Goal: Task Accomplishment & Management: Complete application form

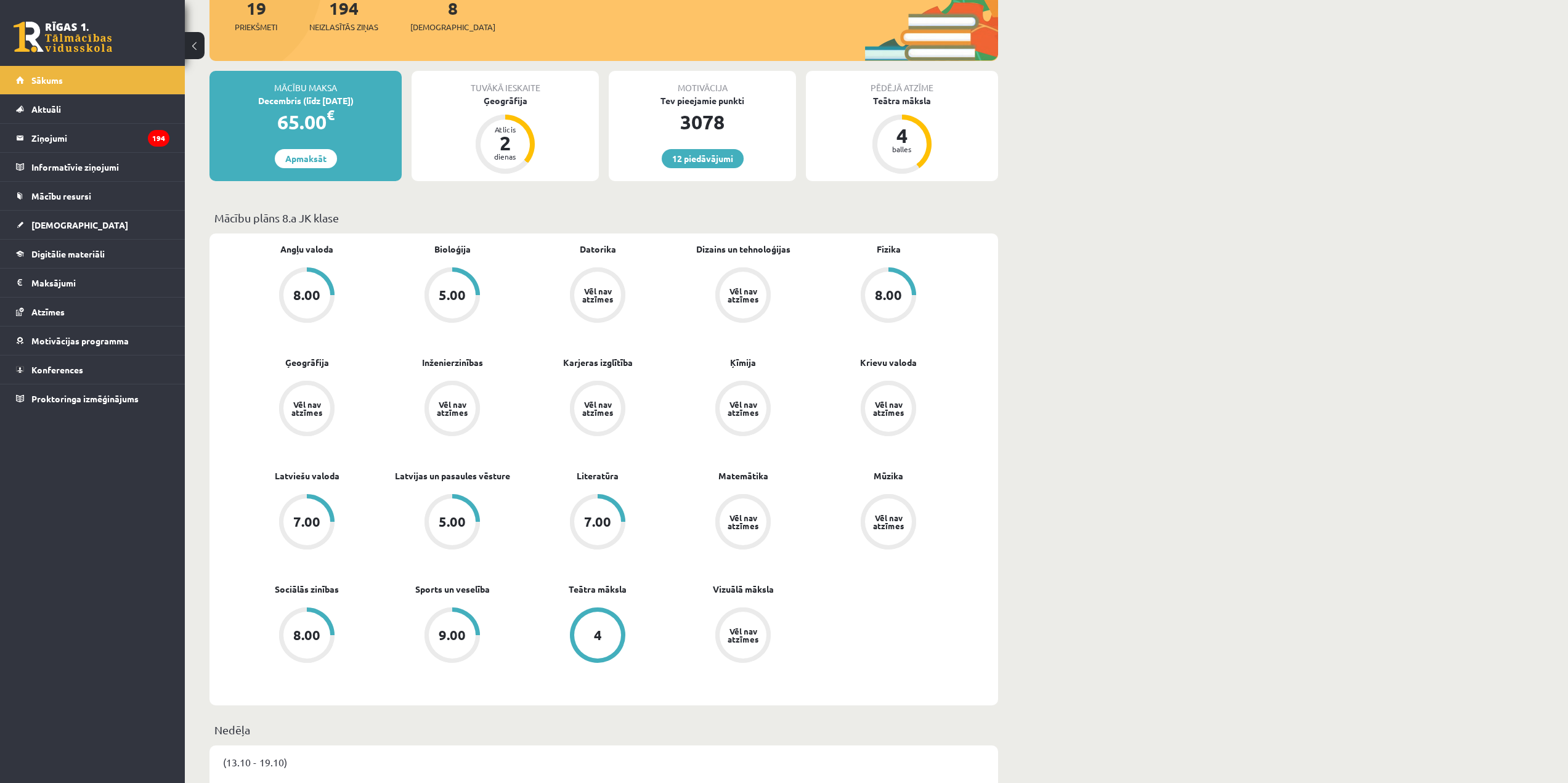
scroll to position [123, 0]
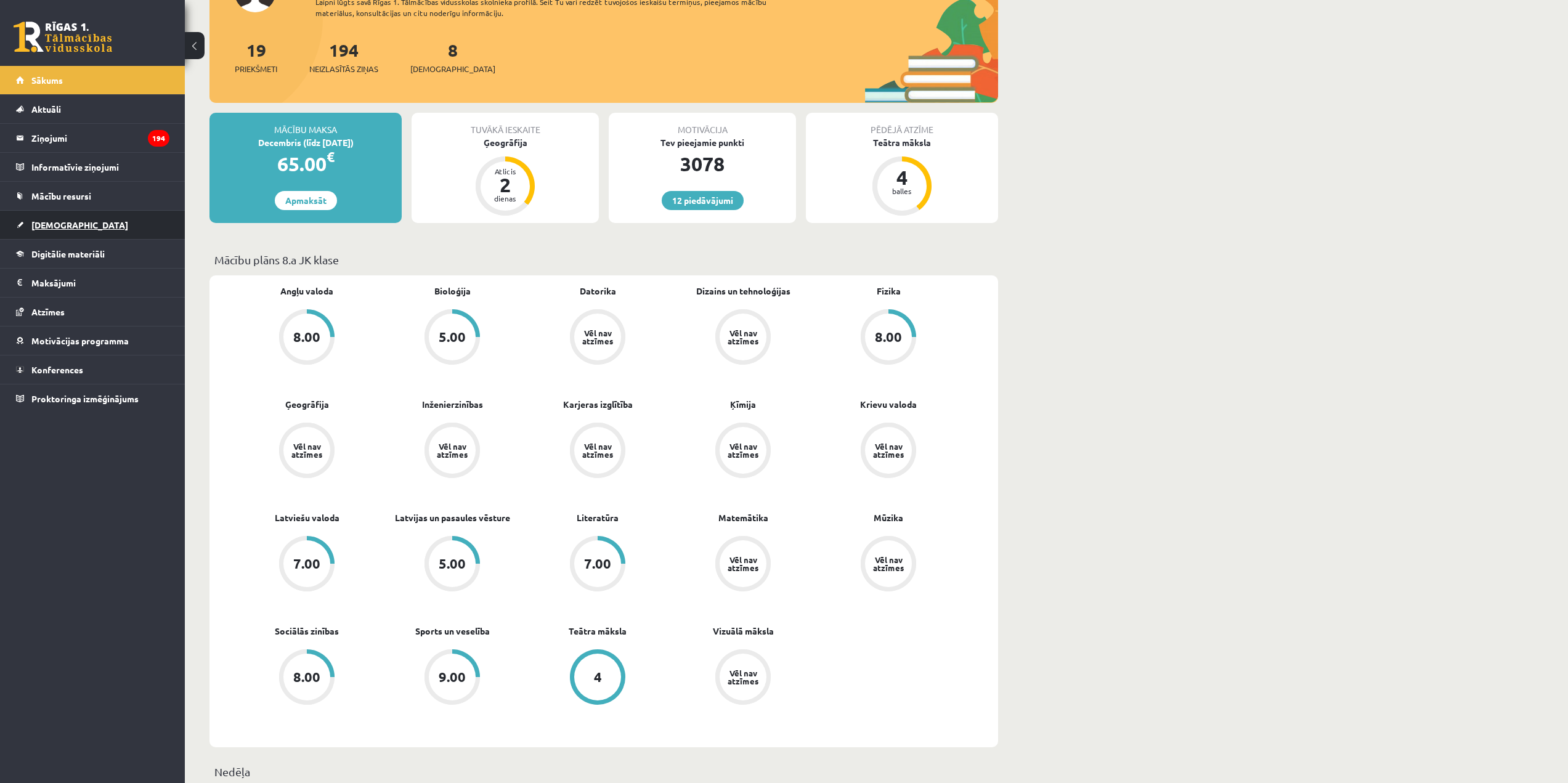
click at [129, 220] on link "[DEMOGRAPHIC_DATA]" at bounding box center [92, 225] width 153 height 28
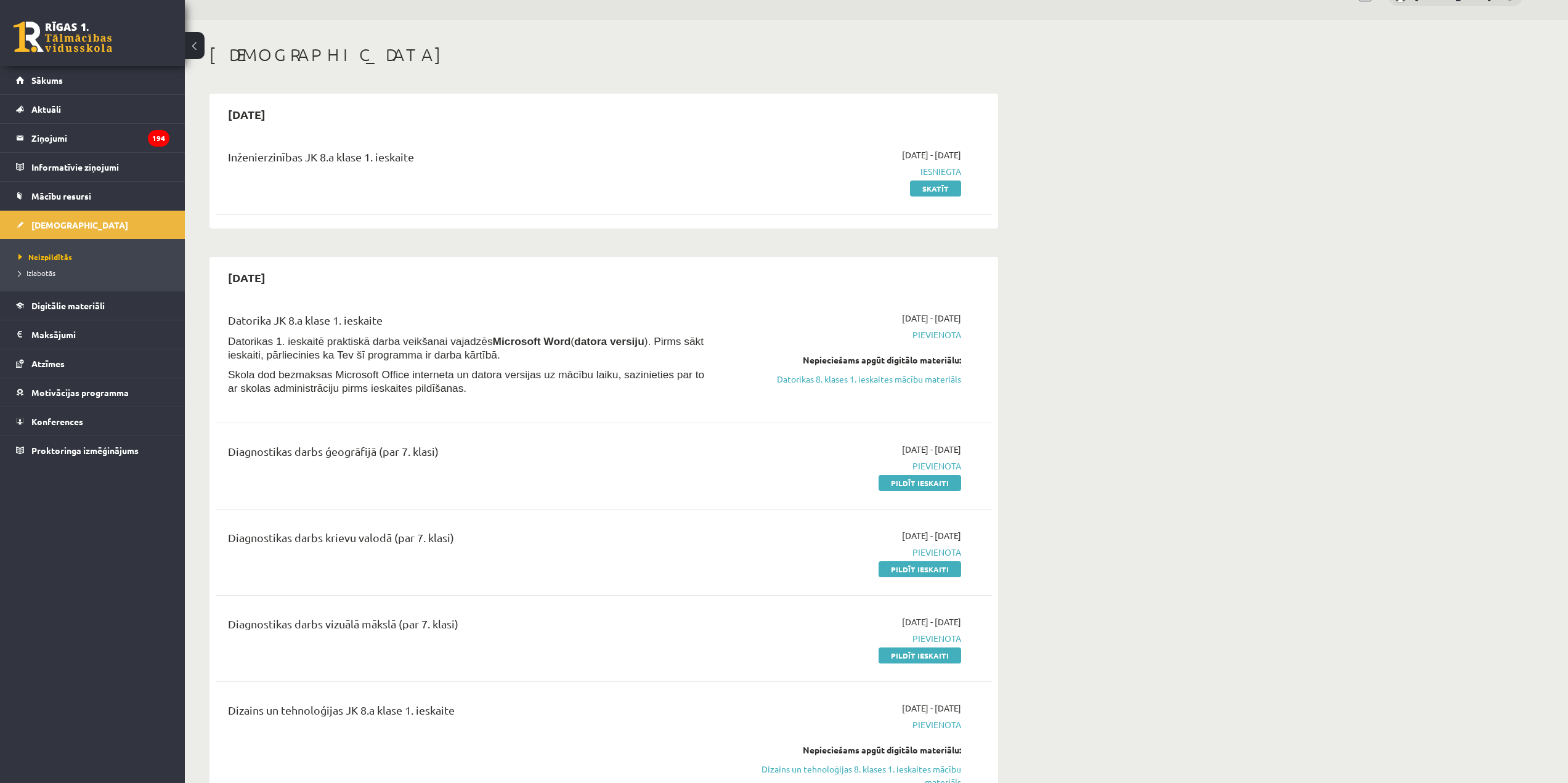
scroll to position [62, 0]
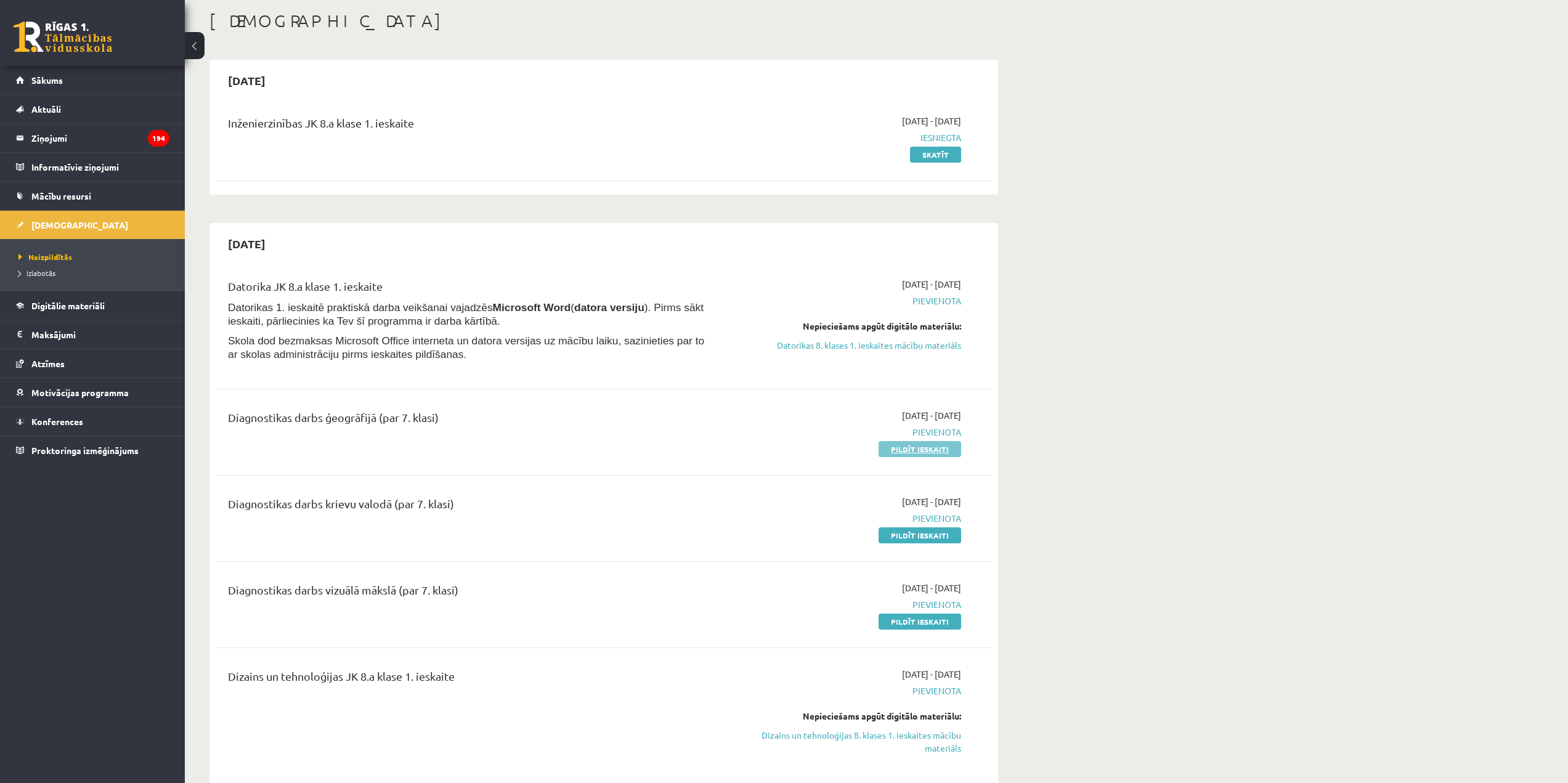
click at [900, 451] on link "Pildīt ieskaiti" at bounding box center [920, 449] width 83 height 16
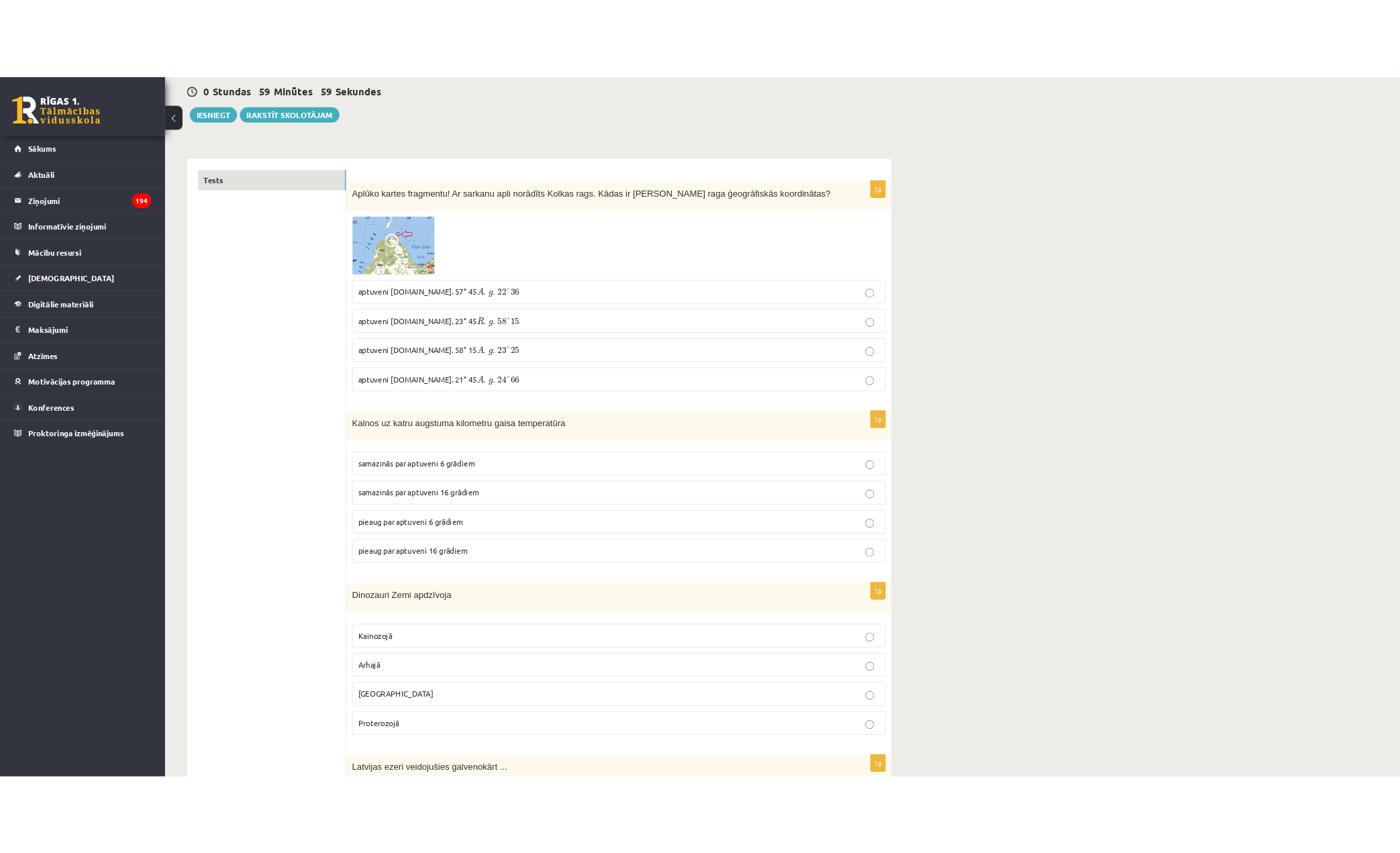
scroll to position [134, 0]
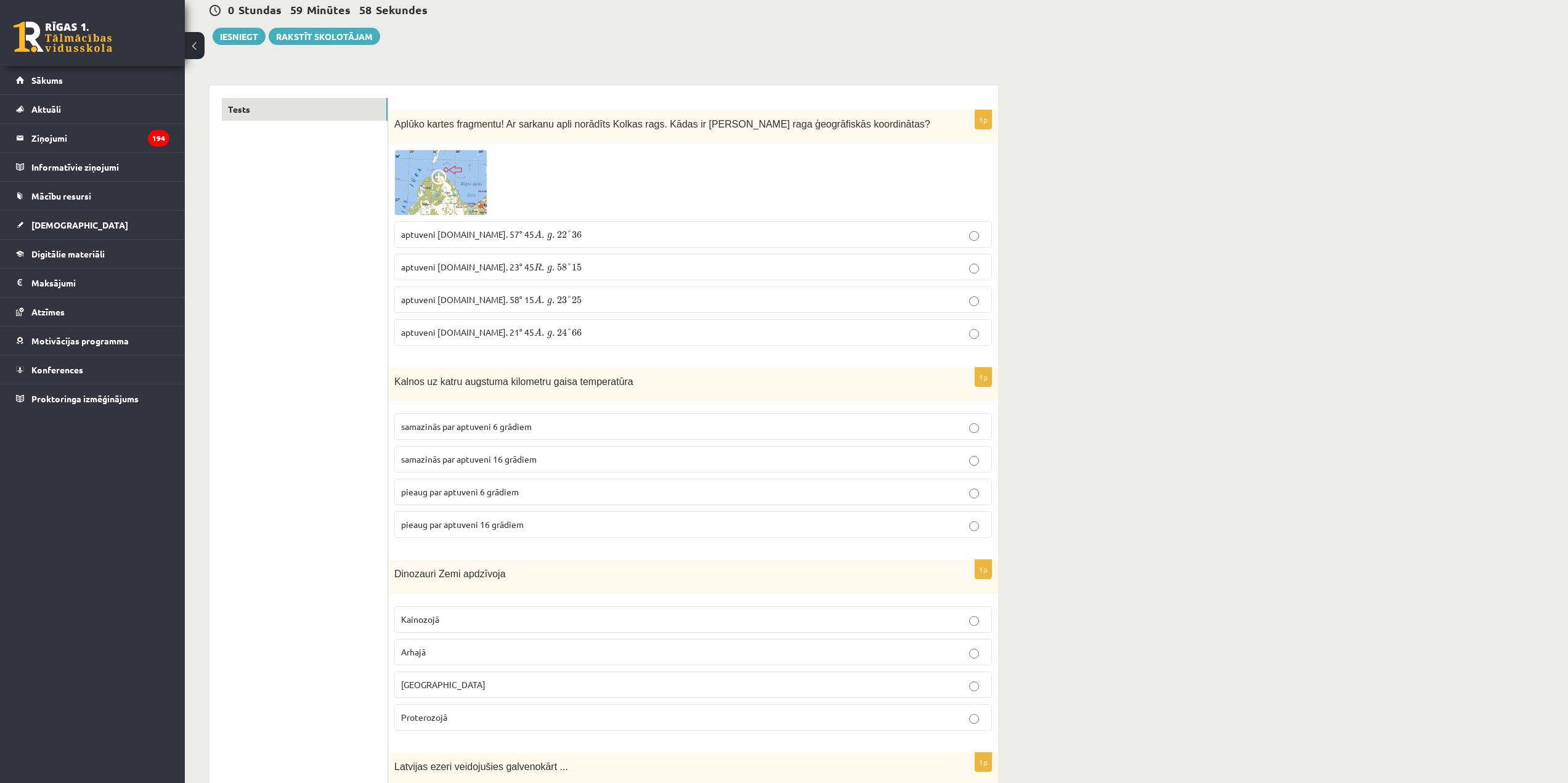
click at [465, 185] on img at bounding box center [441, 182] width 92 height 65
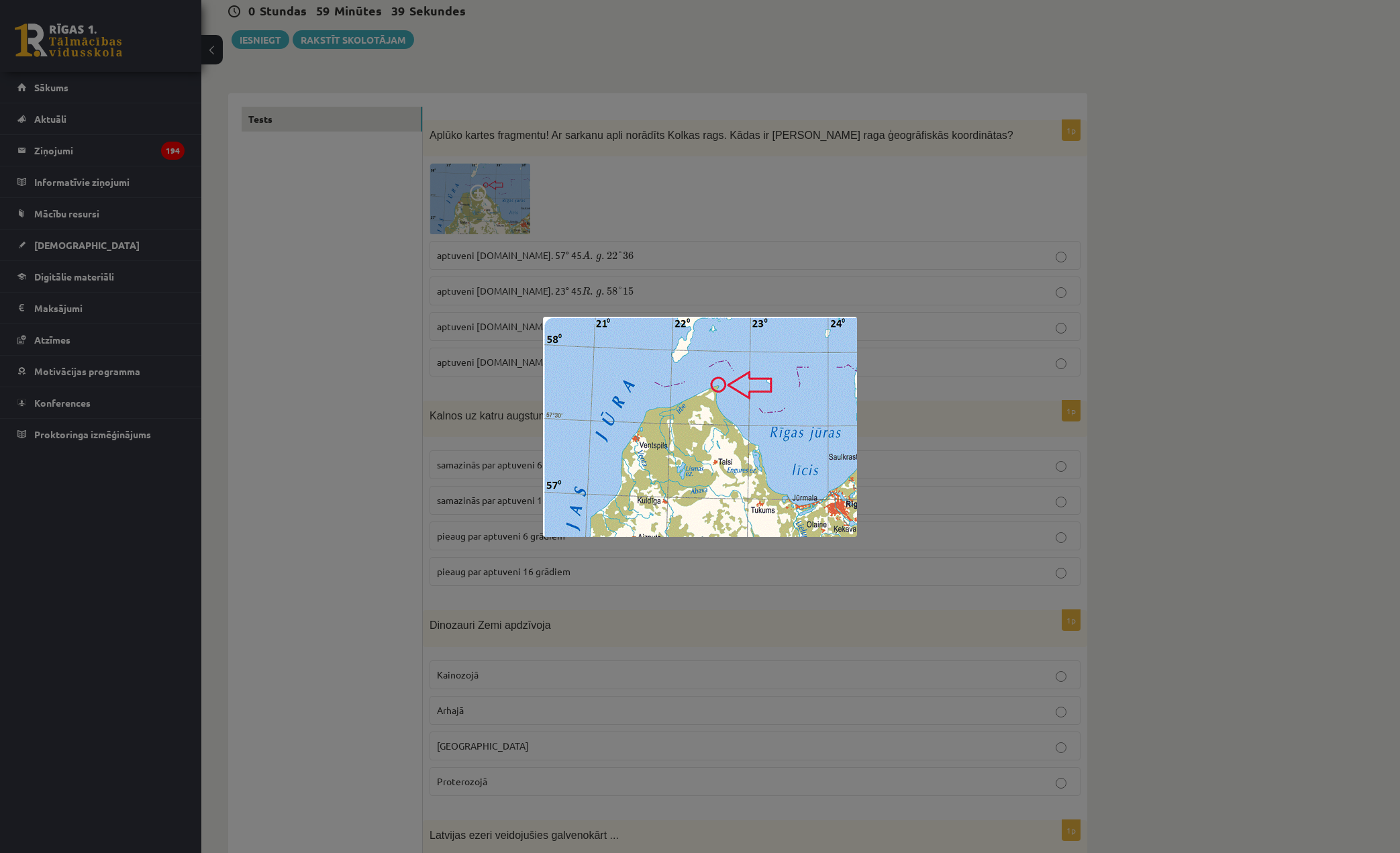
click at [1064, 261] on div at bounding box center [700, 426] width 1400 height 853
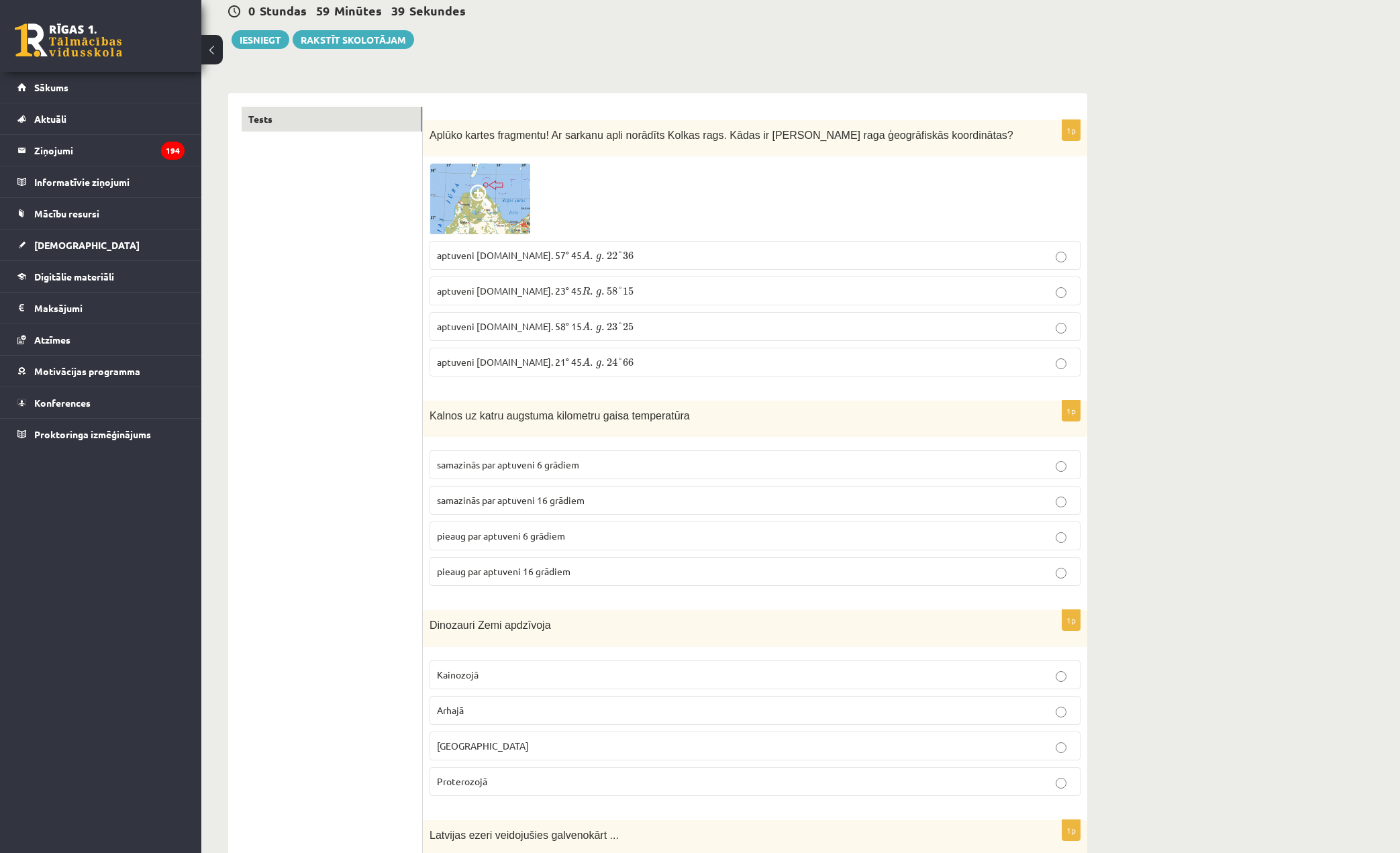
click at [655, 246] on label "aptuveni Z.pl. 57° 45 A . g . 22 ° 36 A . g . 22 ° 36" at bounding box center [755, 255] width 651 height 29
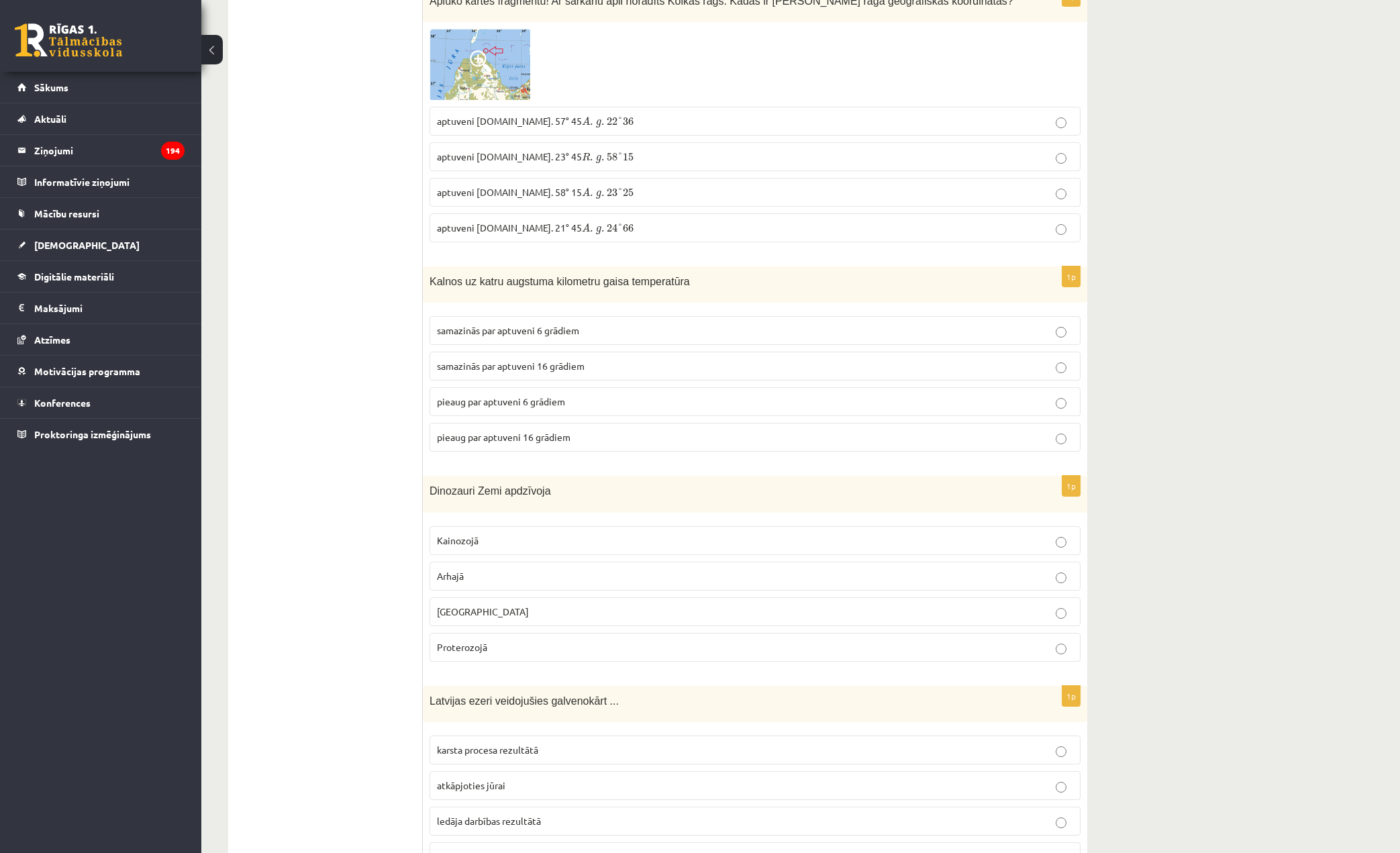
scroll to position [336, 0]
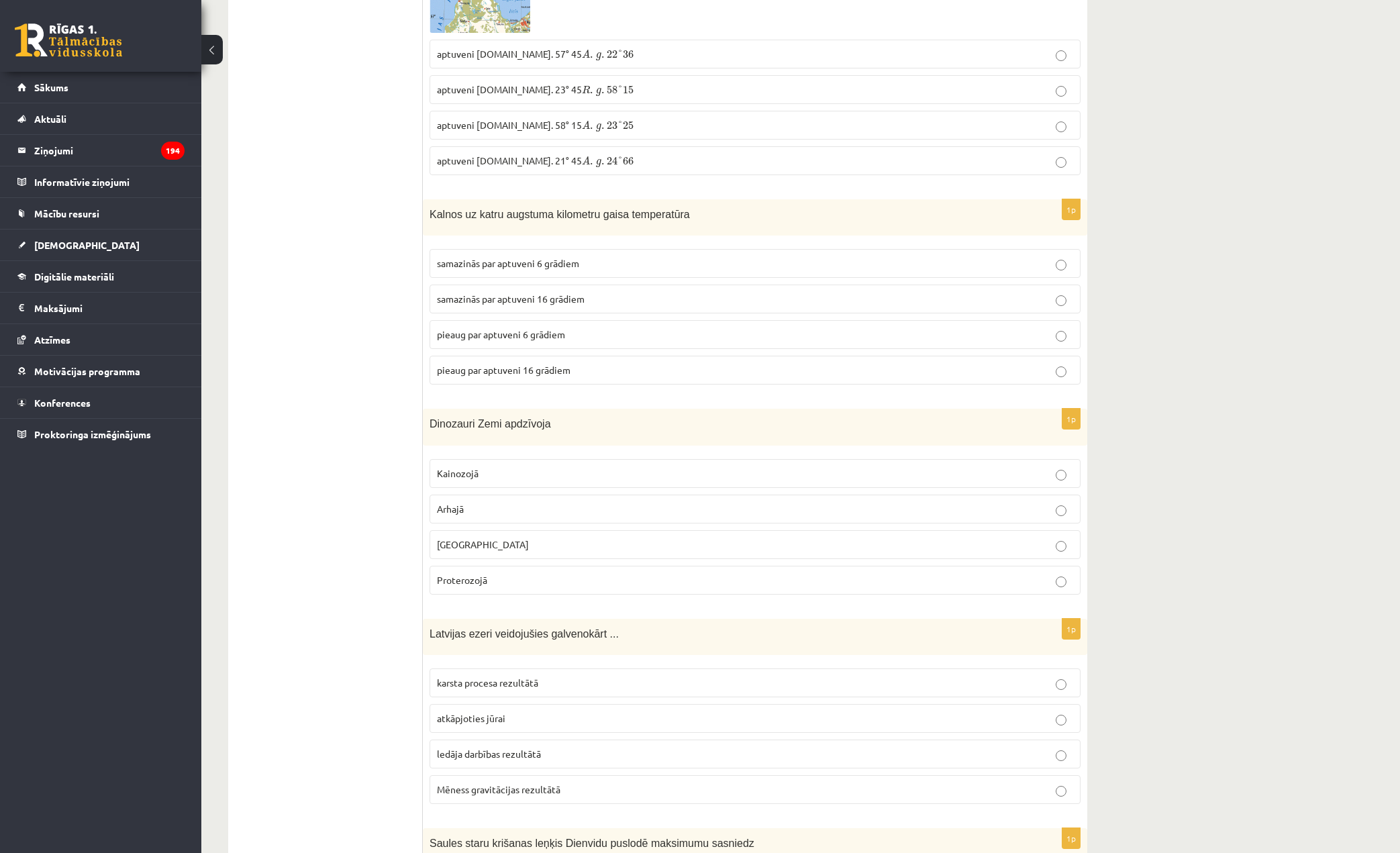
click at [551, 341] on span "pieaug par aptuveni 6 grādiem" at bounding box center [500, 334] width 128 height 12
click at [513, 545] on p "Mezozojā" at bounding box center [755, 545] width 636 height 14
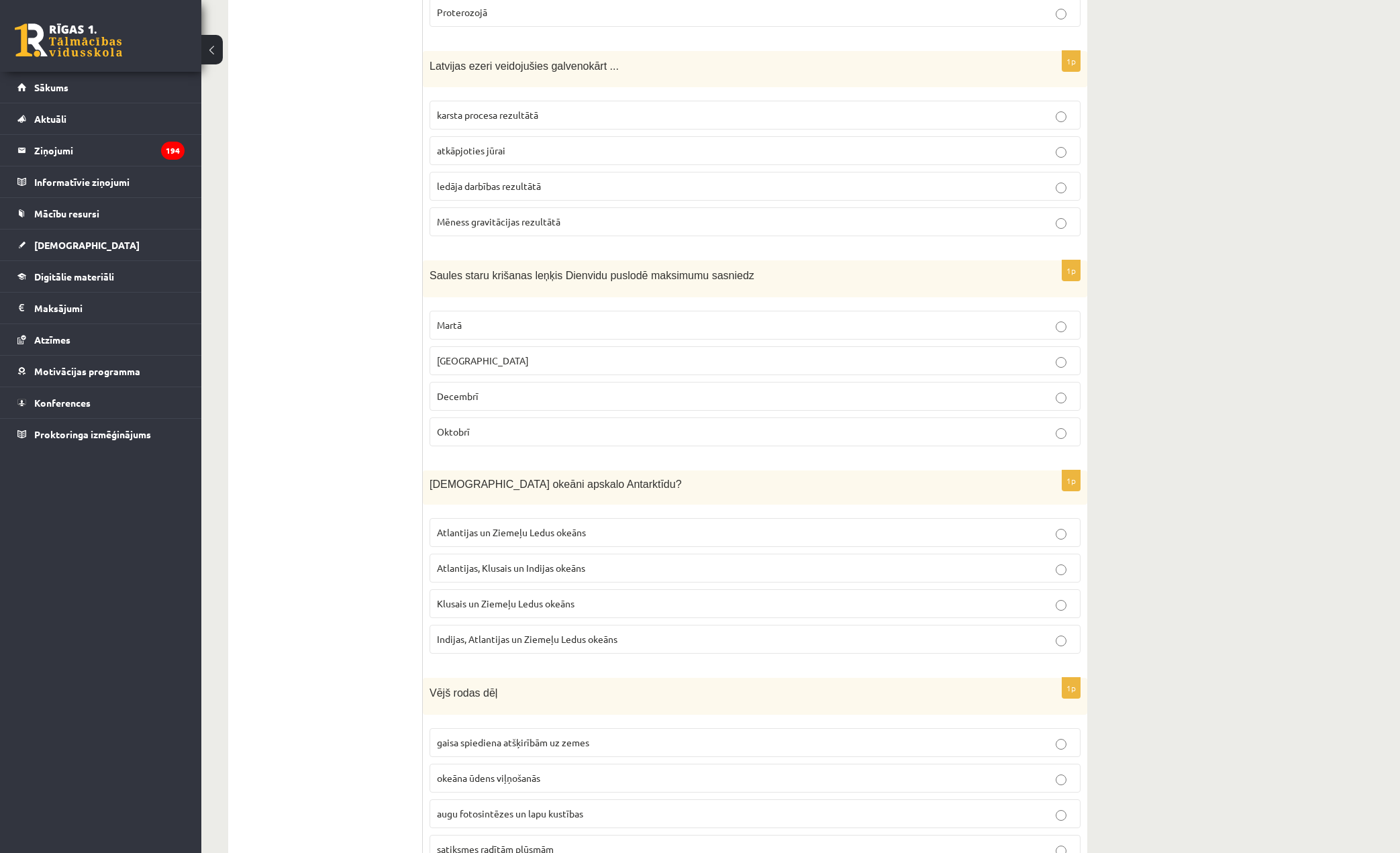
scroll to position [940, 0]
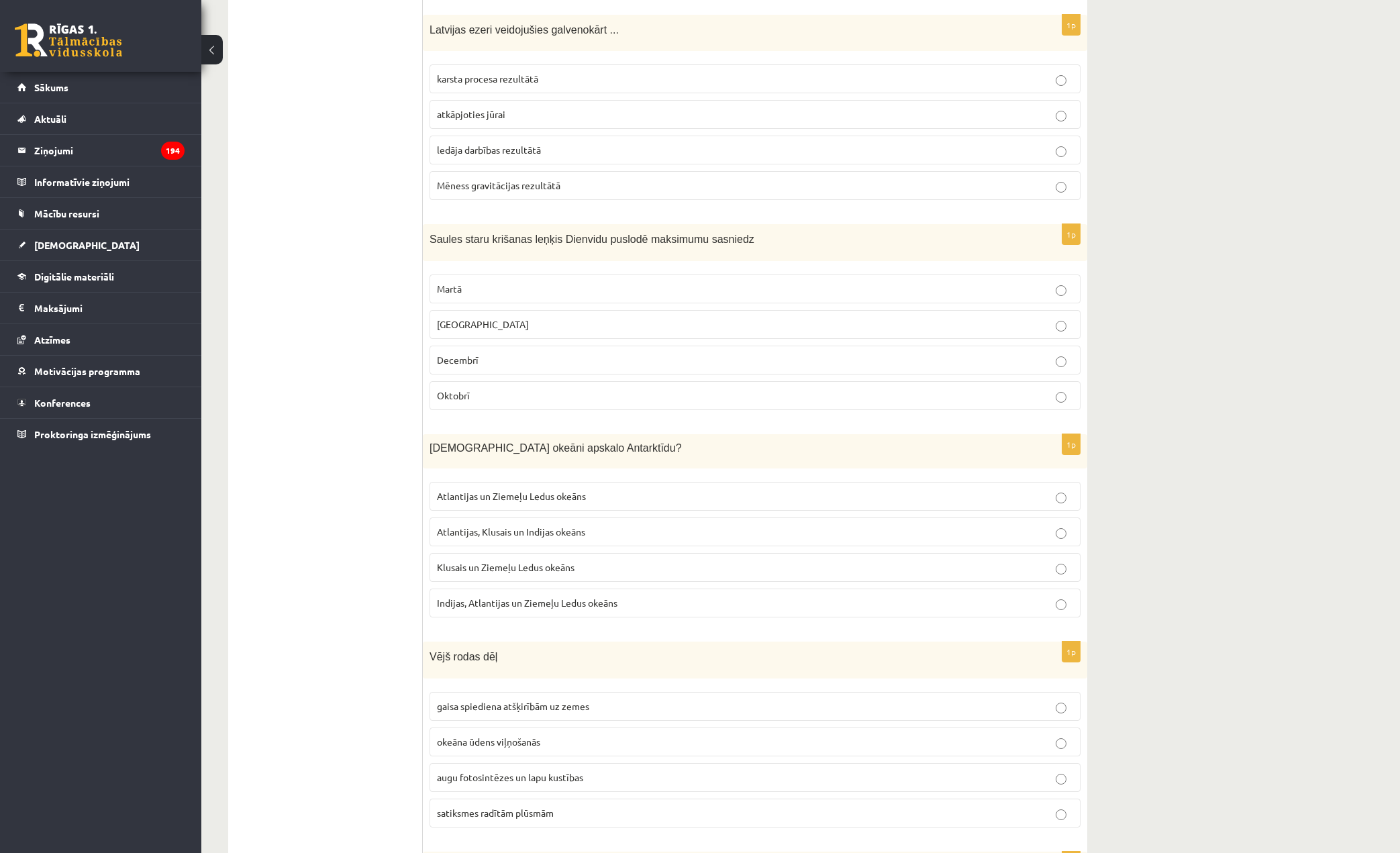
click at [533, 155] on span "ledāja darbības rezultātā" at bounding box center [489, 149] width 104 height 12
click at [518, 361] on p "Decembrī" at bounding box center [755, 360] width 636 height 14
click at [524, 528] on span "Atlantijas, Klusais un Indijas okeāns" at bounding box center [511, 531] width 148 height 12
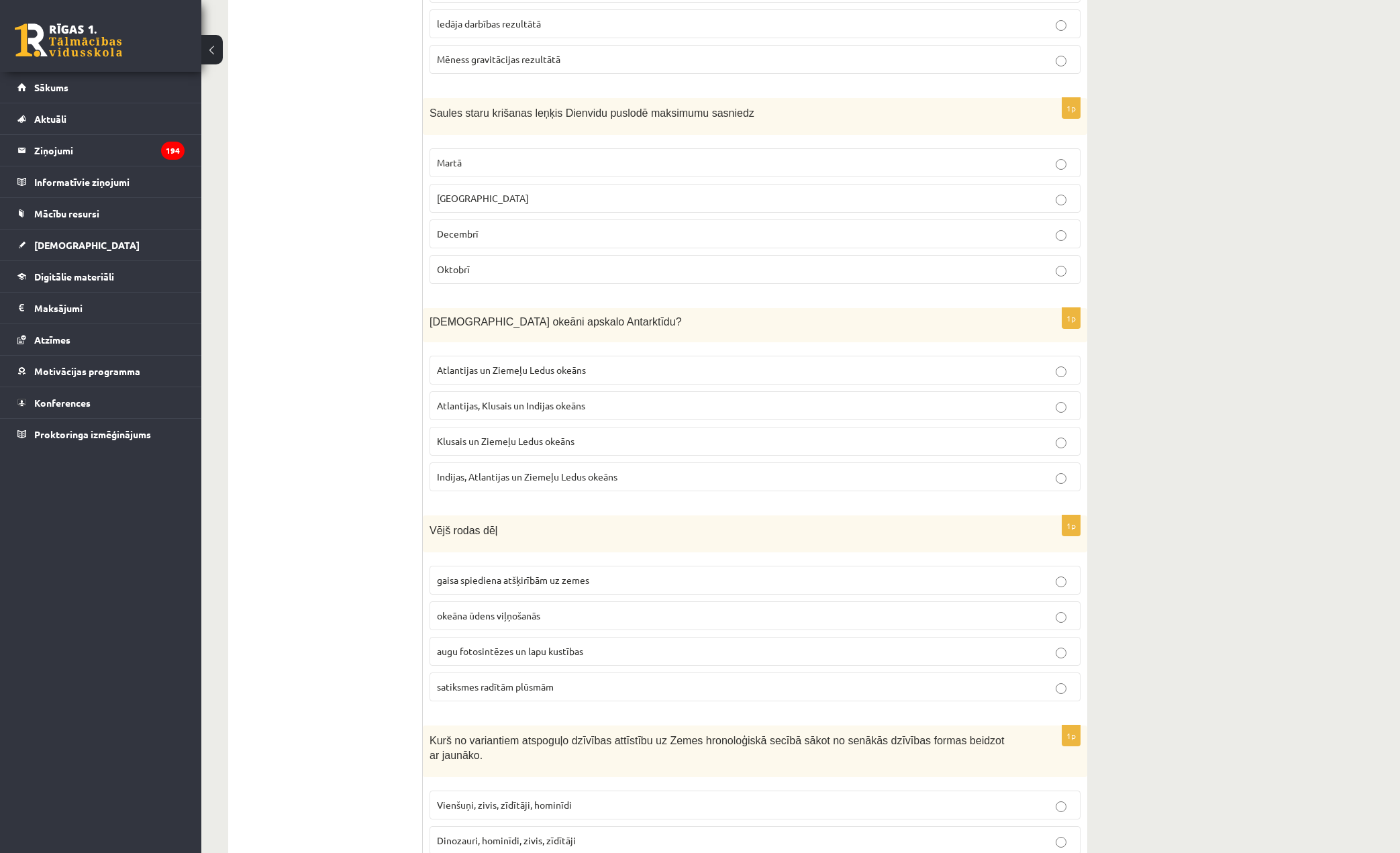
scroll to position [1074, 0]
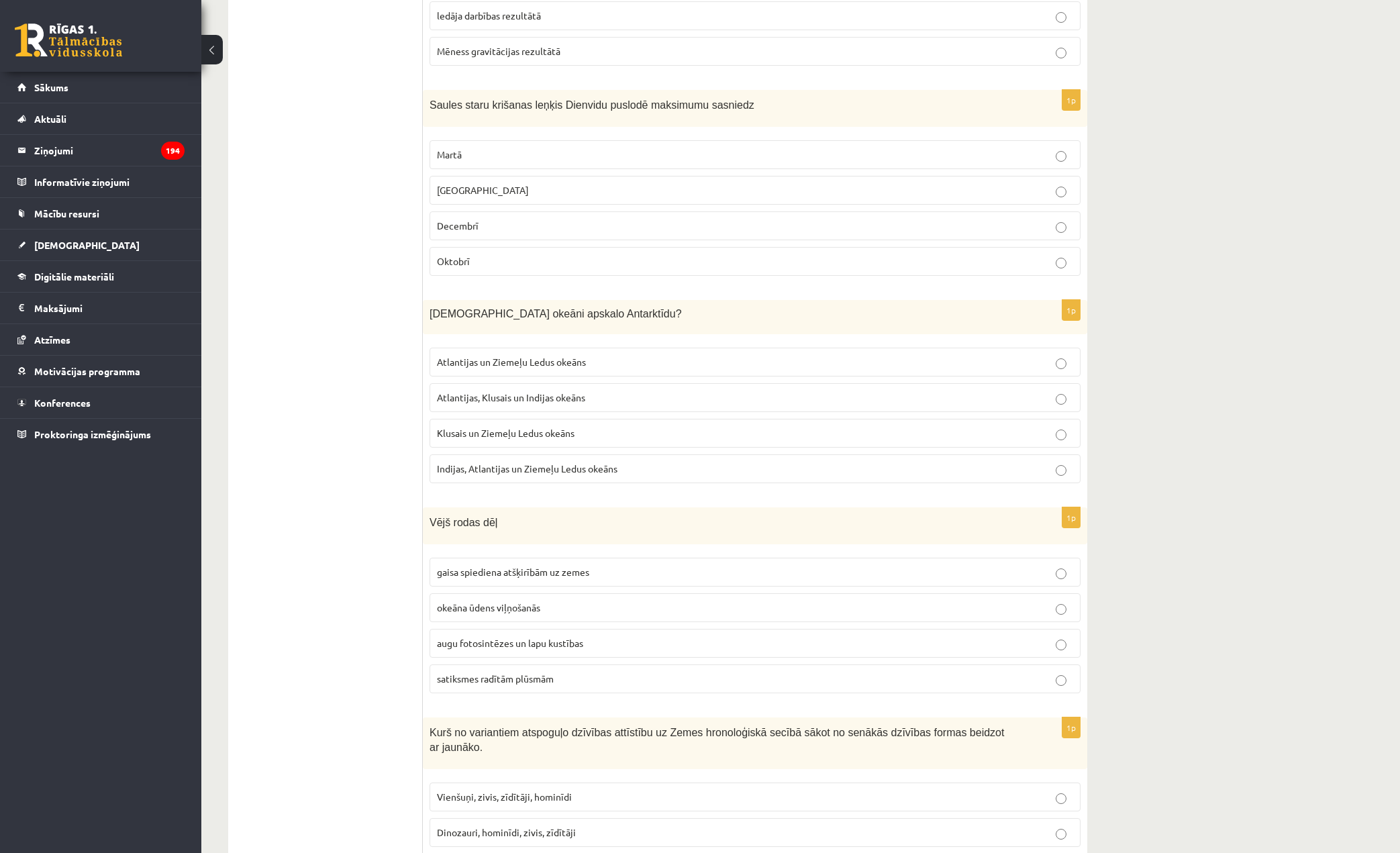
click at [537, 581] on label "gaisa spiediena atšķirībām uz zemes" at bounding box center [755, 572] width 651 height 29
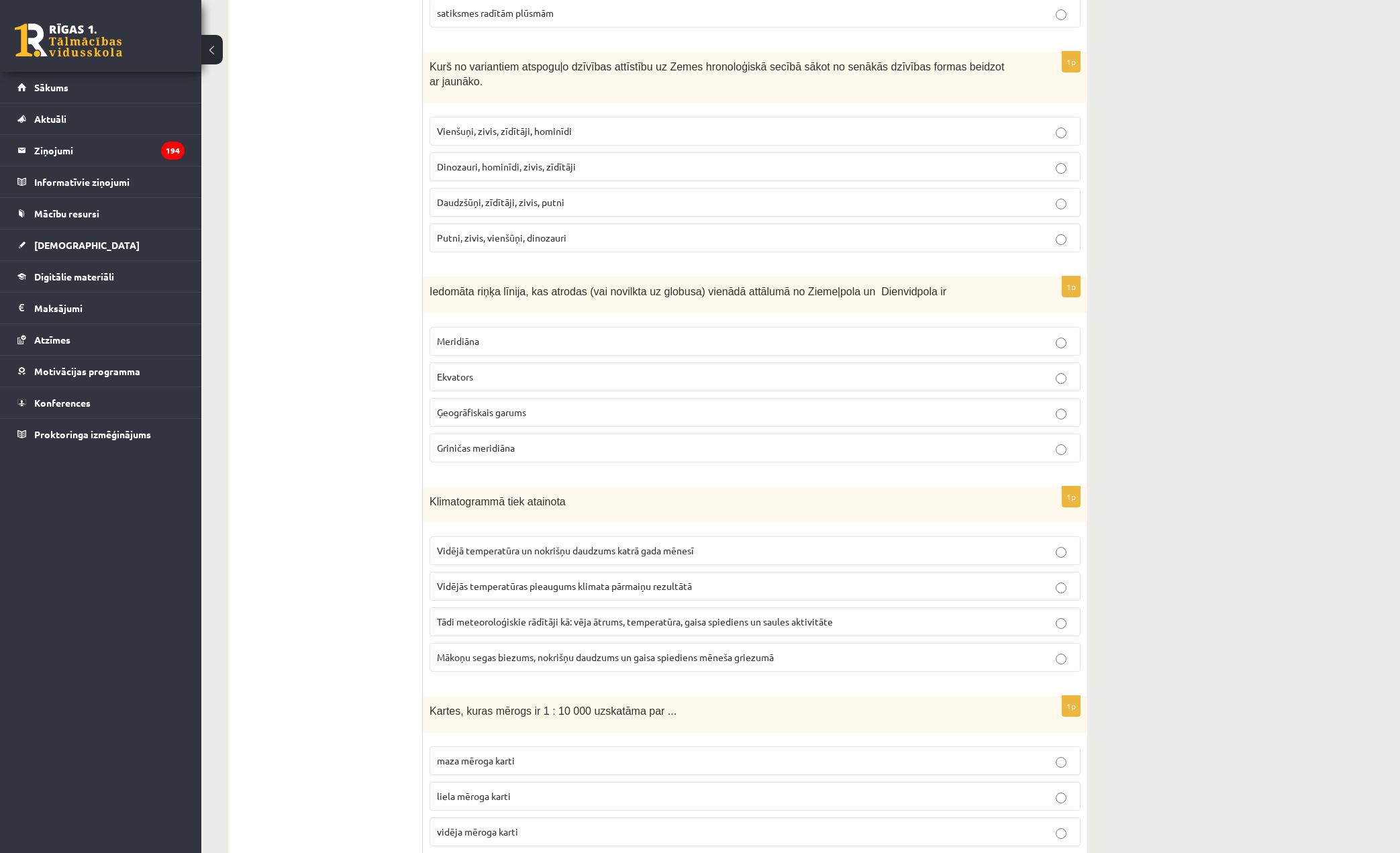
scroll to position [1745, 0]
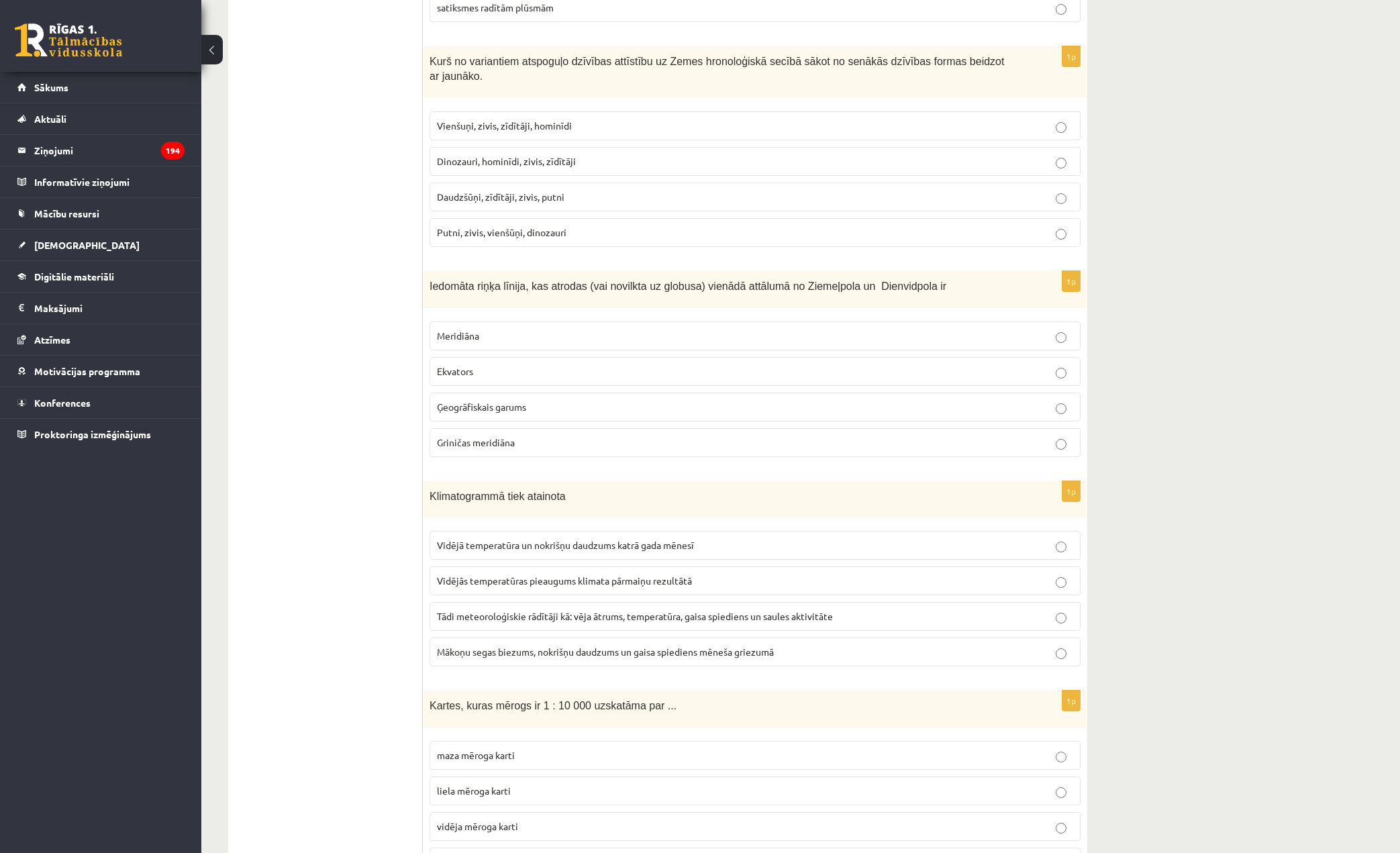
click at [615, 118] on p "Vienšuņi, zivis, zīdītāji, hominīdi" at bounding box center [755, 126] width 636 height 14
click at [563, 365] on p "Ekvators" at bounding box center [755, 372] width 636 height 14
click at [544, 539] on span "Vidējā temperatūra un nokrišņu daudzums katrā gada mēnesī" at bounding box center [565, 545] width 257 height 12
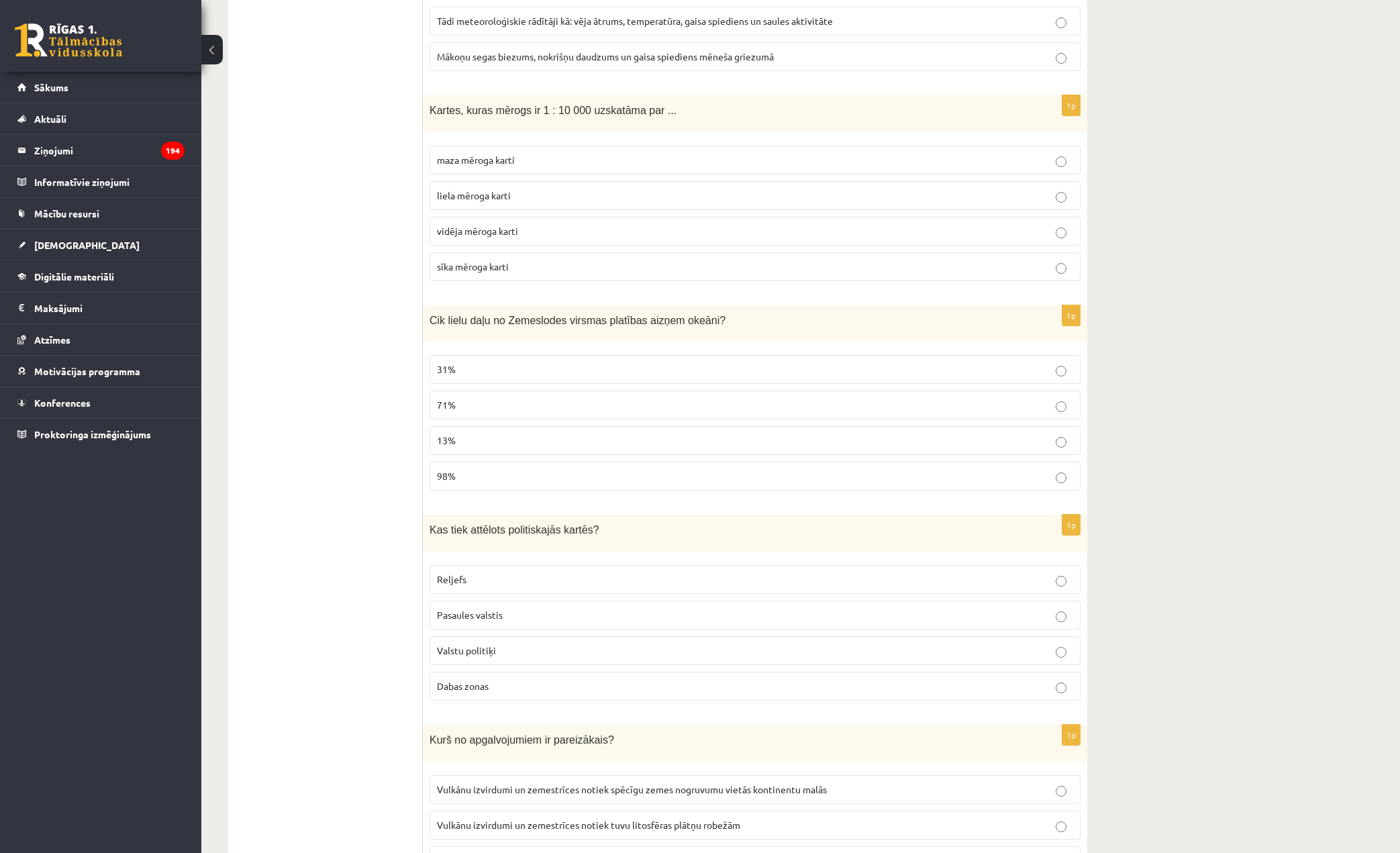
scroll to position [2349, 0]
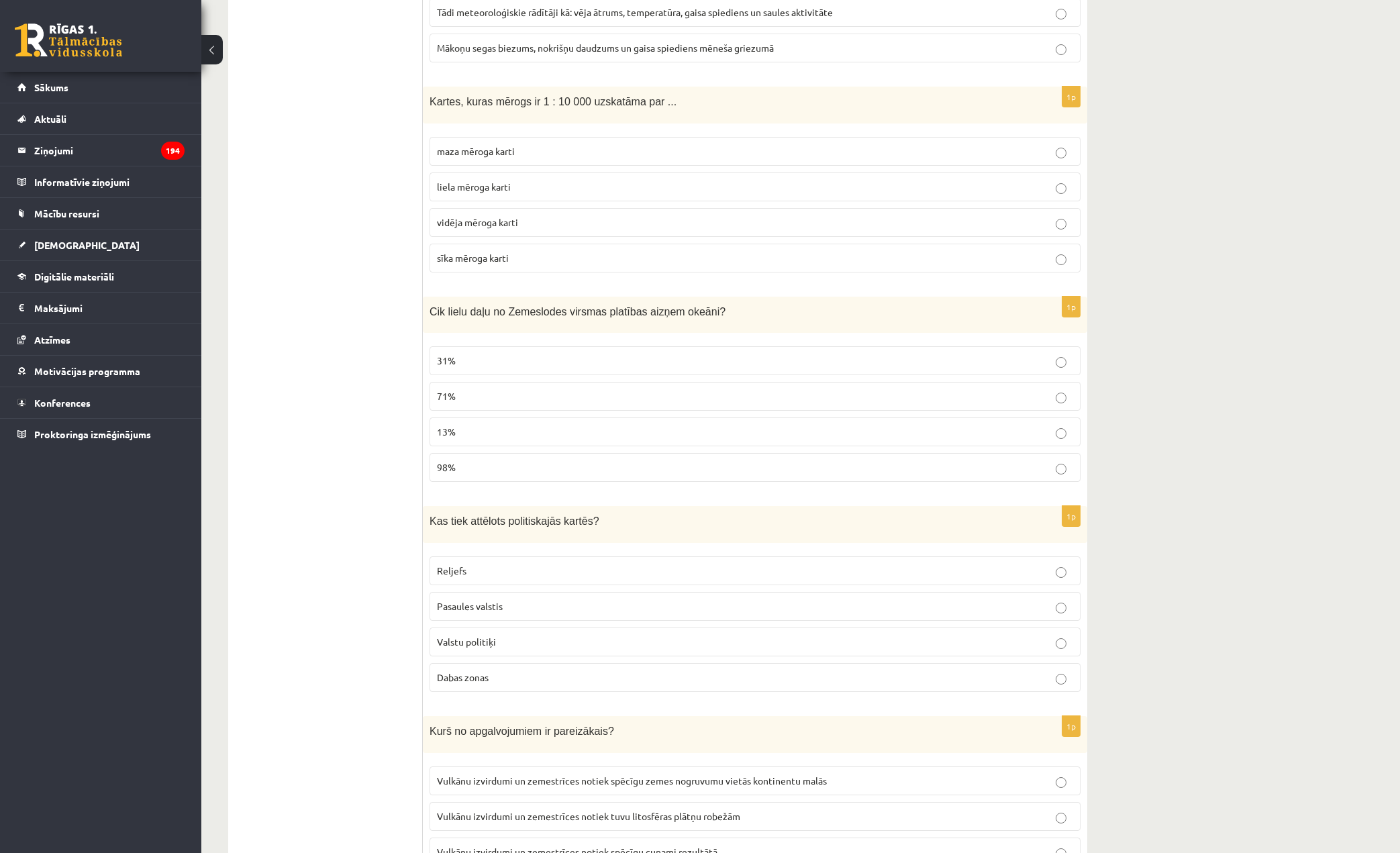
click at [544, 180] on p "liela mēroga karti" at bounding box center [755, 187] width 636 height 14
click at [474, 389] on p "71%" at bounding box center [755, 396] width 636 height 14
click at [613, 600] on p "Pasaules valstis" at bounding box center [755, 607] width 636 height 14
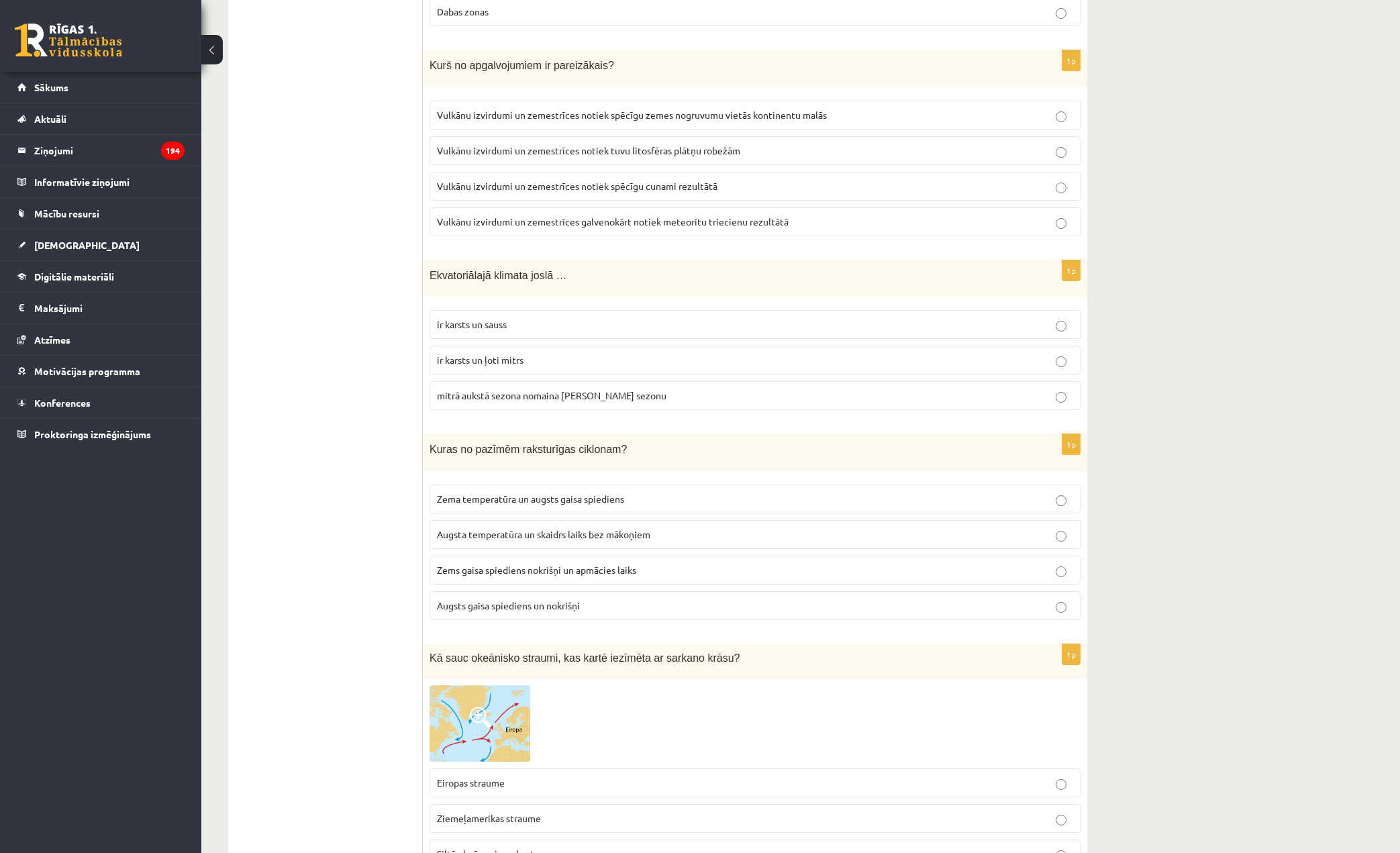
scroll to position [3021, 0]
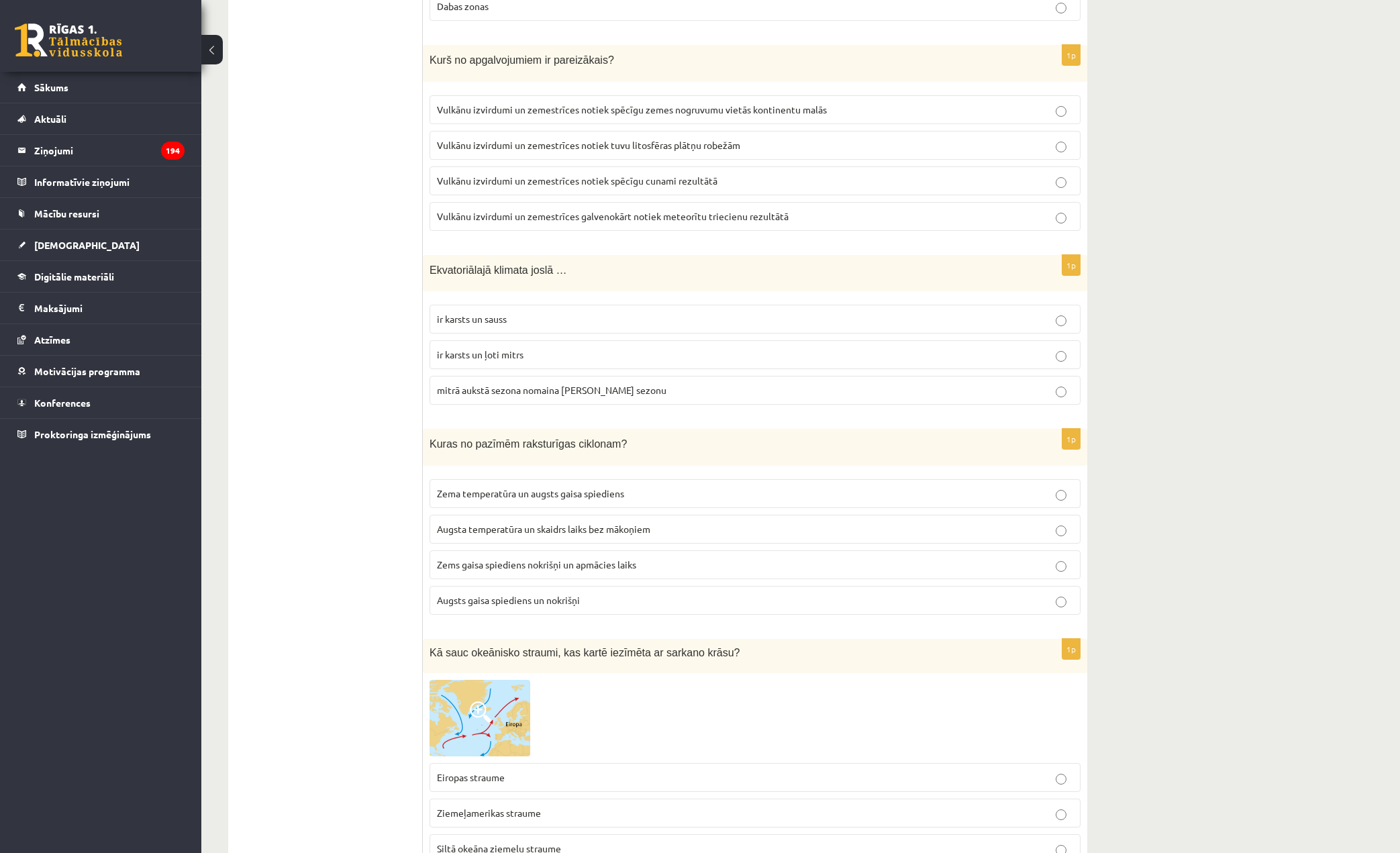
click at [734, 139] on span "Vulkānu izvirdumi un zemestrīces notiek tuvu litosfēras plātņu robežām" at bounding box center [588, 144] width 304 height 12
click at [612, 348] on p "ir karsts un ļoti mitrs" at bounding box center [755, 355] width 636 height 14
click at [552, 559] on span "Zems gaisa spiediens nokrišņi un apmācies laiks" at bounding box center [536, 564] width 199 height 12
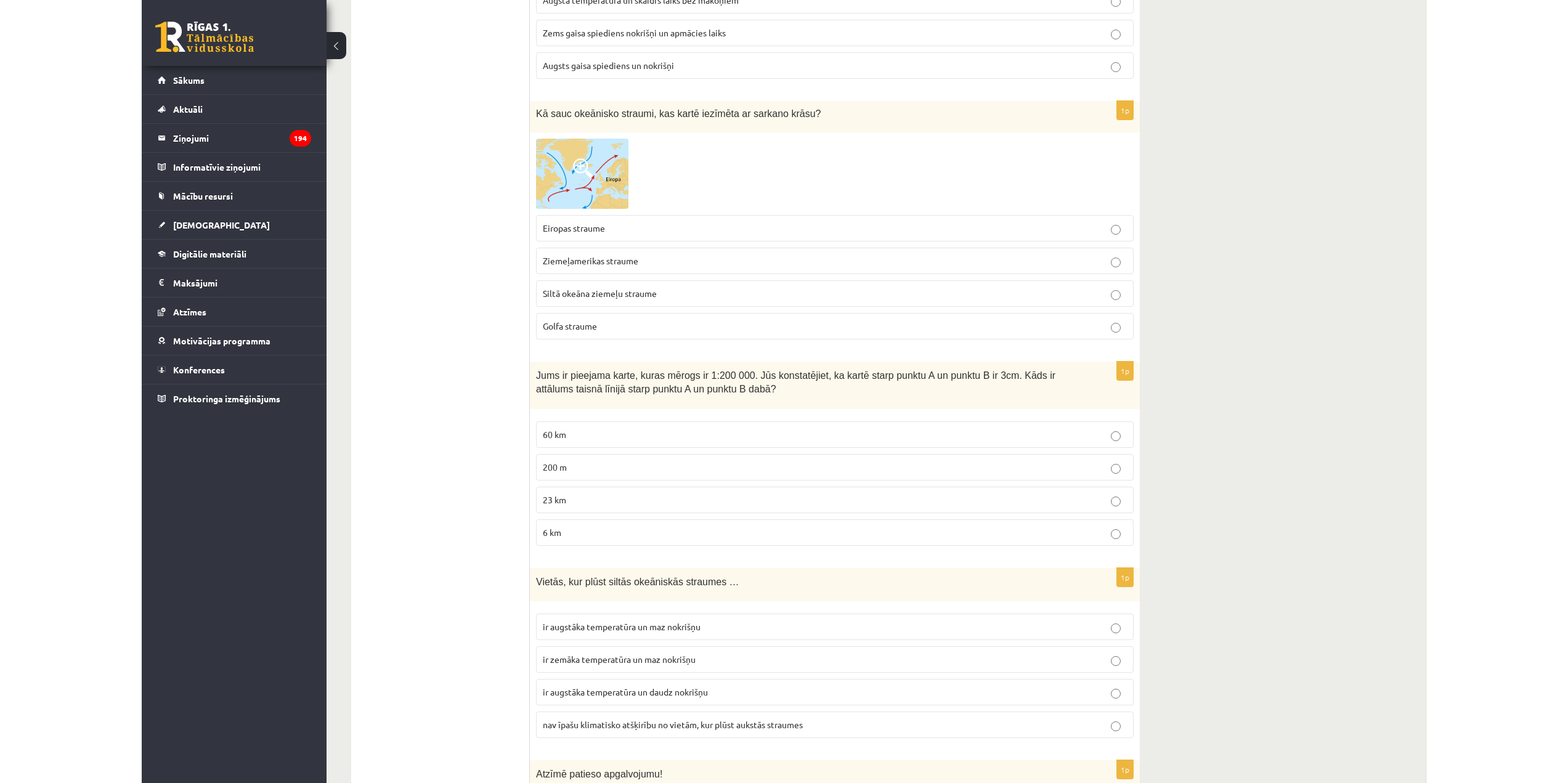
scroll to position [3266, 0]
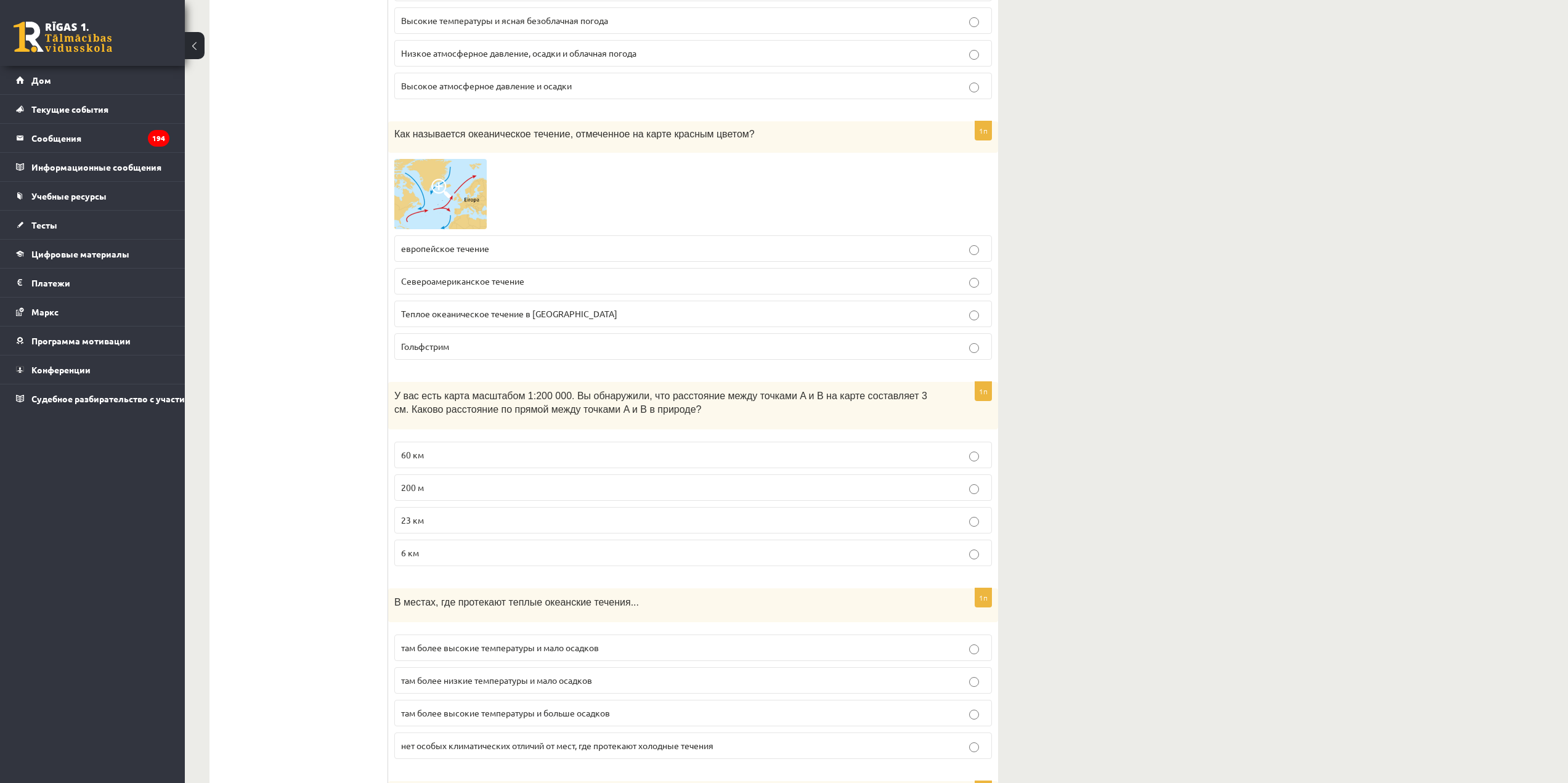
click at [400, 184] on img at bounding box center [441, 194] width 92 height 71
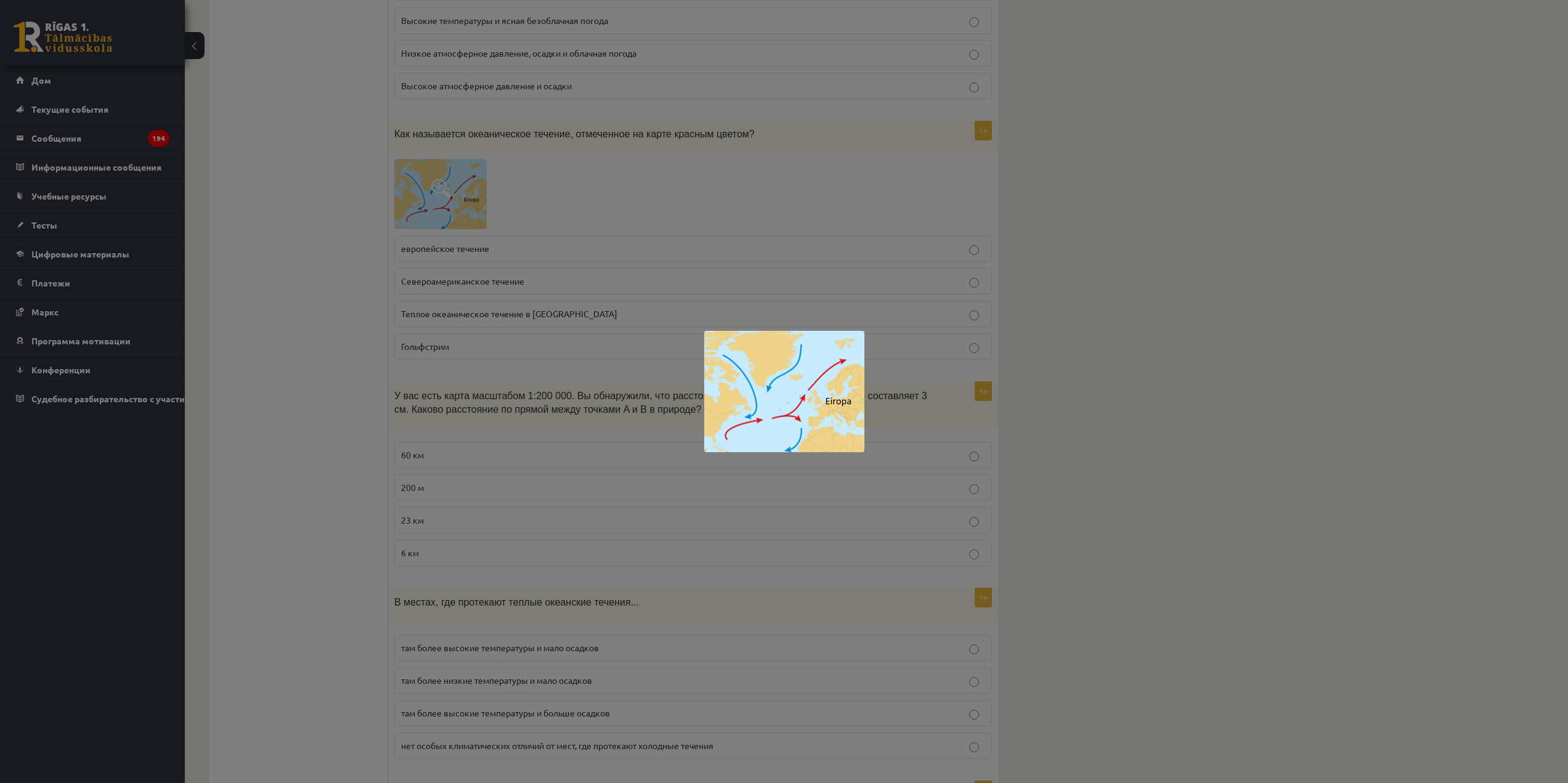
click at [379, 270] on div at bounding box center [784, 391] width 1568 height 783
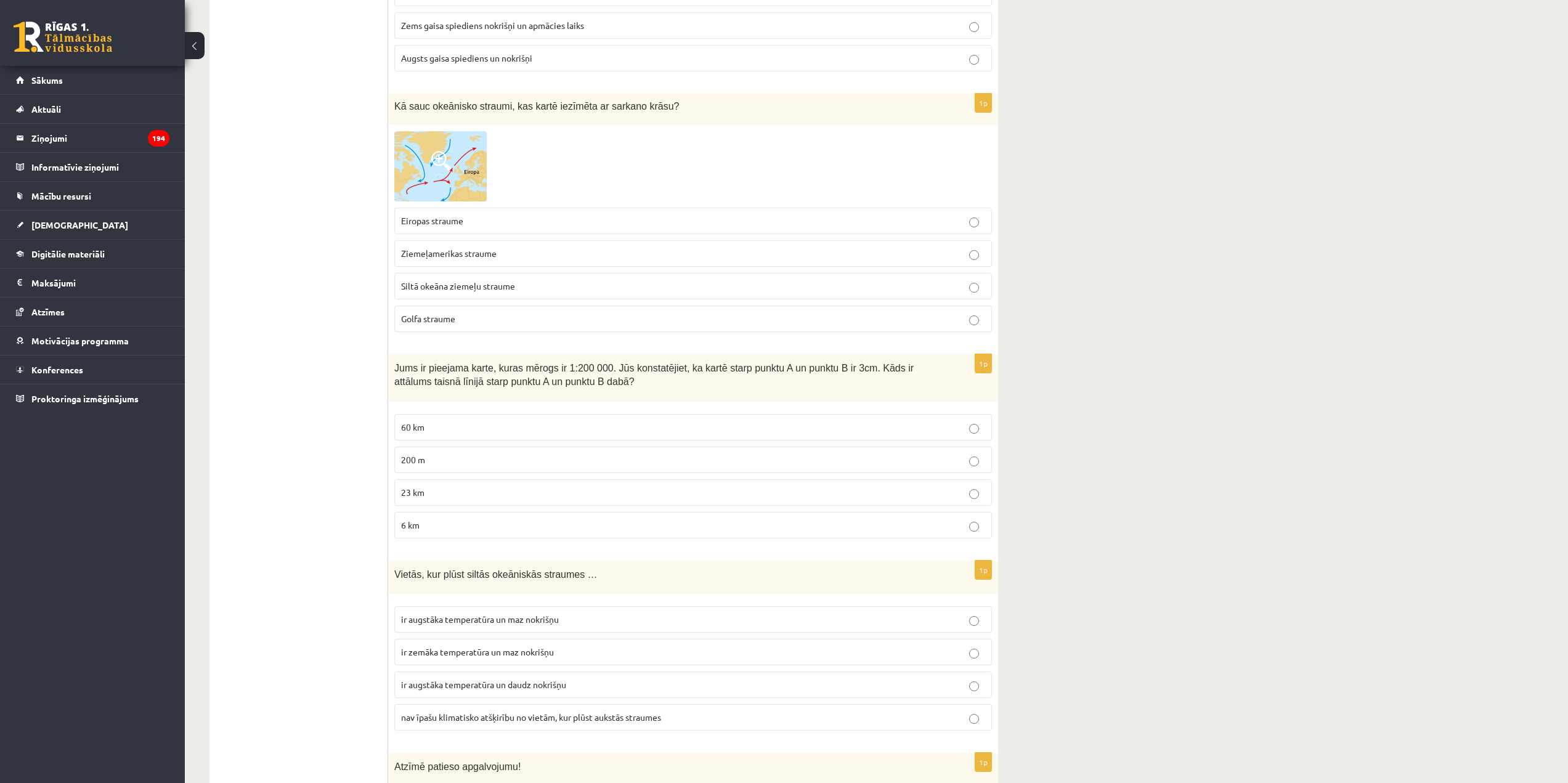
click at [447, 176] on img at bounding box center [441, 166] width 92 height 71
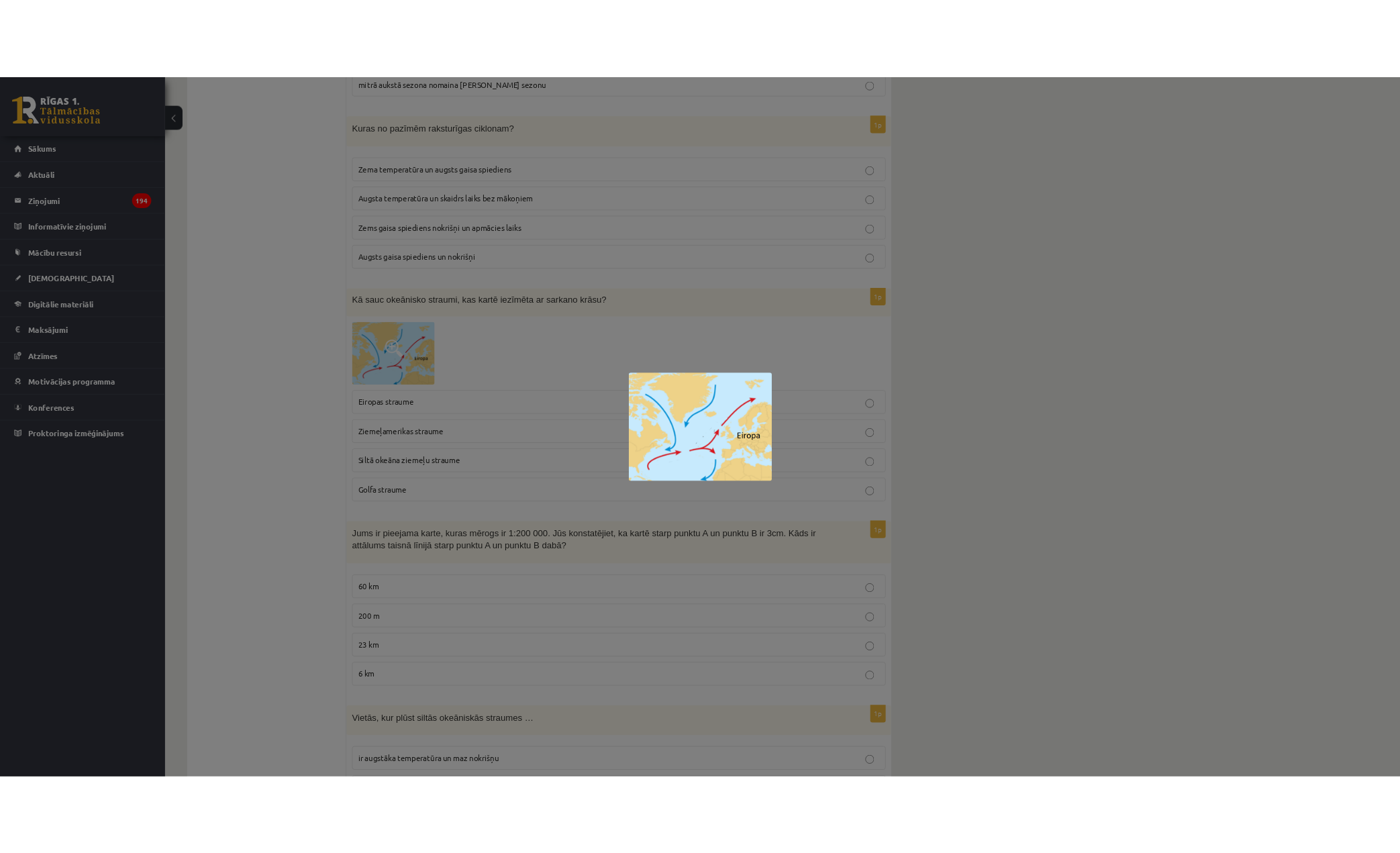
scroll to position [3356, 0]
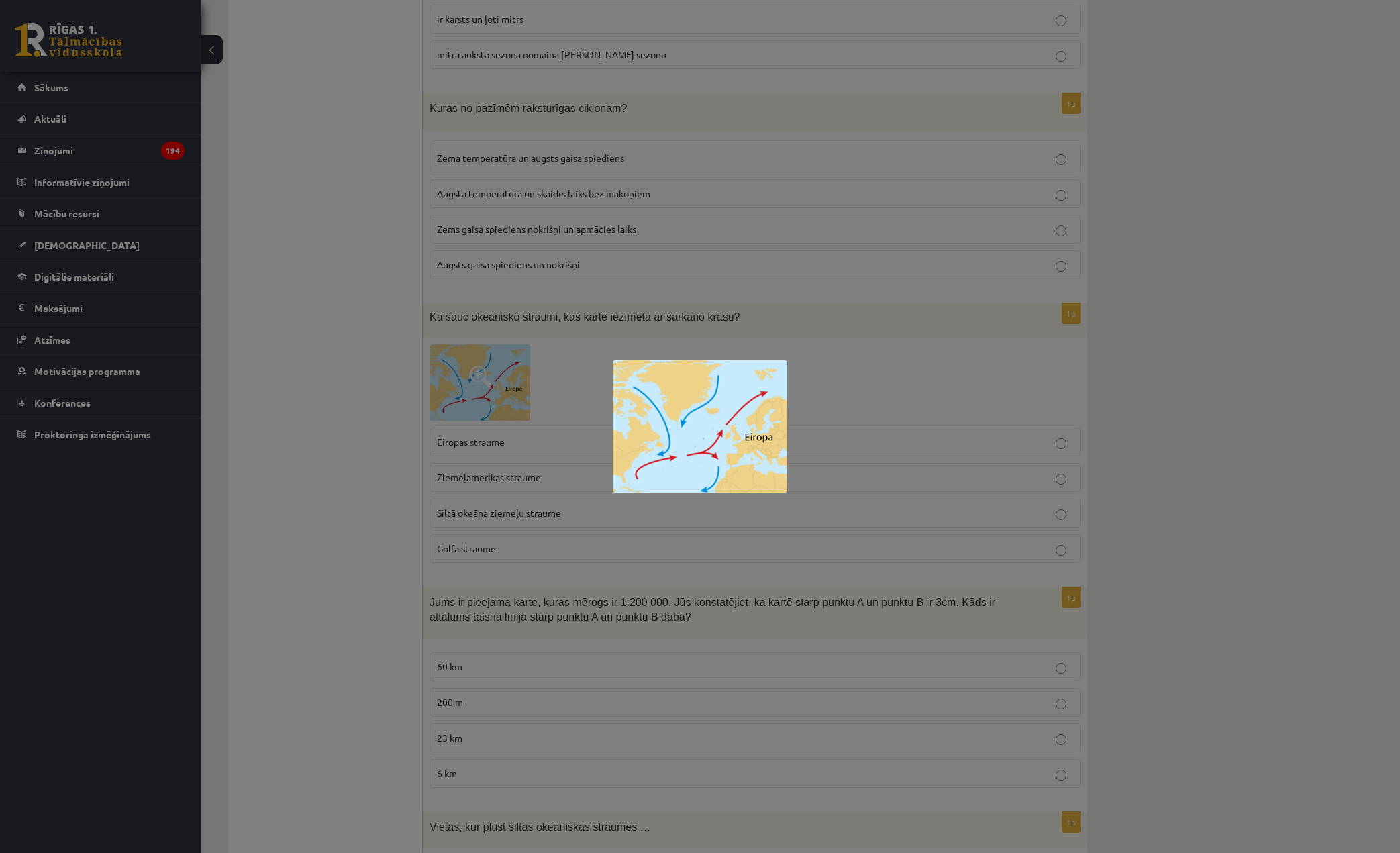
click at [1297, 332] on div at bounding box center [700, 426] width 1400 height 853
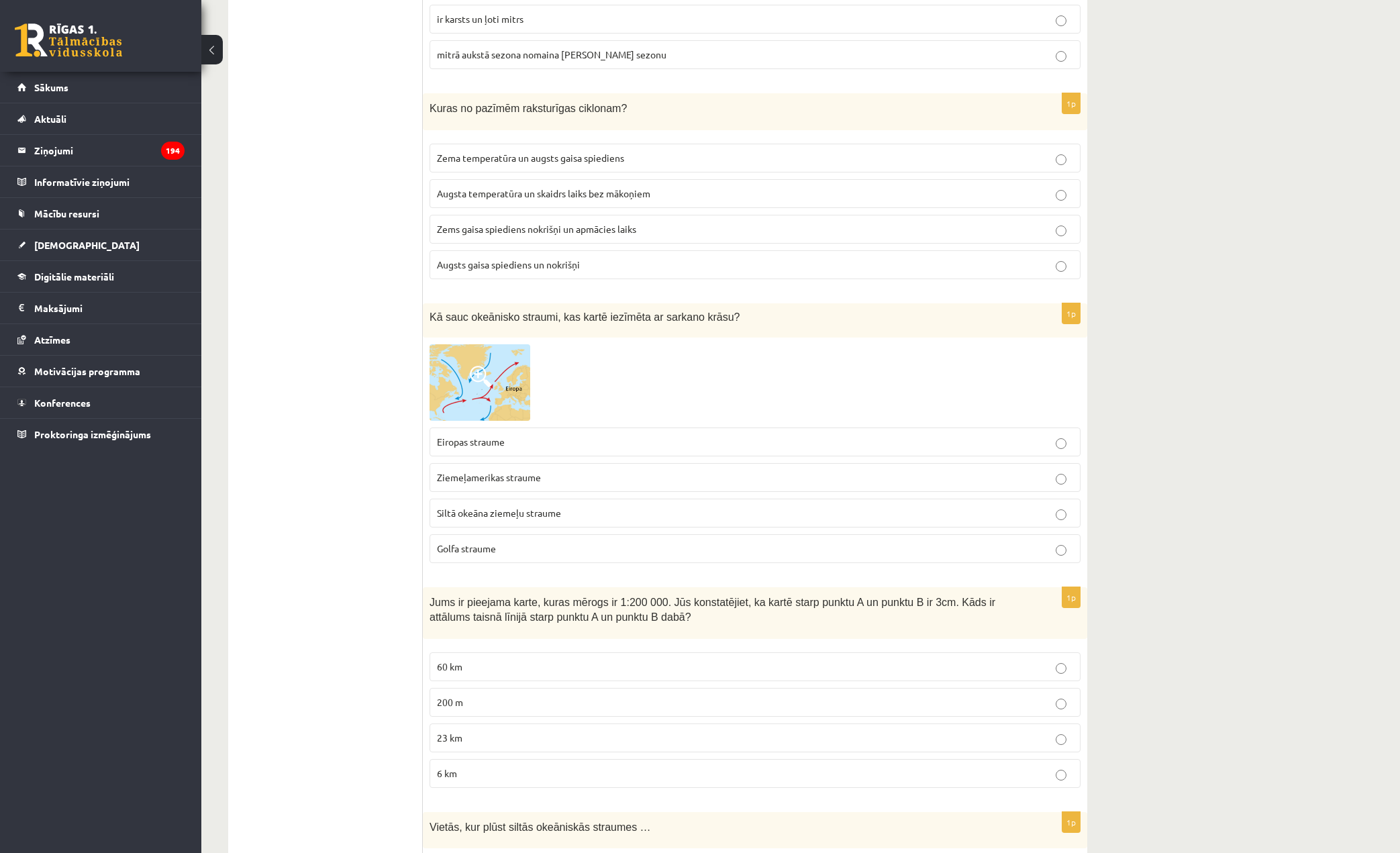
click at [711, 541] on p "Golfa straume" at bounding box center [755, 549] width 636 height 14
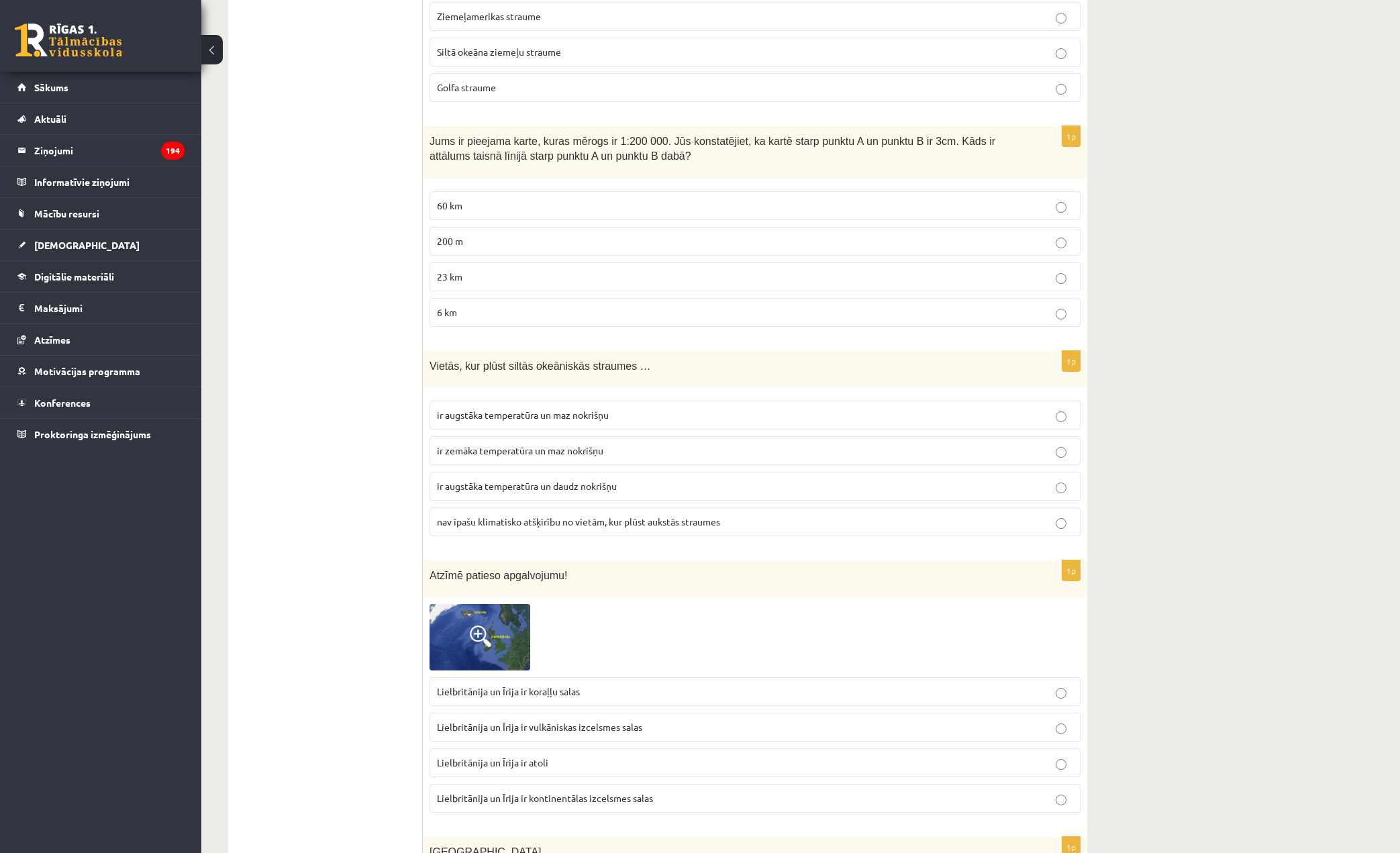
scroll to position [3826, 0]
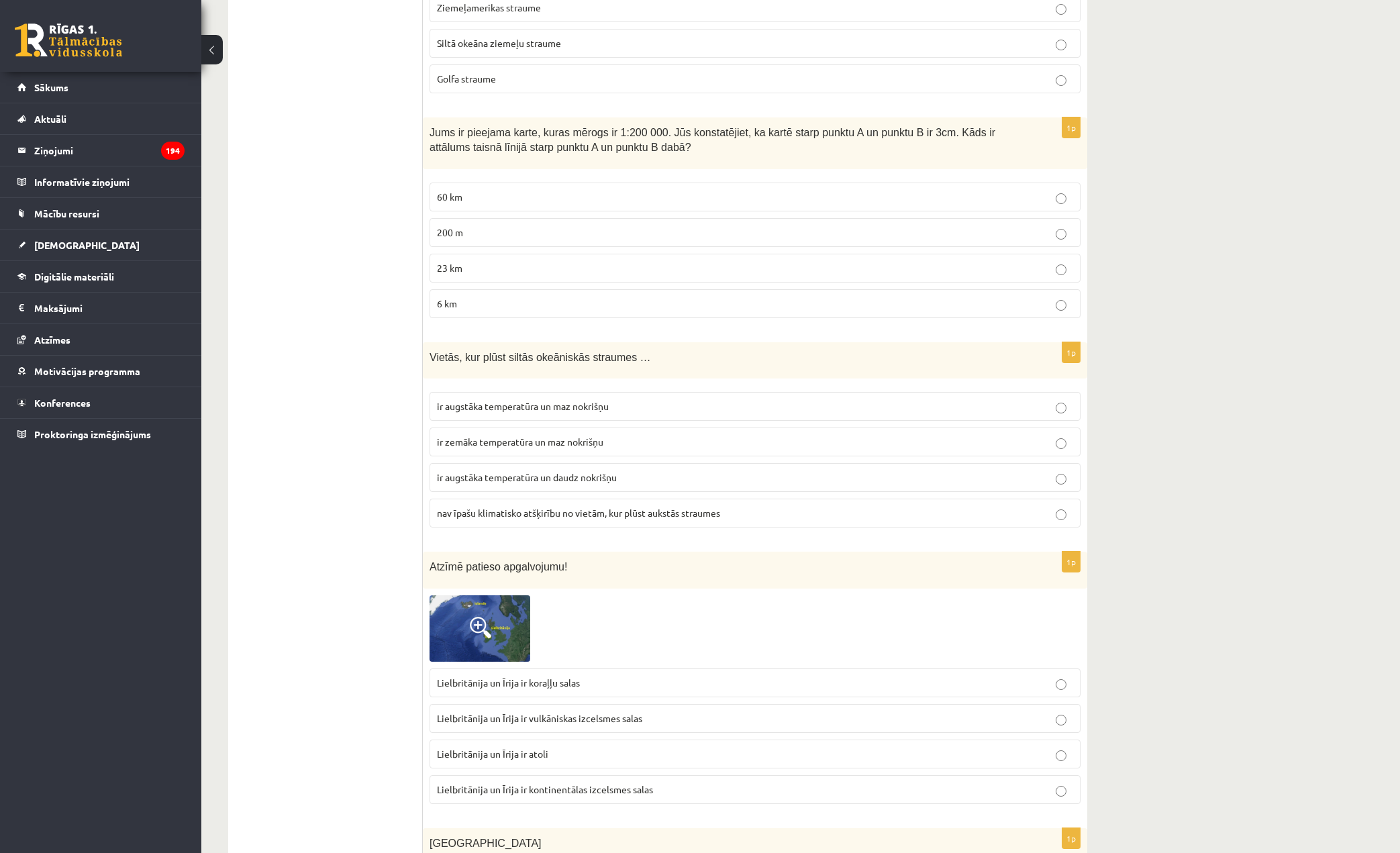
click at [520, 297] on p "6 km" at bounding box center [755, 304] width 636 height 14
click at [542, 472] on span "ir augstāka temperatūra un daudz nokrišņu" at bounding box center [526, 477] width 180 height 12
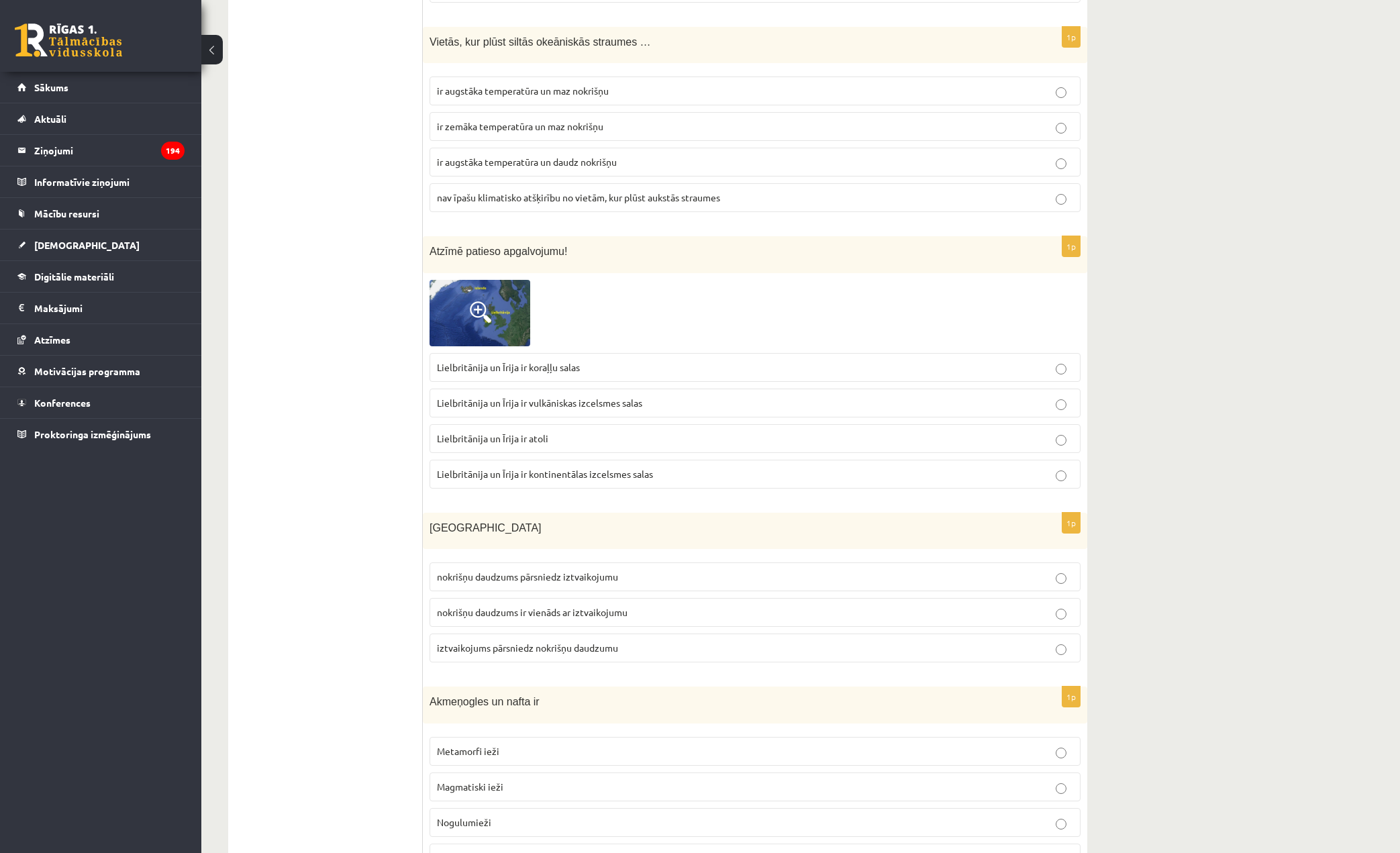
scroll to position [4162, 0]
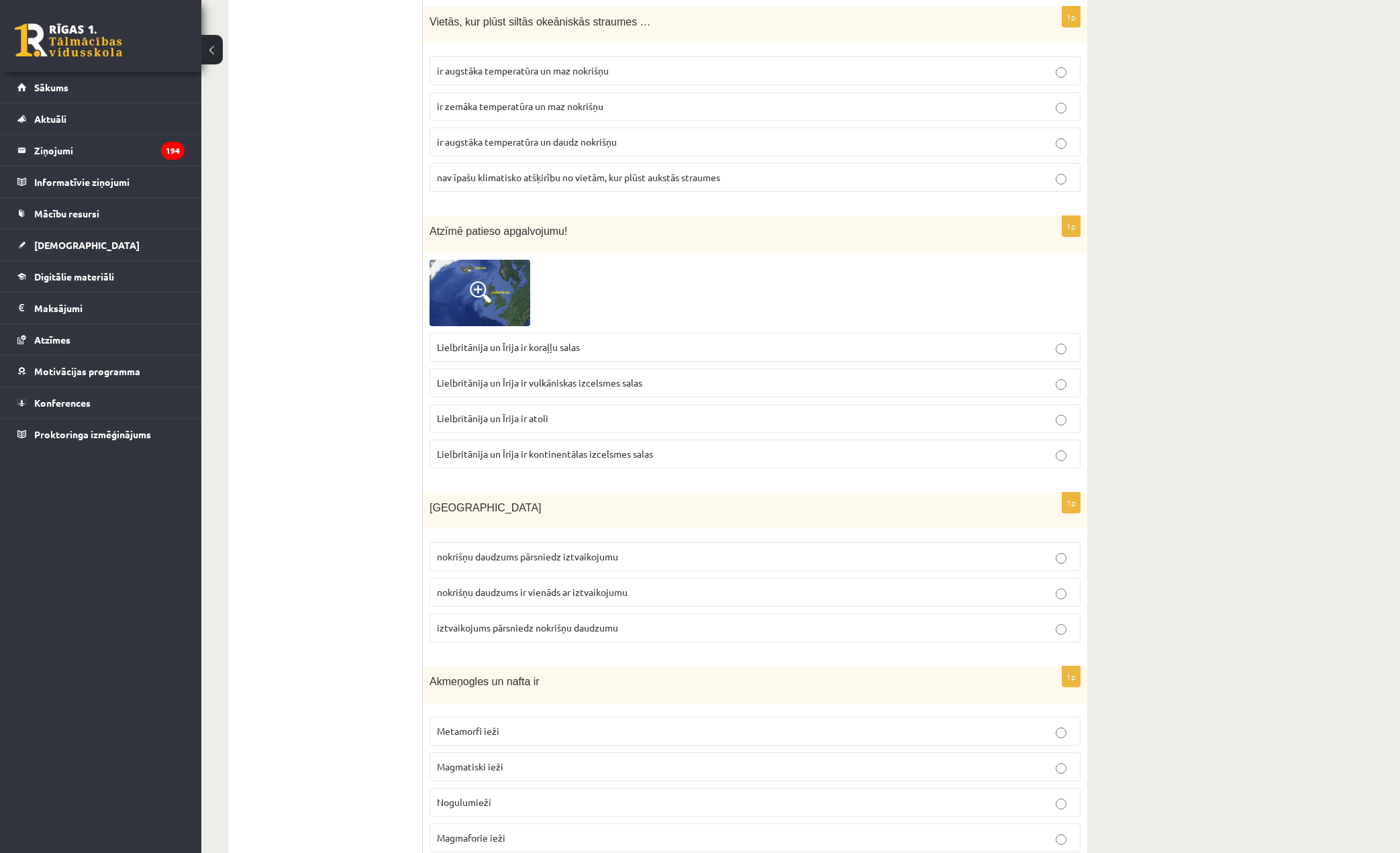
click at [482, 293] on img at bounding box center [480, 293] width 100 height 67
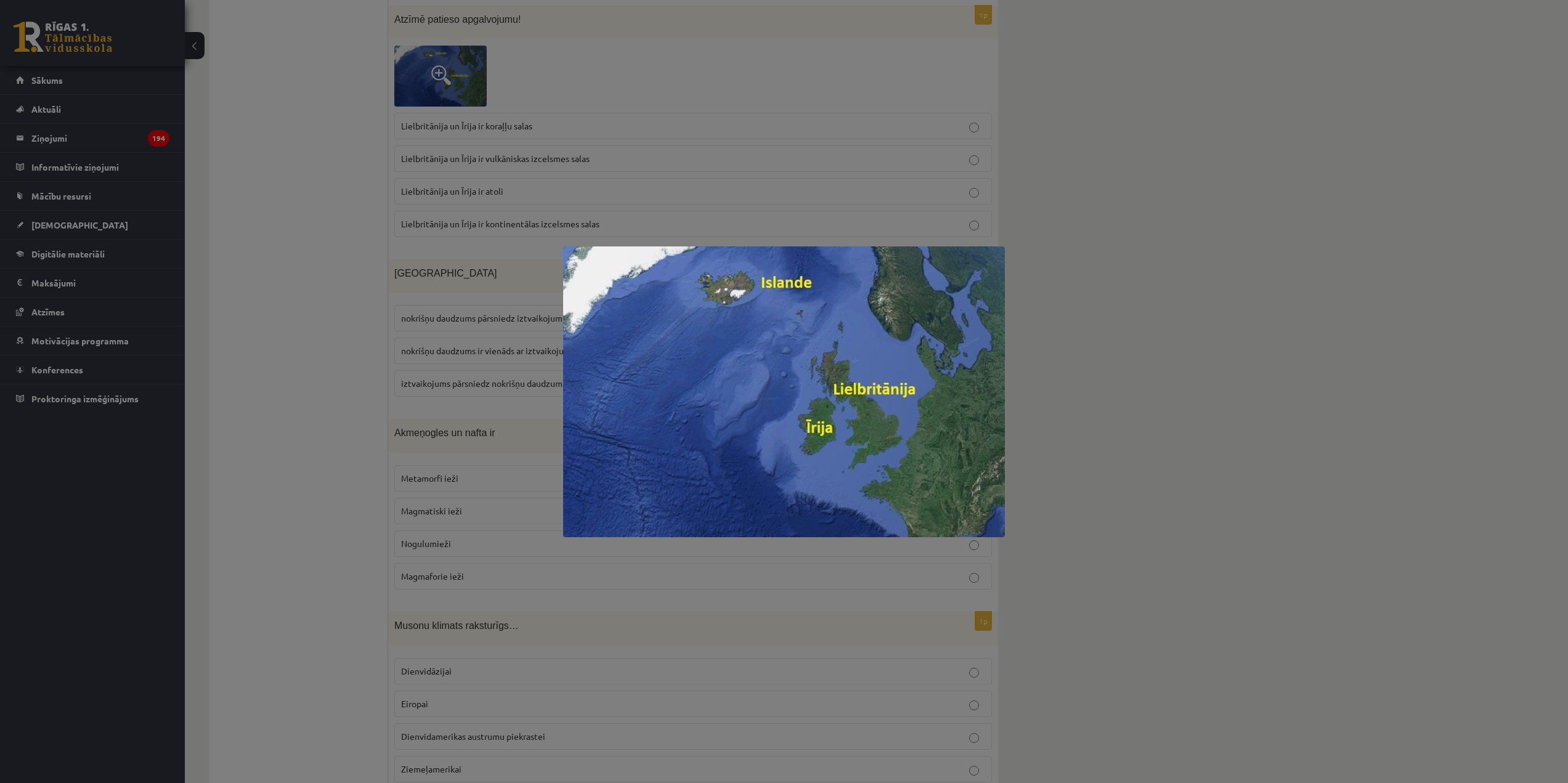
scroll to position [4006, 0]
click at [1447, 96] on div at bounding box center [784, 391] width 1568 height 783
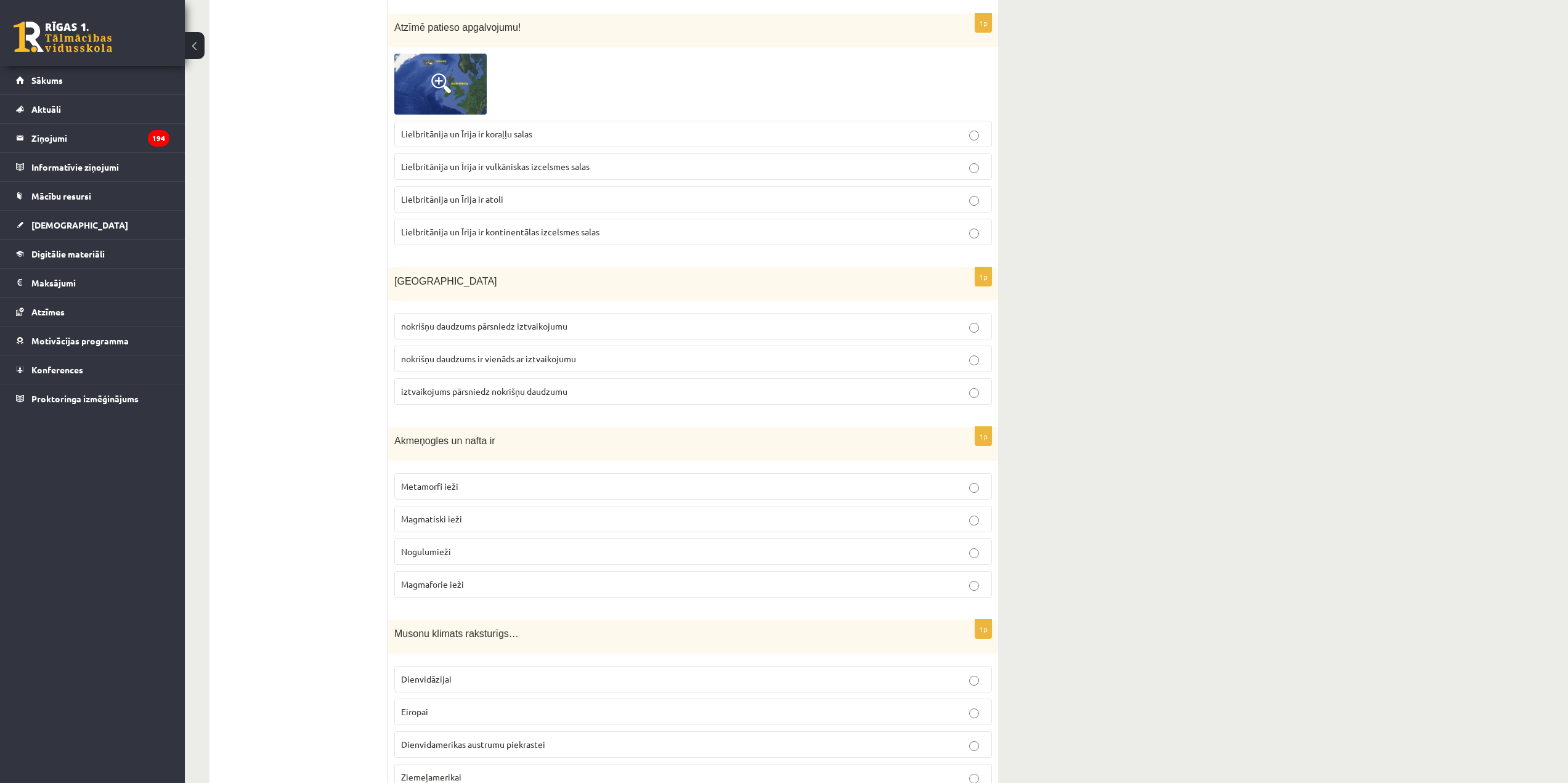
drag, startPoint x: 1543, startPoint y: 0, endPoint x: 1330, endPoint y: 125, distance: 247.0
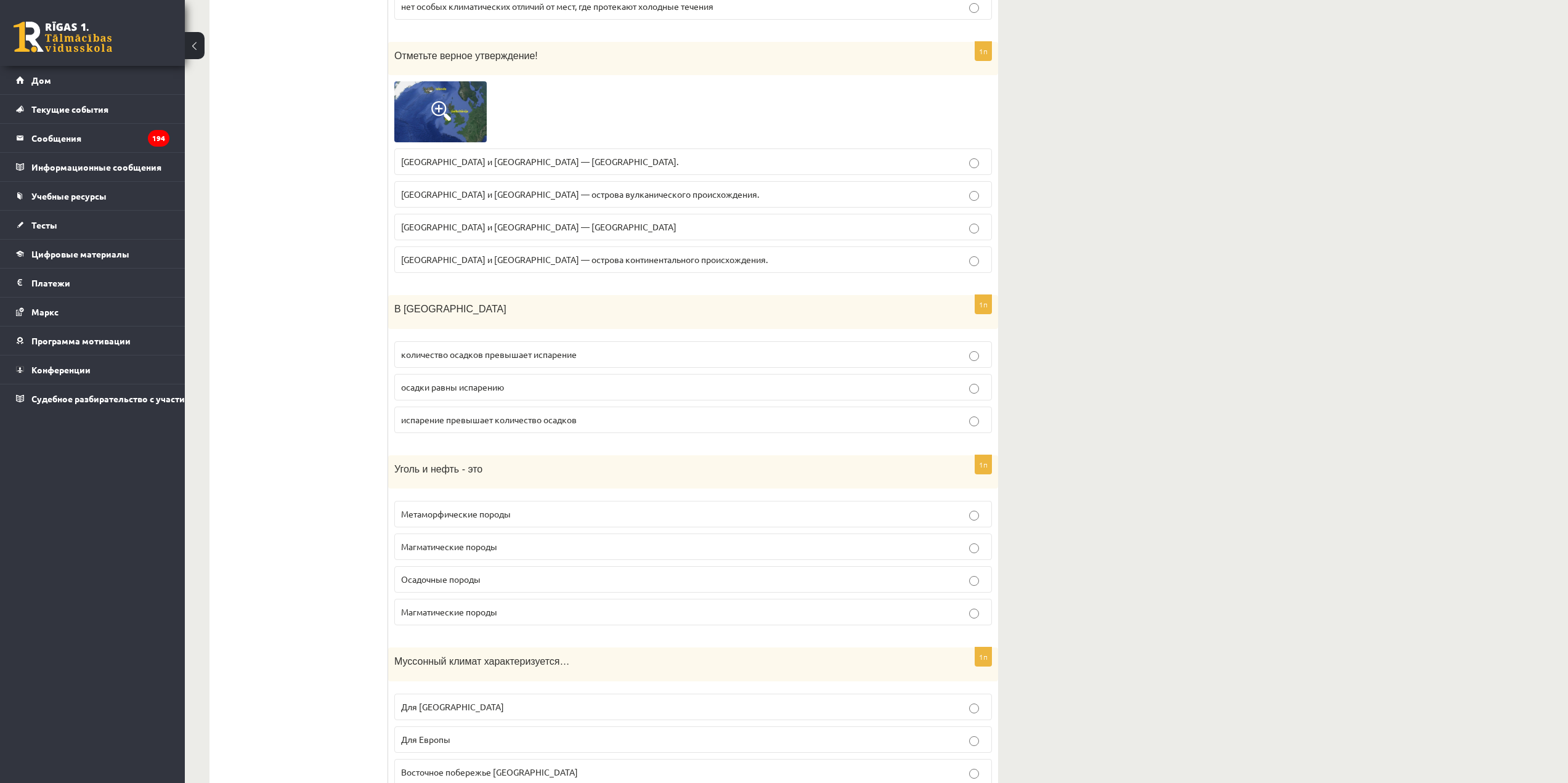
click at [491, 148] on label "Великобритания и Ирландия — коралловые острова." at bounding box center [694, 161] width 598 height 27
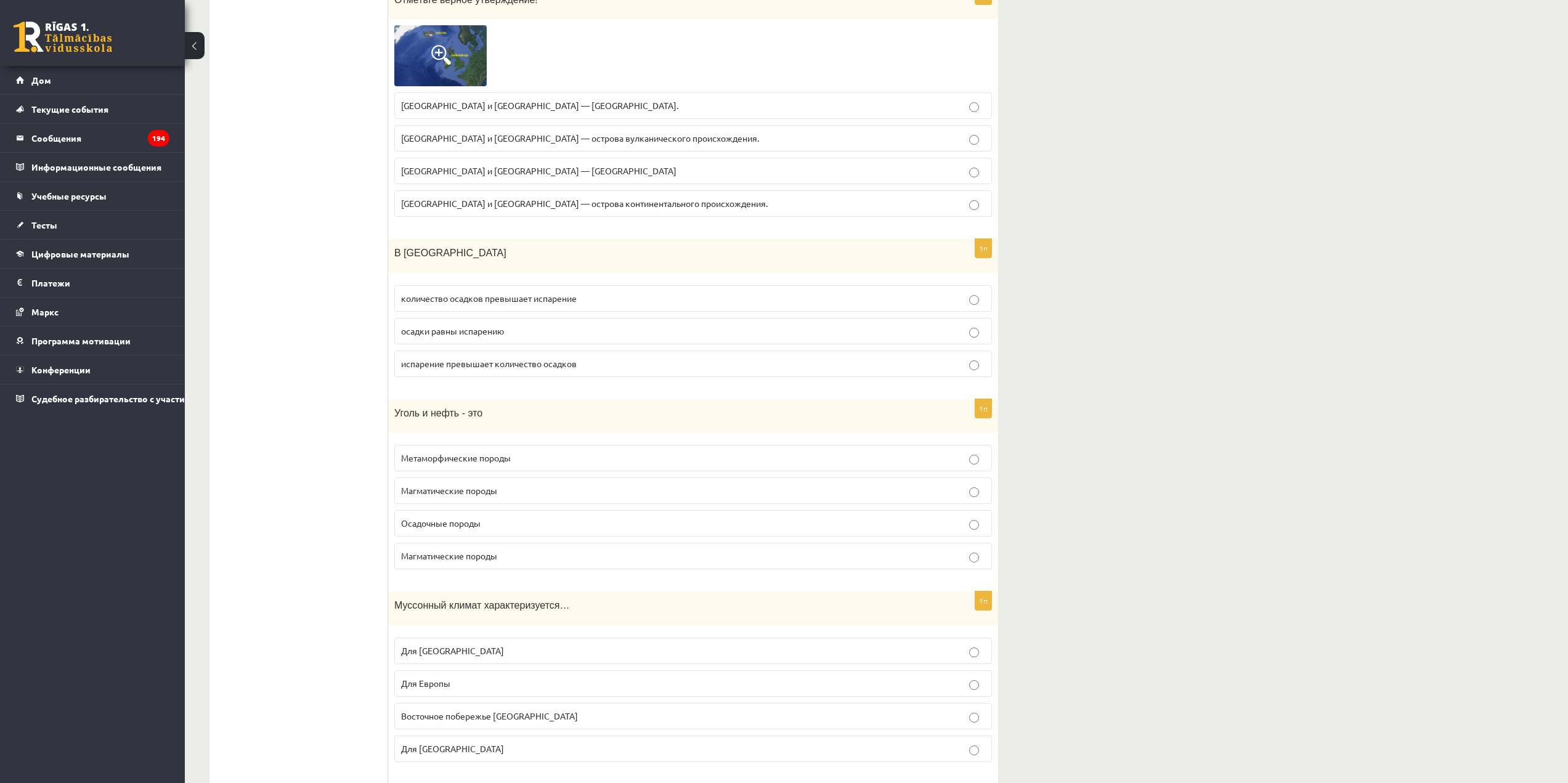
scroll to position [4067, 0]
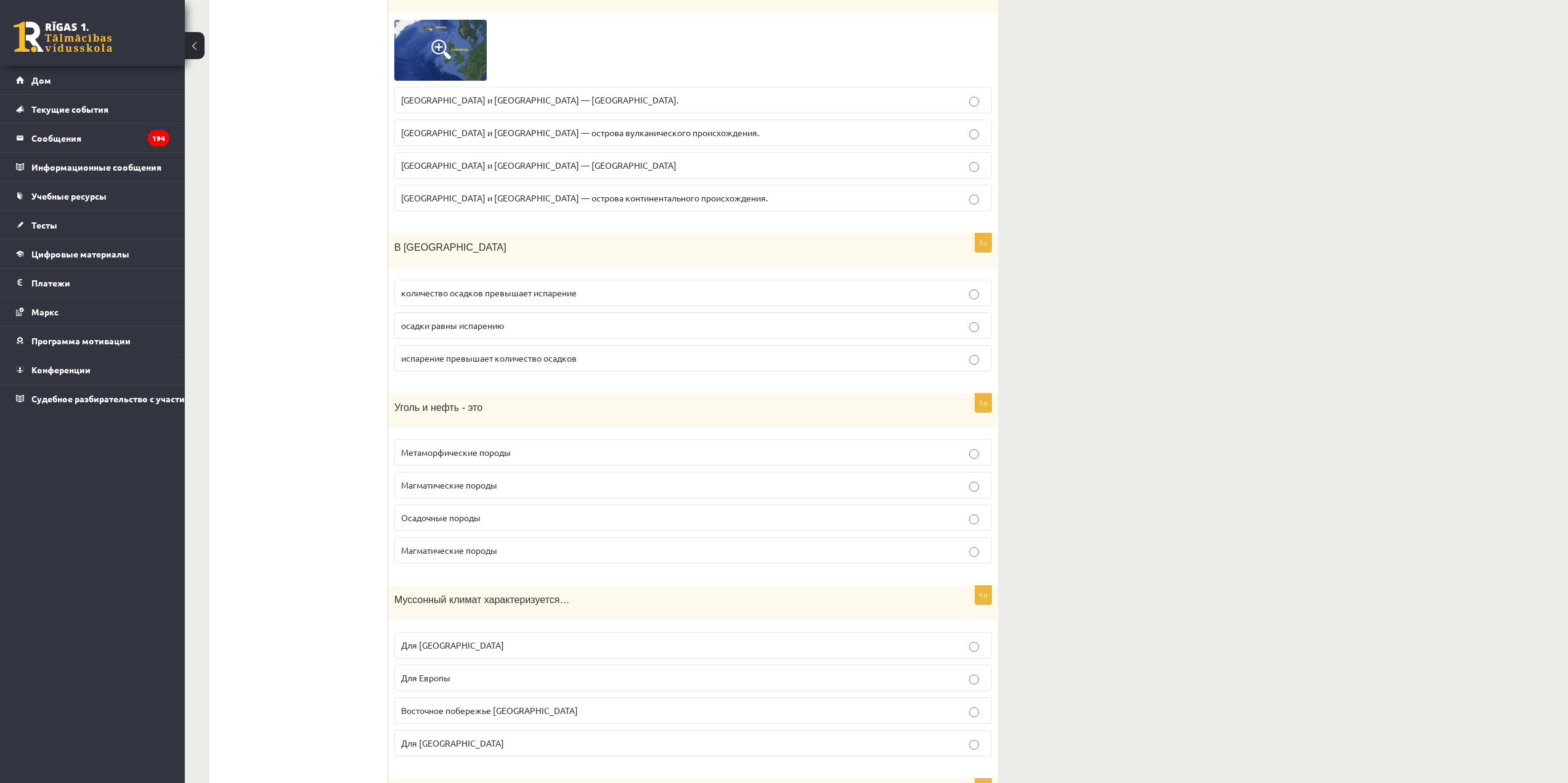
click at [531, 126] on p "Великобритания и Ирландия — острова вулканического происхождения." at bounding box center [693, 133] width 584 height 13
click at [536, 185] on label "Великобритания и Ирландия — острова континентального происхождения." at bounding box center [694, 198] width 598 height 27
click at [560, 192] on font "Великобритания и Ирландия — острова континентального происхождения." at bounding box center [584, 197] width 367 height 11
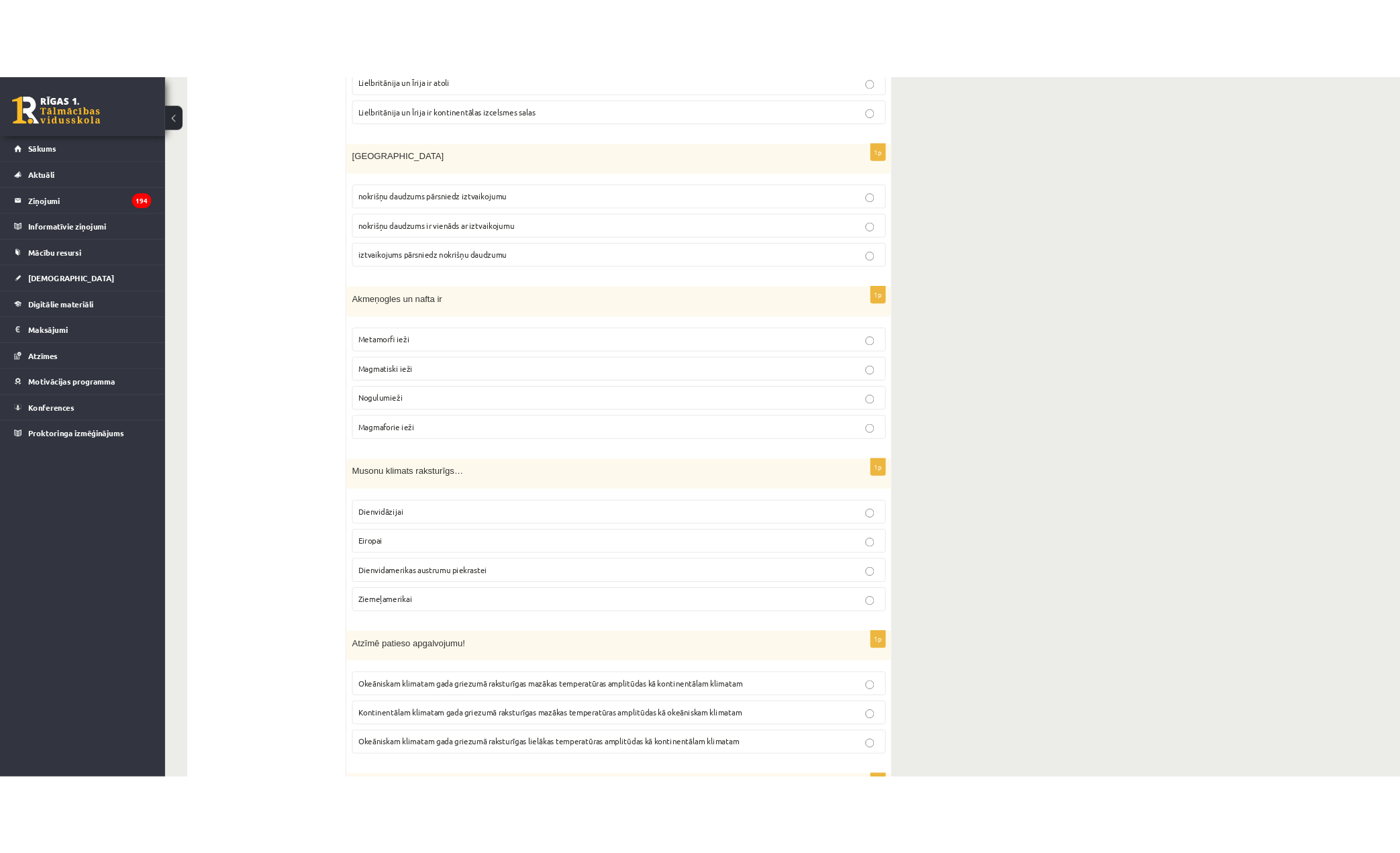
scroll to position [4565, 0]
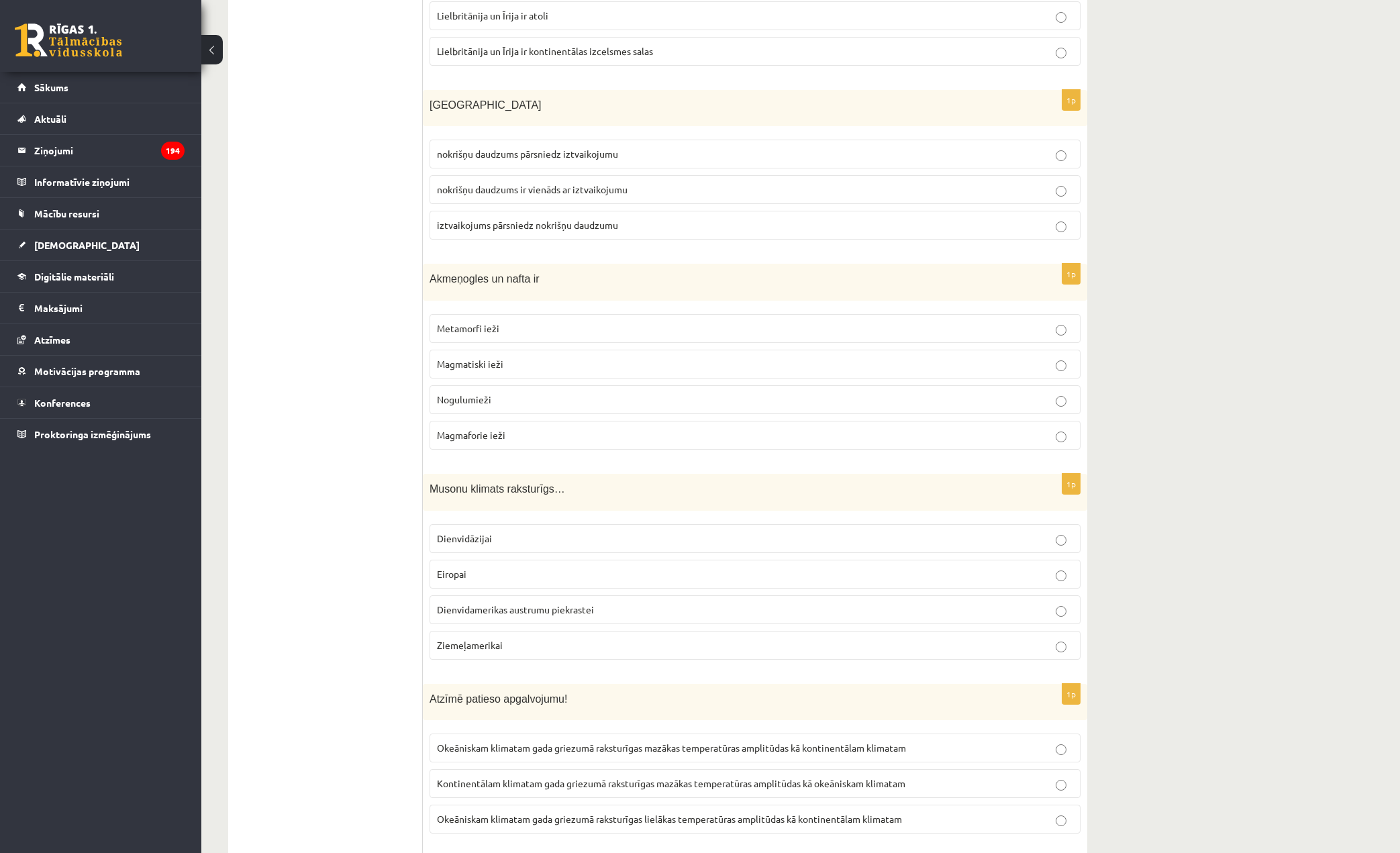
click at [594, 183] on p "nokrišņu daudzums ir vienāds ar iztvaikojumu" at bounding box center [755, 190] width 636 height 14
click at [588, 148] on span "nokrišņu daudzums pārsniedz iztvaikojumu" at bounding box center [527, 153] width 181 height 12
click at [544, 396] on label "Nogulumieži" at bounding box center [755, 399] width 651 height 29
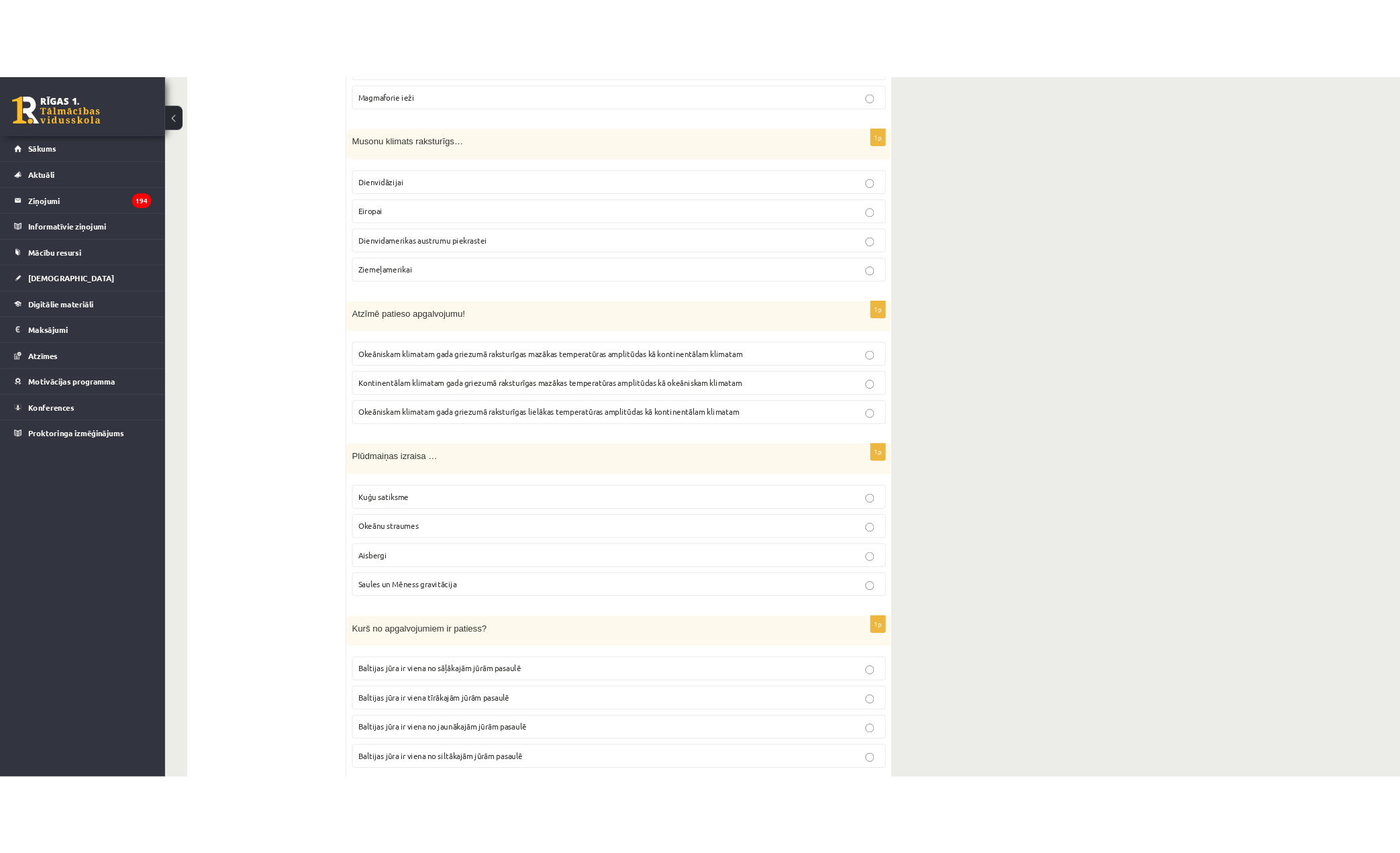
scroll to position [4968, 0]
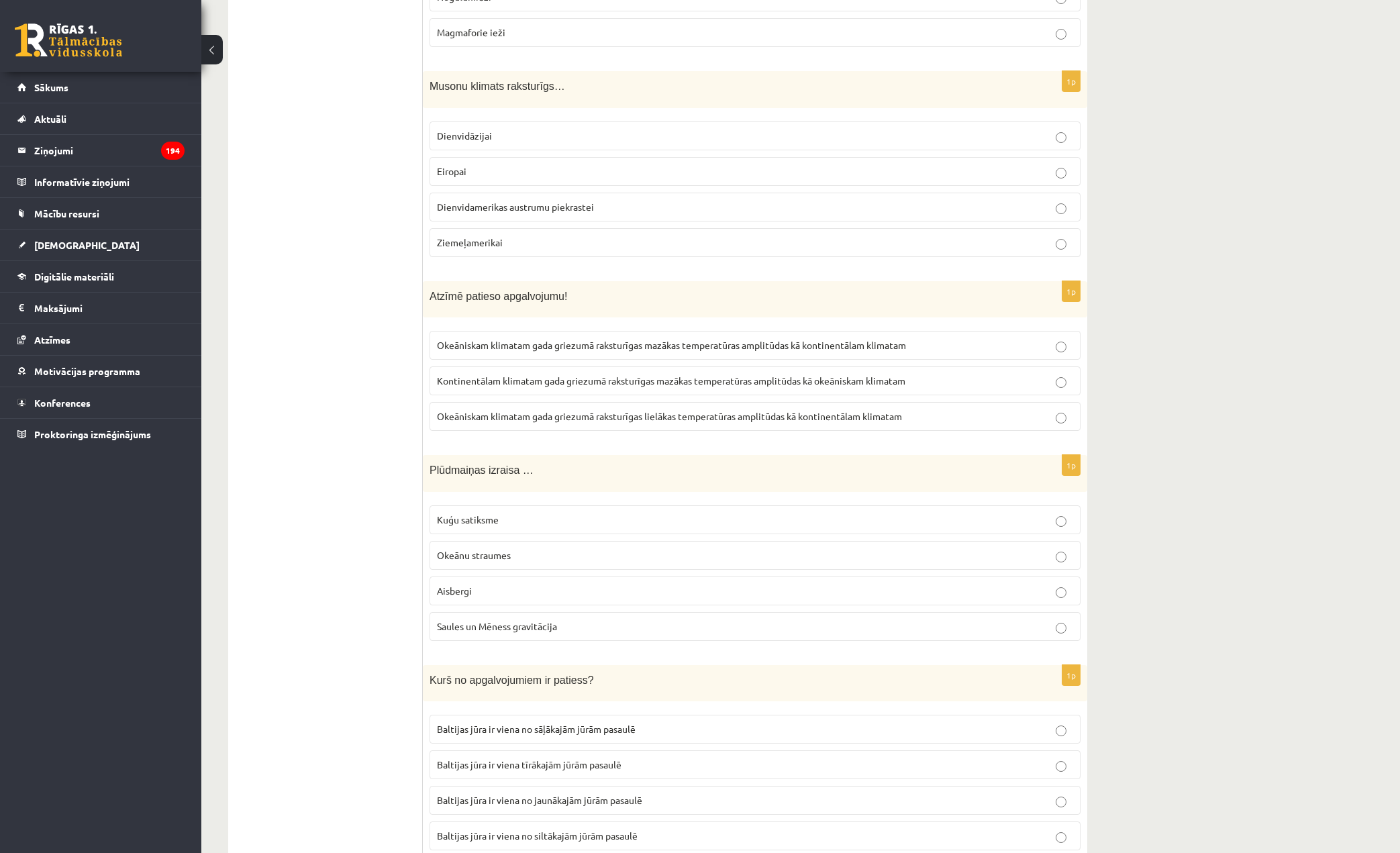
click at [546, 129] on p "Dienvidāzijai" at bounding box center [755, 136] width 636 height 14
click at [495, 338] on p "Okeāniskam klimatam gada griezumā raksturīgas mazākas temperatūras amplitūdas k…" at bounding box center [755, 345] width 636 height 14
click at [825, 339] on span "Okeāniskam klimatam gada griezumā raksturīgas mazākas temperatūras amplitūdas k…" at bounding box center [671, 344] width 469 height 12
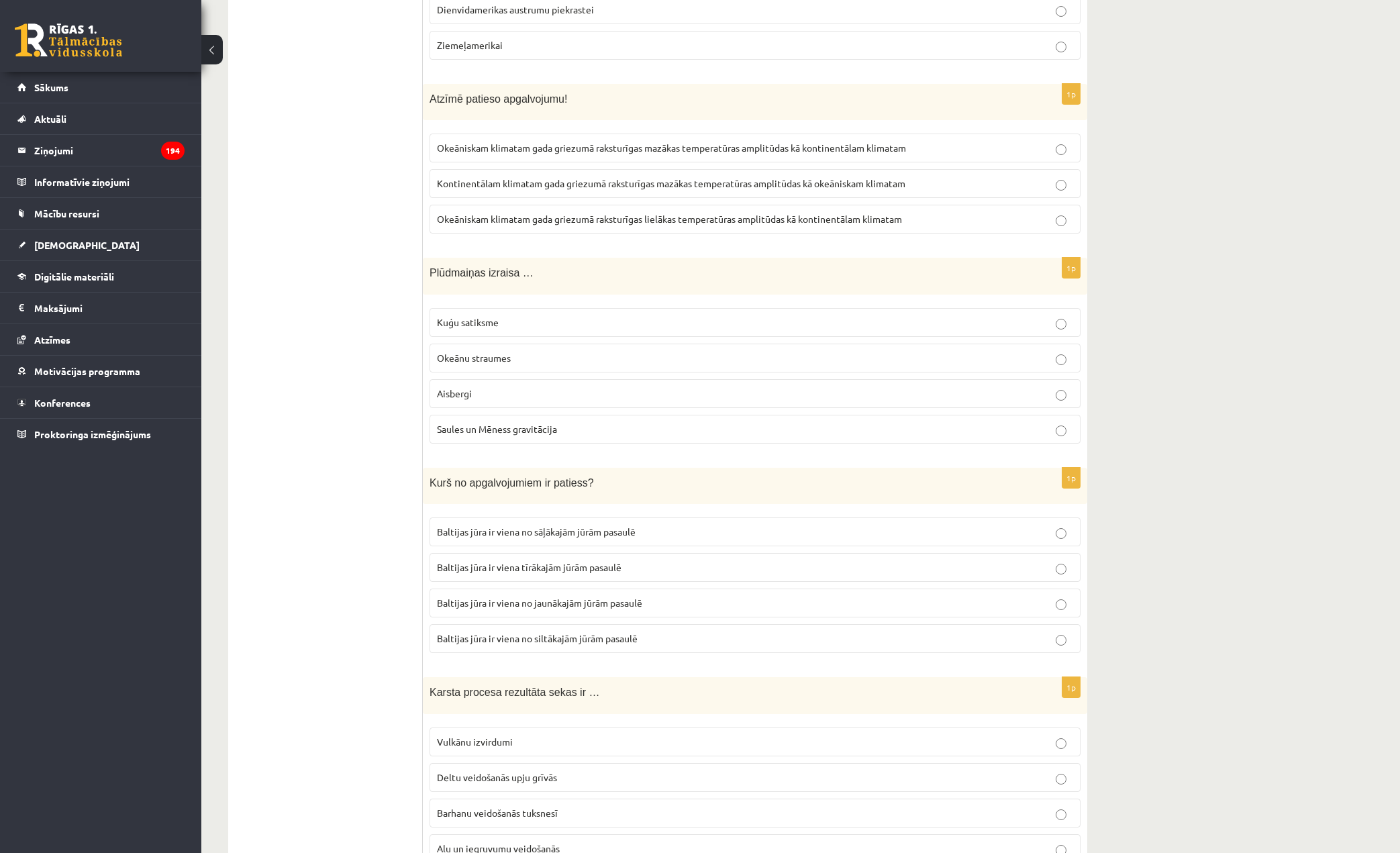
scroll to position [5169, 0]
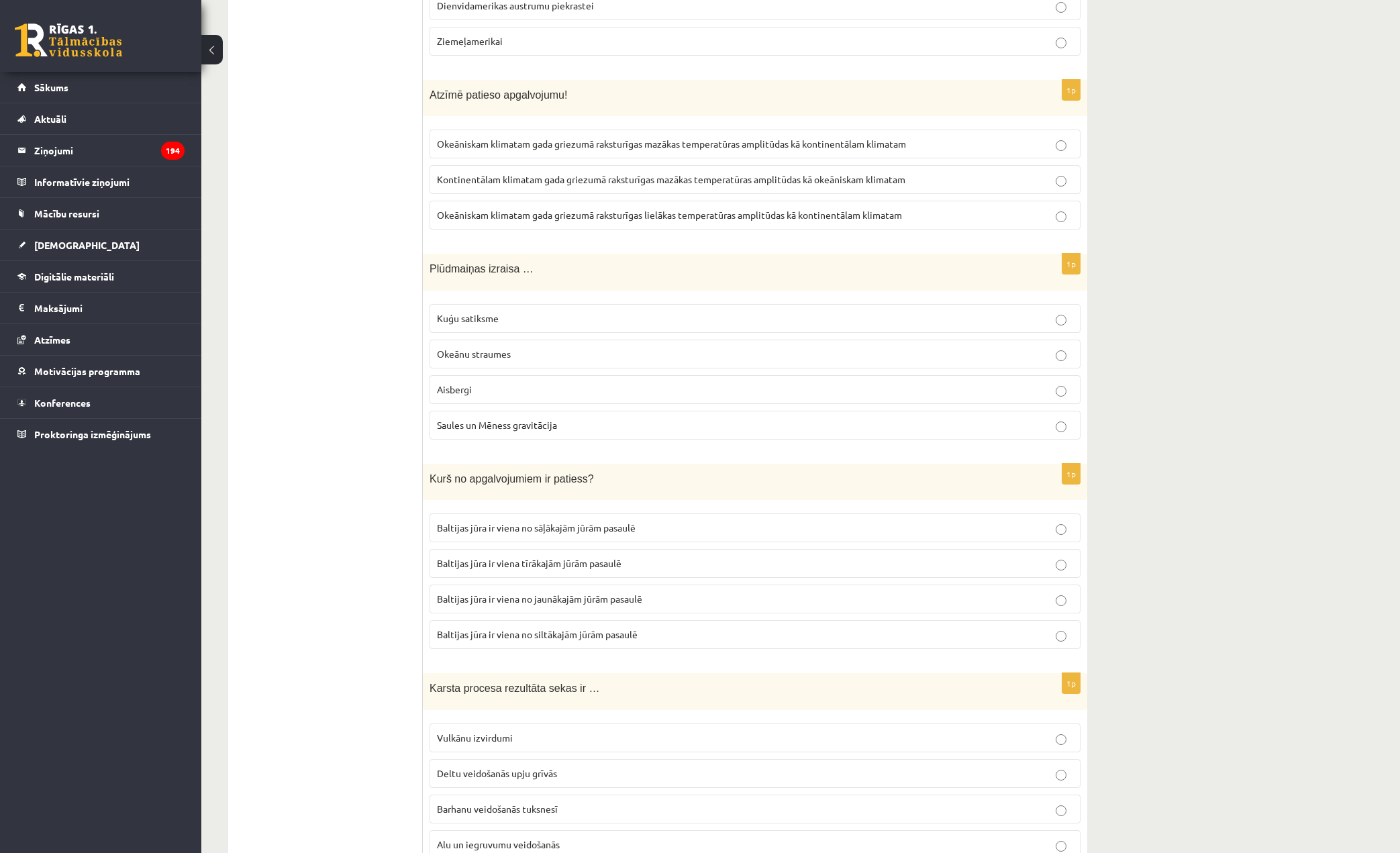
click at [572, 418] on p "Saules un Mēness gravitācija" at bounding box center [755, 425] width 636 height 14
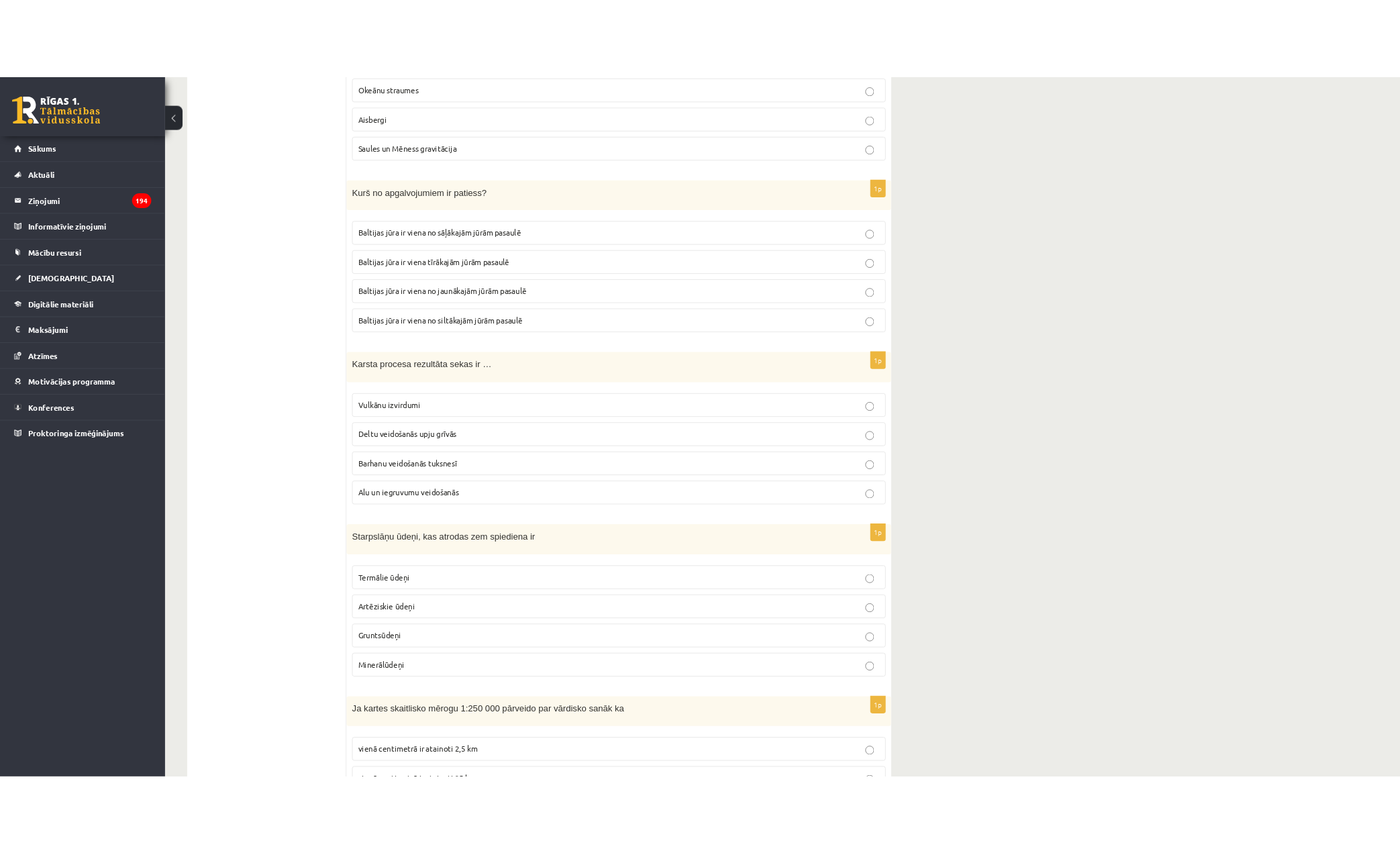
scroll to position [5572, 0]
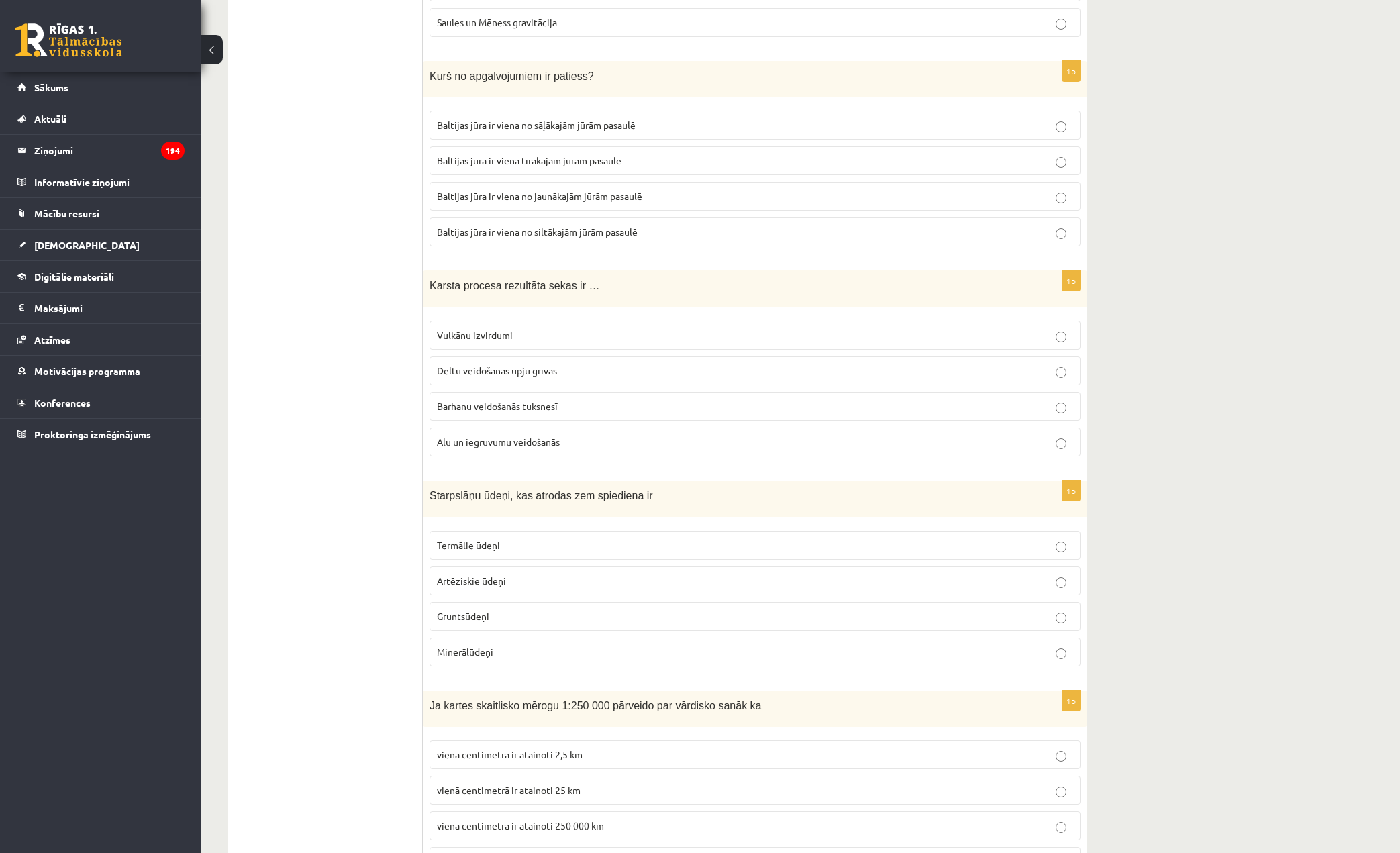
click at [619, 190] on span "Baltijas jūra ir viena no jaunākajām jūrām pasaulē" at bounding box center [540, 195] width 205 height 12
click at [551, 436] on span "Alu un iegruvumu veidošanās" at bounding box center [498, 441] width 123 height 12
click at [535, 574] on p "Artēziskie ūdeņi" at bounding box center [755, 581] width 636 height 14
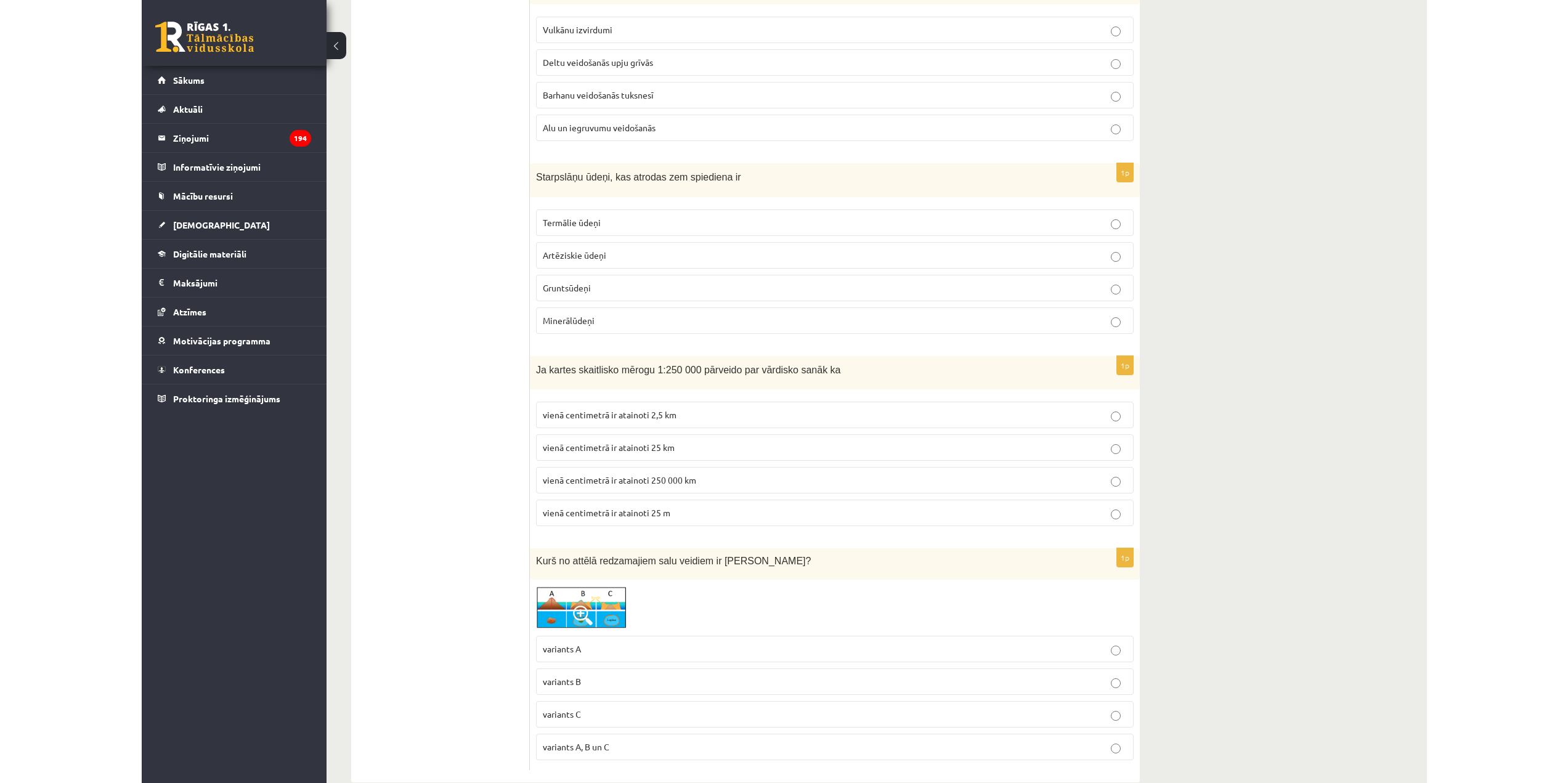
scroll to position [5403, 0]
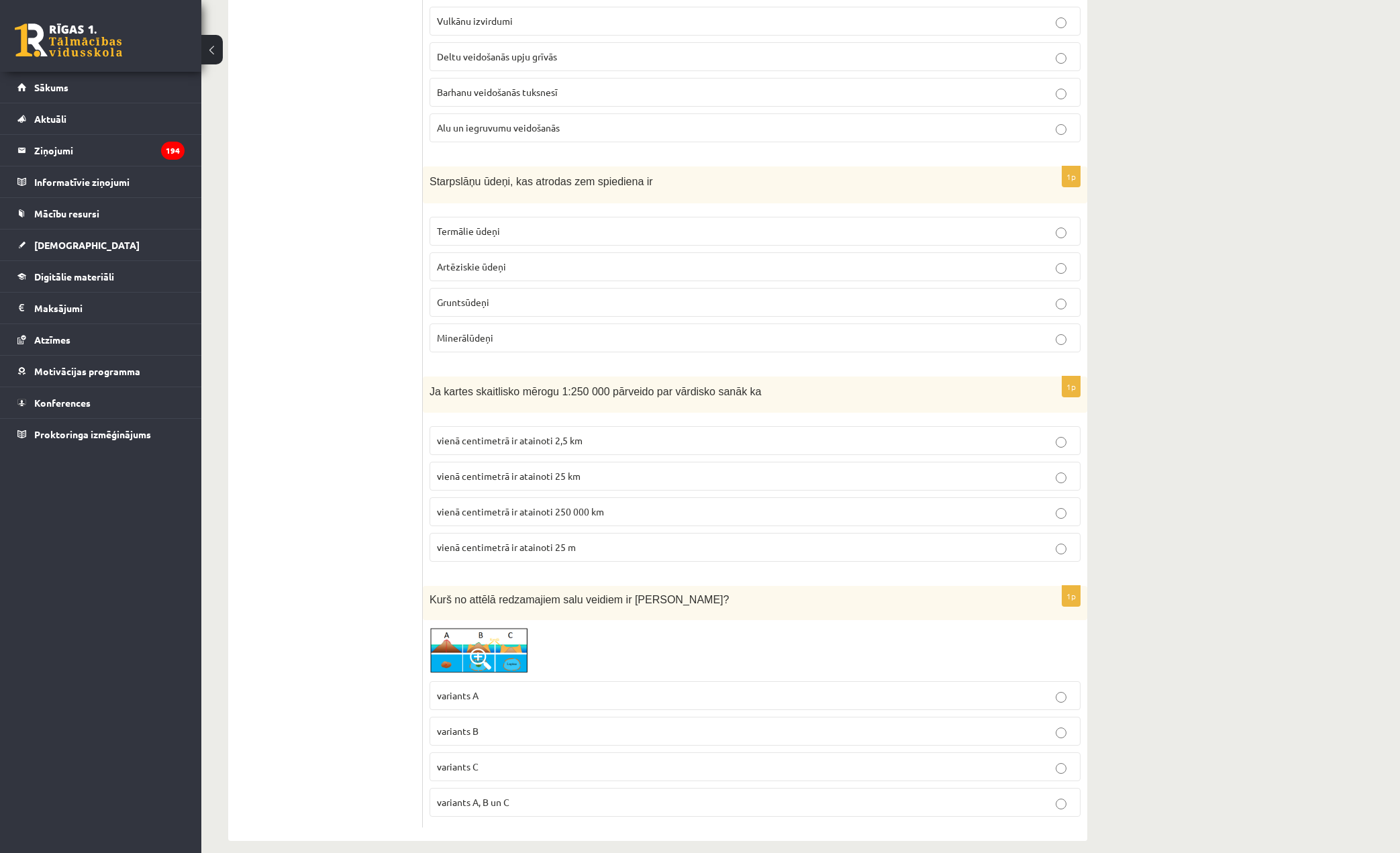
click at [632, 434] on p "vienā centimetrā ir atainoti 2,5 km" at bounding box center [755, 441] width 636 height 14
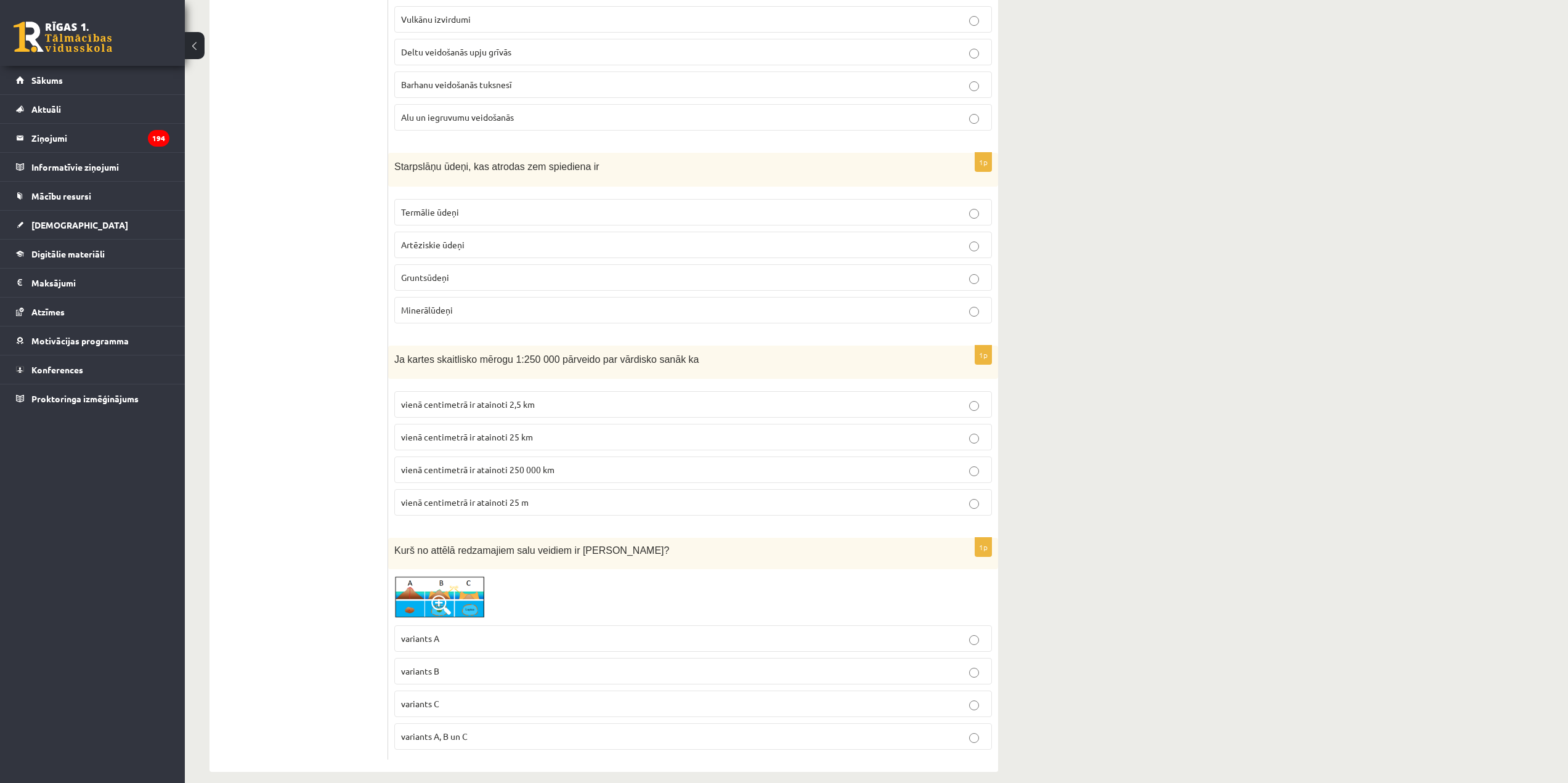
click at [500, 576] on div at bounding box center [694, 597] width 598 height 43
click at [442, 576] on img at bounding box center [441, 597] width 92 height 43
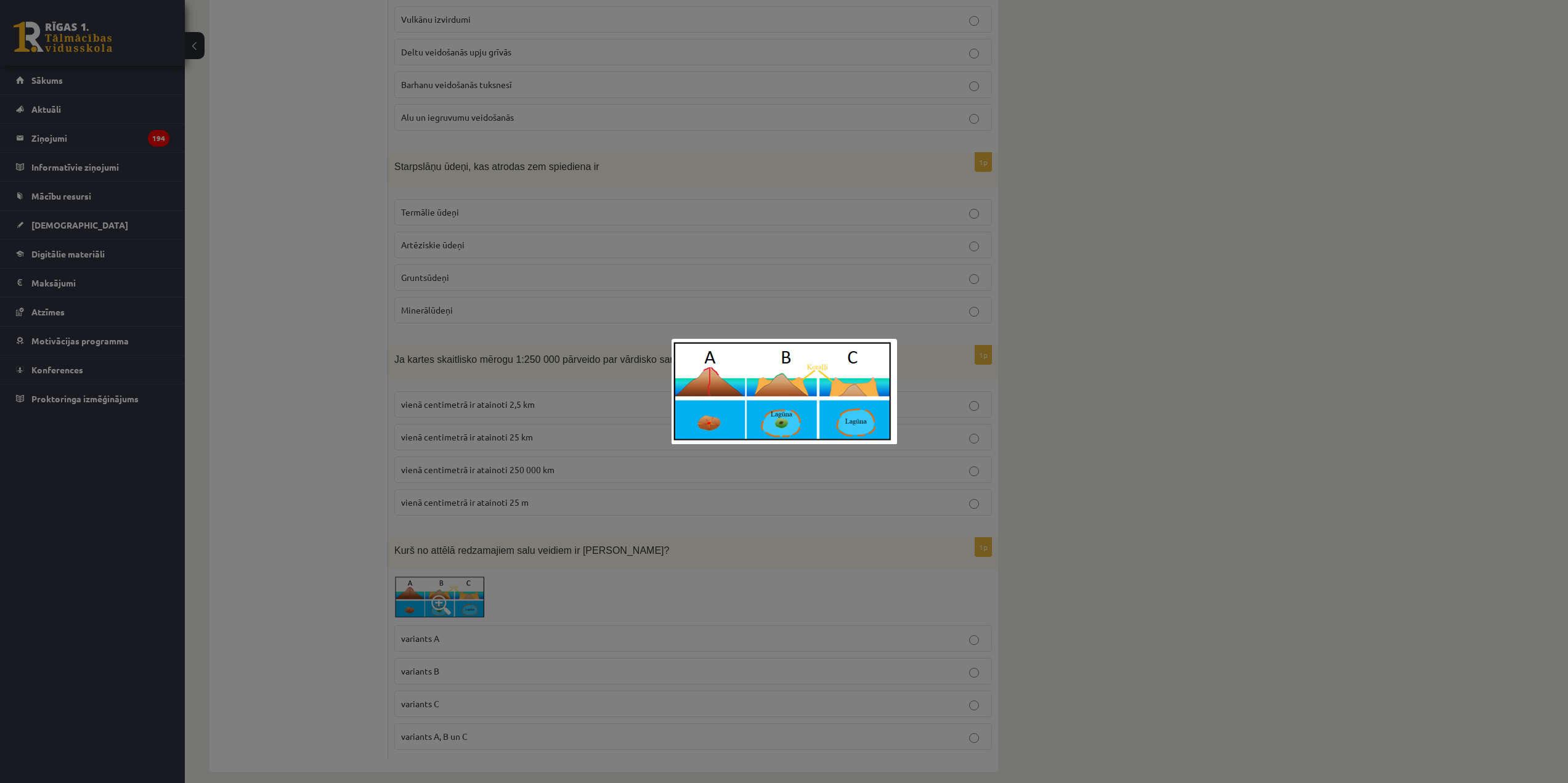
click at [354, 529] on div at bounding box center [784, 391] width 1568 height 783
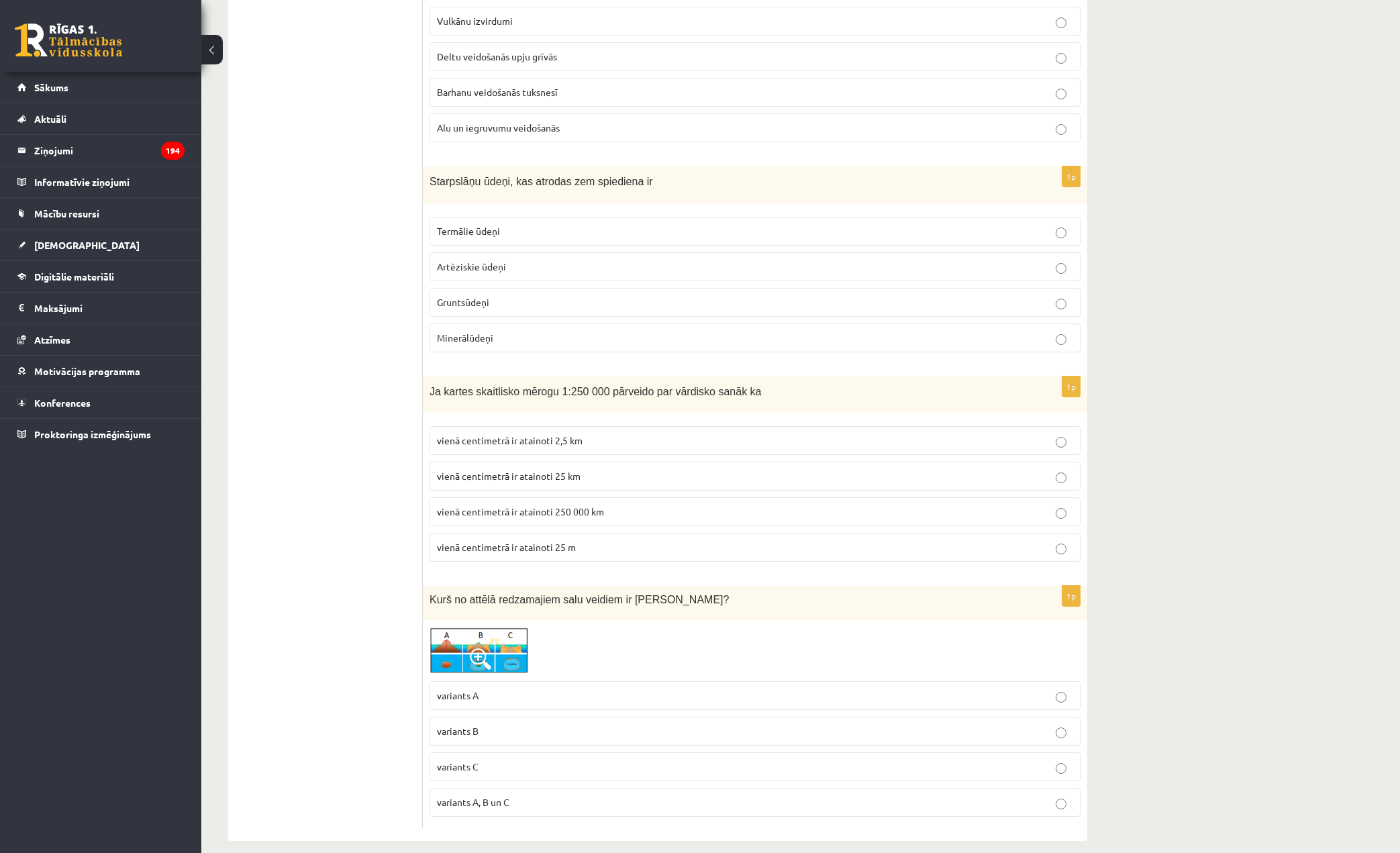
drag, startPoint x: 648, startPoint y: 712, endPoint x: 654, endPoint y: 717, distance: 7.8
click at [653, 724] on p "variants B" at bounding box center [755, 731] width 636 height 14
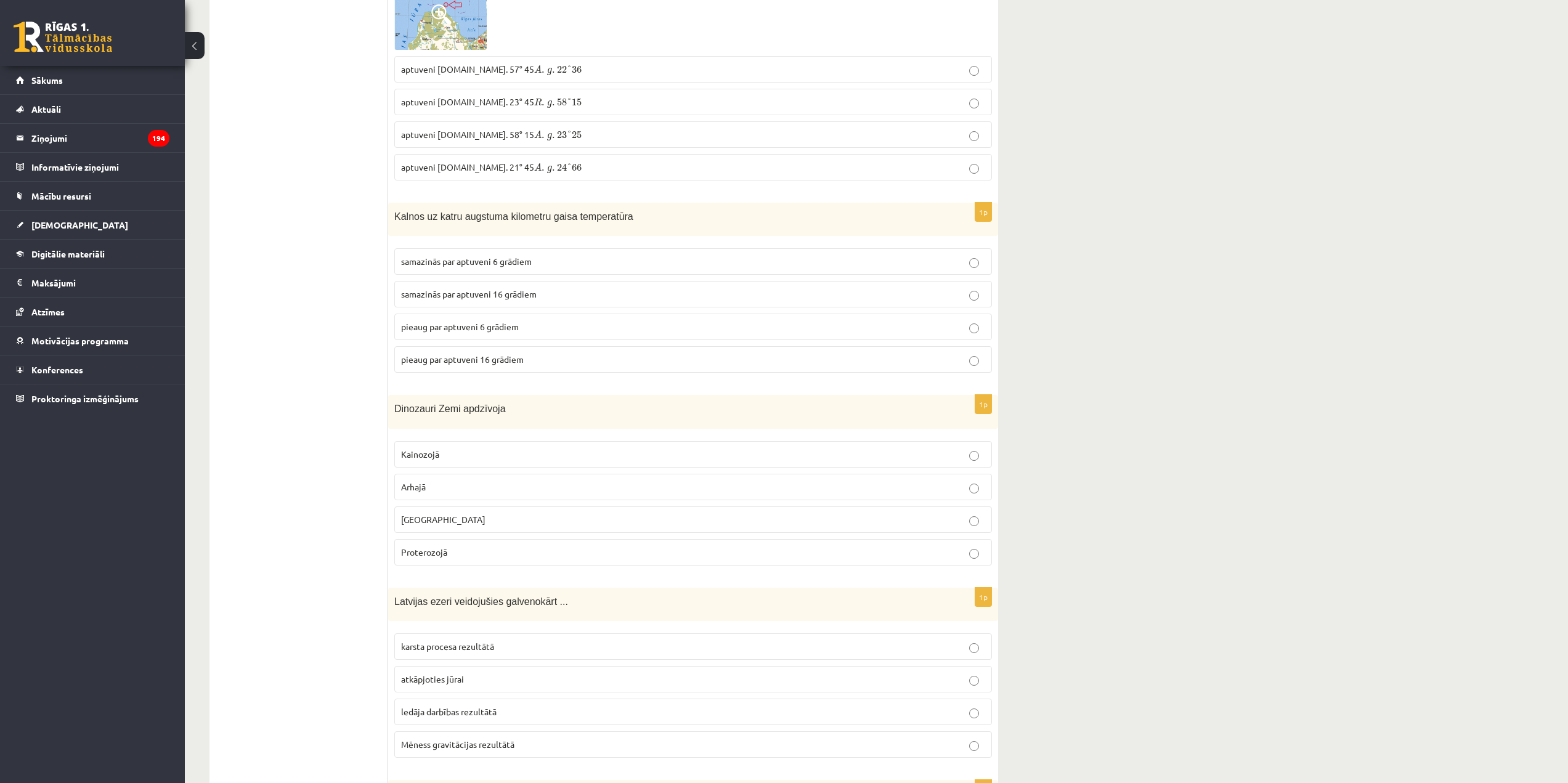
scroll to position [0, 0]
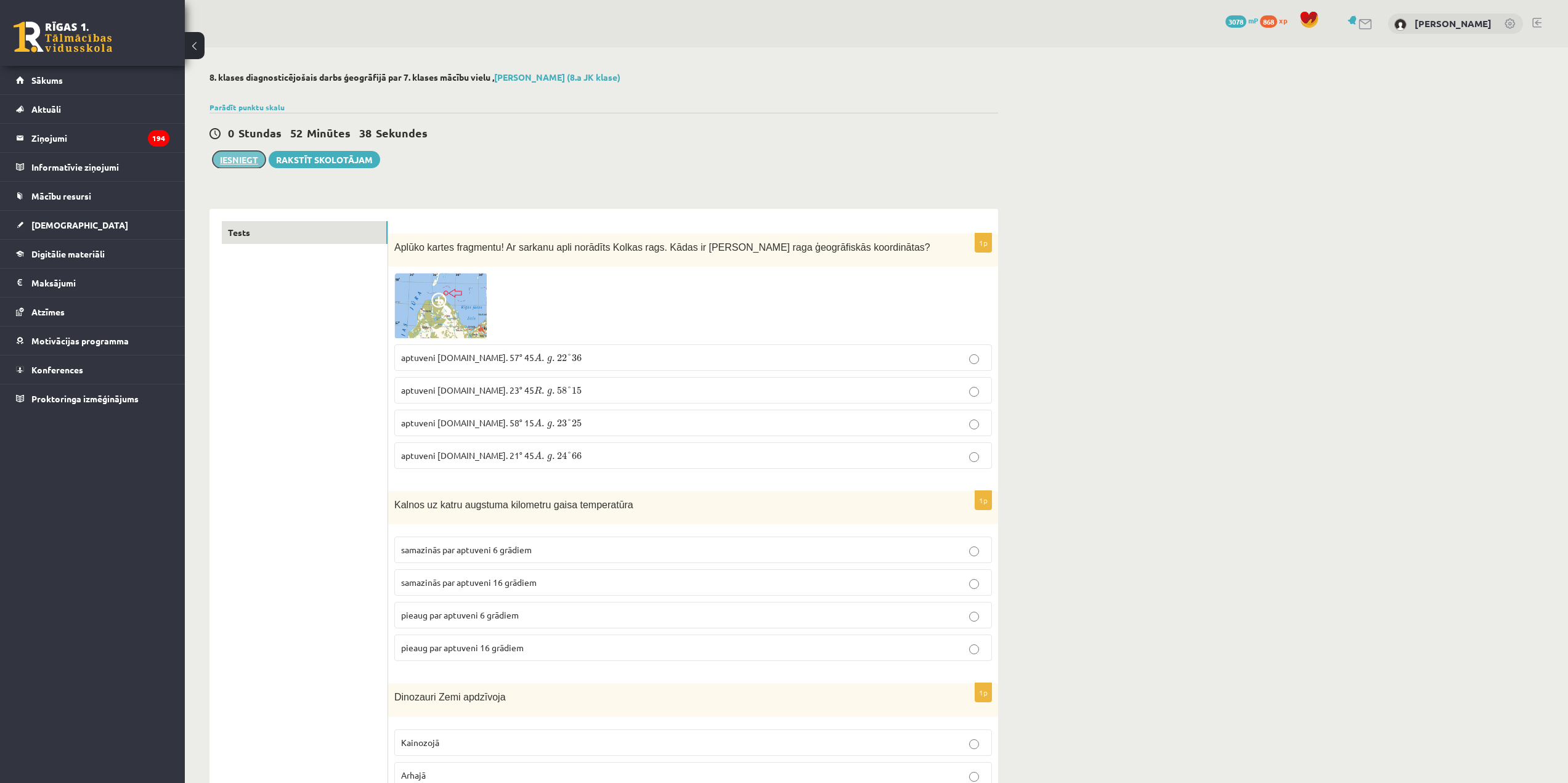
click at [241, 161] on button "Iesniegt" at bounding box center [239, 160] width 53 height 17
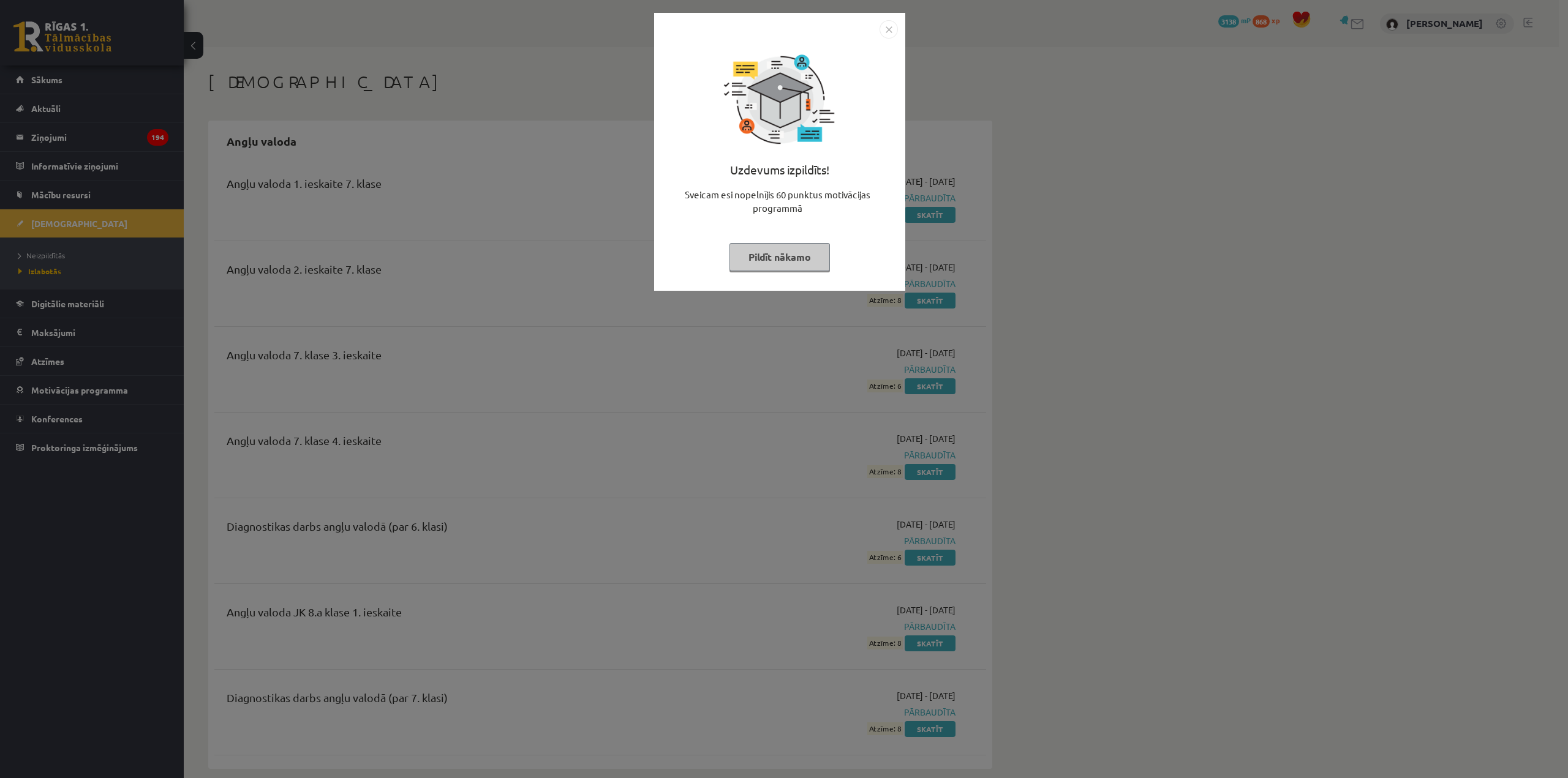
click at [795, 258] on button "Pildīt nākamo" at bounding box center [780, 257] width 100 height 28
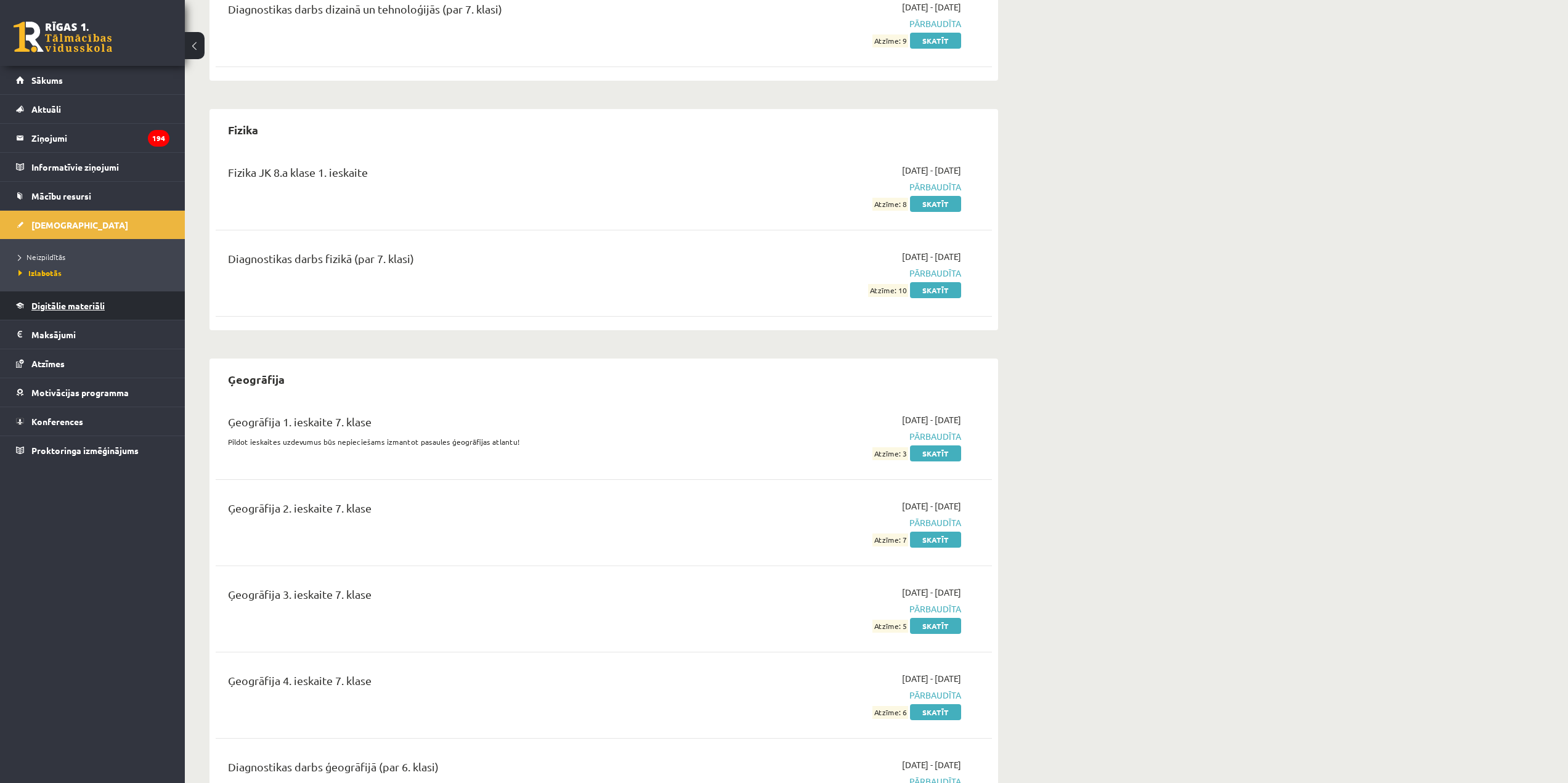
scroll to position [3020, 0]
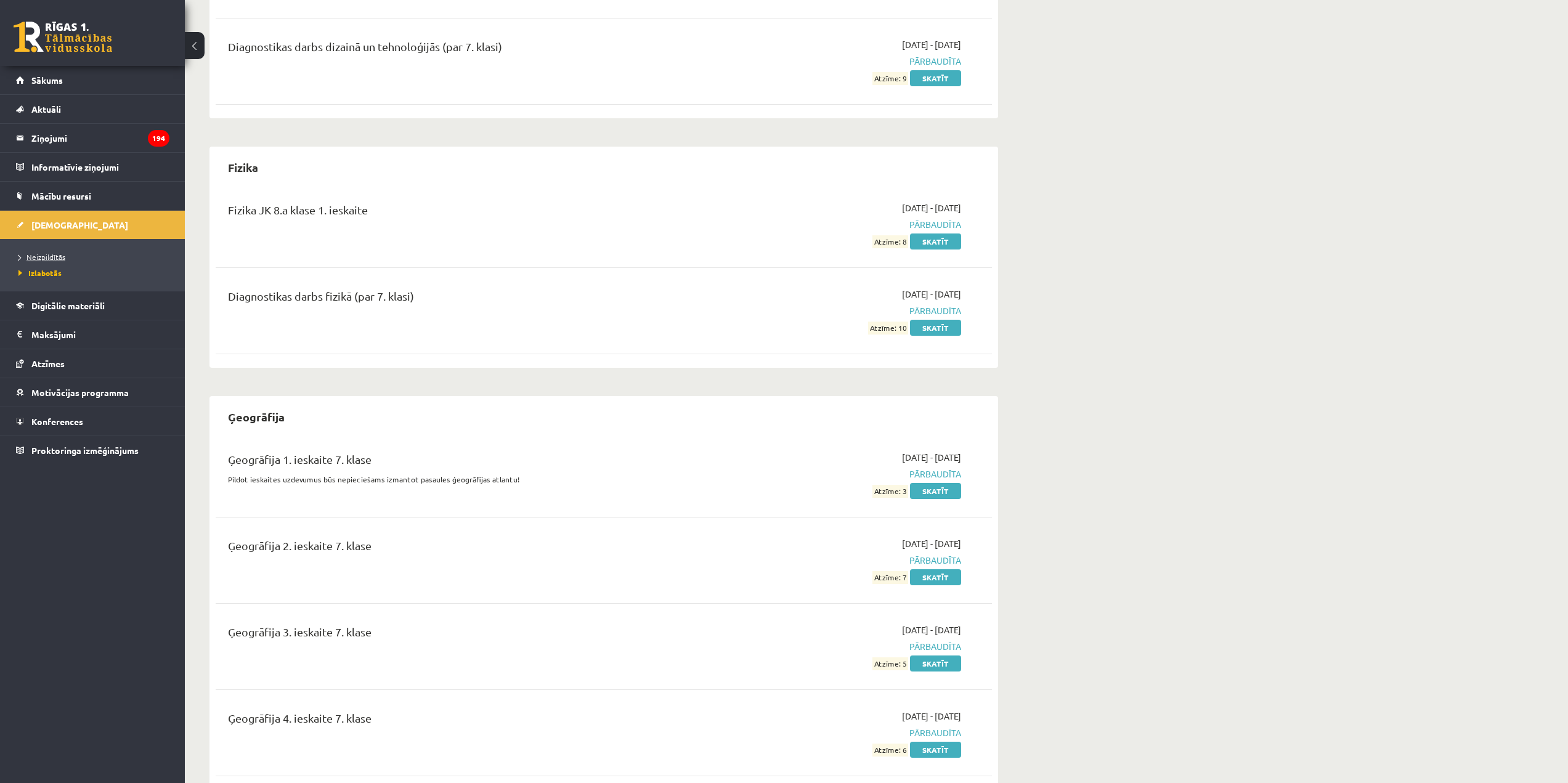
click at [41, 258] on span "Neizpildītās" at bounding box center [42, 257] width 47 height 10
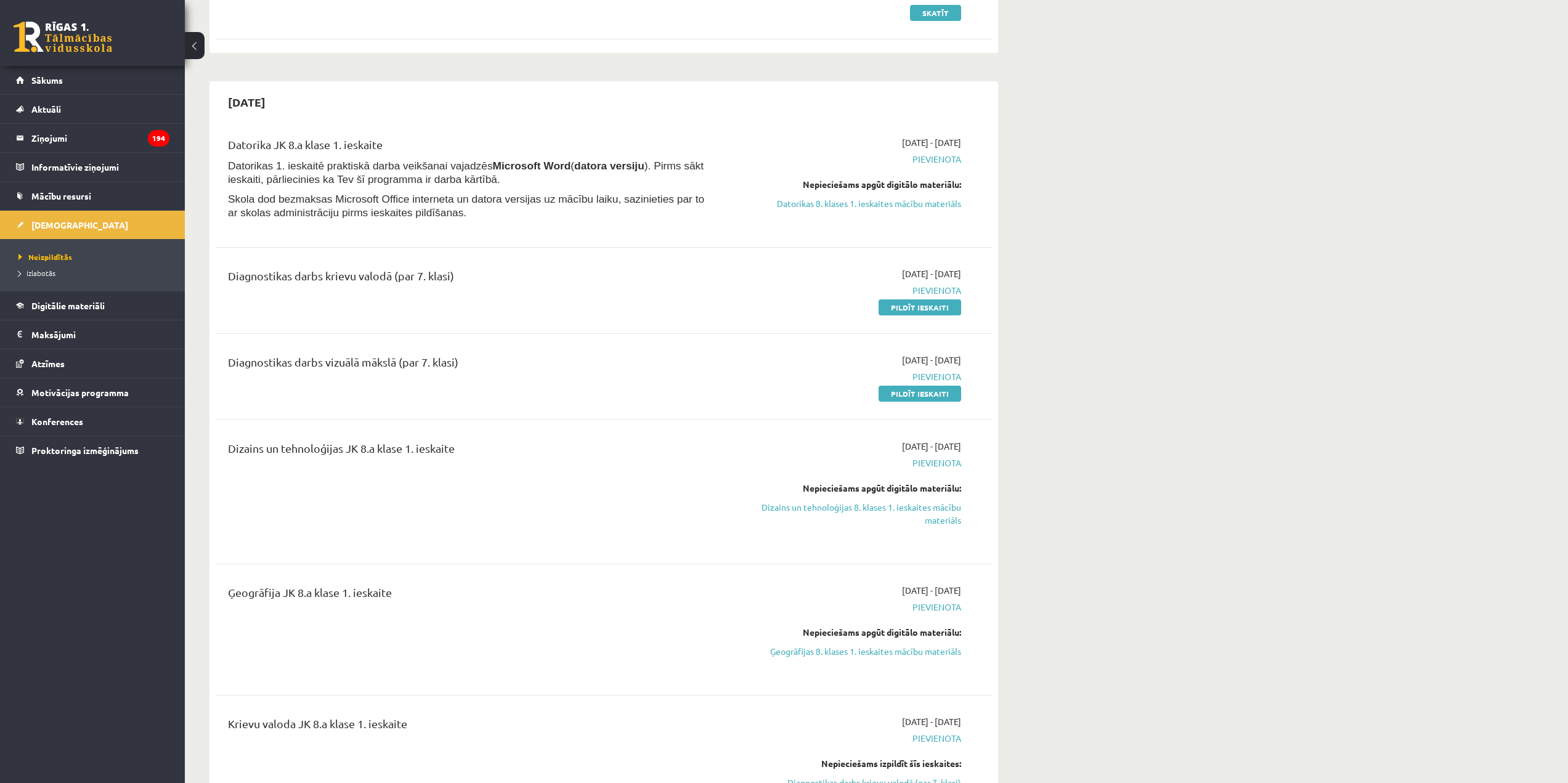
scroll to position [185, 0]
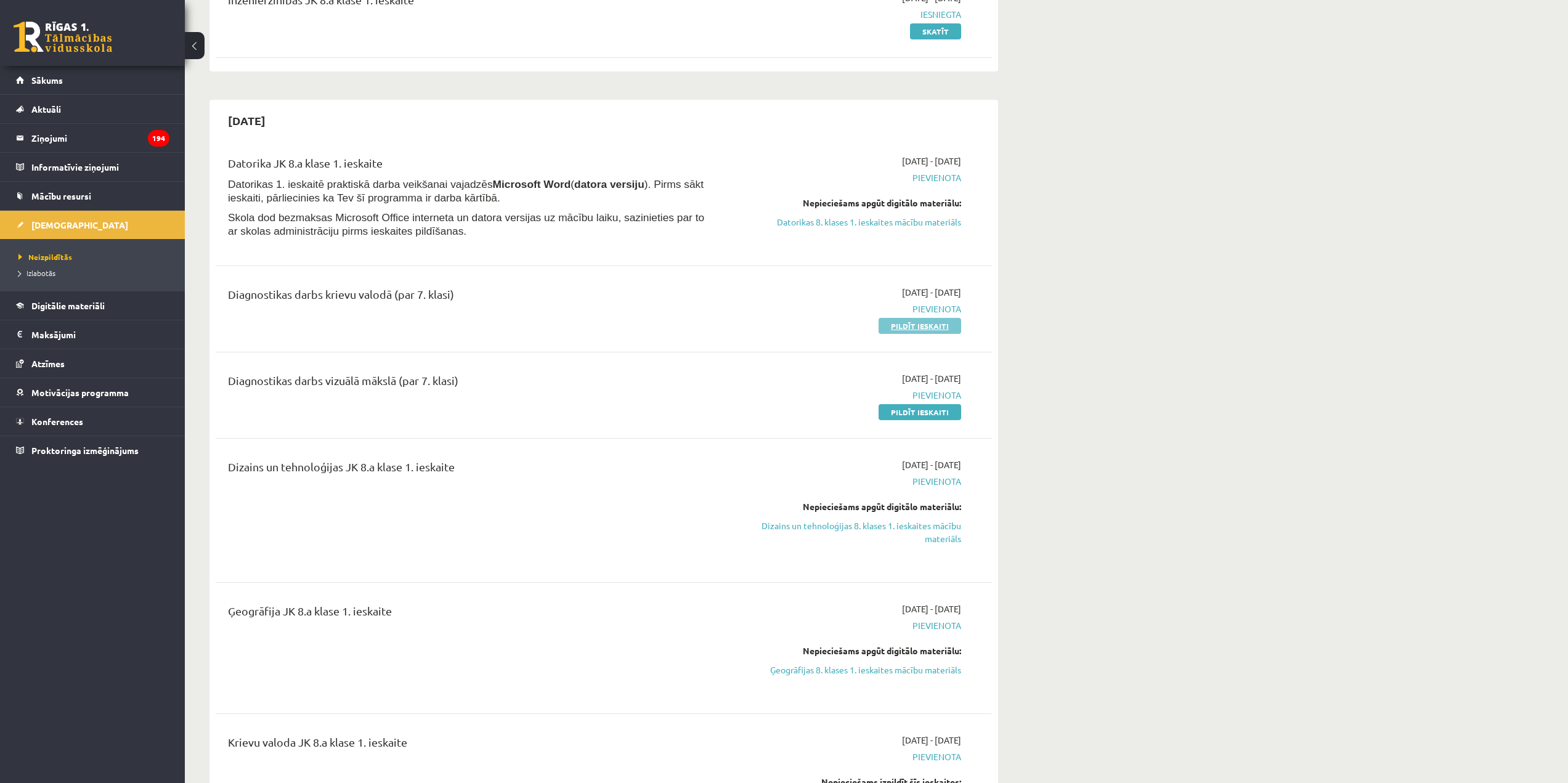
click at [927, 324] on link "Pildīt ieskaiti" at bounding box center [920, 326] width 83 height 16
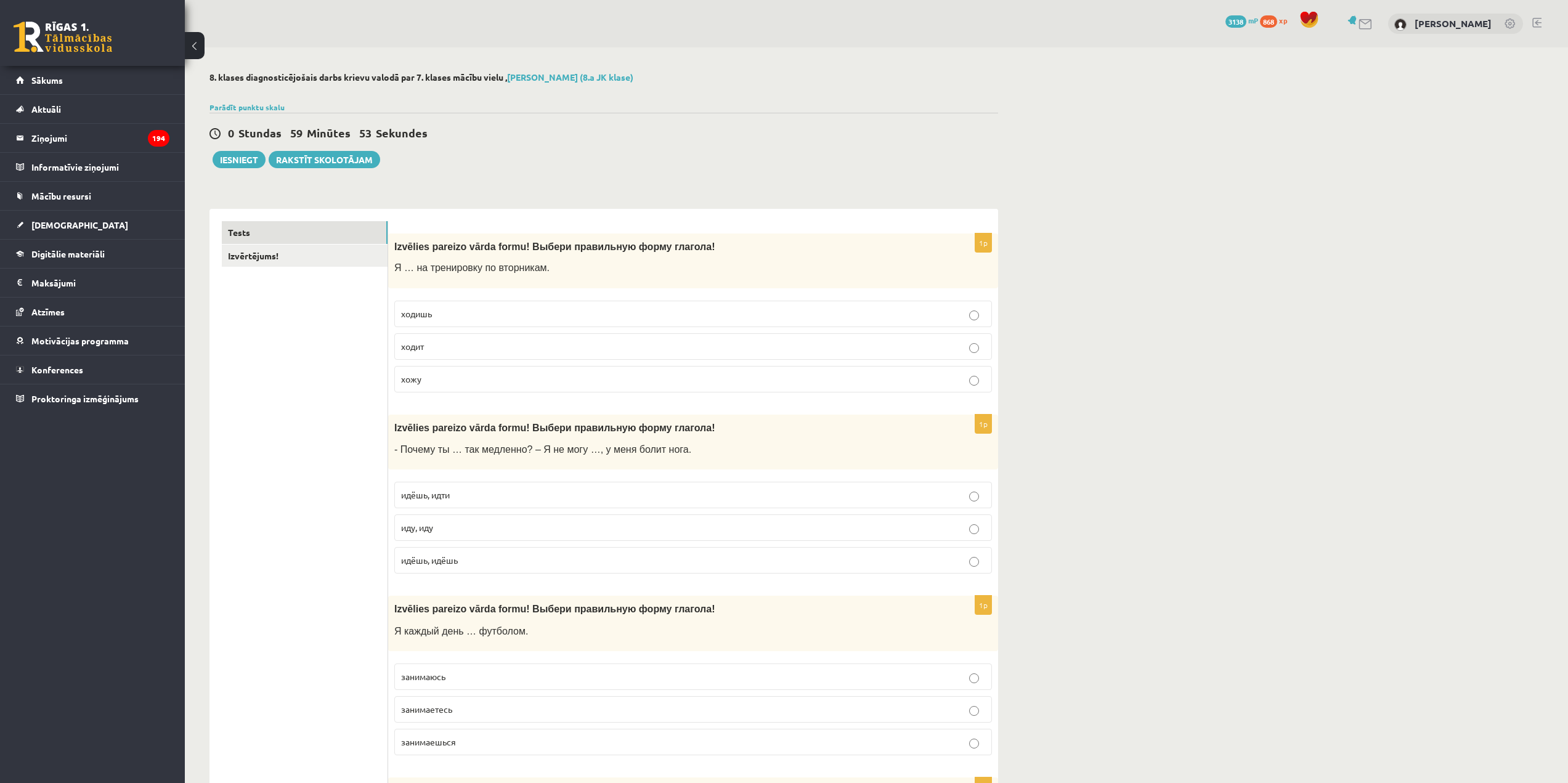
click at [446, 375] on p "хожу" at bounding box center [693, 380] width 584 height 13
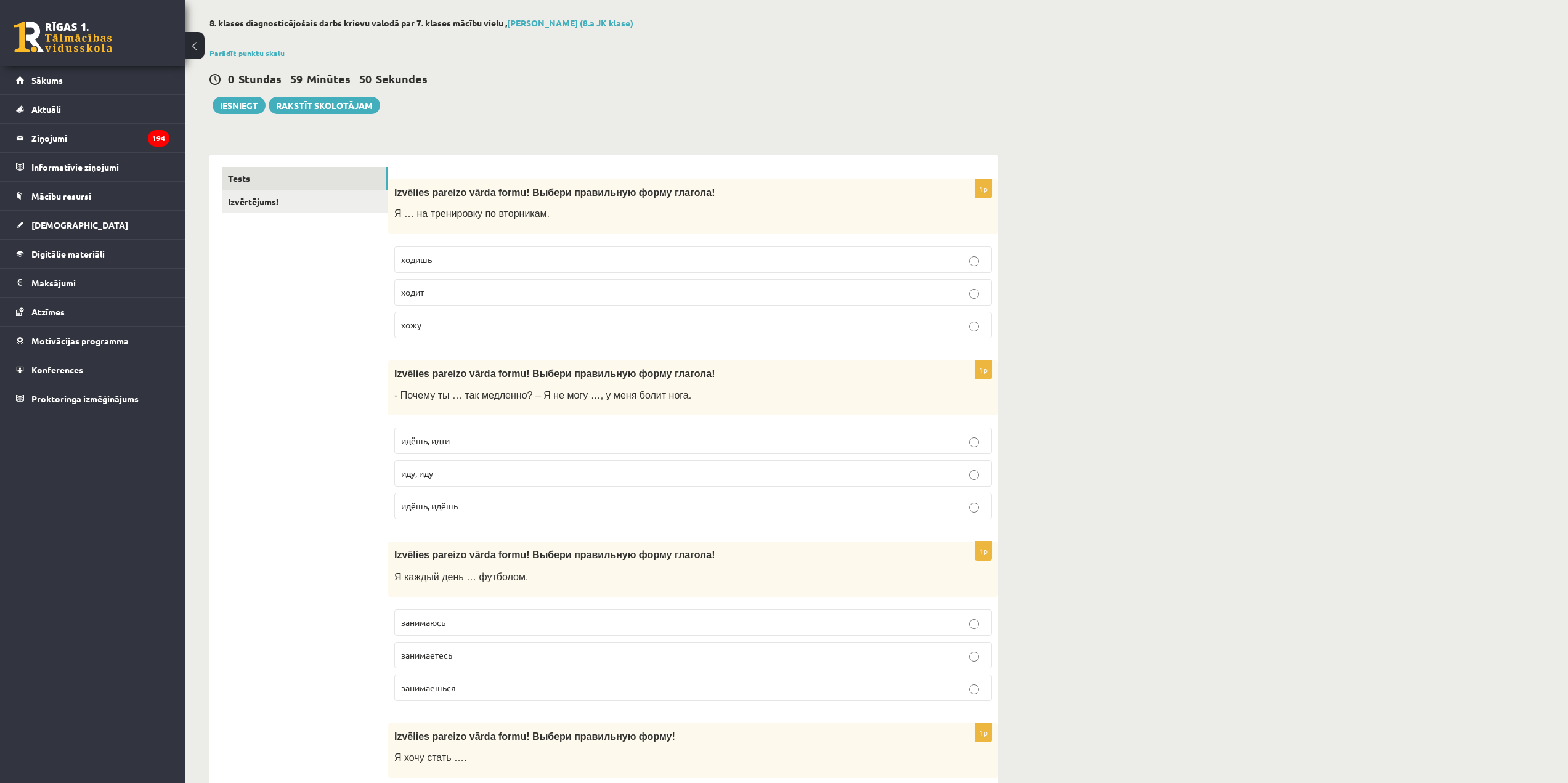
scroll to position [62, 0]
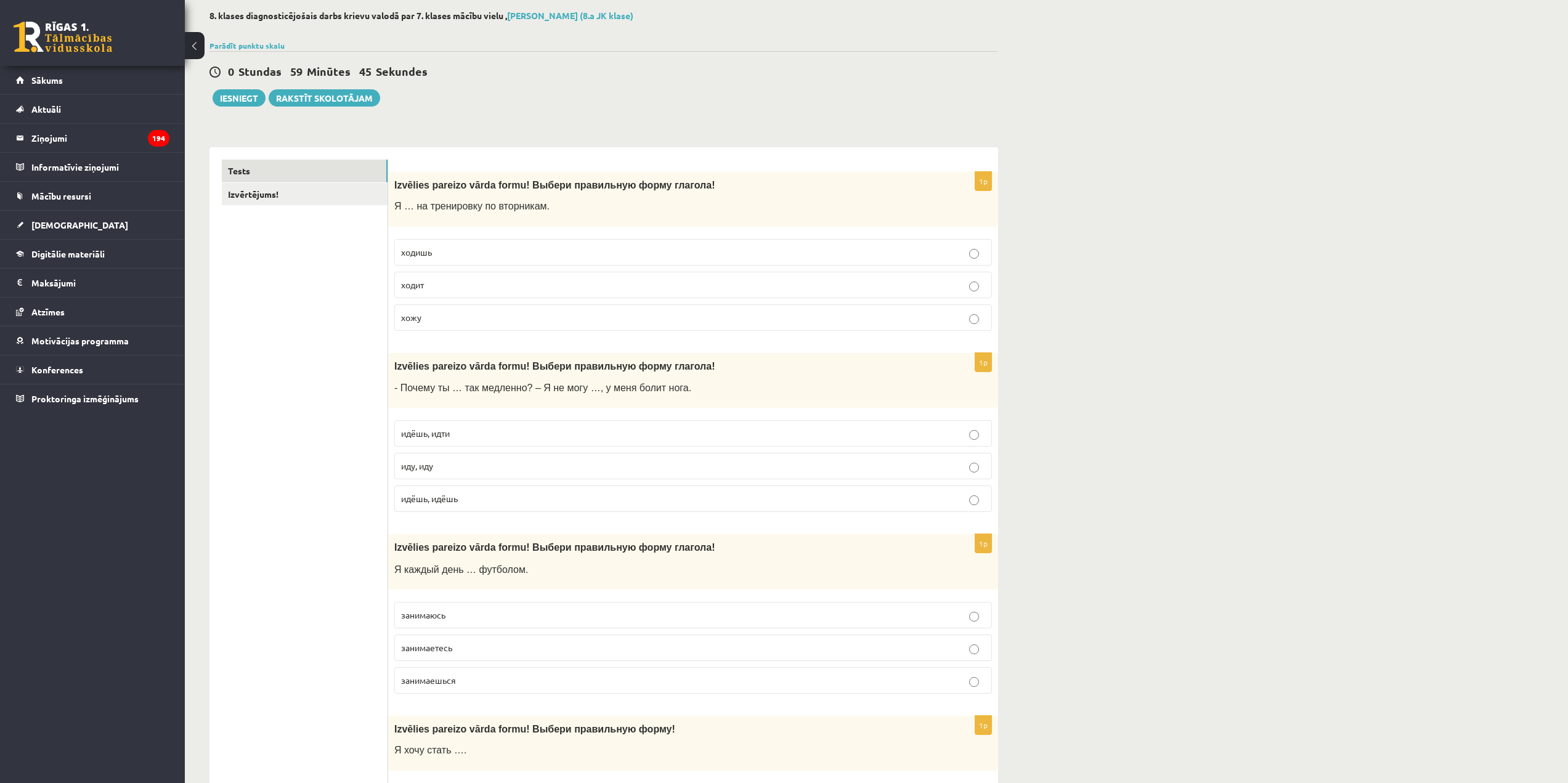
click at [452, 492] on label "идёшь, идёшь" at bounding box center [694, 498] width 598 height 27
click at [494, 437] on p "идёшь, идти" at bounding box center [693, 434] width 584 height 13
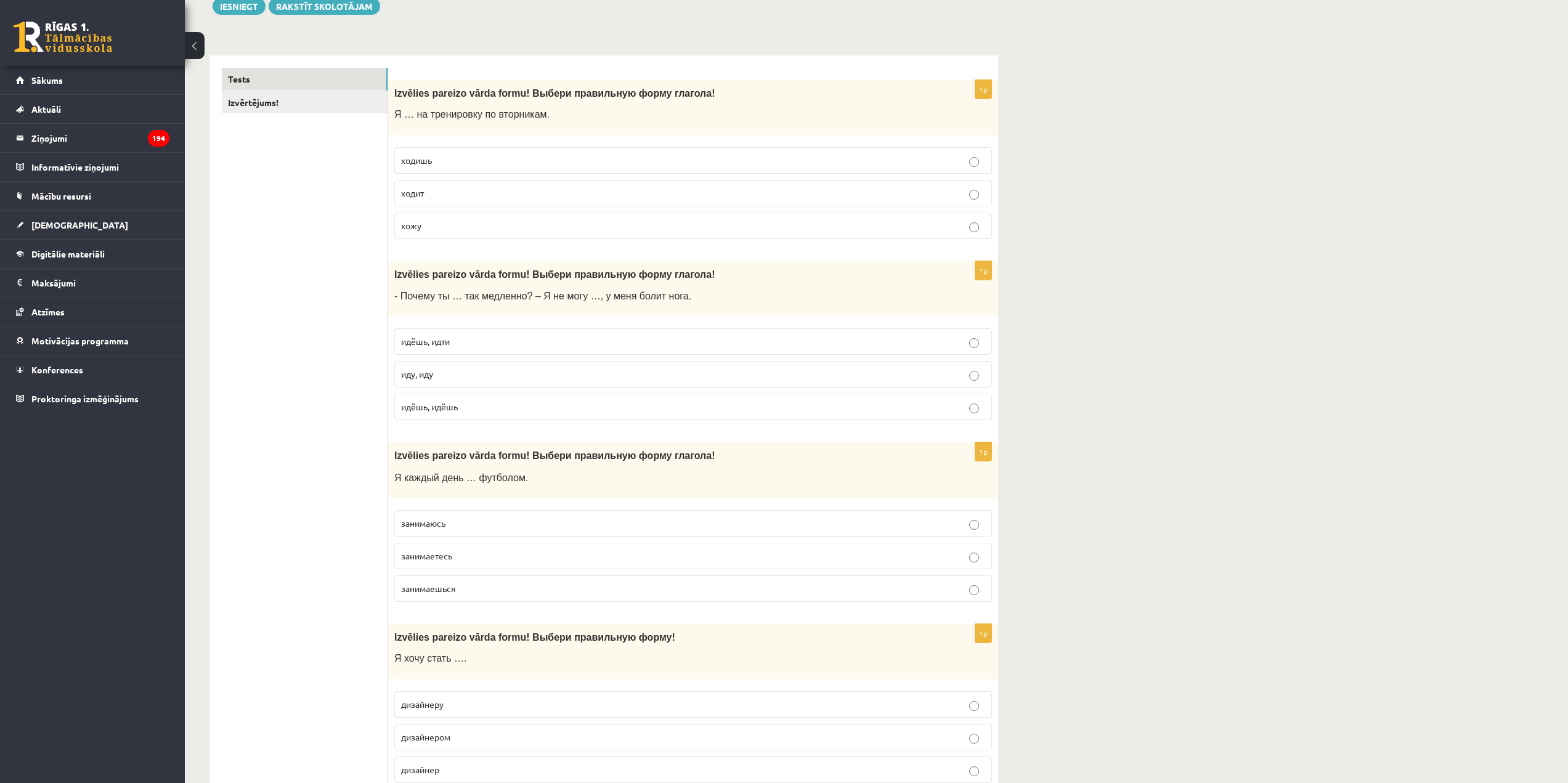
scroll to position [185, 0]
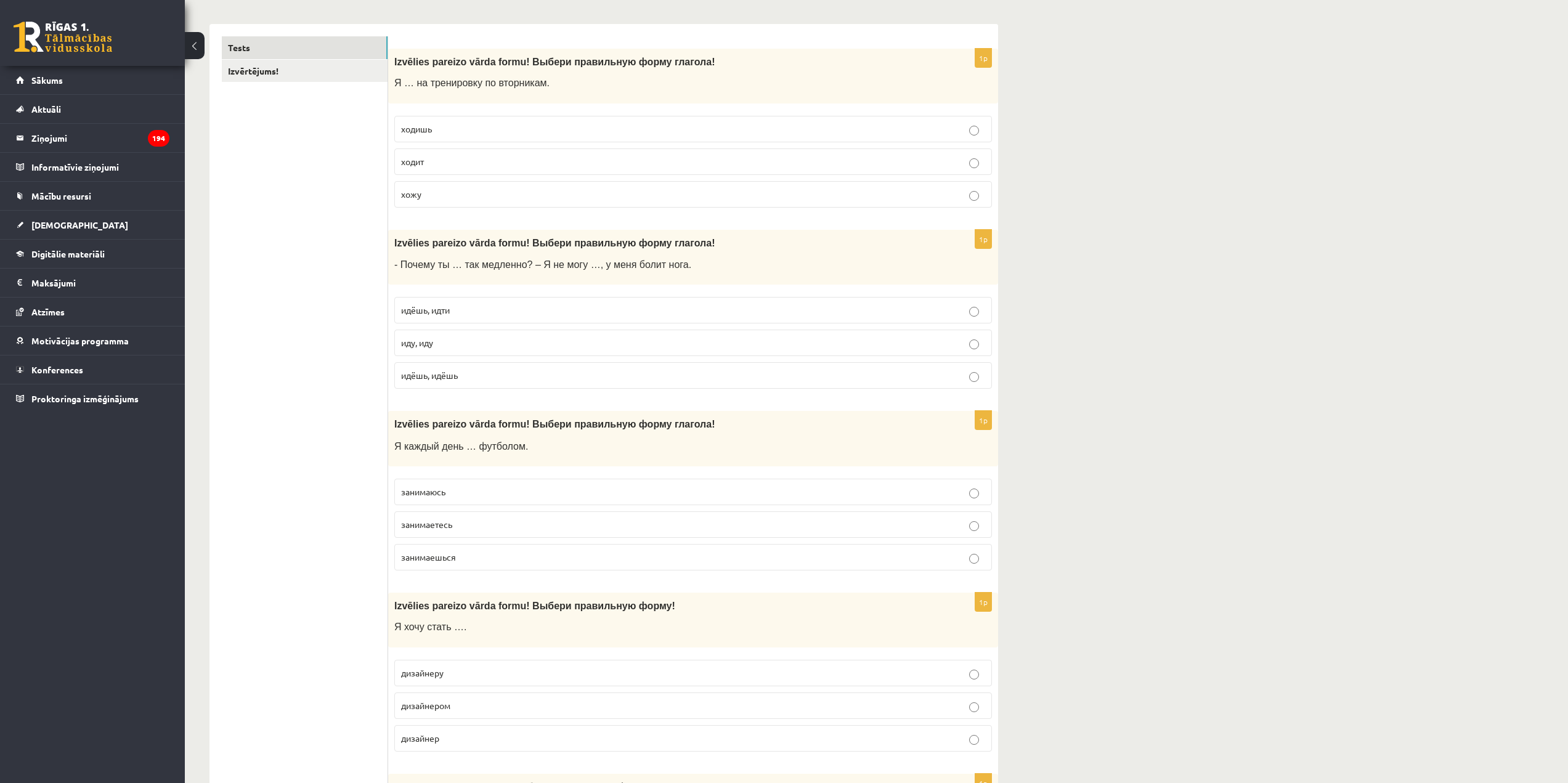
click at [467, 496] on p "занимаюсь" at bounding box center [693, 492] width 584 height 13
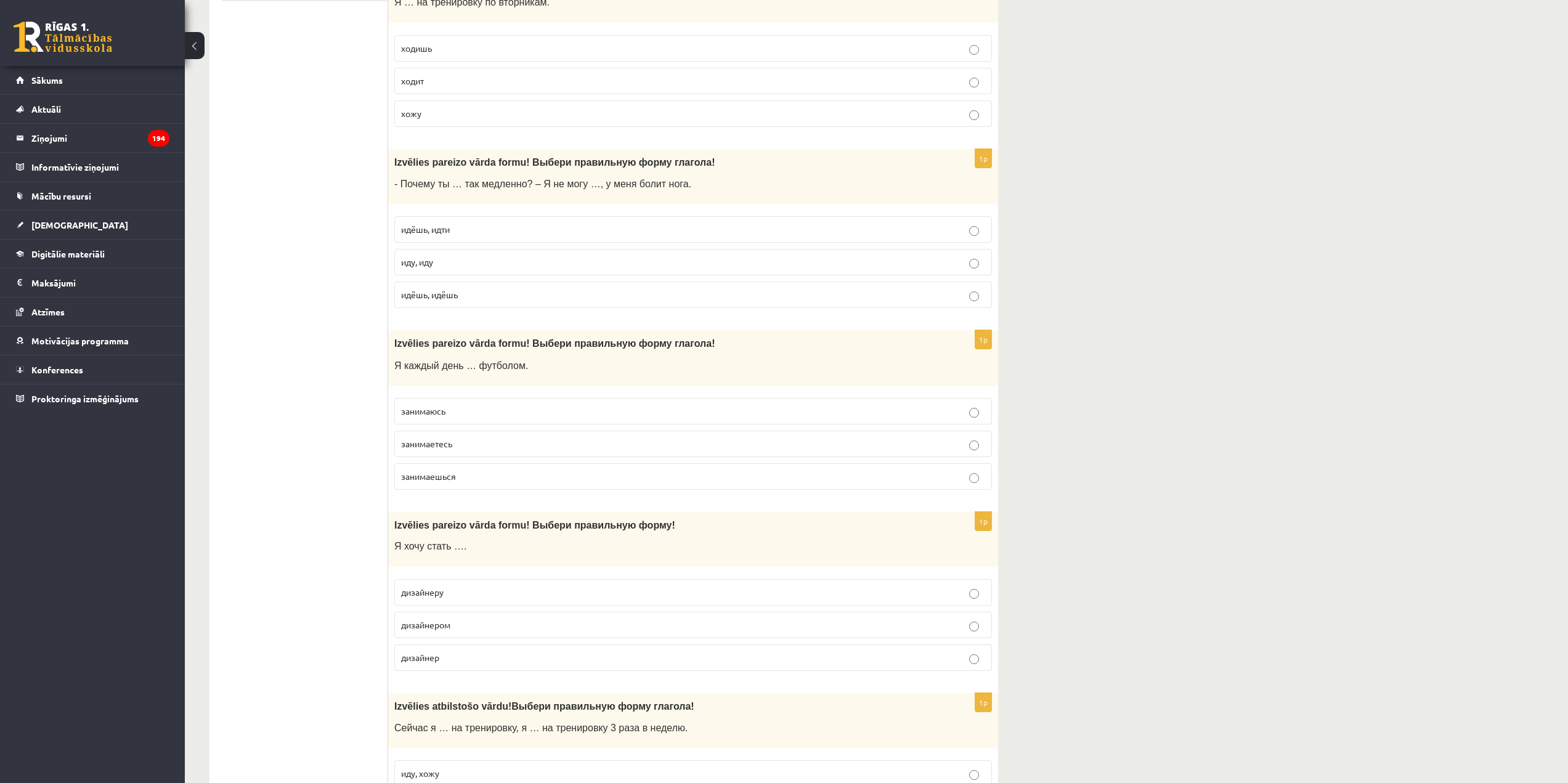
scroll to position [308, 0]
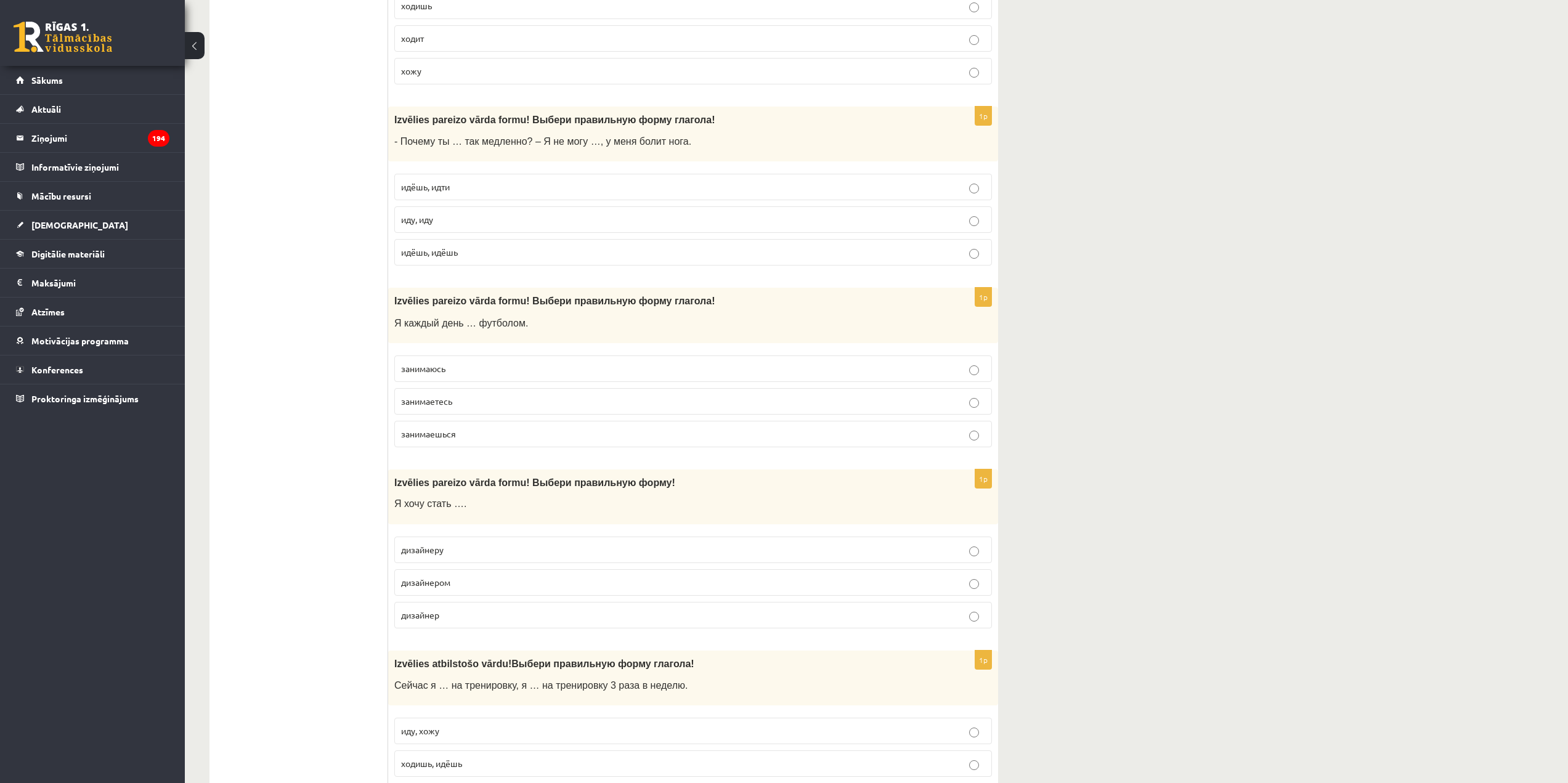
click at [467, 589] on p "дизайнером" at bounding box center [693, 583] width 584 height 13
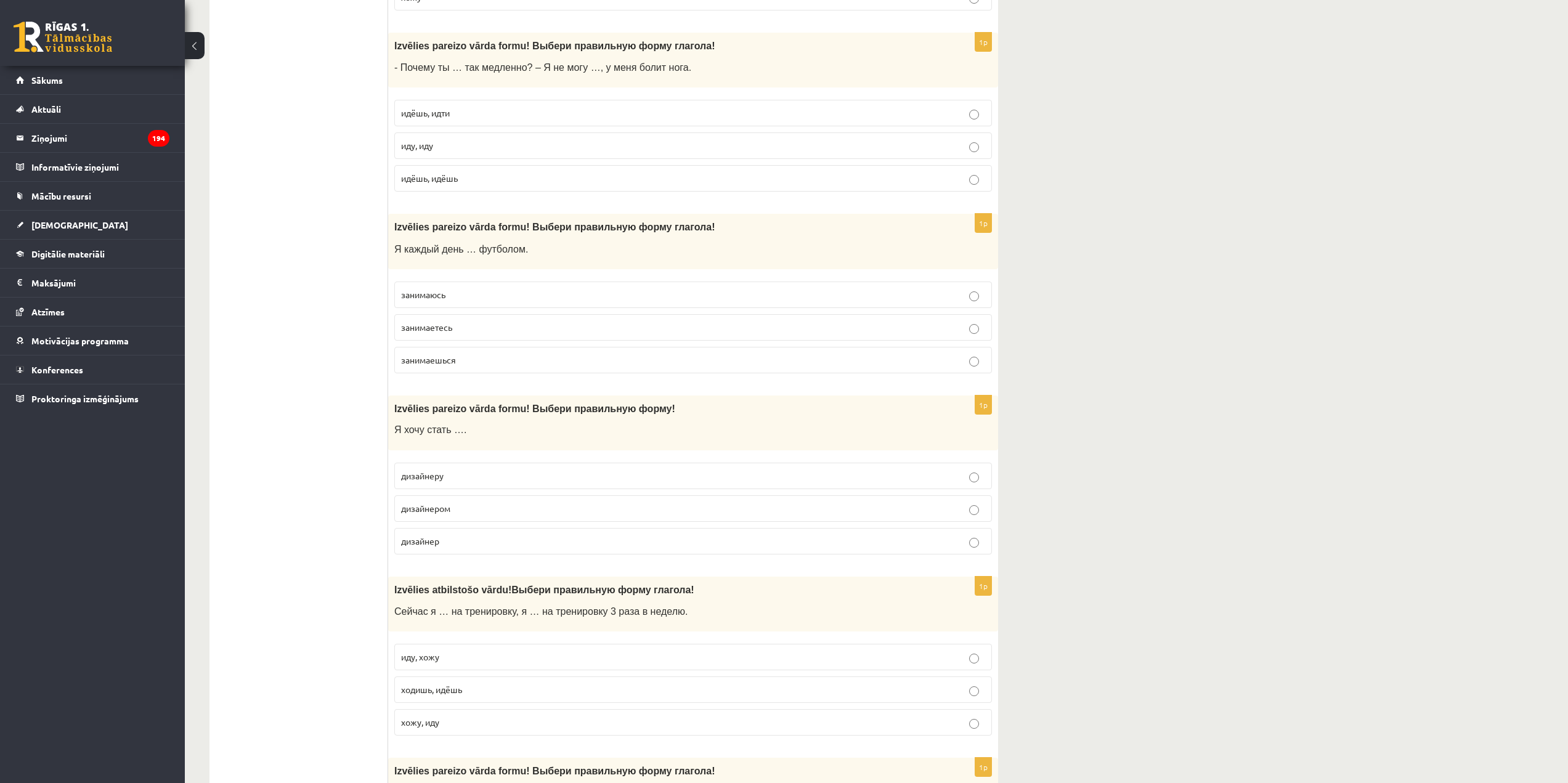
scroll to position [431, 0]
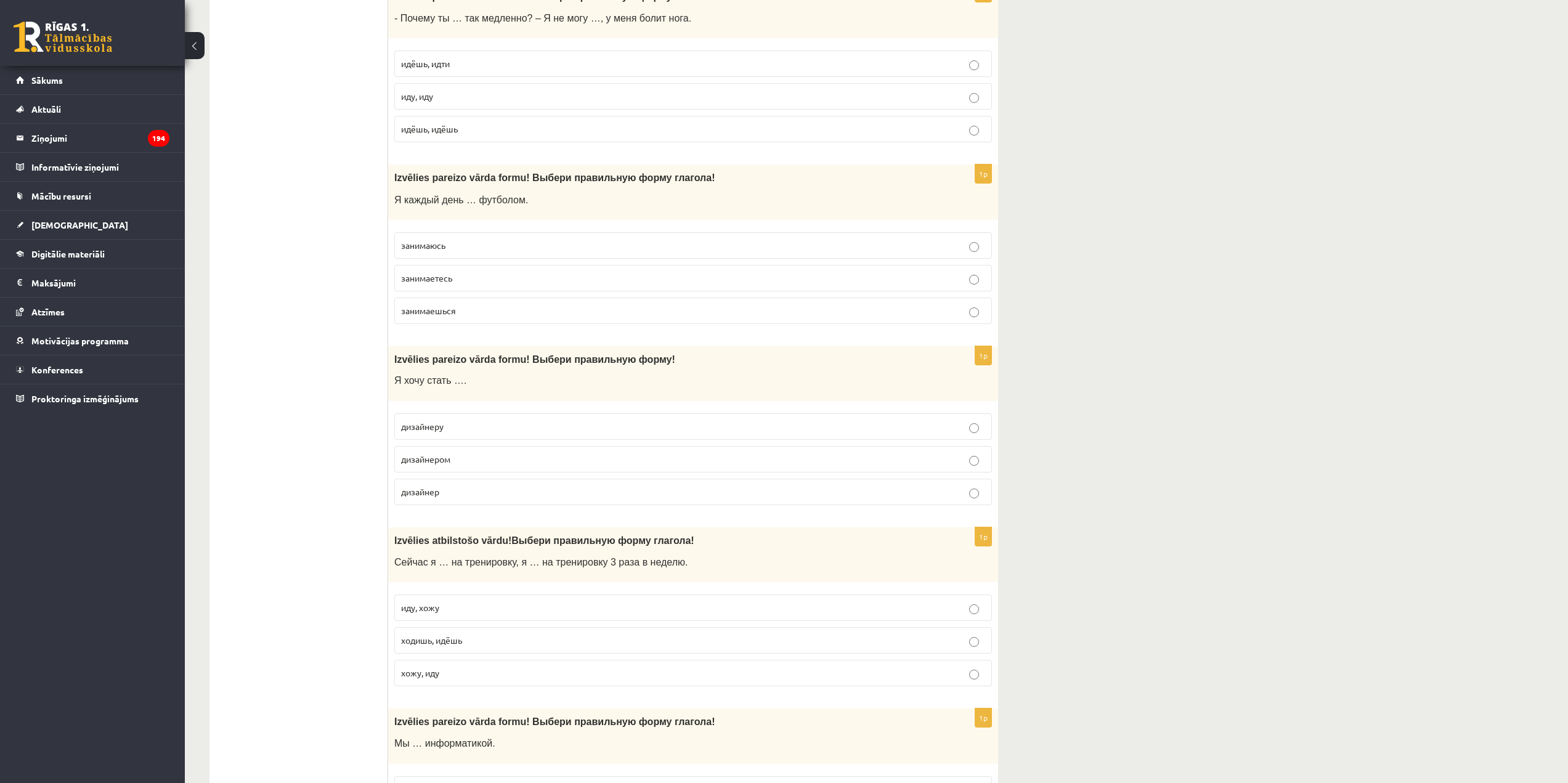
click at [458, 605] on p "иду, хожу" at bounding box center [693, 608] width 584 height 13
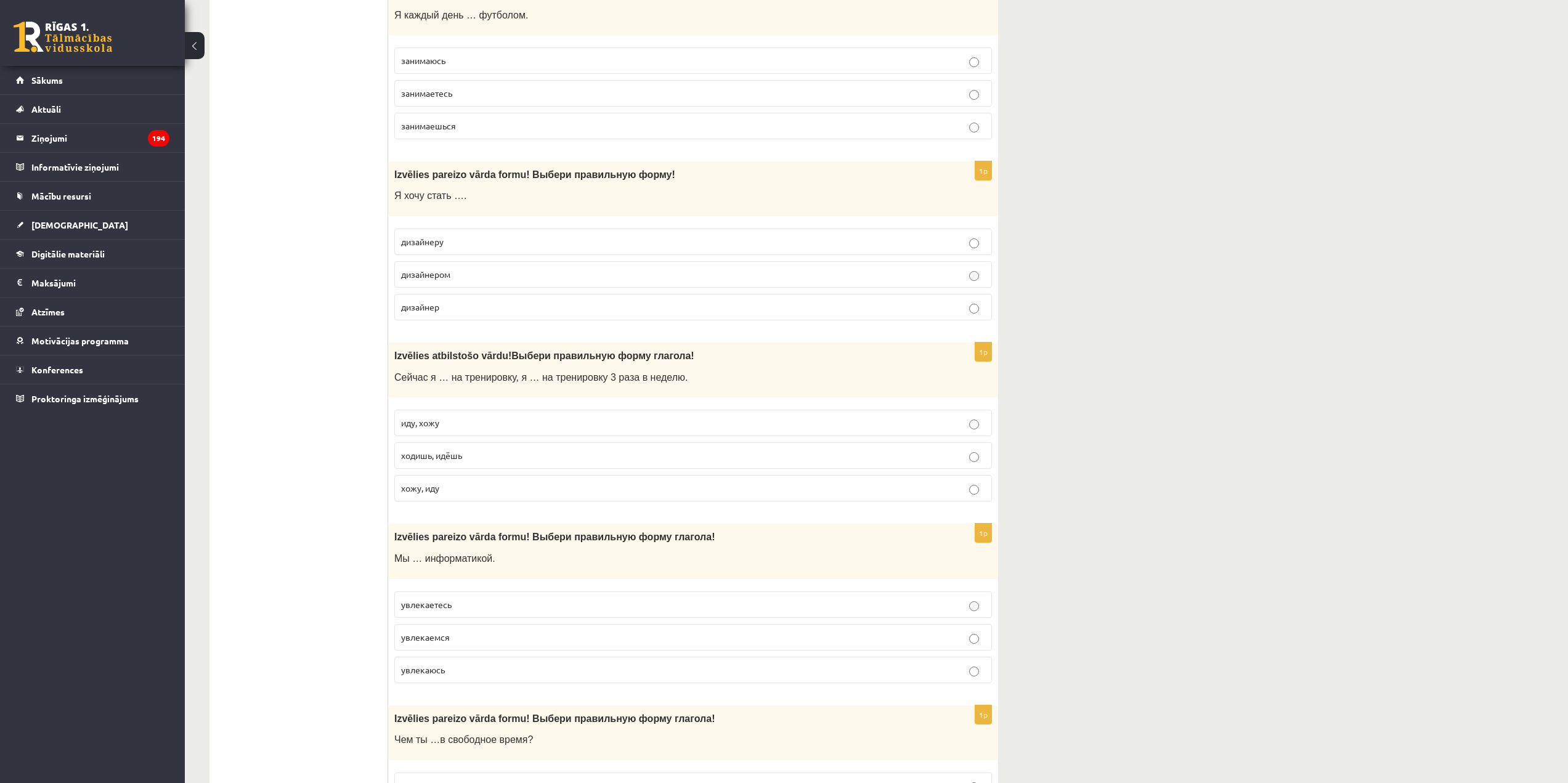
click at [469, 635] on p "увлекаемся" at bounding box center [693, 637] width 584 height 13
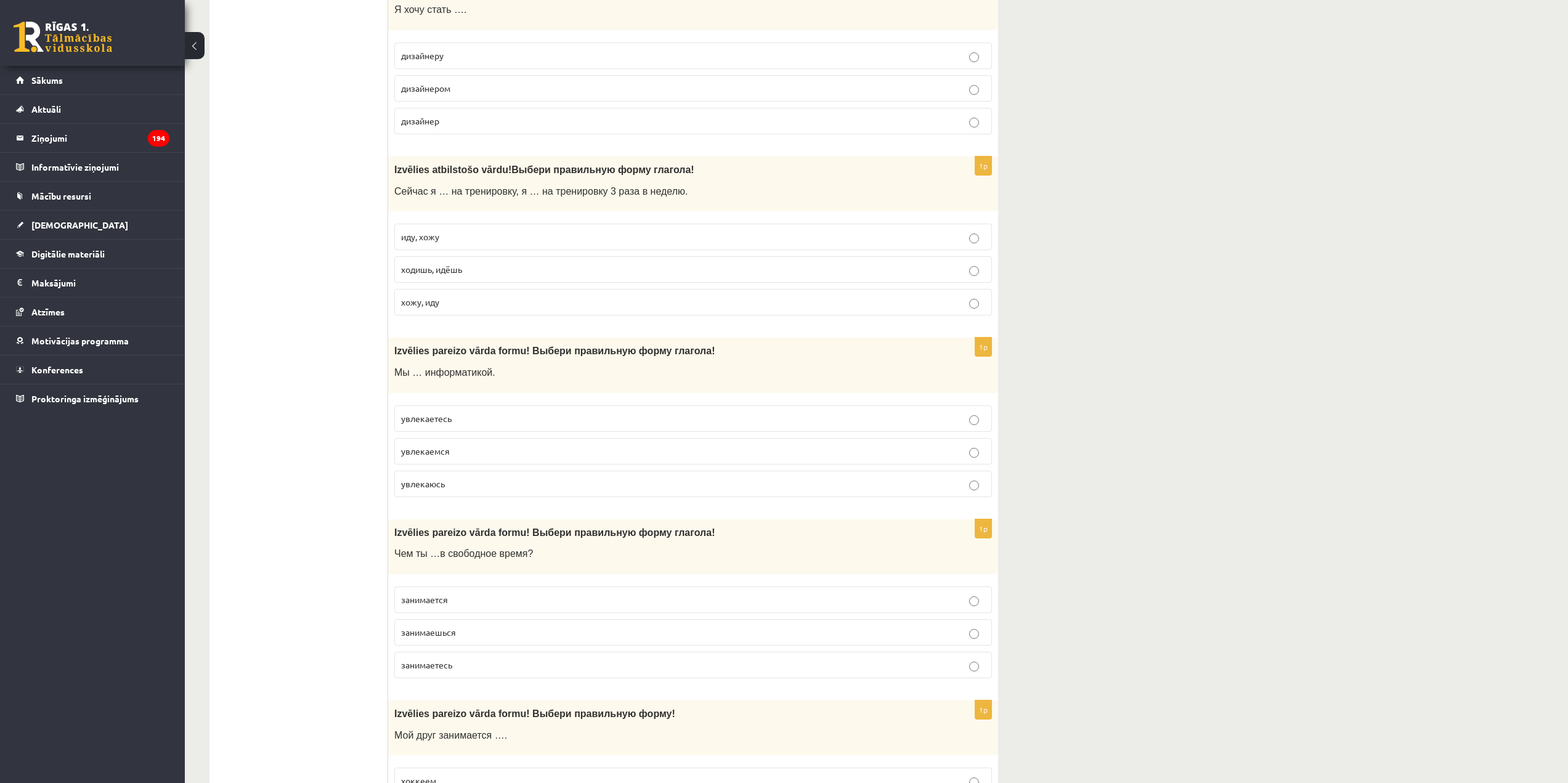
scroll to position [863, 0]
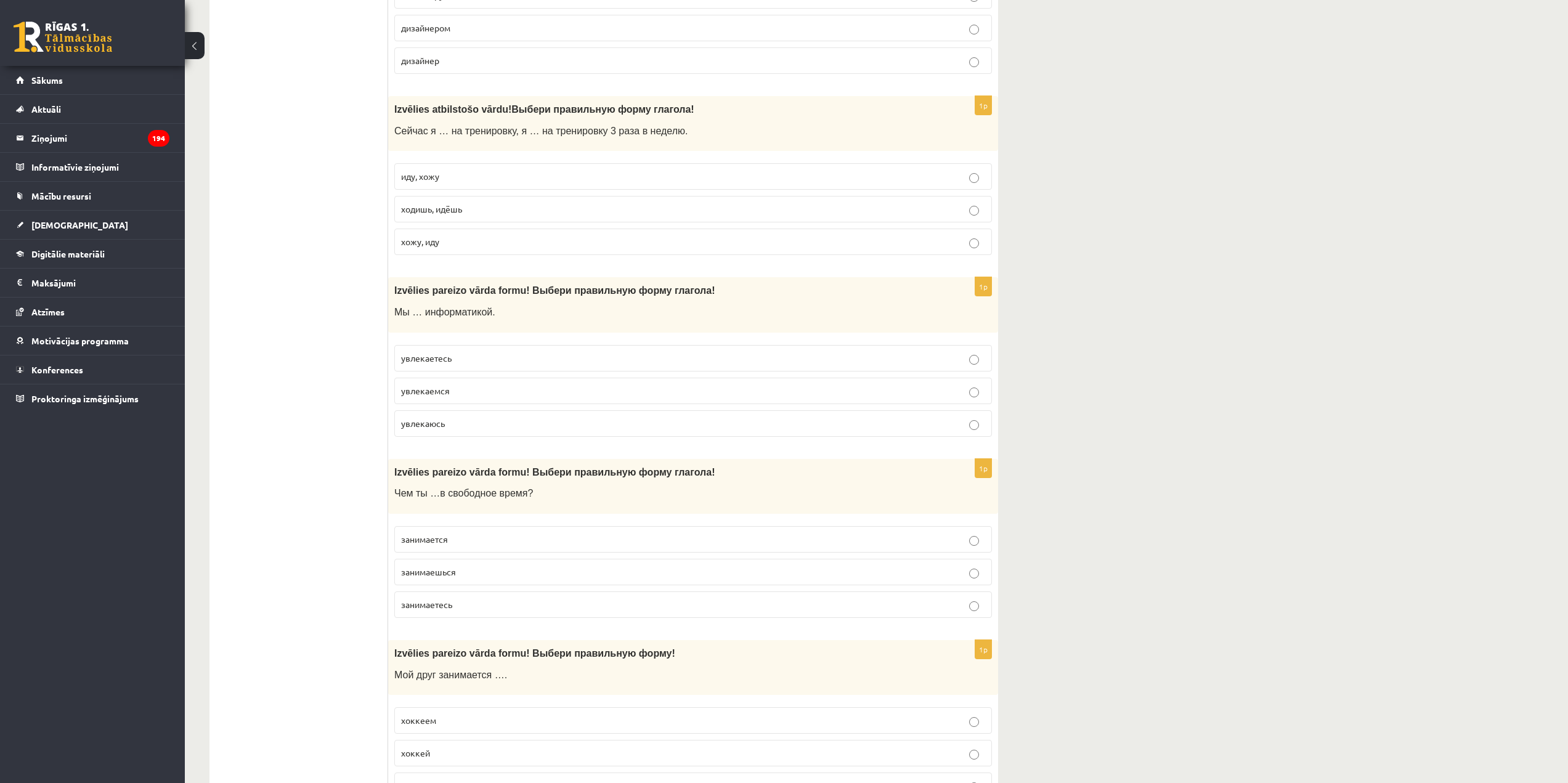
click at [457, 545] on p "занимается" at bounding box center [693, 540] width 584 height 13
click at [462, 581] on label "занимаешься" at bounding box center [694, 572] width 598 height 27
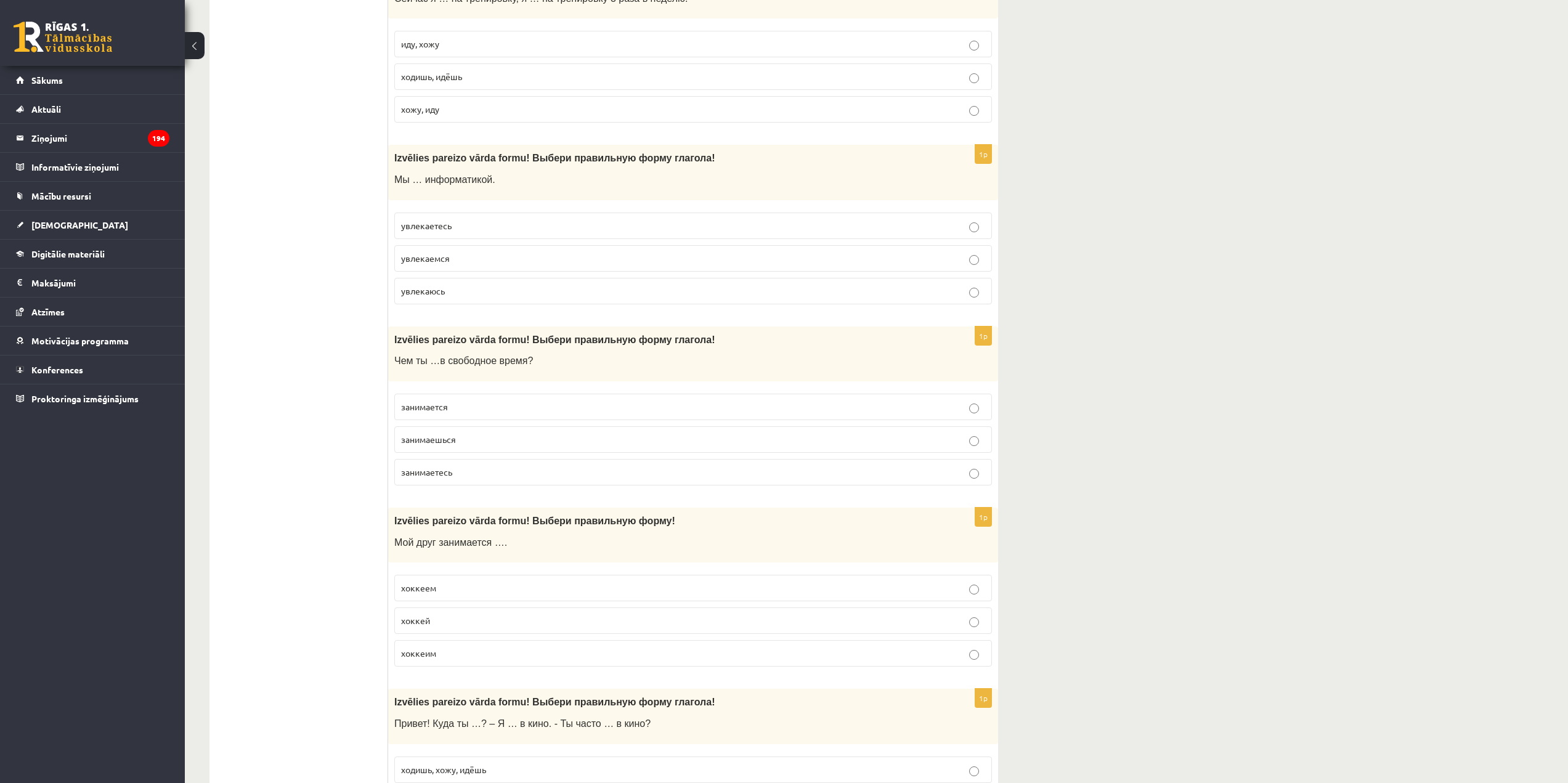
scroll to position [1047, 0]
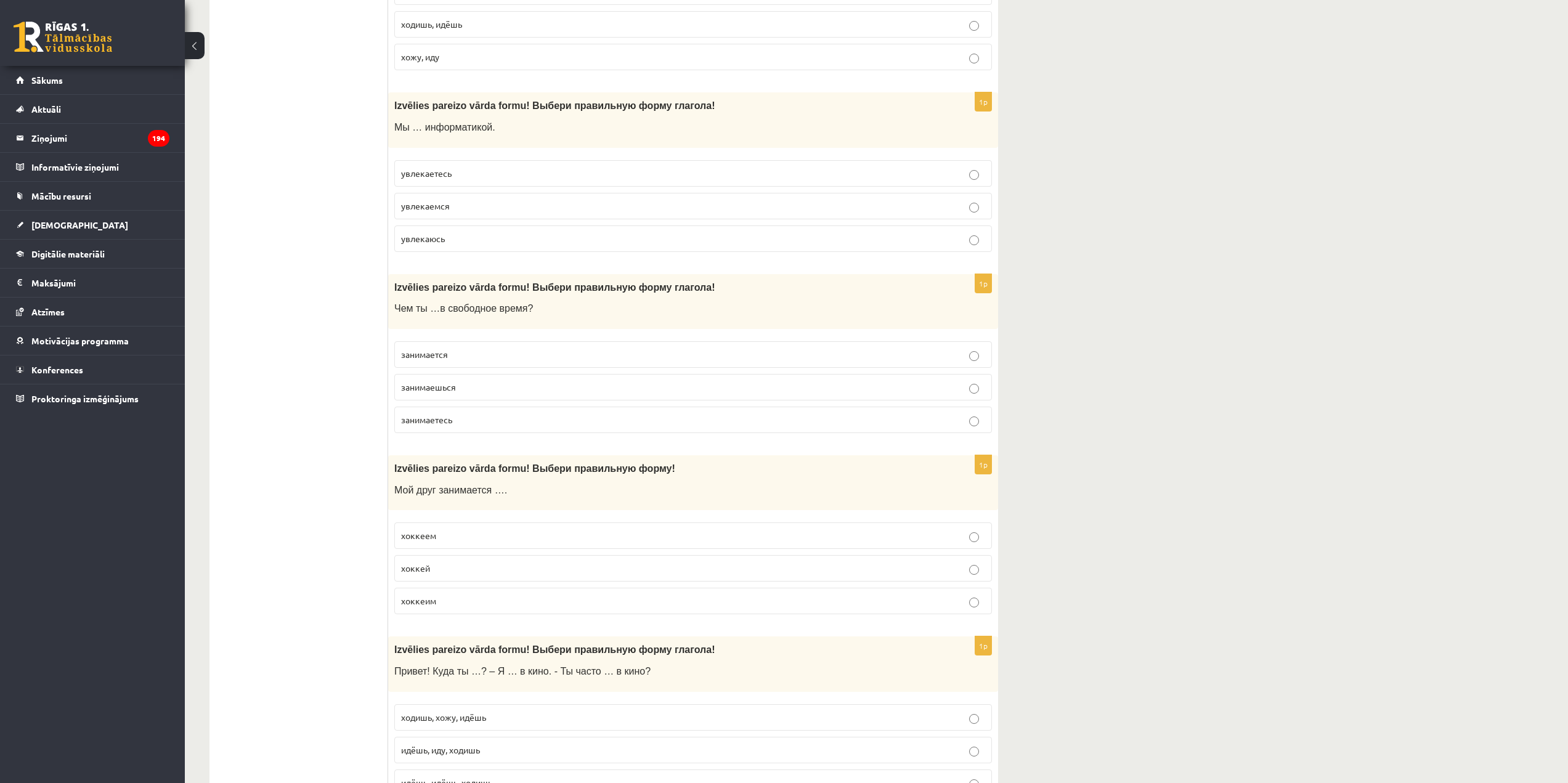
click at [474, 532] on p "хоккеем" at bounding box center [693, 536] width 584 height 13
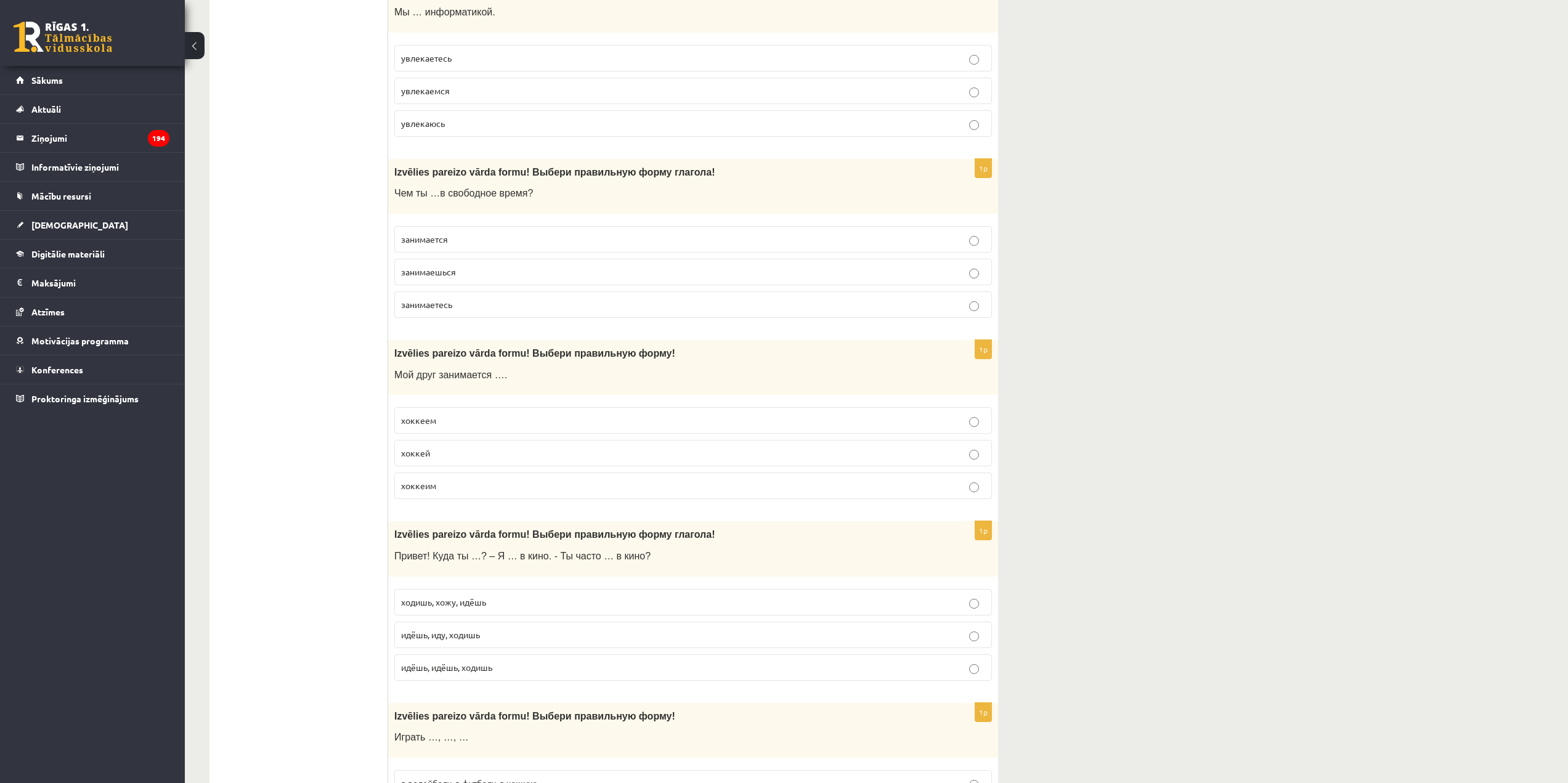
scroll to position [1171, 0]
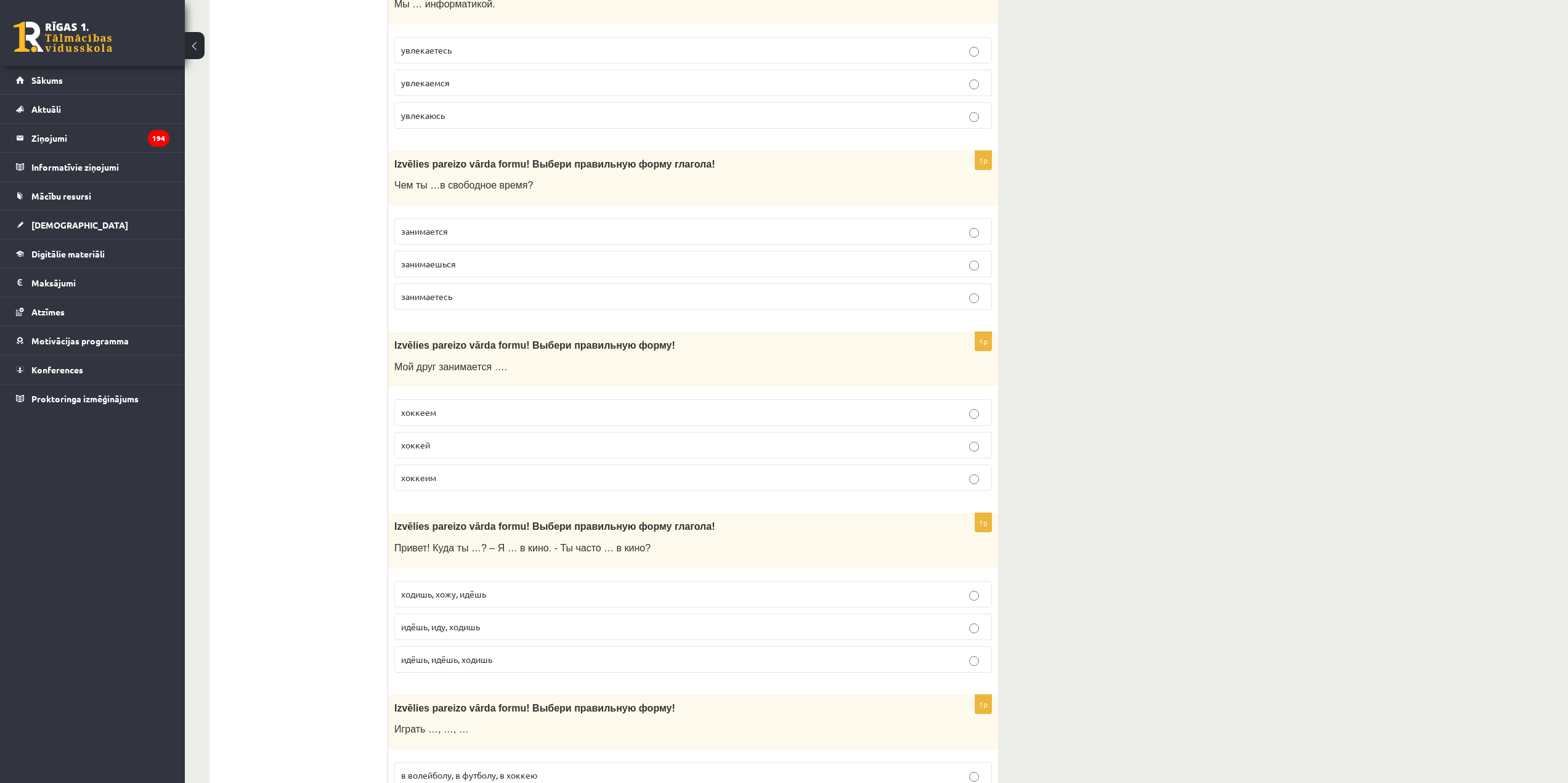
click at [460, 626] on span "идёшь, иду, ходишь" at bounding box center [441, 626] width 79 height 11
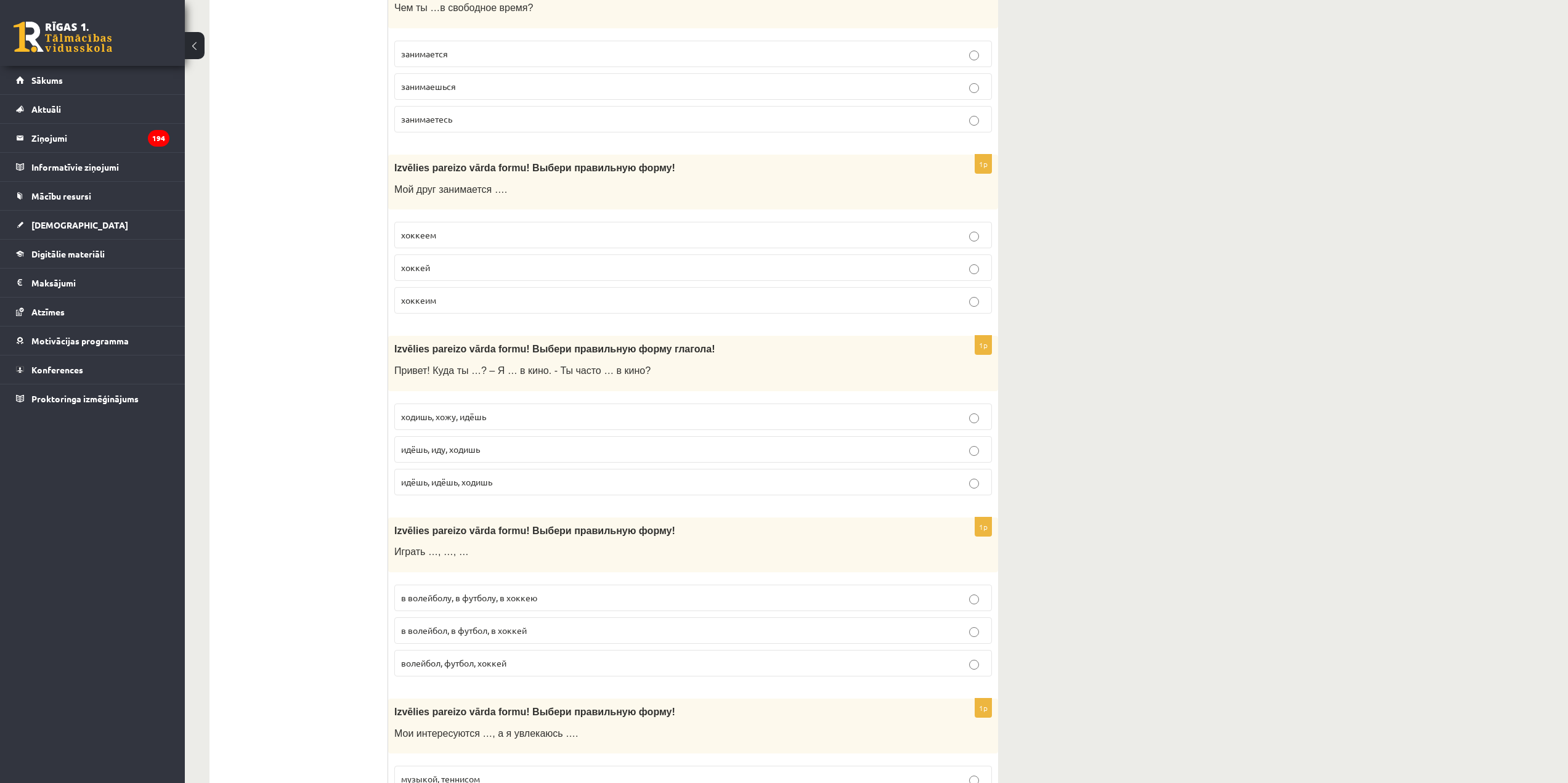
scroll to position [1356, 0]
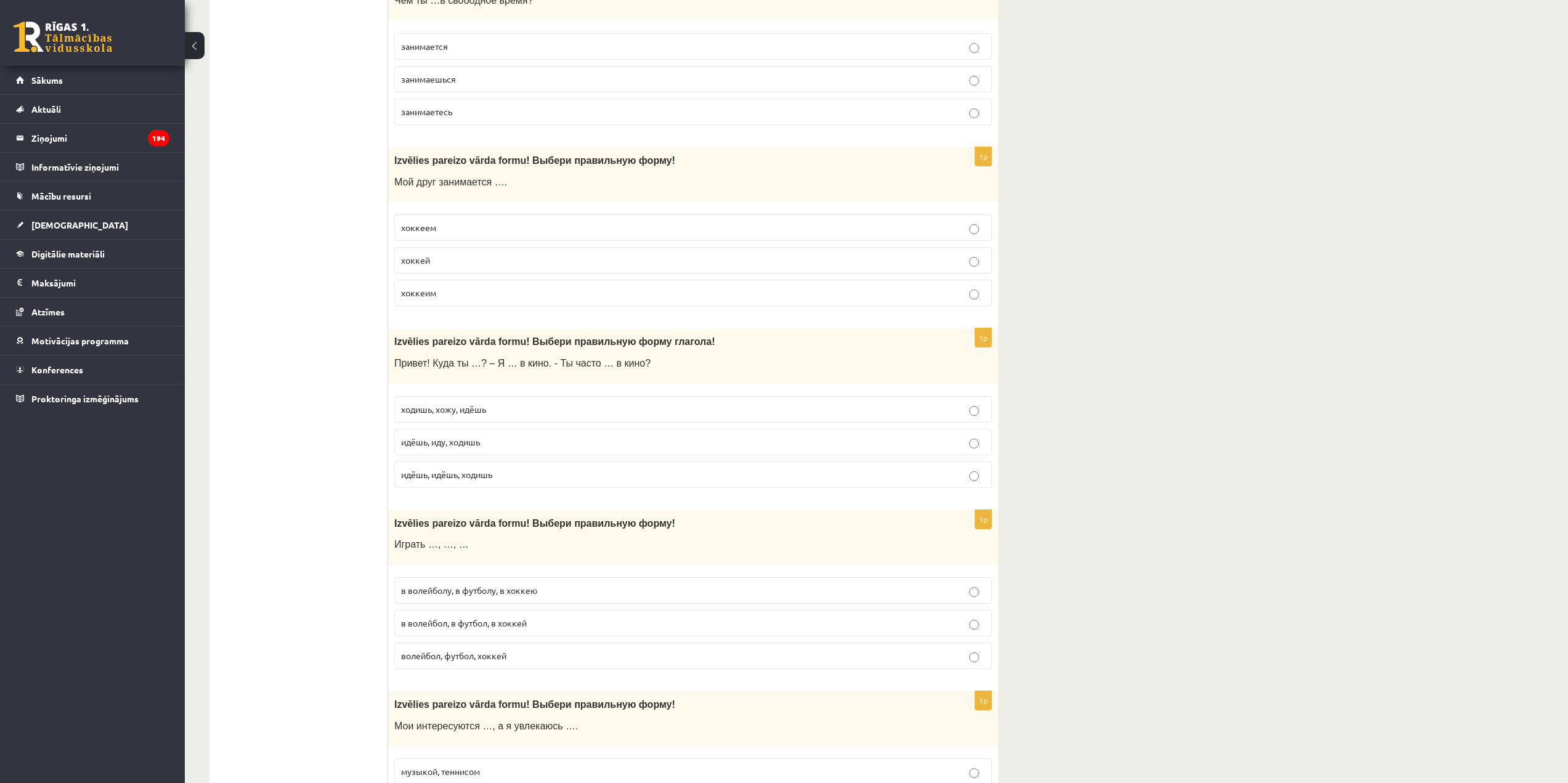
click at [458, 627] on span "в волейбол, в футбол, в хоккей" at bounding box center [464, 622] width 126 height 11
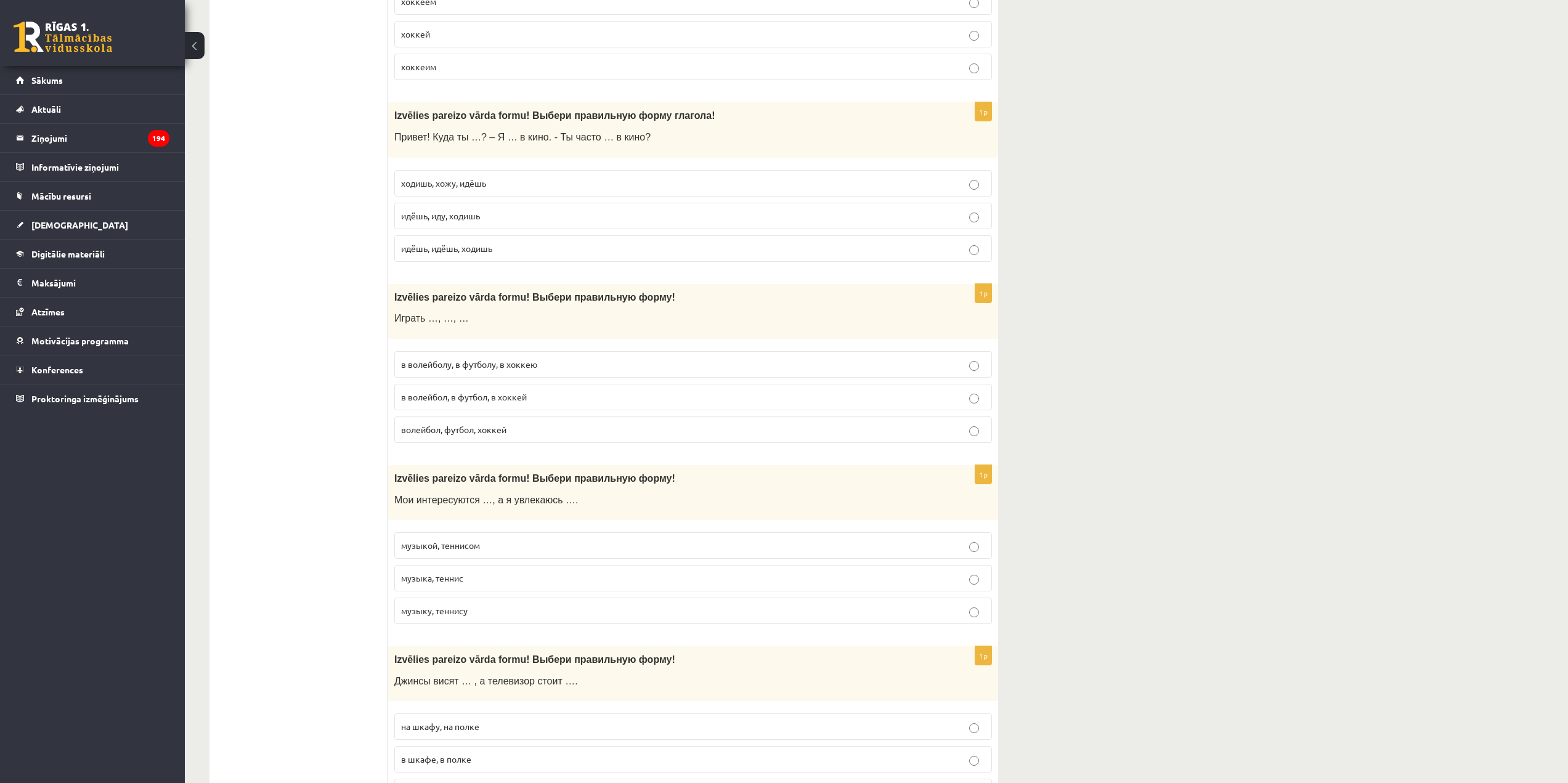
scroll to position [1602, 0]
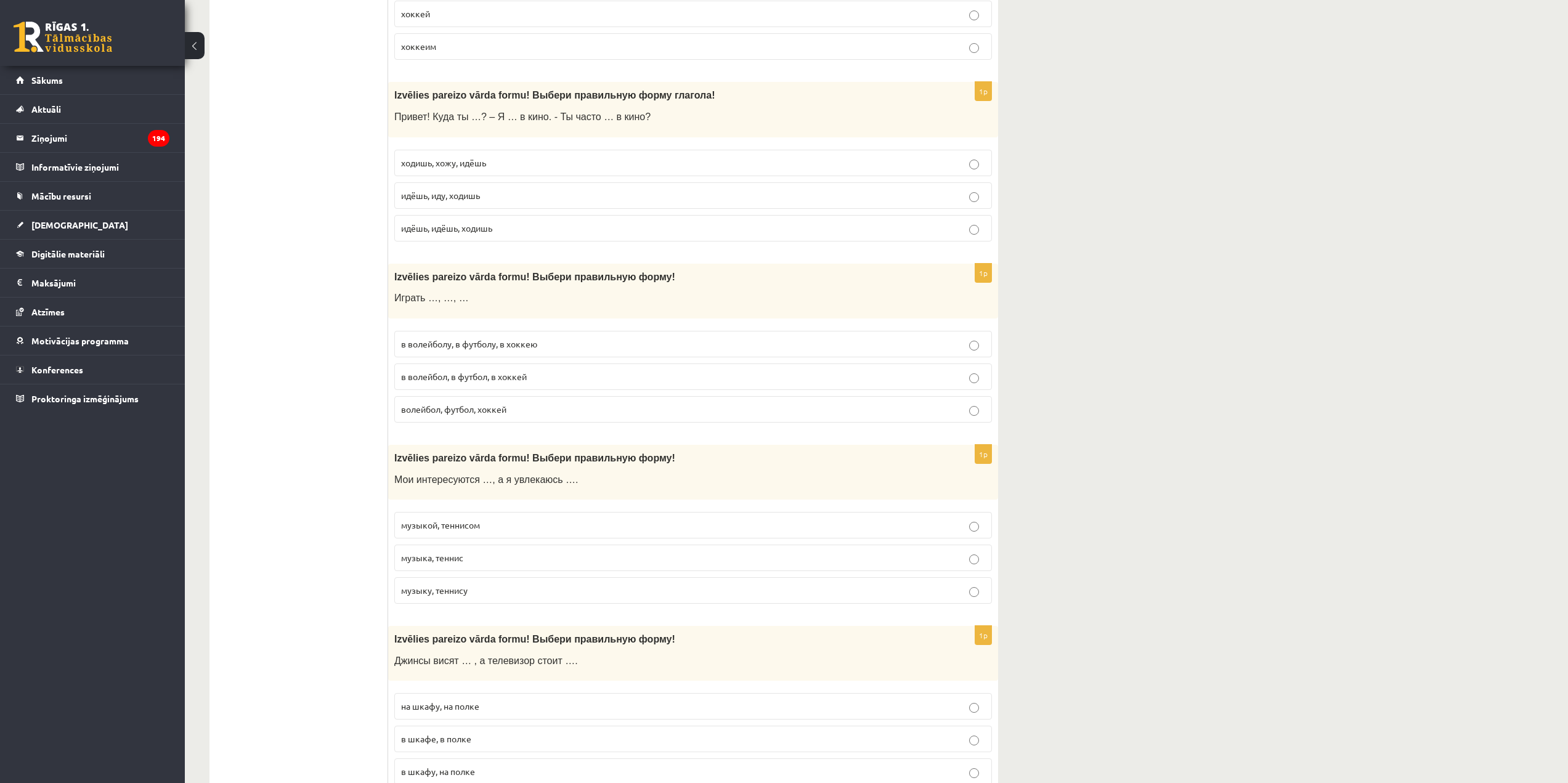
click at [428, 524] on span "музыкой, теннисом" at bounding box center [441, 524] width 79 height 11
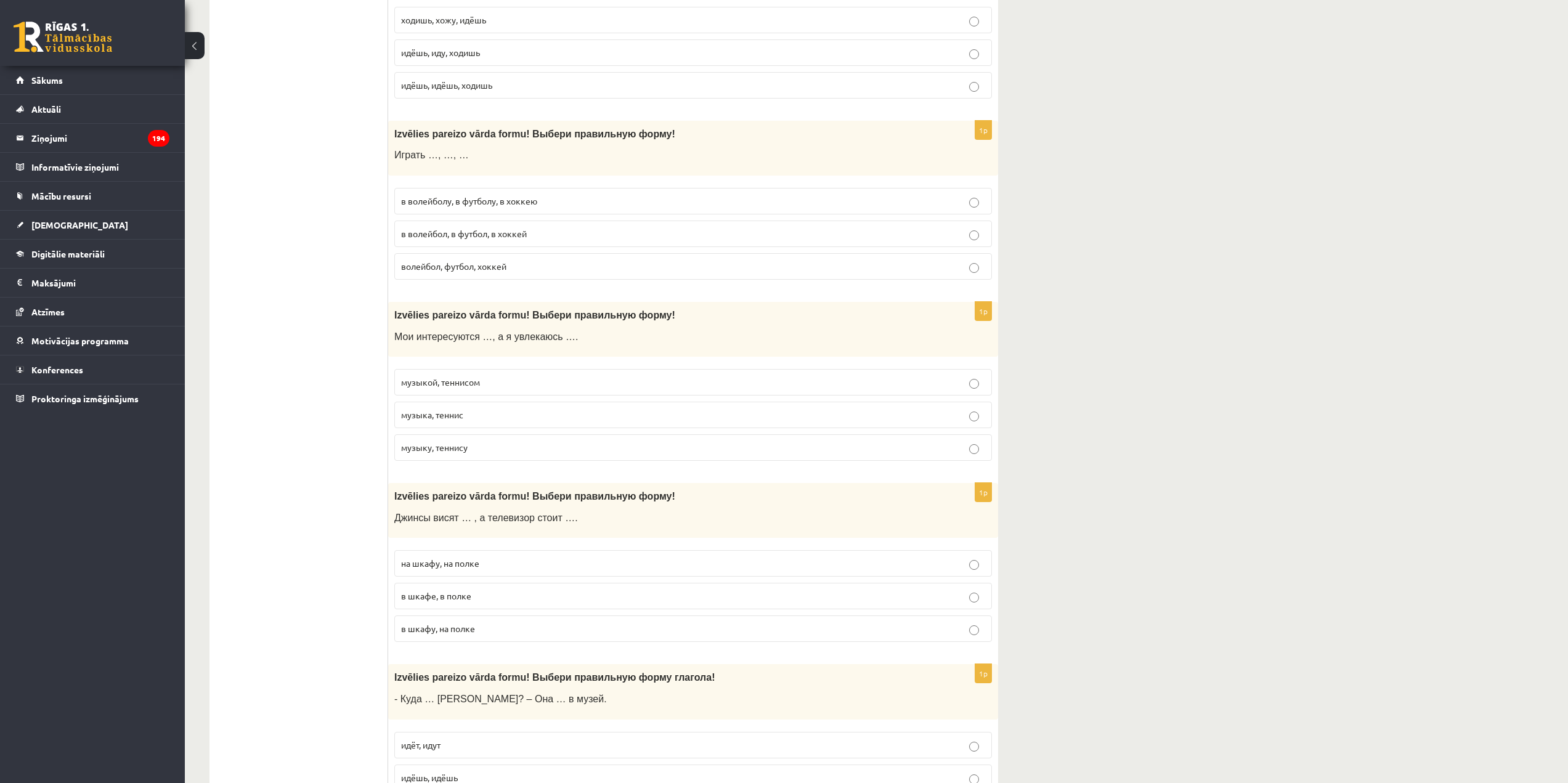
scroll to position [1787, 0]
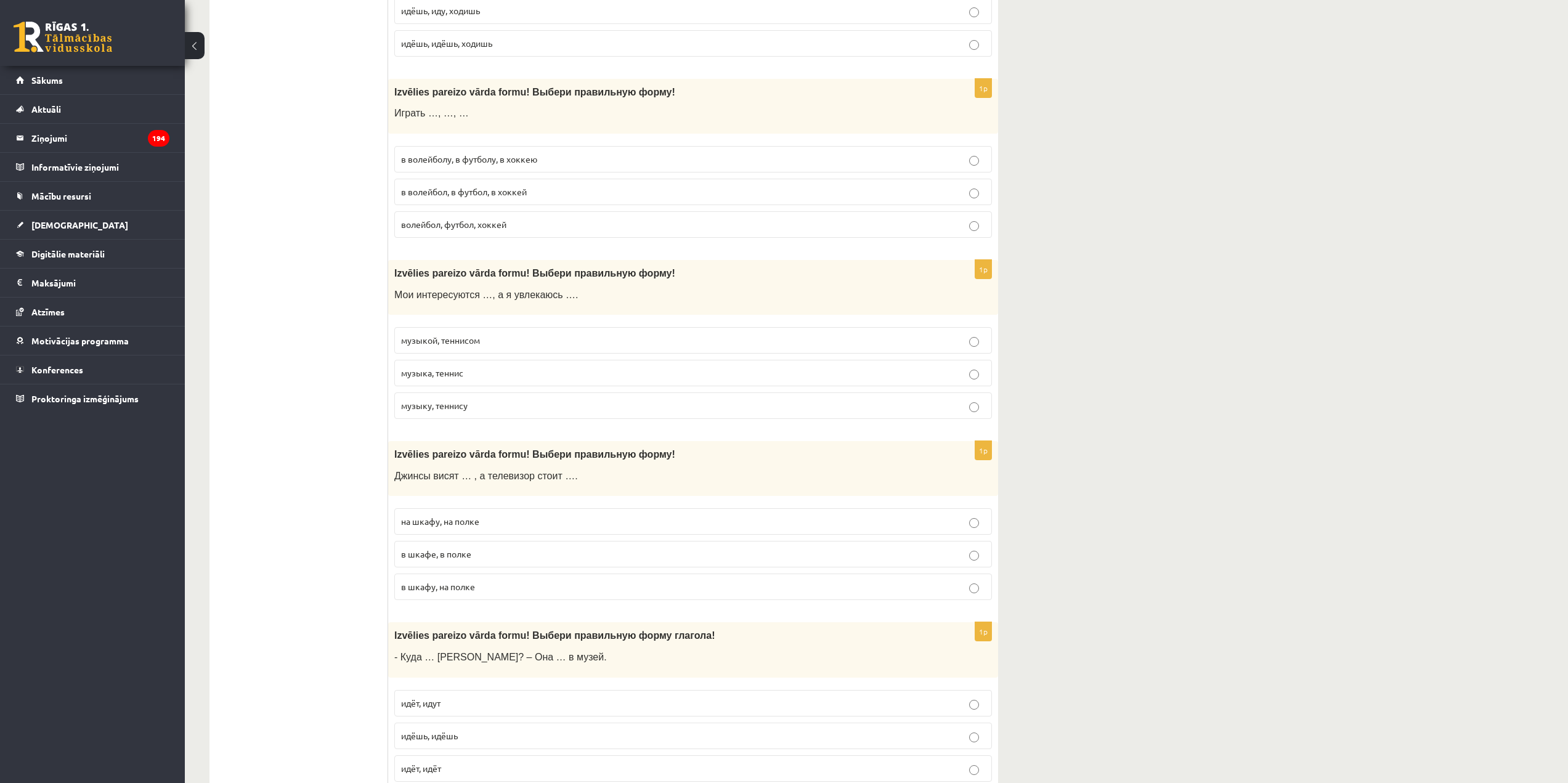
click at [429, 589] on span "в шкафу, на полке" at bounding box center [438, 586] width 74 height 11
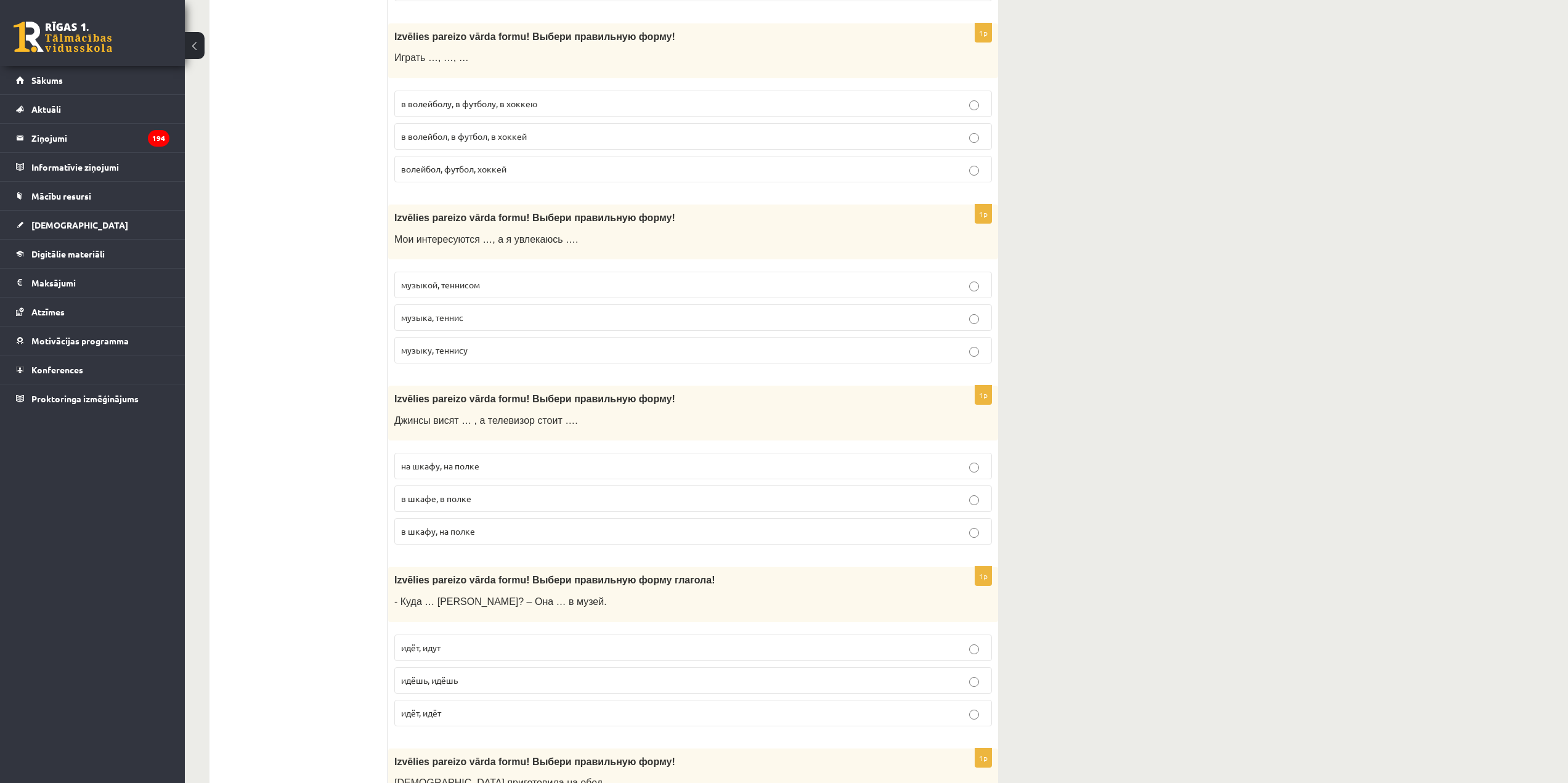
scroll to position [1848, 0]
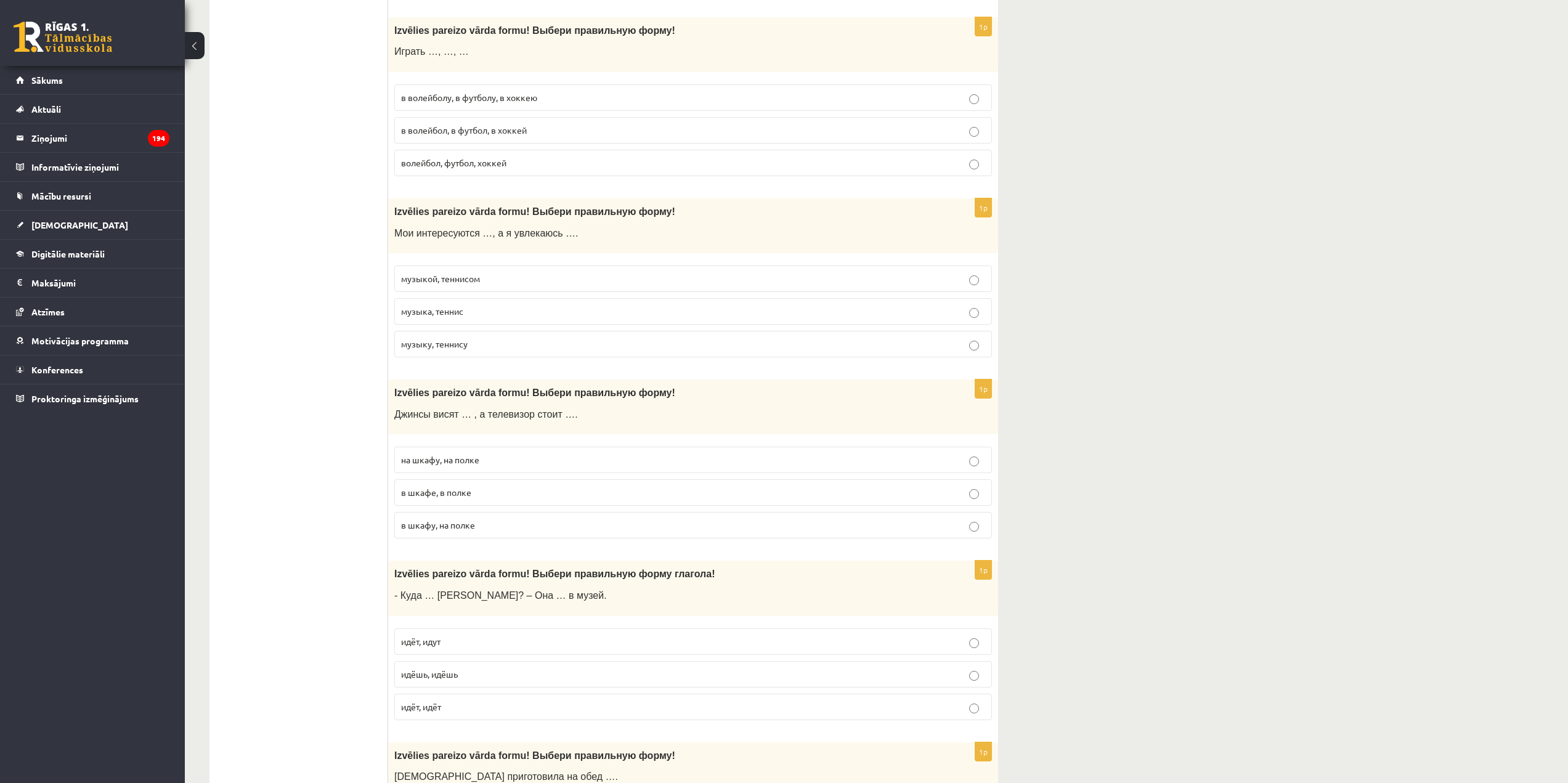
click at [413, 704] on span "идёт, идёт" at bounding box center [421, 707] width 40 height 11
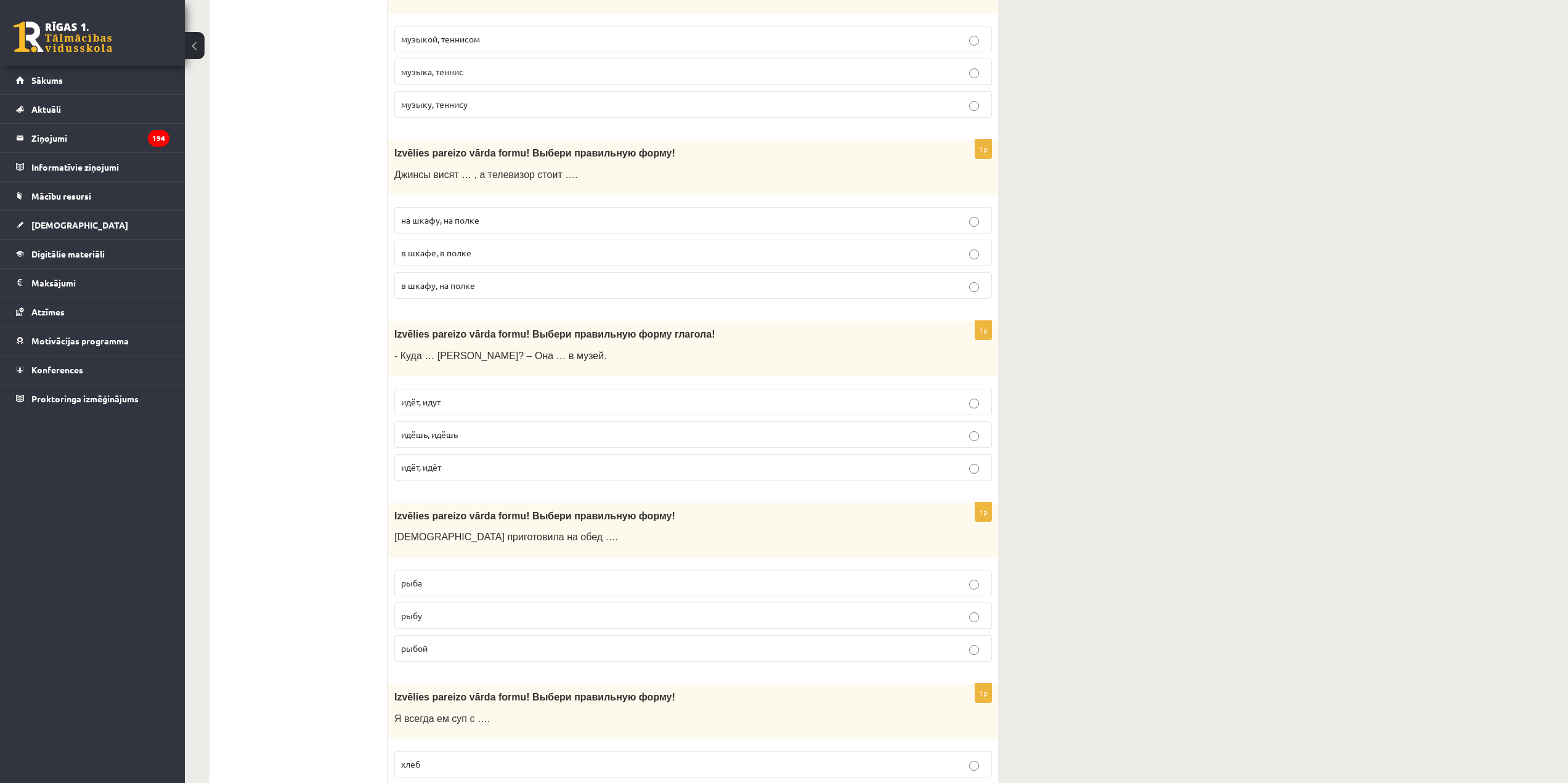
scroll to position [2095, 0]
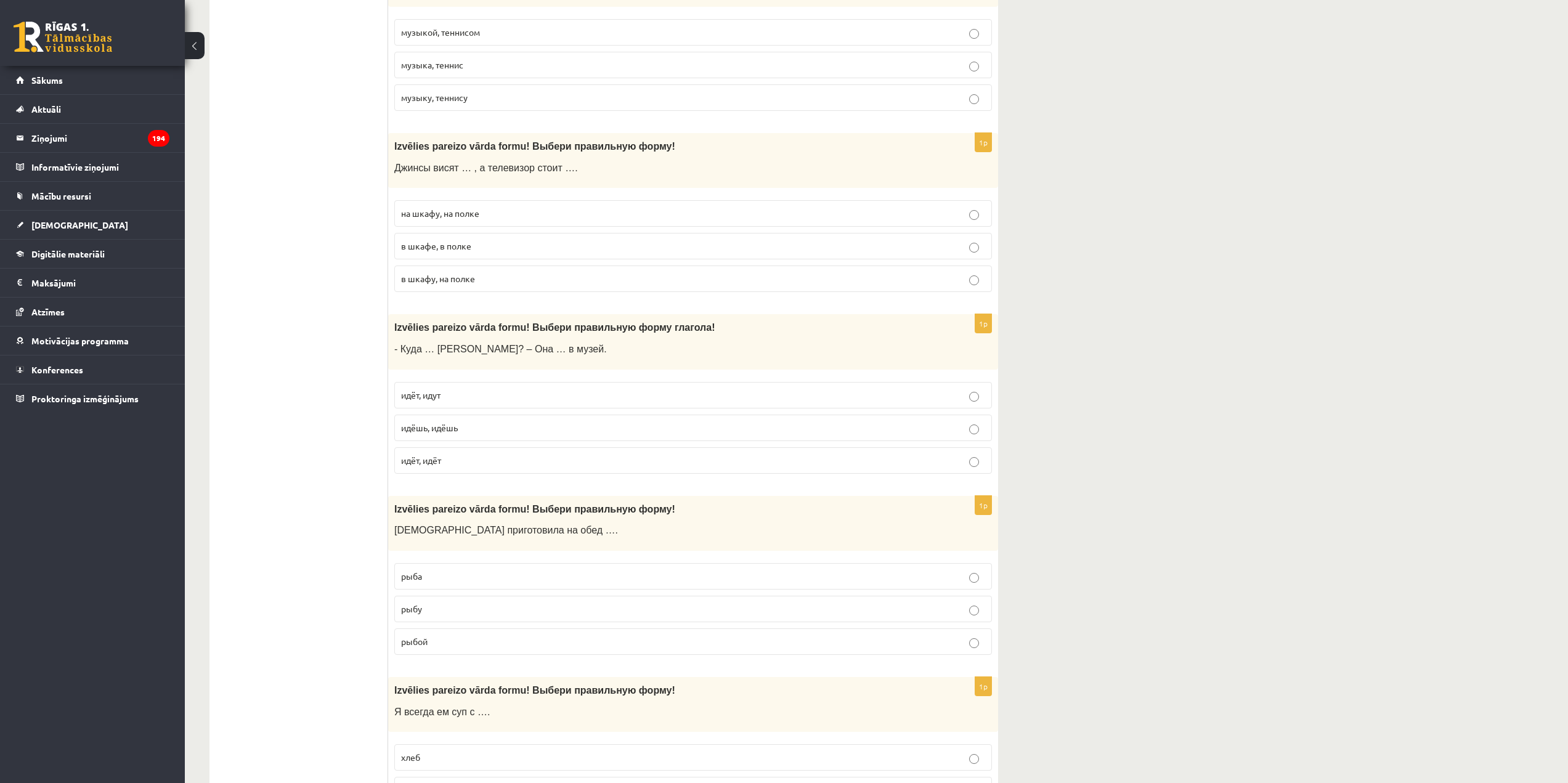
click at [454, 609] on p "рыбу" at bounding box center [693, 609] width 584 height 13
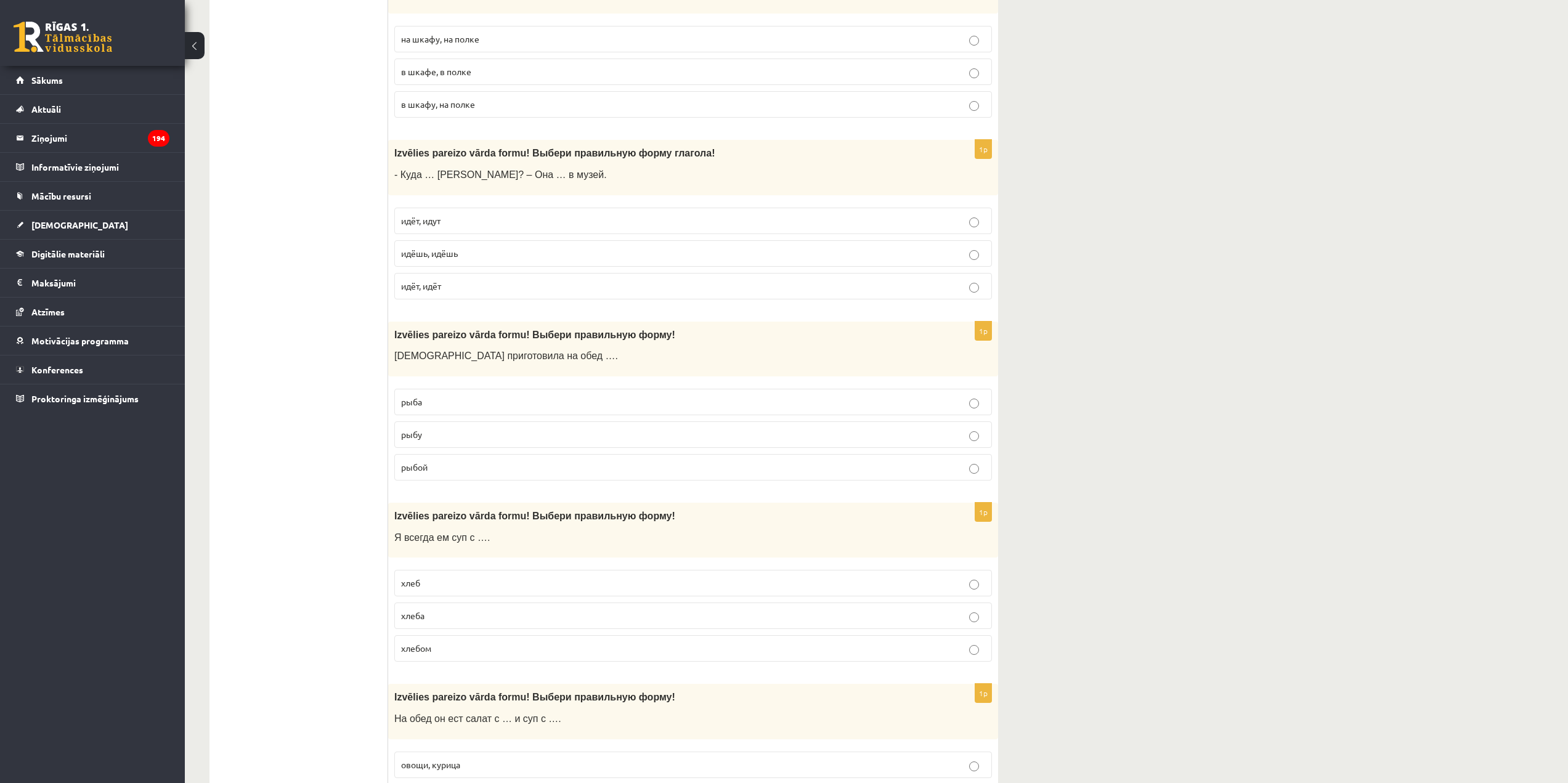
scroll to position [2403, 0]
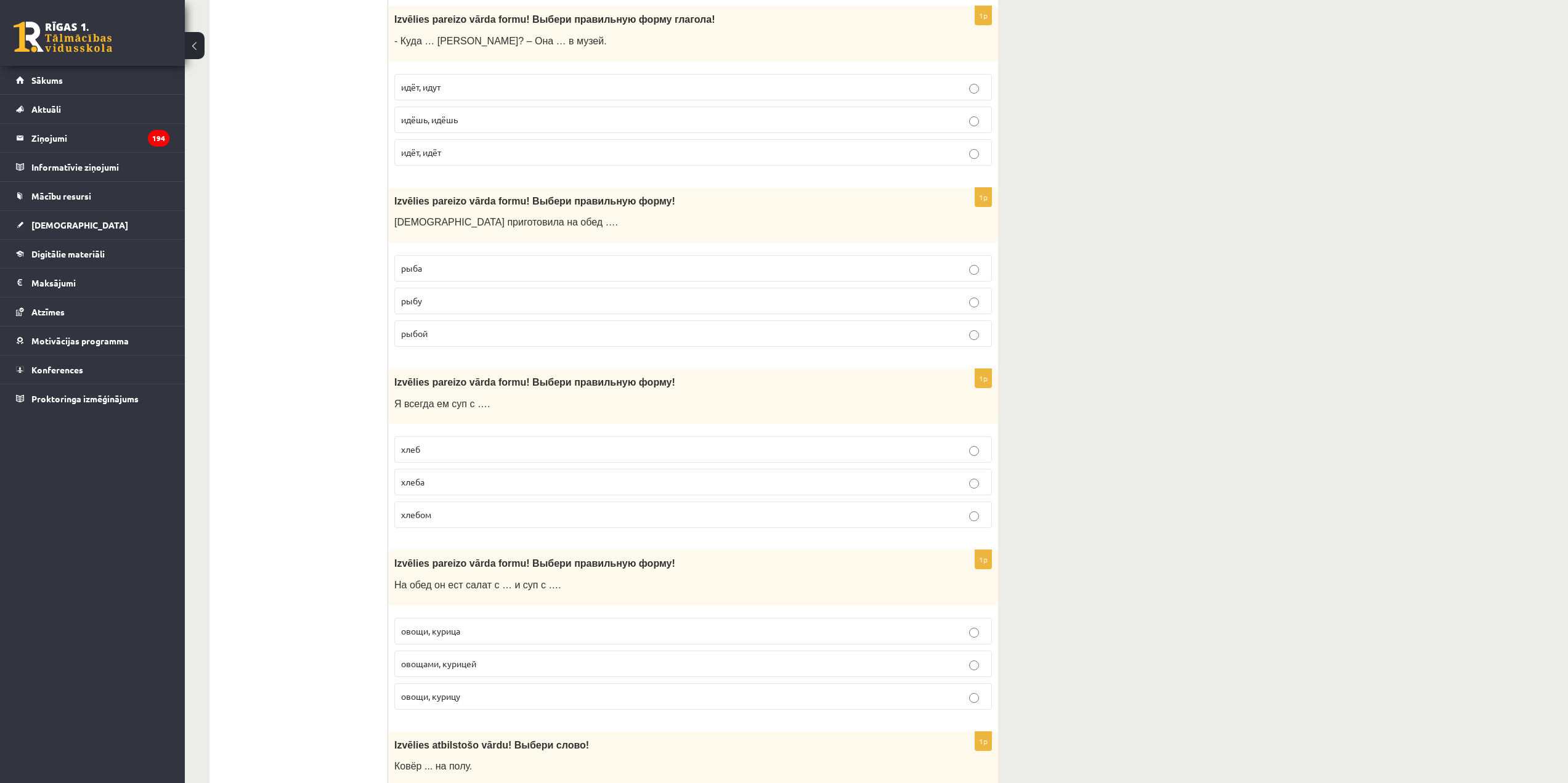
click at [658, 517] on p "хлебом" at bounding box center [693, 515] width 584 height 13
click at [491, 658] on p "овощами, курицей" at bounding box center [693, 664] width 584 height 13
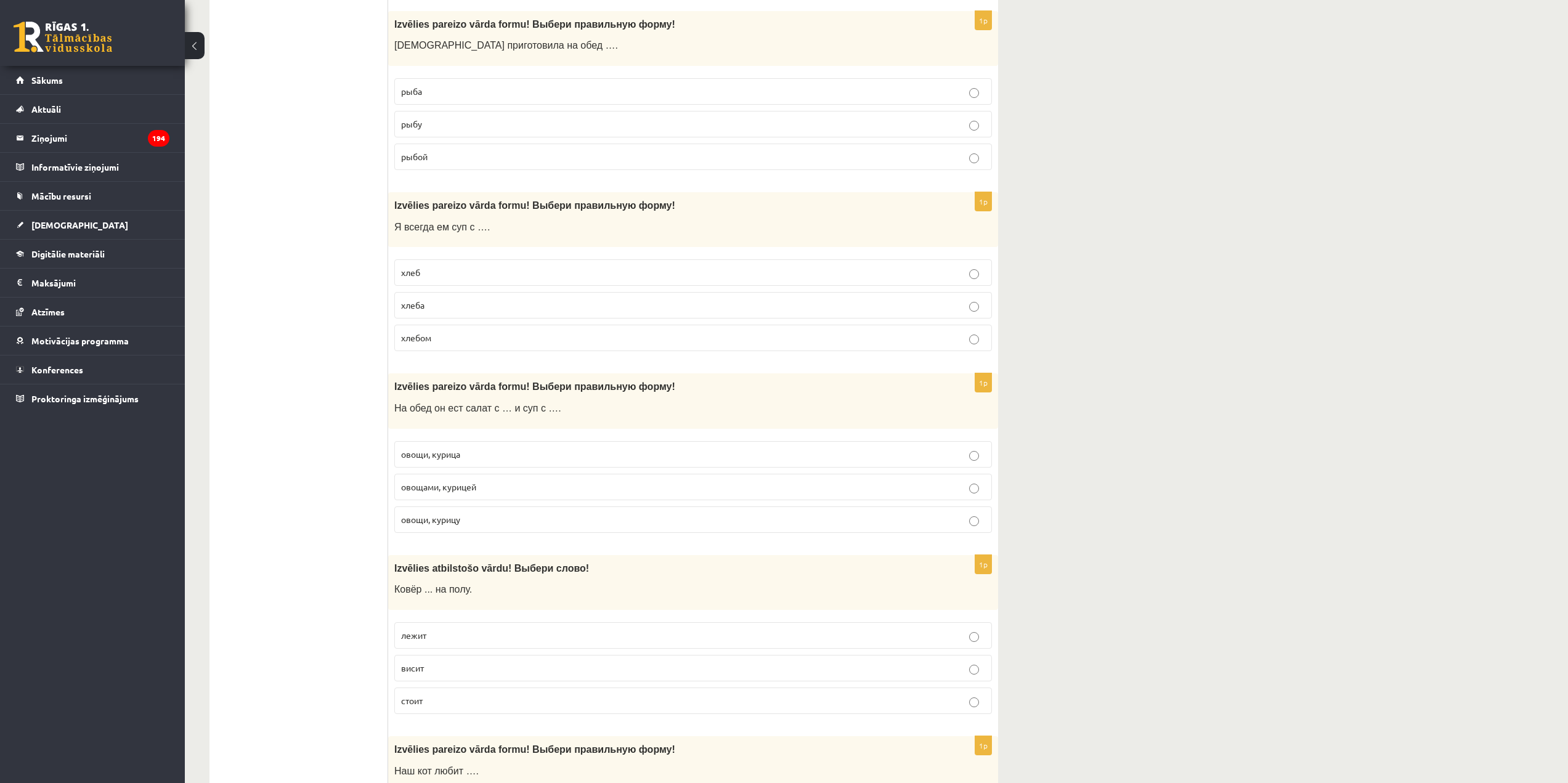
scroll to position [2588, 0]
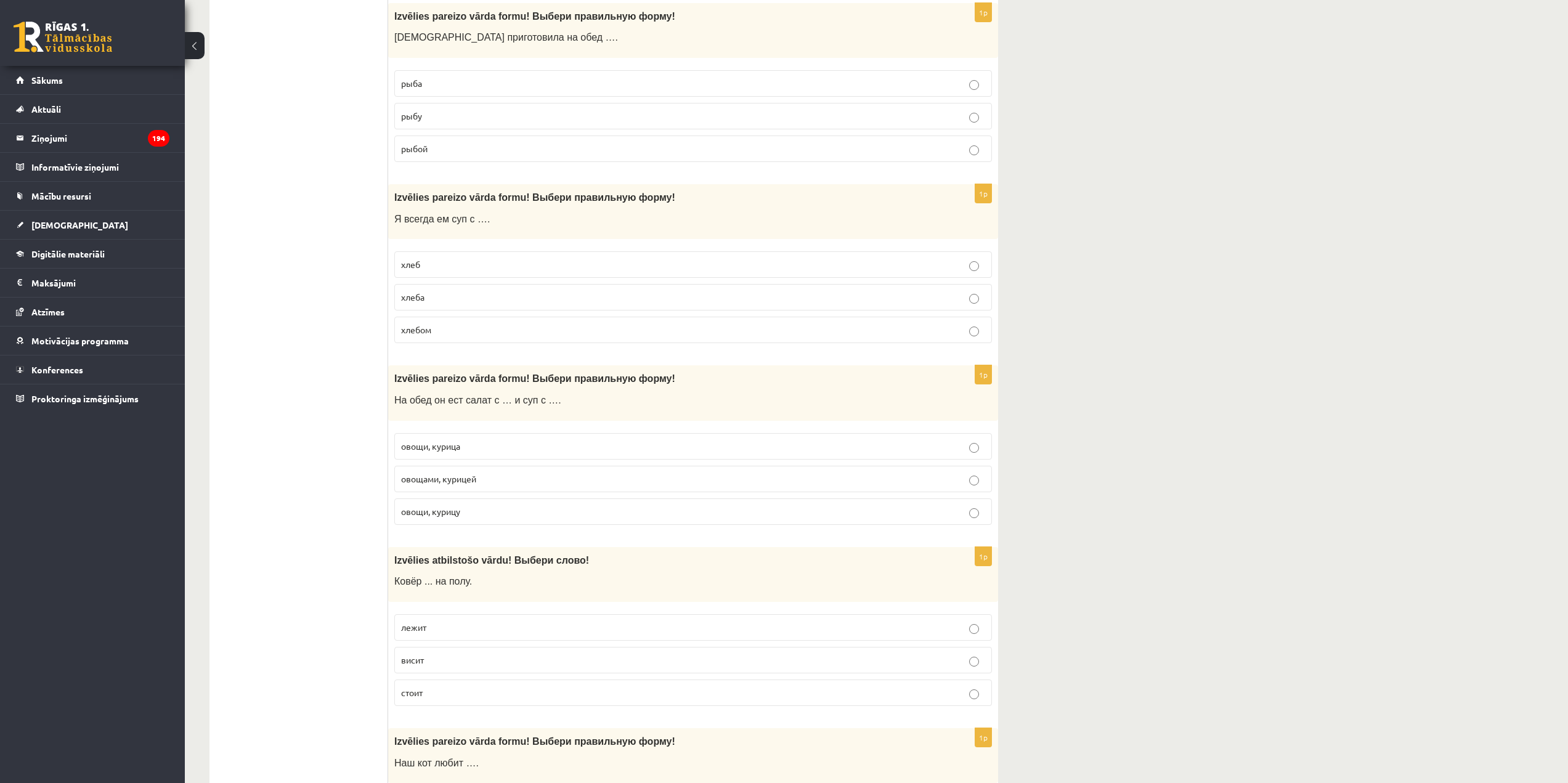
click at [478, 630] on p "лежит" at bounding box center [693, 627] width 584 height 13
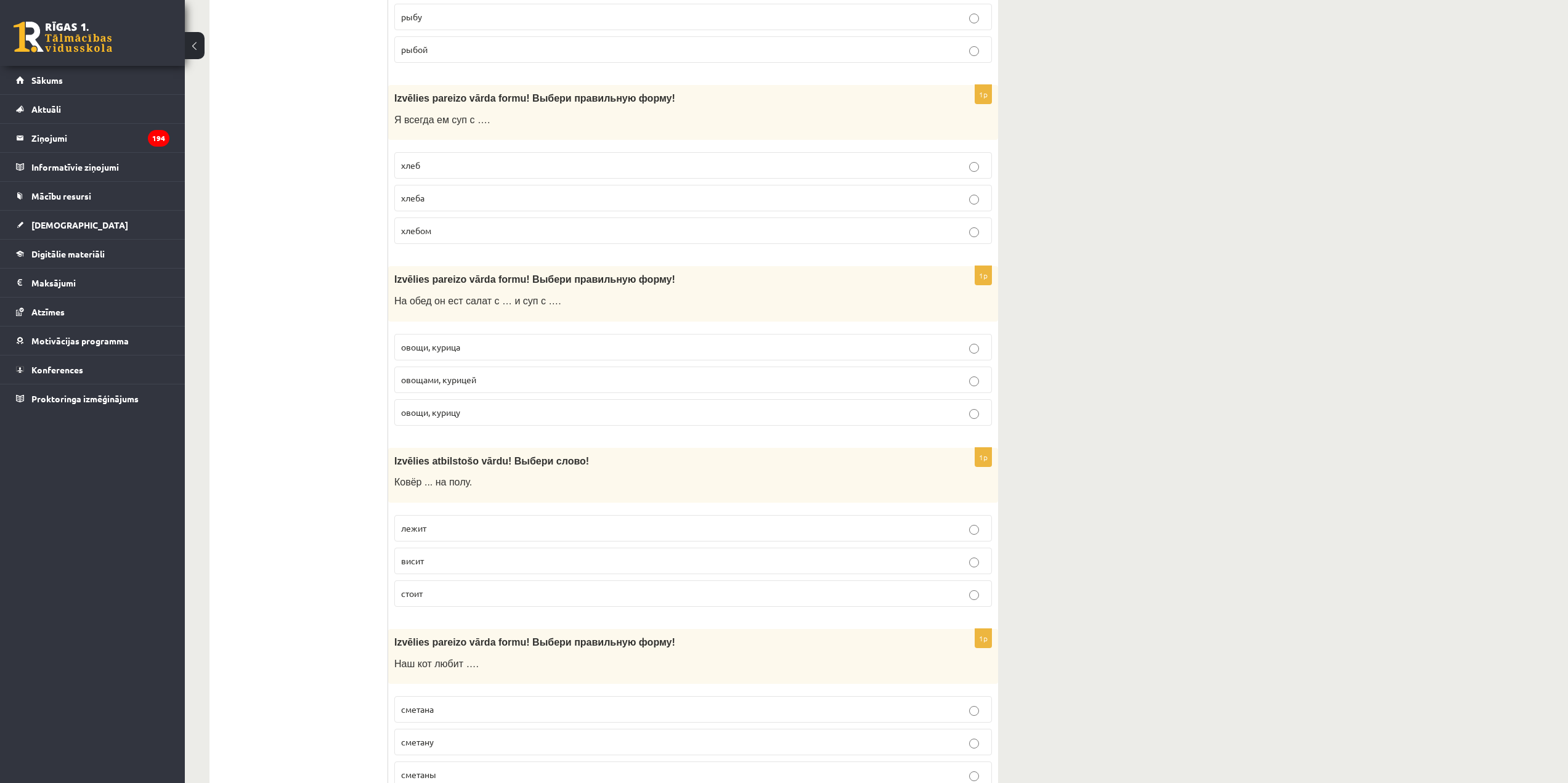
scroll to position [2773, 0]
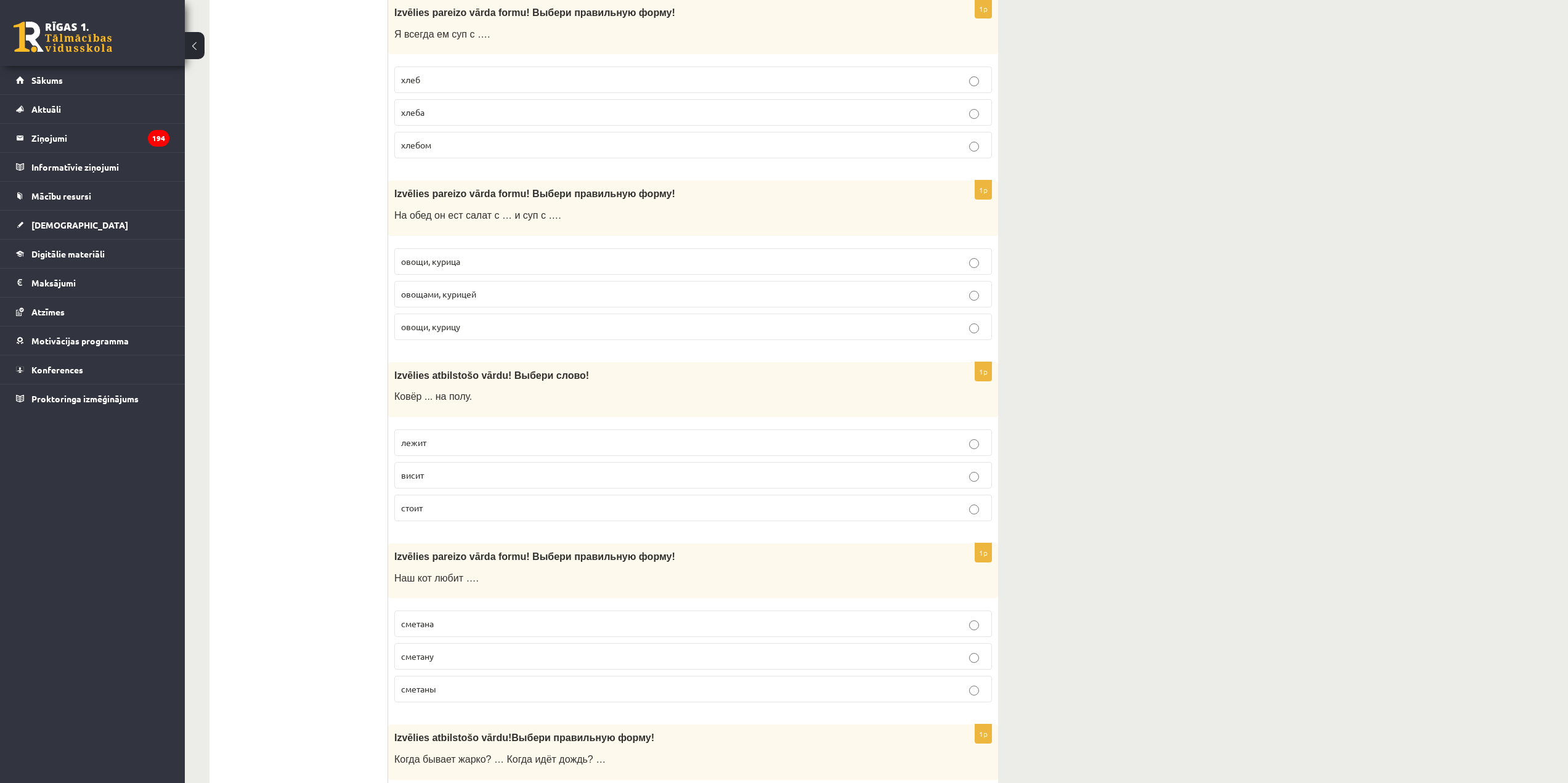
click at [457, 659] on p "сметану" at bounding box center [693, 657] width 584 height 13
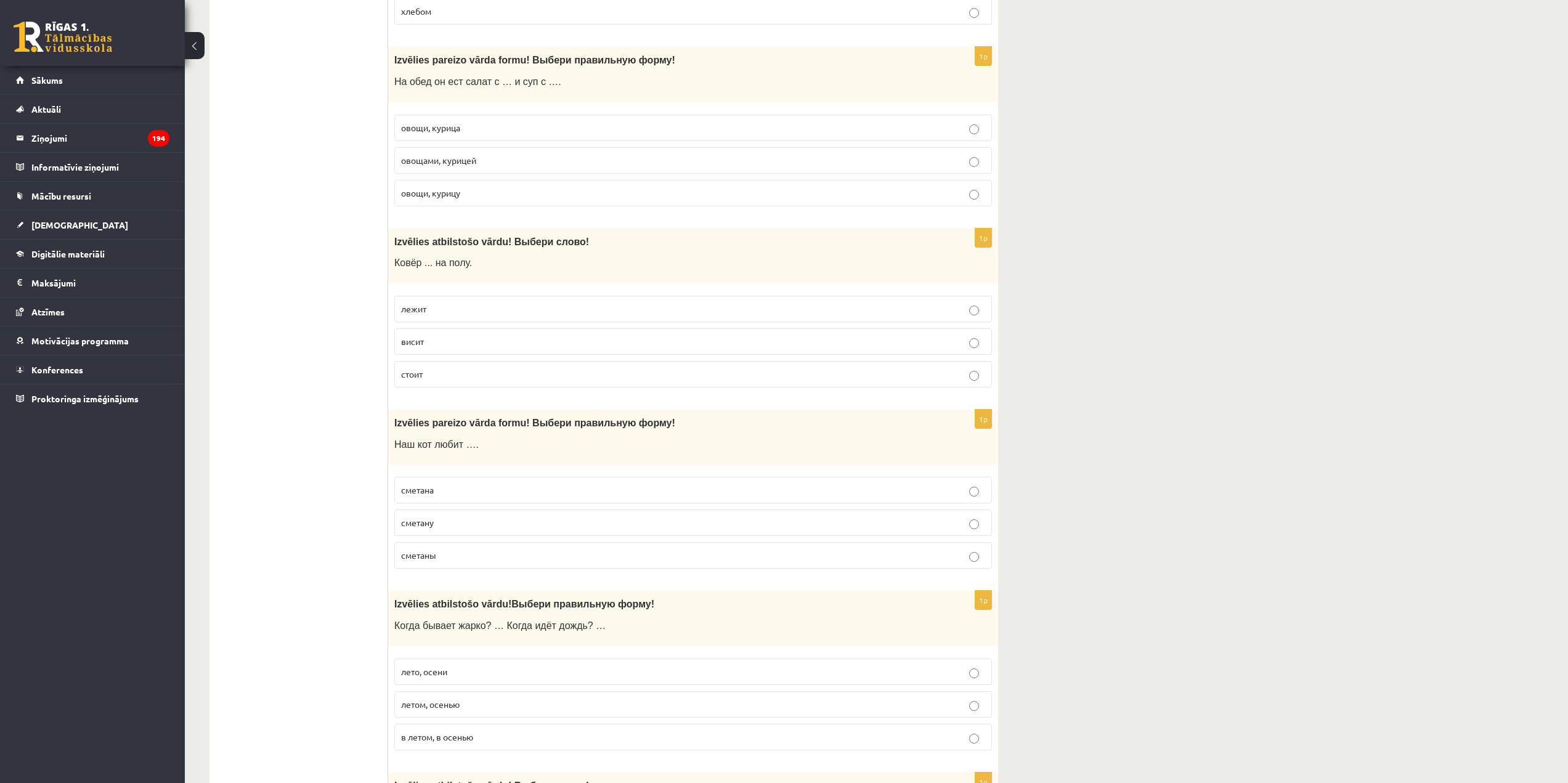
scroll to position [2958, 0]
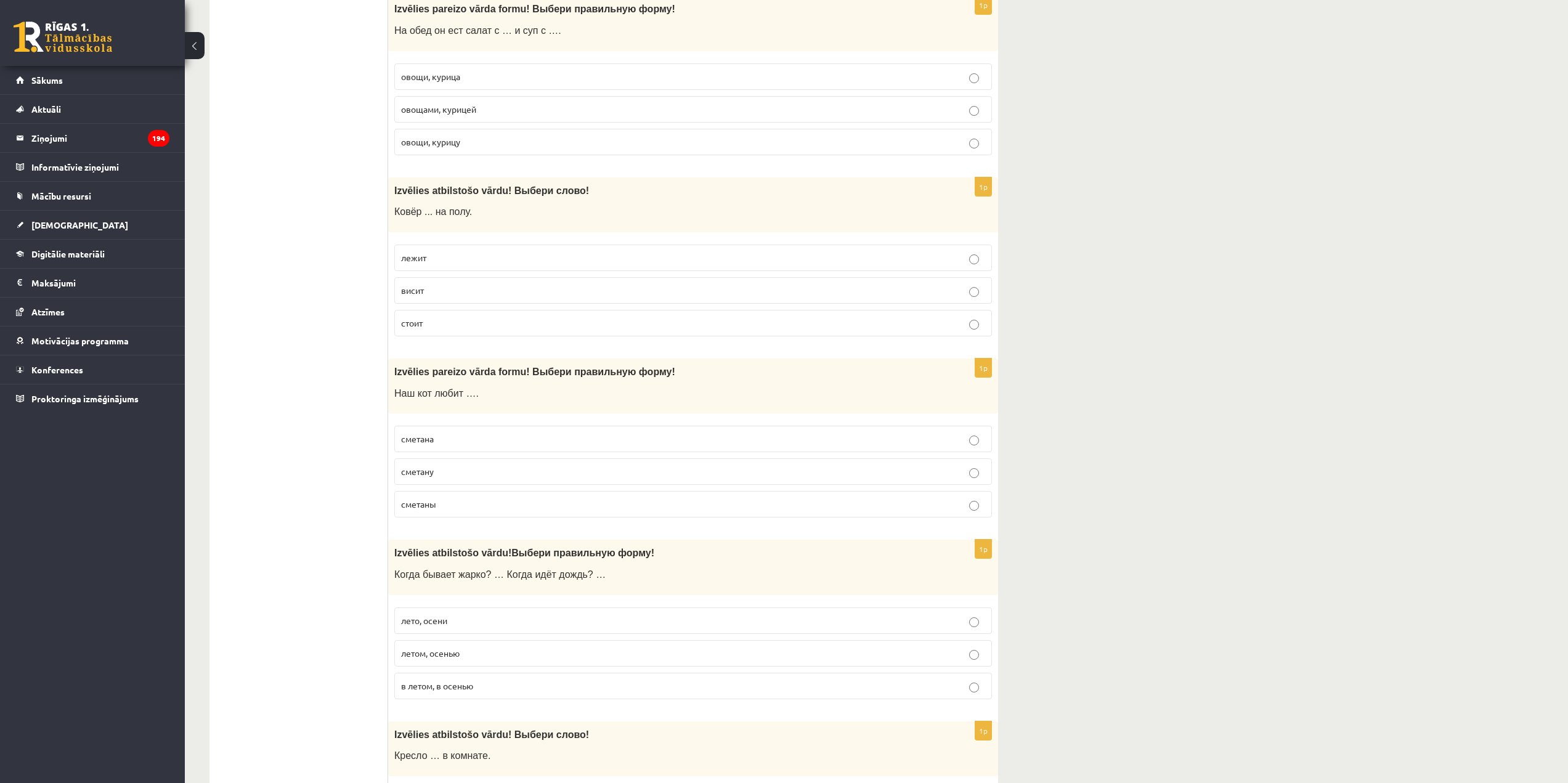
click at [422, 656] on span "летом, осенью" at bounding box center [430, 653] width 58 height 11
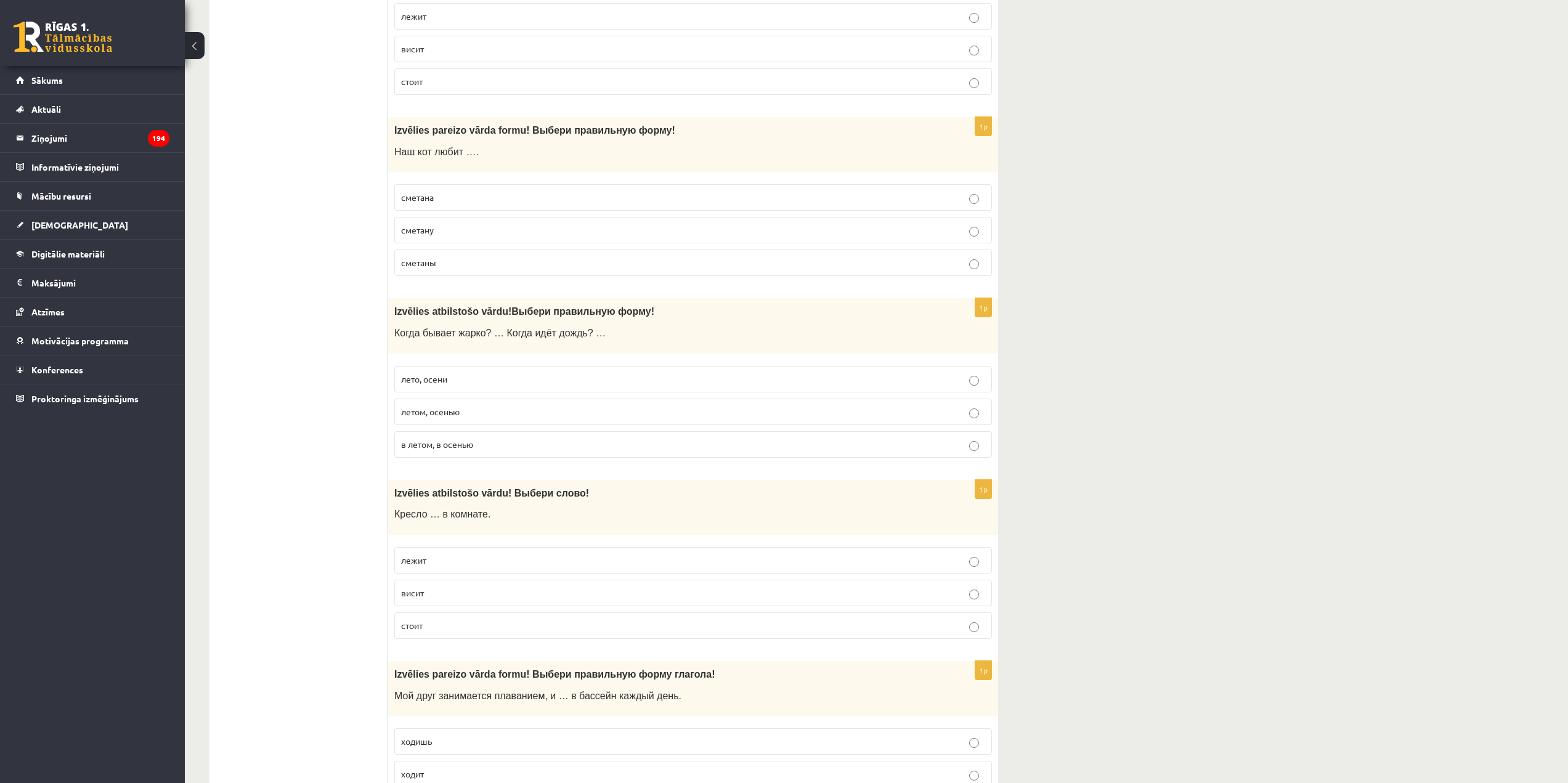
scroll to position [3205, 0]
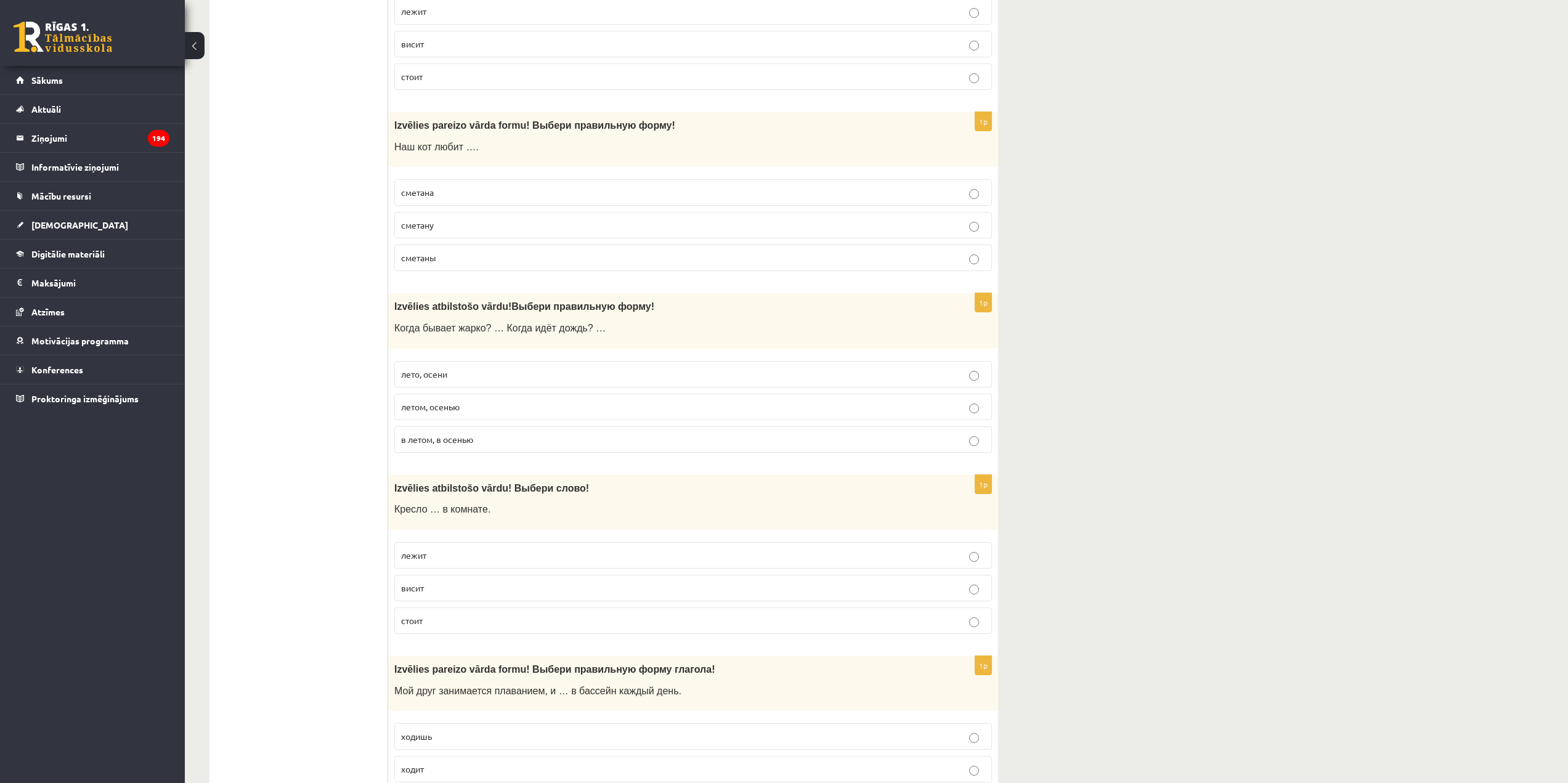
click at [437, 625] on p "стоит" at bounding box center [693, 621] width 584 height 13
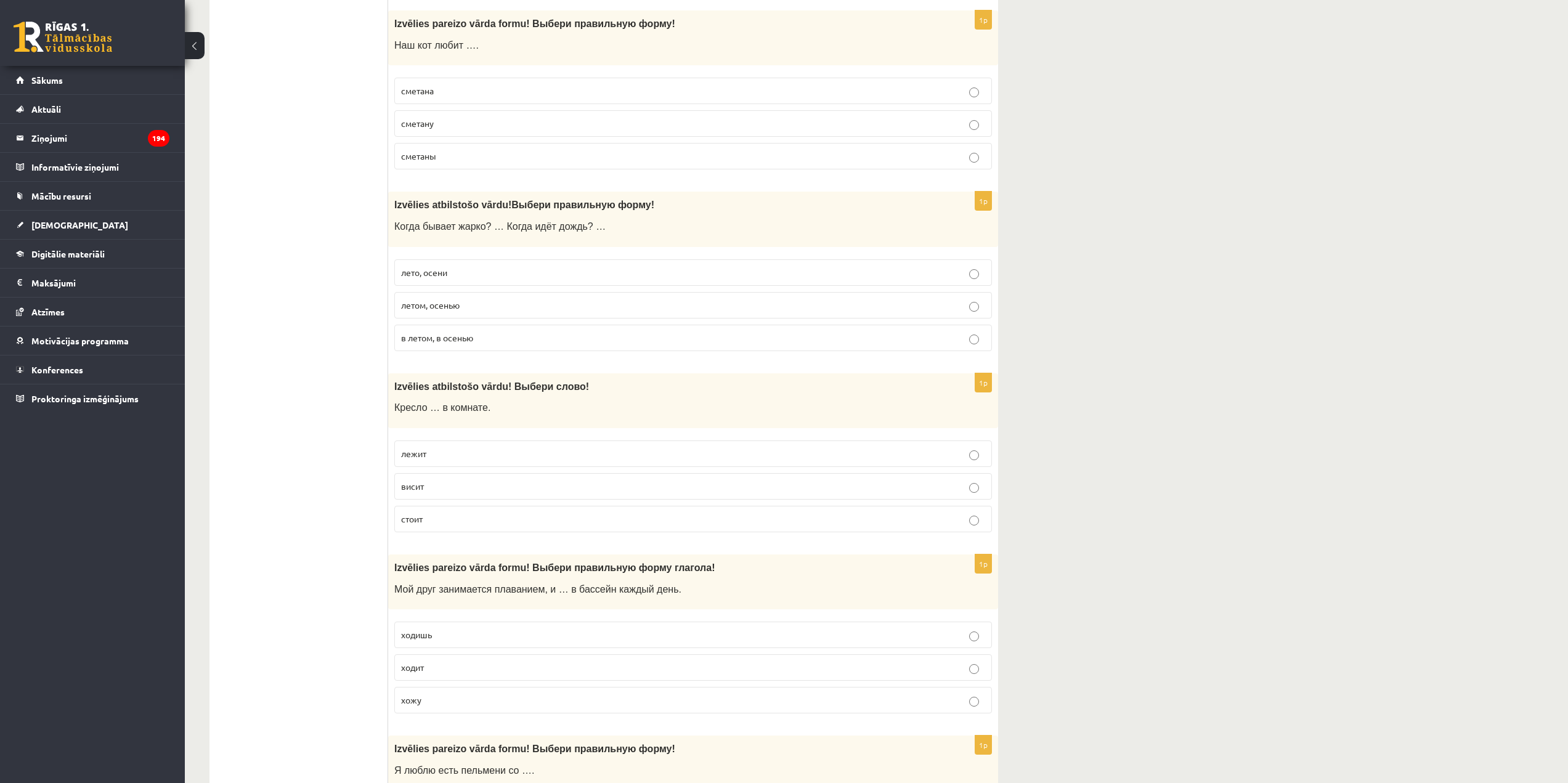
scroll to position [3389, 0]
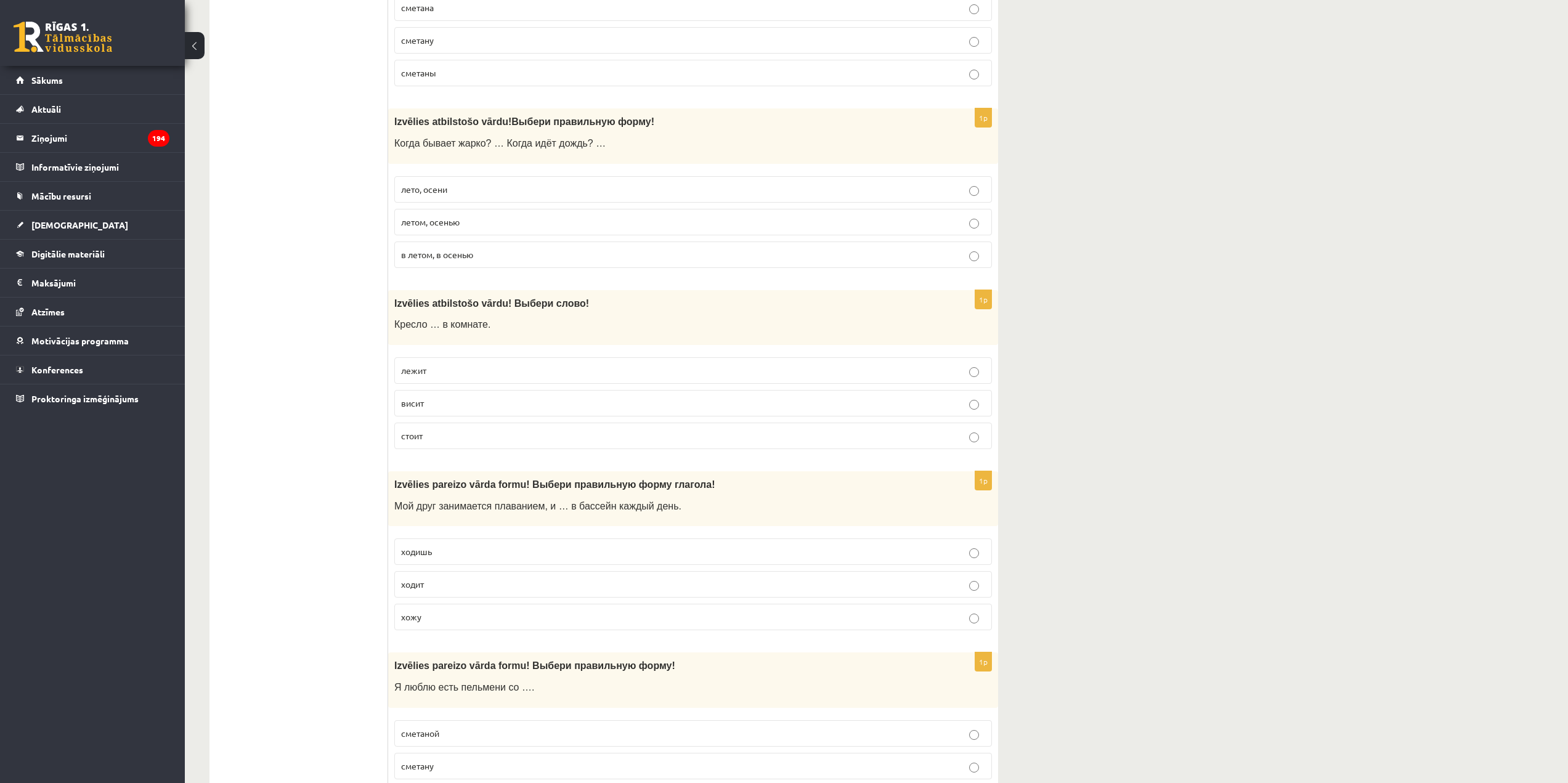
click at [454, 585] on p "ходит" at bounding box center [693, 584] width 584 height 13
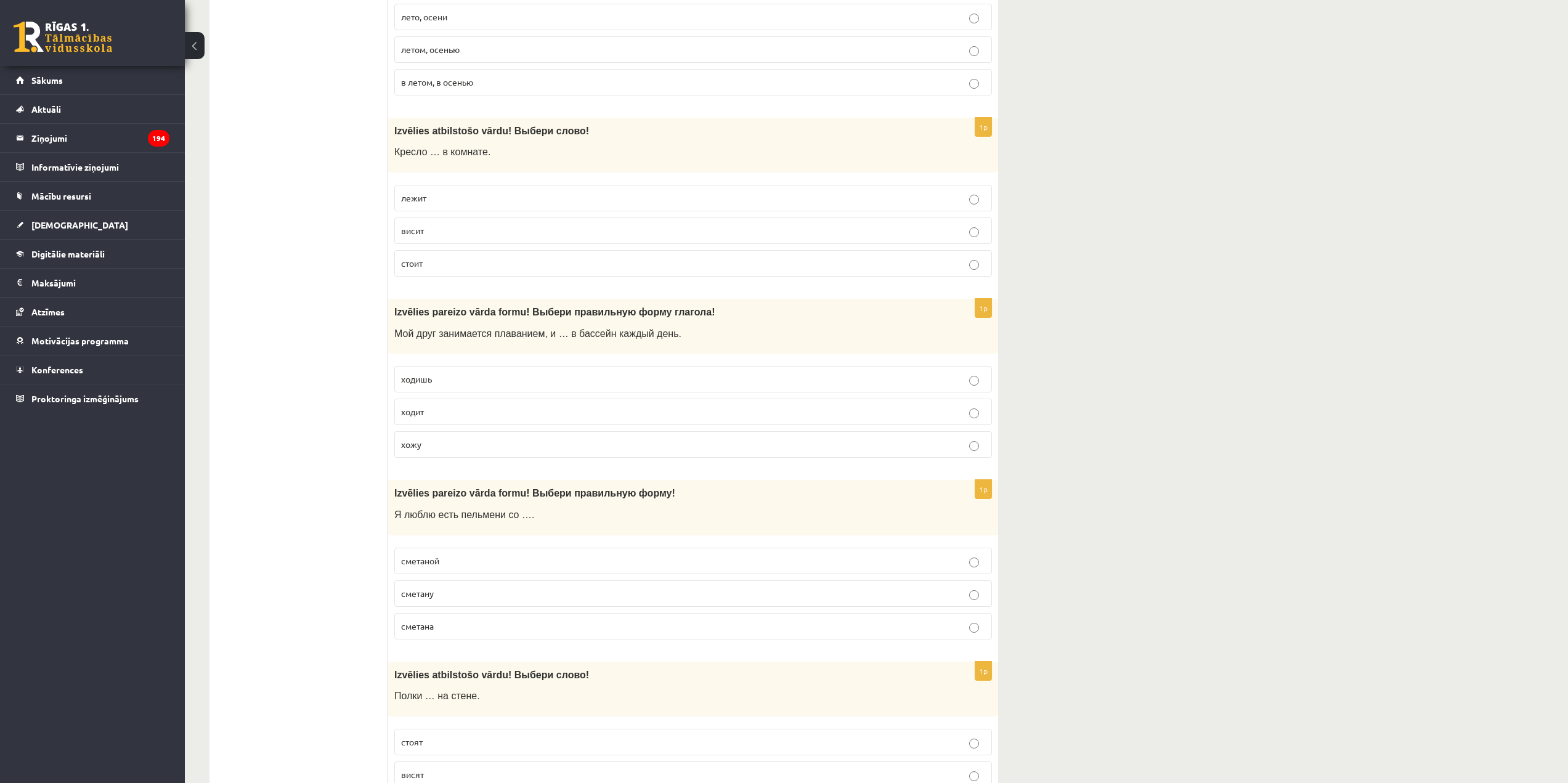
scroll to position [3574, 0]
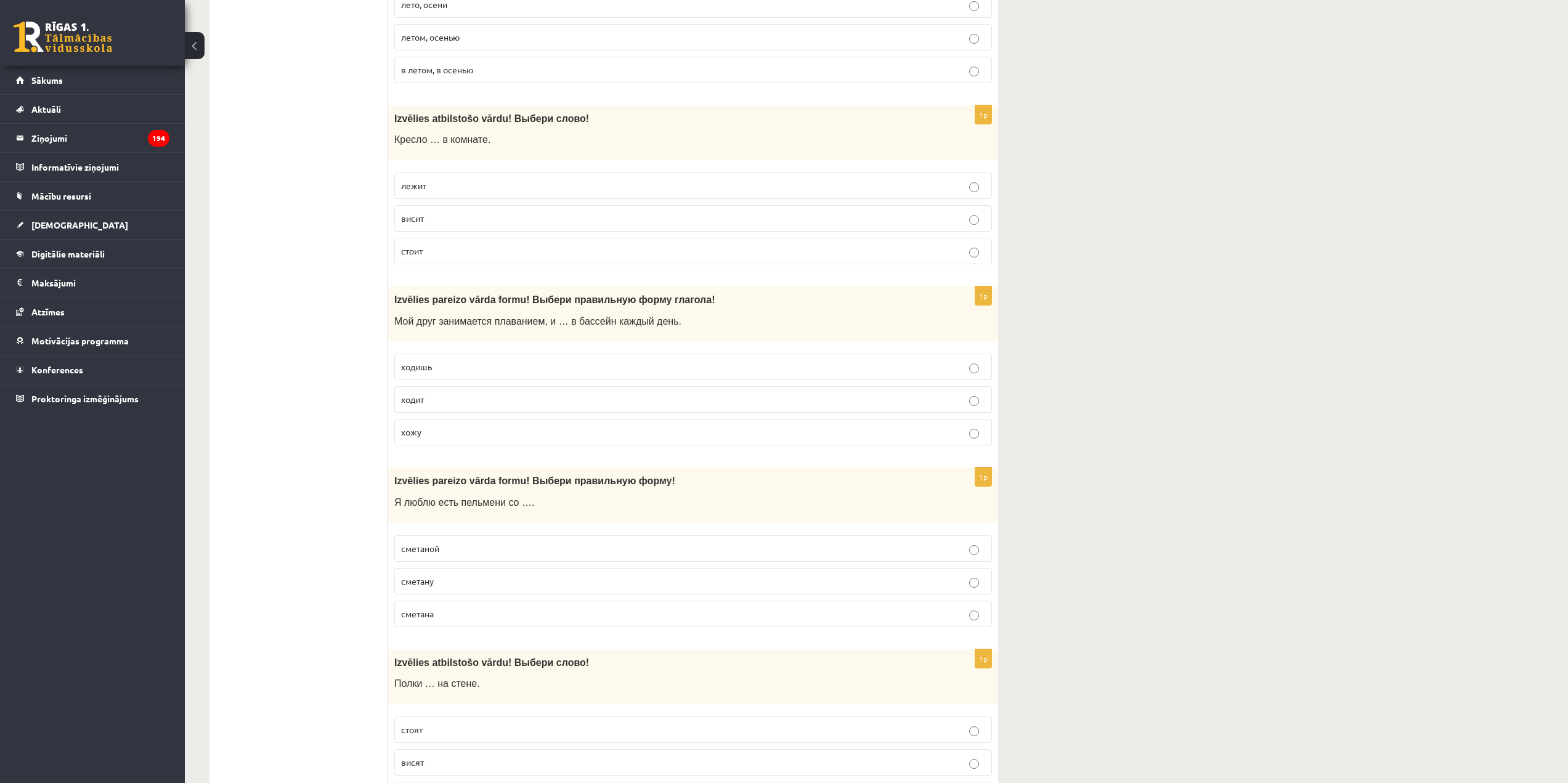
click at [441, 552] on p "сметаной" at bounding box center [693, 549] width 584 height 13
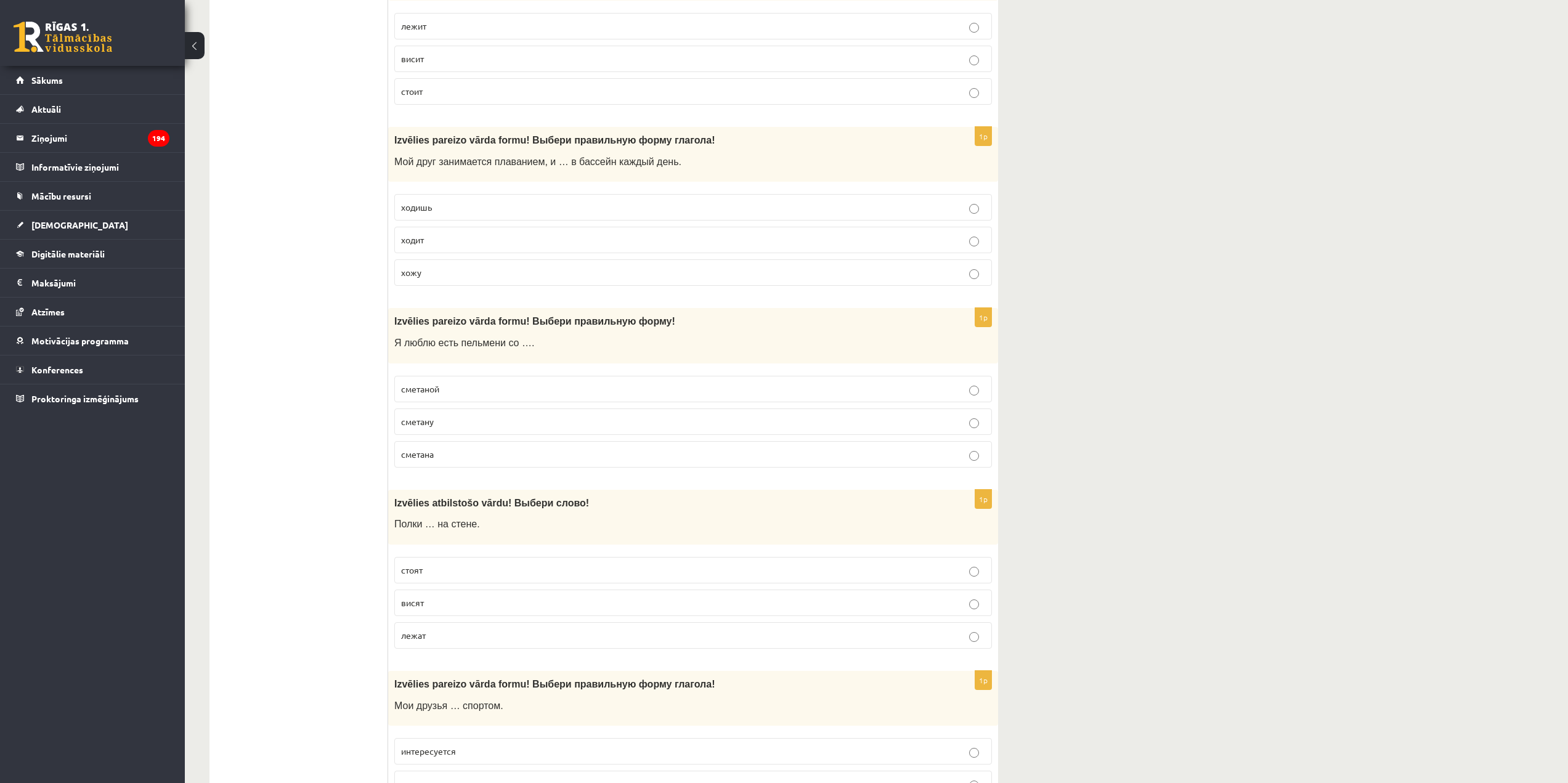
scroll to position [3759, 0]
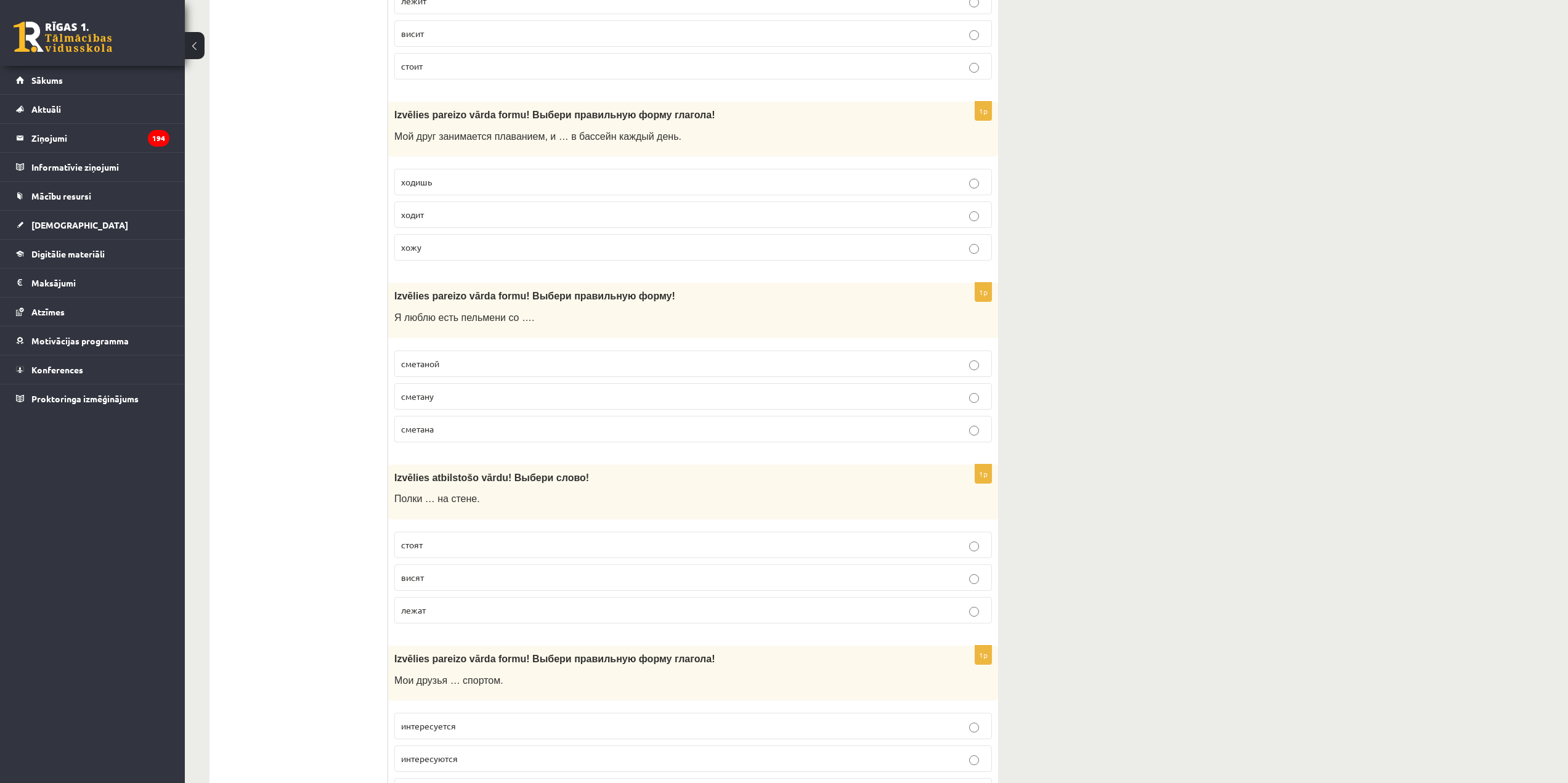
click at [433, 555] on label "стоят" at bounding box center [694, 545] width 598 height 27
click at [437, 574] on p "висят" at bounding box center [693, 578] width 584 height 13
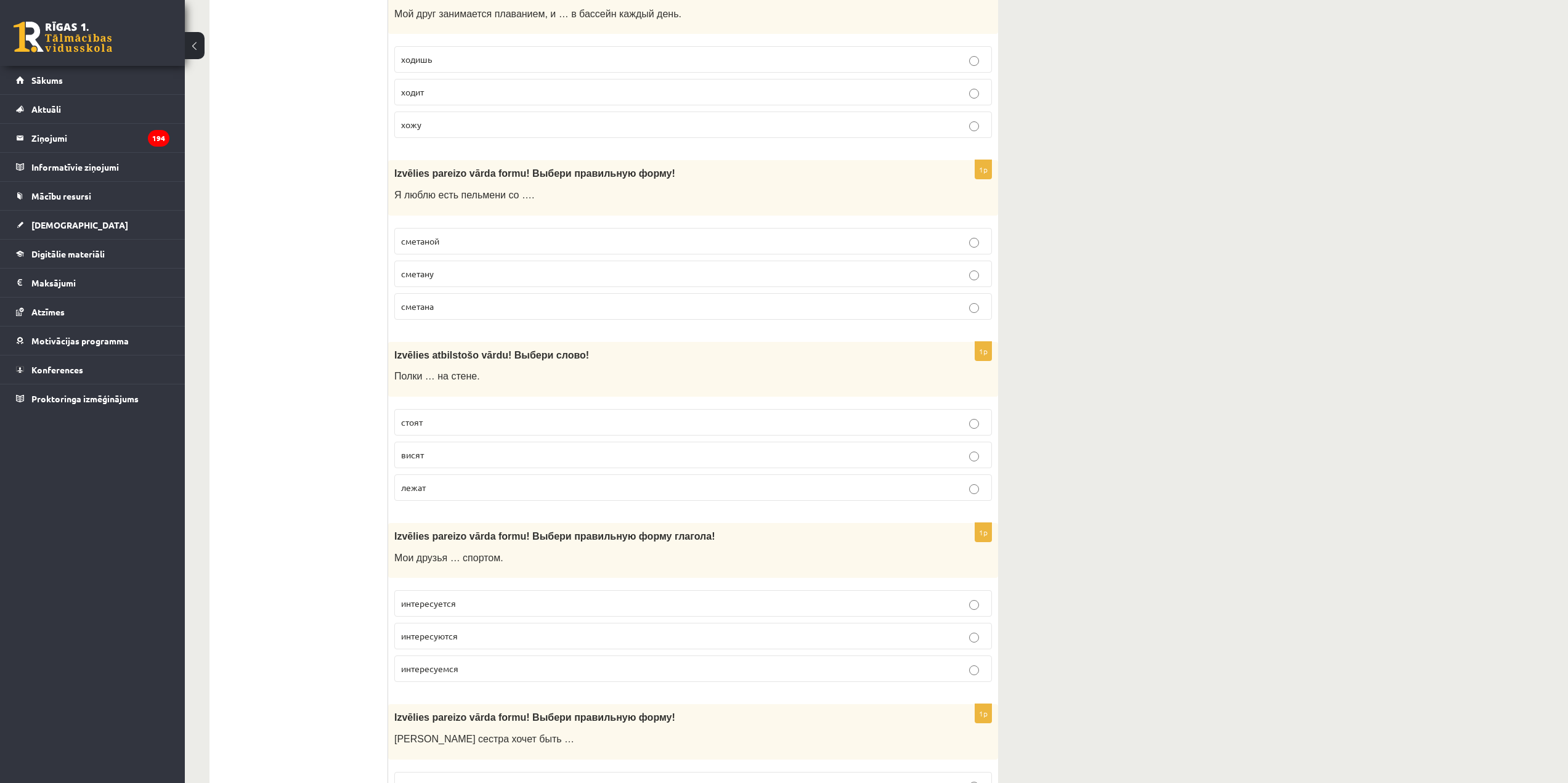
scroll to position [3883, 0]
click at [458, 642] on p "интересуются" at bounding box center [693, 635] width 584 height 13
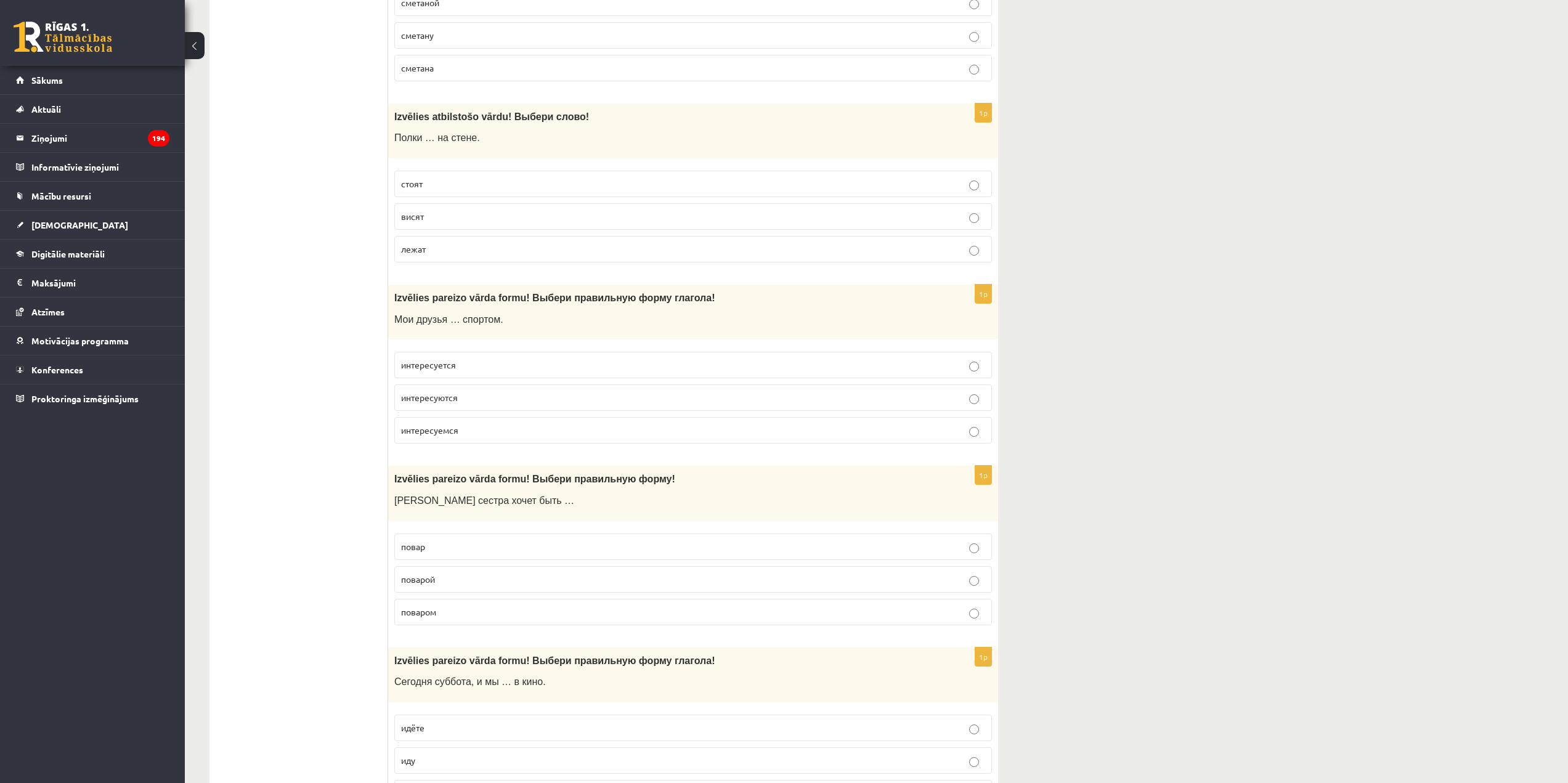
scroll to position [4129, 0]
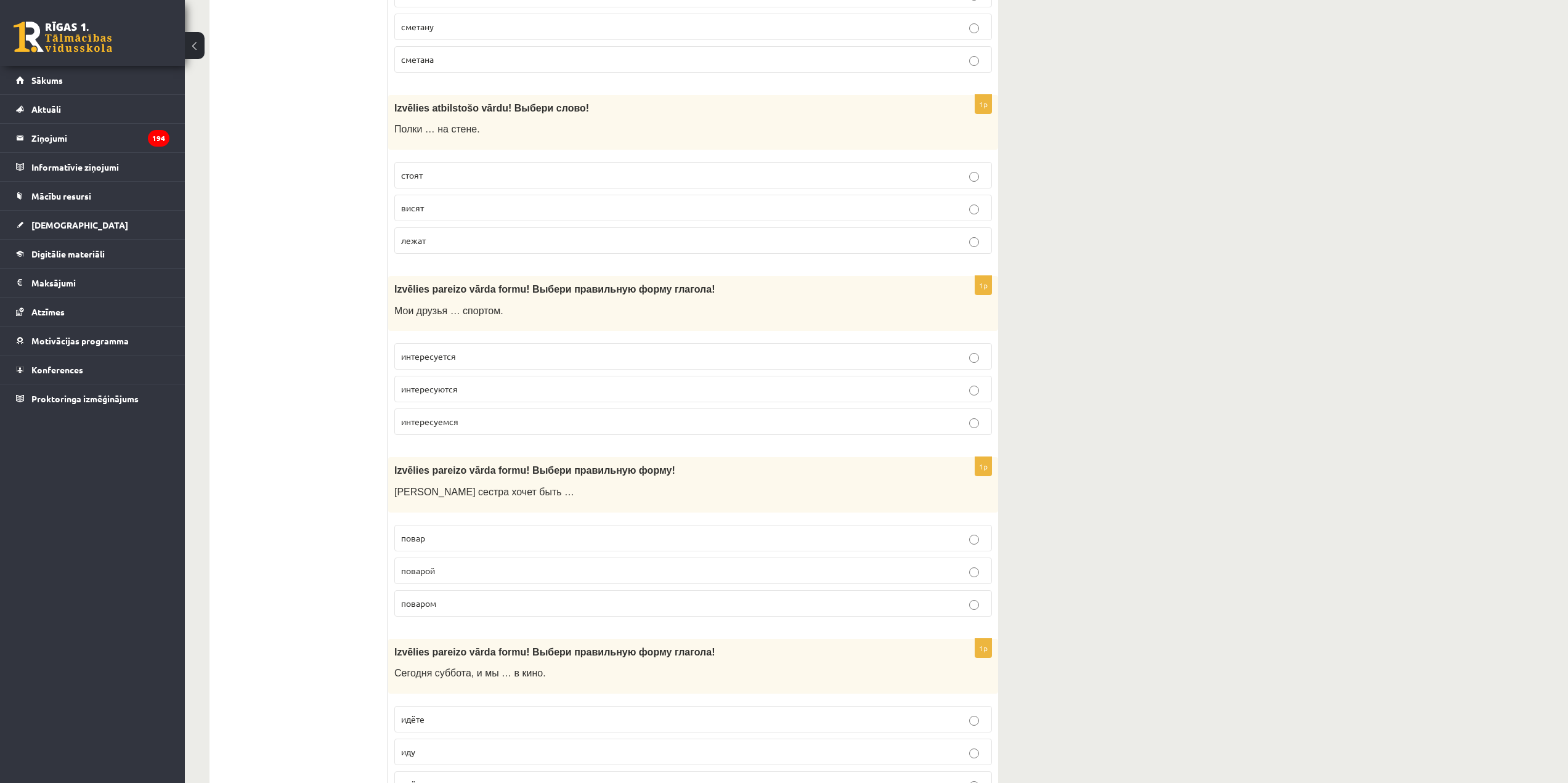
click at [443, 601] on p "поваром" at bounding box center [693, 604] width 584 height 13
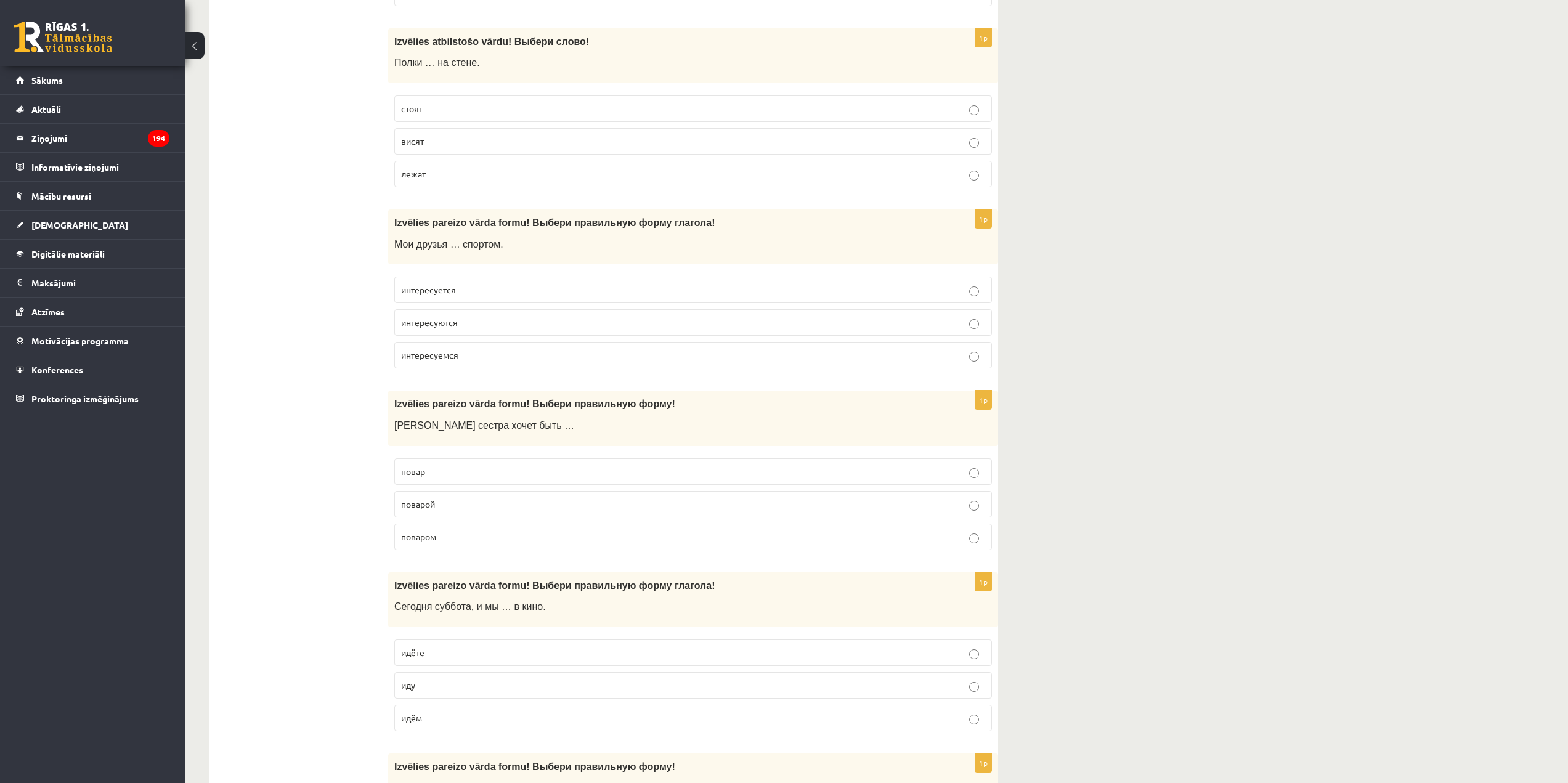
scroll to position [4252, 0]
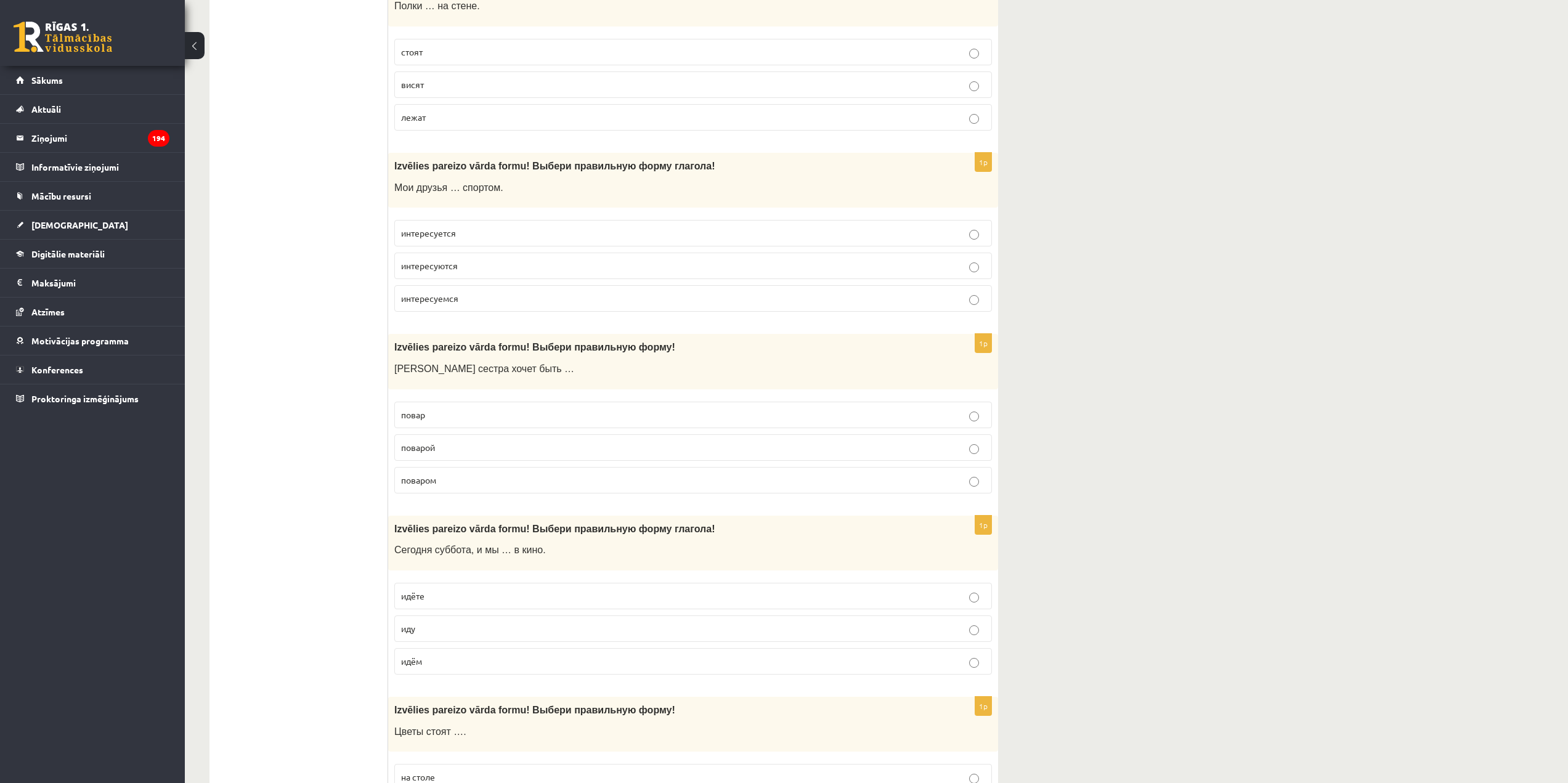
click at [425, 659] on p "идём" at bounding box center [693, 661] width 584 height 13
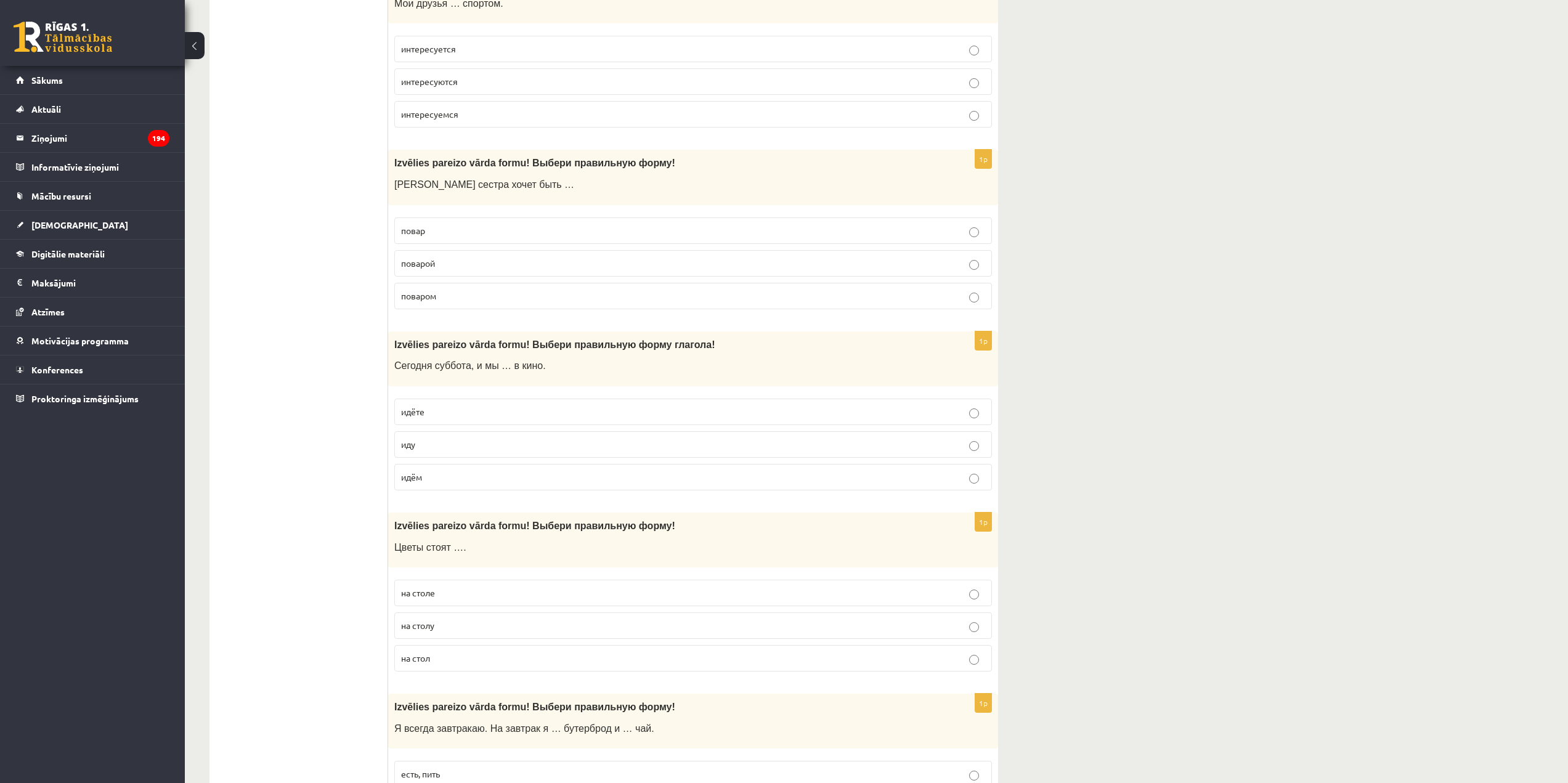
scroll to position [4437, 0]
click at [436, 596] on p "на столе" at bounding box center [693, 593] width 584 height 13
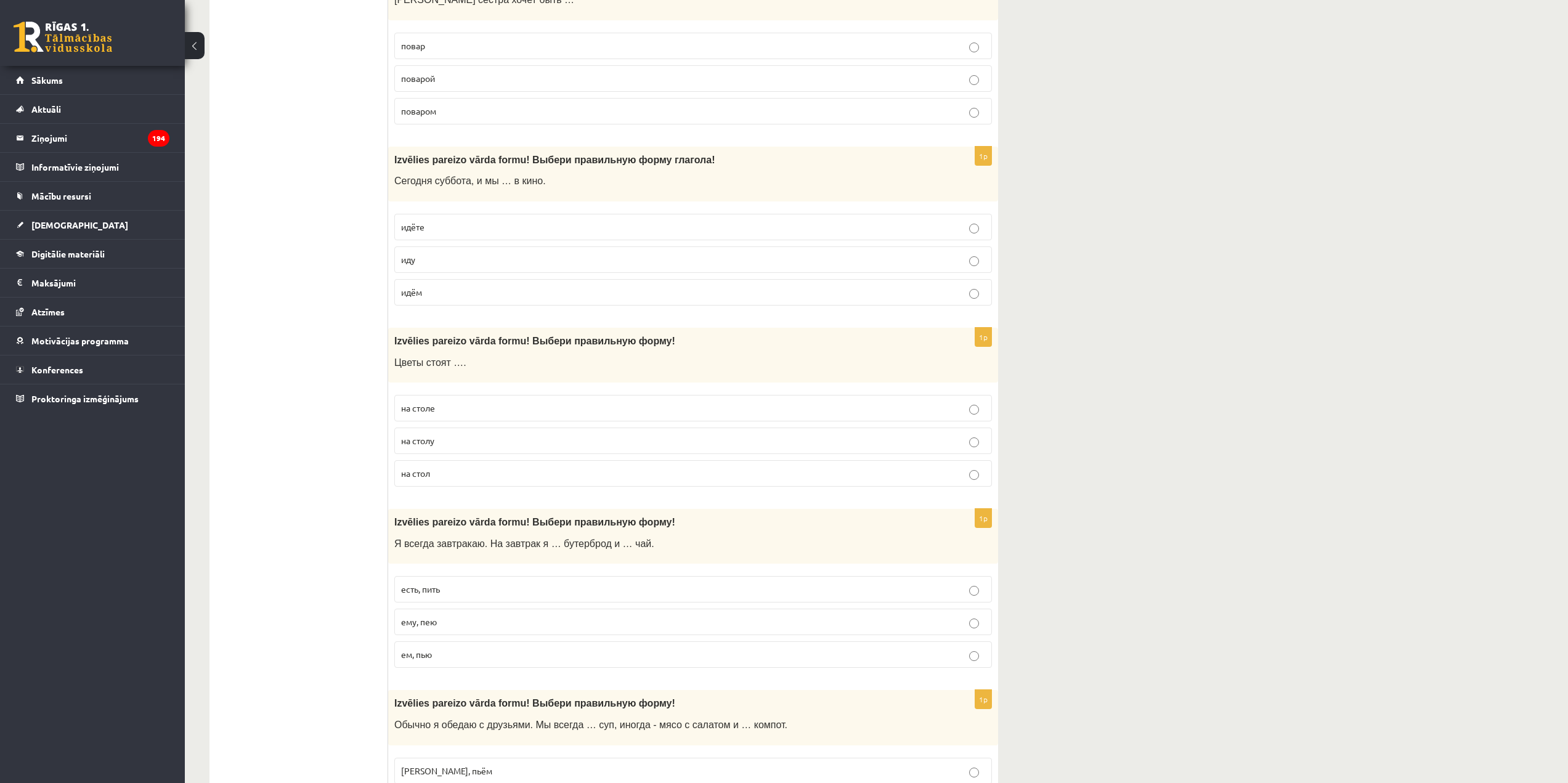
scroll to position [4622, 0]
click at [444, 648] on p "ем, пью" at bounding box center [693, 654] width 584 height 13
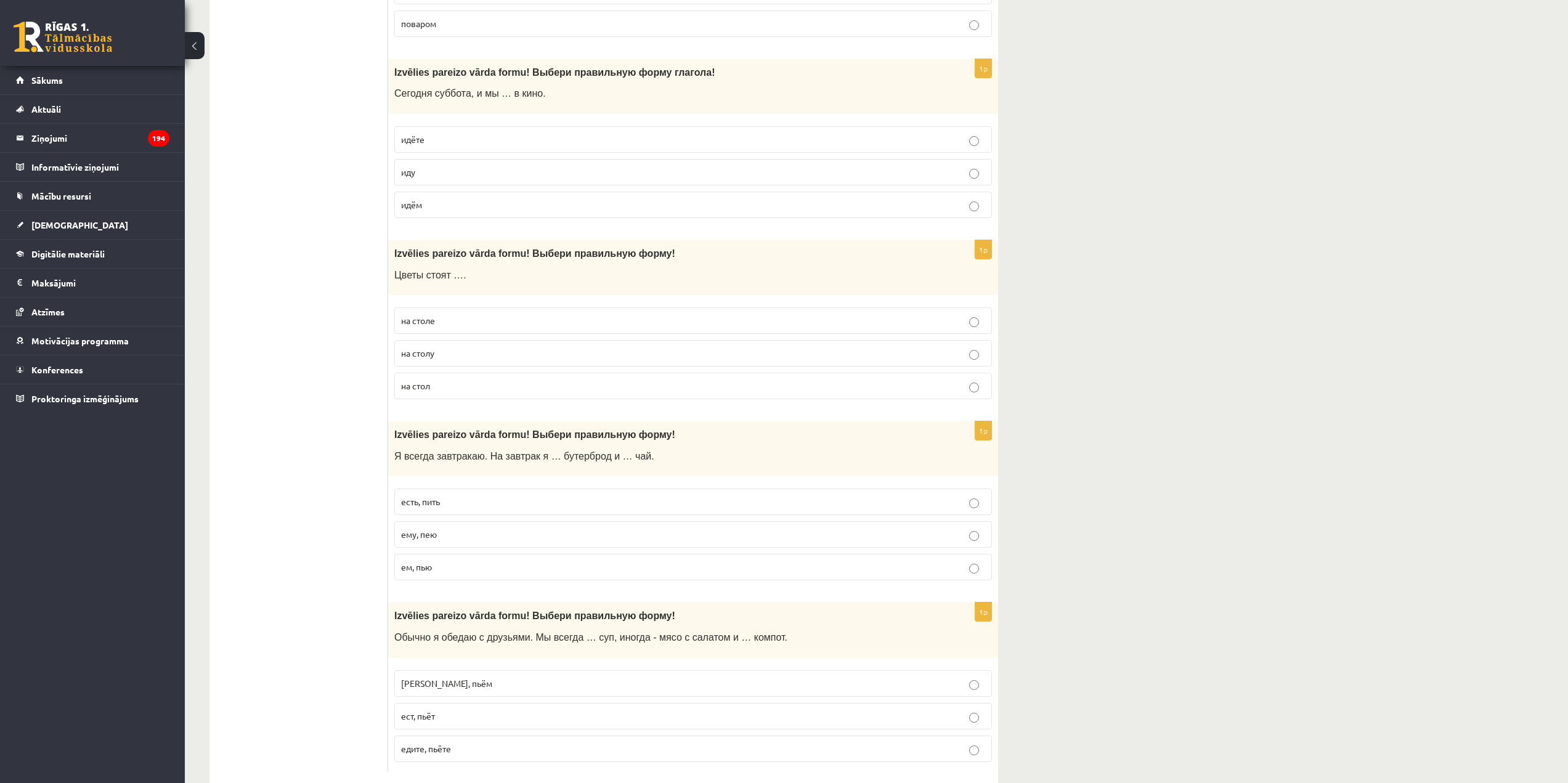
scroll to position [4735, 0]
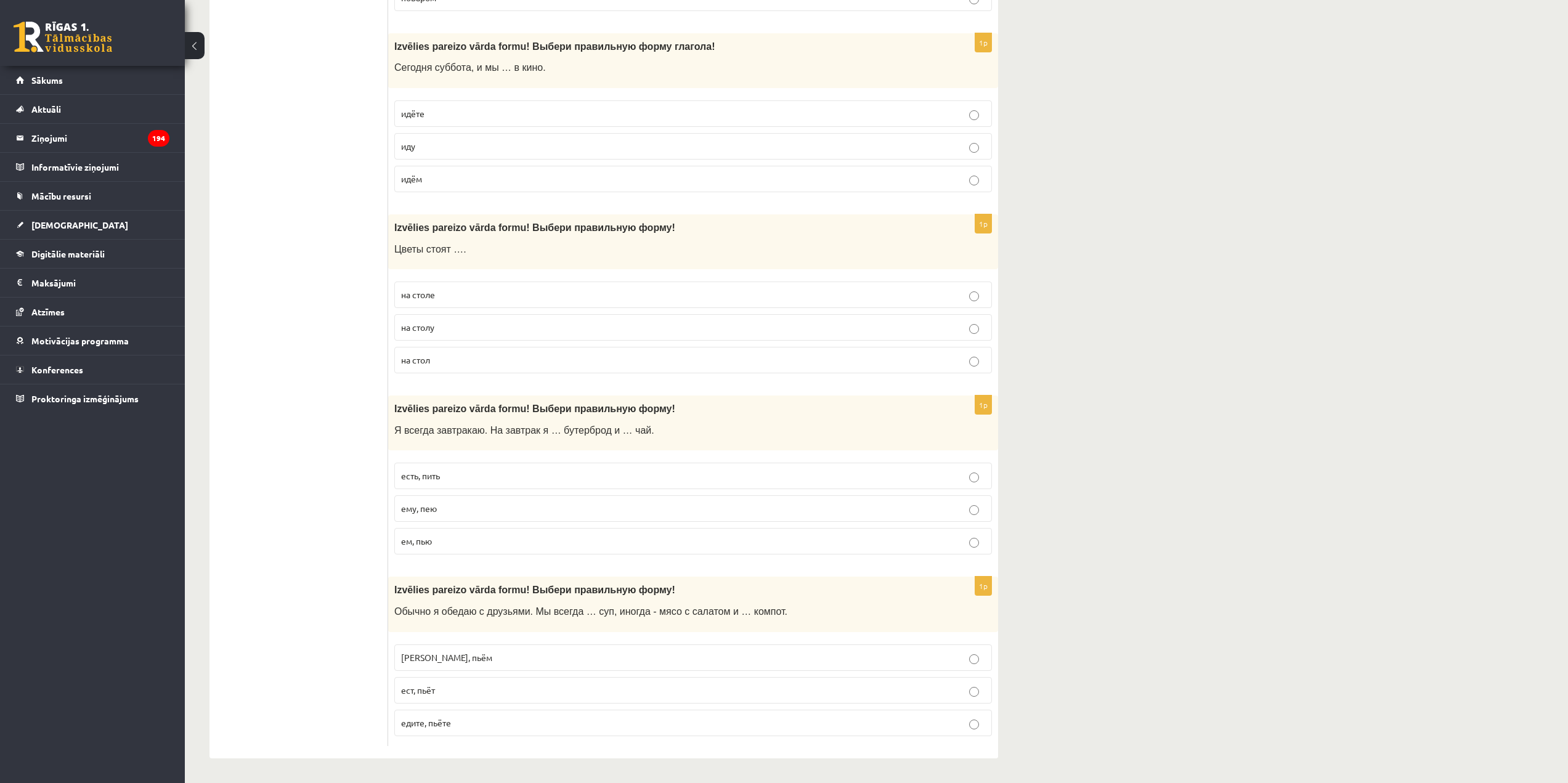
click at [429, 663] on p "едим, пьём" at bounding box center [693, 658] width 584 height 13
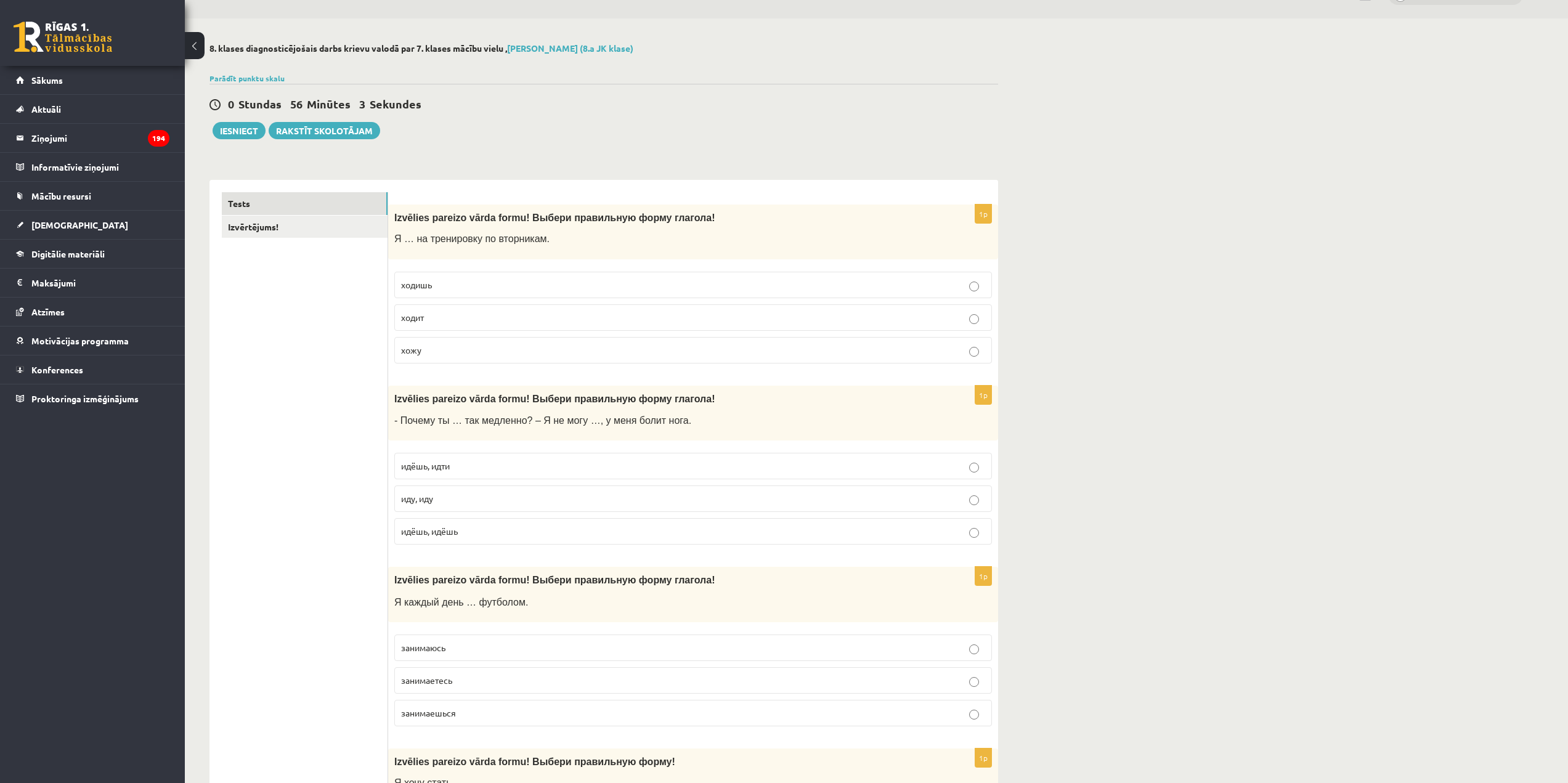
scroll to position [19, 0]
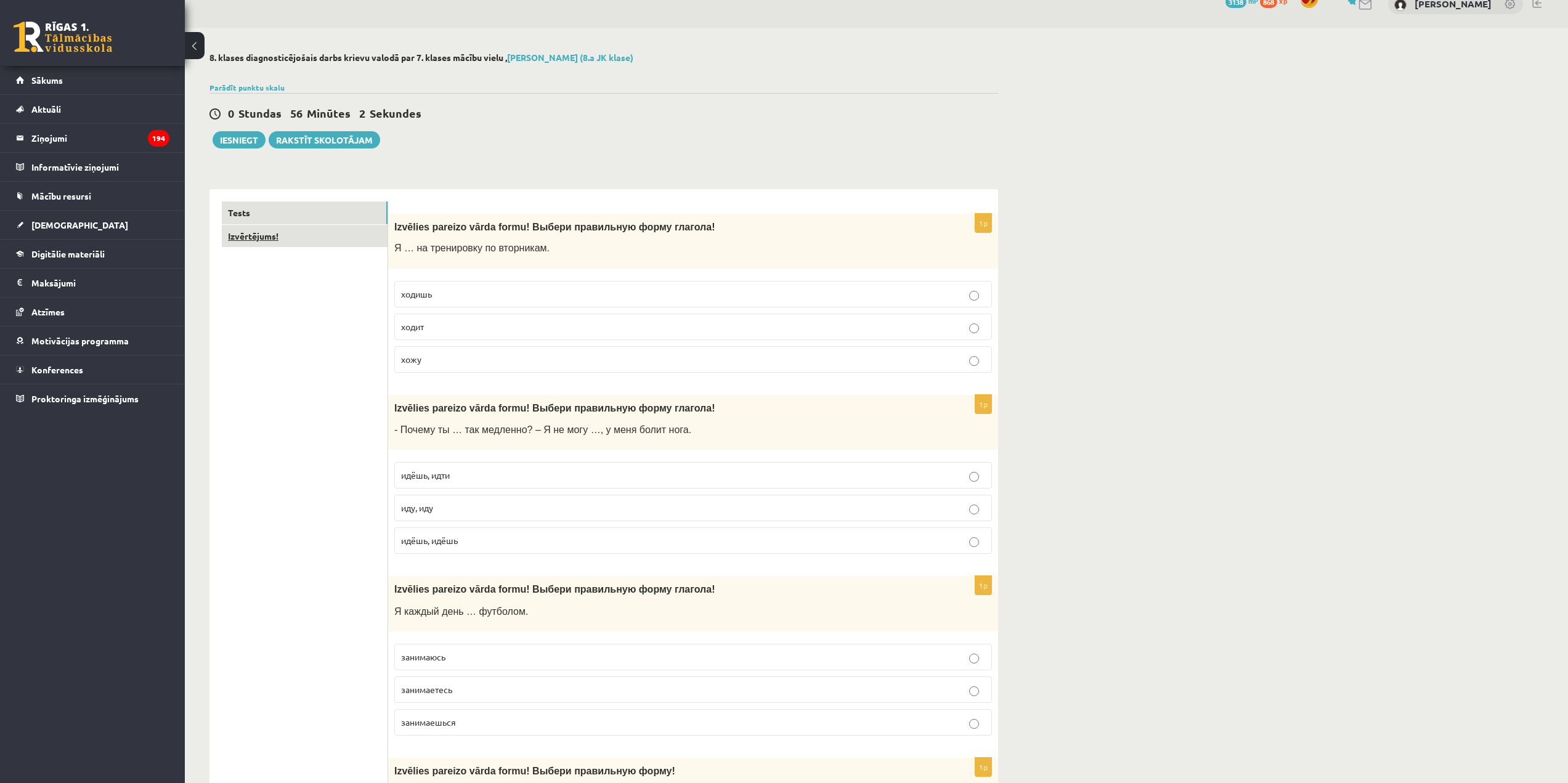
click at [330, 243] on link "Izvērtējums!" at bounding box center [305, 236] width 166 height 23
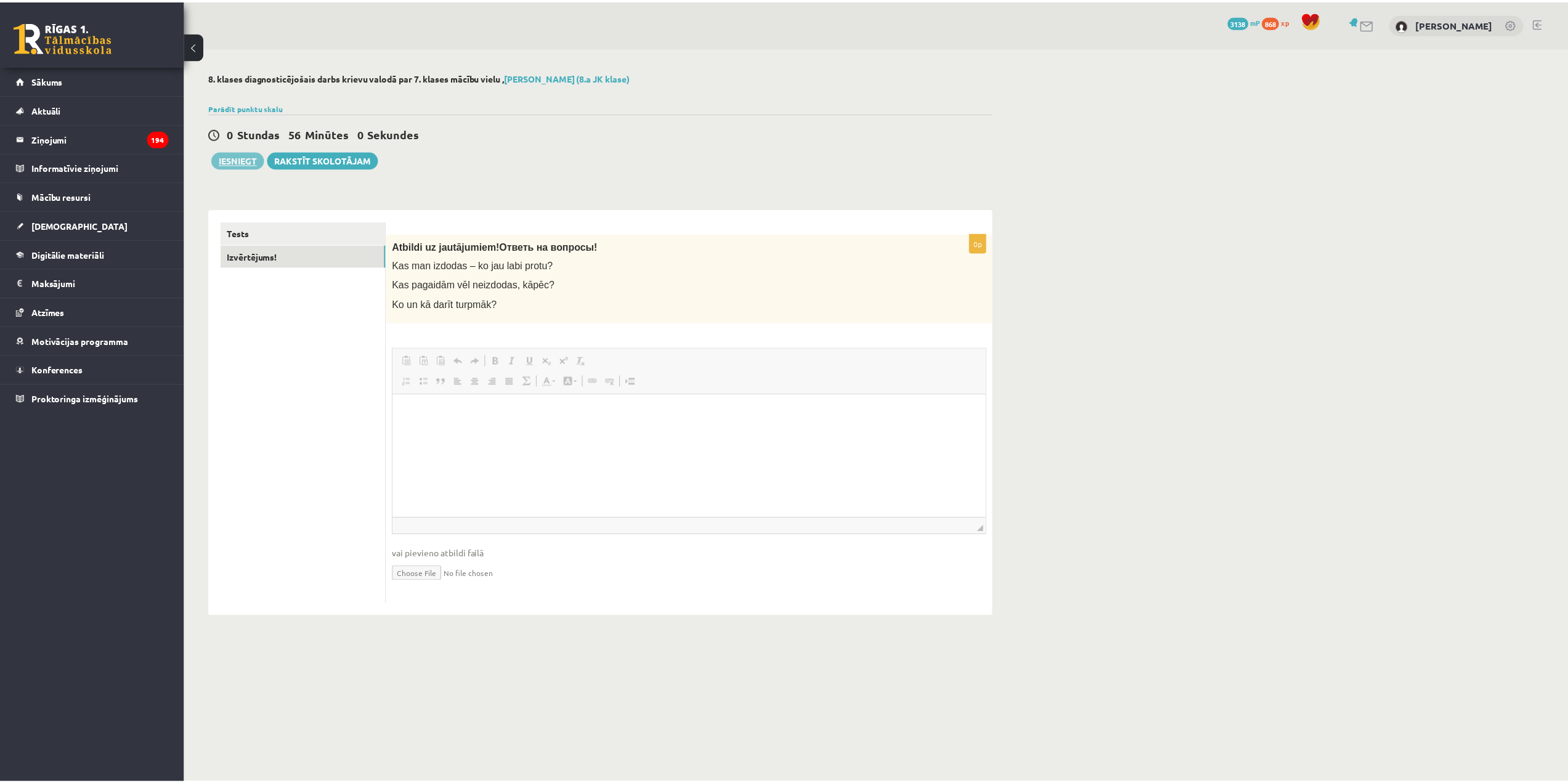
scroll to position [0, 0]
click at [277, 229] on link "Tests" at bounding box center [305, 233] width 166 height 23
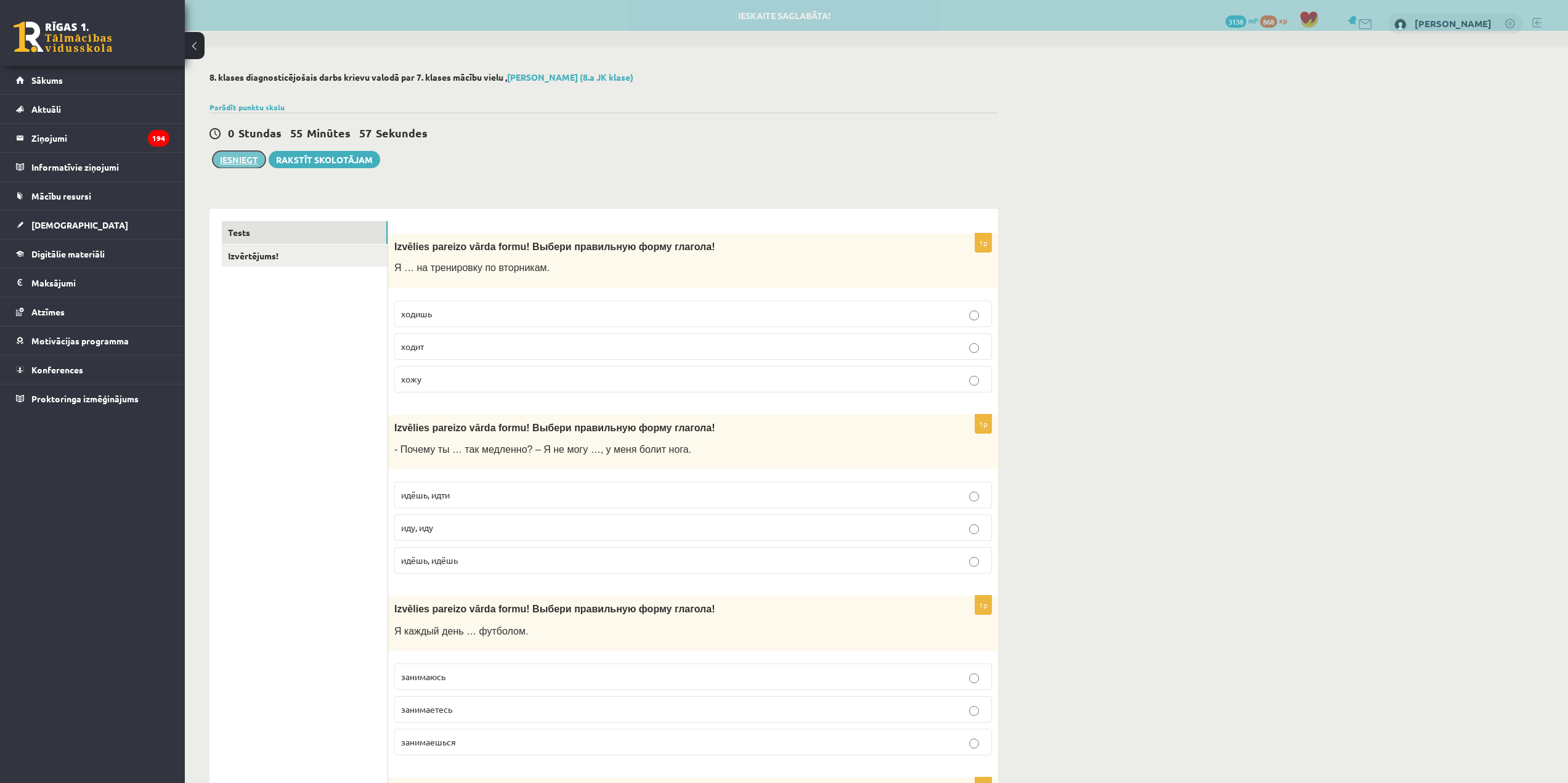
click at [228, 164] on button "Iesniegt" at bounding box center [239, 160] width 53 height 17
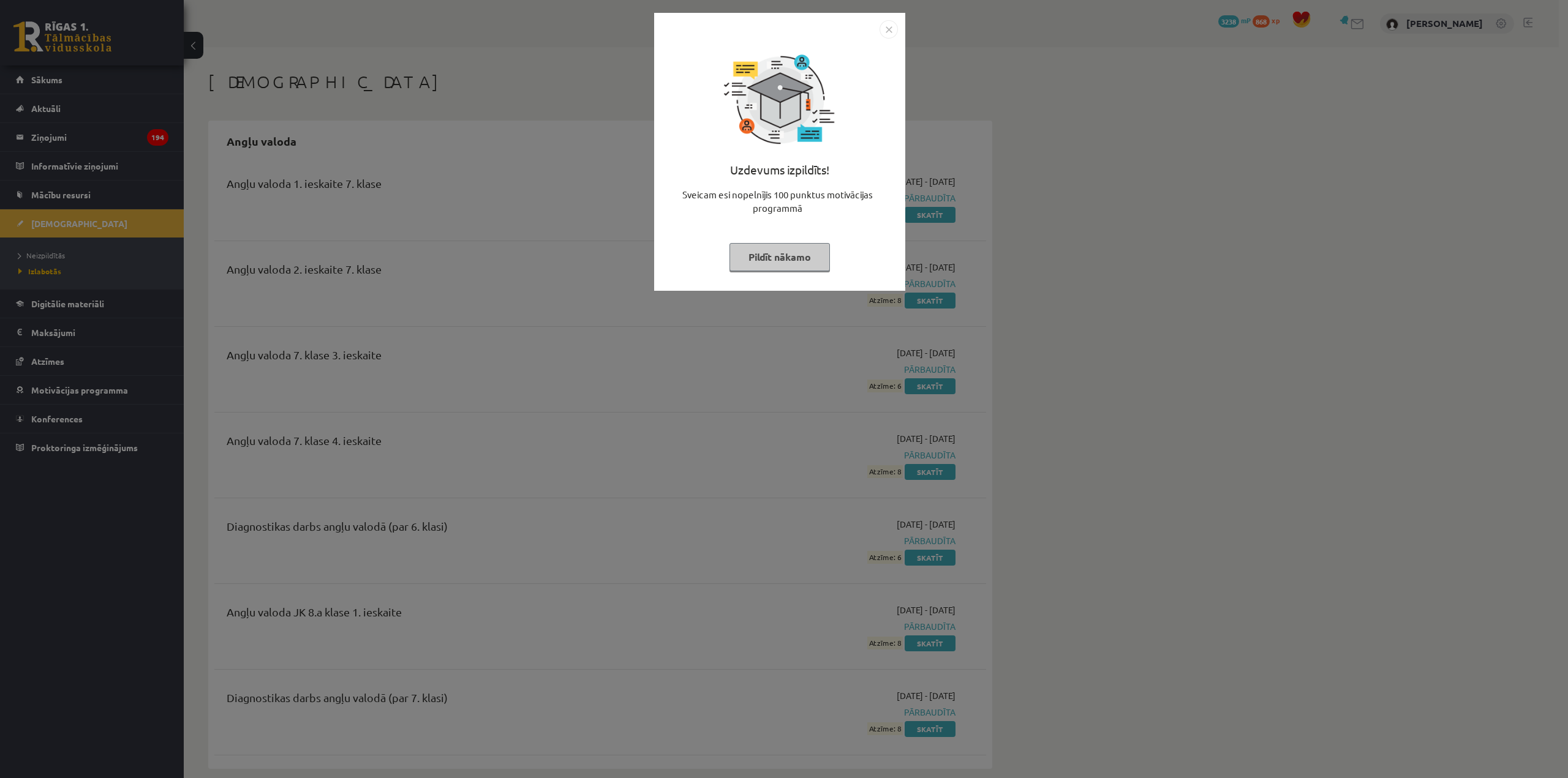
click at [797, 249] on button "Pildīt nākamo" at bounding box center [780, 257] width 100 height 28
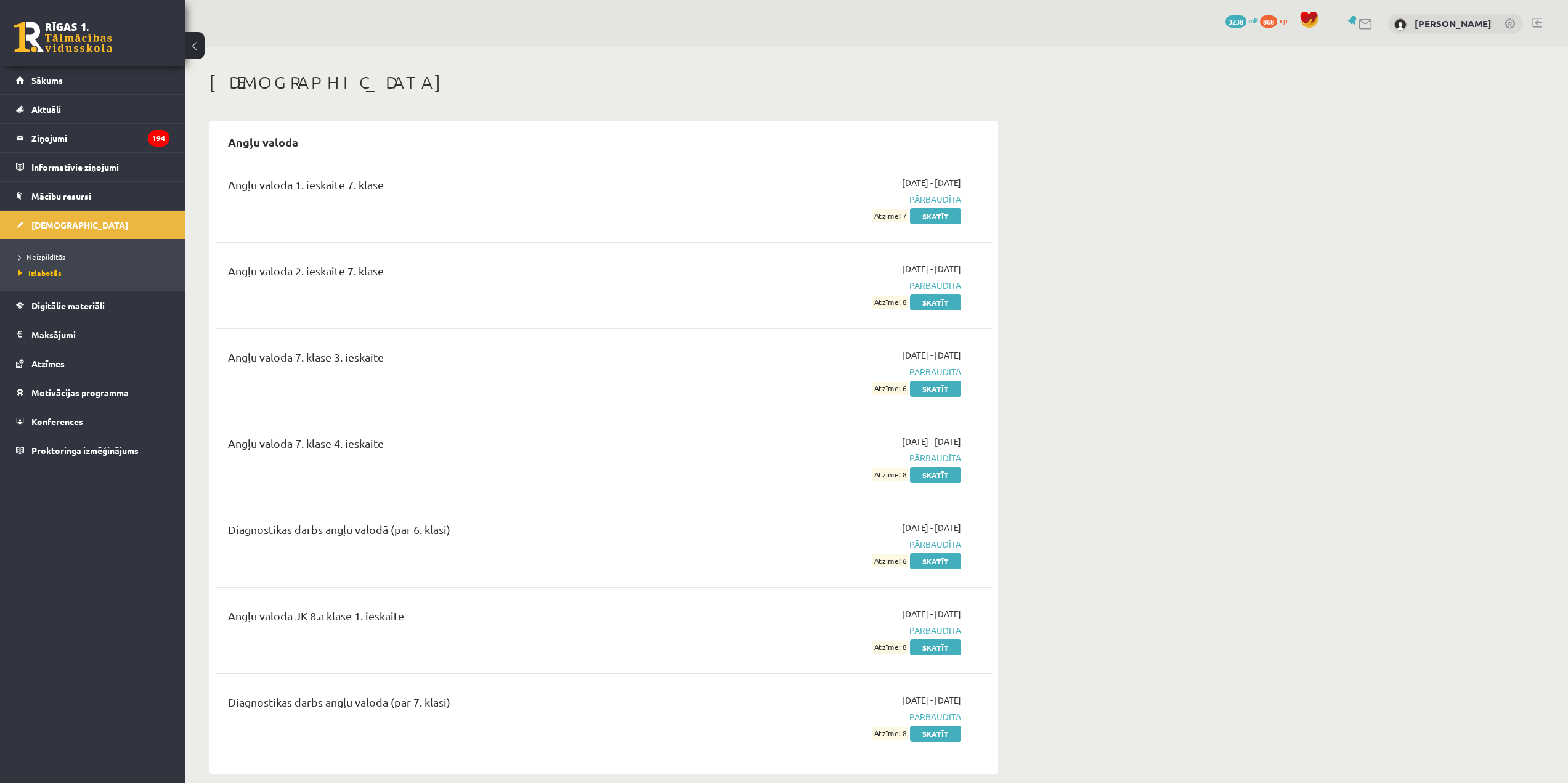
click at [45, 253] on span "Neizpildītās" at bounding box center [42, 257] width 47 height 10
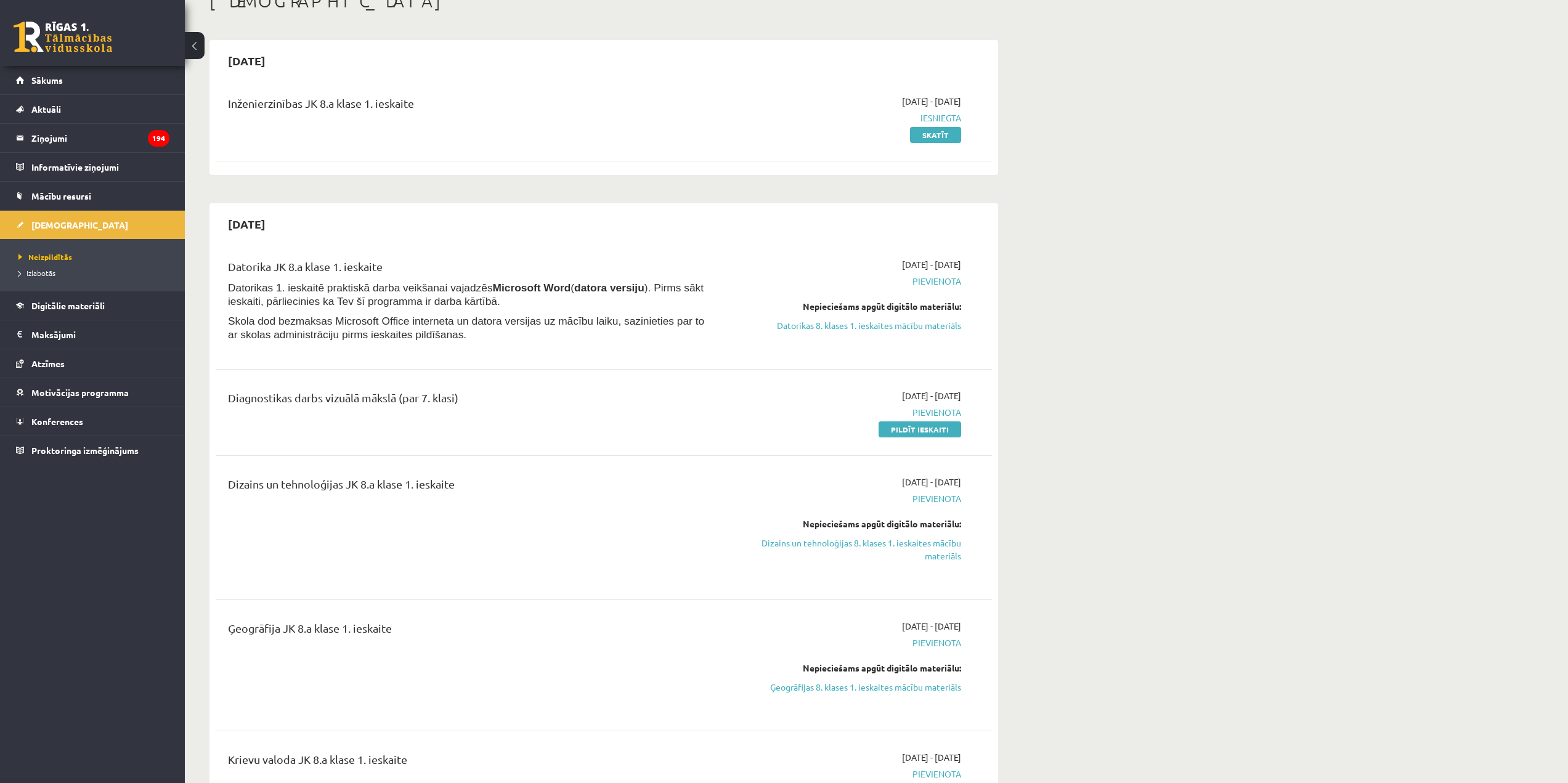
scroll to position [123, 0]
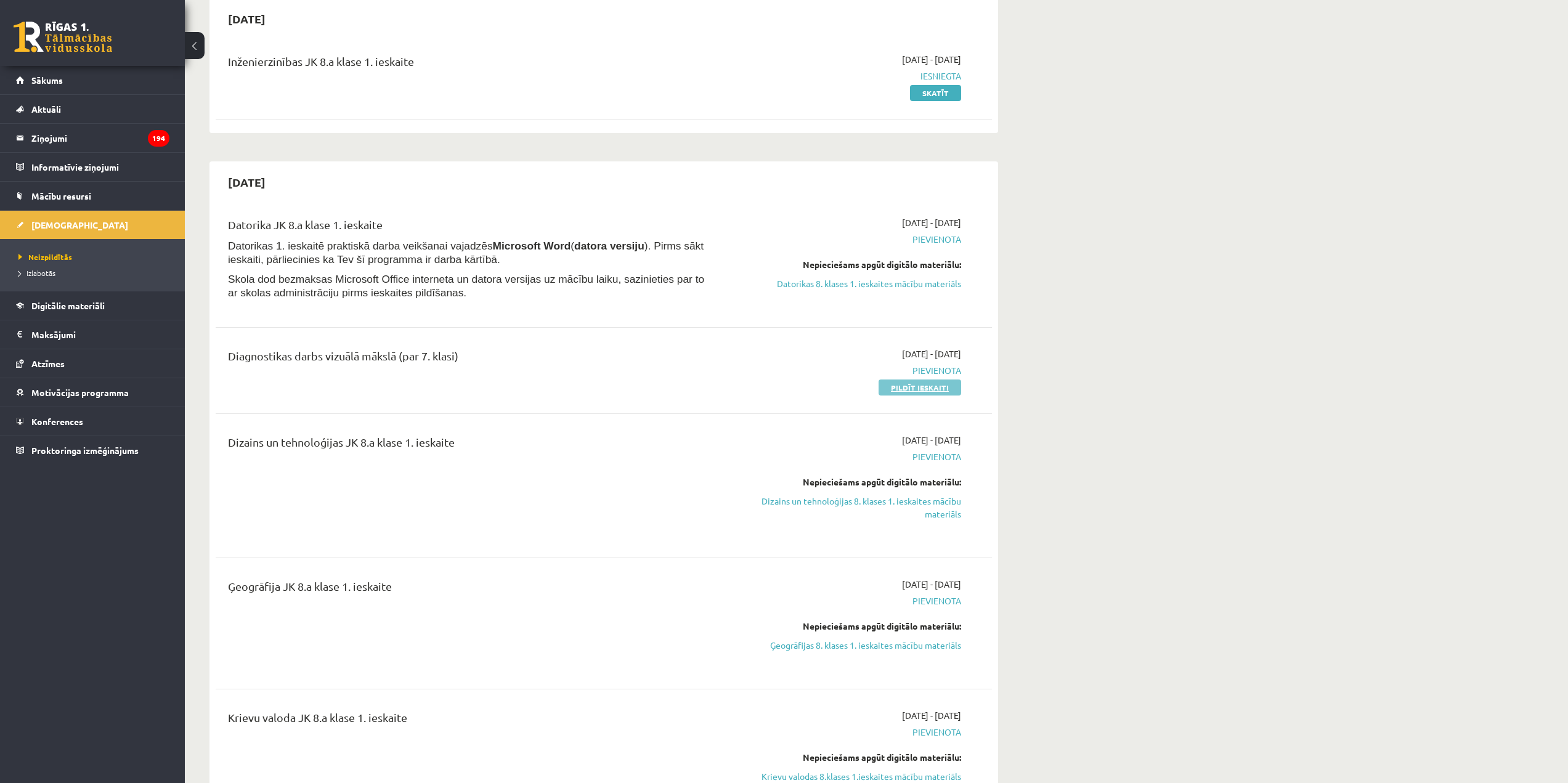
click at [915, 393] on link "Pildīt ieskaiti" at bounding box center [920, 388] width 83 height 16
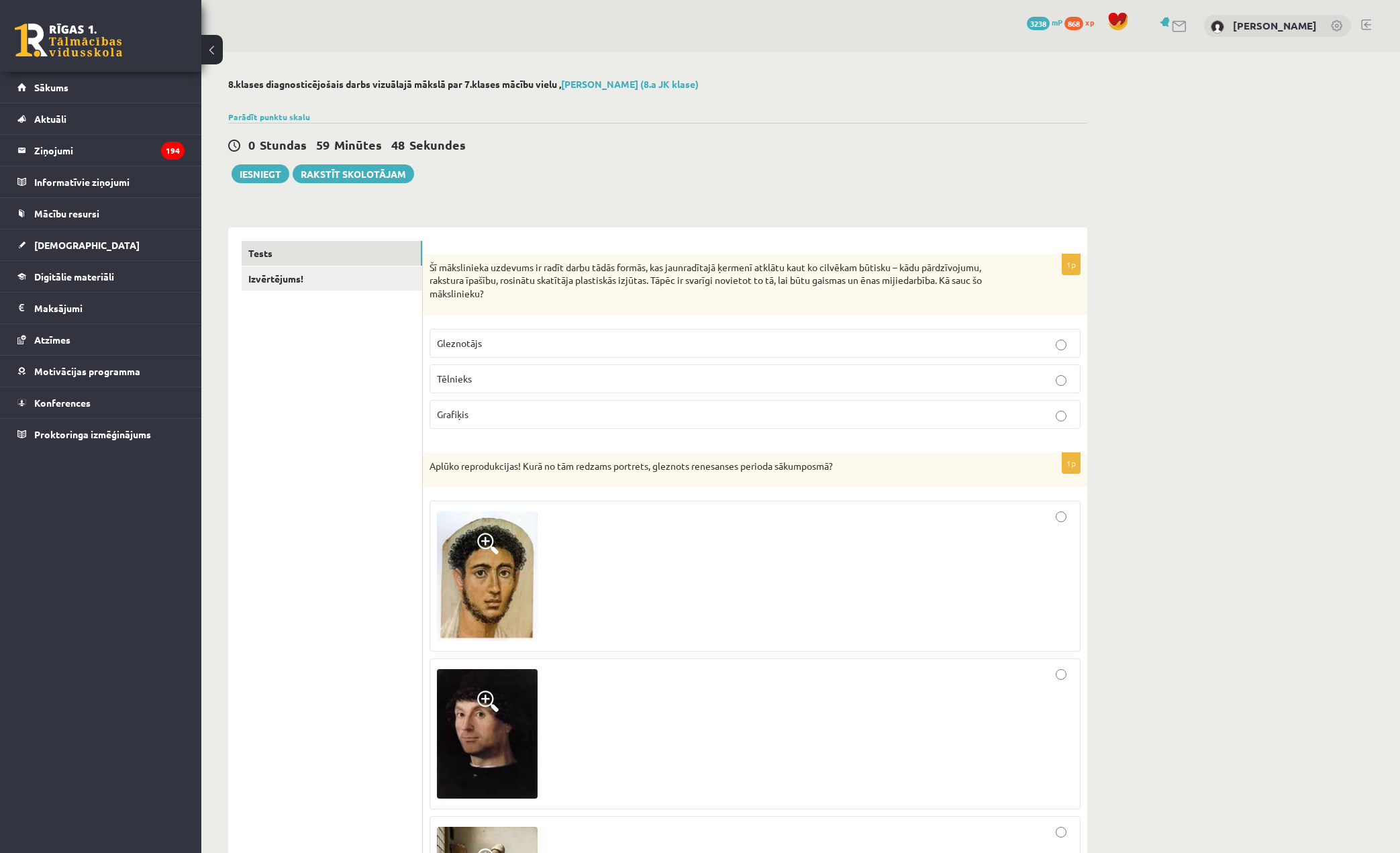
click at [596, 366] on label "Tēlnieks" at bounding box center [755, 379] width 651 height 29
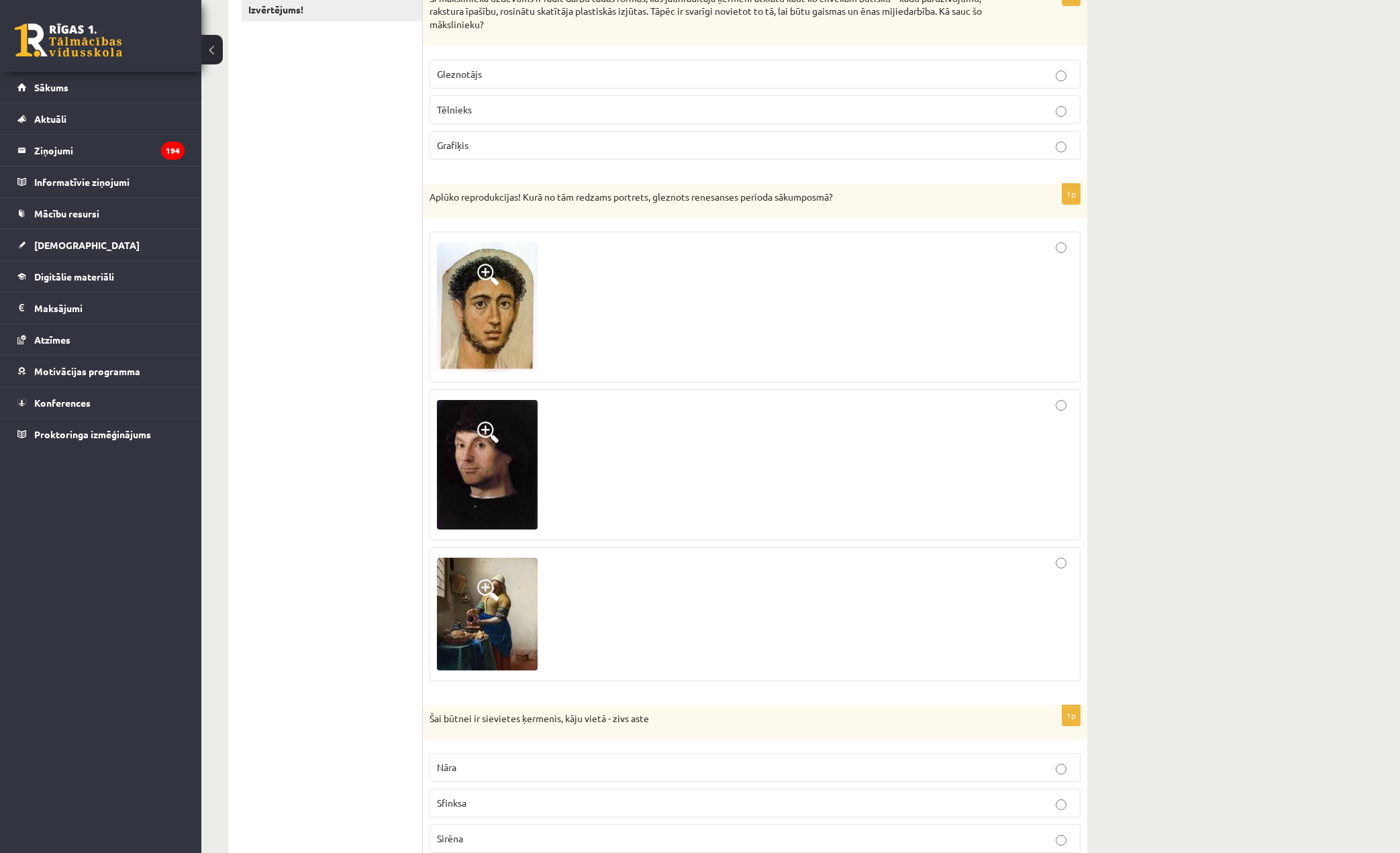
scroll to position [268, 0]
click at [634, 467] on div at bounding box center [755, 465] width 636 height 137
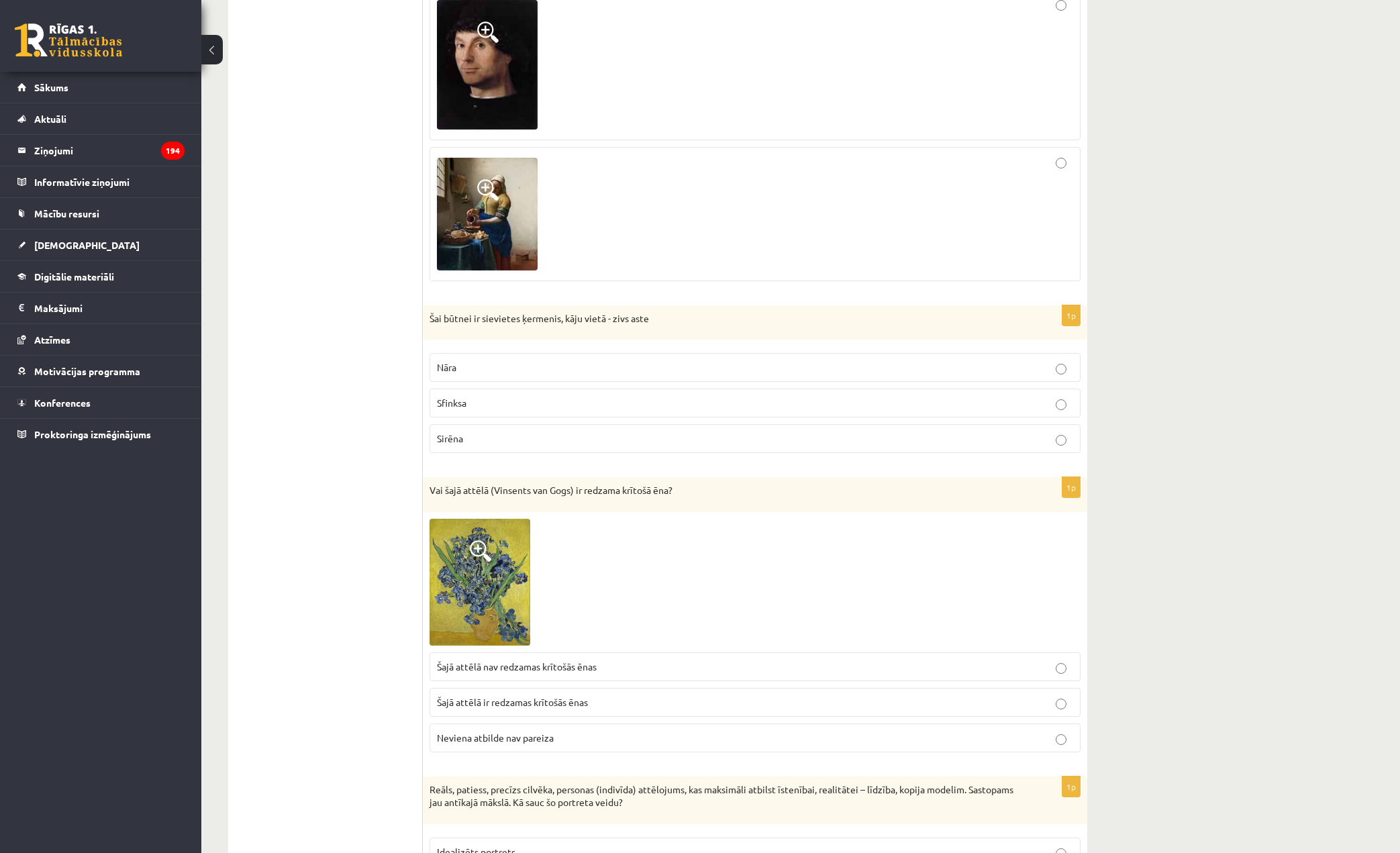
scroll to position [671, 0]
click at [537, 438] on p "Sirēna" at bounding box center [755, 437] width 636 height 14
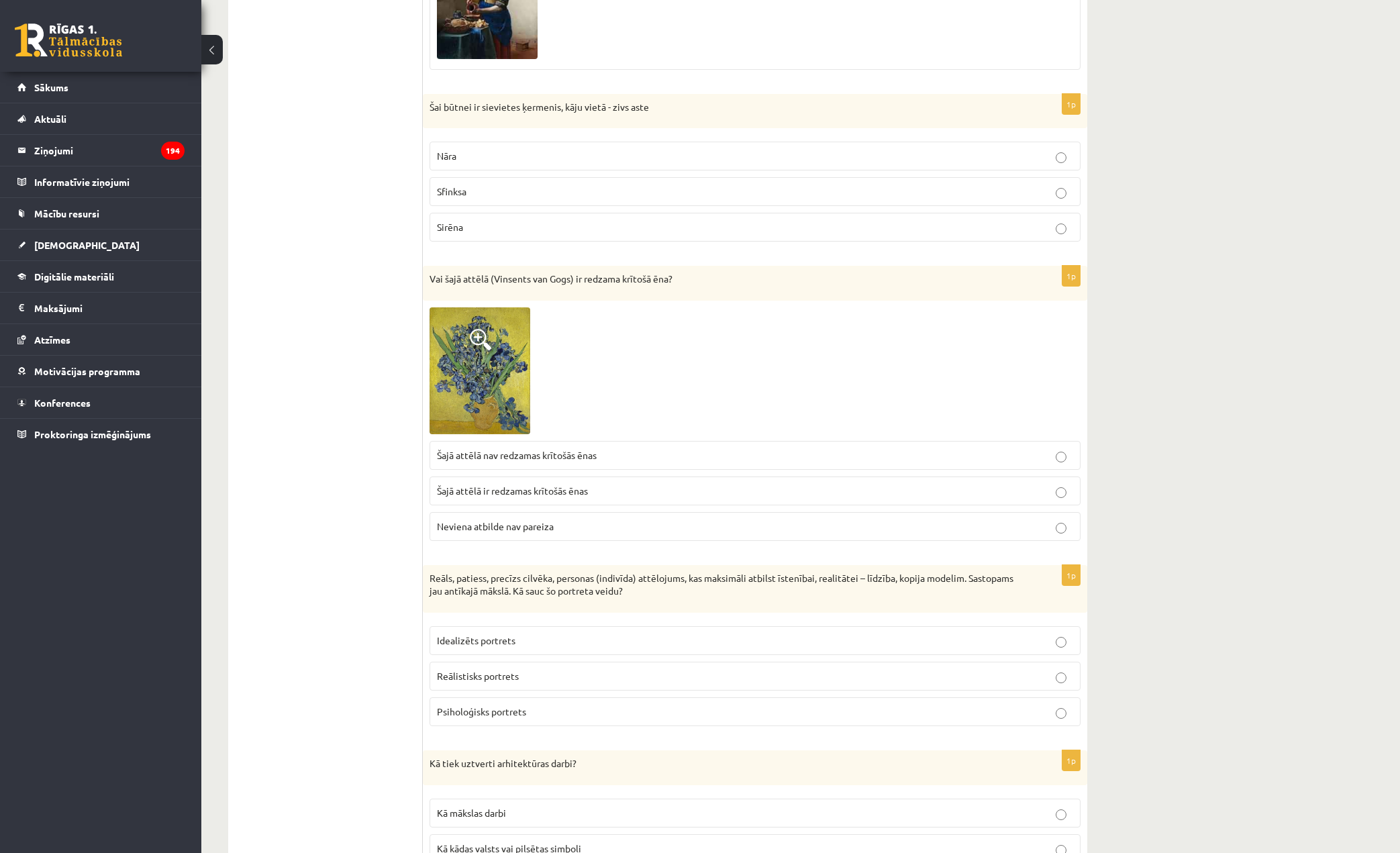
scroll to position [873, 0]
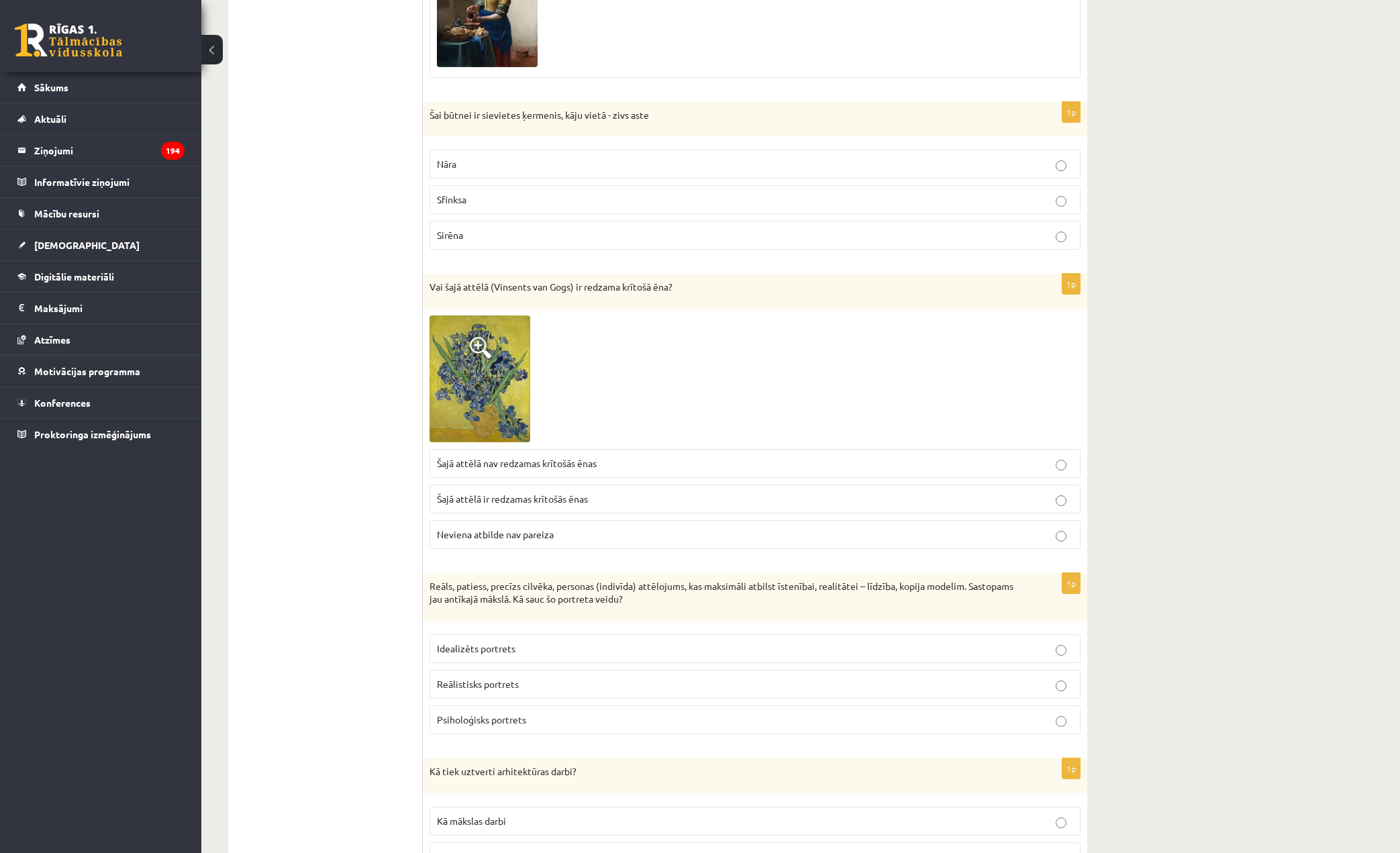
click at [585, 458] on span "Šajā attēlā nav redzamas krītošās ēnas" at bounding box center [517, 463] width 160 height 12
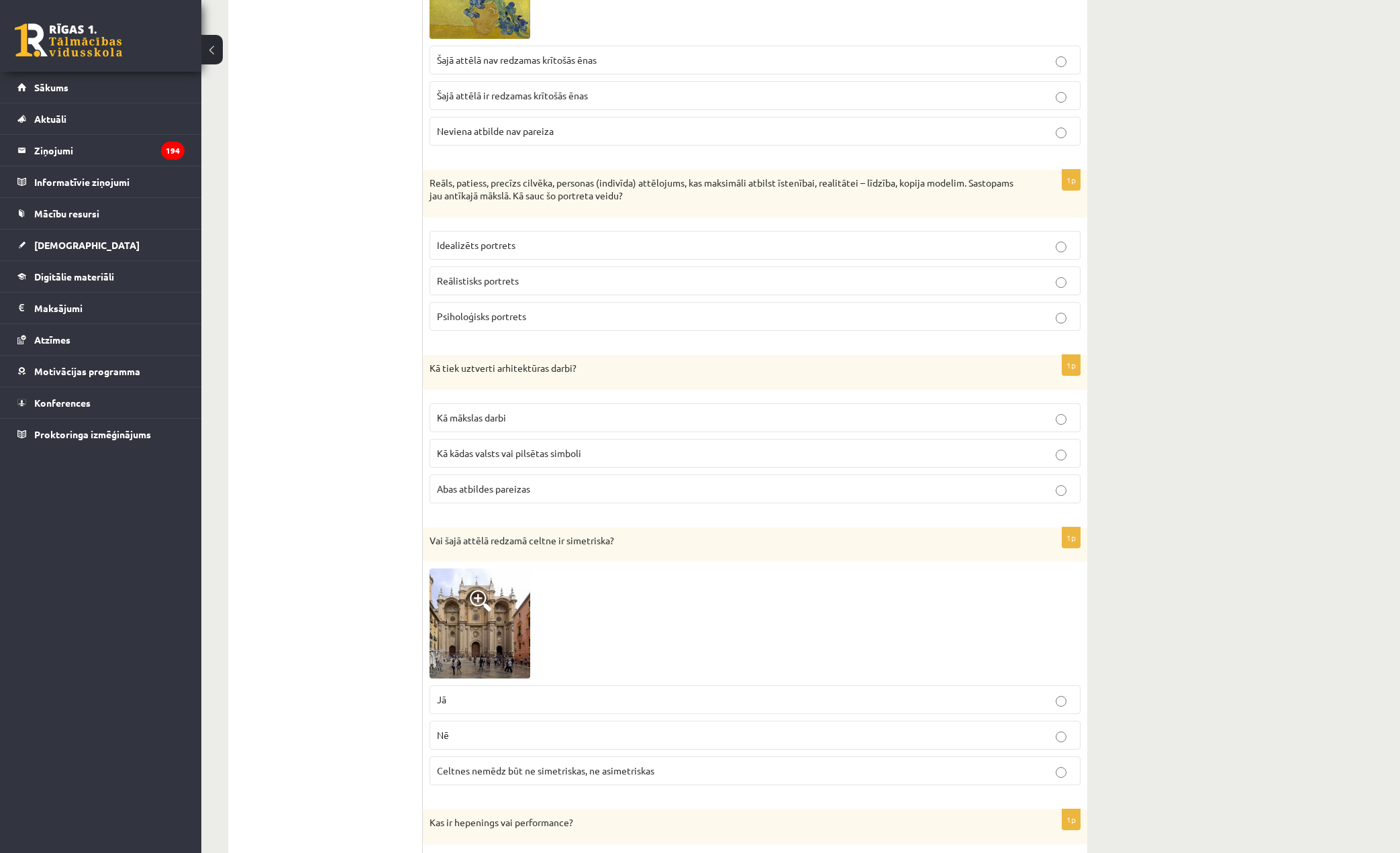
scroll to position [1275, 0]
click at [513, 289] on p "Reālistisks portrets" at bounding box center [755, 282] width 636 height 14
click at [467, 488] on span "Abas atbildes pareizas" at bounding box center [483, 489] width 93 height 12
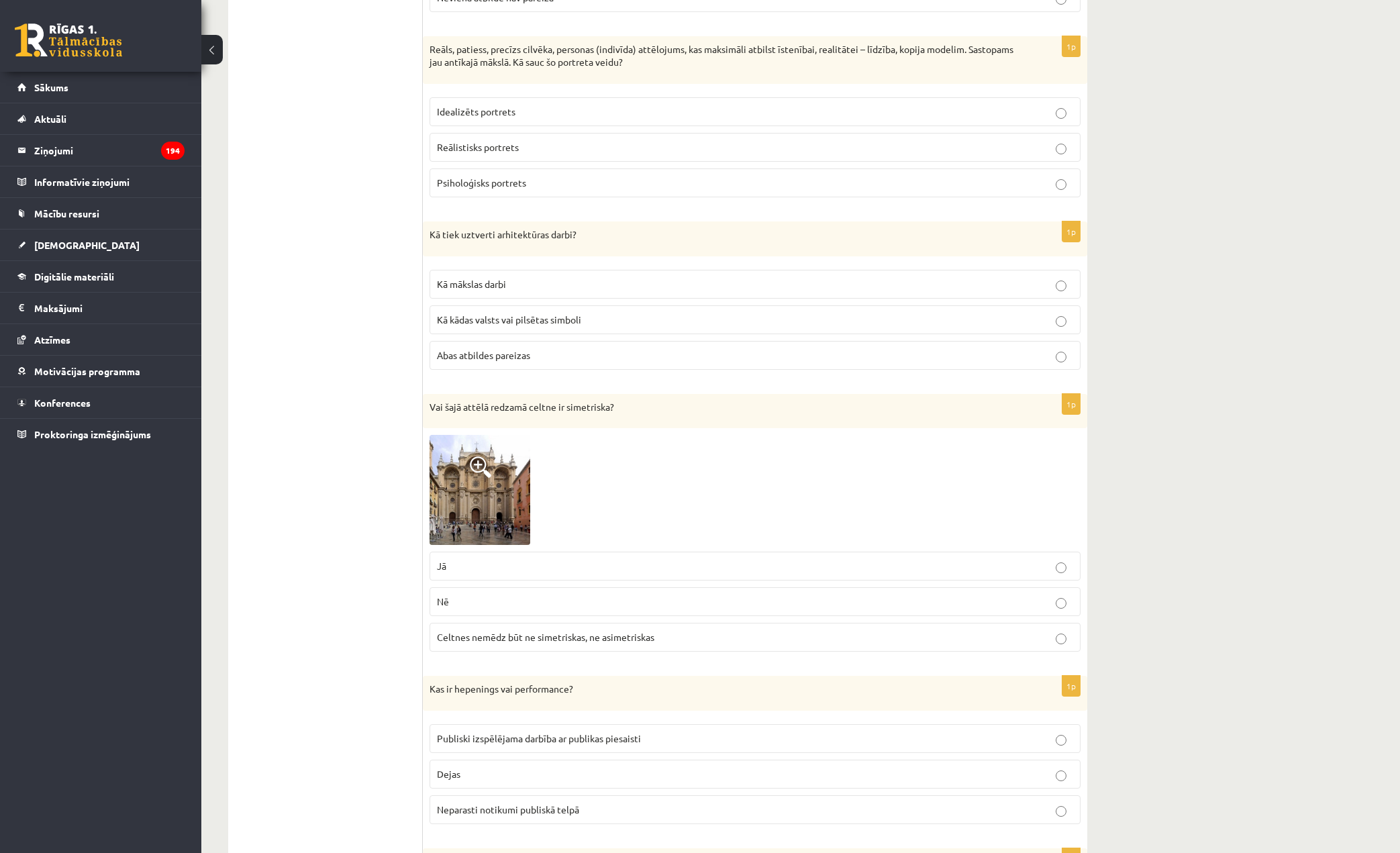
click at [617, 353] on p "Abas atbildes pareizas" at bounding box center [755, 355] width 636 height 14
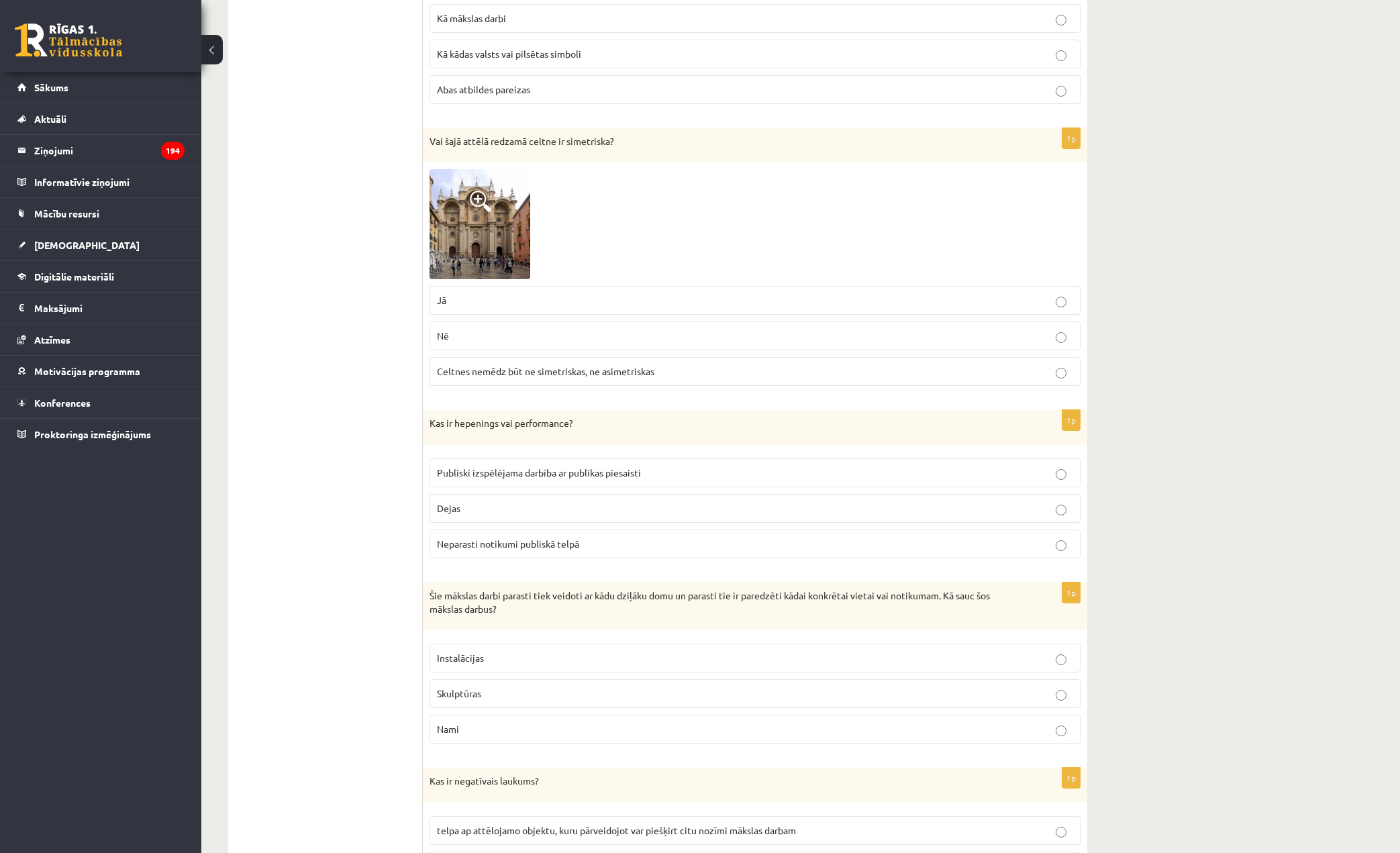
scroll to position [1679, 0]
click at [624, 308] on label "Jā" at bounding box center [755, 297] width 651 height 29
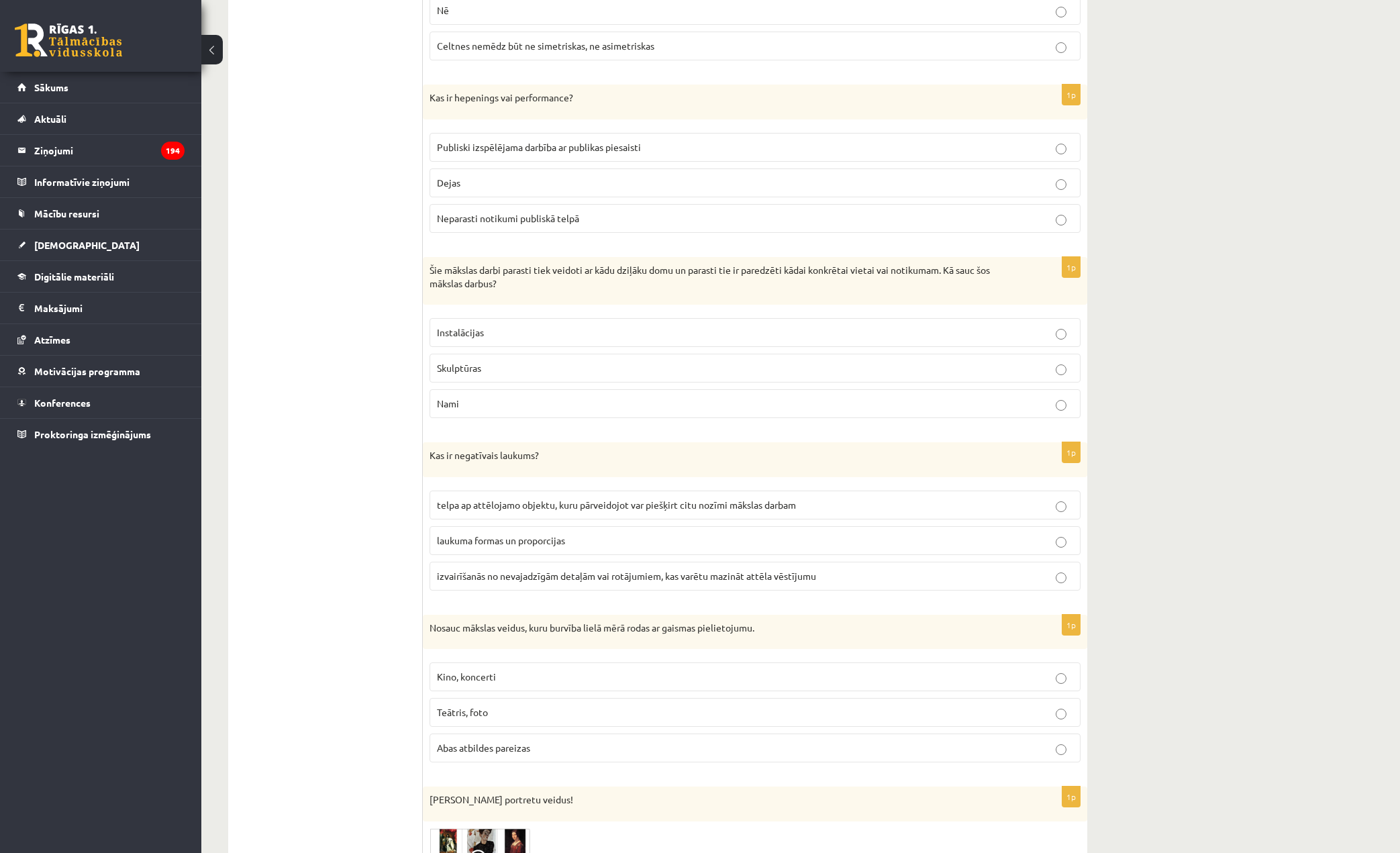
scroll to position [2014, 0]
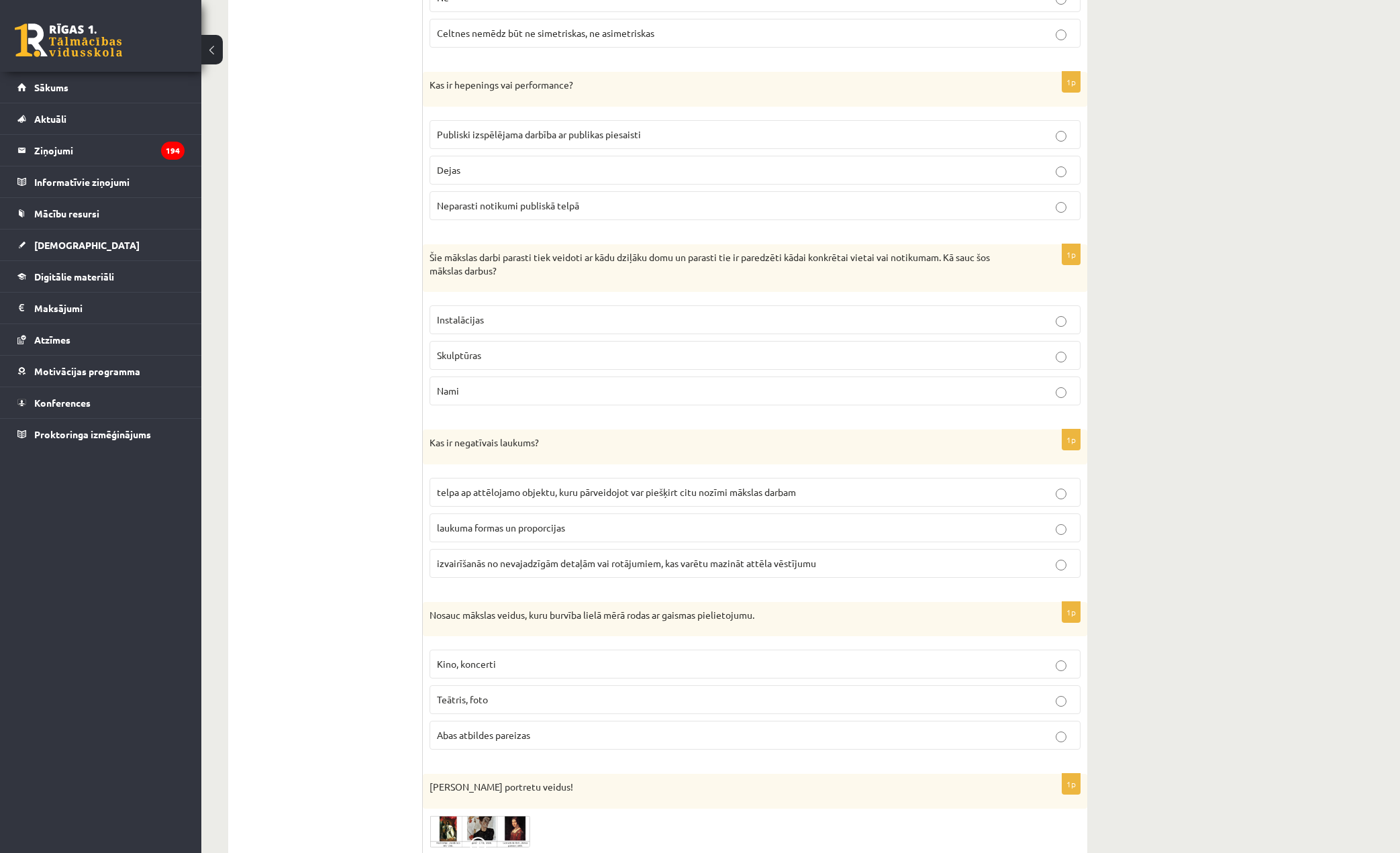
click at [486, 208] on span "Neparasti notikumi publiskā telpā" at bounding box center [507, 205] width 142 height 12
click at [511, 322] on p "Instalācijas" at bounding box center [755, 320] width 636 height 14
click at [478, 498] on p "telpa ap attēlojamo objektu, kuru pārveidojot var piešķirt citu nozīmi mākslas …" at bounding box center [755, 493] width 636 height 14
click at [495, 669] on span "Kino, koncerti" at bounding box center [466, 663] width 59 height 12
click at [526, 665] on p "Kino, koncerti" at bounding box center [755, 665] width 636 height 14
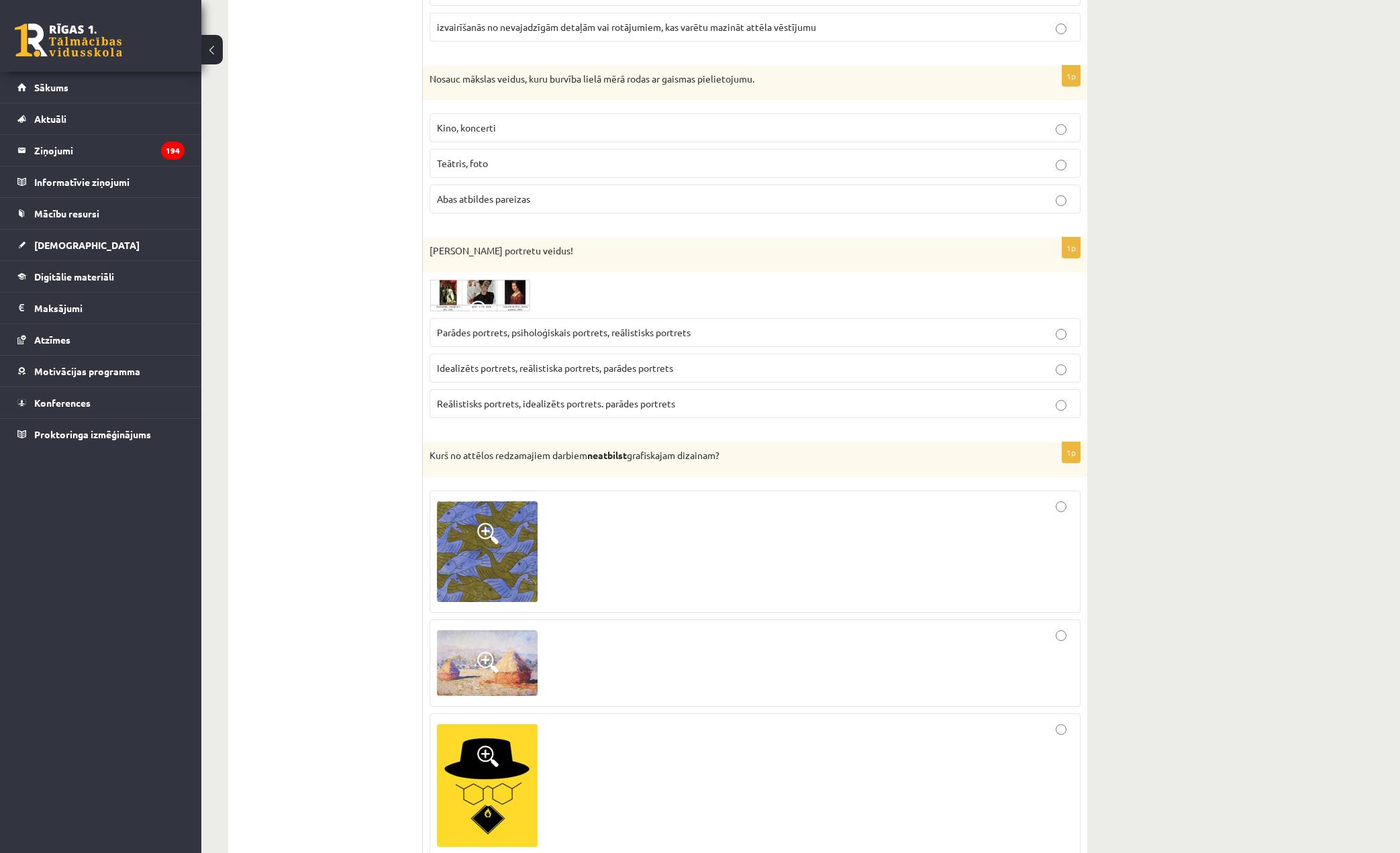
scroll to position [2551, 0]
drag, startPoint x: 481, startPoint y: 300, endPoint x: 457, endPoint y: 307, distance: 25.0
click at [481, 300] on img at bounding box center [480, 294] width 100 height 32
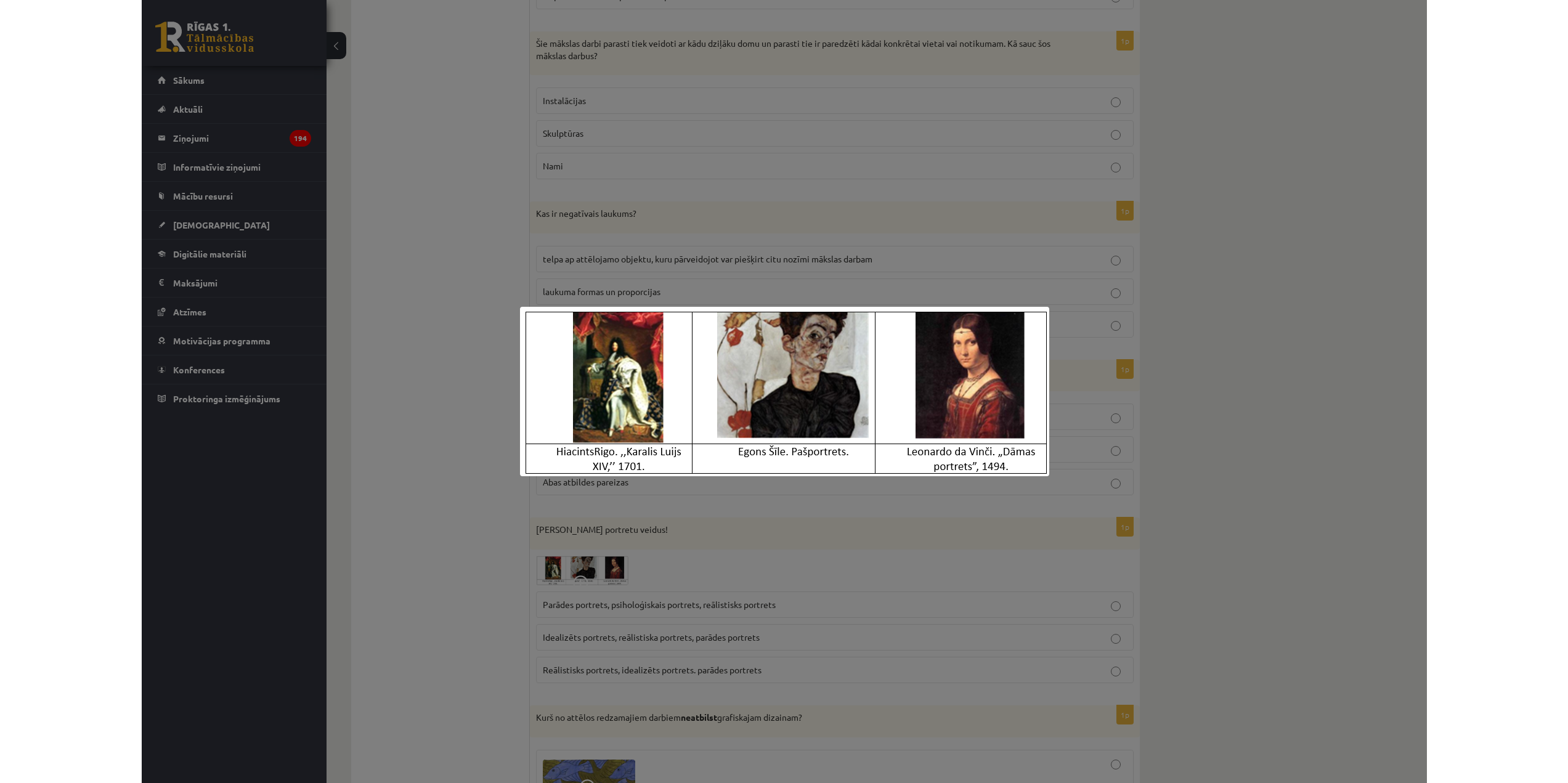
scroll to position [2033, 0]
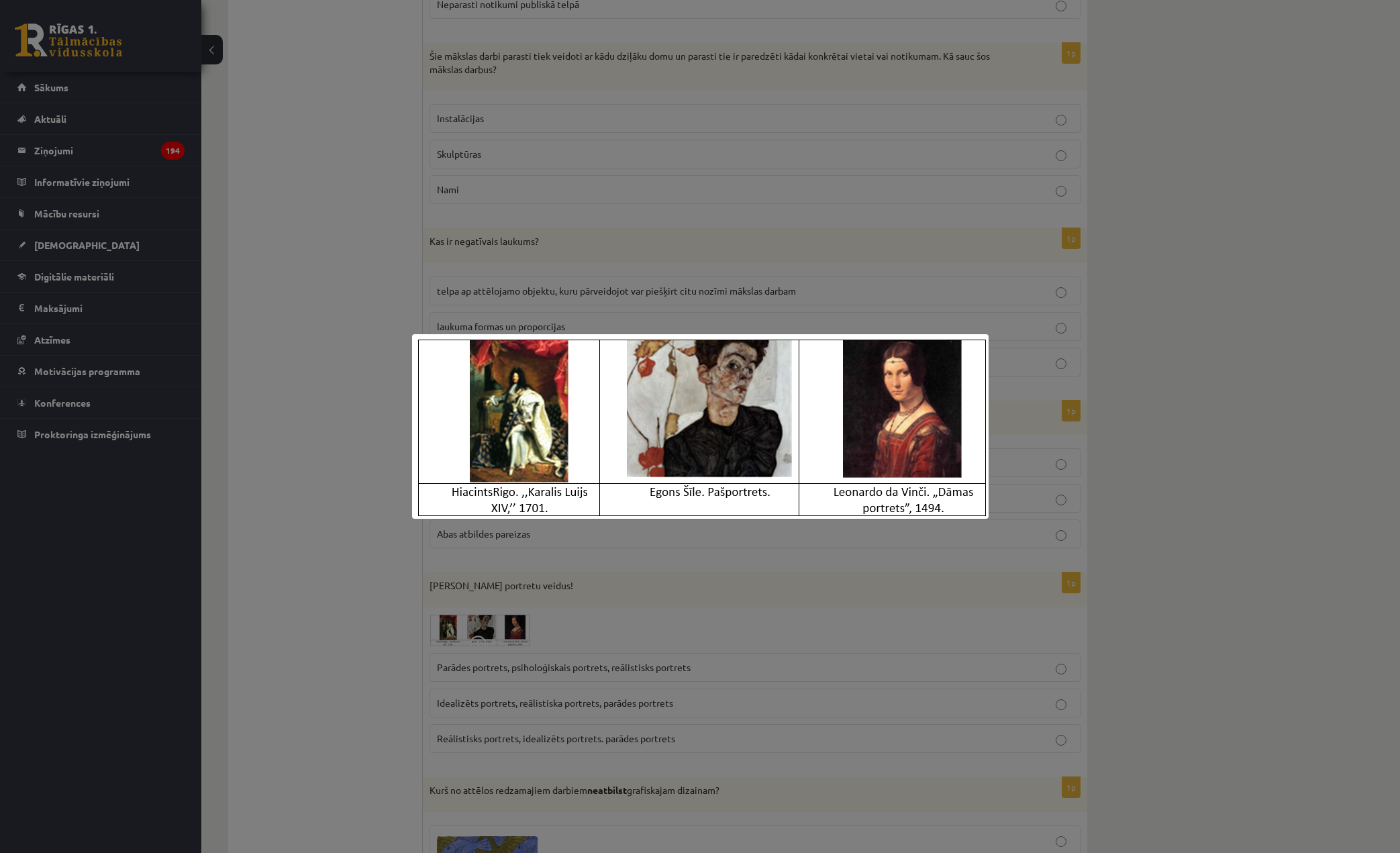
click at [250, 509] on div at bounding box center [700, 426] width 1400 height 853
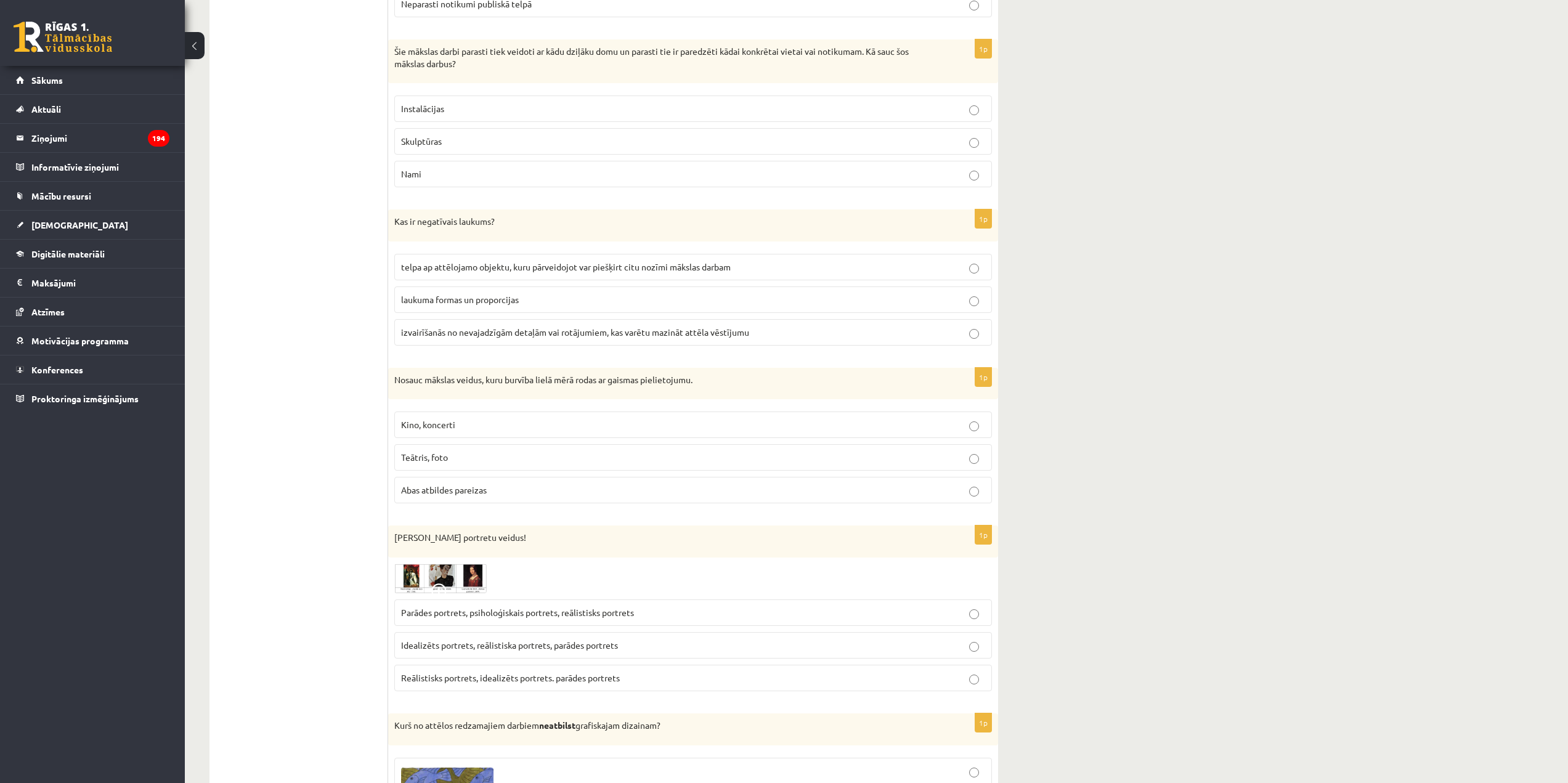
click at [460, 577] on img at bounding box center [441, 578] width 92 height 30
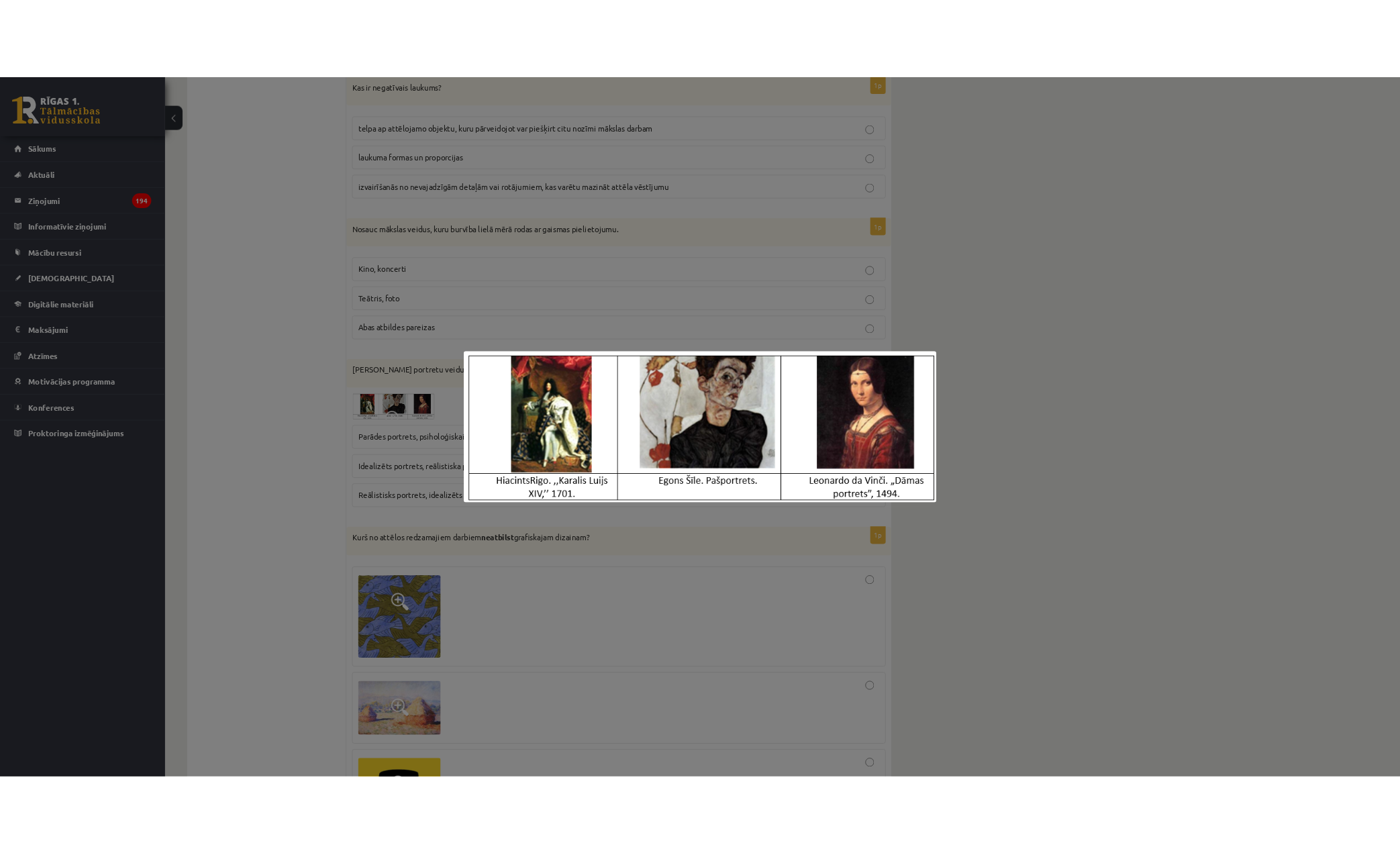
scroll to position [2484, 0]
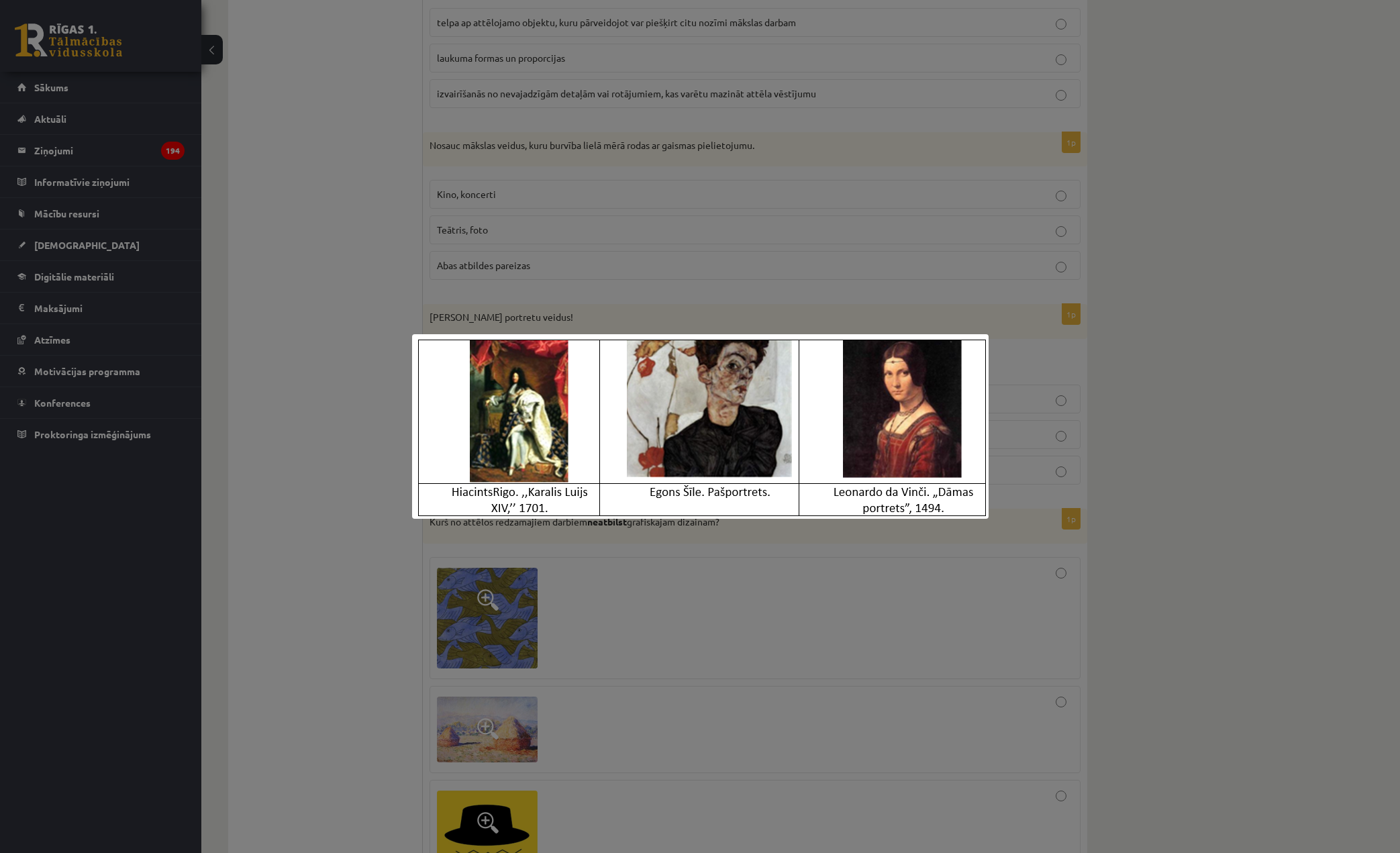
click at [1131, 334] on div at bounding box center [700, 426] width 1400 height 853
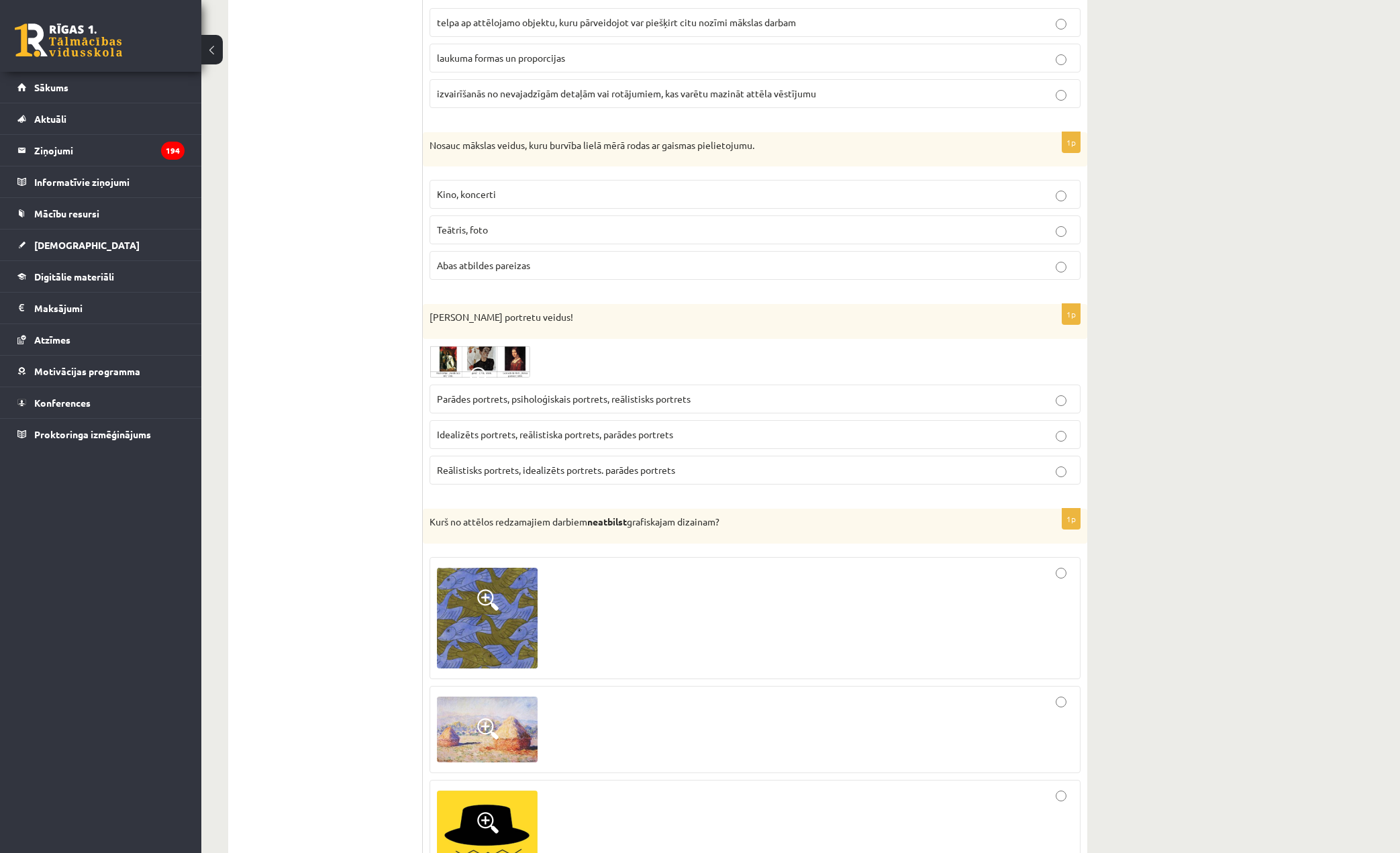
click at [507, 363] on img at bounding box center [480, 362] width 100 height 32
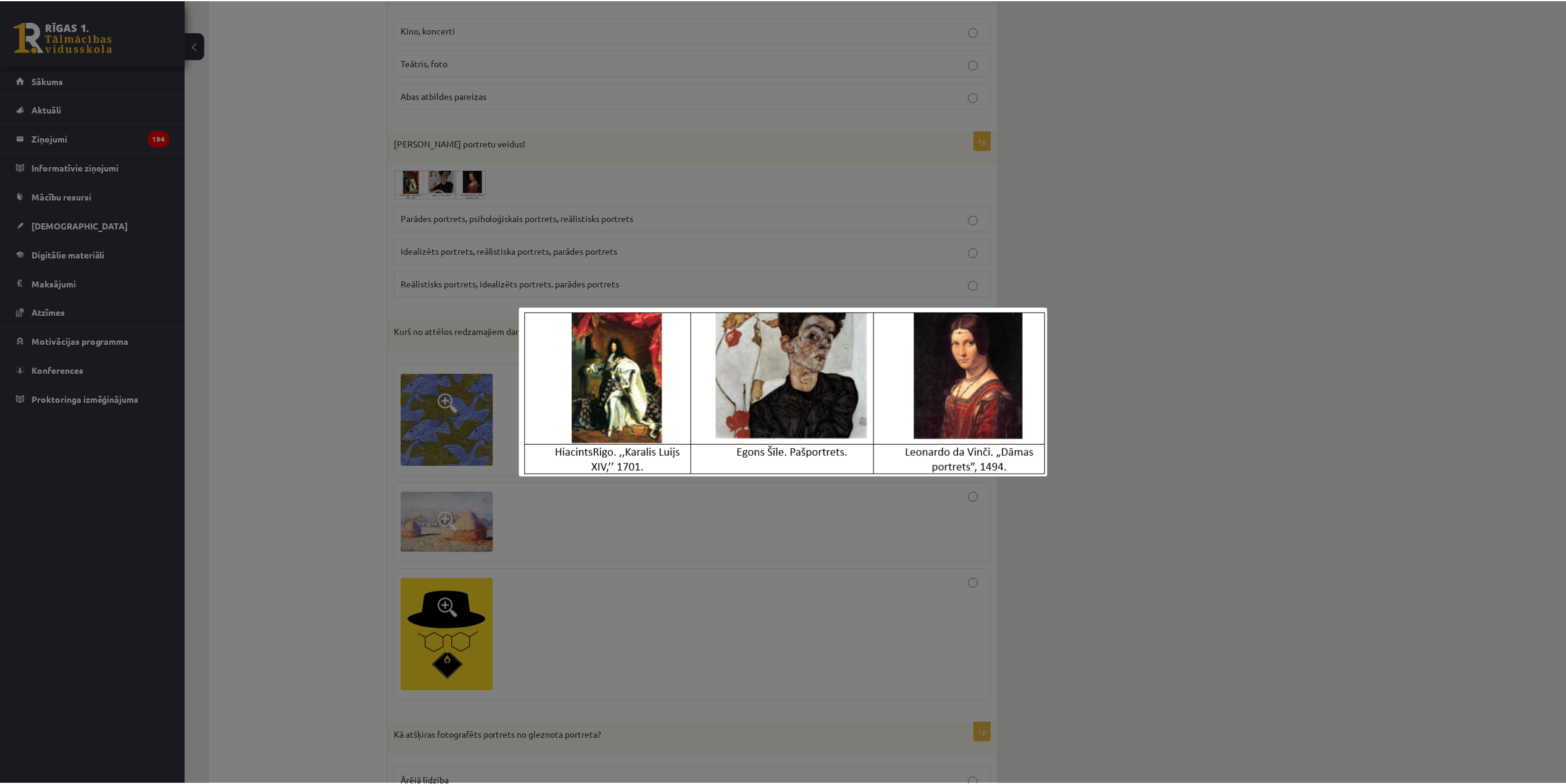
scroll to position [2436, 0]
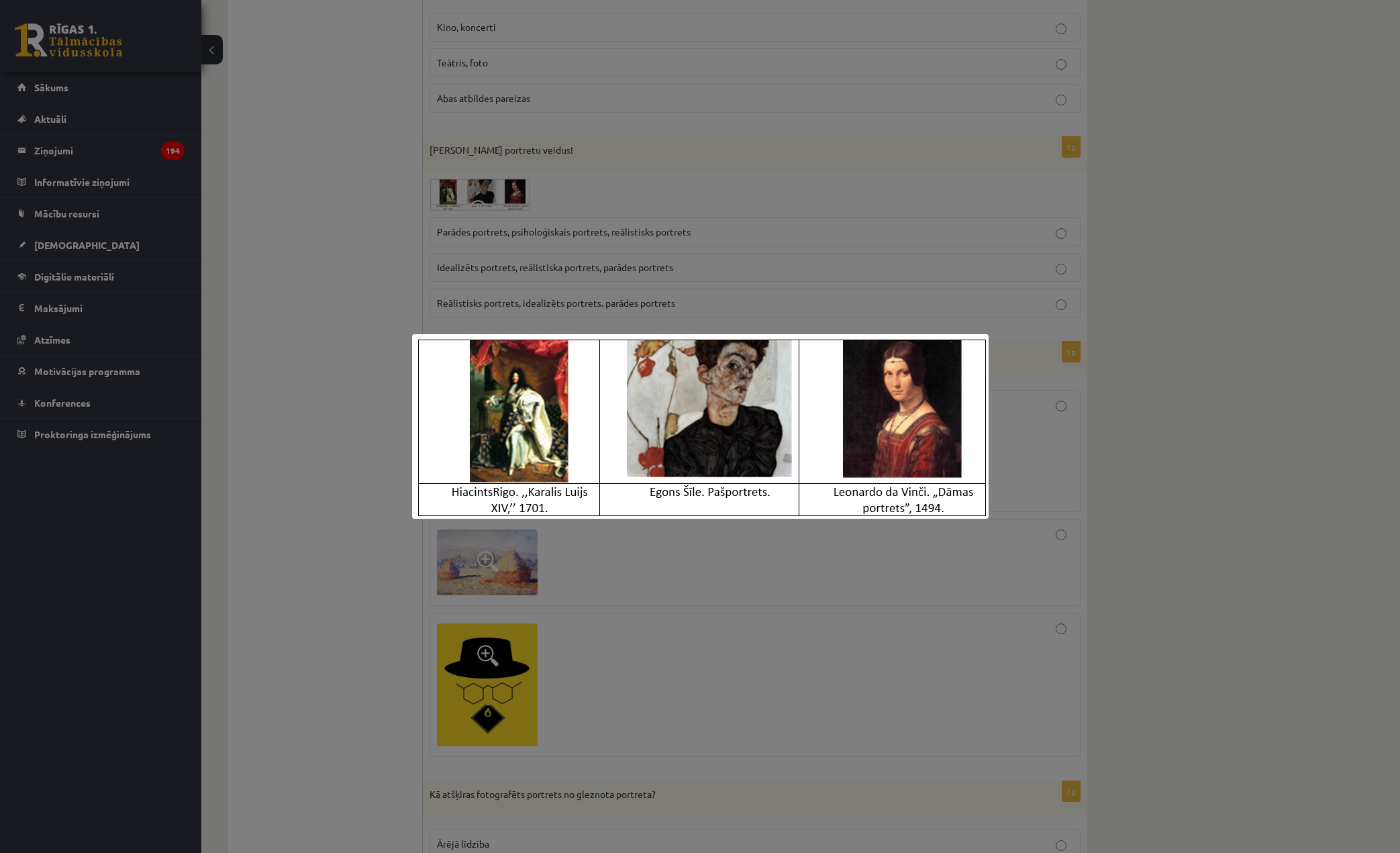
drag, startPoint x: 1408, startPoint y: 185, endPoint x: 388, endPoint y: 155, distance: 1020.4
click at [390, 157] on div at bounding box center [700, 426] width 1400 height 853
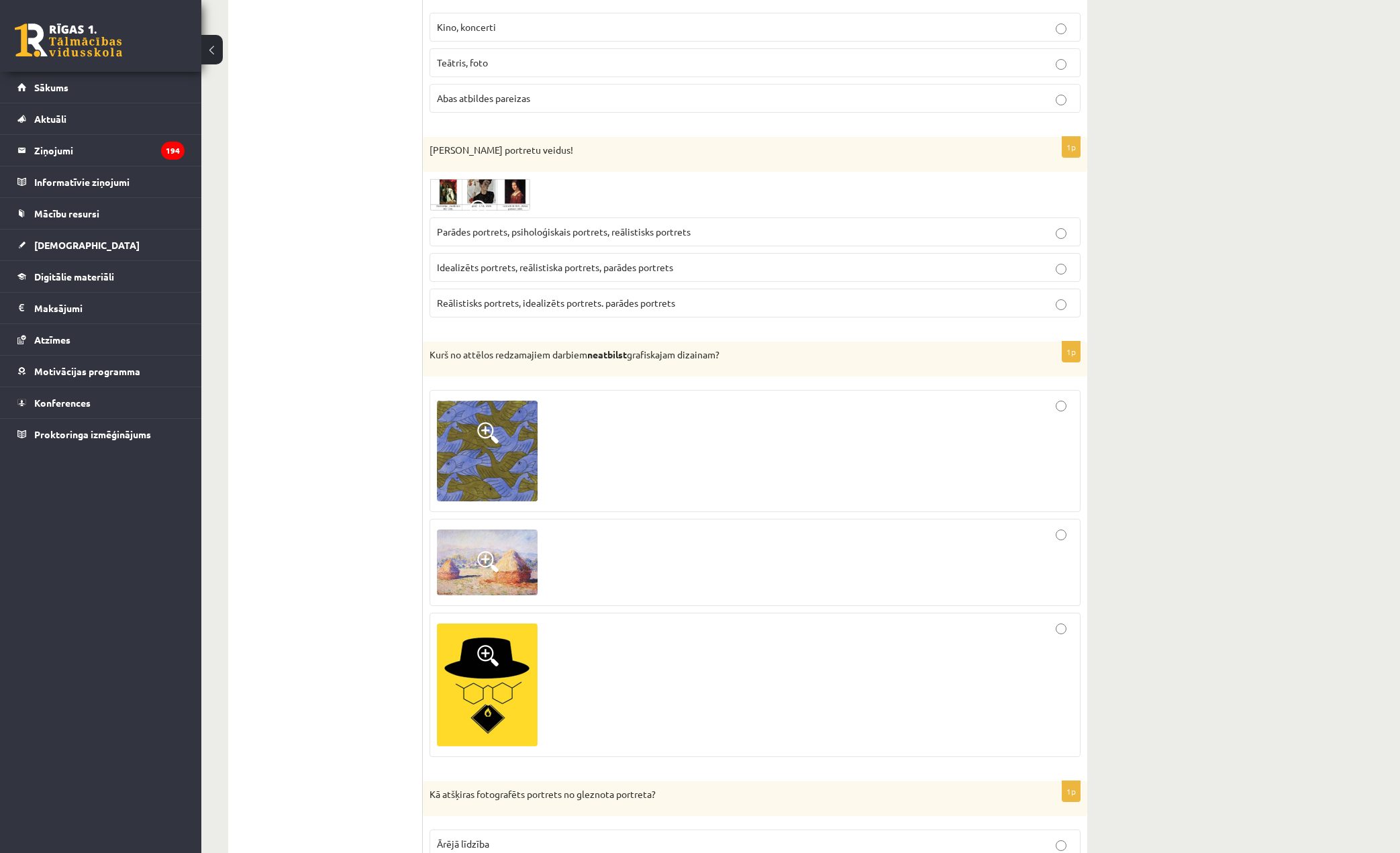
drag, startPoint x: 377, startPoint y: 111, endPoint x: 363, endPoint y: 174, distance: 64.5
click at [498, 177] on div "1p Nosaki portretu veidus! Parādes portrets, psiholoģiskais portrets, reālistis…" at bounding box center [755, 233] width 664 height 191
click at [511, 191] on img at bounding box center [480, 195] width 100 height 32
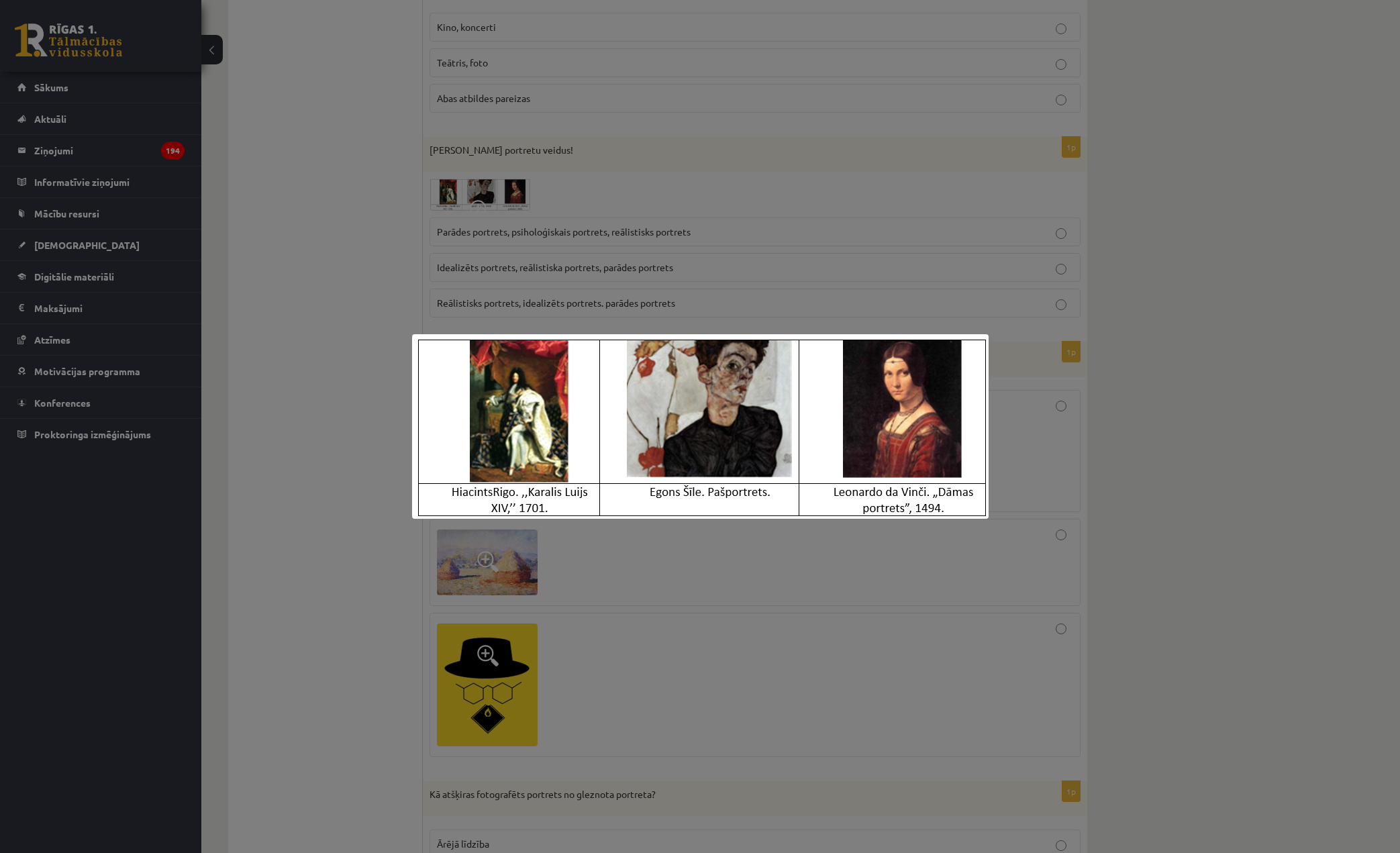
click at [1293, 188] on div at bounding box center [700, 426] width 1400 height 853
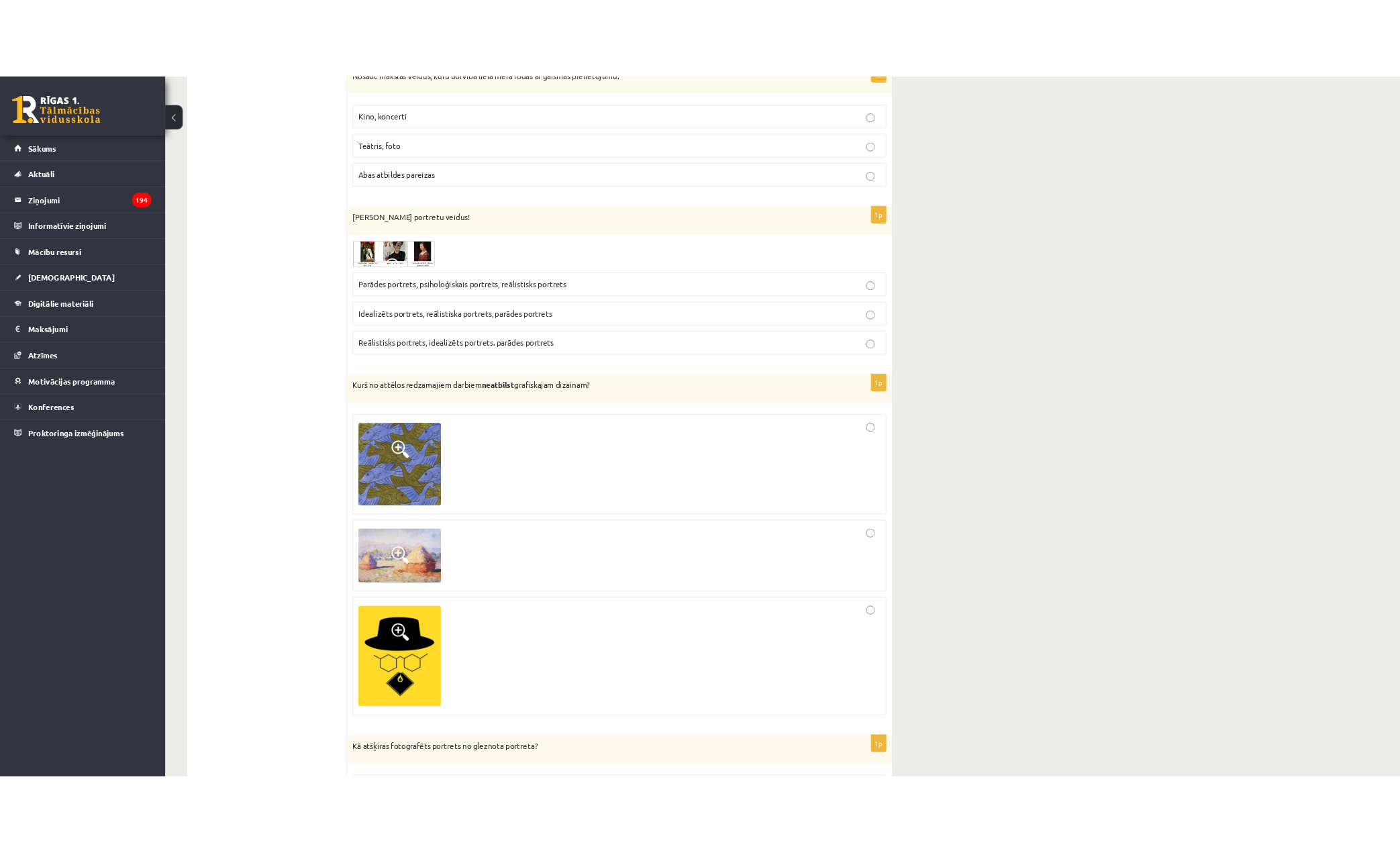
scroll to position [2584, 0]
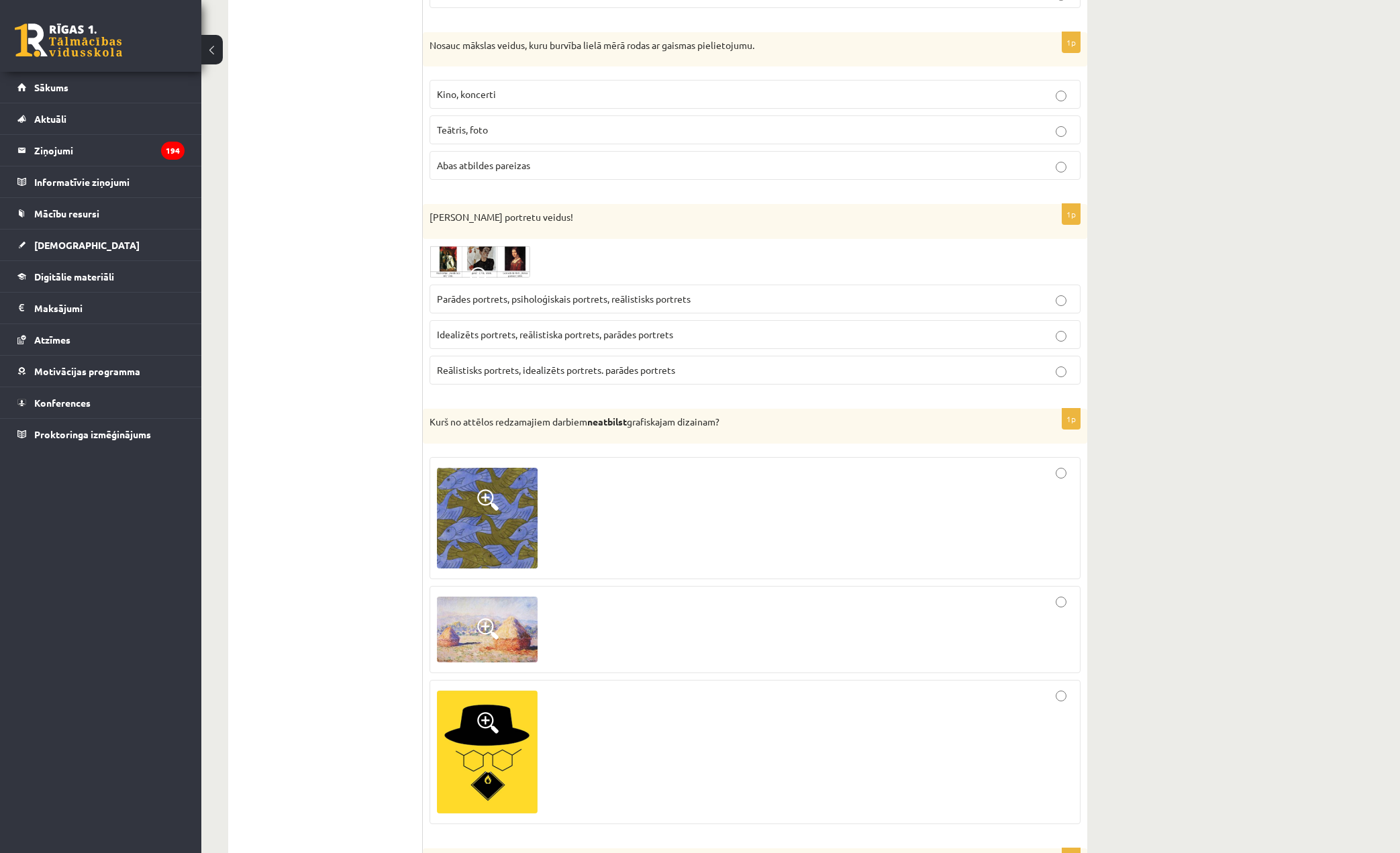
click at [562, 325] on label "Idealizēts portrets, reālistiska portrets, parādes portrets" at bounding box center [755, 334] width 651 height 29
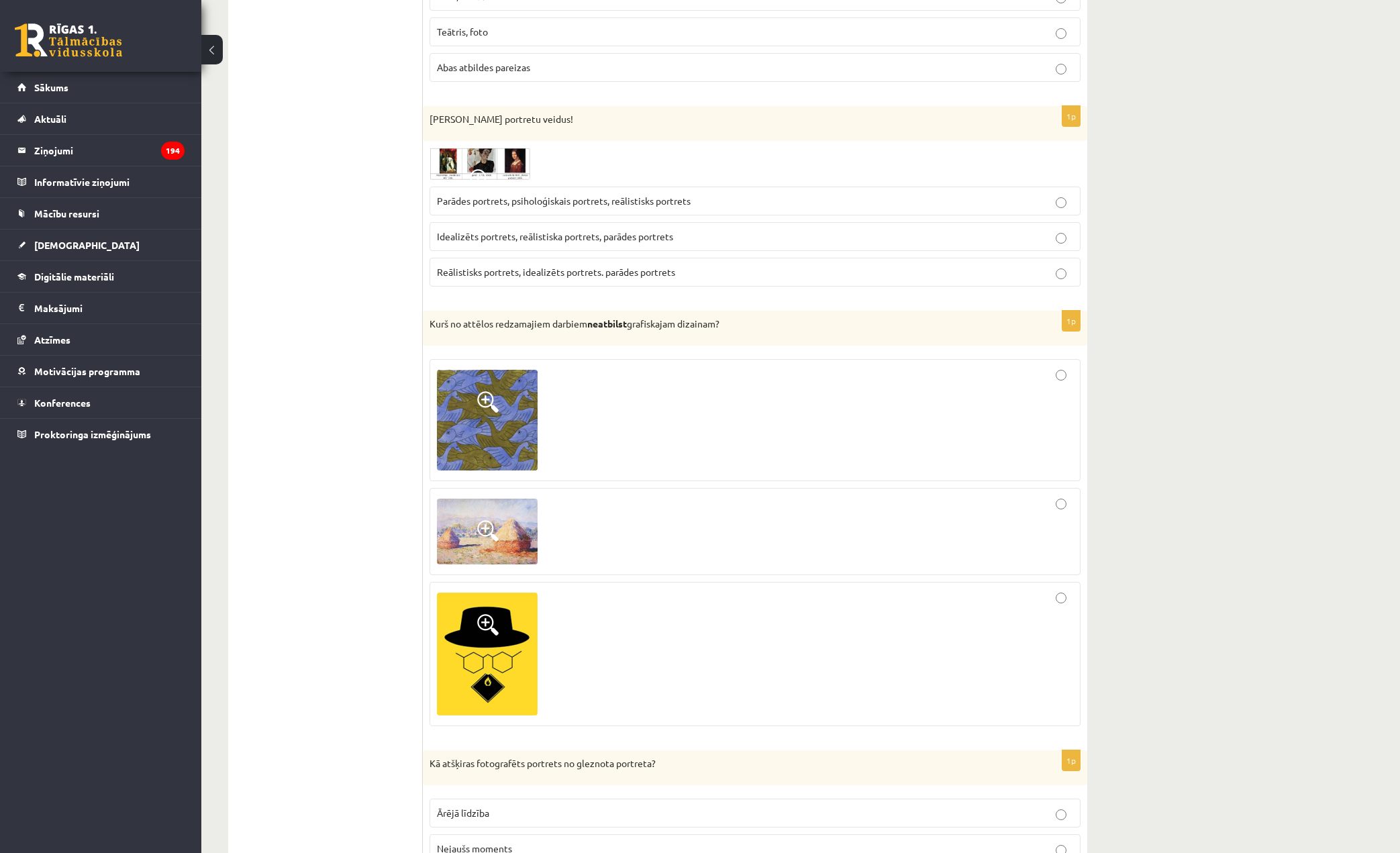
scroll to position [2785, 0]
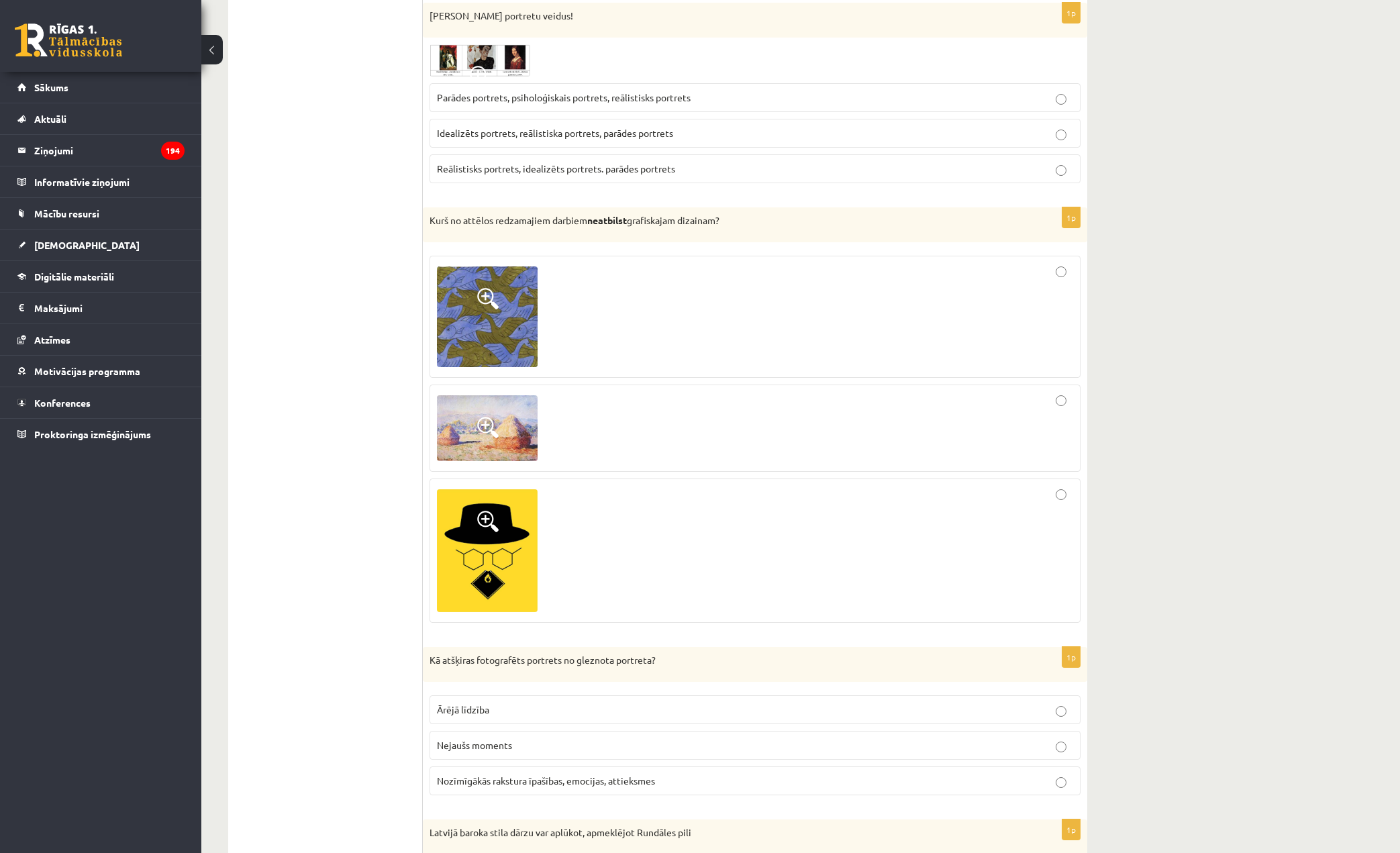
click at [1180, 317] on div "**********" at bounding box center [801, 775] width 1198 height 7018
click at [819, 448] on div at bounding box center [755, 428] width 636 height 72
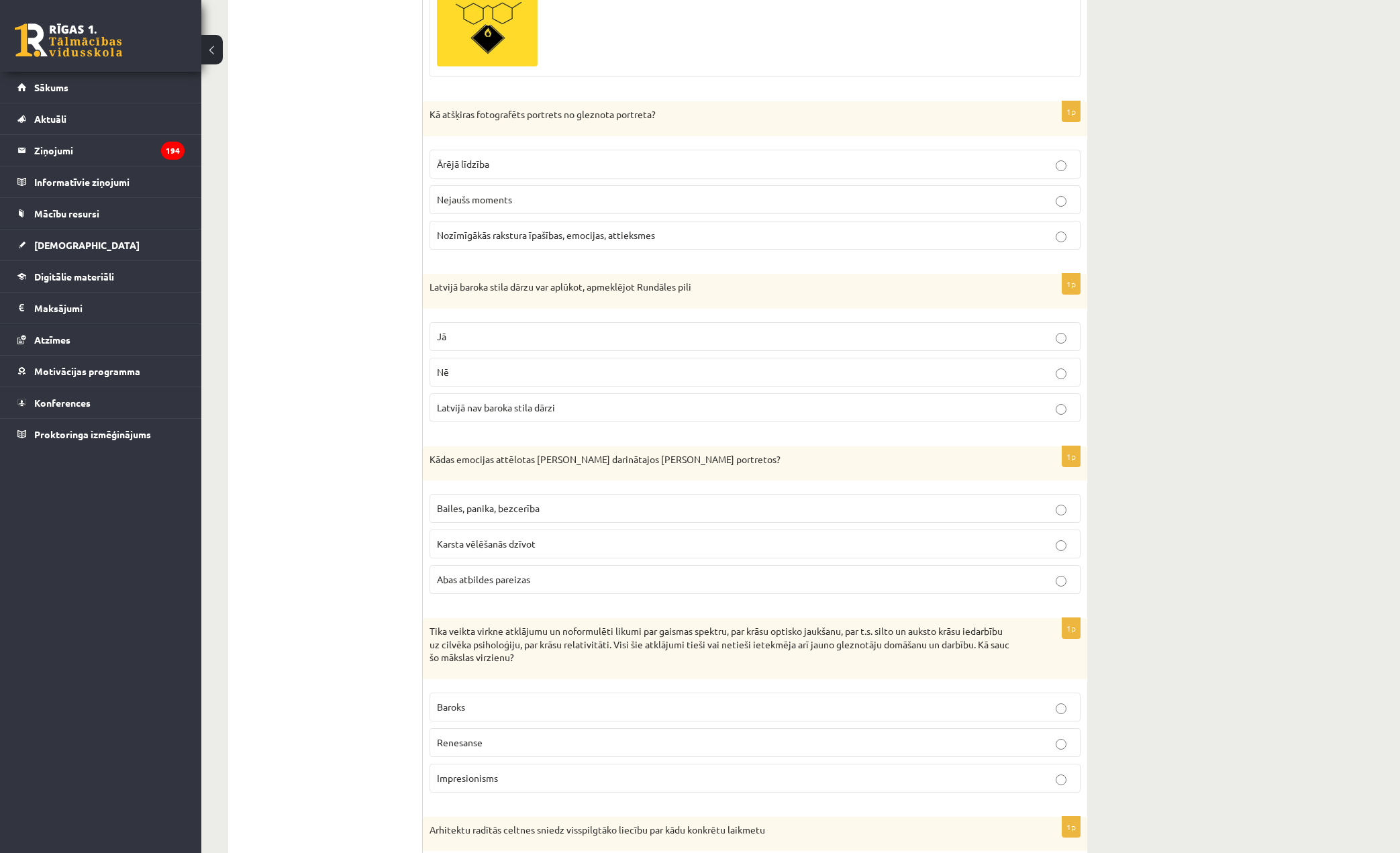
scroll to position [3323, 0]
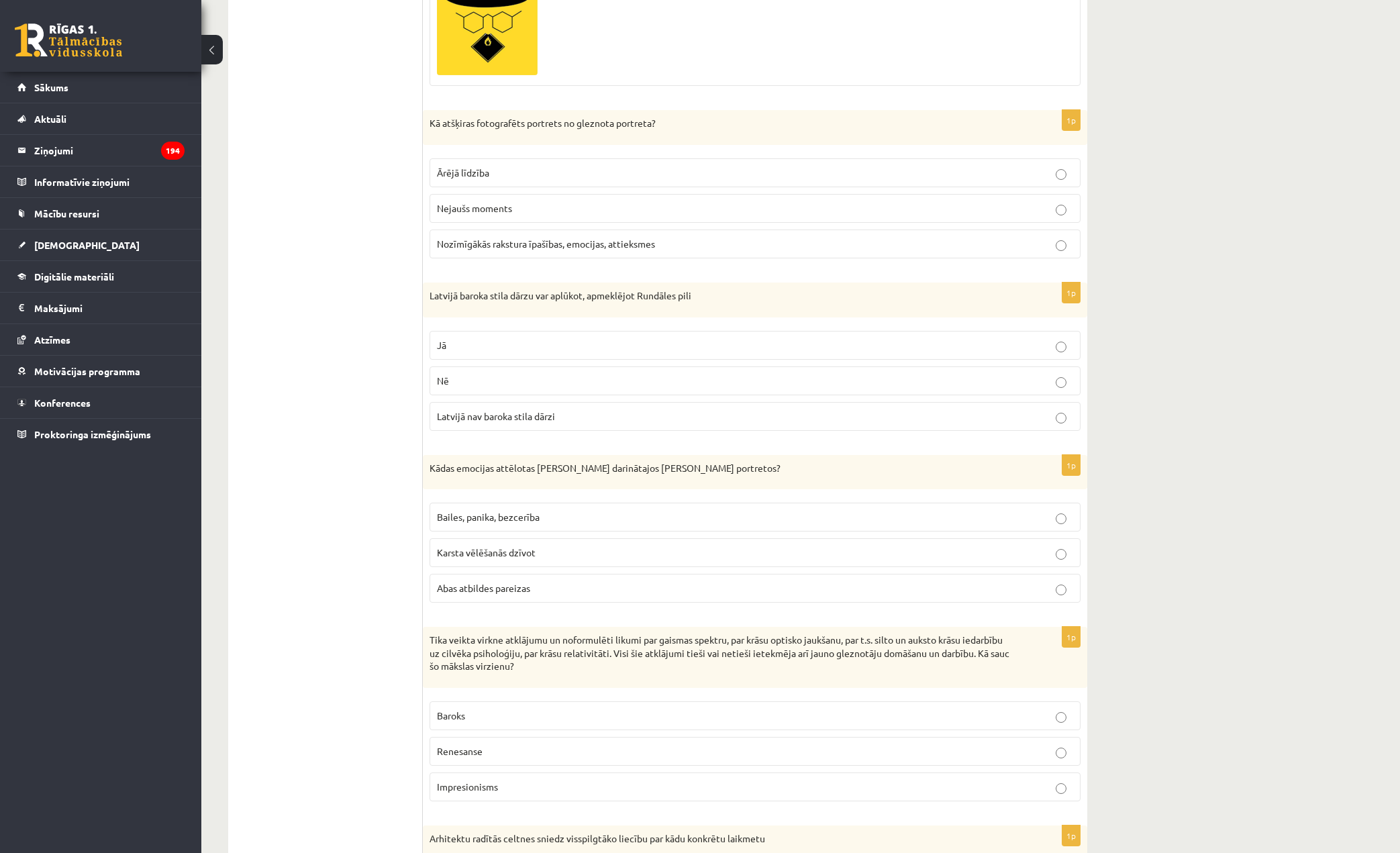
click at [557, 240] on span "Nozīmīgākās rakstura īpašības, emocijas, attieksmes" at bounding box center [546, 243] width 218 height 12
click at [459, 343] on p "Jā" at bounding box center [755, 345] width 636 height 14
click at [483, 512] on span "Bailes, panika, bezcerība" at bounding box center [488, 516] width 103 height 12
click at [512, 787] on p "Impresionisms" at bounding box center [755, 787] width 636 height 14
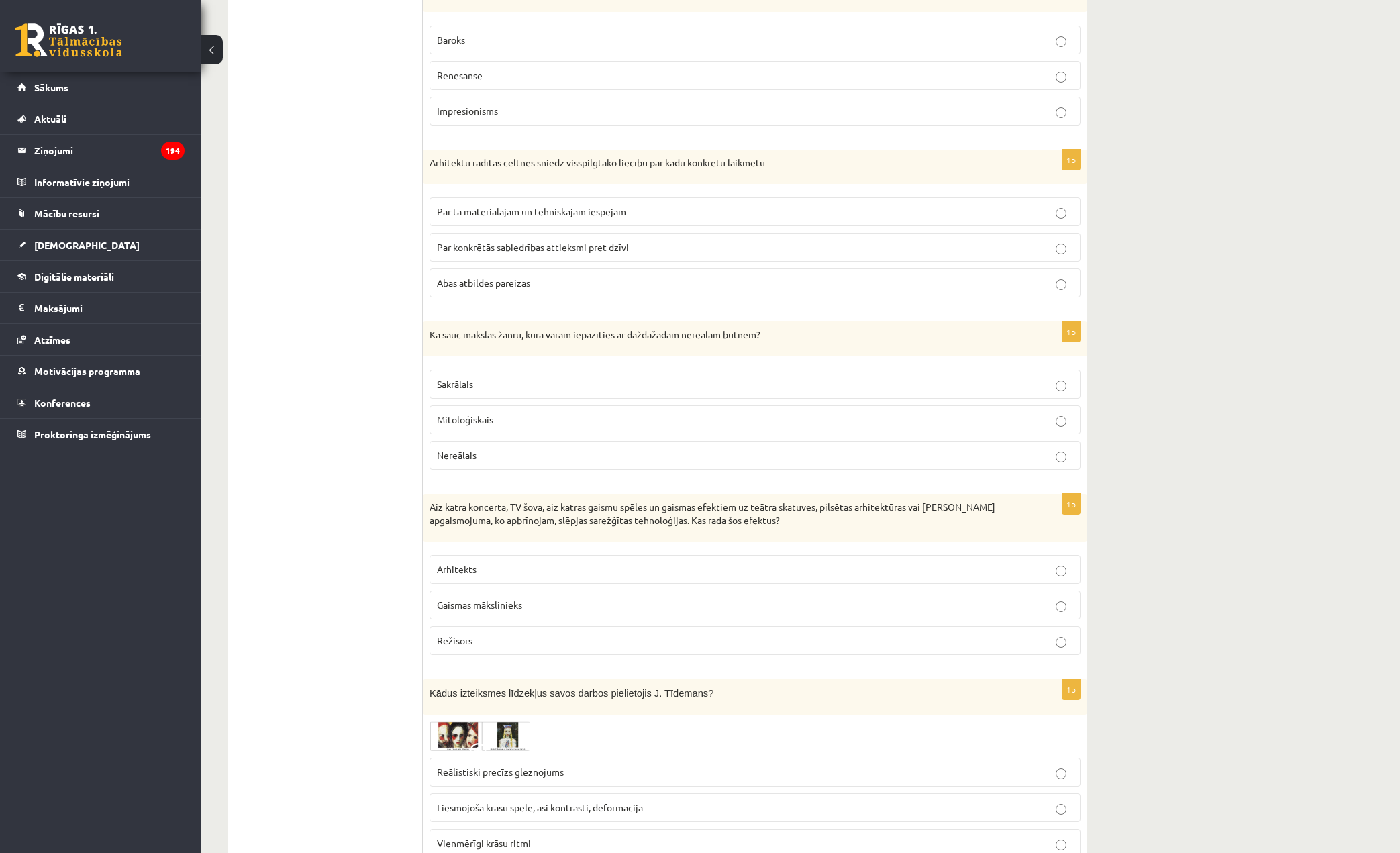
scroll to position [3993, 0]
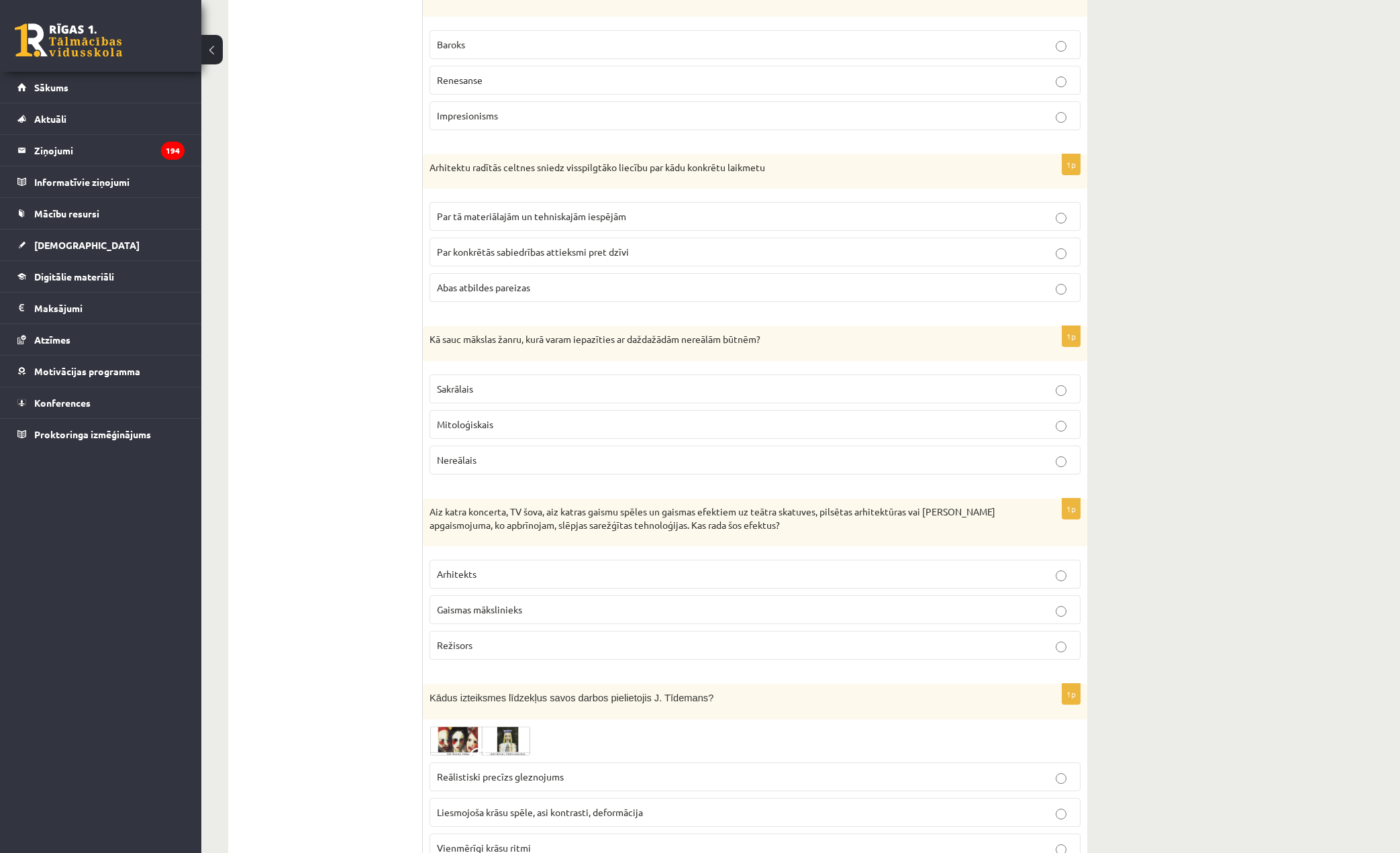
click at [533, 282] on p "Abas atbildes pareizas" at bounding box center [755, 288] width 636 height 14
click at [541, 423] on p "Mitoloģiskais" at bounding box center [755, 425] width 636 height 14
click at [563, 607] on p "Gaismas mākslinieks" at bounding box center [755, 610] width 636 height 14
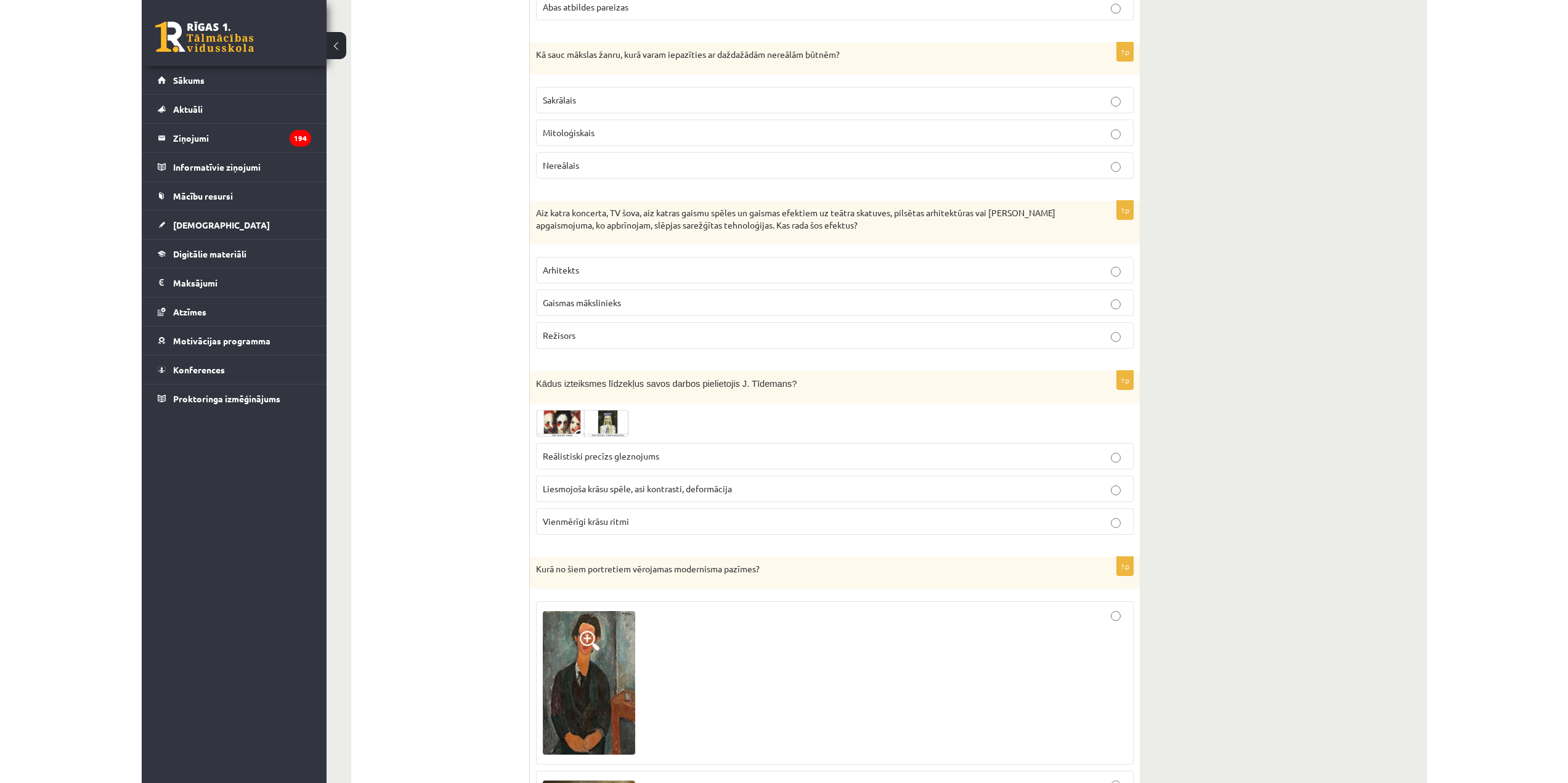
scroll to position [3974, 0]
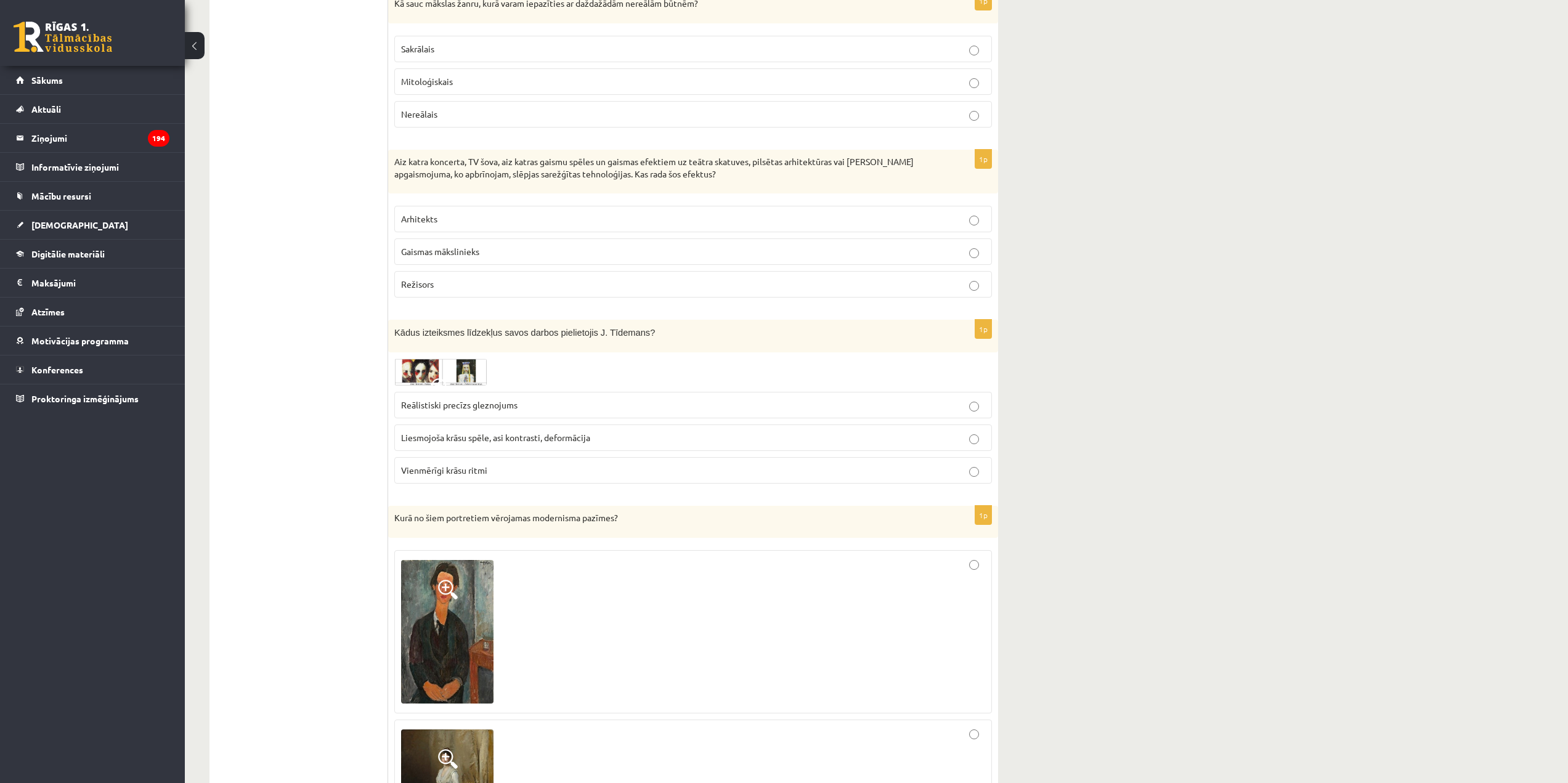
click at [455, 382] on img at bounding box center [441, 372] width 92 height 27
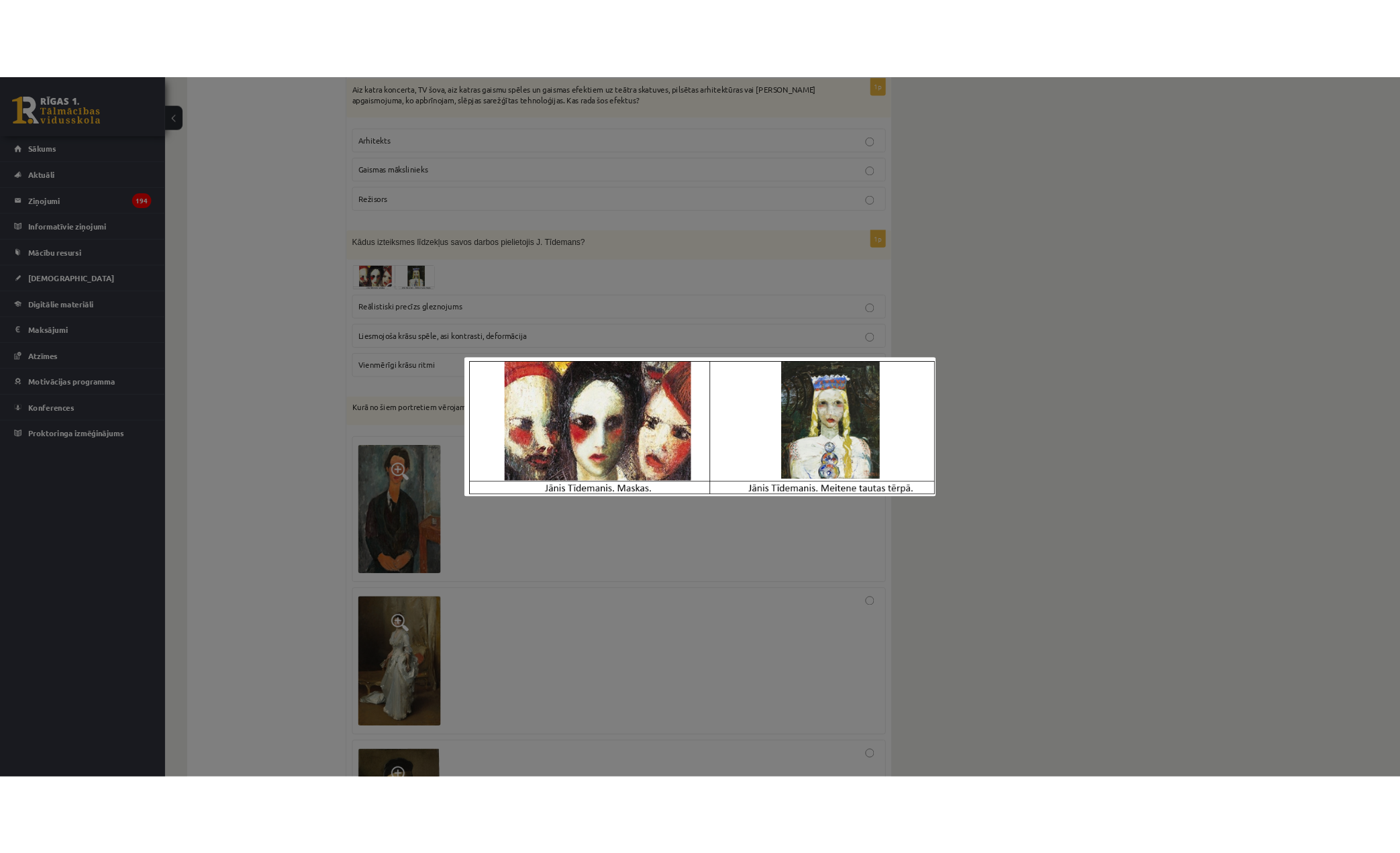
scroll to position [4531, 0]
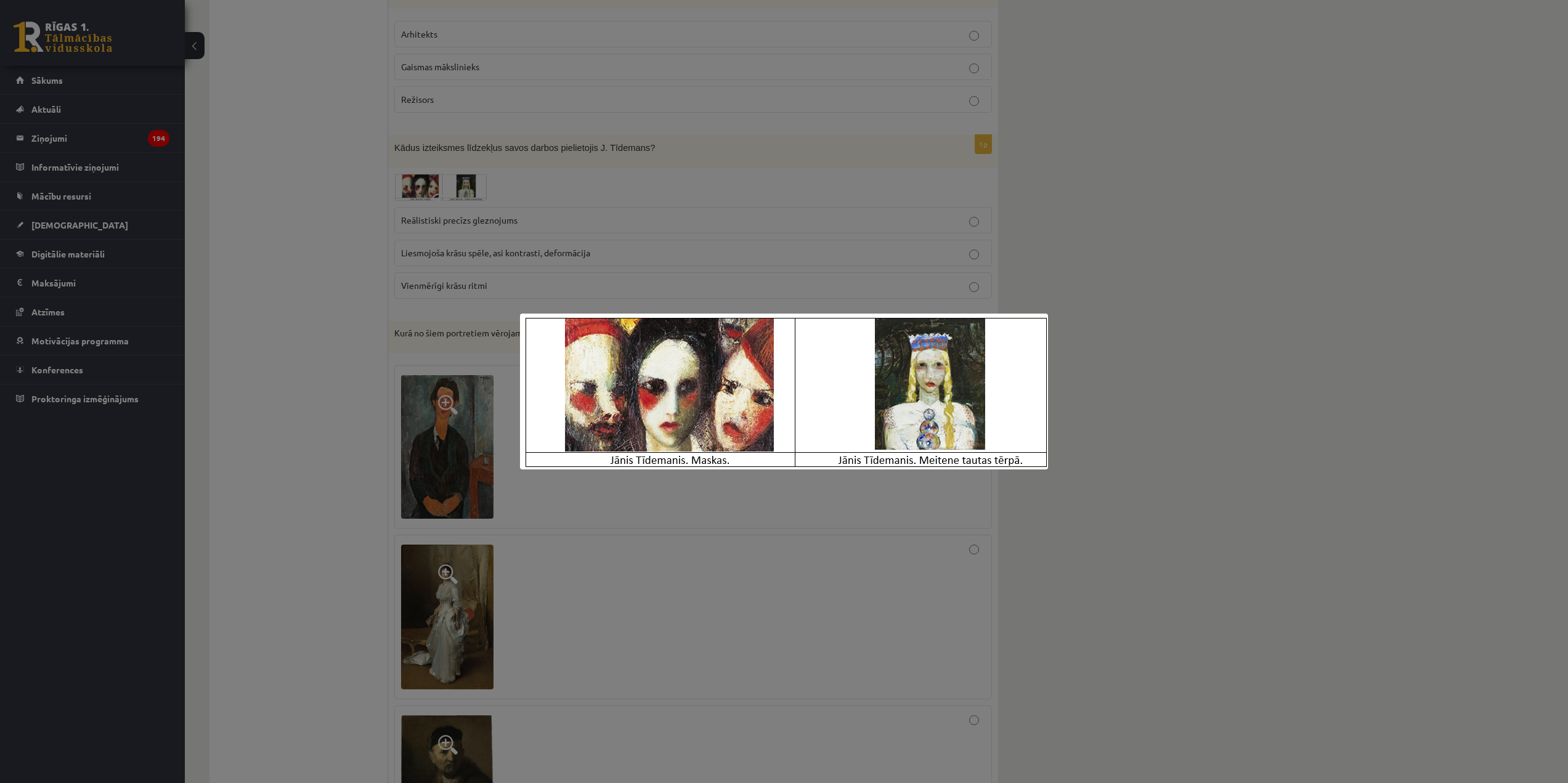
drag, startPoint x: 1569, startPoint y: 0, endPoint x: 1181, endPoint y: 122, distance: 406.7
click at [1181, 122] on div at bounding box center [784, 391] width 1568 height 783
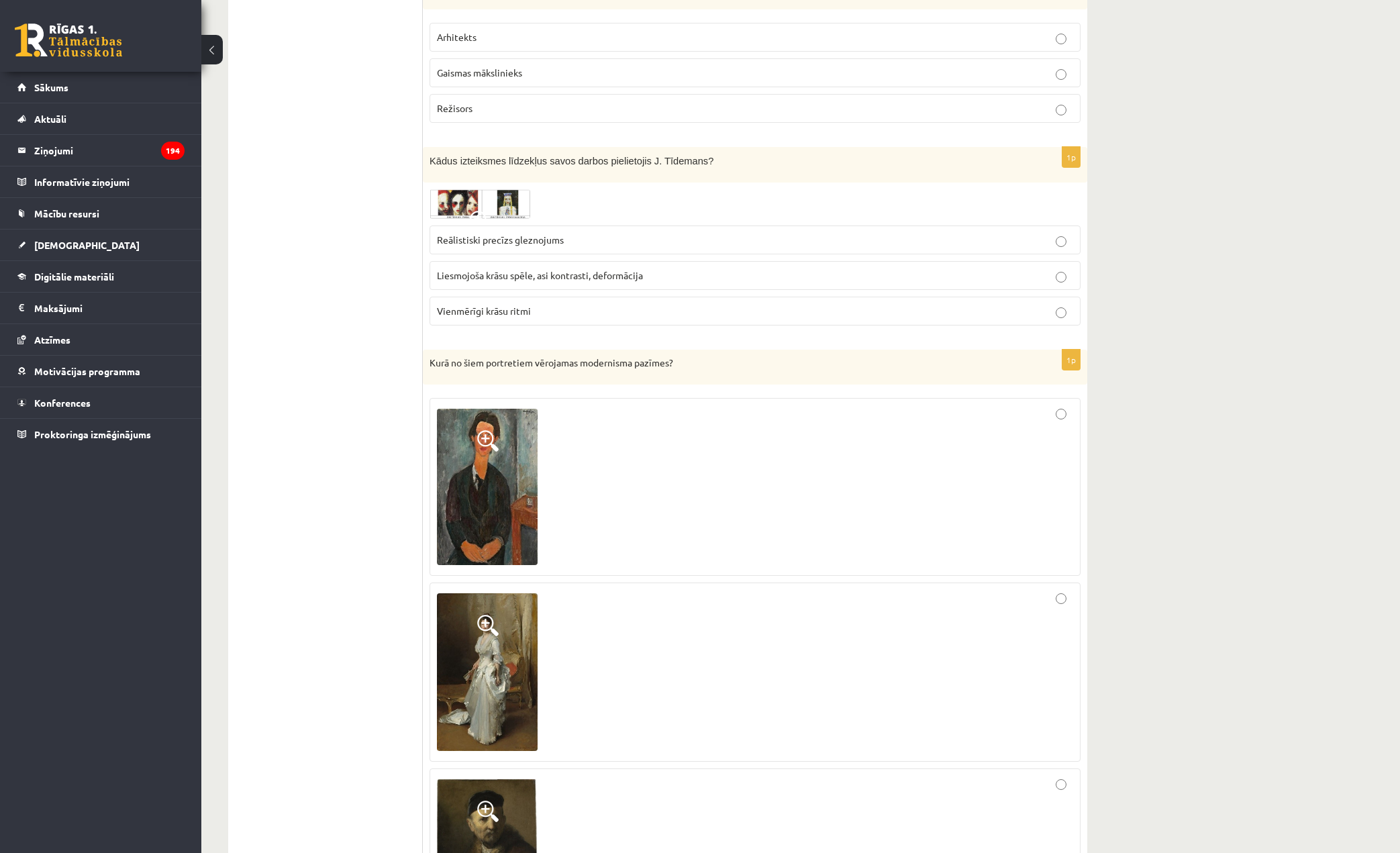
click at [549, 241] on span "Reālistiski precīzs gleznojums" at bounding box center [500, 239] width 127 height 12
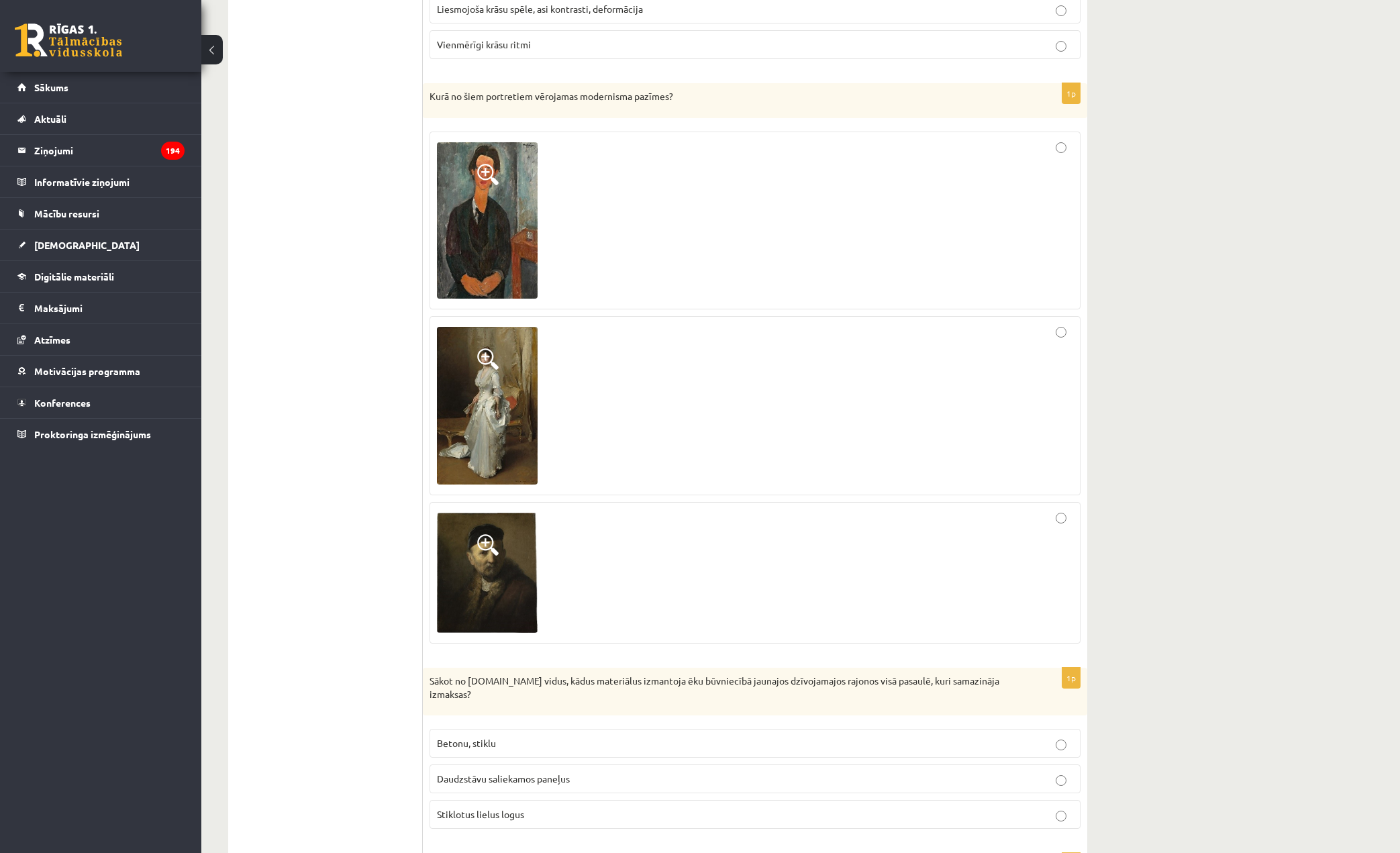
scroll to position [4799, 0]
click at [712, 196] on div at bounding box center [755, 219] width 636 height 163
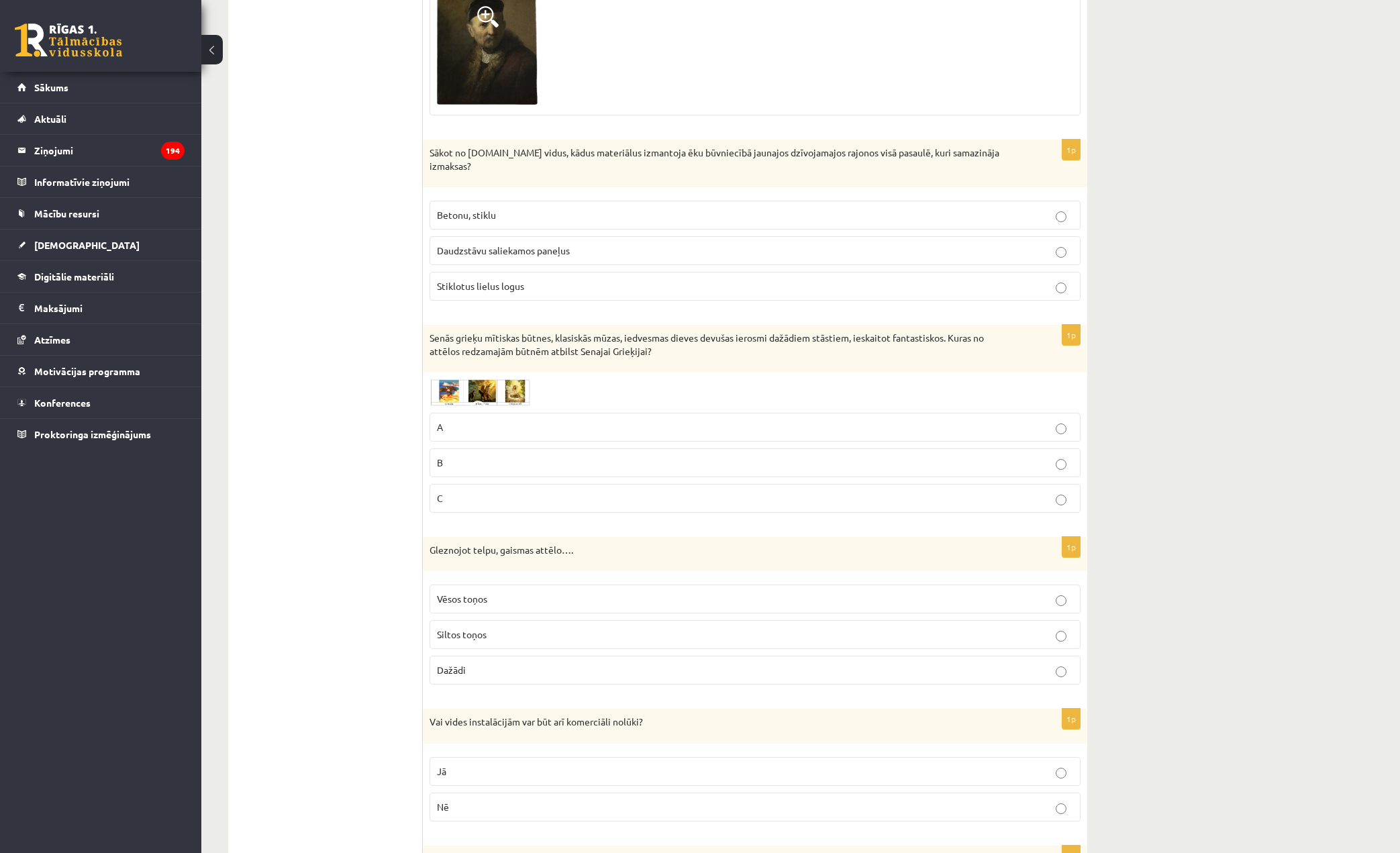
scroll to position [5336, 0]
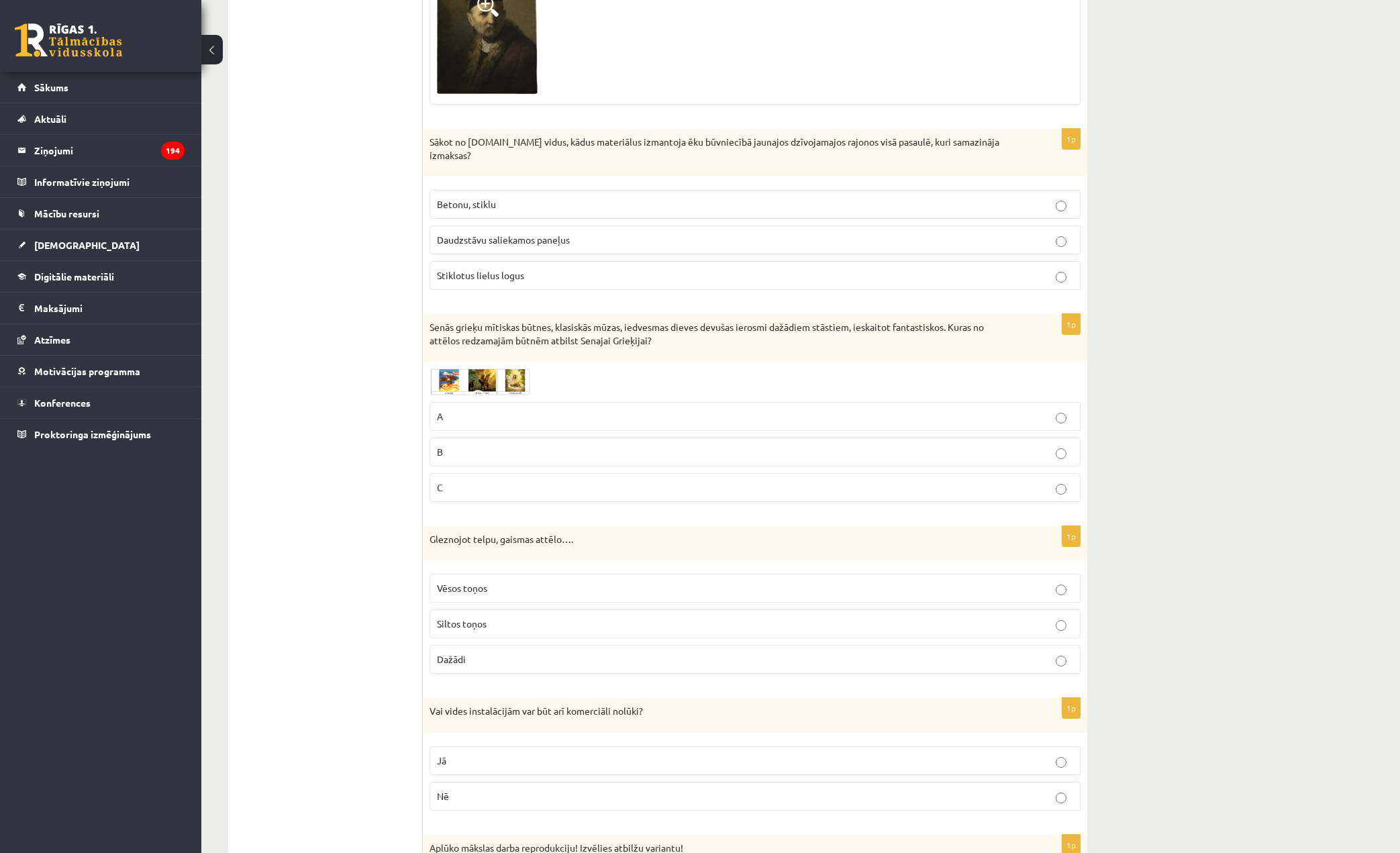
click at [626, 233] on p "Daudzstāvu saliekamos paneļus" at bounding box center [755, 240] width 636 height 14
click at [521, 410] on p "A" at bounding box center [755, 417] width 636 height 14
click at [468, 588] on label "Vēsos toņos" at bounding box center [755, 588] width 651 height 29
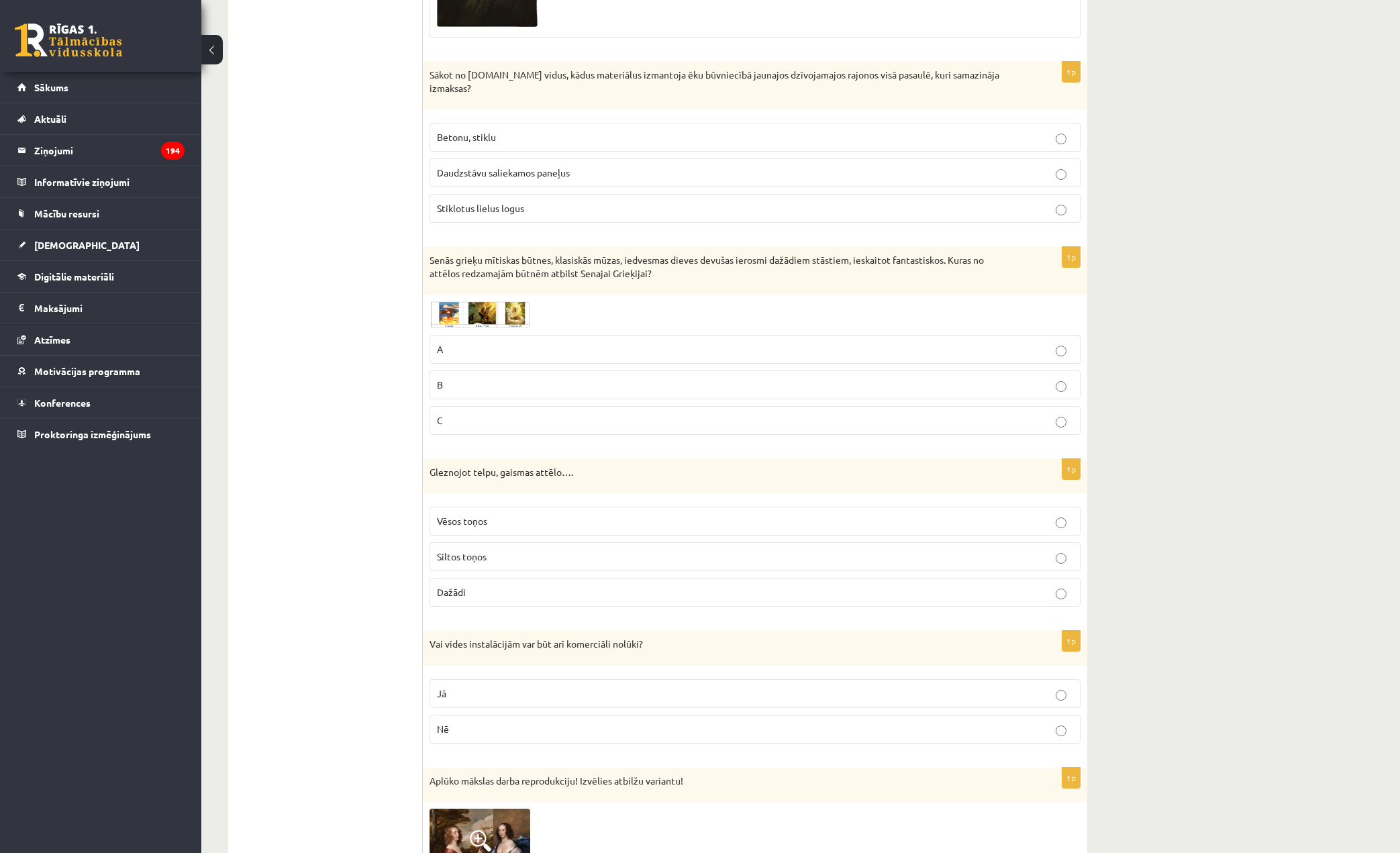
click at [574, 680] on label "Jā" at bounding box center [755, 694] width 651 height 29
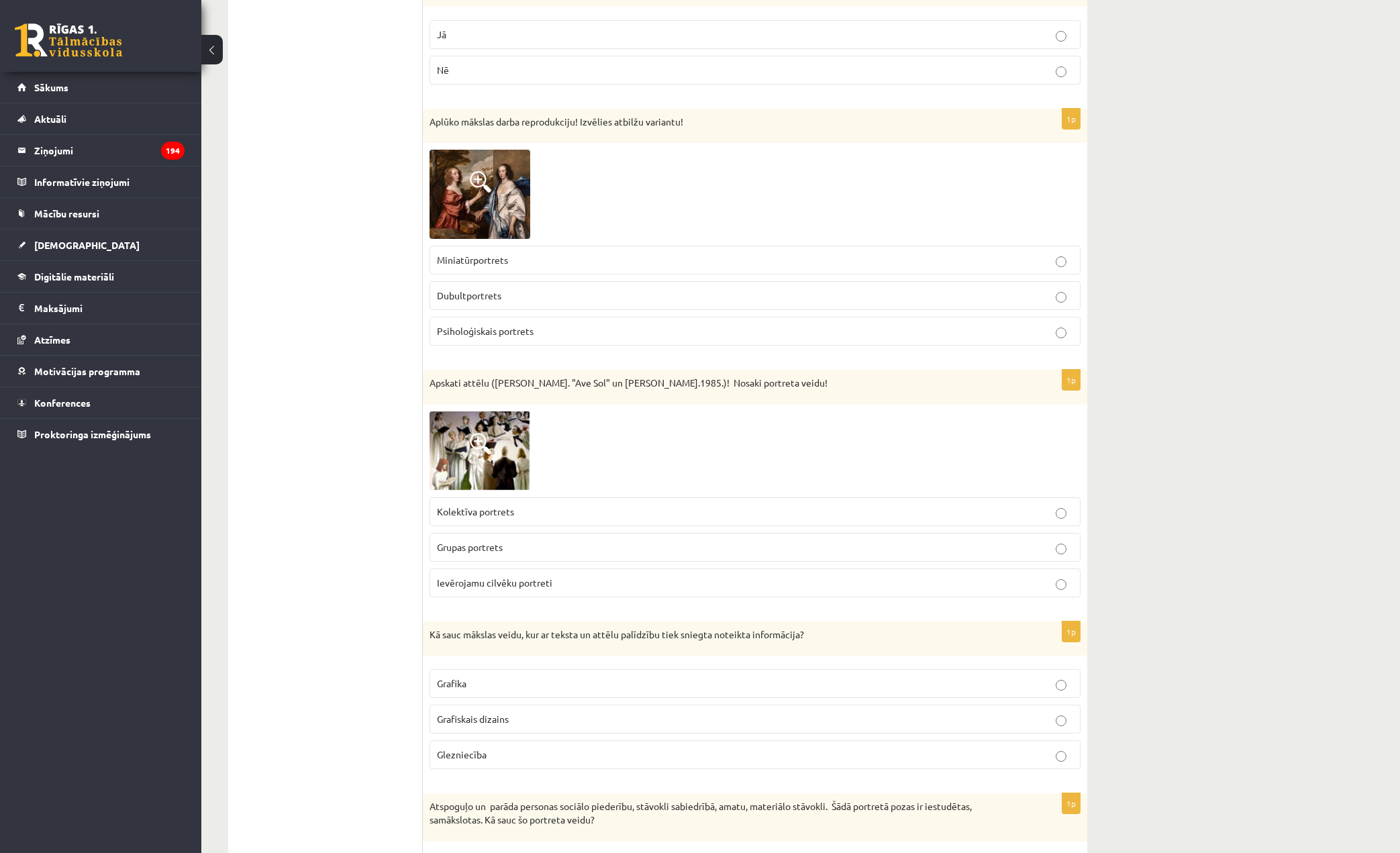
scroll to position [6075, 0]
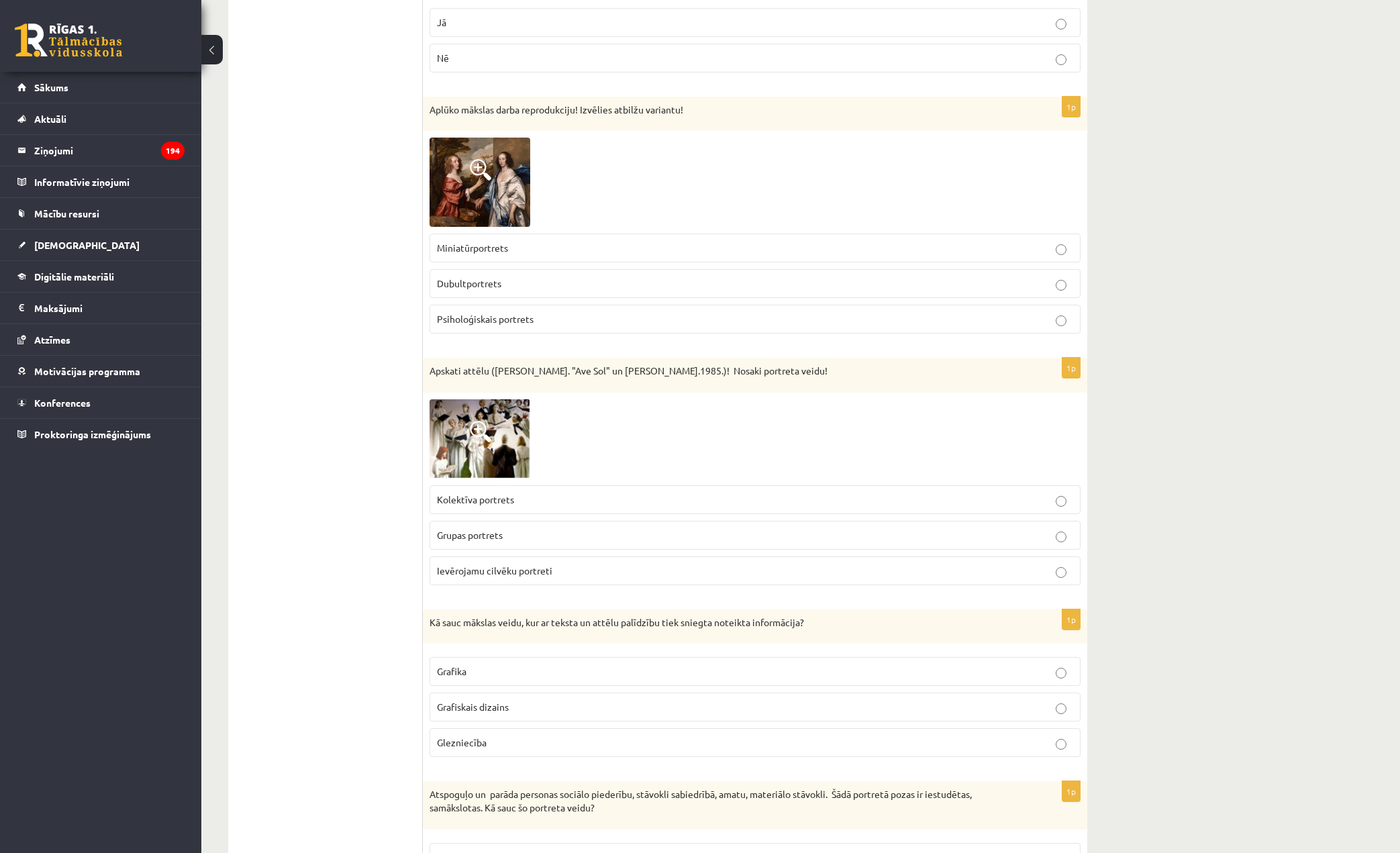
click at [569, 276] on p "Dubultportrets" at bounding box center [755, 283] width 636 height 14
click at [667, 499] on label "Kolektīva portrets" at bounding box center [755, 500] width 651 height 29
click at [580, 693] on label "Grafiskais dizains" at bounding box center [755, 707] width 651 height 29
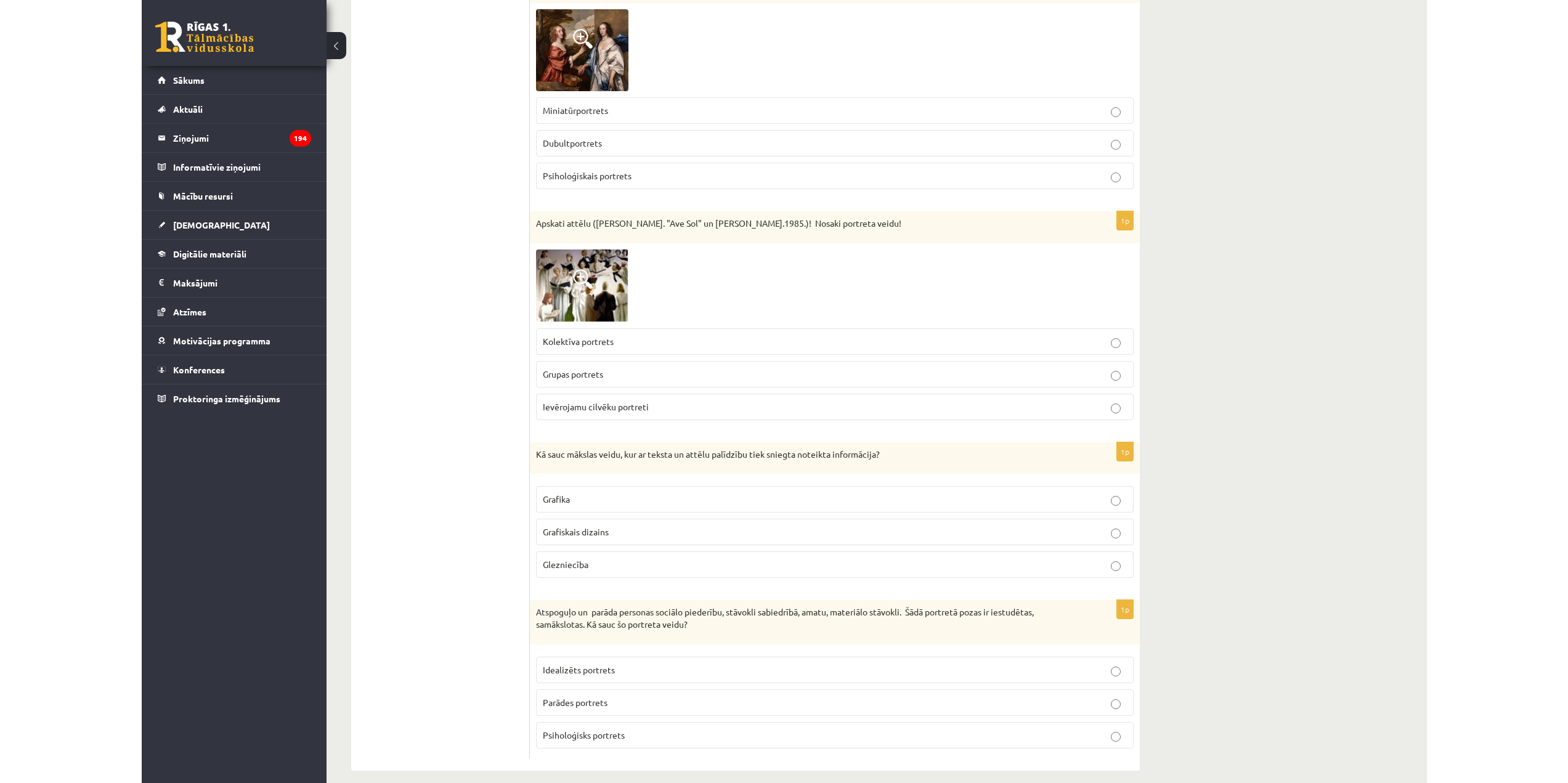
scroll to position [5694, 0]
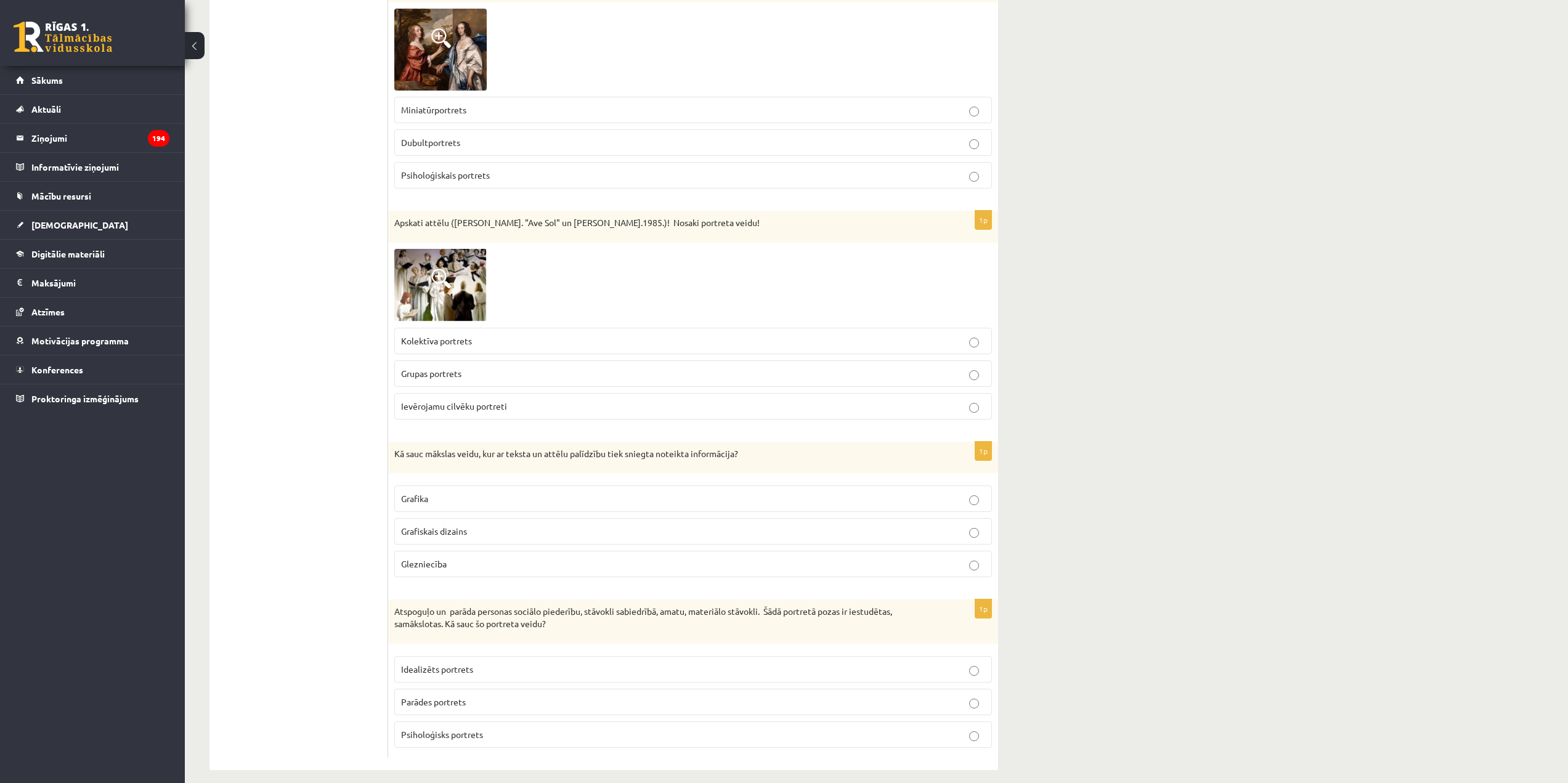
drag, startPoint x: 1292, startPoint y: 228, endPoint x: 1310, endPoint y: 91, distance: 138.2
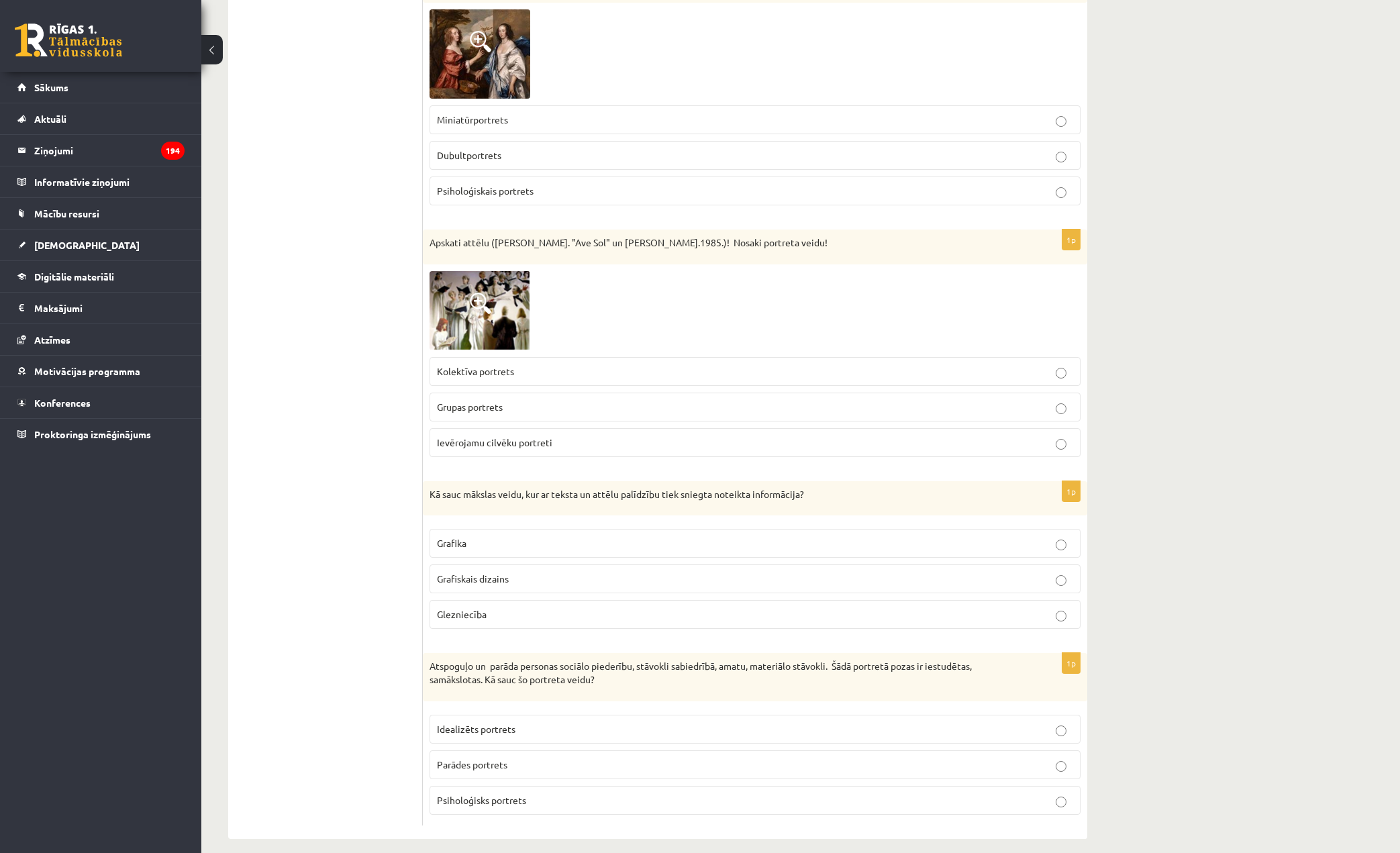
click at [573, 758] on p "Parādes portrets" at bounding box center [755, 765] width 636 height 14
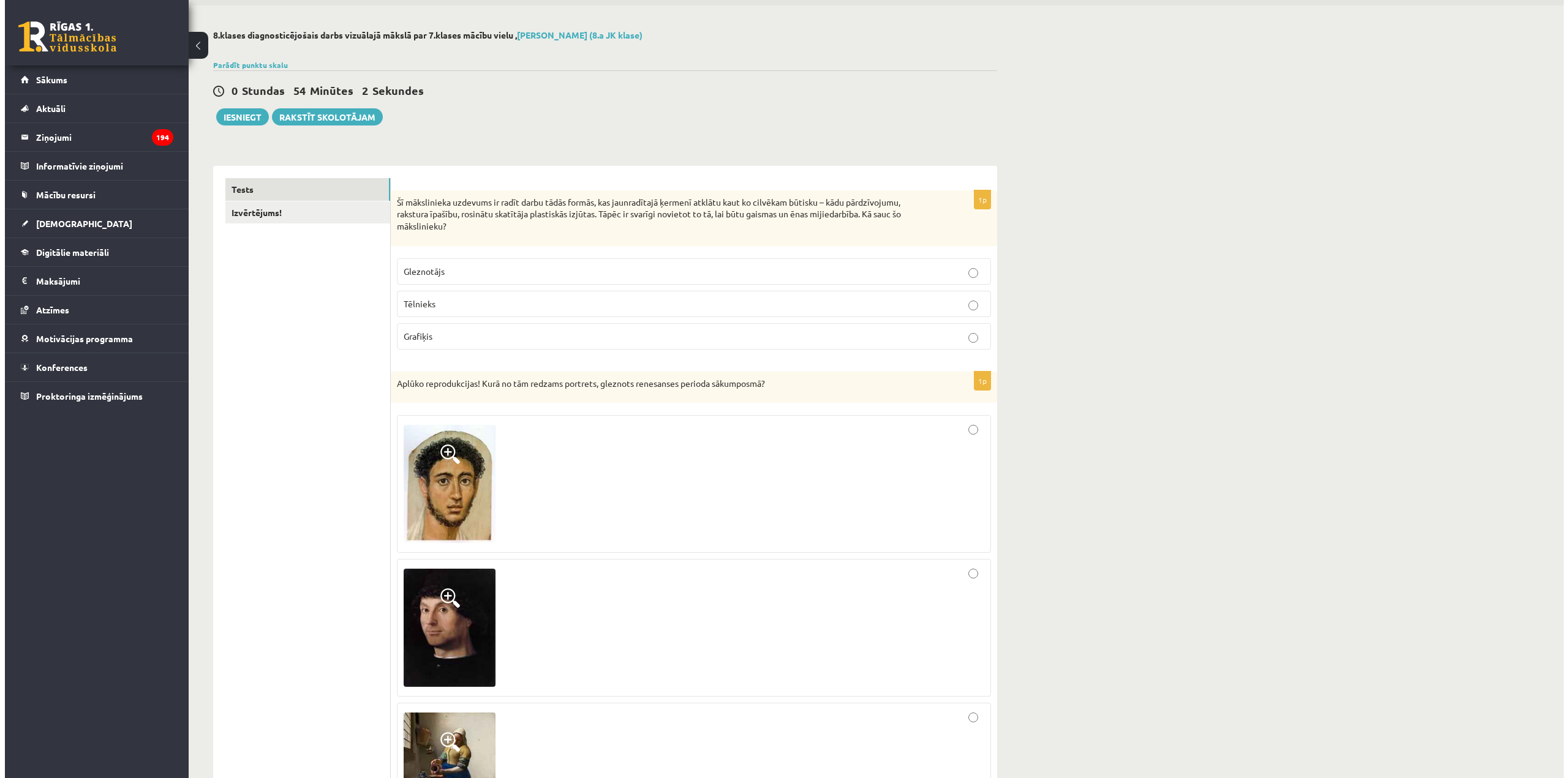
scroll to position [0, 0]
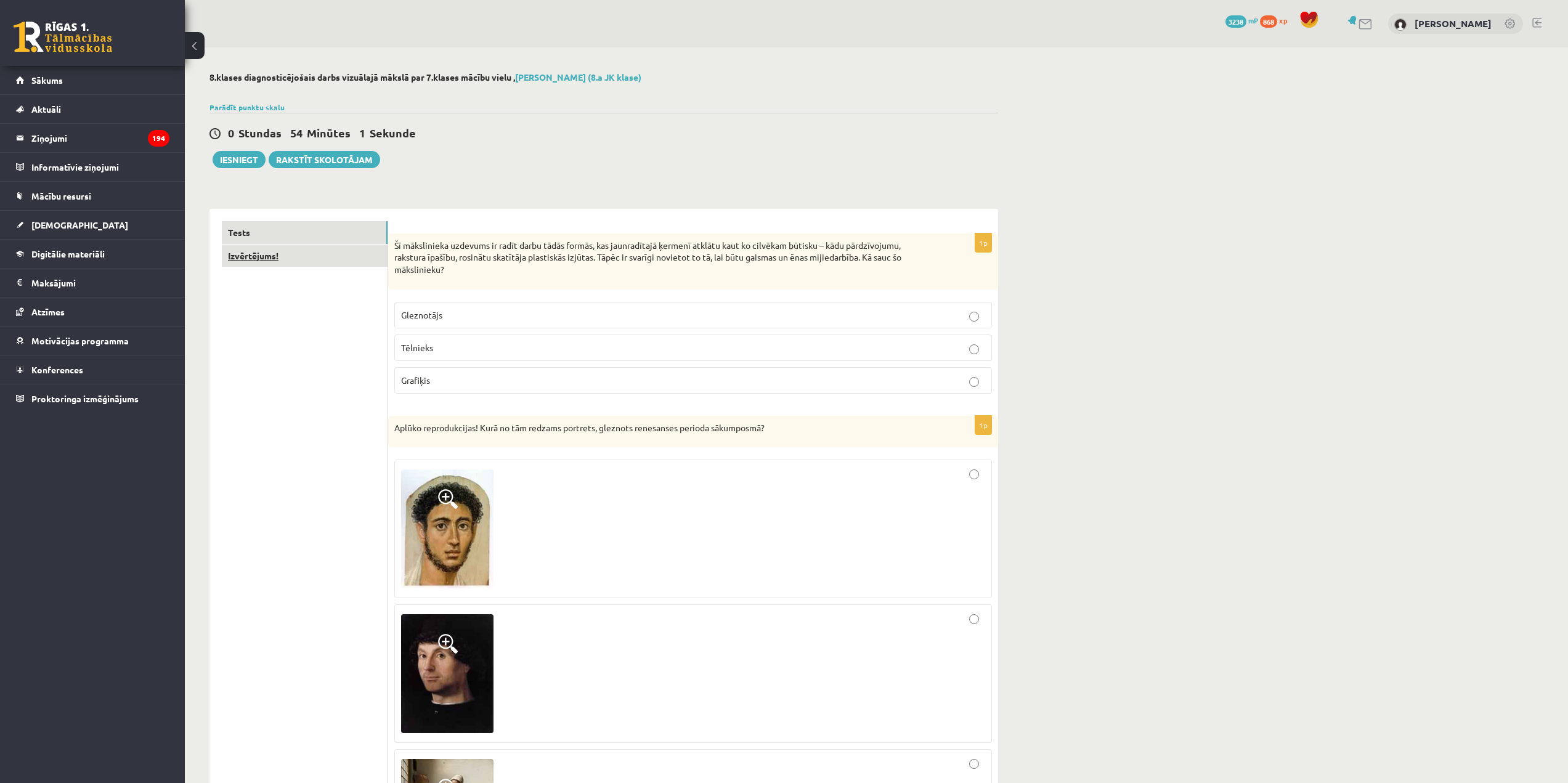
click at [268, 259] on link "Izvērtējums!" at bounding box center [305, 256] width 166 height 23
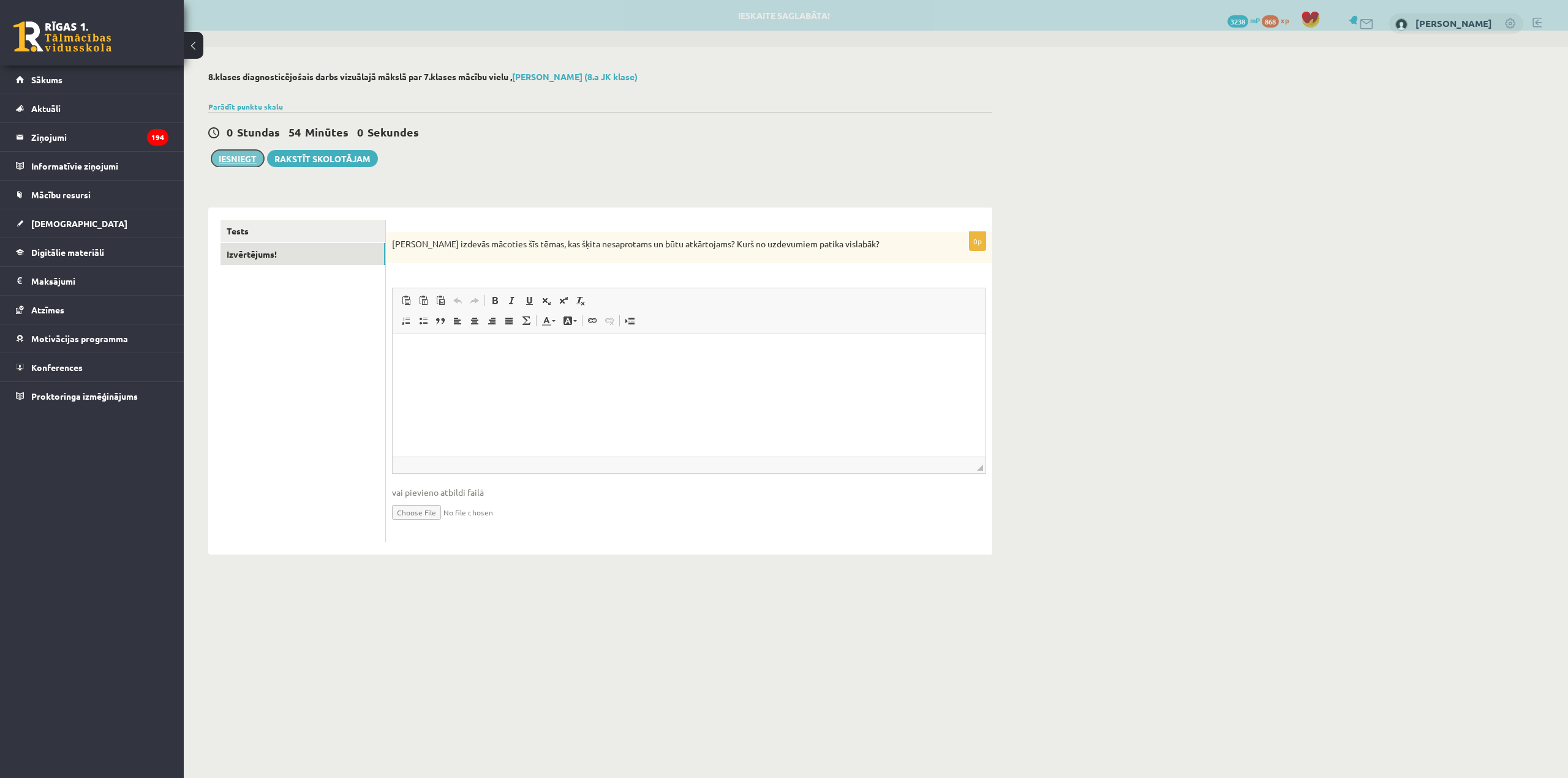
click at [226, 164] on button "Iesniegt" at bounding box center [238, 159] width 53 height 17
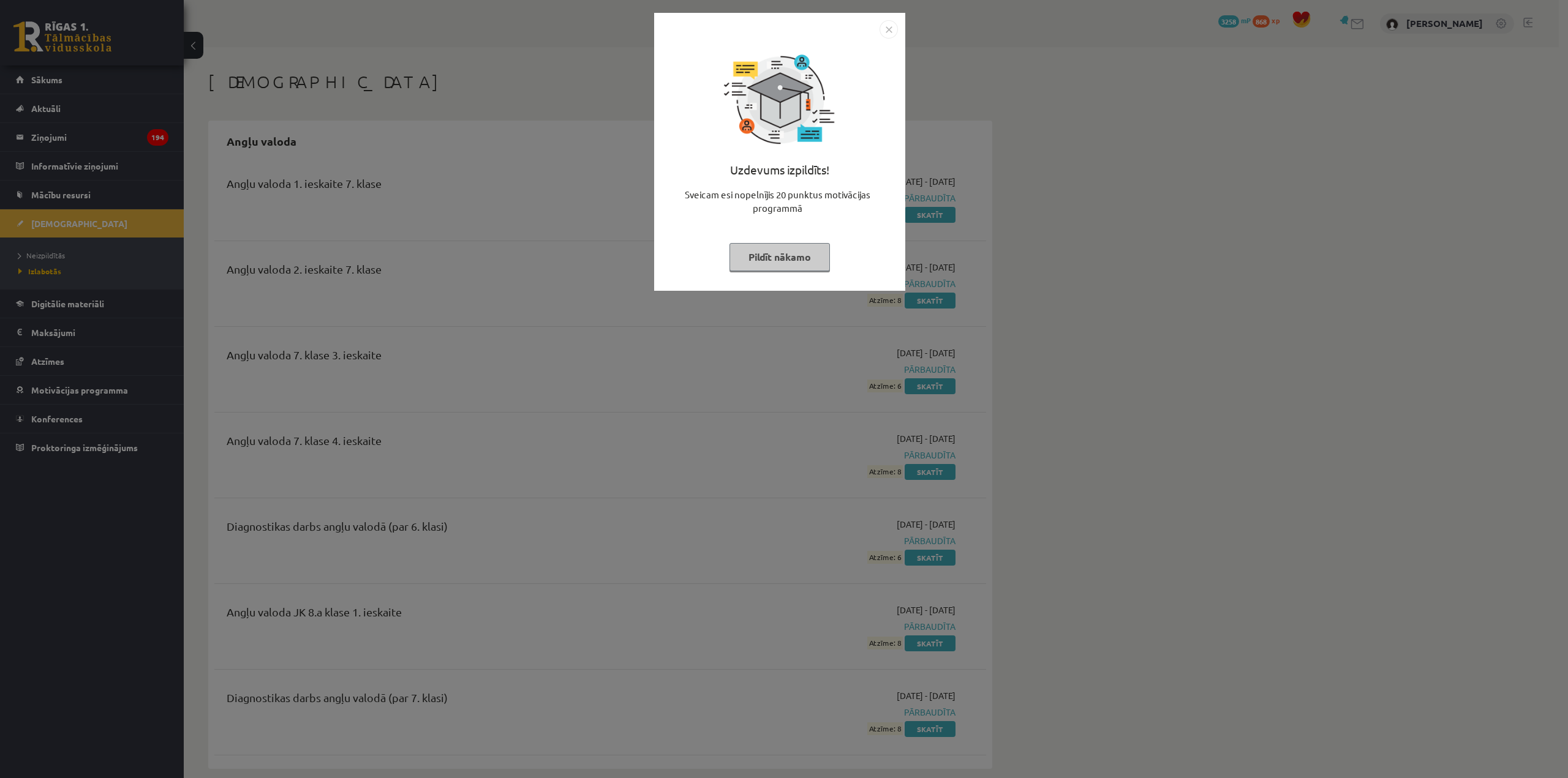
click at [780, 257] on button "Pildīt nākamo" at bounding box center [780, 257] width 100 height 28
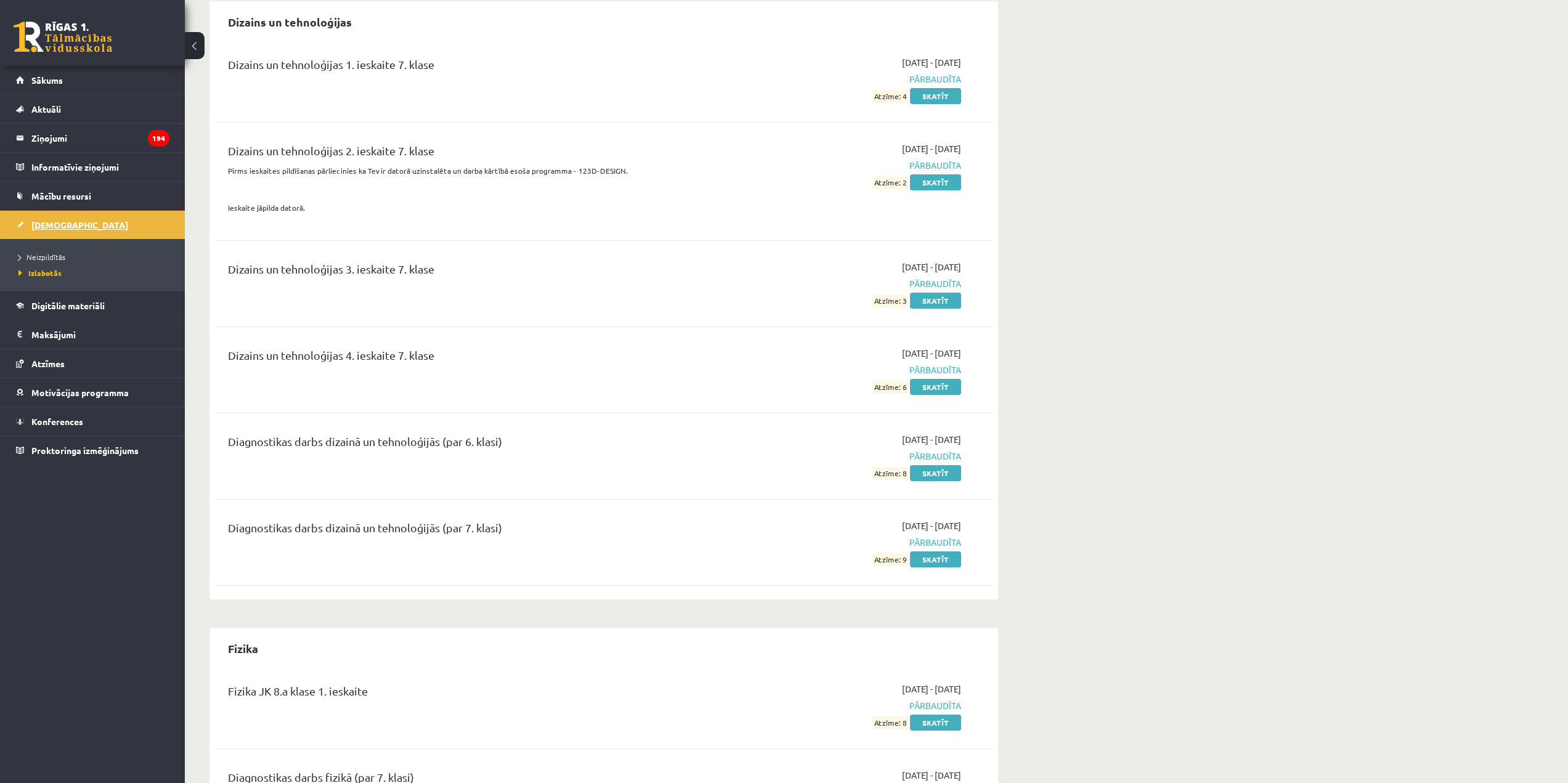
scroll to position [2527, 0]
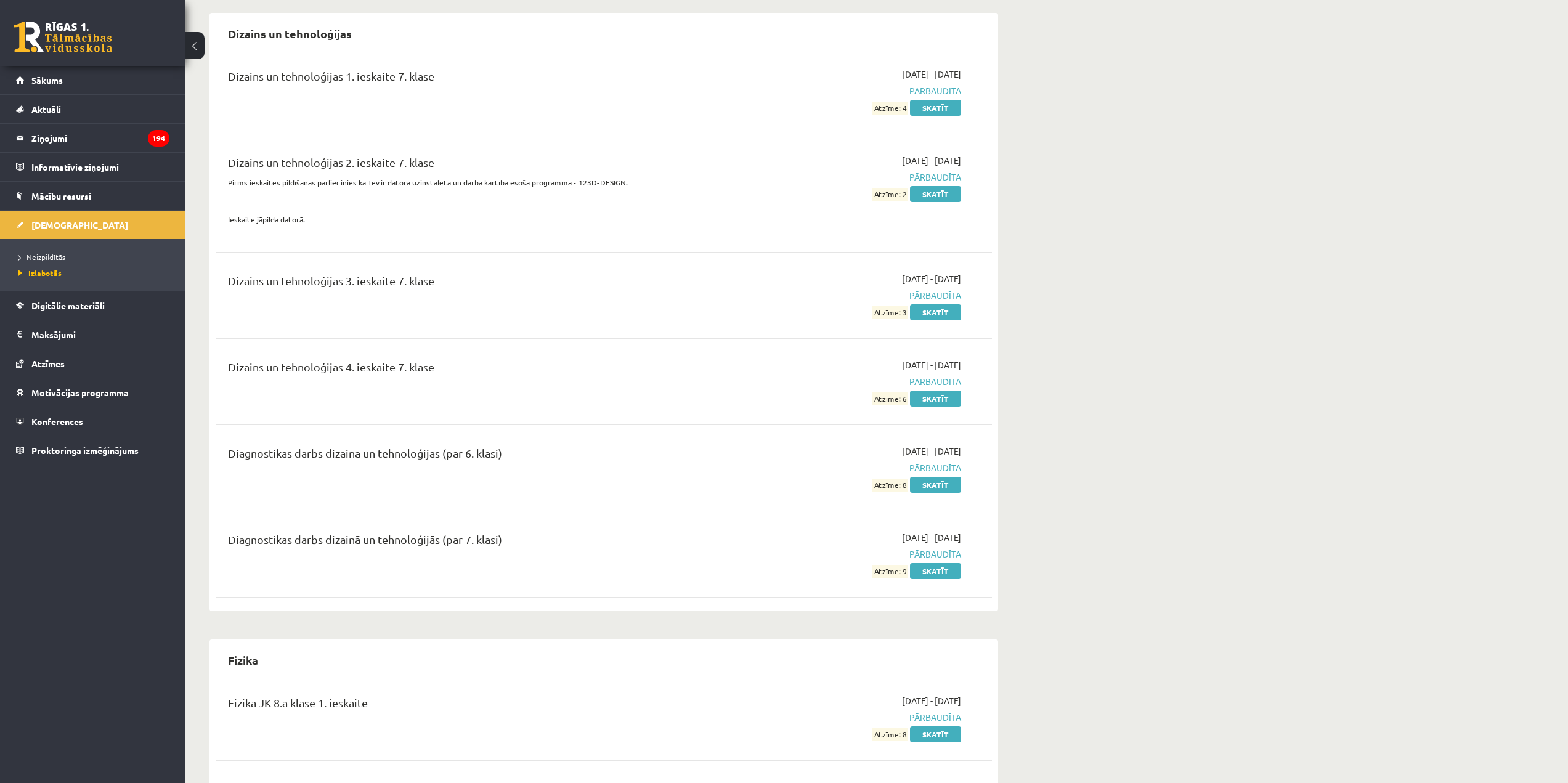
click at [45, 253] on span "Neizpildītās" at bounding box center [42, 257] width 47 height 10
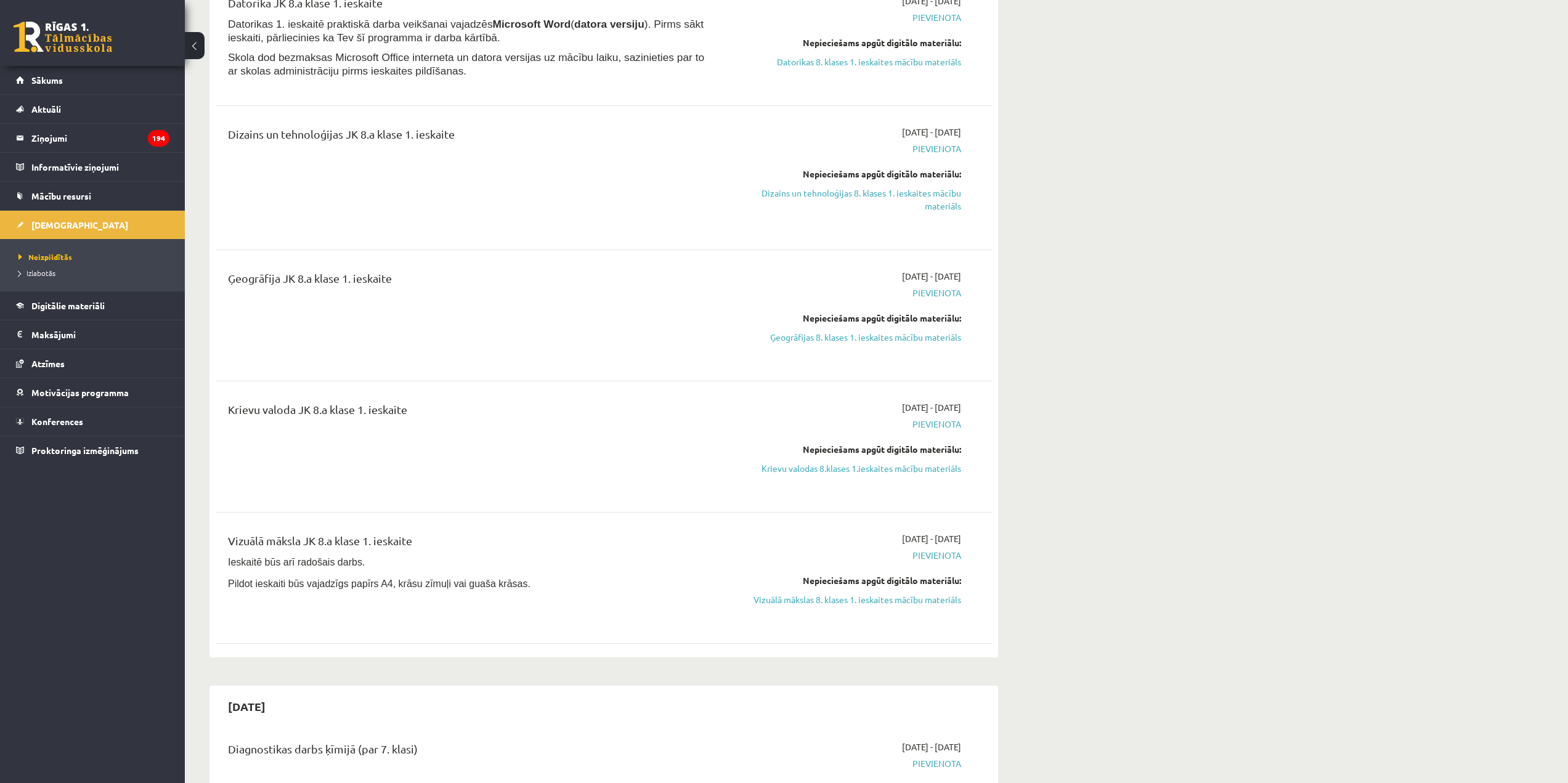
scroll to position [246, 0]
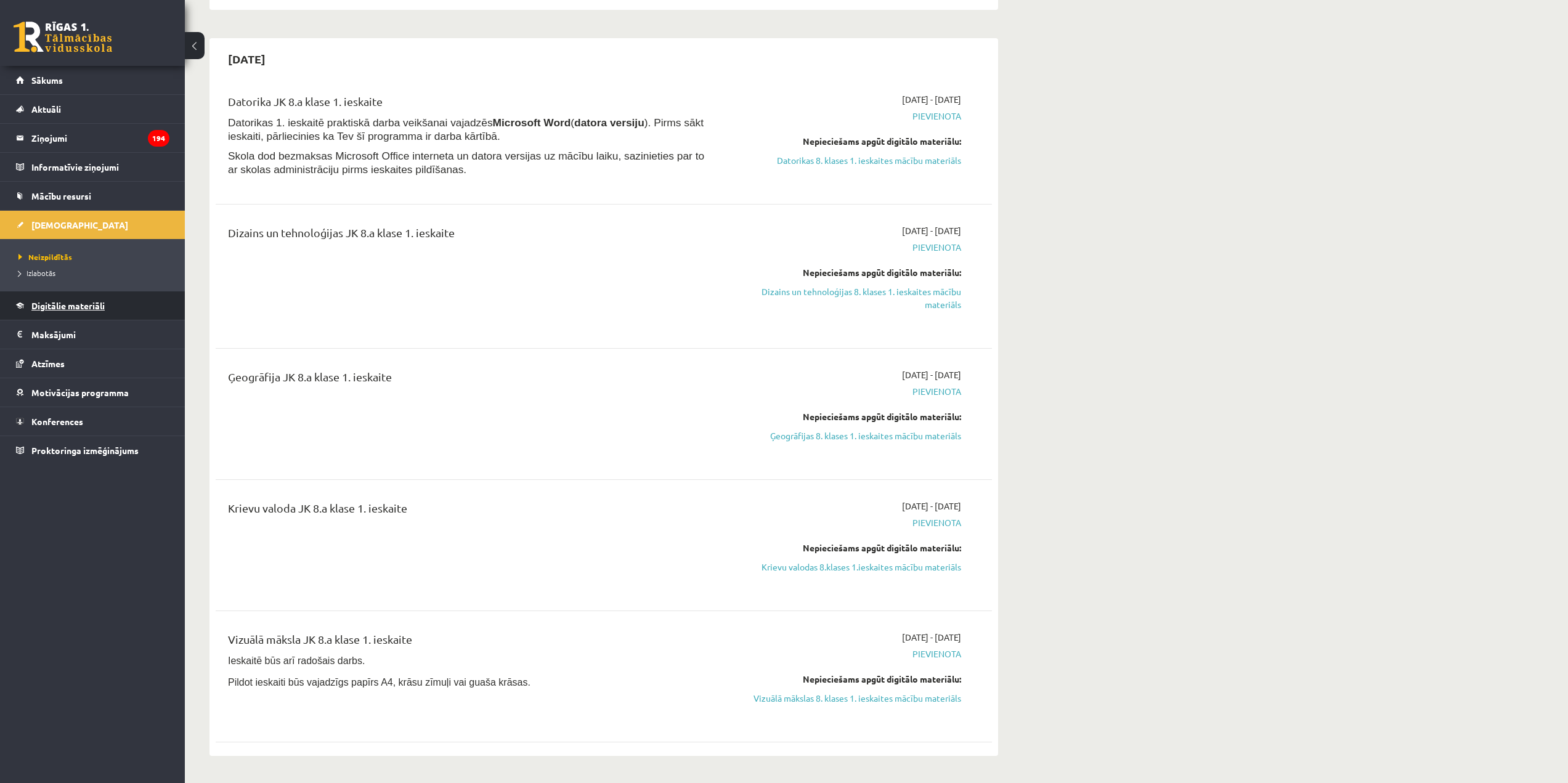
click at [66, 300] on link "Digitālie materiāli" at bounding box center [92, 305] width 153 height 28
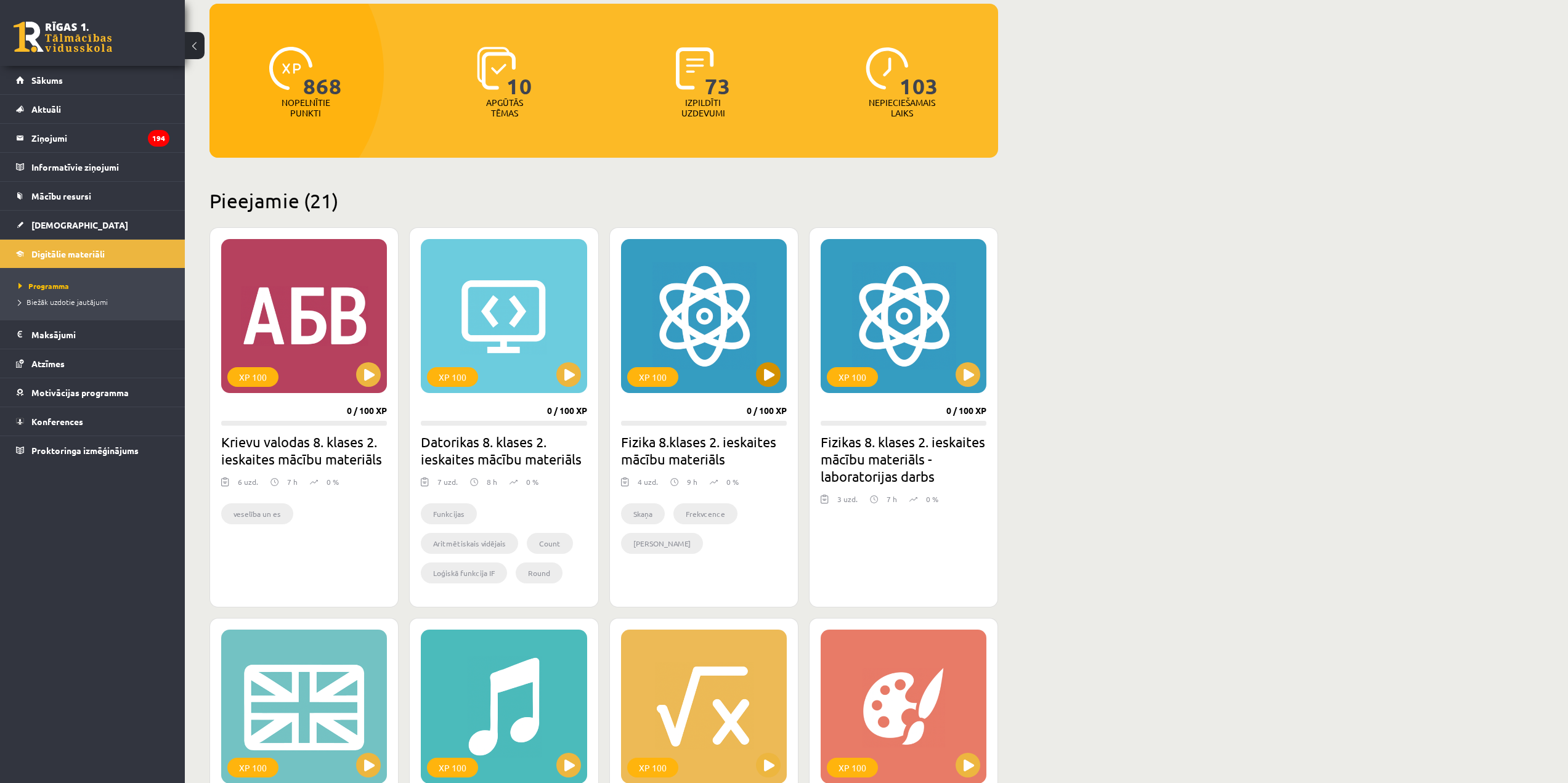
scroll to position [123, 0]
click at [75, 224] on link "[DEMOGRAPHIC_DATA]" at bounding box center [92, 225] width 153 height 28
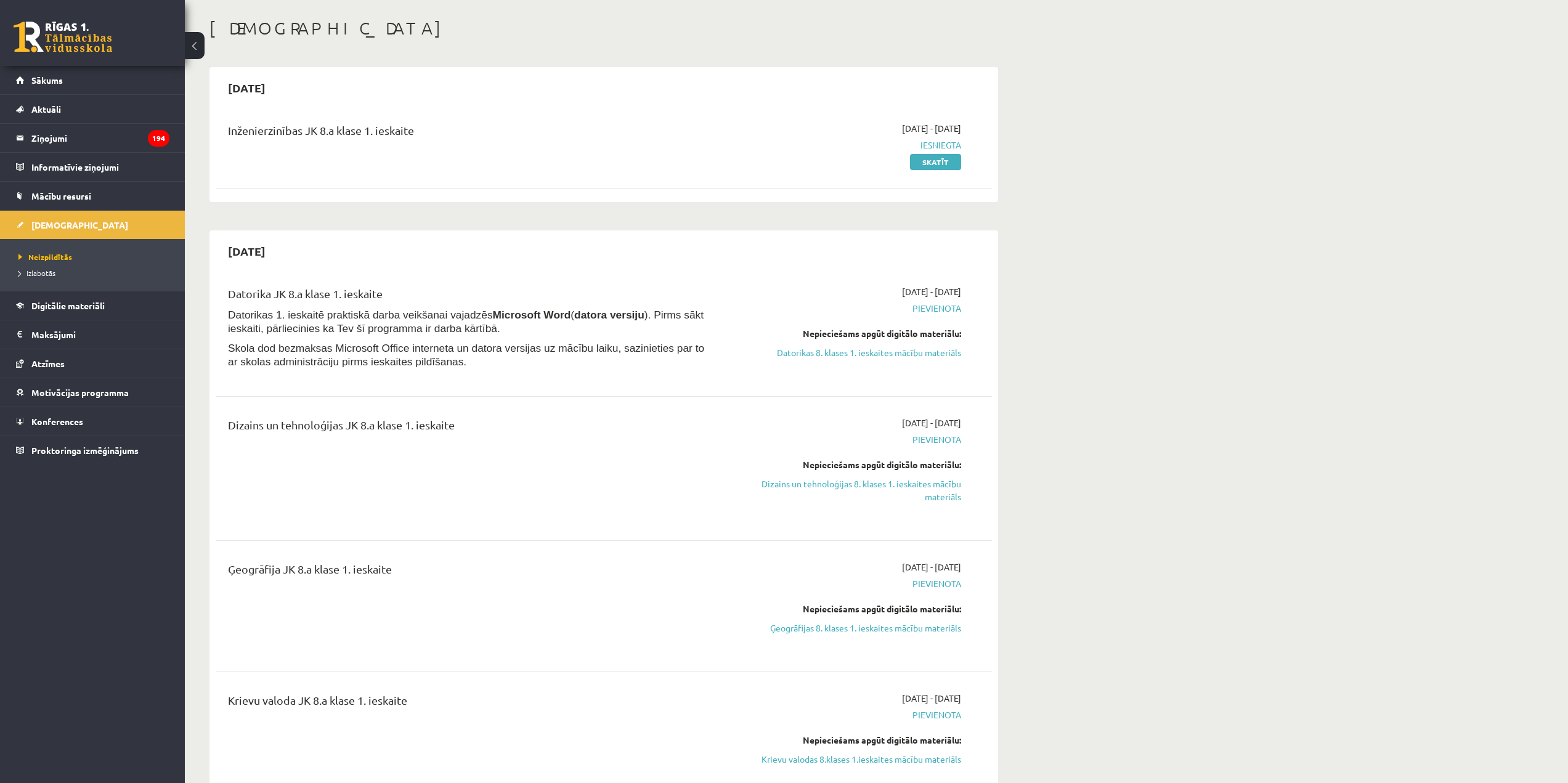
scroll to position [62, 0]
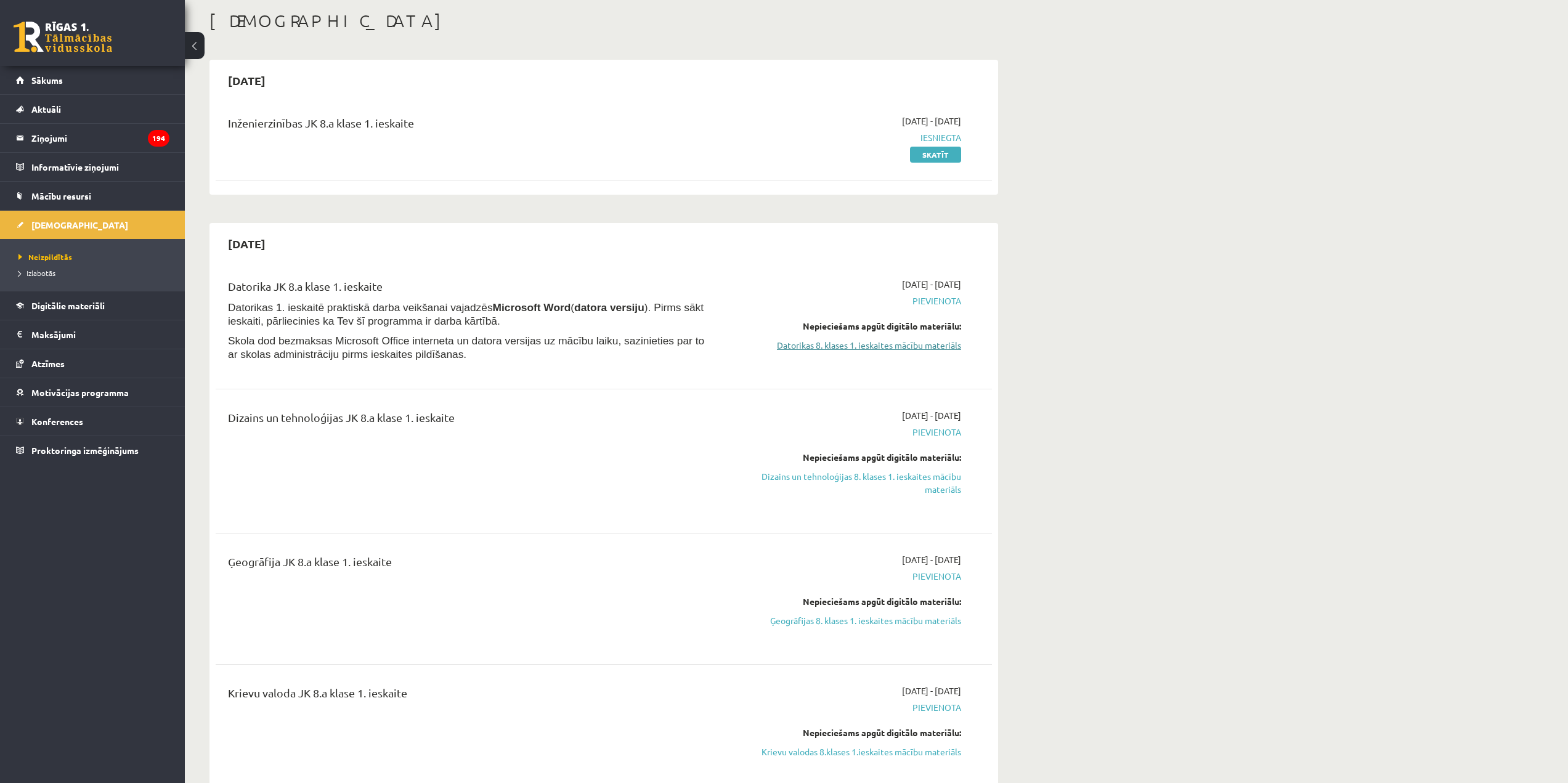
click at [935, 347] on link "Datorikas 8. klases 1. ieskaites mācību materiāls" at bounding box center [845, 346] width 233 height 13
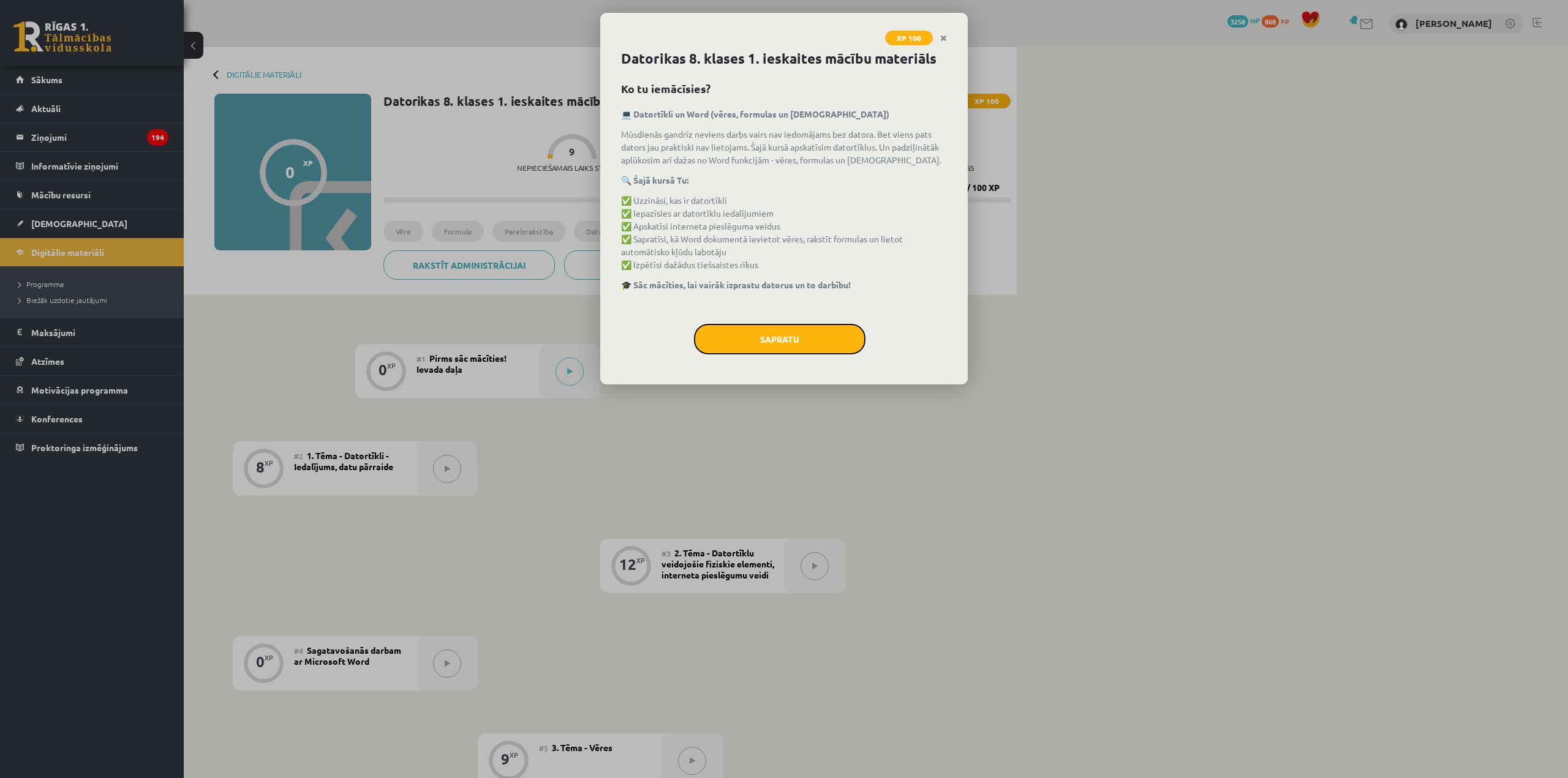
click at [737, 332] on button "Sapratu" at bounding box center [780, 339] width 172 height 31
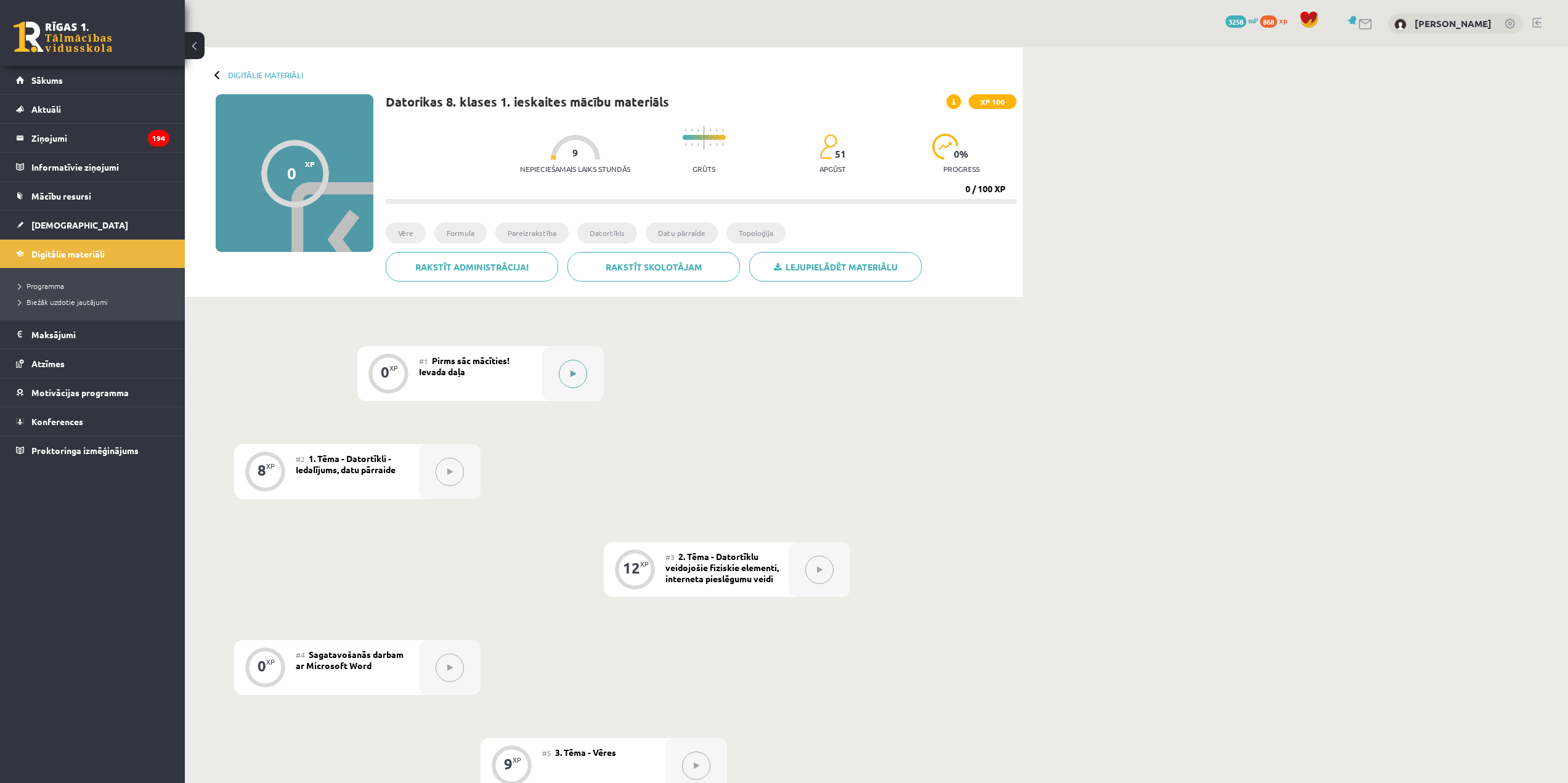
click at [575, 368] on button at bounding box center [573, 374] width 28 height 28
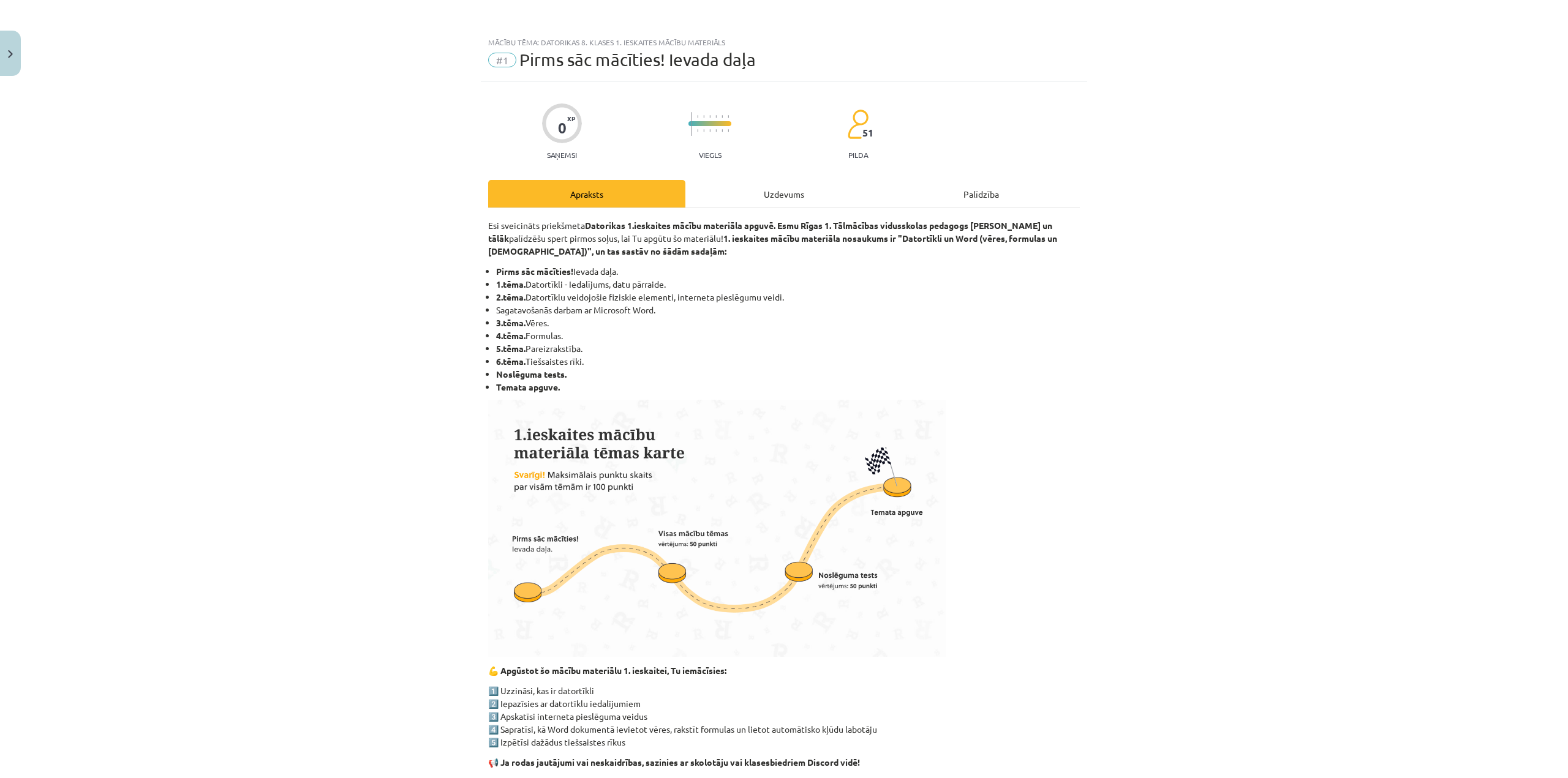
click at [793, 213] on div "Esi sveicināts priekšmeta Datorikas 1.ieskaites mācību materiāla apguvē. Esmu R…" at bounding box center [784, 646] width 591 height 875
click at [785, 199] on div "Uzdevums" at bounding box center [783, 194] width 197 height 27
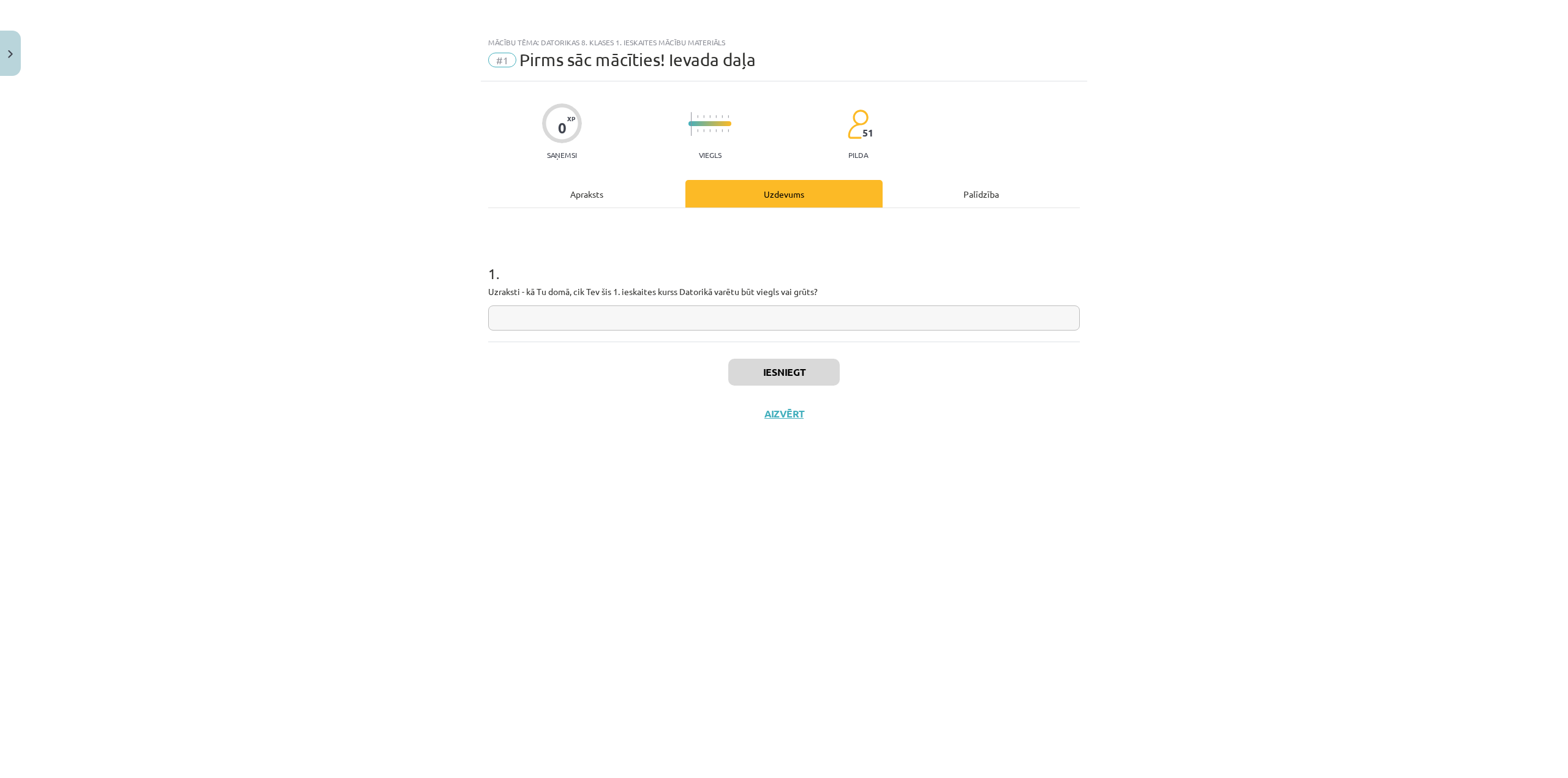
click at [697, 306] on div "1 . Uzraksti - kā Tu domā, cik Tev šis 1. ieskaites kurss Datorikā varētu būt v…" at bounding box center [784, 286] width 591 height 87
click at [697, 306] on input "text" at bounding box center [784, 318] width 591 height 25
type input "*"
click at [1519, 21] on div "Mācību tēma: Datorikas 8. klases 1. ieskaites mācību materiāls #1 Pirms sāc māc…" at bounding box center [784, 389] width 1568 height 778
click at [782, 320] on input "text" at bounding box center [784, 318] width 591 height 25
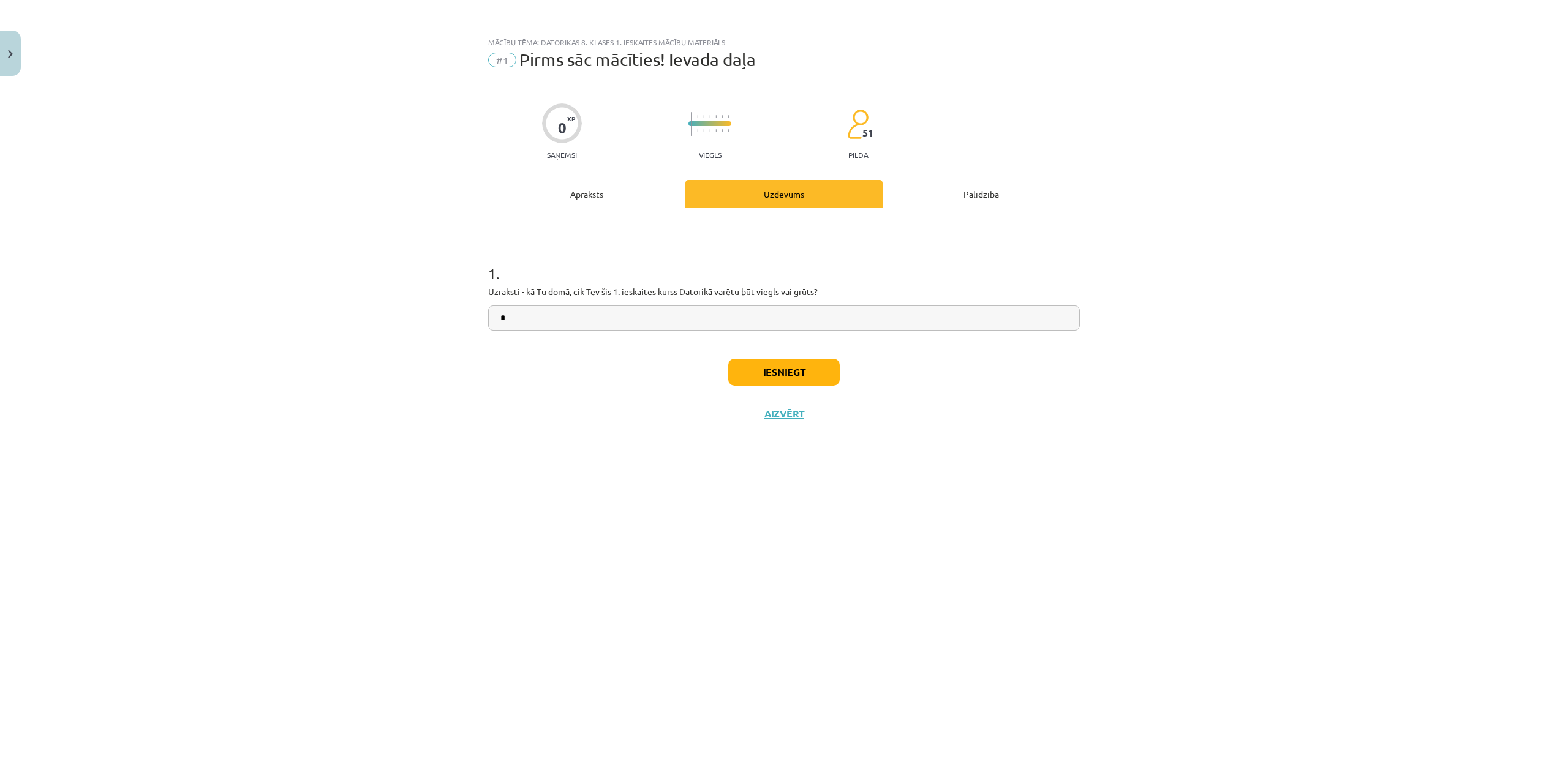
type input "*"
click at [811, 376] on button "Iesniegt" at bounding box center [784, 372] width 112 height 27
click at [790, 428] on button "Nākamā nodarbība" at bounding box center [784, 422] width 120 height 28
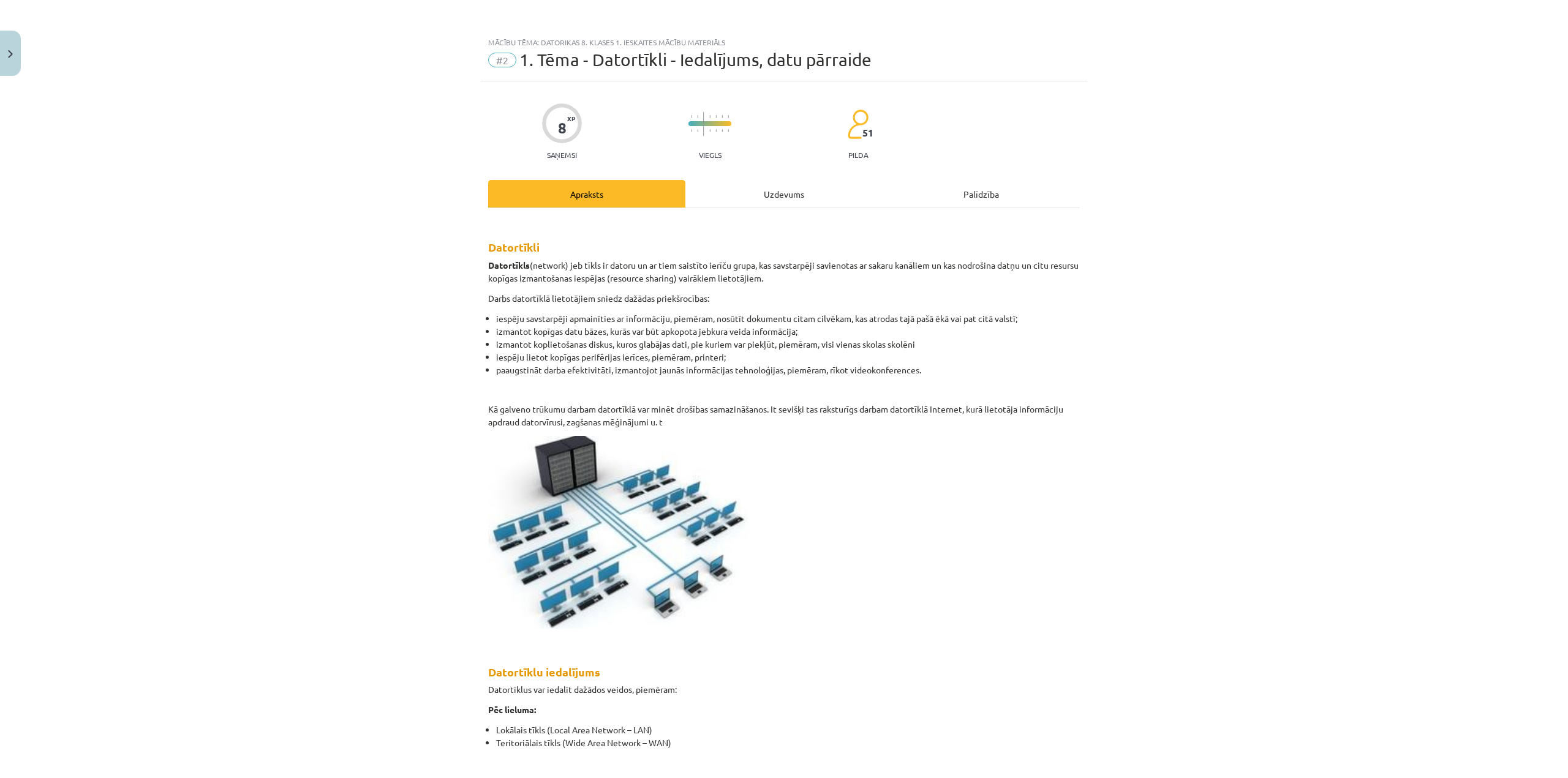
drag, startPoint x: 727, startPoint y: 185, endPoint x: 718, endPoint y: 201, distance: 18.4
click at [727, 185] on div "Uzdevums" at bounding box center [783, 194] width 197 height 27
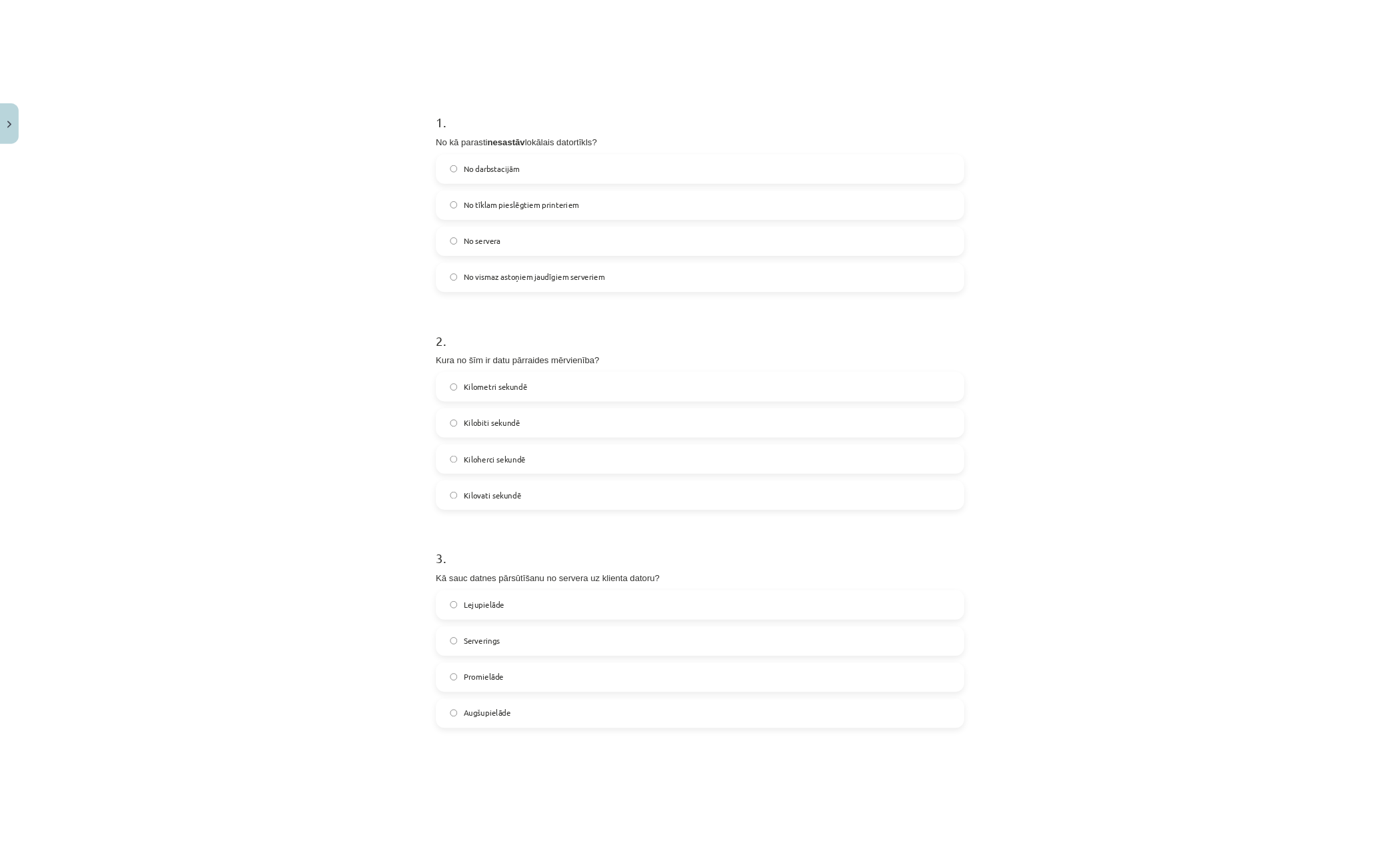
scroll to position [233, 0]
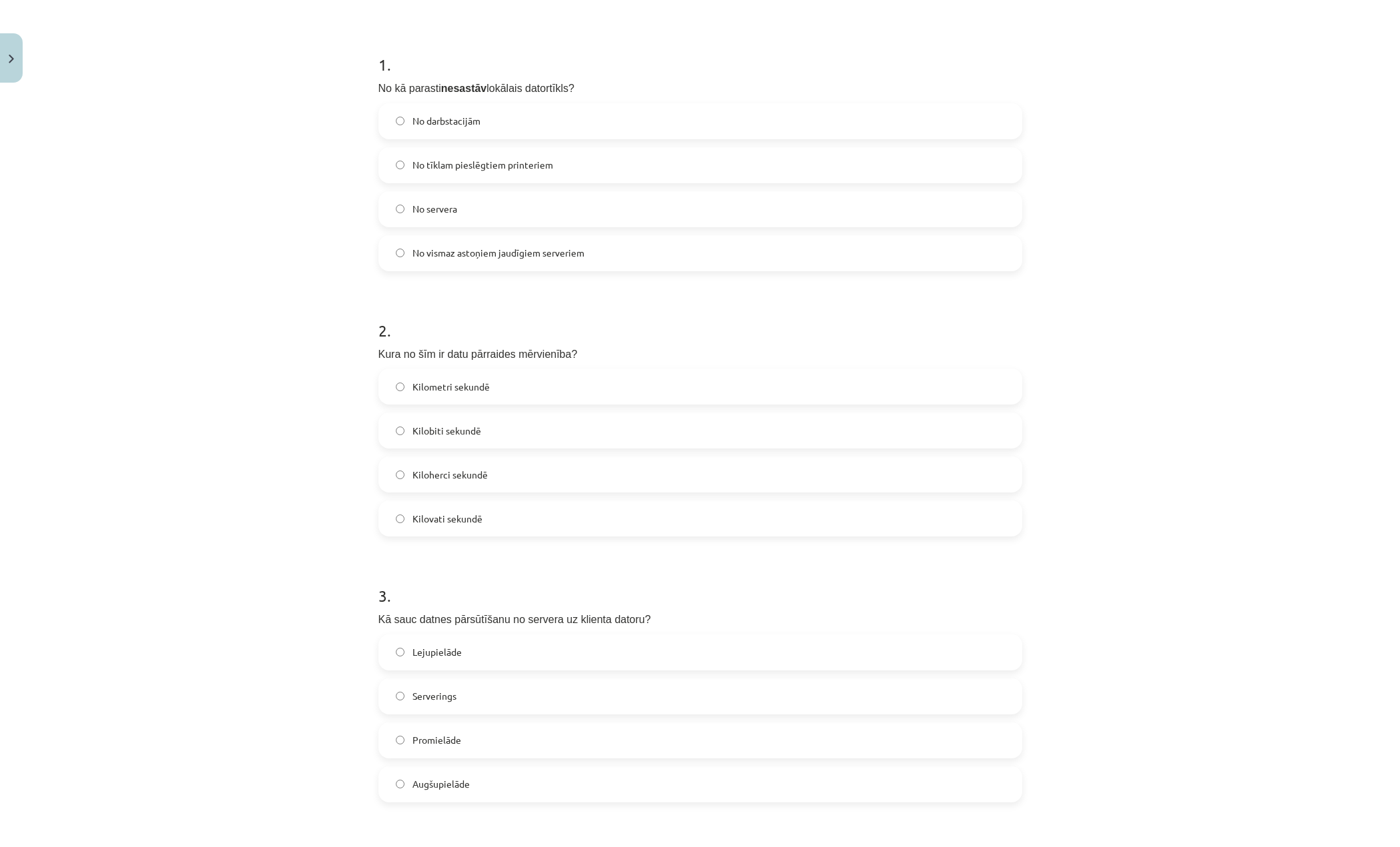
click at [591, 256] on label "No vismaz astoņiem jaudīgiem serveriem" at bounding box center [700, 253] width 641 height 34
click at [462, 429] on span "Kilobiti sekundē" at bounding box center [447, 431] width 69 height 14
click at [445, 651] on span "Lejupielāde" at bounding box center [437, 652] width 49 height 14
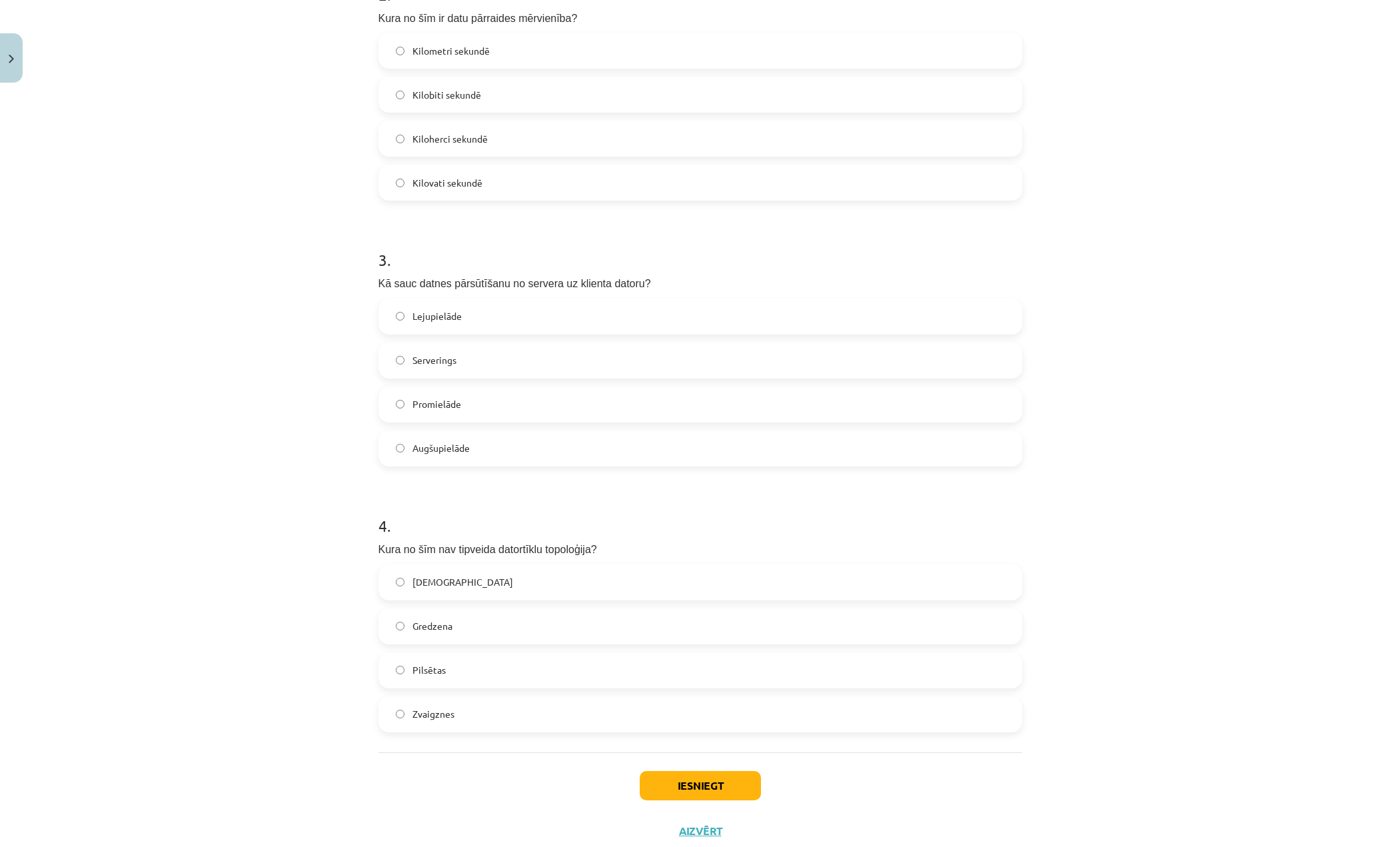
scroll to position [609, 0]
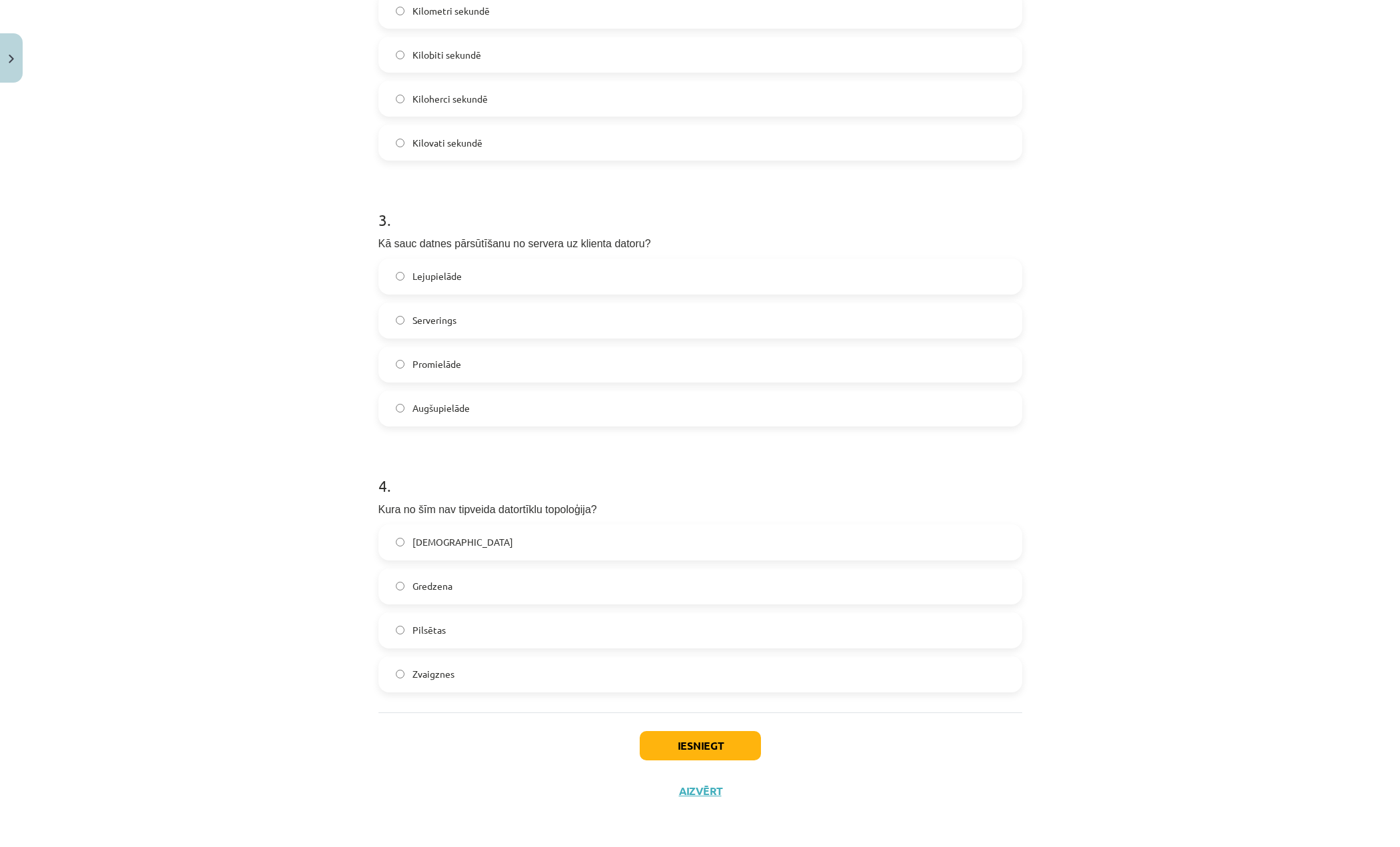
click at [482, 640] on label "Pilsētas" at bounding box center [700, 630] width 641 height 34
click at [749, 753] on button "Iesniegt" at bounding box center [700, 746] width 122 height 30
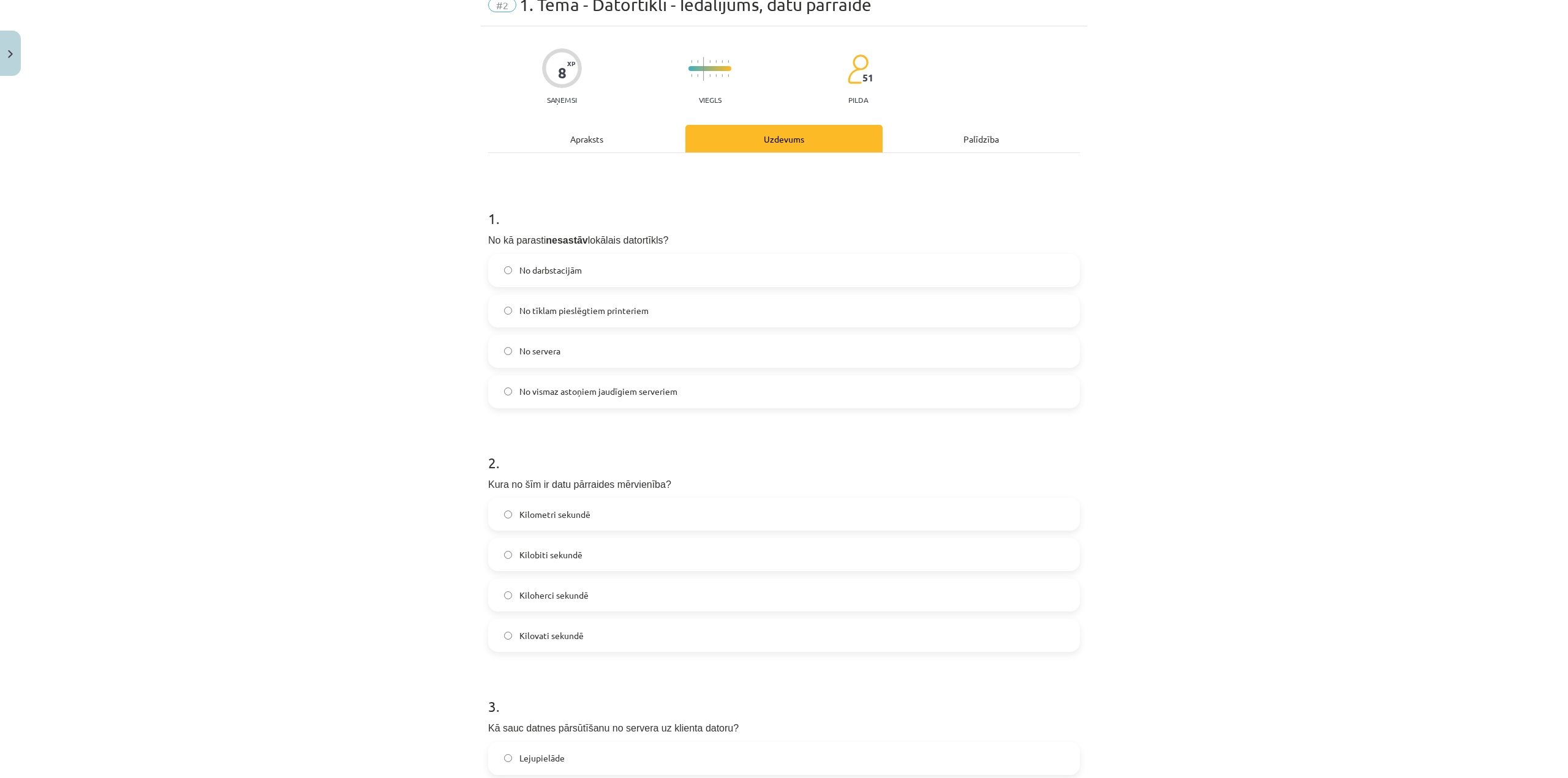
scroll to position [62, 0]
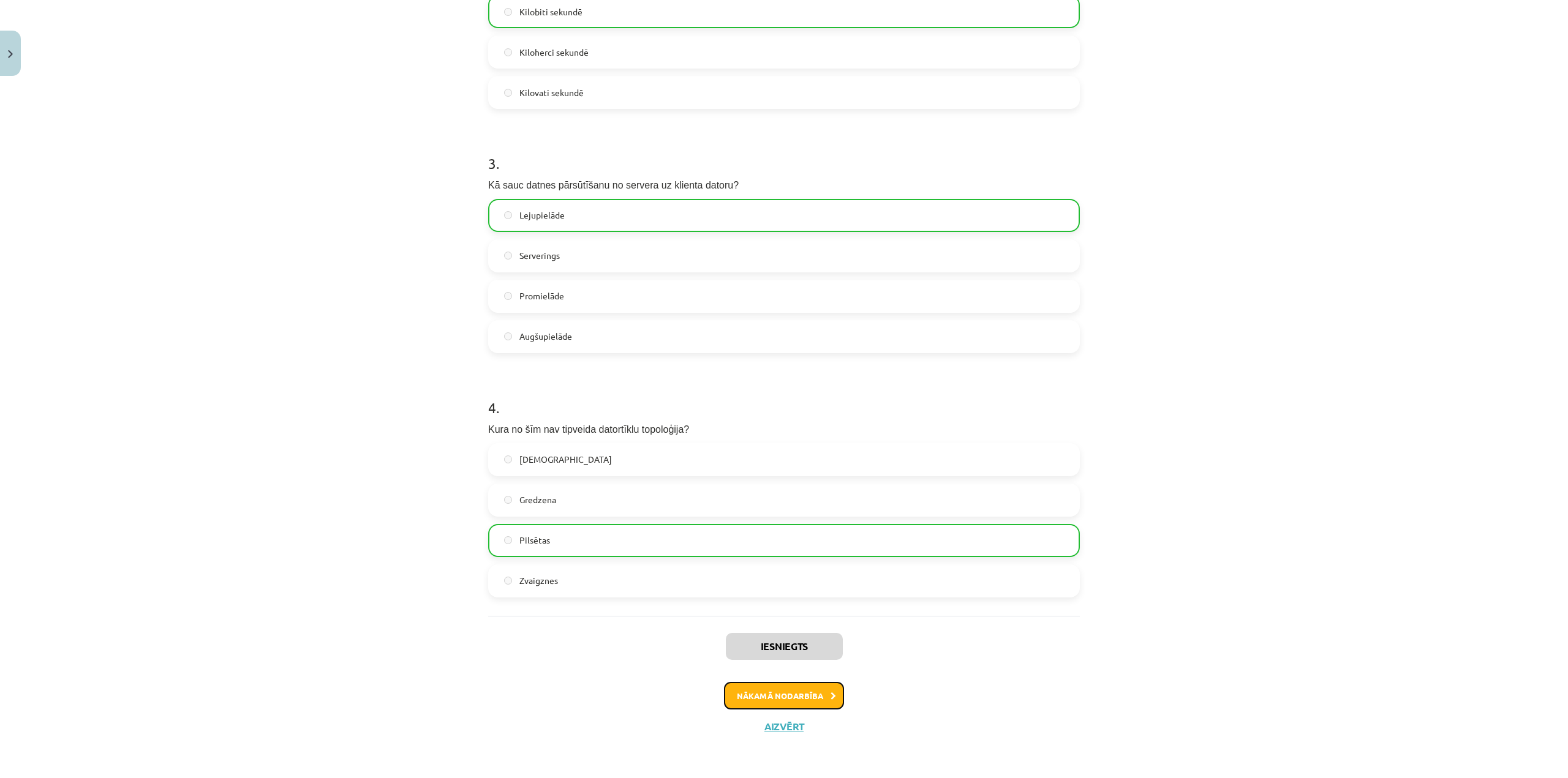
click at [778, 699] on button "Nākamā nodarbība" at bounding box center [784, 696] width 120 height 28
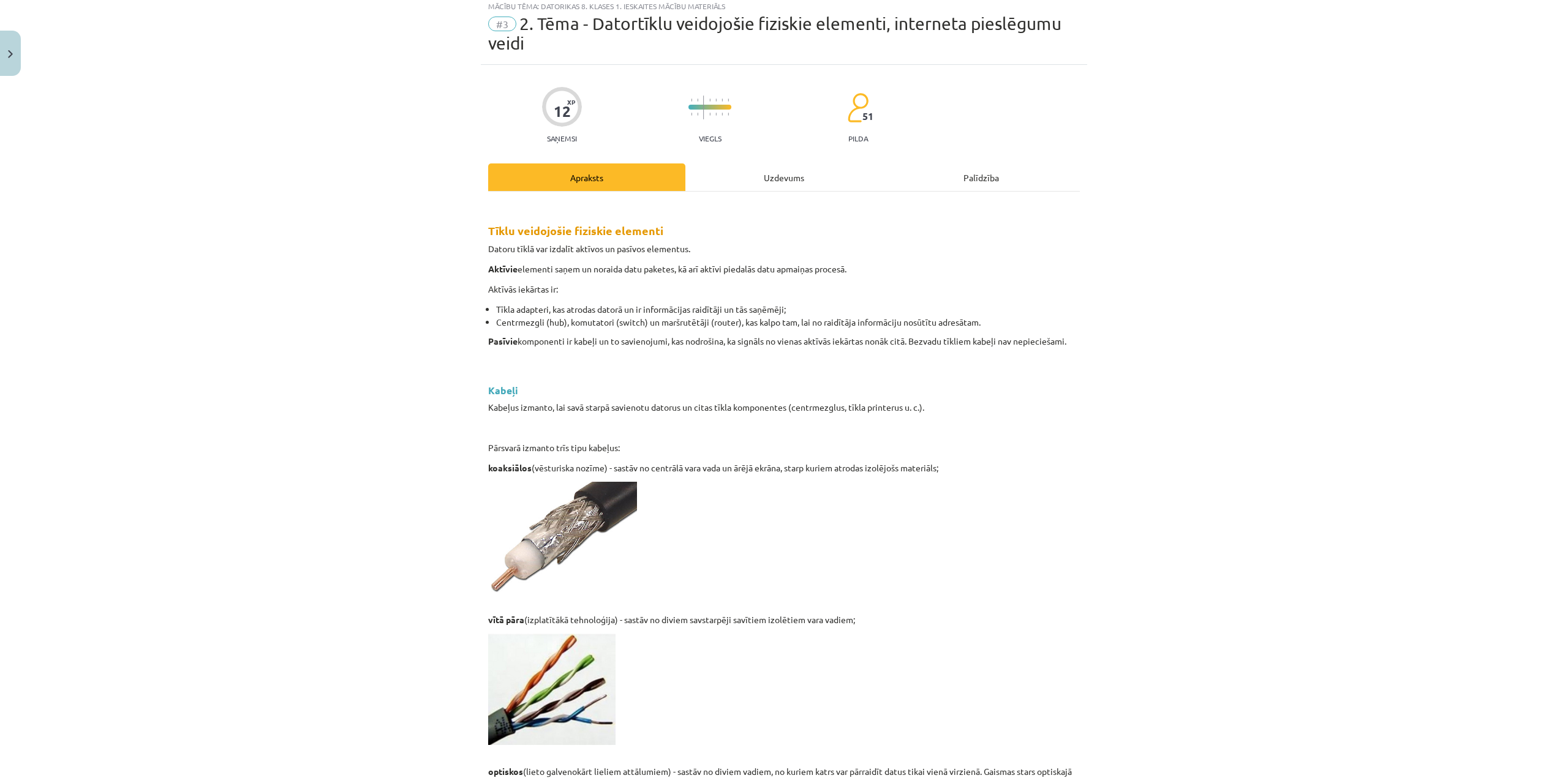
scroll to position [31, 0]
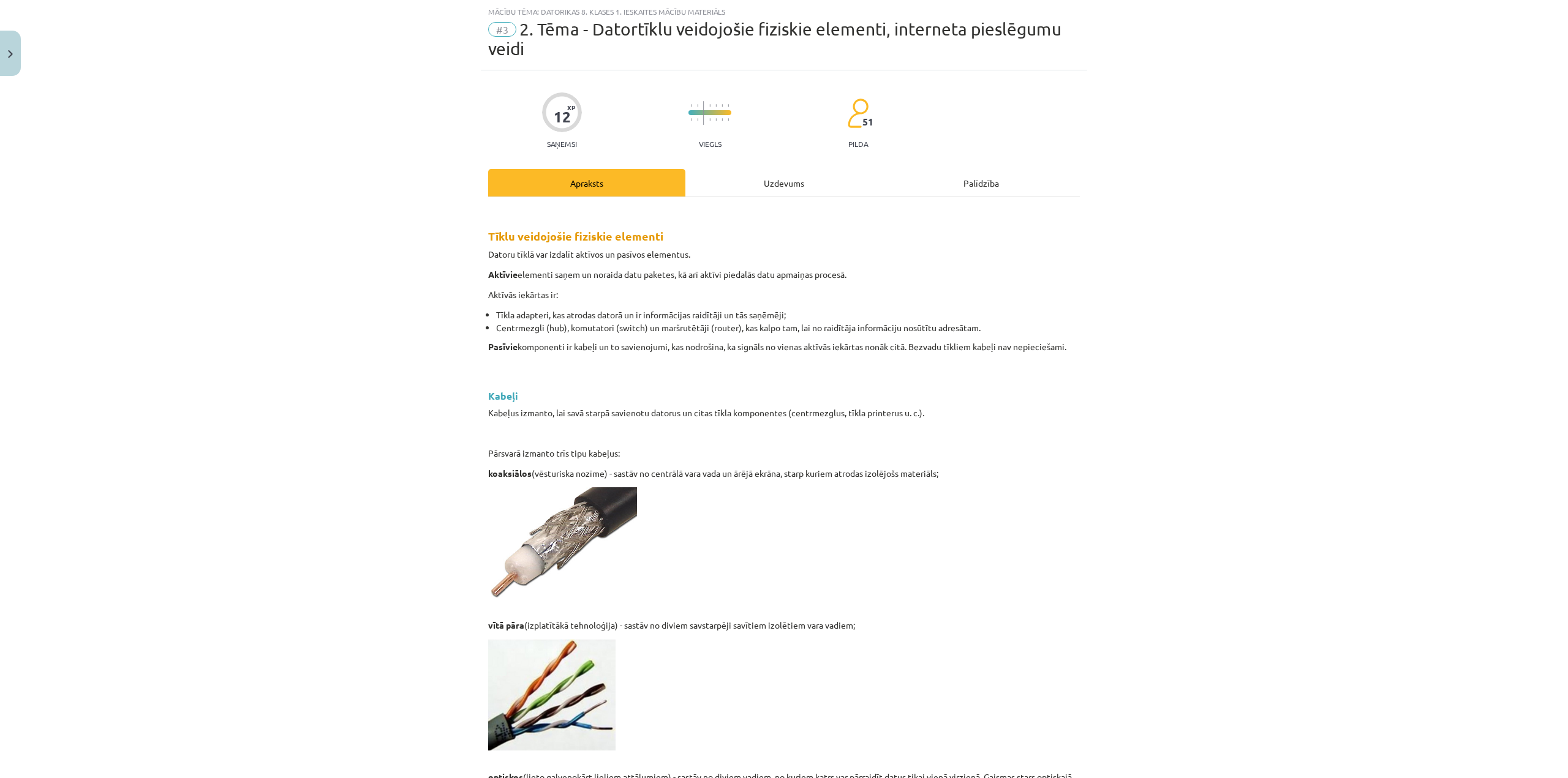
click at [738, 186] on div "Uzdevums" at bounding box center [783, 183] width 197 height 27
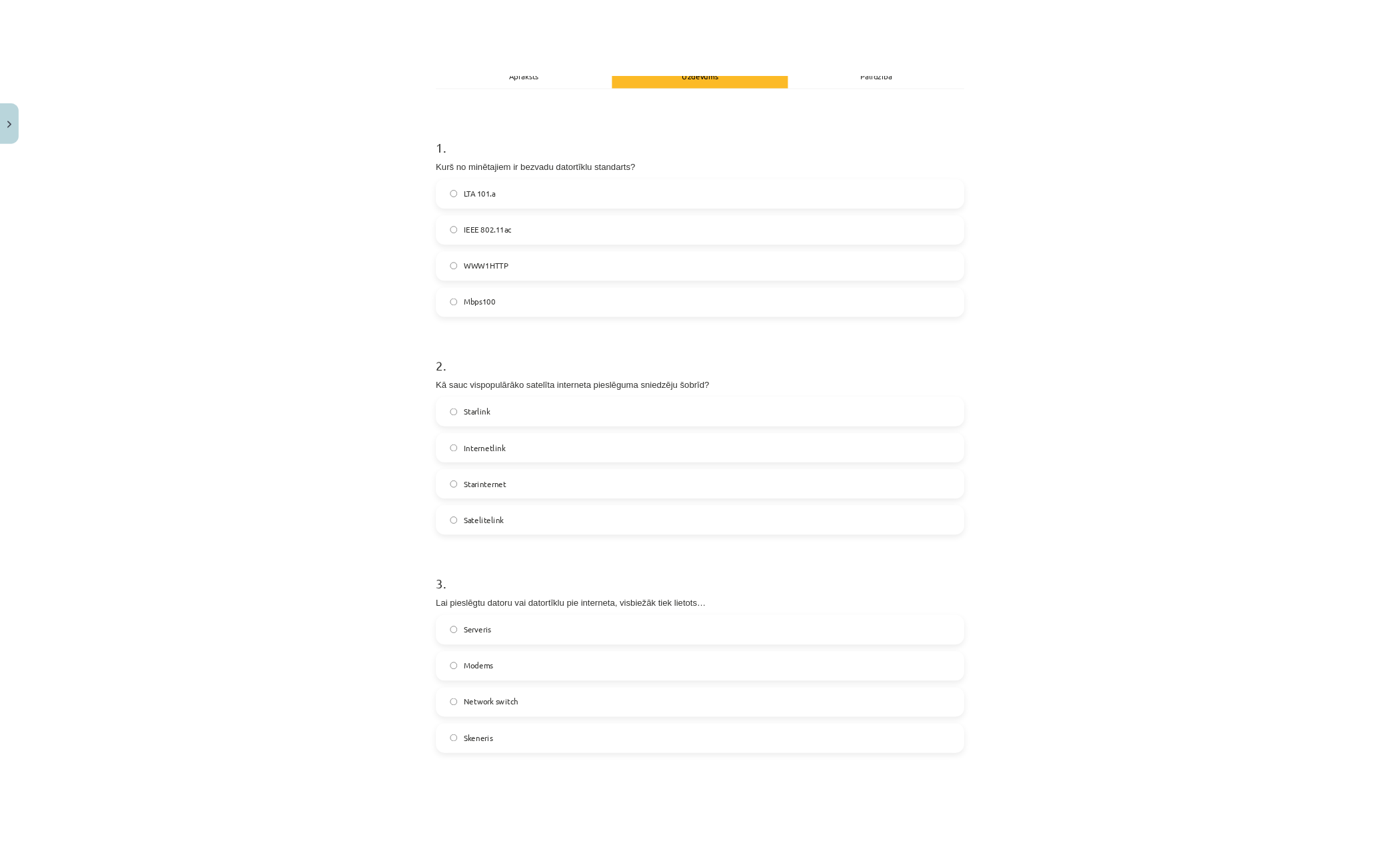
scroll to position [233, 0]
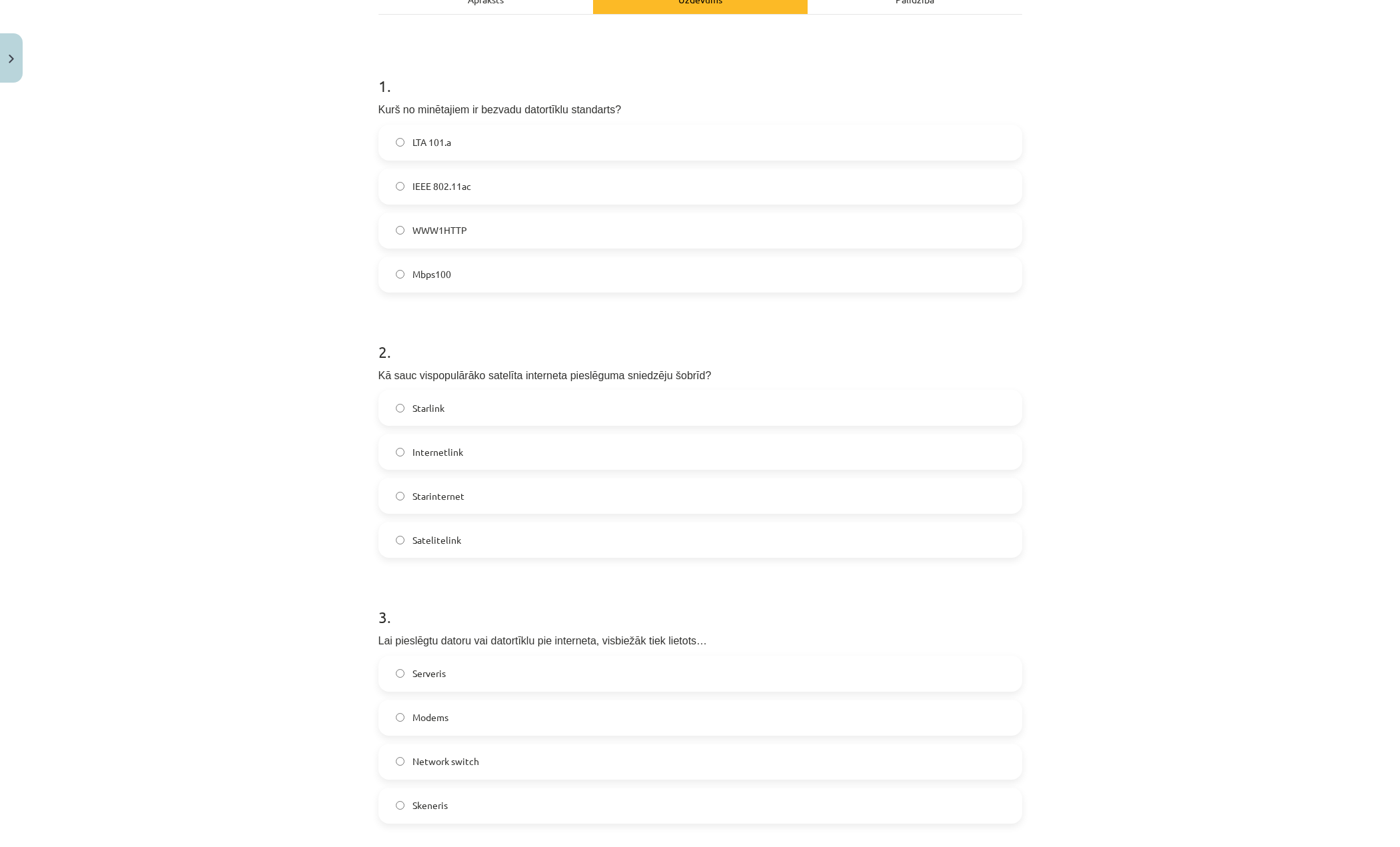
click at [525, 188] on label "IEEE 802.11ac" at bounding box center [700, 186] width 641 height 34
click at [445, 406] on label "Starlink" at bounding box center [700, 408] width 641 height 34
click at [436, 716] on span "Modems" at bounding box center [431, 718] width 36 height 14
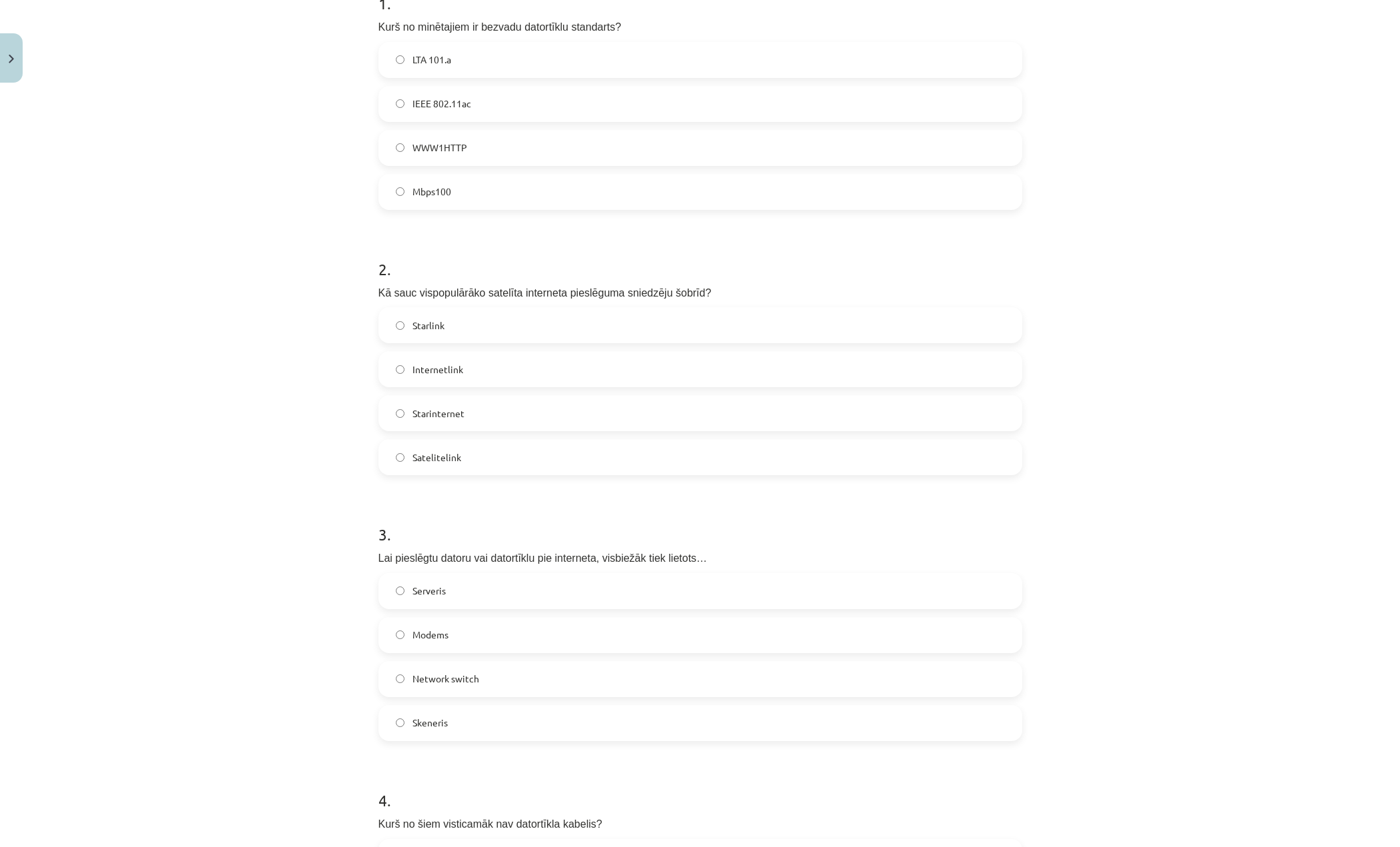
scroll to position [630, 0]
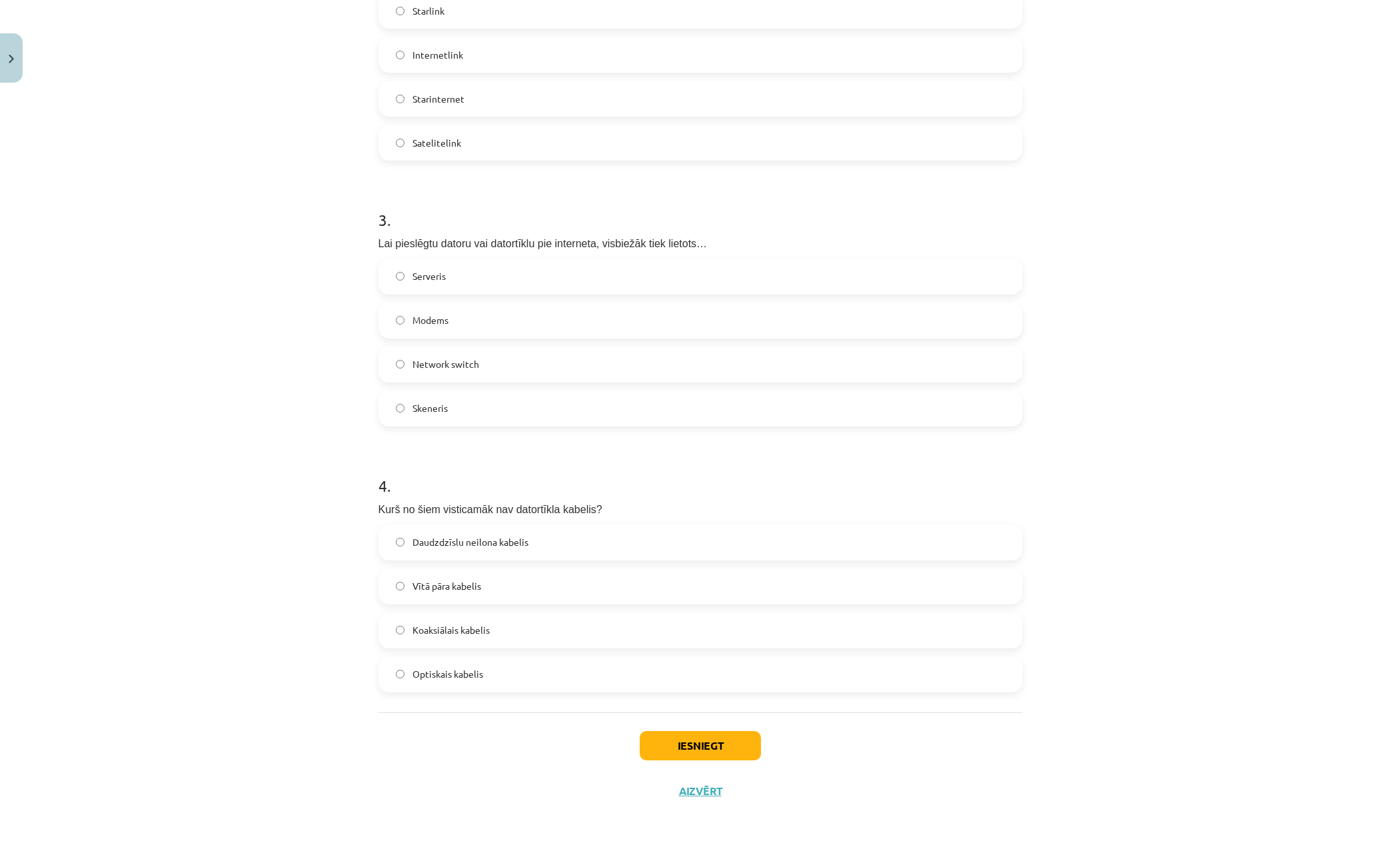
click at [766, 549] on label "Daudzdzīslu neilona kabelis" at bounding box center [700, 542] width 641 height 34
click at [668, 743] on button "Iesniegt" at bounding box center [700, 746] width 122 height 30
drag, startPoint x: 677, startPoint y: 694, endPoint x: 590, endPoint y: 721, distance: 91.1
click at [590, 721] on div "Iesniegt Aizvērt" at bounding box center [700, 760] width 644 height 94
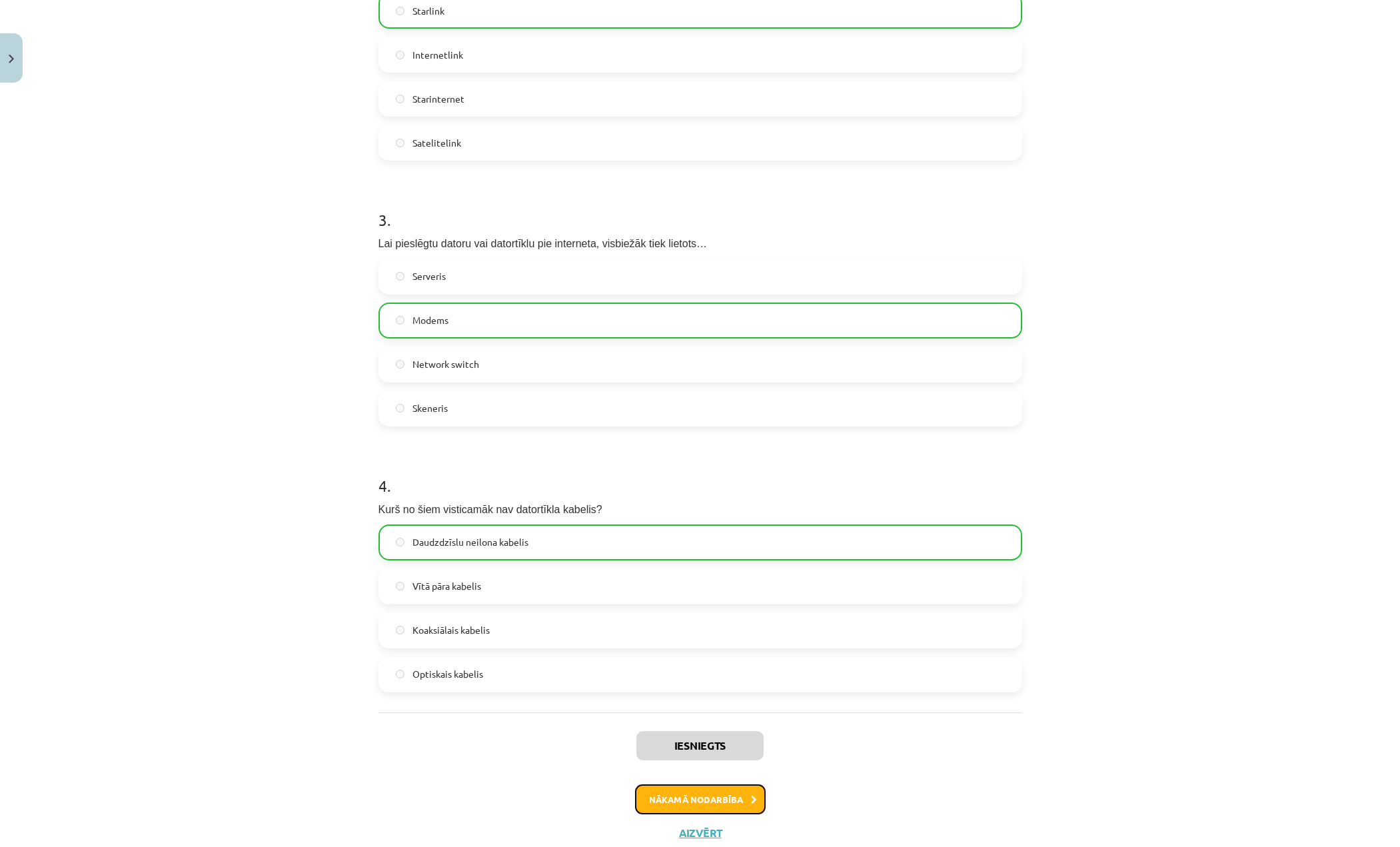
click at [678, 789] on button "Nākamā nodarbība" at bounding box center [700, 799] width 131 height 30
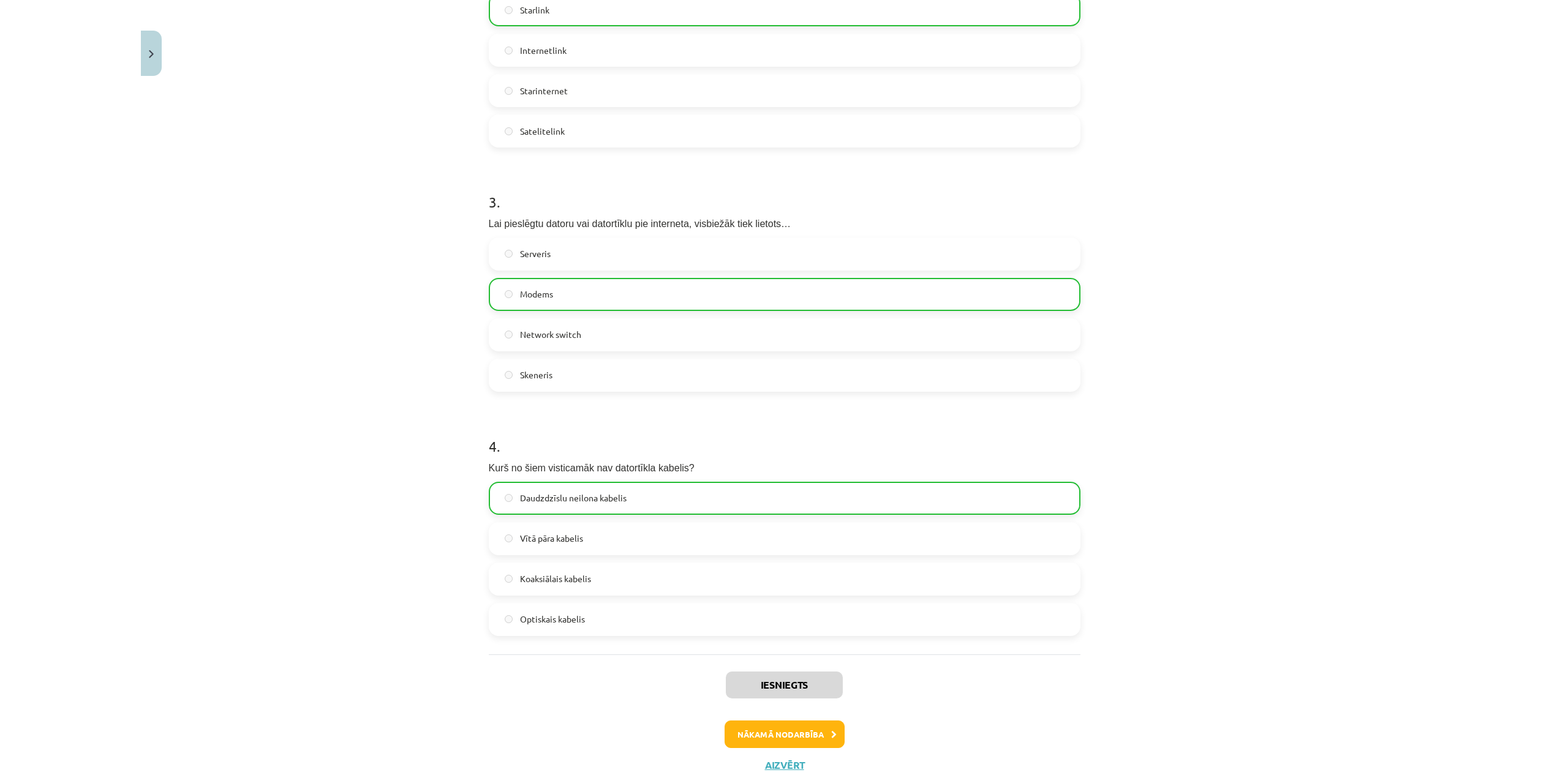
scroll to position [0, 0]
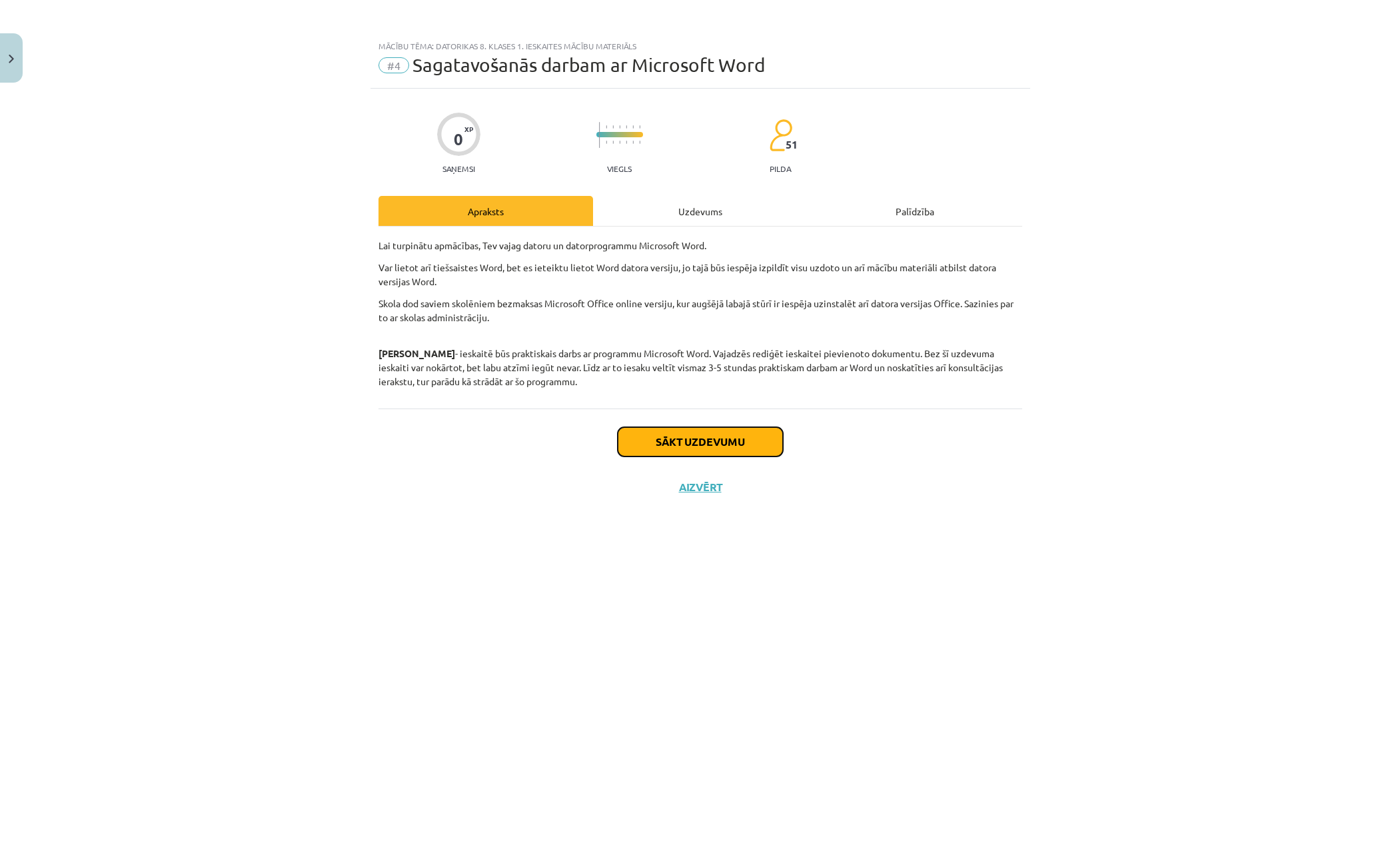
click at [769, 440] on button "Sākt uzdevumu" at bounding box center [700, 442] width 165 height 30
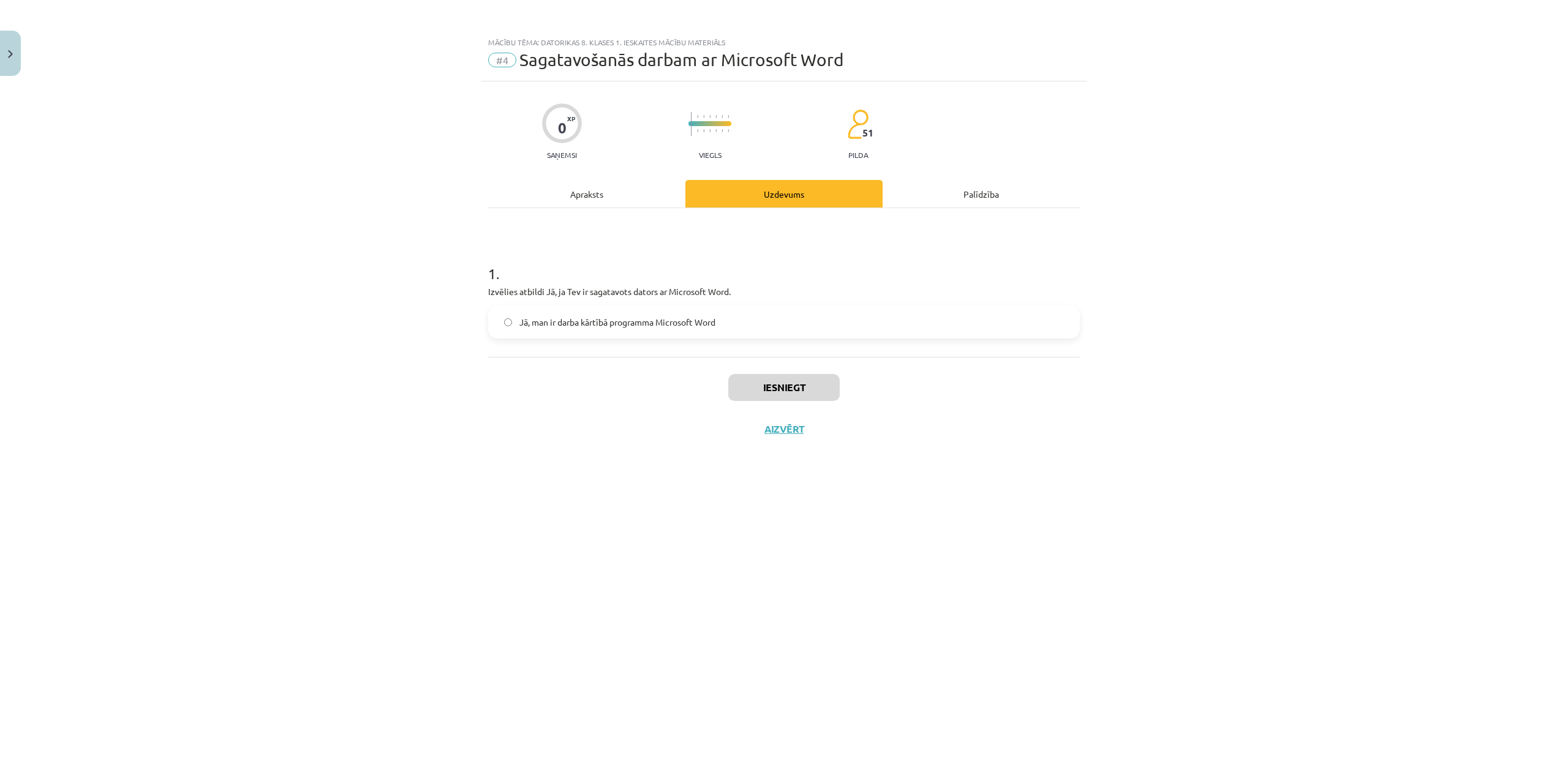
click at [1471, 49] on div "Mācību tēma: Datorikas 8. klases 1. ieskaites mācību materiāls #4 Sagatavošanās…" at bounding box center [784, 389] width 1568 height 778
click at [642, 319] on span "Jā, man ir darba kārtībā programma Microsoft Word" at bounding box center [617, 322] width 196 height 13
click at [761, 389] on button "Iesniegt" at bounding box center [784, 388] width 112 height 27
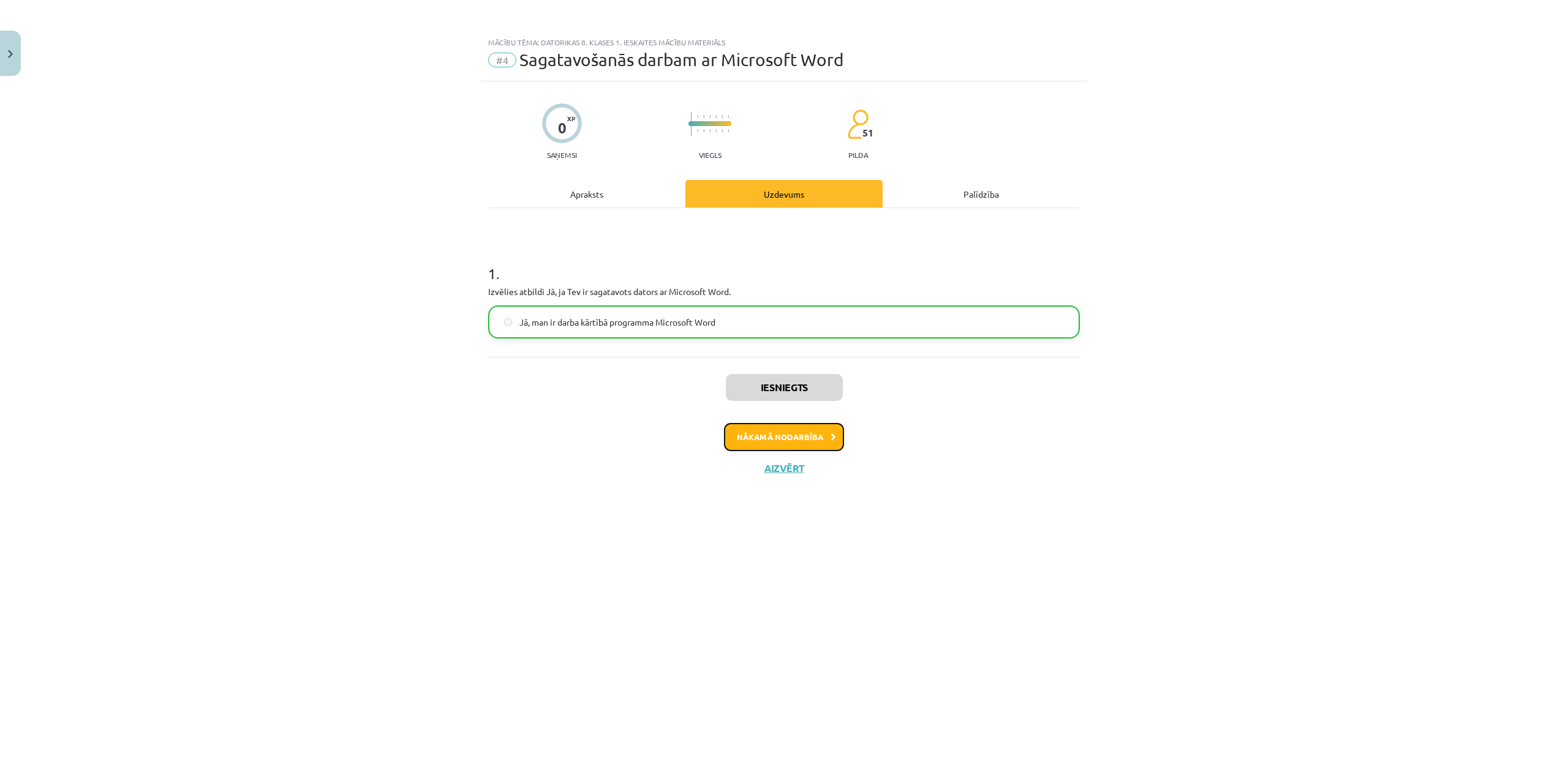
click at [742, 429] on button "Nākamā nodarbība" at bounding box center [784, 437] width 120 height 28
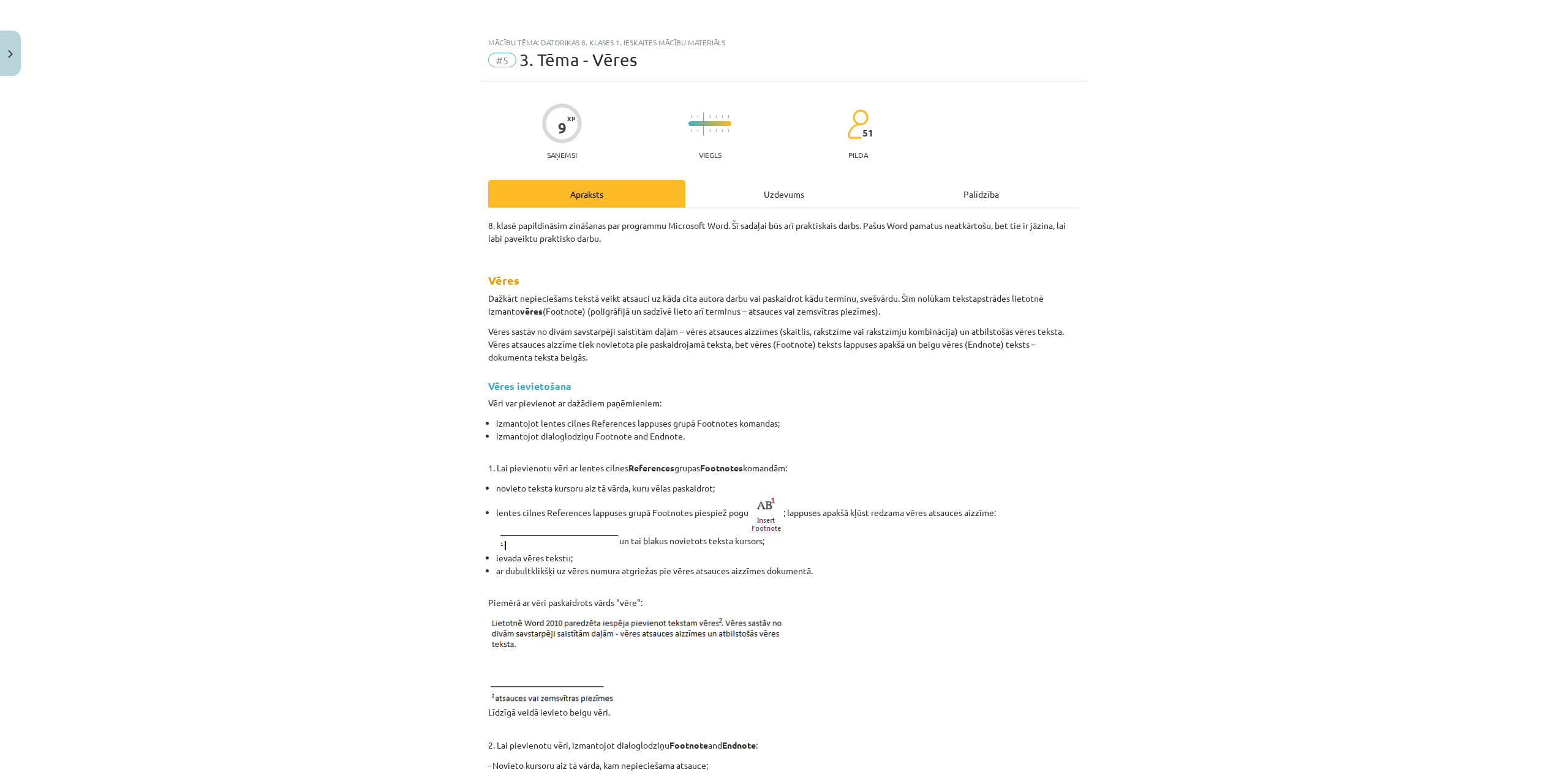
click at [808, 192] on div "Uzdevums" at bounding box center [783, 194] width 197 height 27
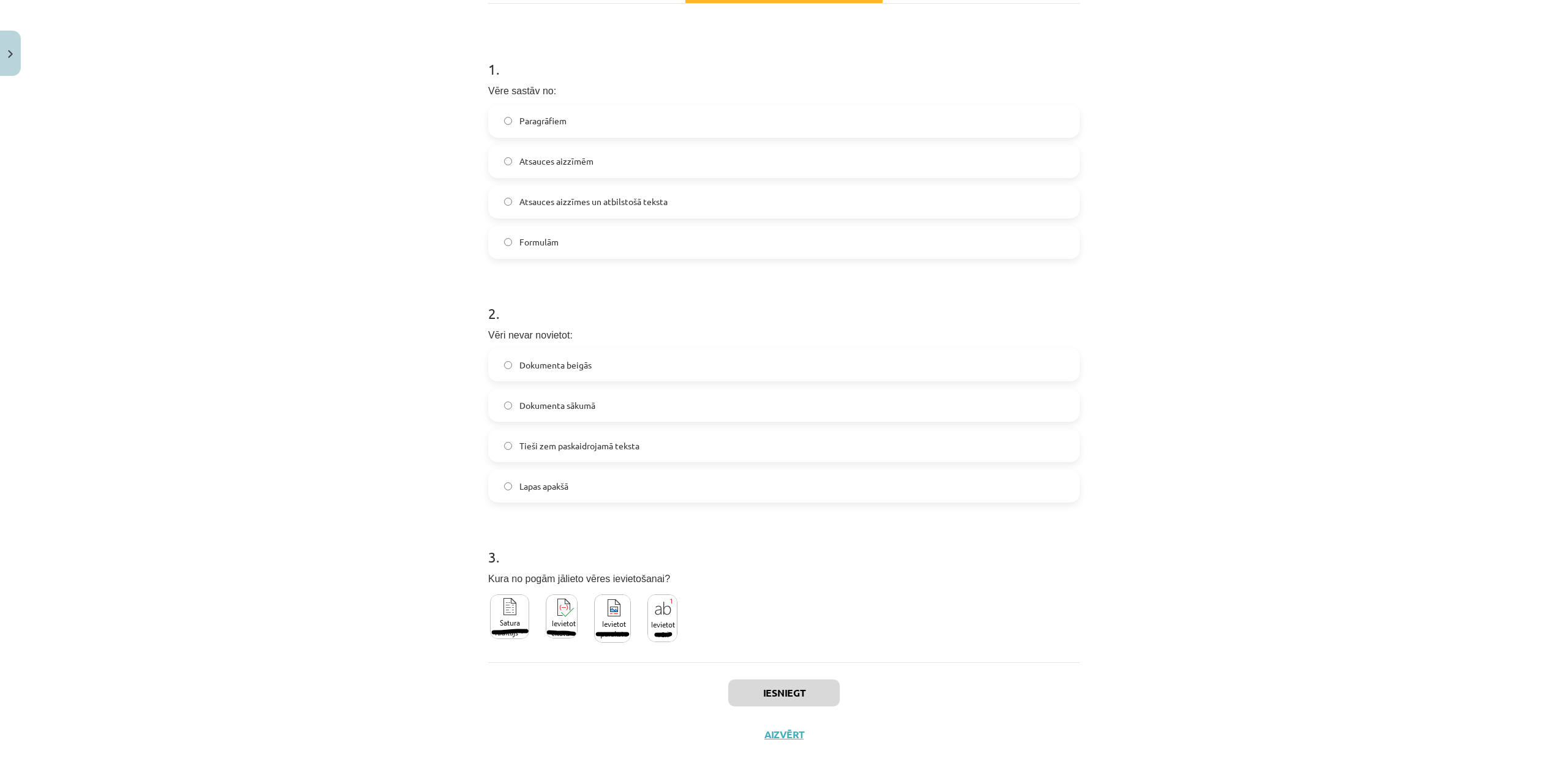
scroll to position [213, 0]
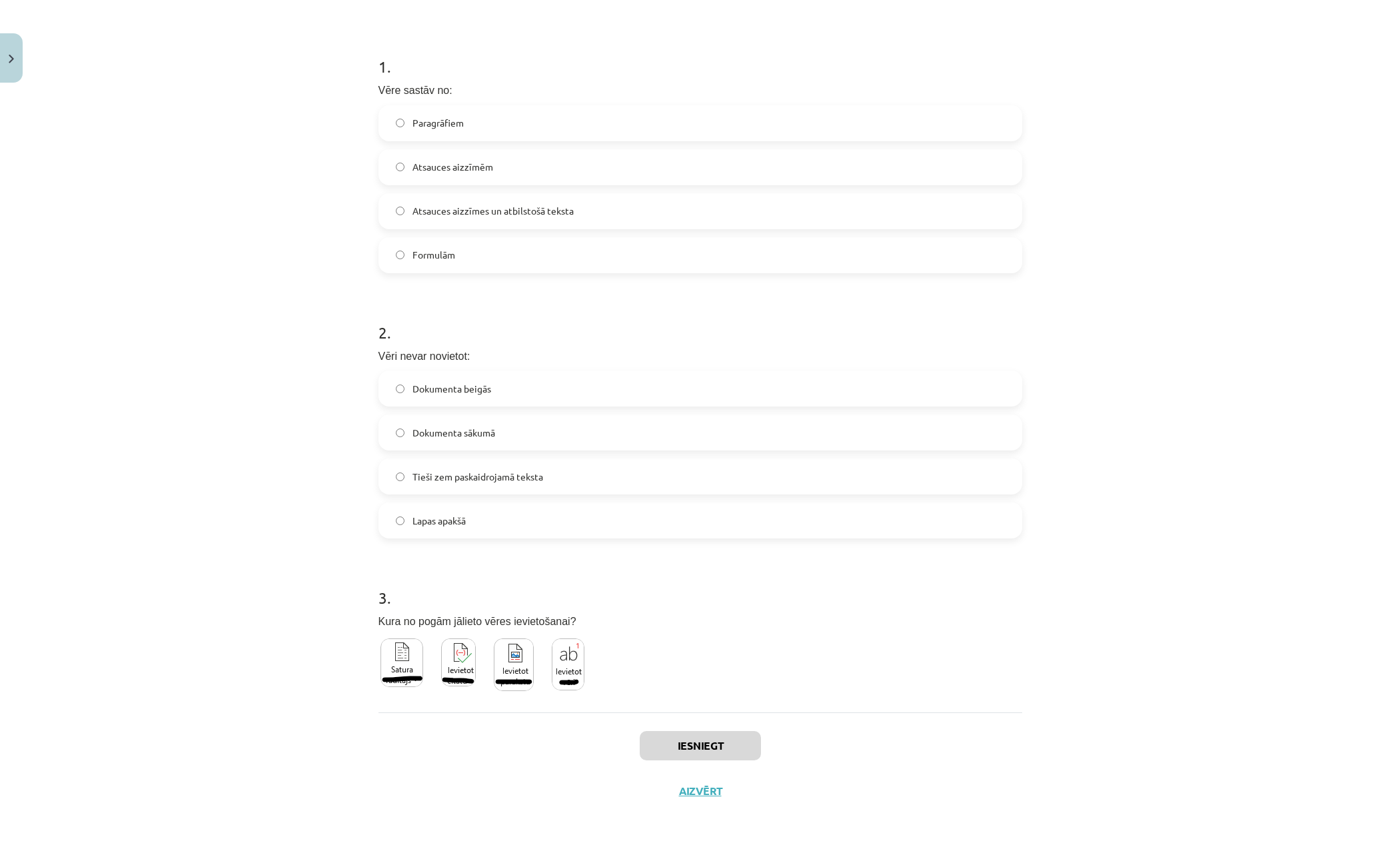
click at [486, 163] on span "Atsauces aizzīmēm" at bounding box center [453, 167] width 81 height 14
click at [492, 206] on span "Atsauces aizzīmes un atbilstošā teksta" at bounding box center [493, 211] width 161 height 14
click at [462, 480] on span "Tieši zem paskaidrojamā teksta" at bounding box center [478, 477] width 131 height 14
click at [661, 734] on button "Iesniegt" at bounding box center [700, 746] width 122 height 30
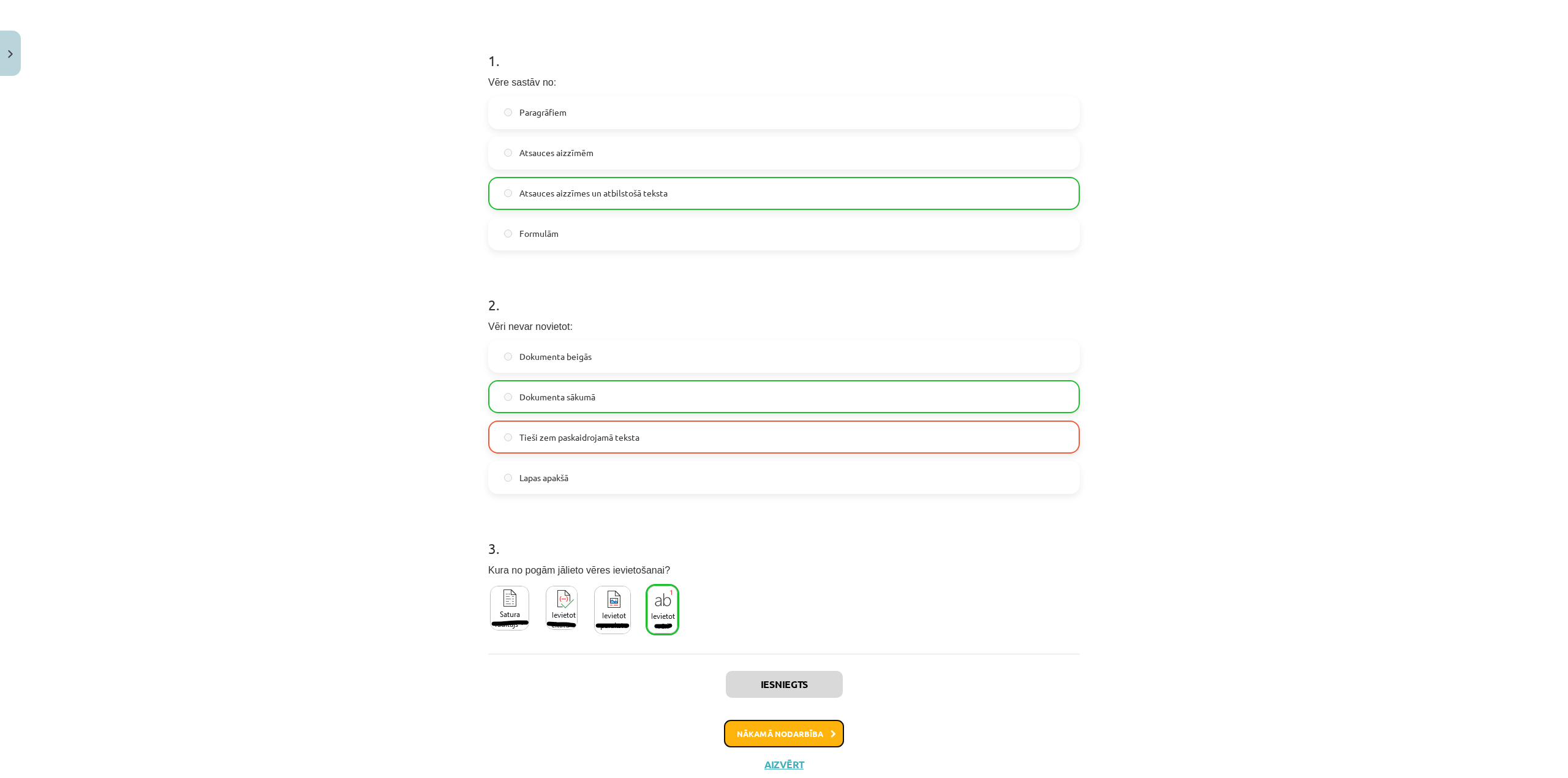
click at [745, 730] on button "Nākamā nodarbība" at bounding box center [784, 734] width 120 height 28
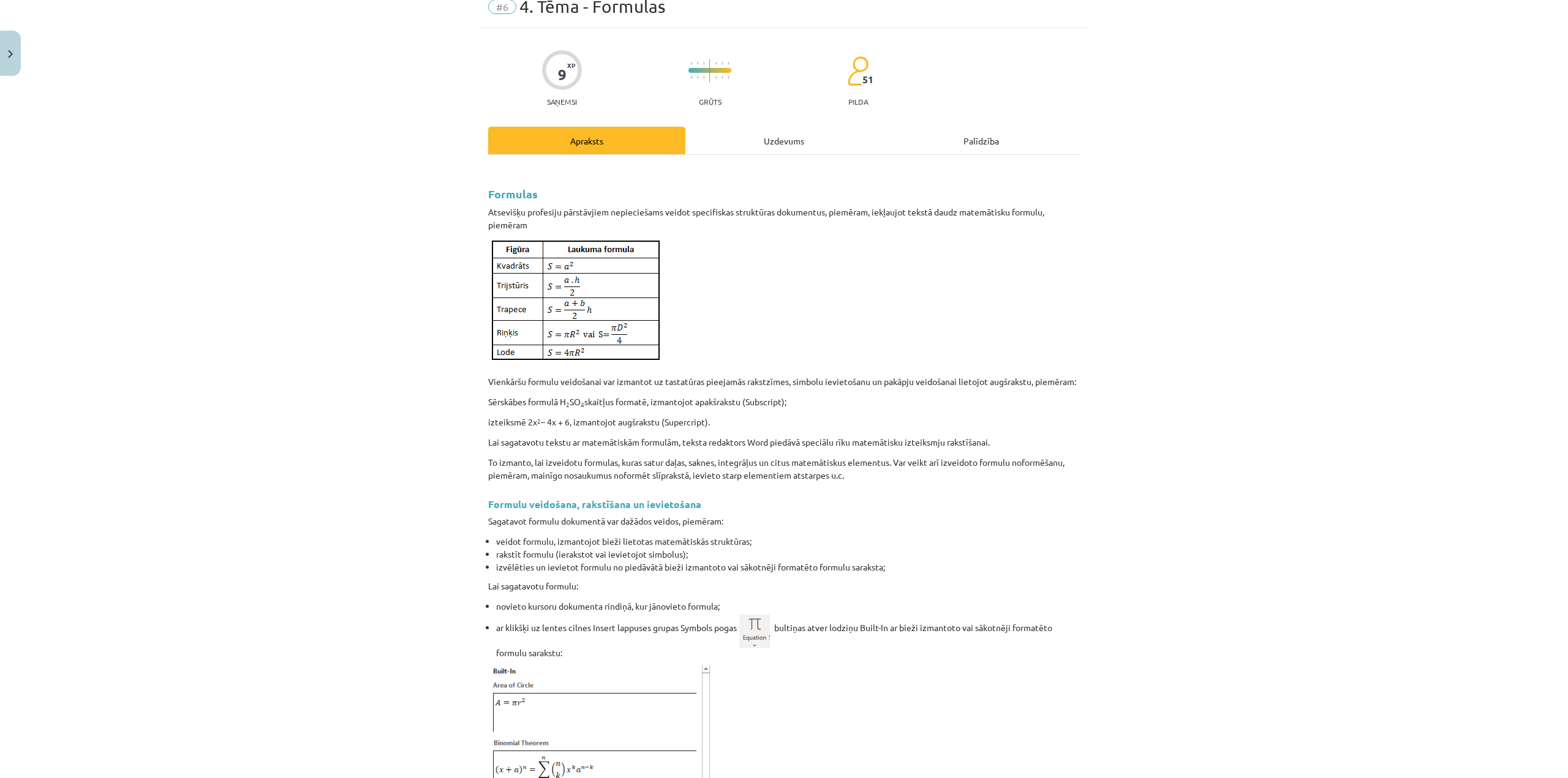
scroll to position [31, 0]
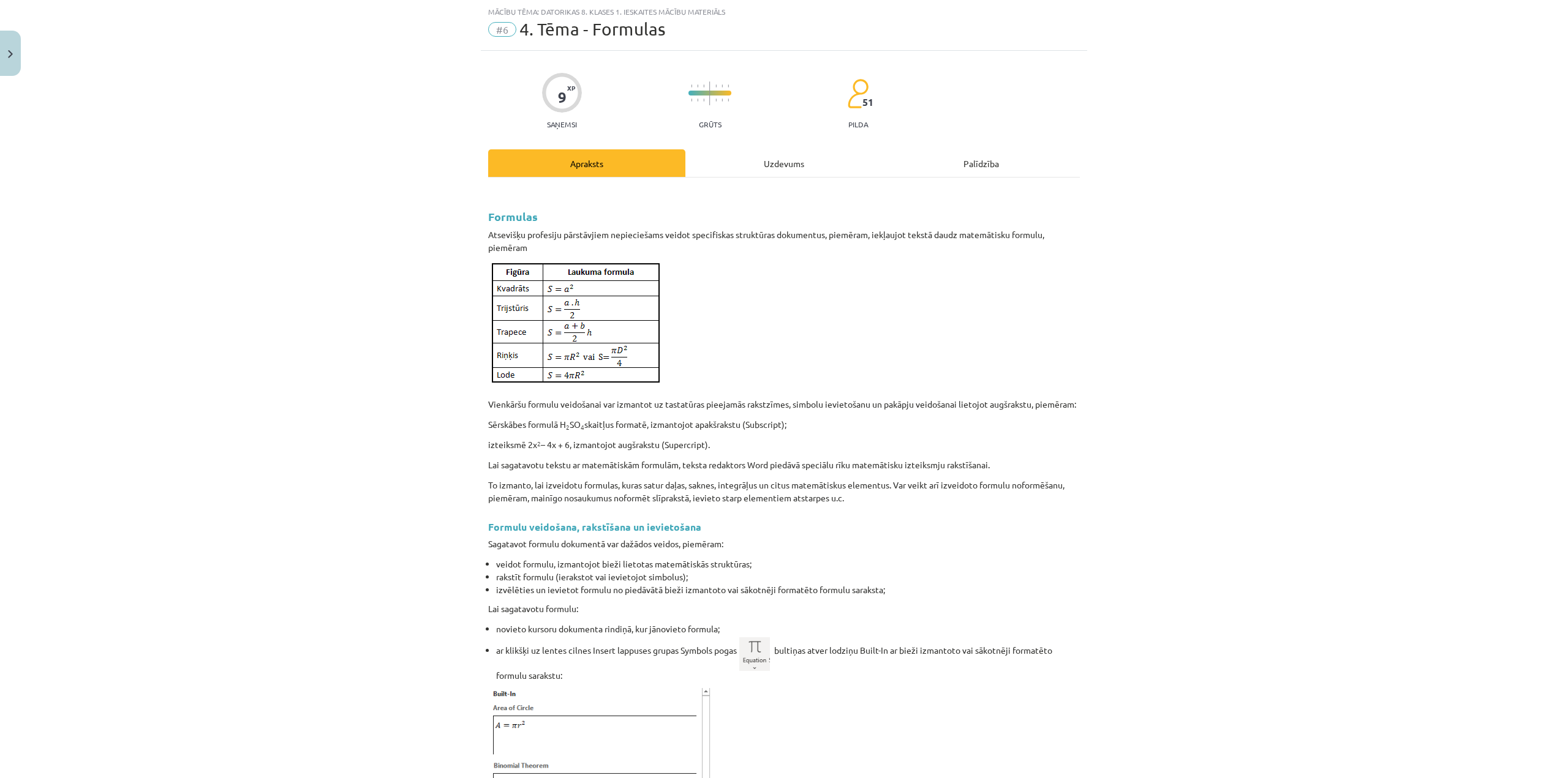
click at [770, 167] on div "Uzdevums" at bounding box center [783, 163] width 197 height 27
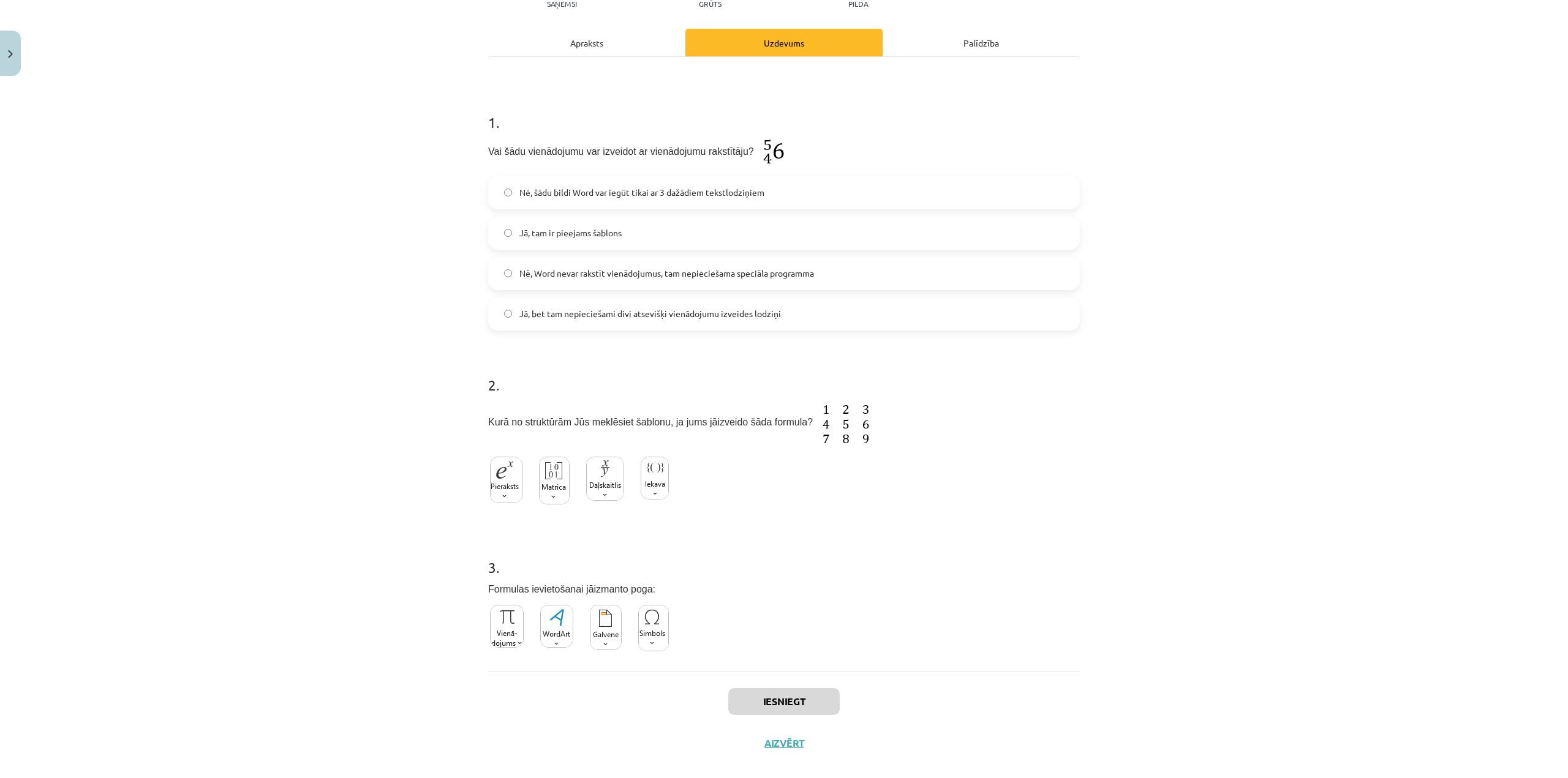
scroll to position [169, 0]
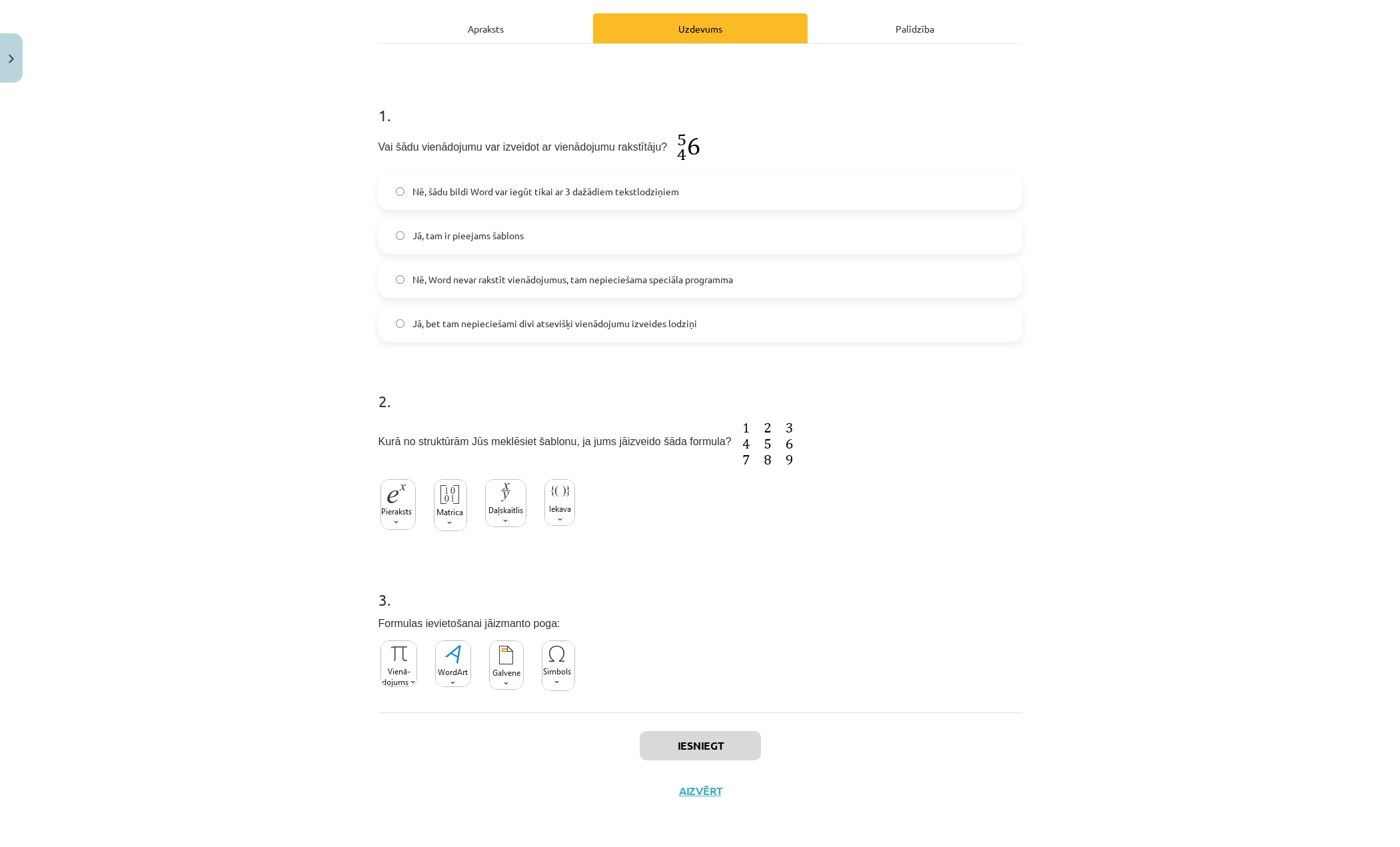
click at [555, 233] on label "Jā, tam ir pieejams šablons" at bounding box center [700, 235] width 641 height 34
click at [513, 517] on img at bounding box center [506, 503] width 41 height 48
click at [389, 672] on img at bounding box center [398, 664] width 37 height 47
click at [711, 732] on button "Iesniegt" at bounding box center [700, 746] width 122 height 30
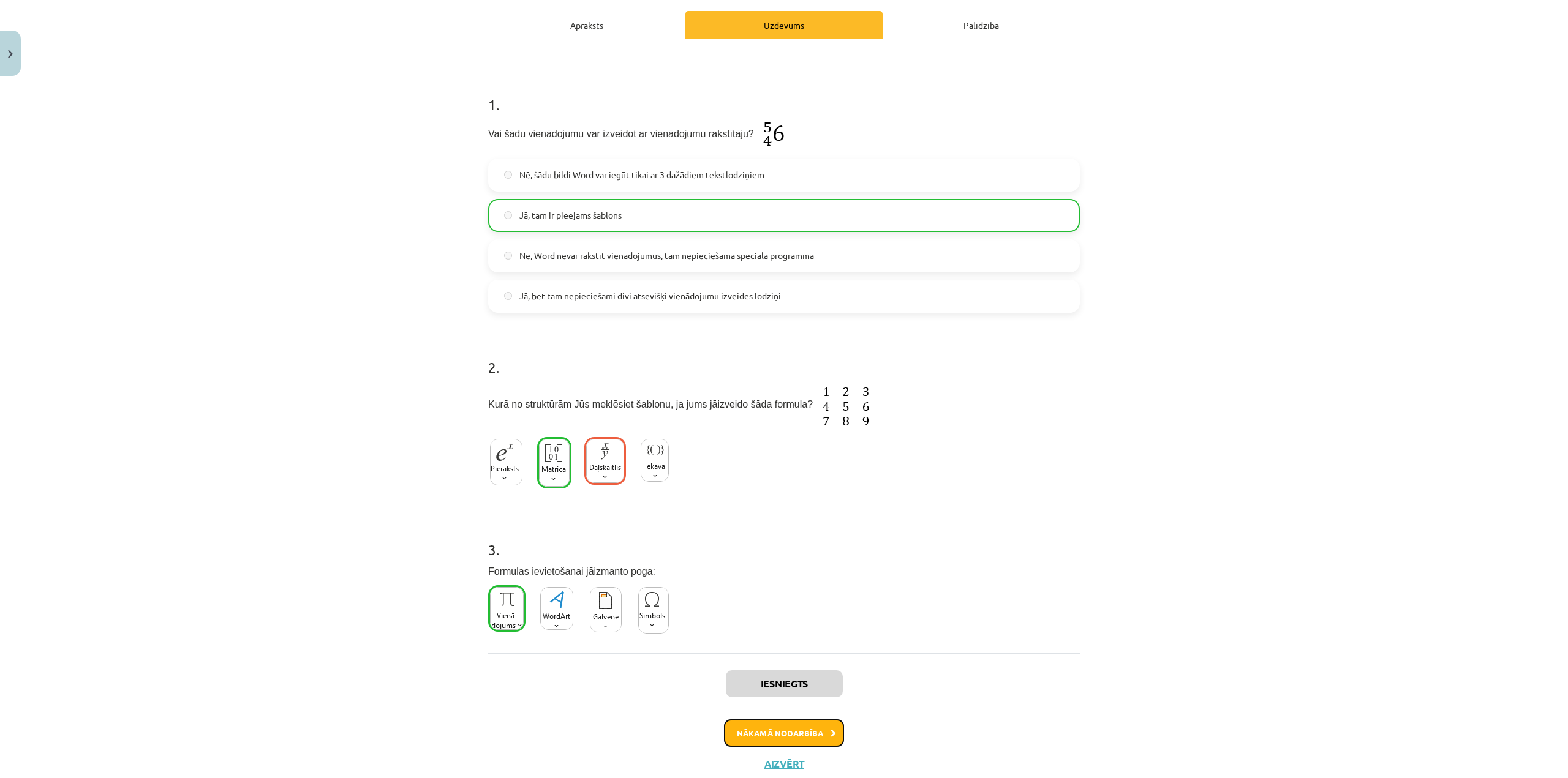
click at [788, 729] on button "Nākamā nodarbība" at bounding box center [784, 733] width 120 height 28
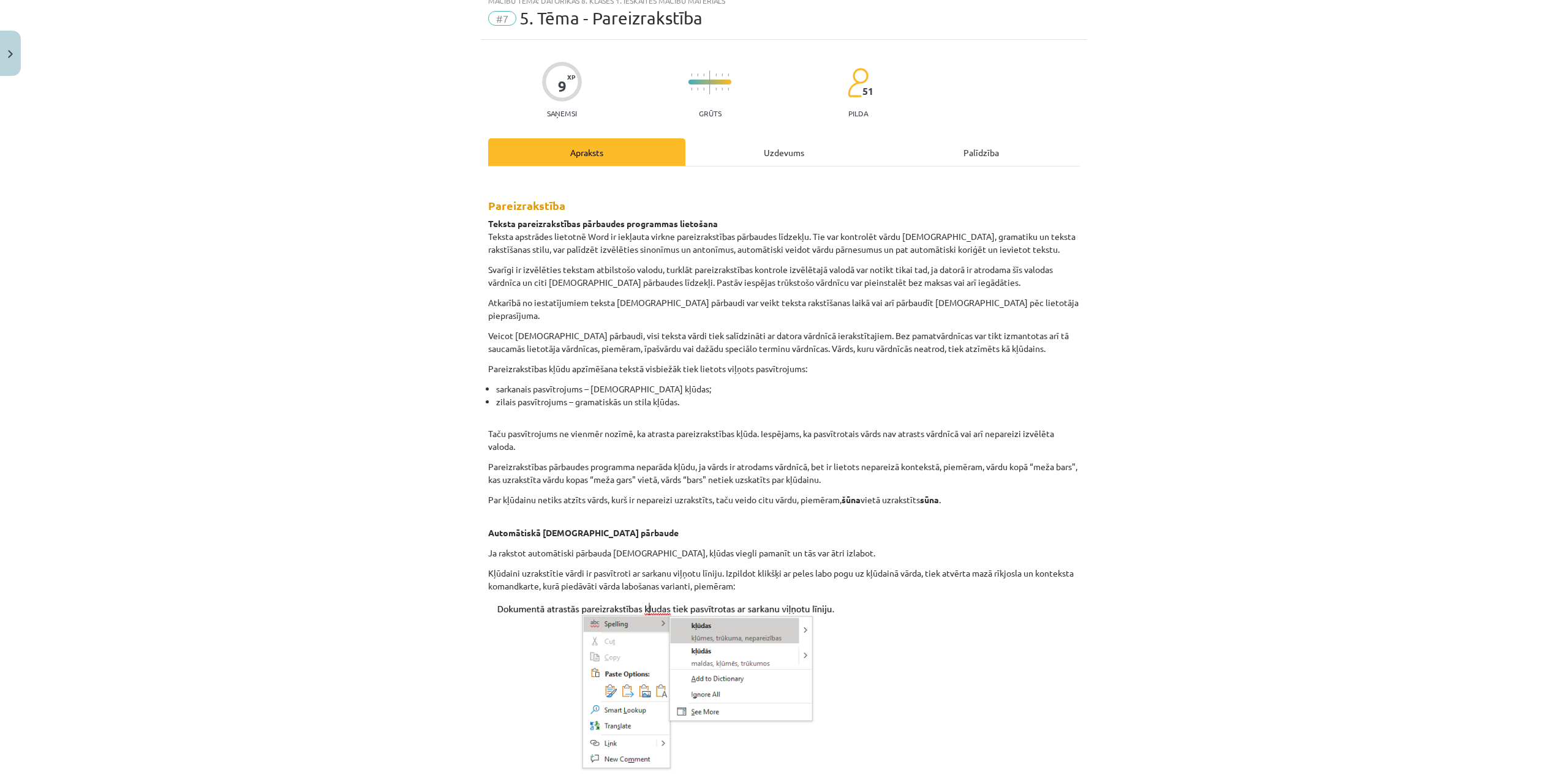
scroll to position [31, 0]
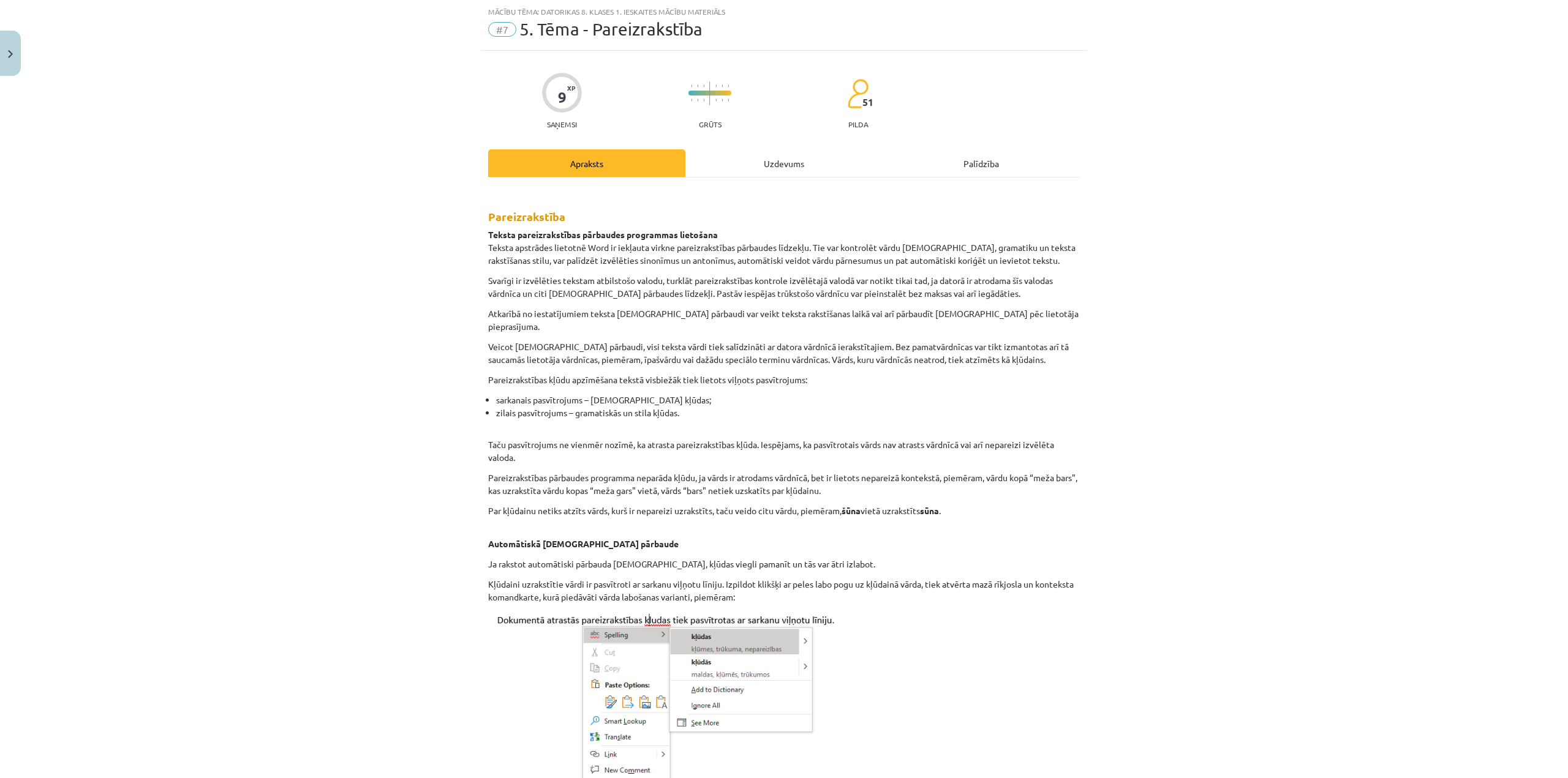
click at [814, 168] on div "Uzdevums" at bounding box center [783, 163] width 197 height 27
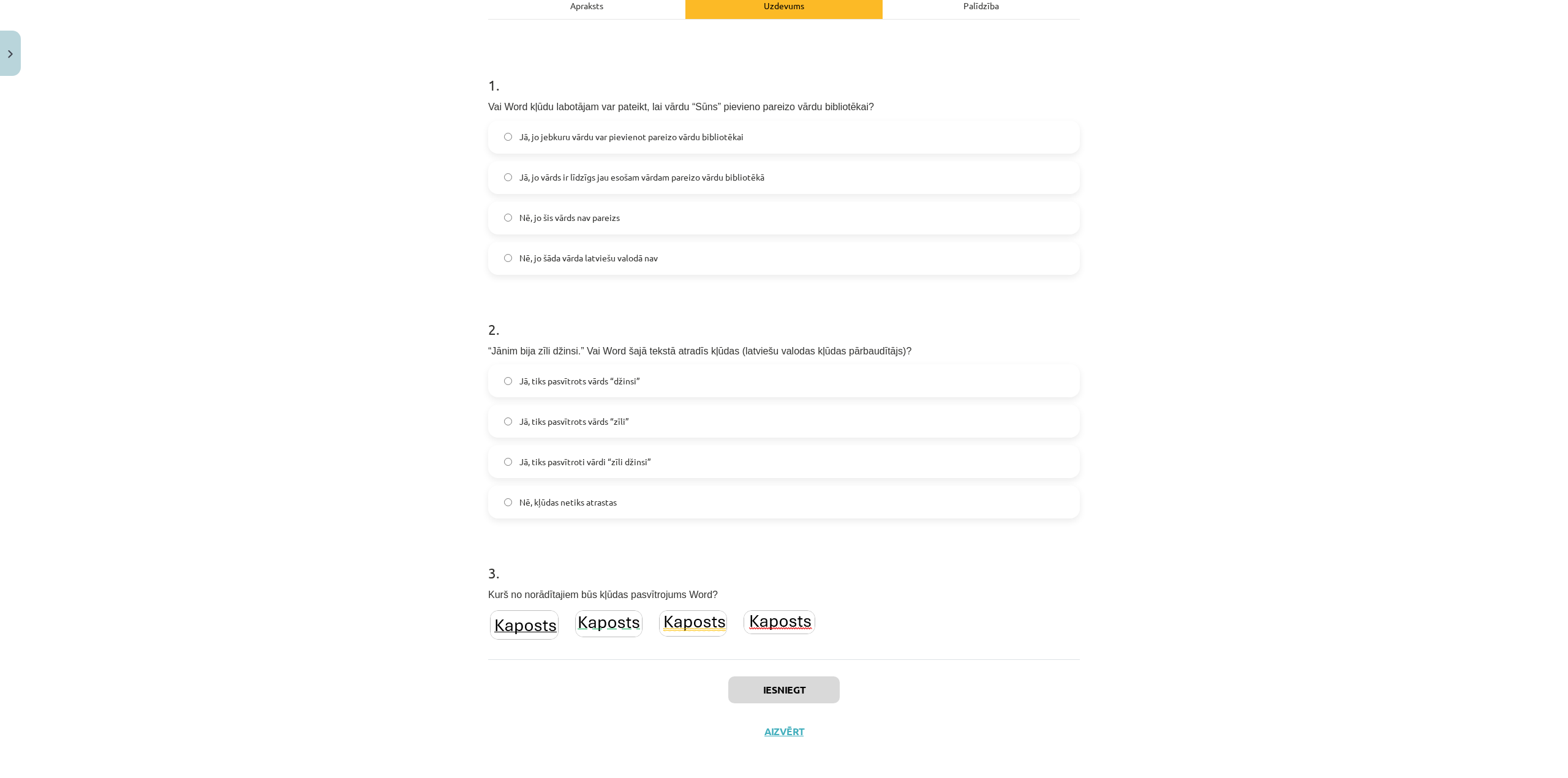
scroll to position [194, 0]
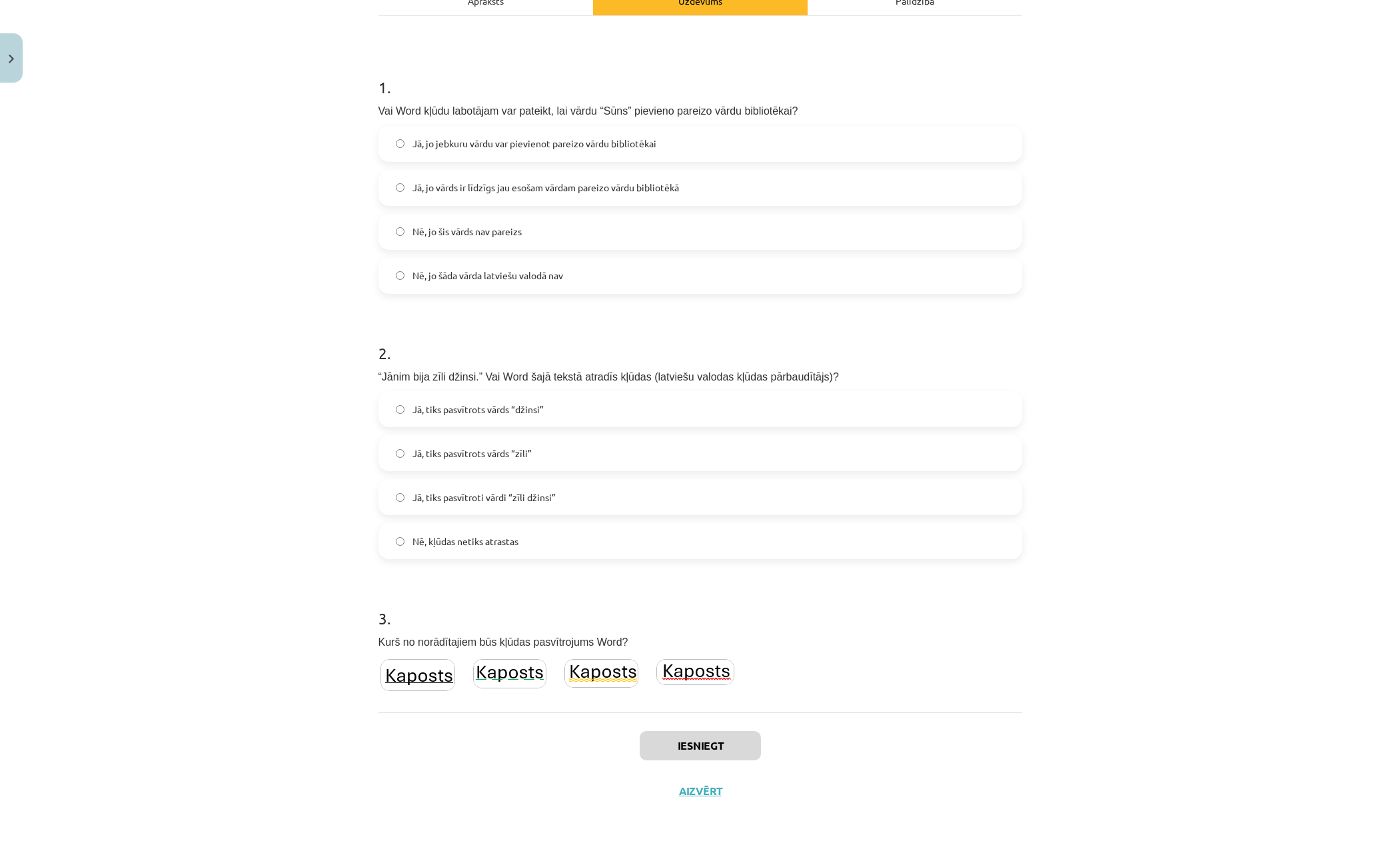
click at [487, 141] on span "Jā, jo jebkuru vārdu var pievienot pareizo vārdu bibliotēkai" at bounding box center [534, 143] width 244 height 14
click at [558, 403] on label "Jā, tiks pasvītrots vārds “džinsi”" at bounding box center [700, 409] width 641 height 34
click at [679, 669] on img at bounding box center [696, 672] width 78 height 26
click at [716, 750] on button "Iesniegt" at bounding box center [700, 746] width 122 height 30
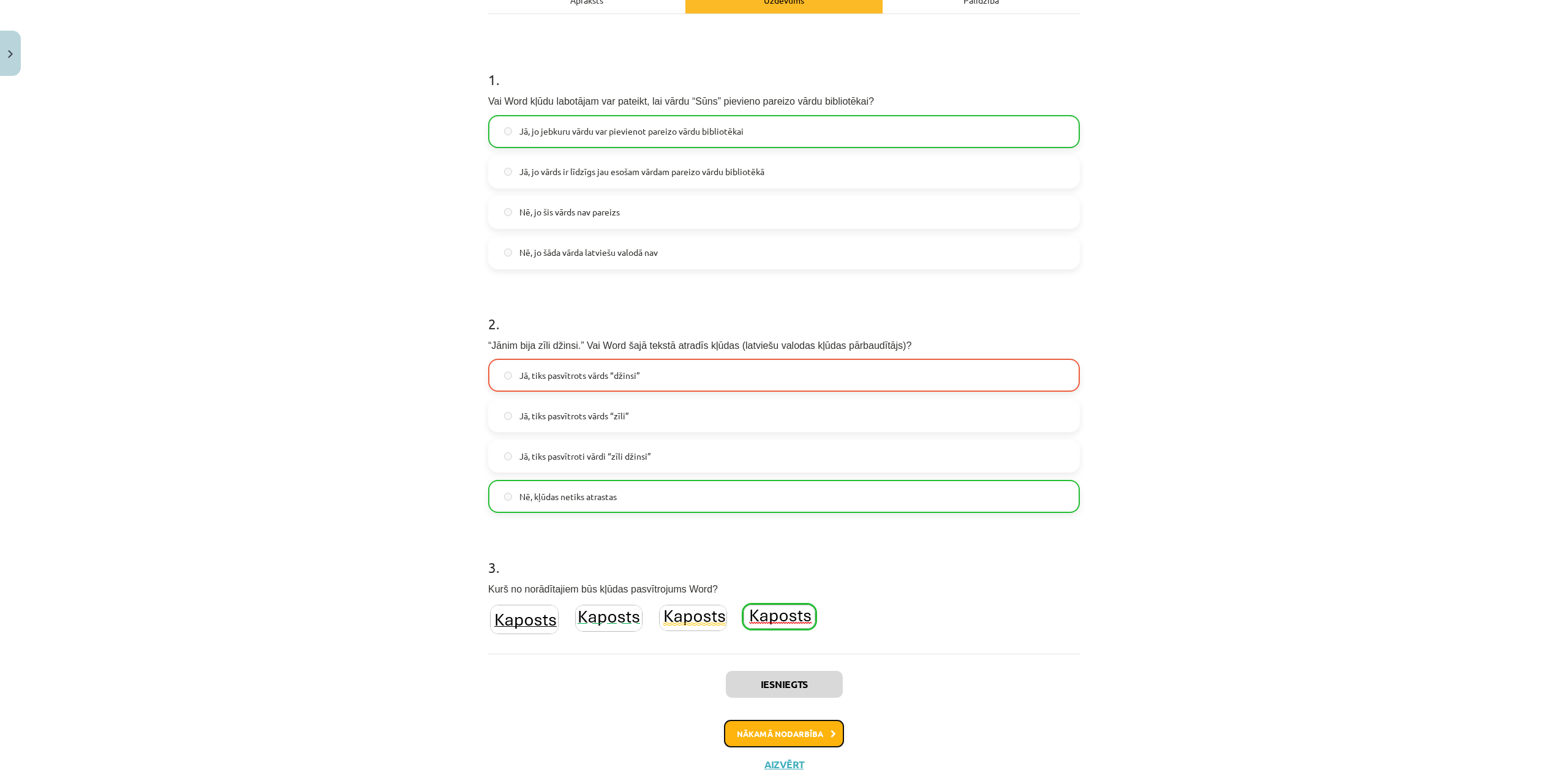
click at [786, 734] on button "Nākamā nodarbība" at bounding box center [784, 734] width 120 height 28
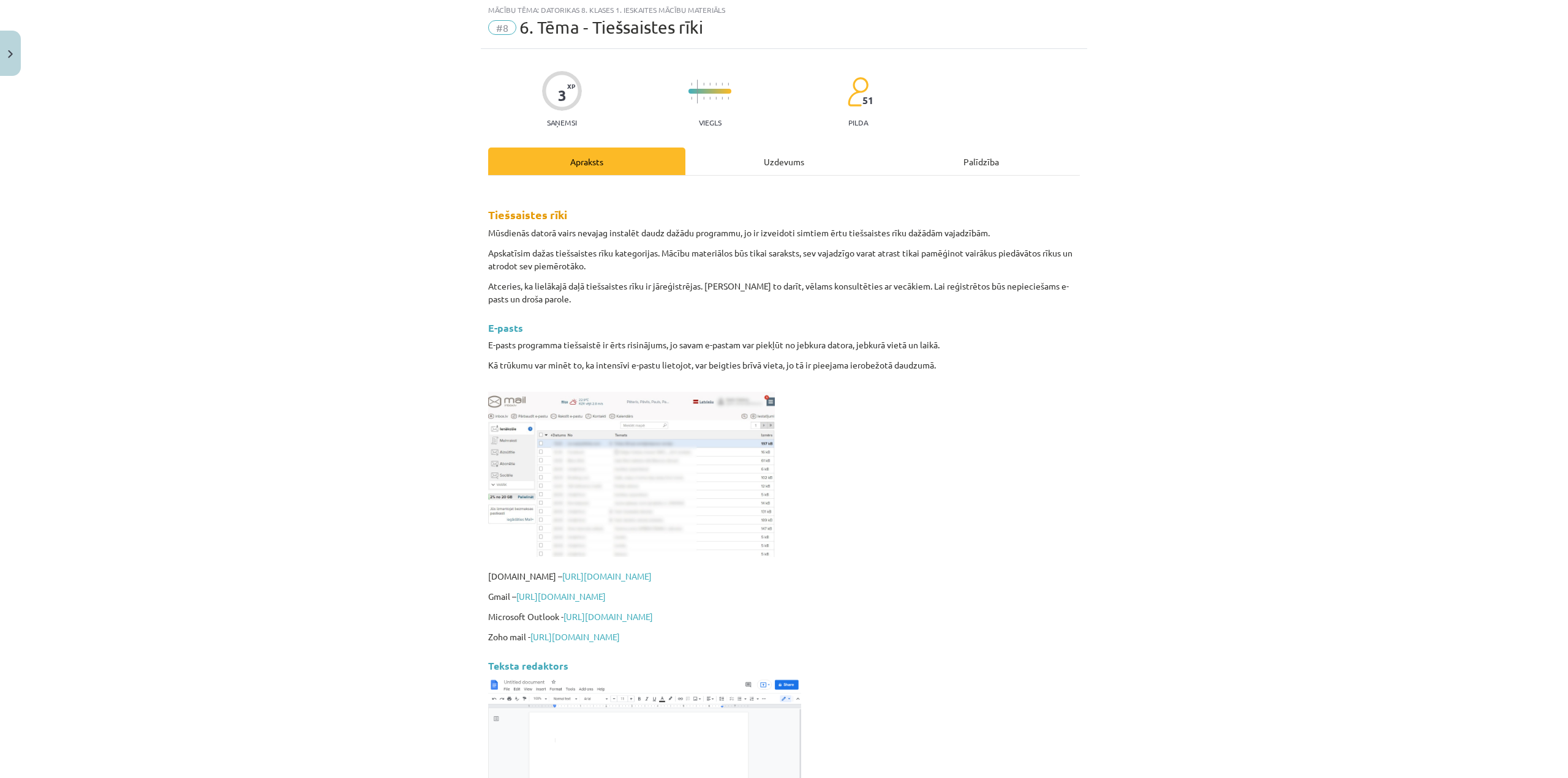
scroll to position [31, 0]
click at [765, 154] on div "Uzdevums" at bounding box center [783, 163] width 197 height 27
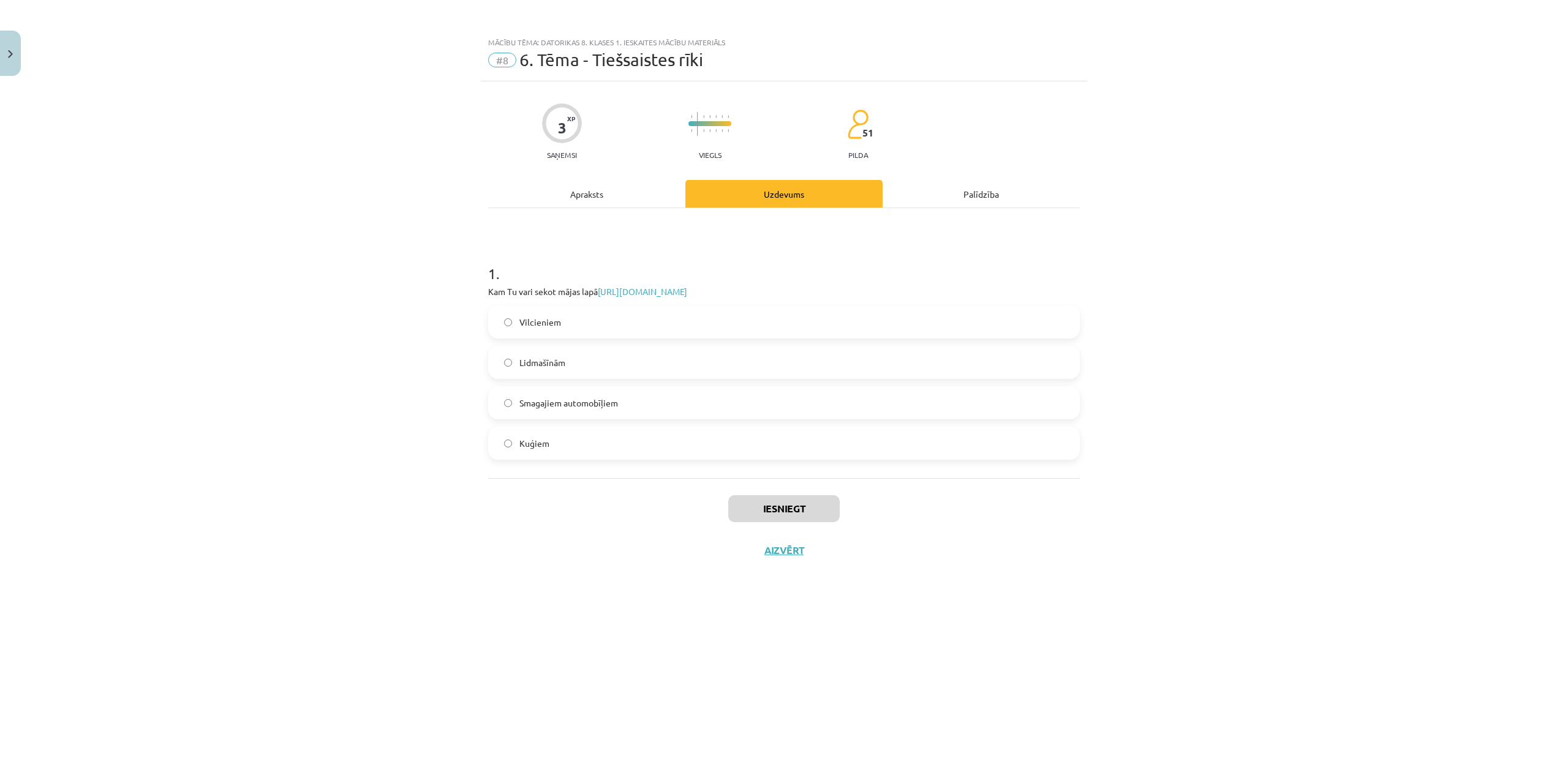
scroll to position [0, 0]
click at [541, 356] on span "Lidmašīnām" at bounding box center [542, 363] width 46 height 13
click at [740, 369] on label "Lidmašīnām" at bounding box center [784, 362] width 589 height 31
click at [773, 517] on button "Iesniegt" at bounding box center [784, 509] width 112 height 27
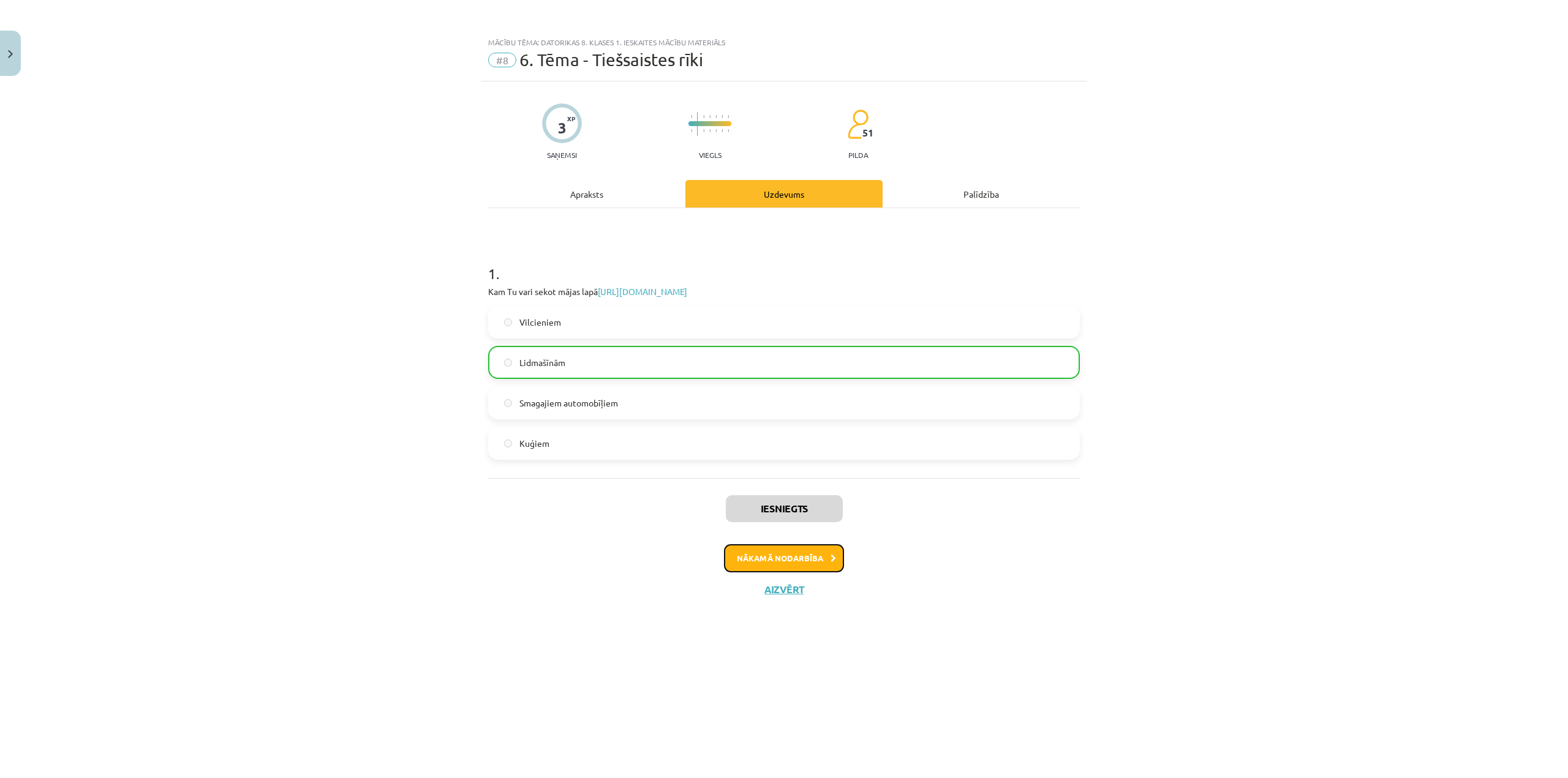
click at [795, 561] on button "Nākamā nodarbība" at bounding box center [784, 558] width 120 height 28
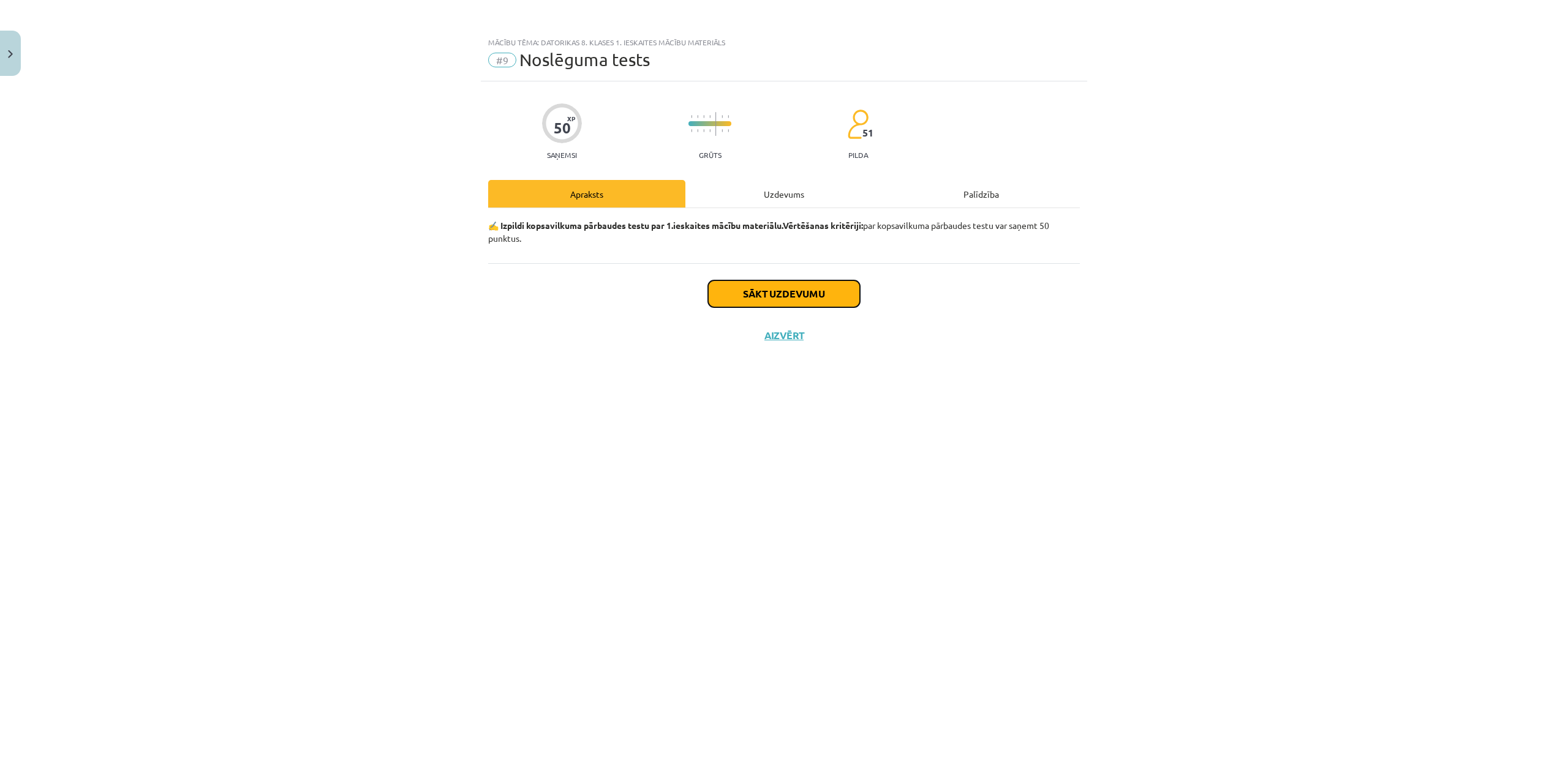
click at [798, 298] on button "Sākt uzdevumu" at bounding box center [784, 294] width 152 height 27
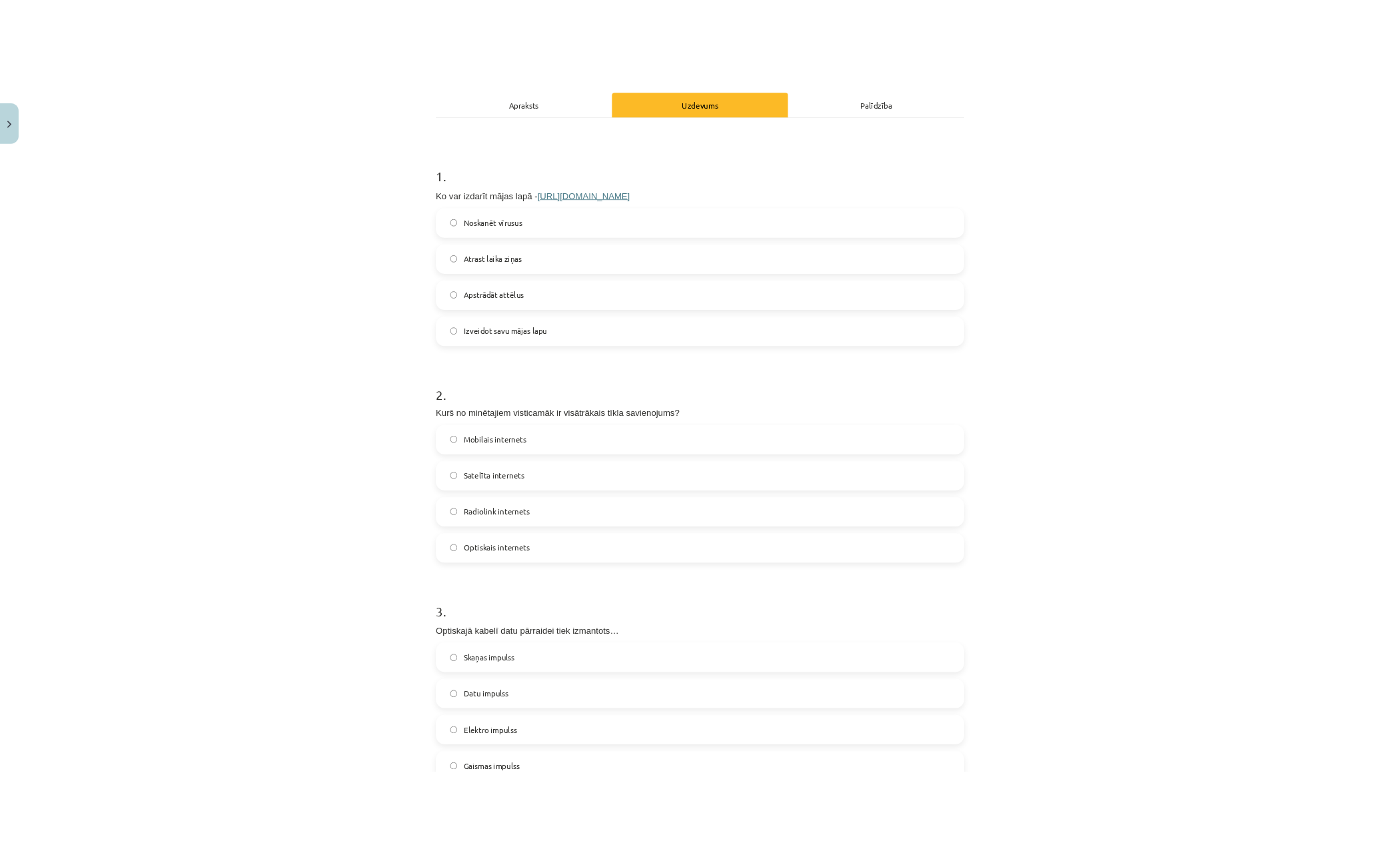
scroll to position [133, 0]
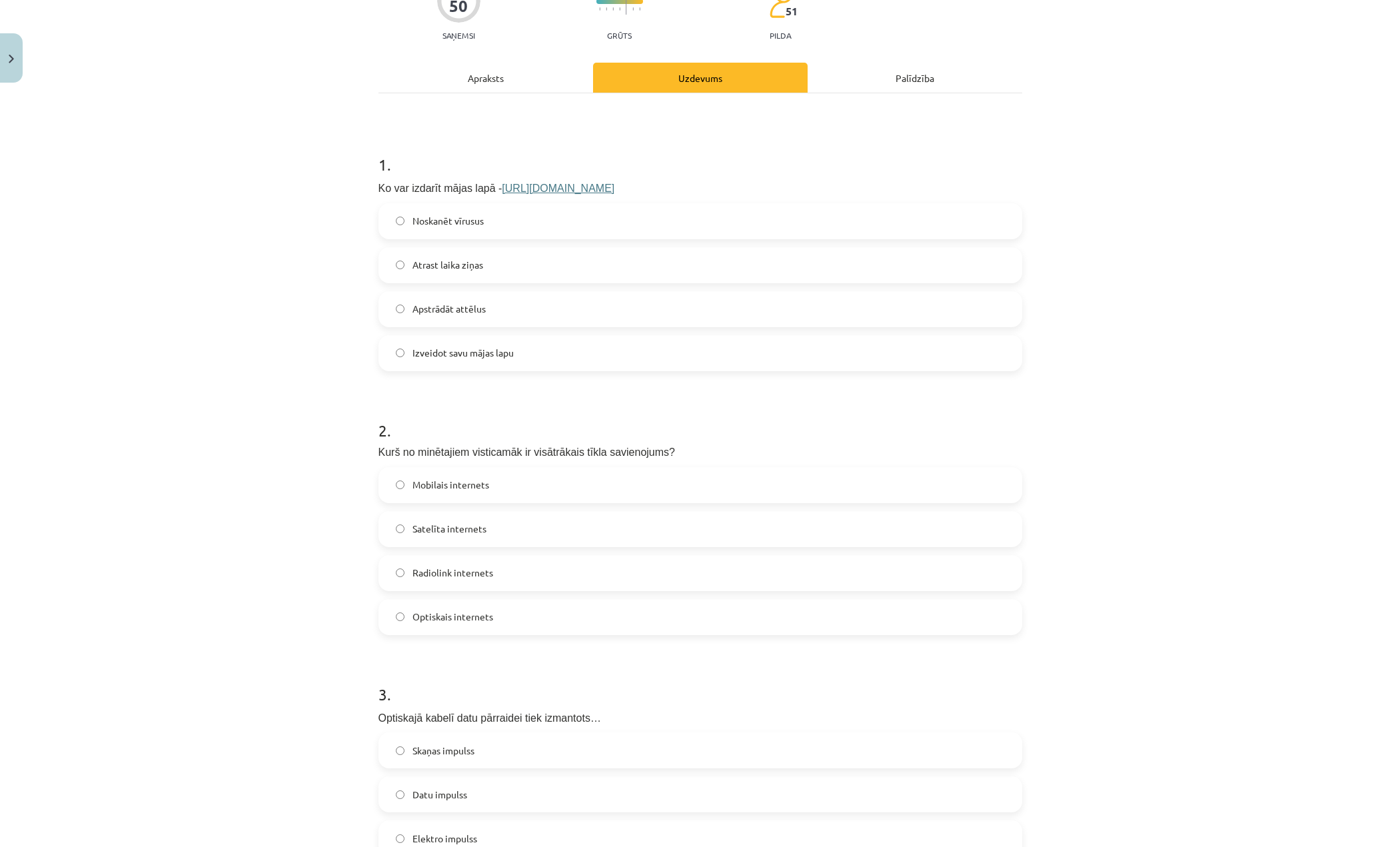
click at [533, 358] on label "Izveidot savu mājas lapu" at bounding box center [700, 353] width 641 height 34
click at [443, 609] on label "Optiskais internets" at bounding box center [700, 617] width 641 height 34
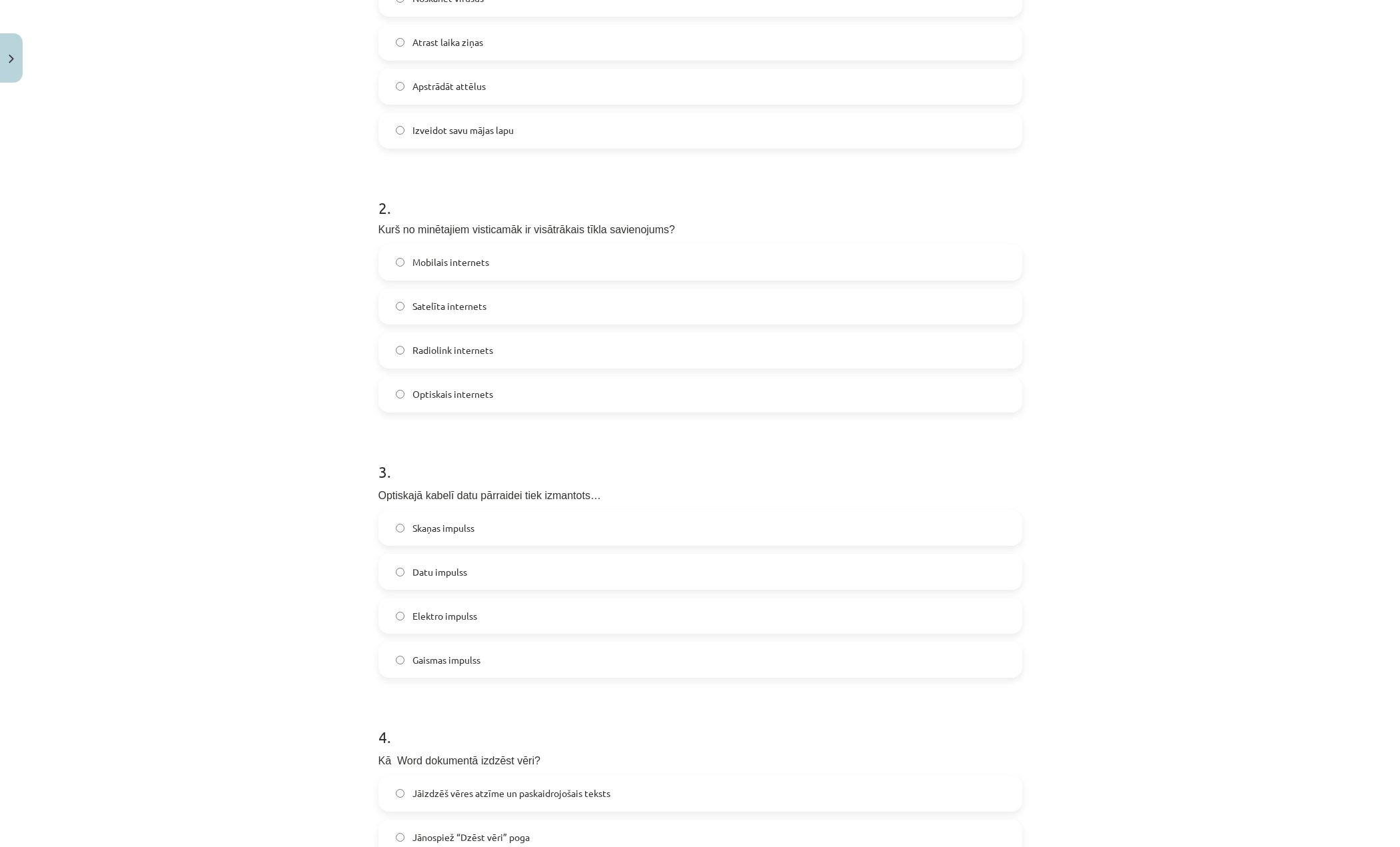
scroll to position [666, 0]
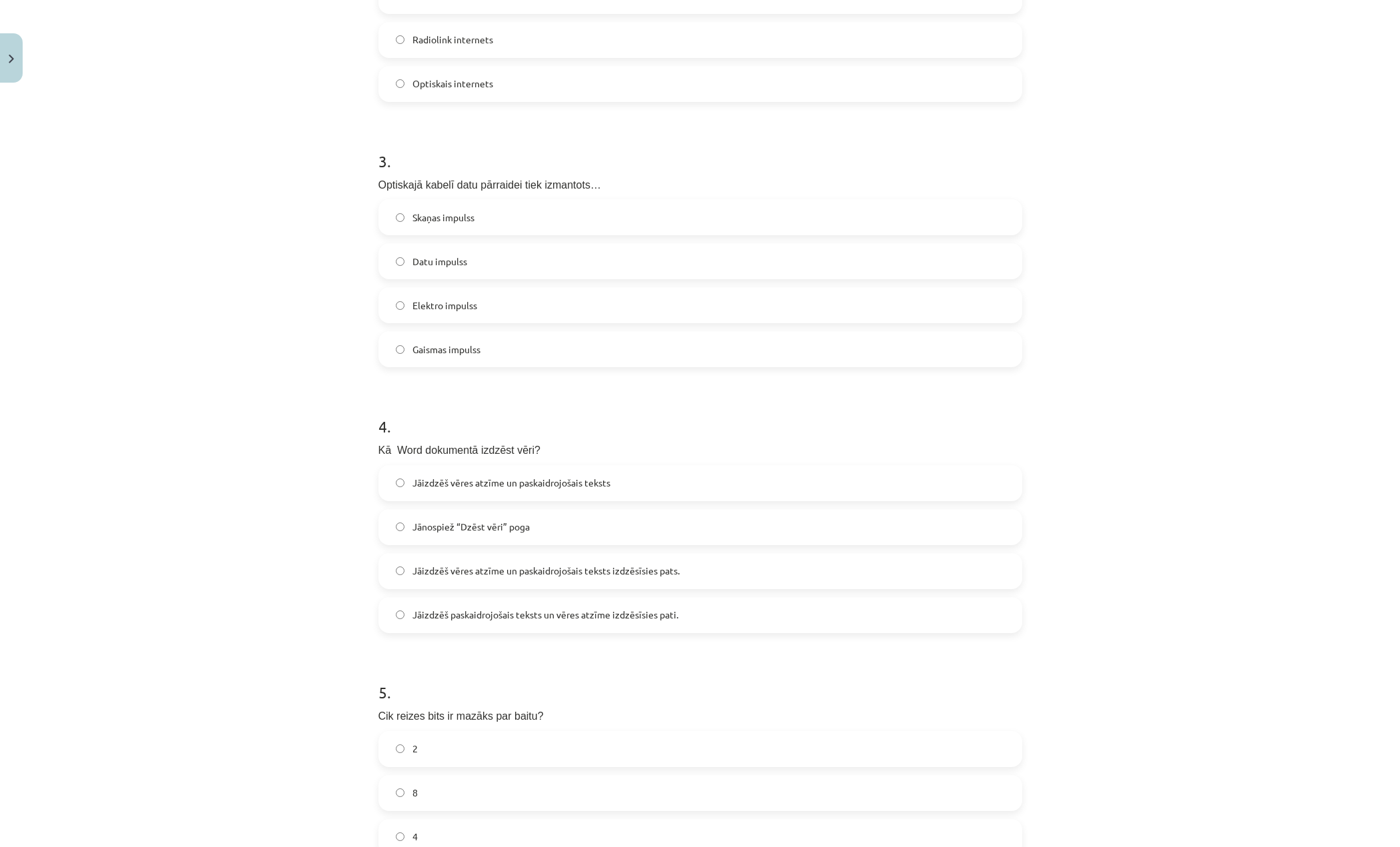
click at [491, 344] on label "Gaismas impulss" at bounding box center [700, 349] width 641 height 34
click at [512, 570] on span "Jāizdzēš vēres atzīme un paskaidrojošais teksts izdzēsīsies pats." at bounding box center [546, 571] width 267 height 14
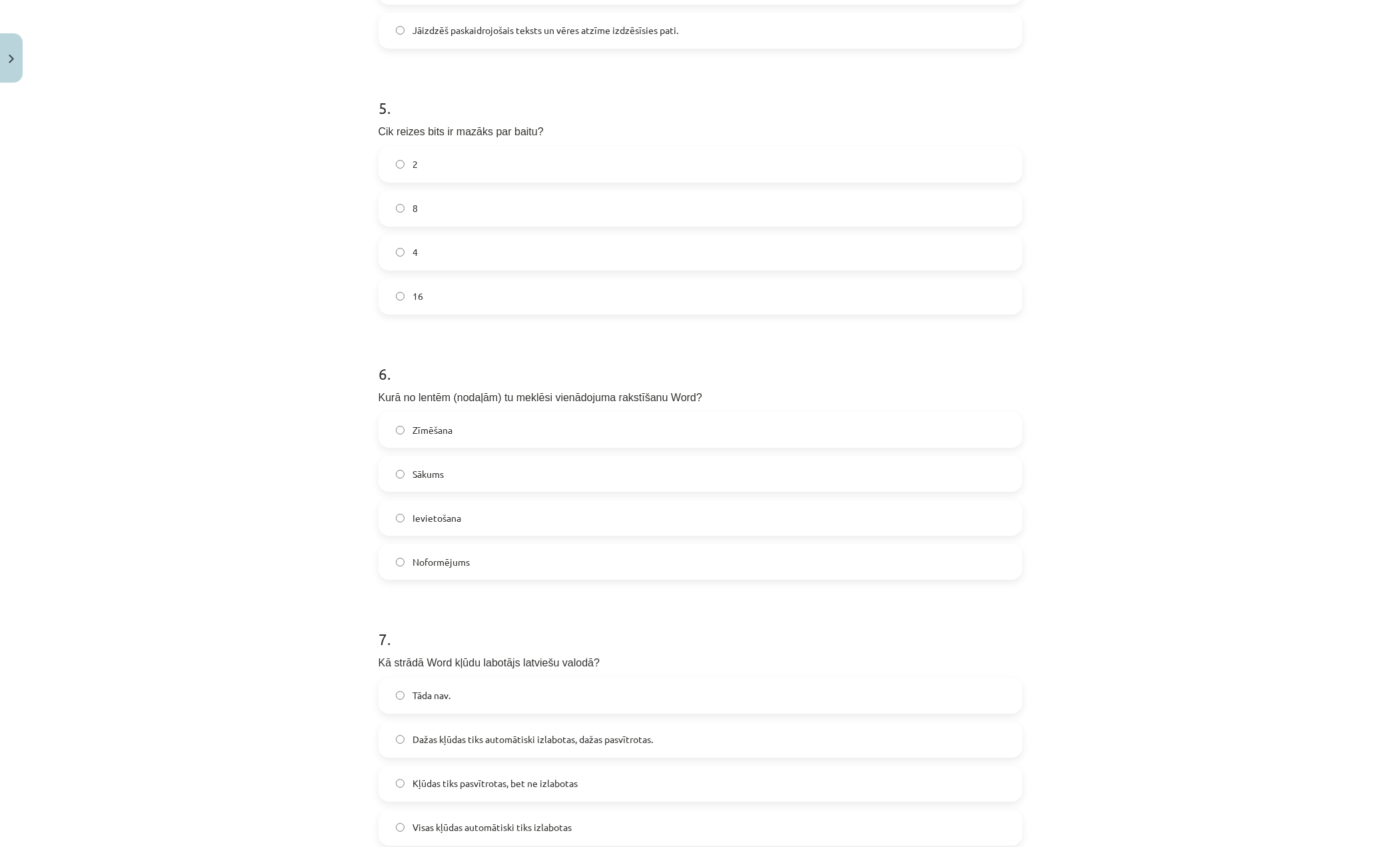
scroll to position [1333, 0]
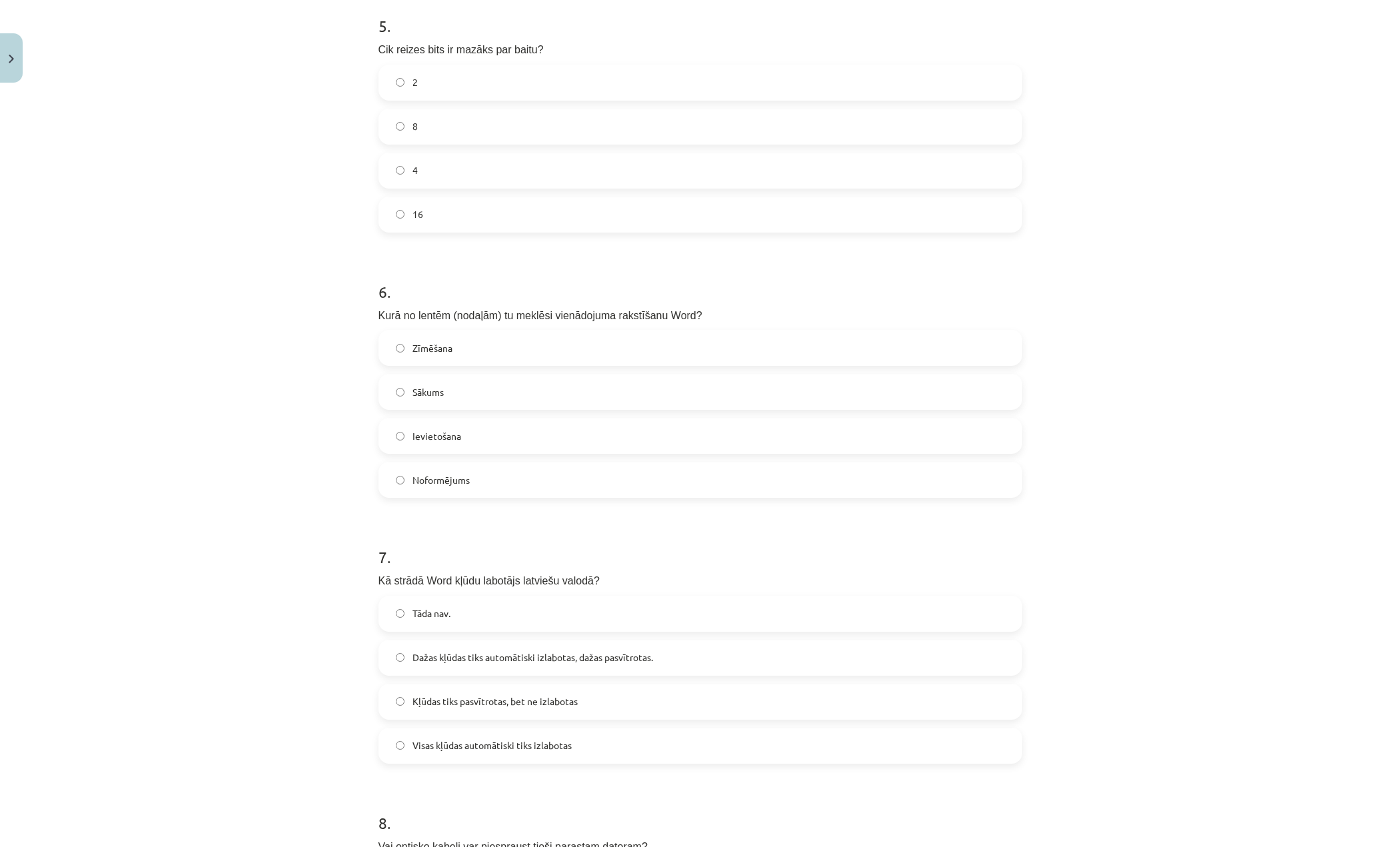
click at [548, 139] on label "8" at bounding box center [700, 126] width 641 height 34
click at [430, 430] on span "Ievietošana" at bounding box center [437, 436] width 48 height 14
click at [493, 708] on span "Kļūdas tiks pasvītrotas, bet ne izlabotas" at bounding box center [495, 701] width 165 height 14
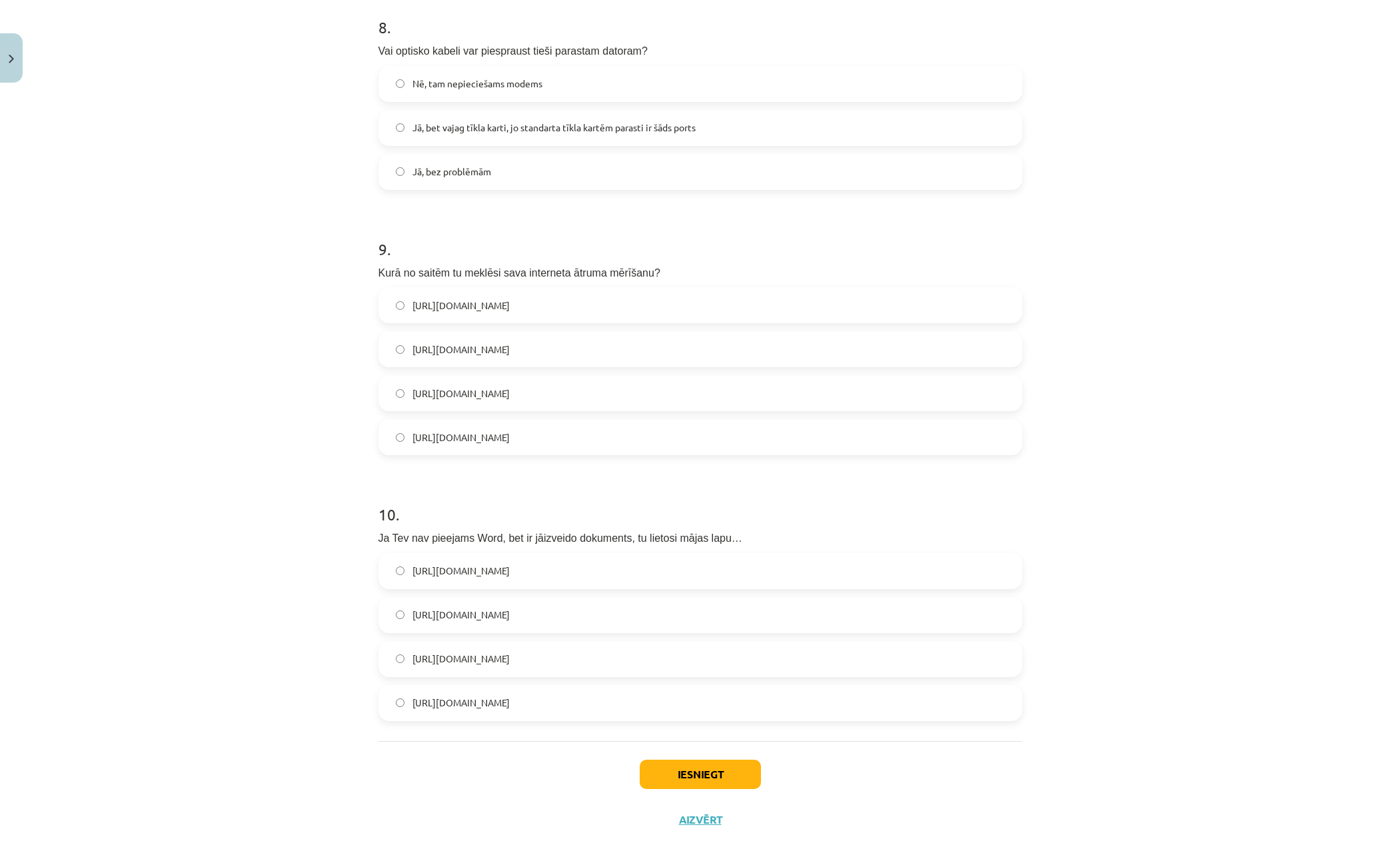
scroll to position [2133, 0]
click at [501, 78] on span "Nē, tam nepieciešams modems" at bounding box center [478, 79] width 130 height 14
click at [479, 395] on span "https://www.speedtest.net/" at bounding box center [461, 390] width 97 height 14
click at [504, 572] on span "https://www.google.com/docs/about/" at bounding box center [461, 567] width 97 height 14
click at [674, 761] on button "Iesniegt" at bounding box center [700, 771] width 122 height 30
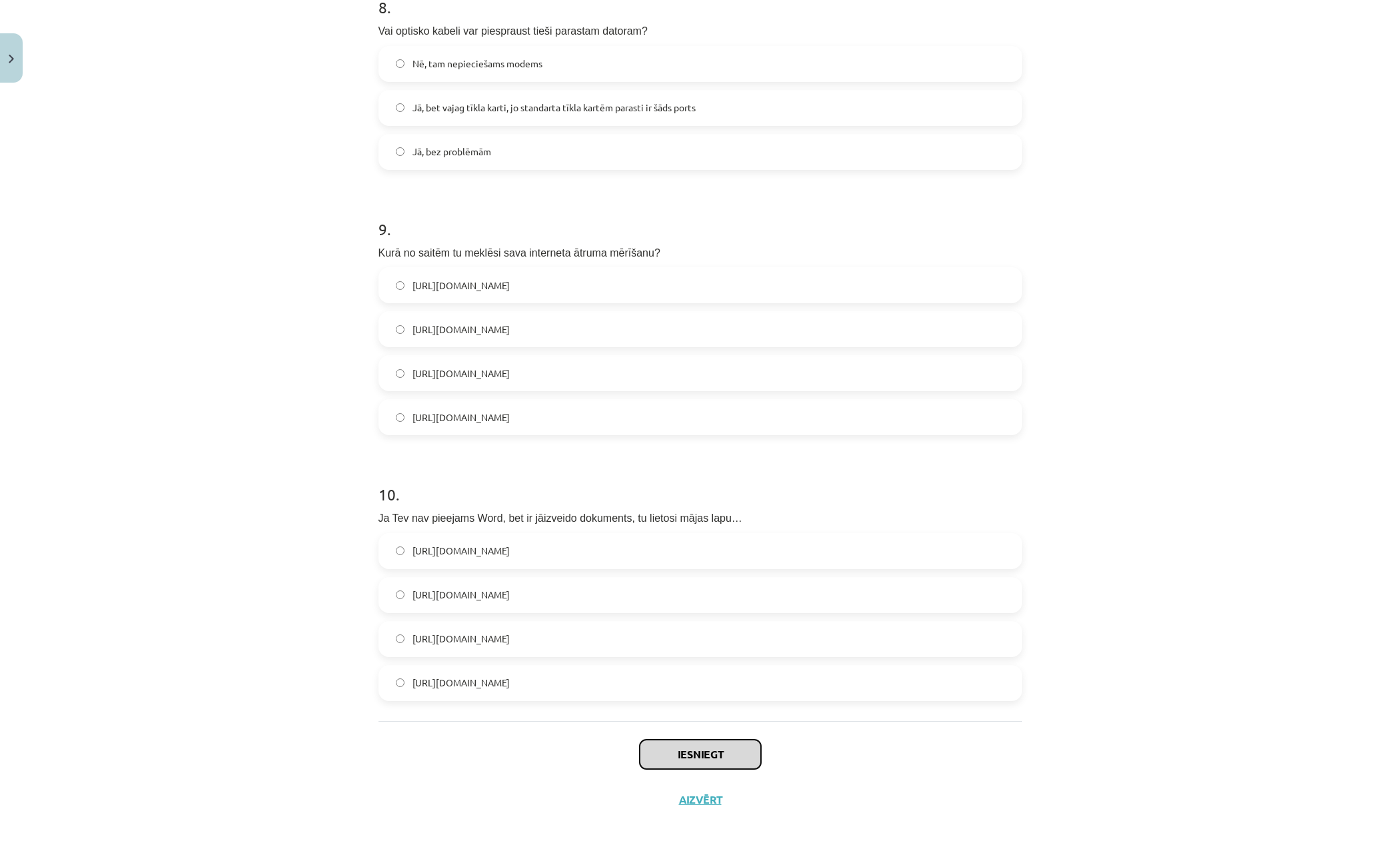
scroll to position [2158, 0]
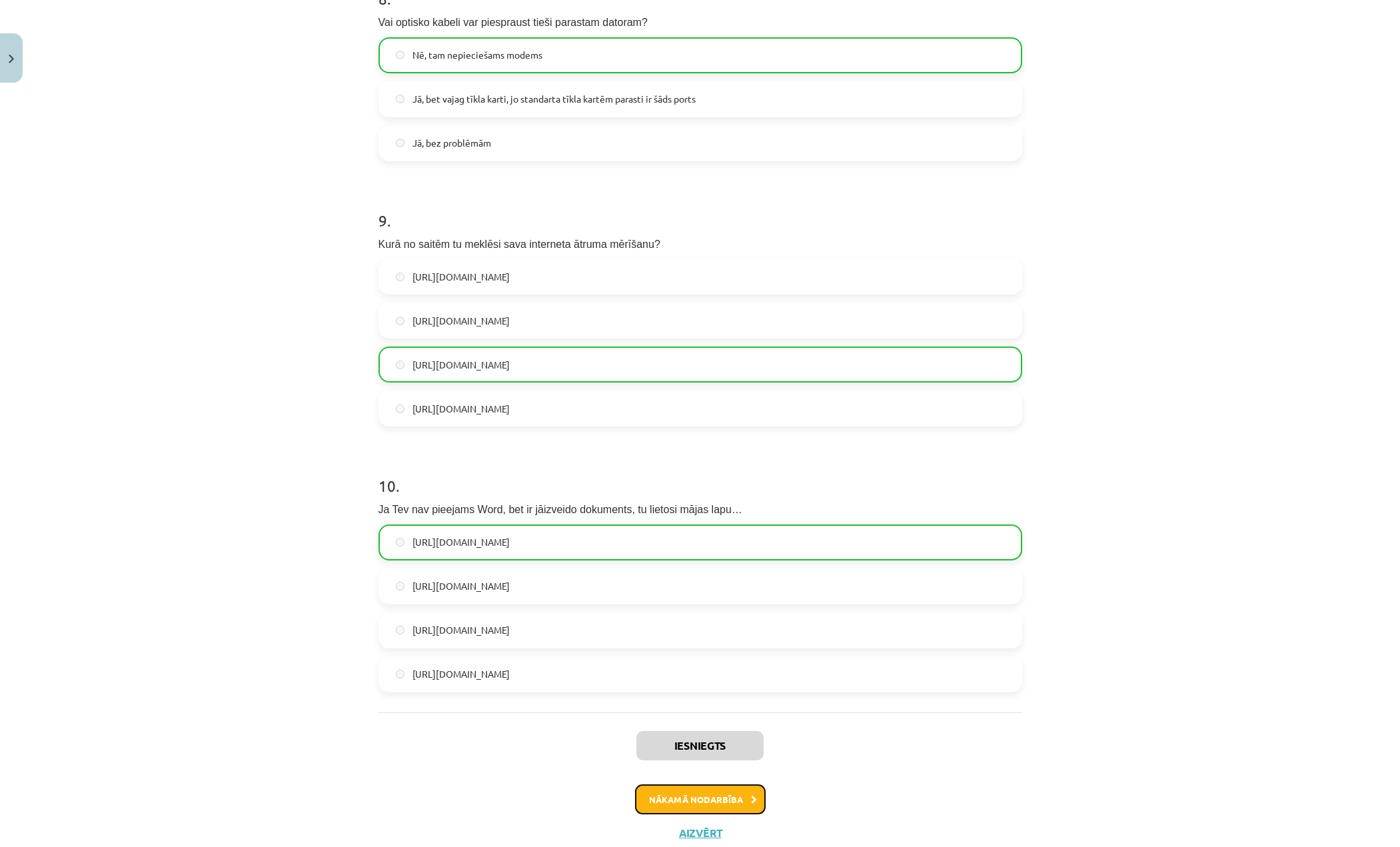
click at [680, 789] on button "Nākamā nodarbība" at bounding box center [700, 799] width 131 height 30
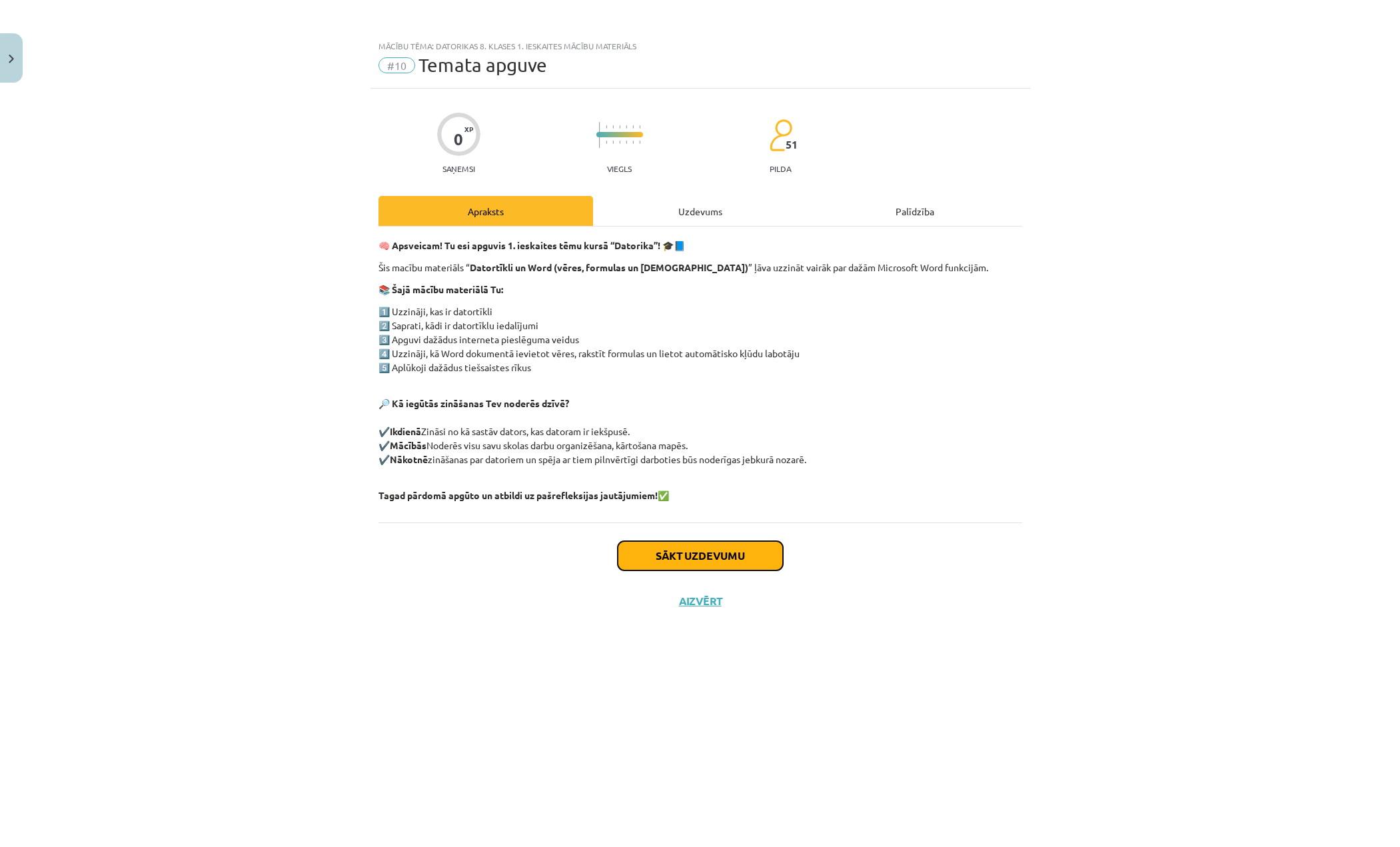
click at [706, 553] on button "Sākt uzdevumu" at bounding box center [700, 556] width 165 height 30
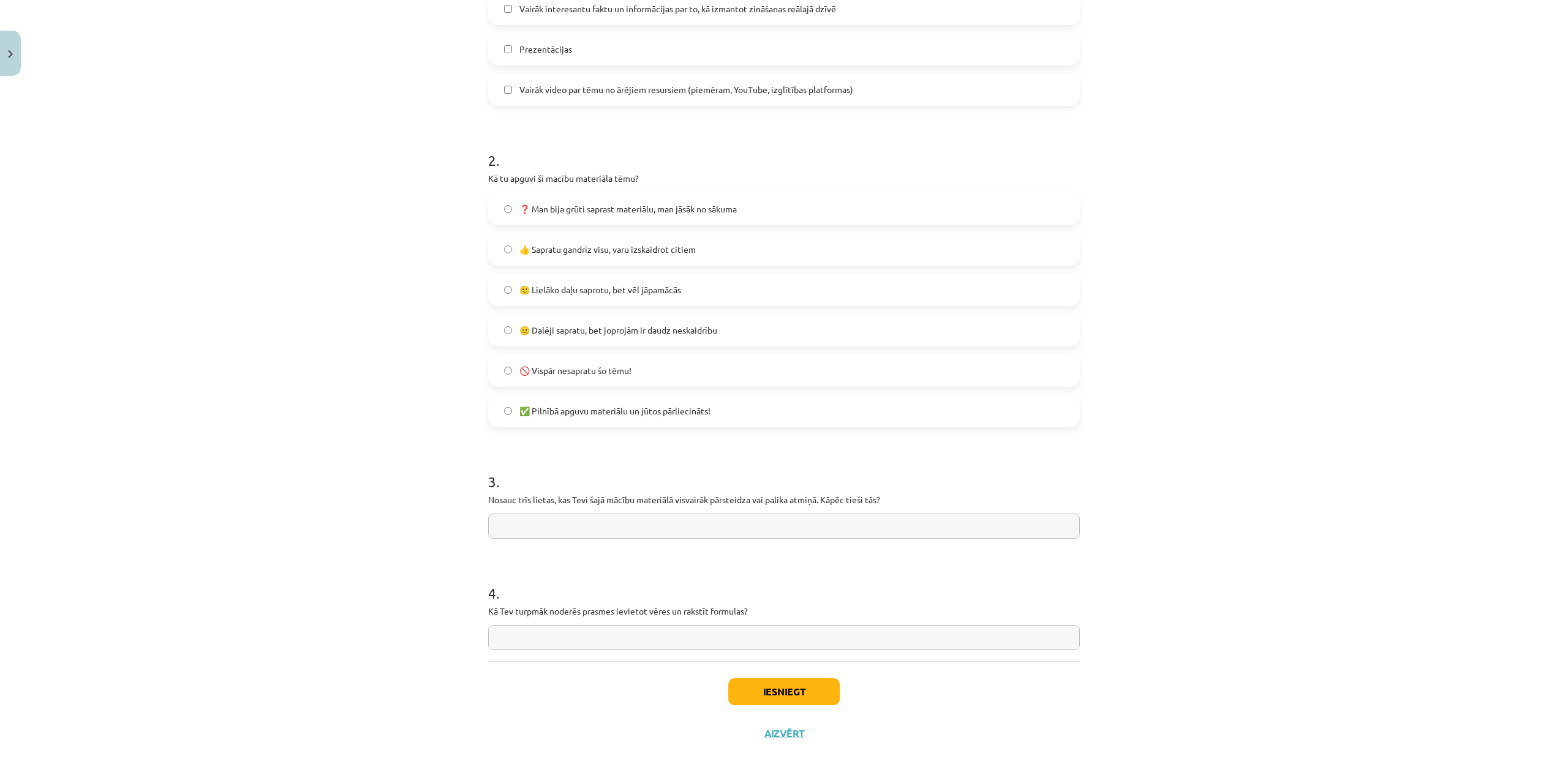
scroll to position [656, 0]
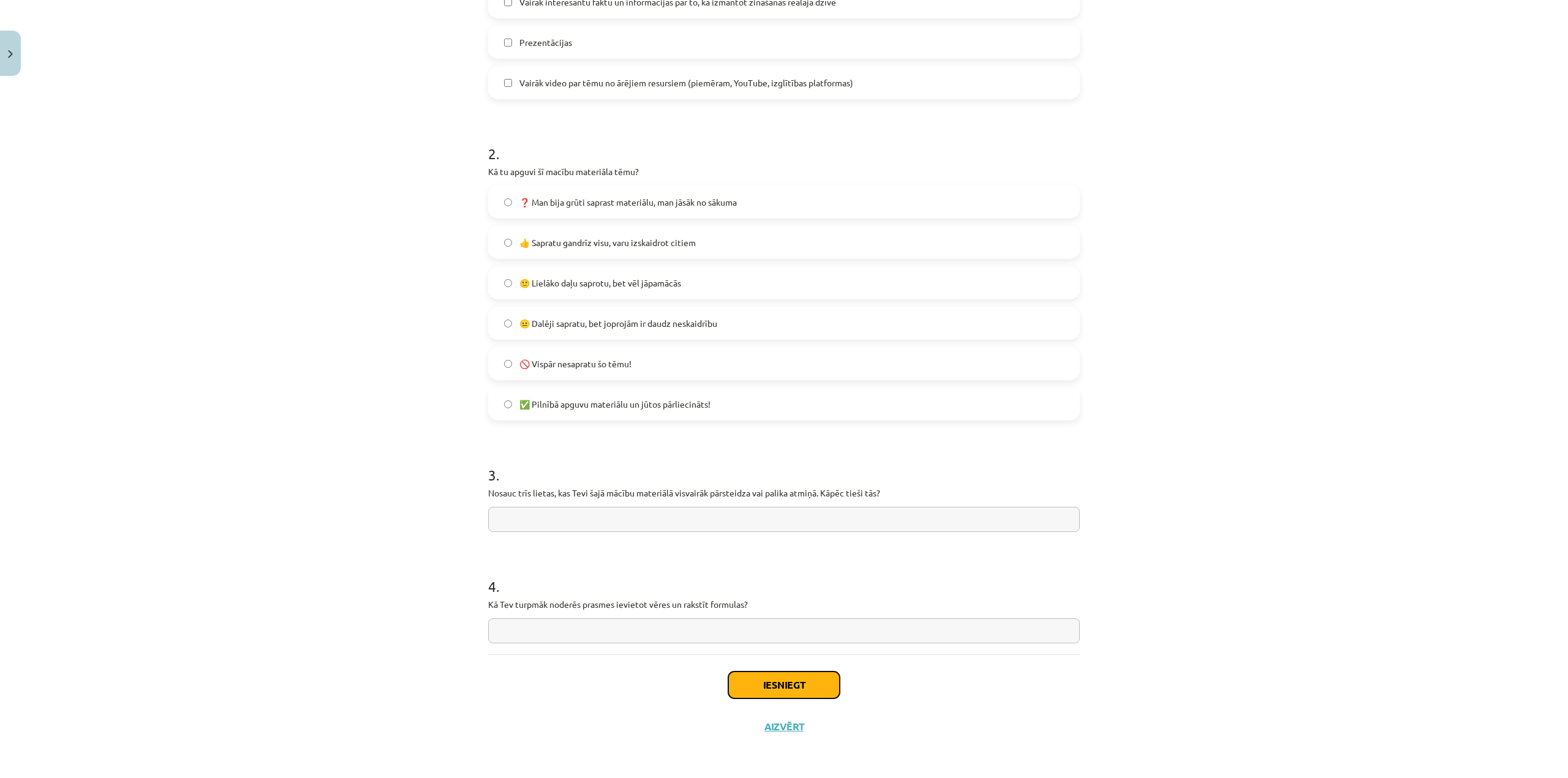
click at [782, 689] on button "Iesniegt" at bounding box center [784, 685] width 112 height 27
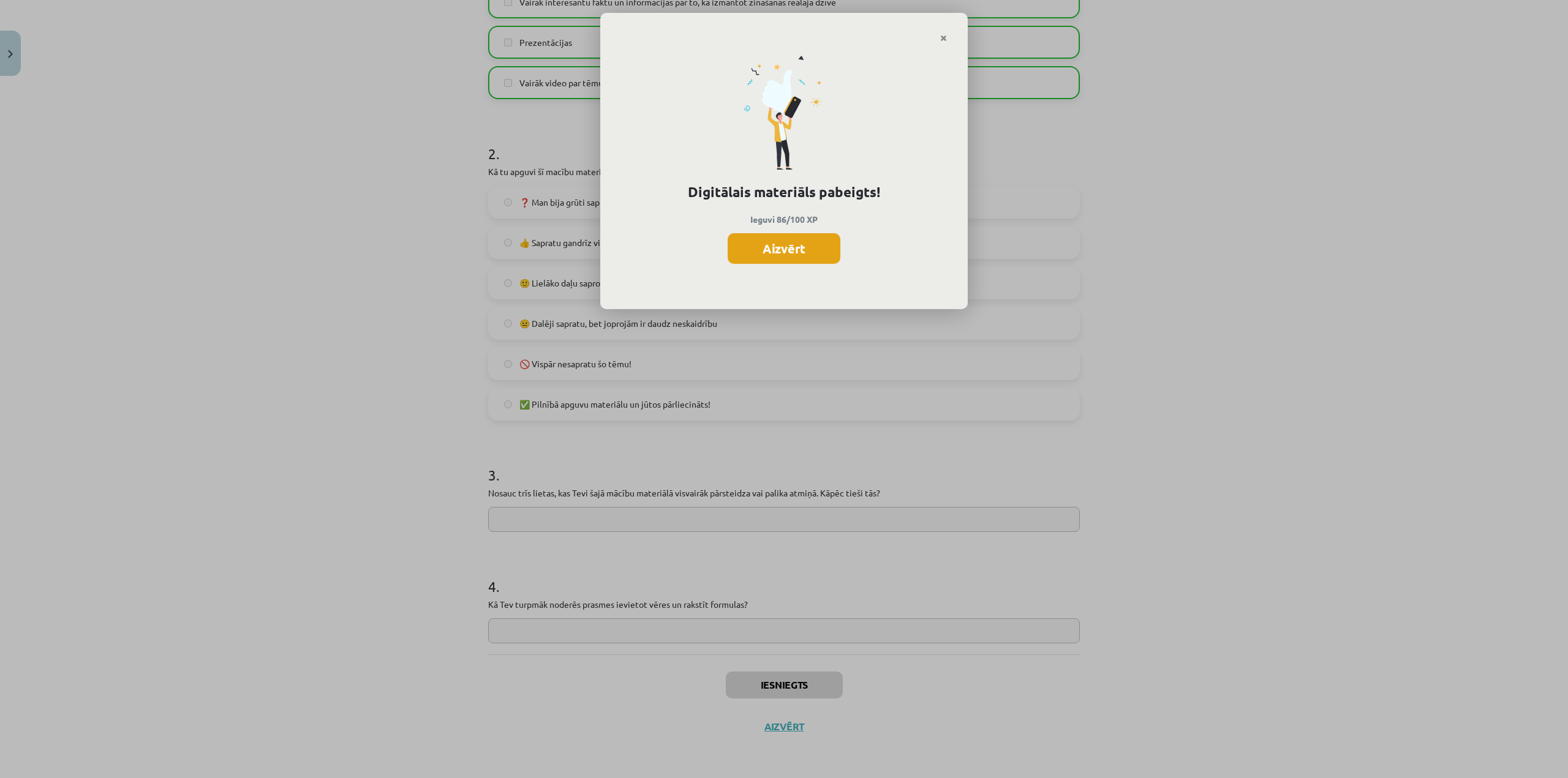
click at [812, 252] on button "Aizvērt" at bounding box center [783, 248] width 112 height 31
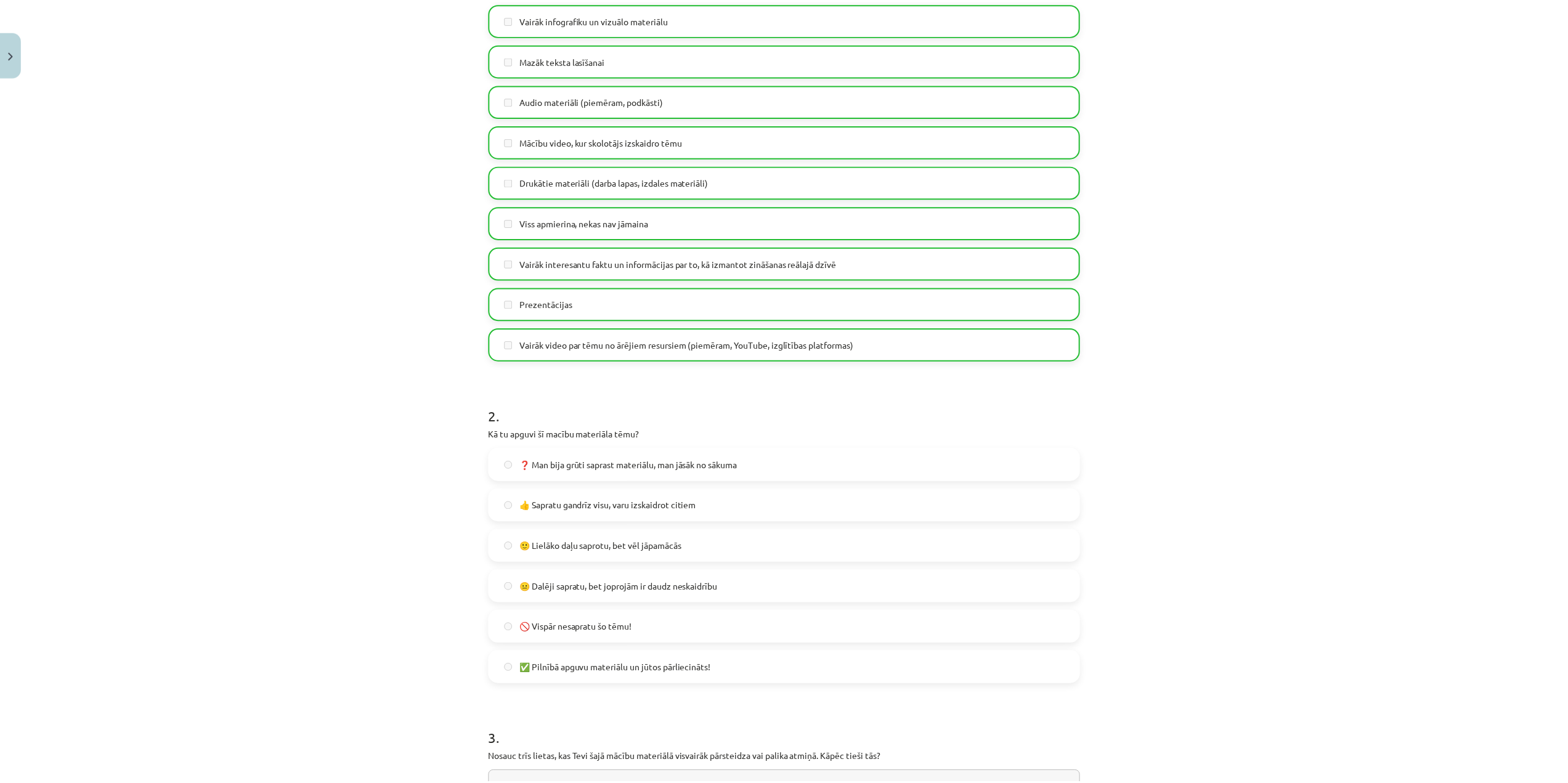
scroll to position [352, 0]
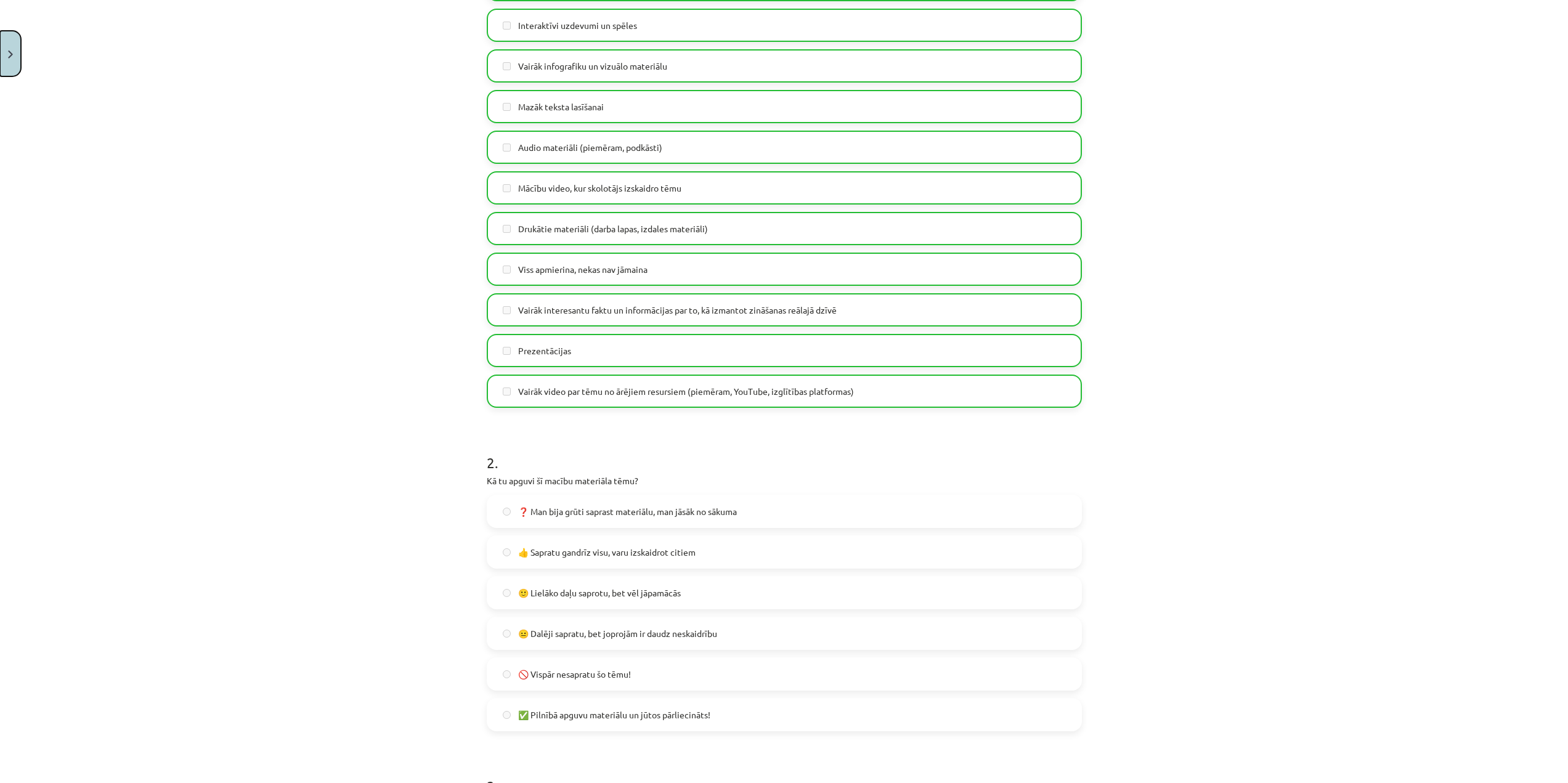
click at [0, 33] on button "Close" at bounding box center [10, 53] width 21 height 45
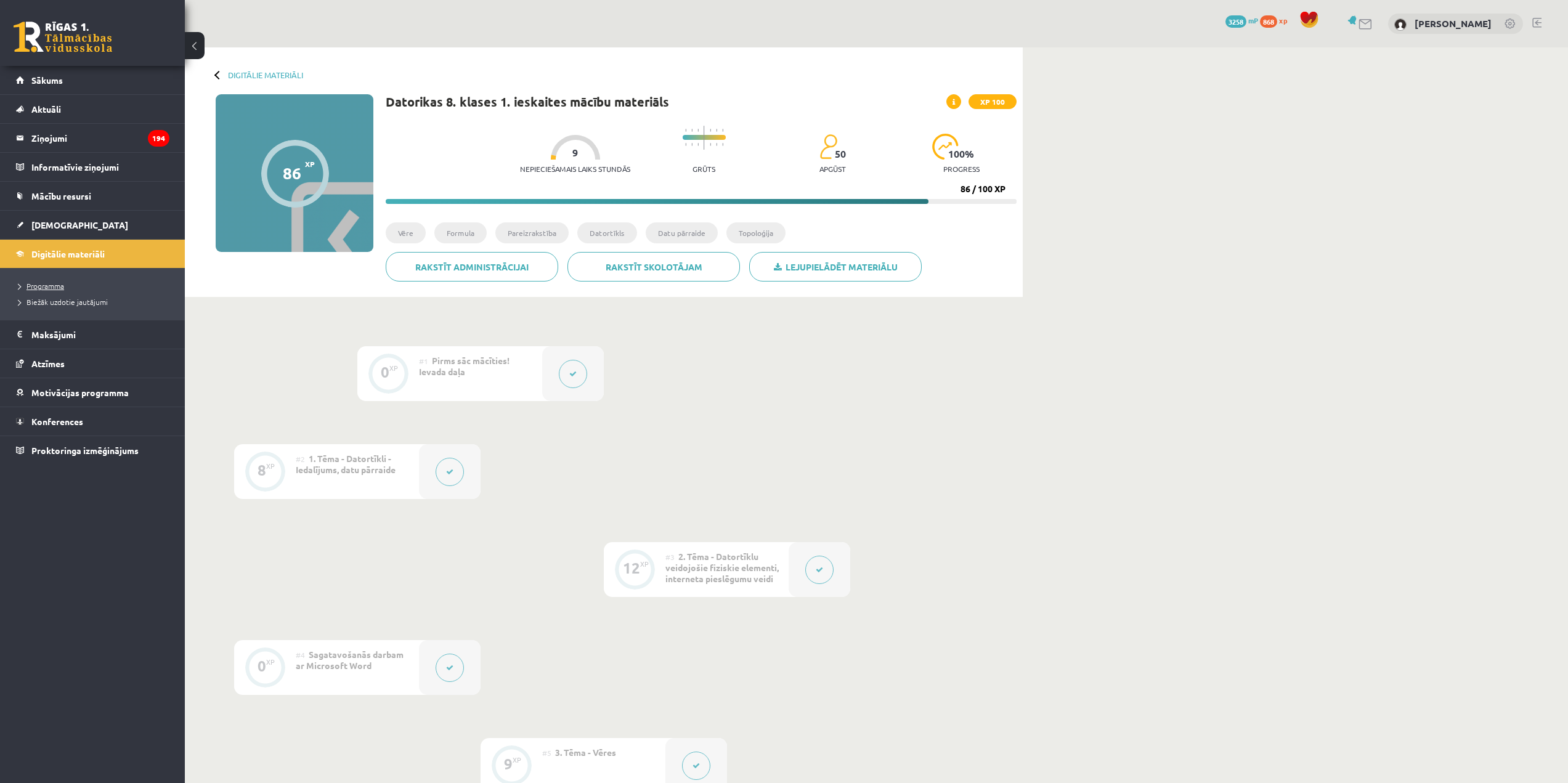
click at [49, 285] on span "Programma" at bounding box center [41, 286] width 45 height 10
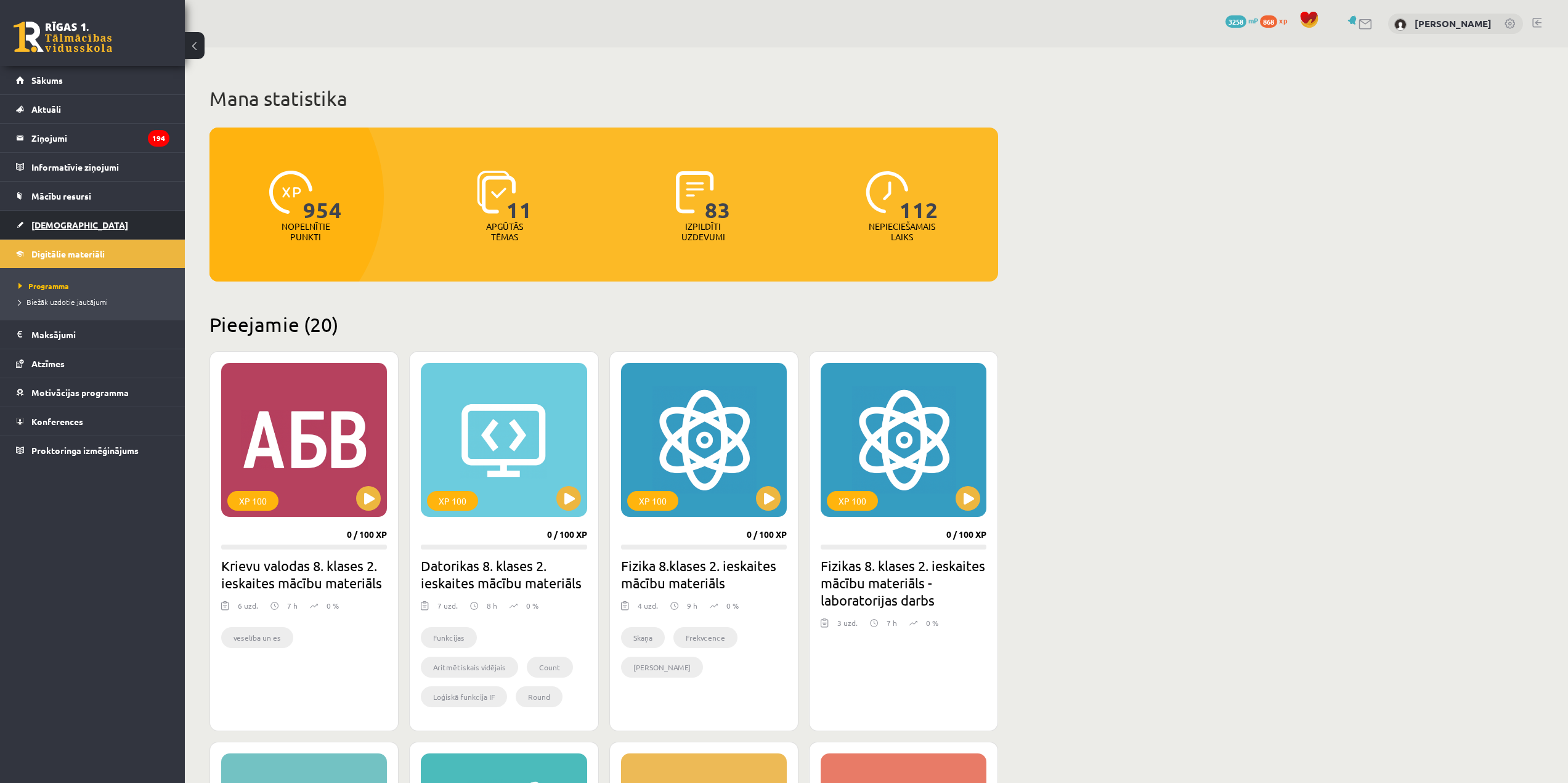
click at [112, 226] on link "[DEMOGRAPHIC_DATA]" at bounding box center [92, 225] width 153 height 28
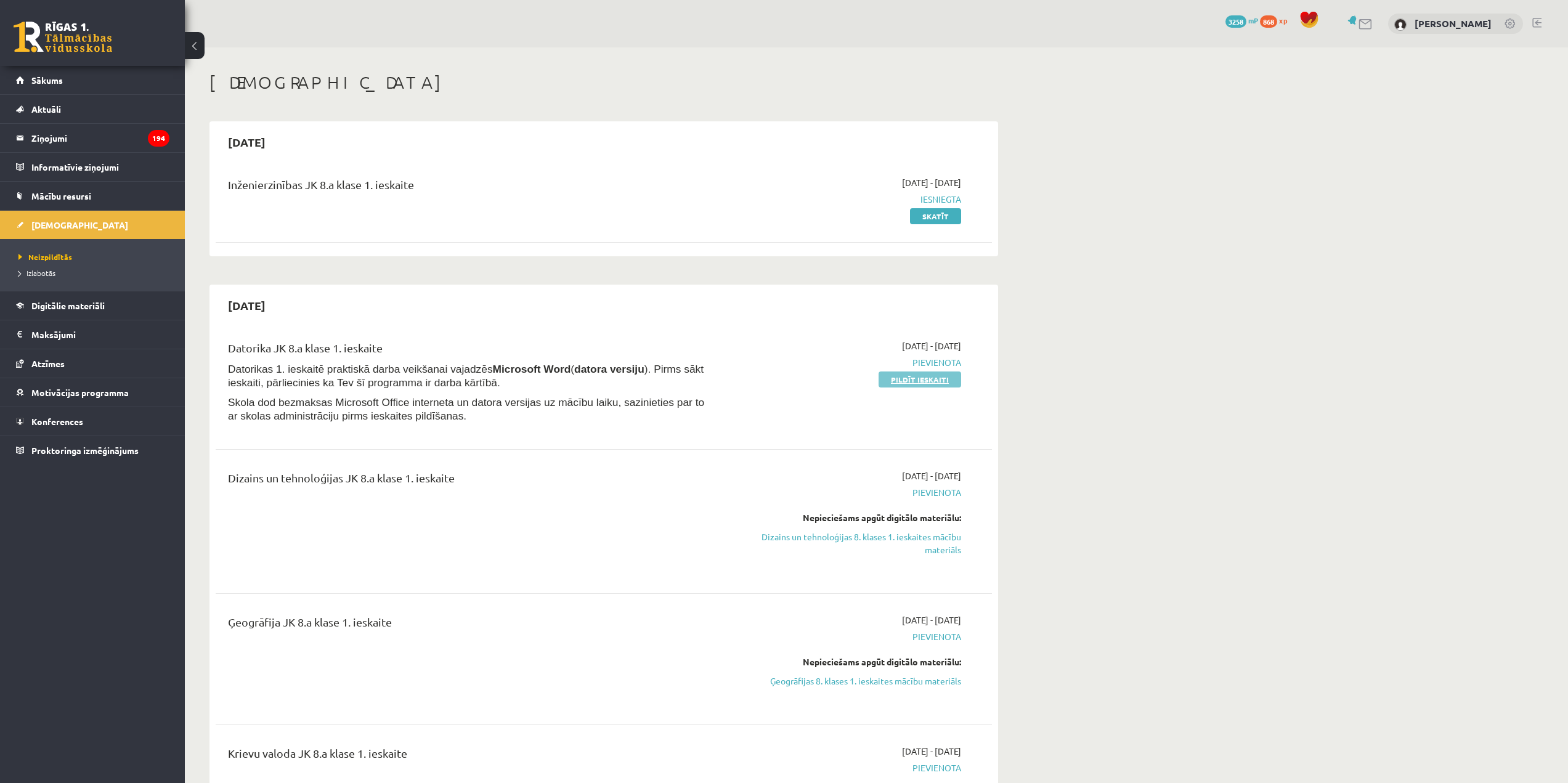
click at [902, 378] on link "Pildīt ieskaiti" at bounding box center [920, 380] width 83 height 16
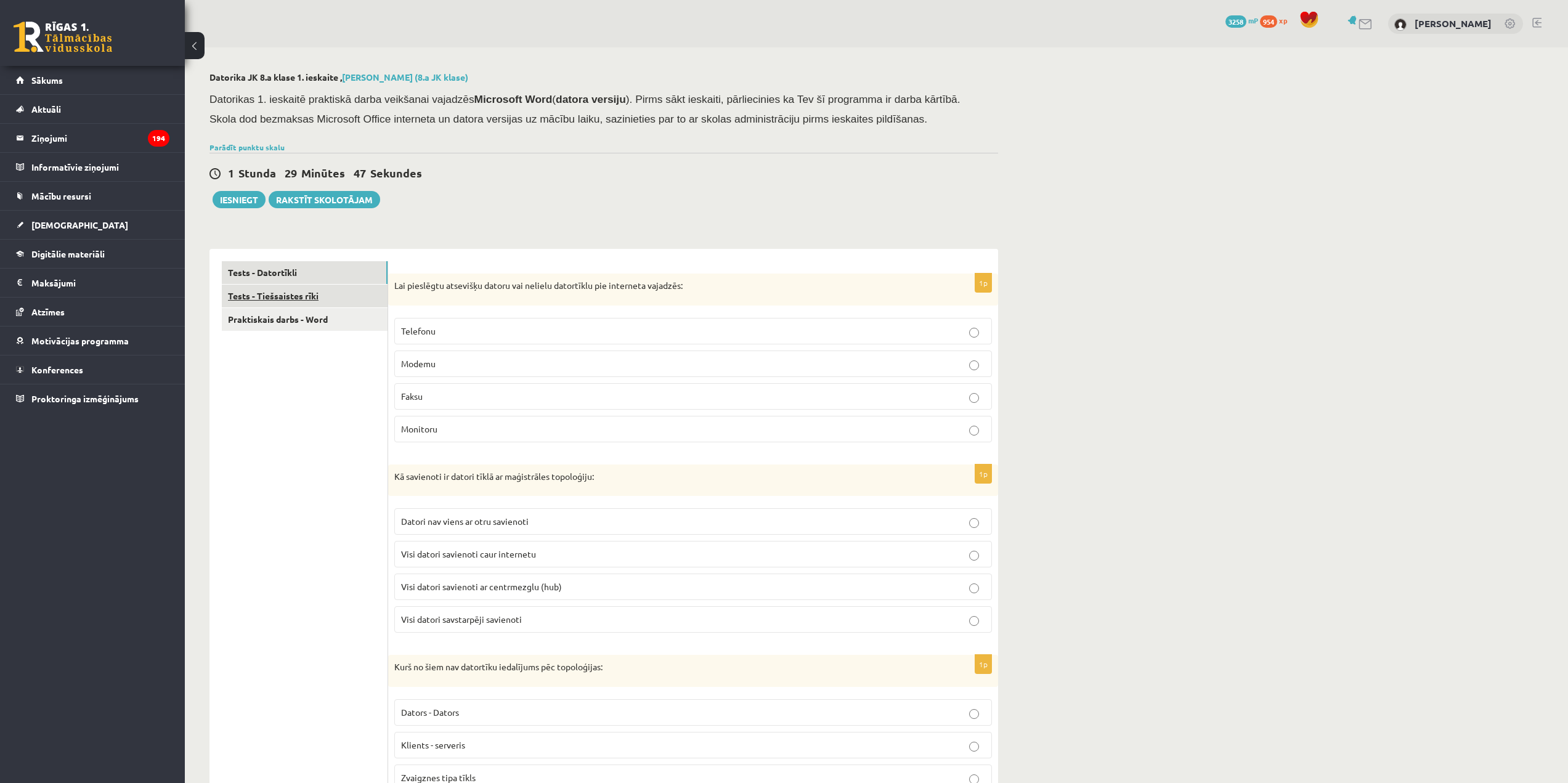
click at [335, 288] on link "Tests - Tiešsaistes rīki" at bounding box center [305, 296] width 166 height 23
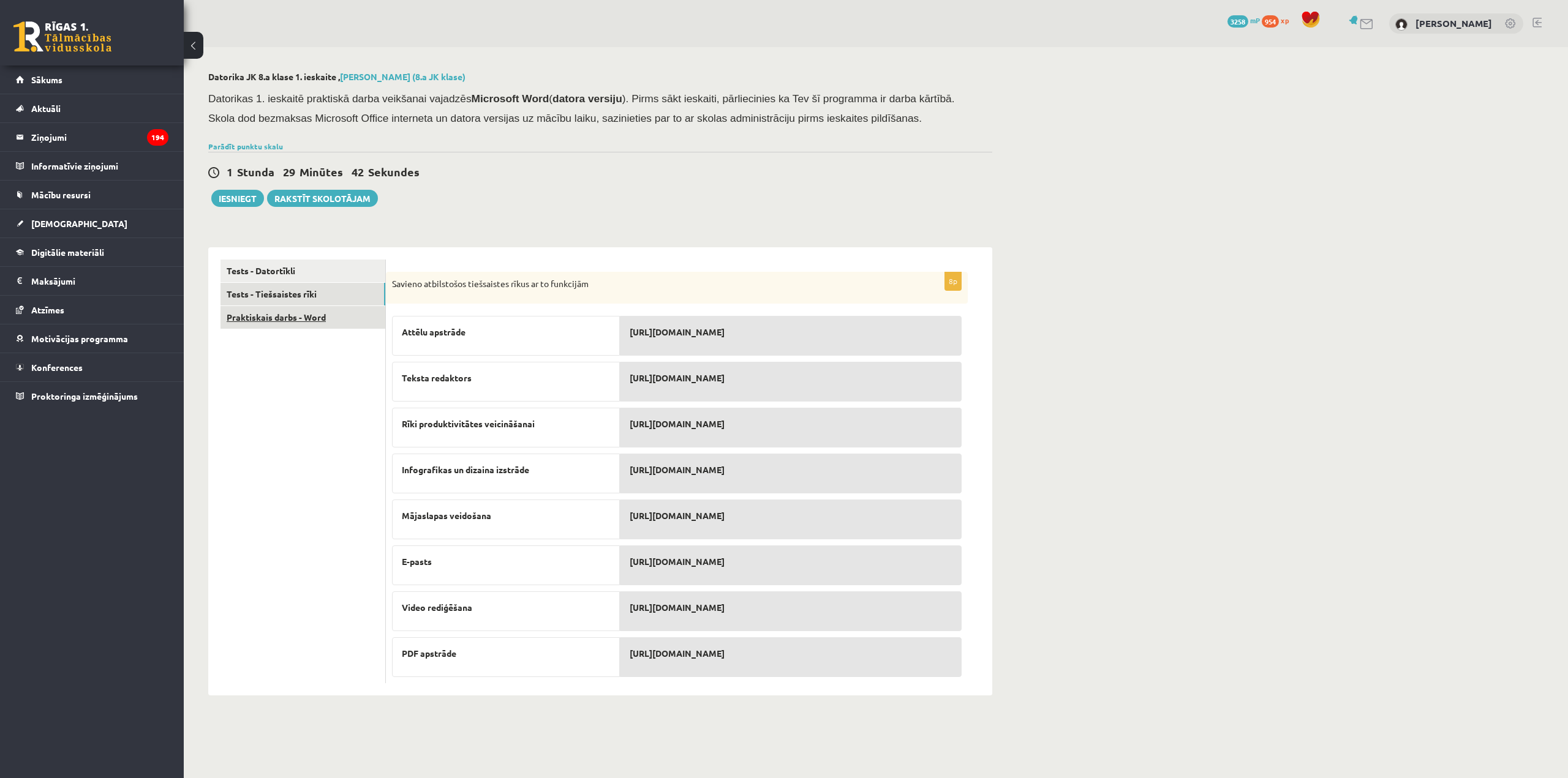
click at [309, 327] on link "Praktiskais darbs - Word" at bounding box center [303, 318] width 165 height 23
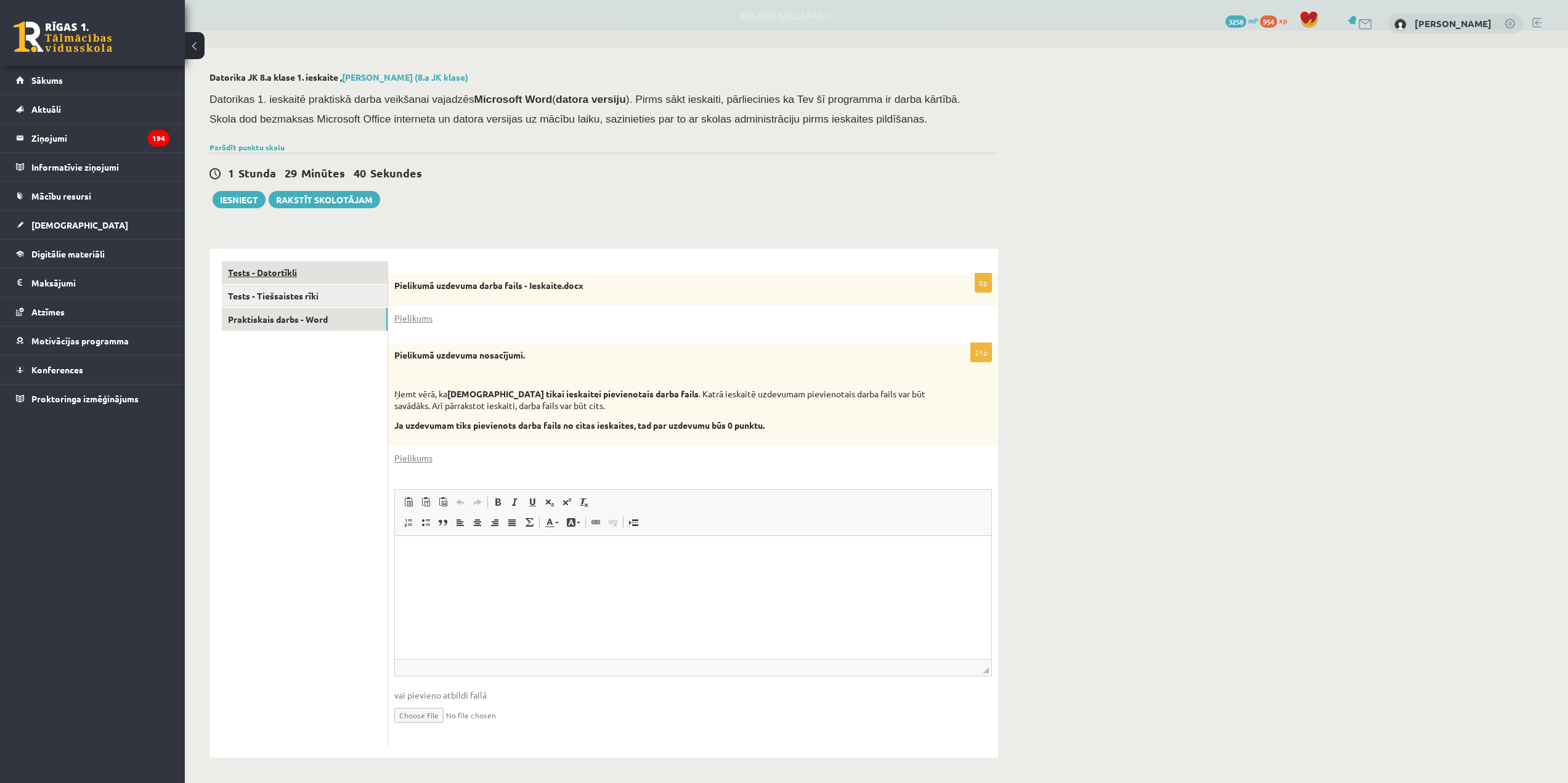
click at [315, 265] on link "Tests - Datortīkli" at bounding box center [305, 273] width 166 height 23
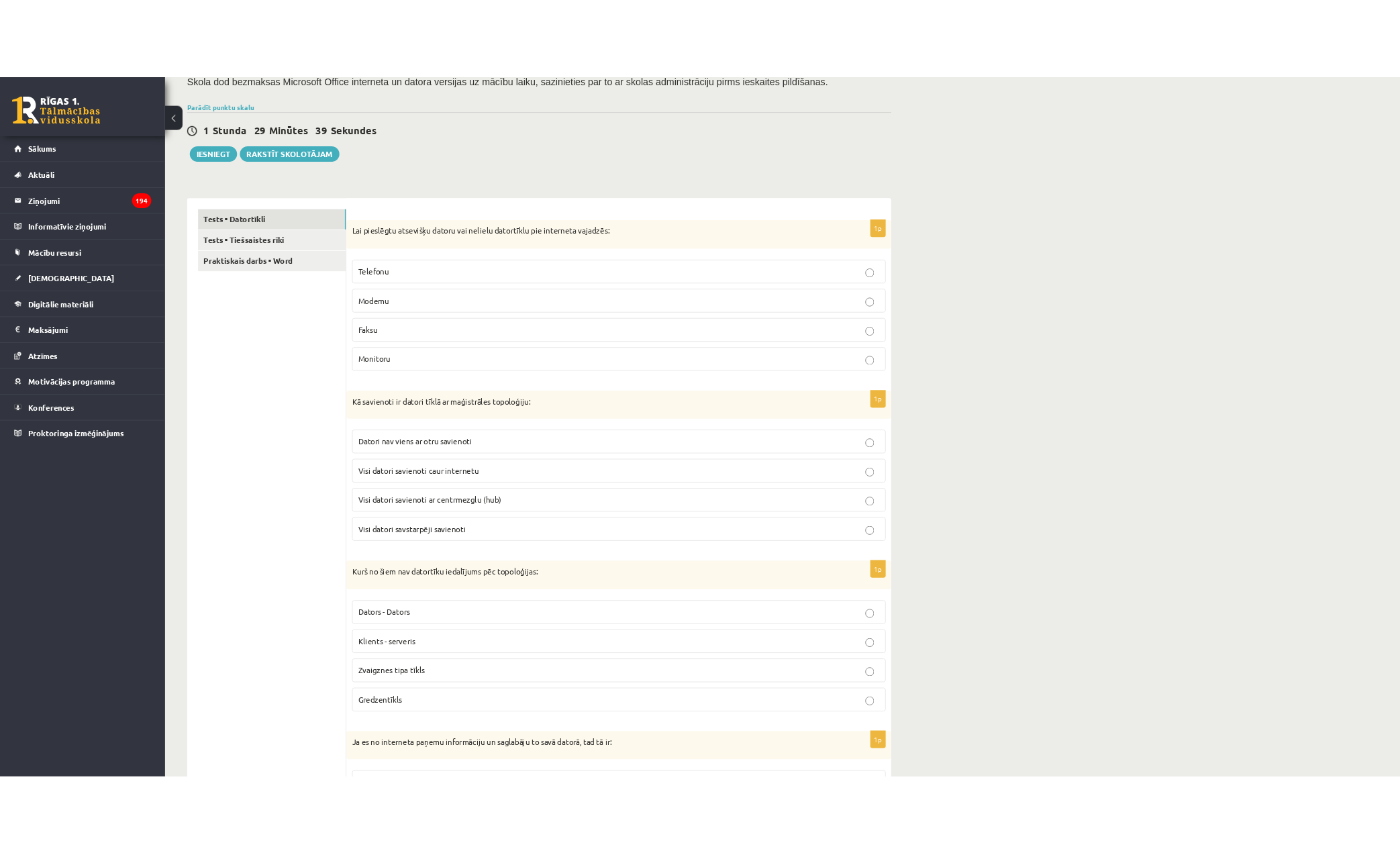
scroll to position [202, 0]
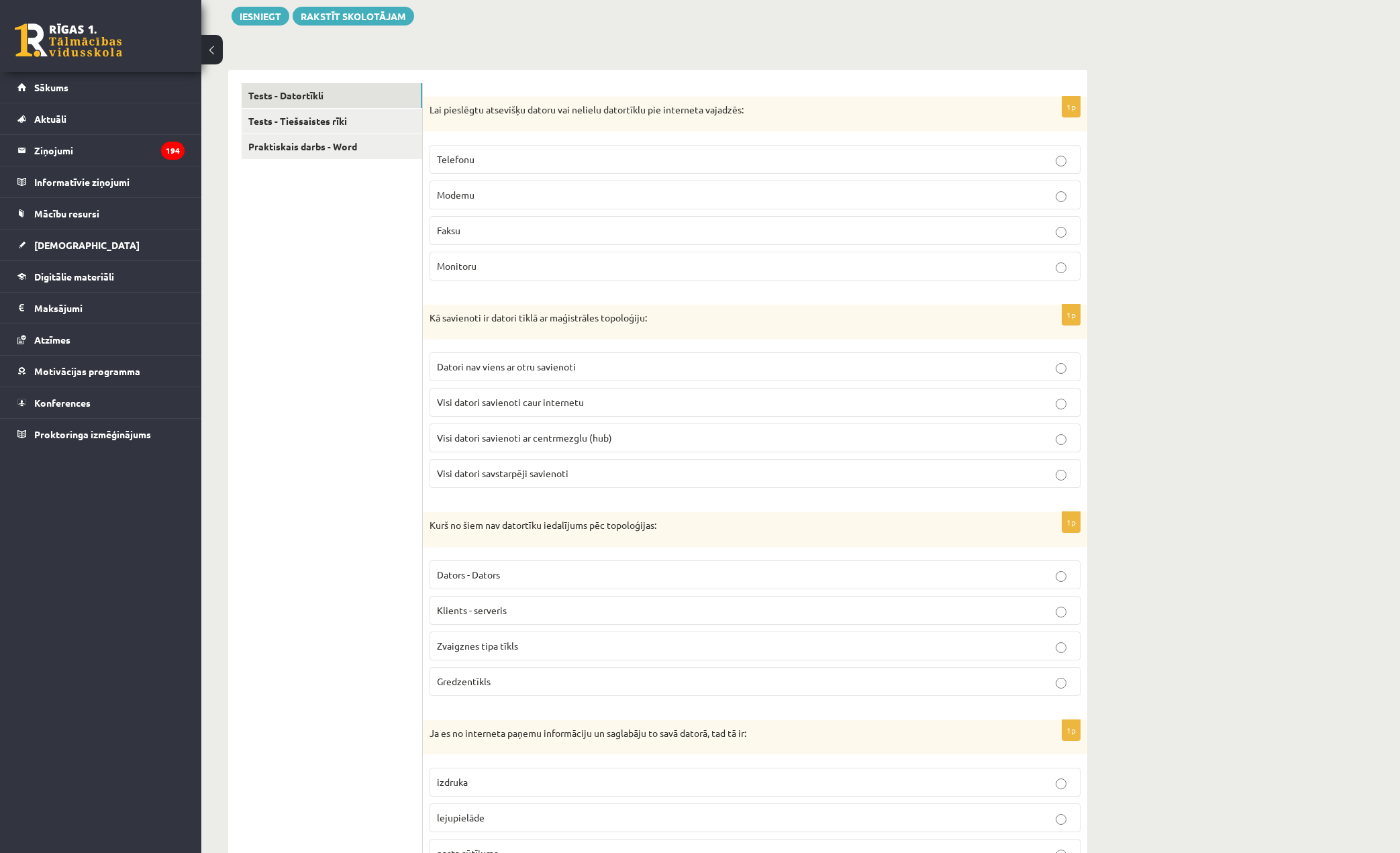
click at [682, 198] on p "Modemu" at bounding box center [755, 195] width 636 height 14
click at [612, 370] on p "Datori nav viens ar otru savienoti" at bounding box center [755, 367] width 636 height 14
click at [655, 473] on p "Visi datori savstarpēji savienoti" at bounding box center [755, 474] width 636 height 14
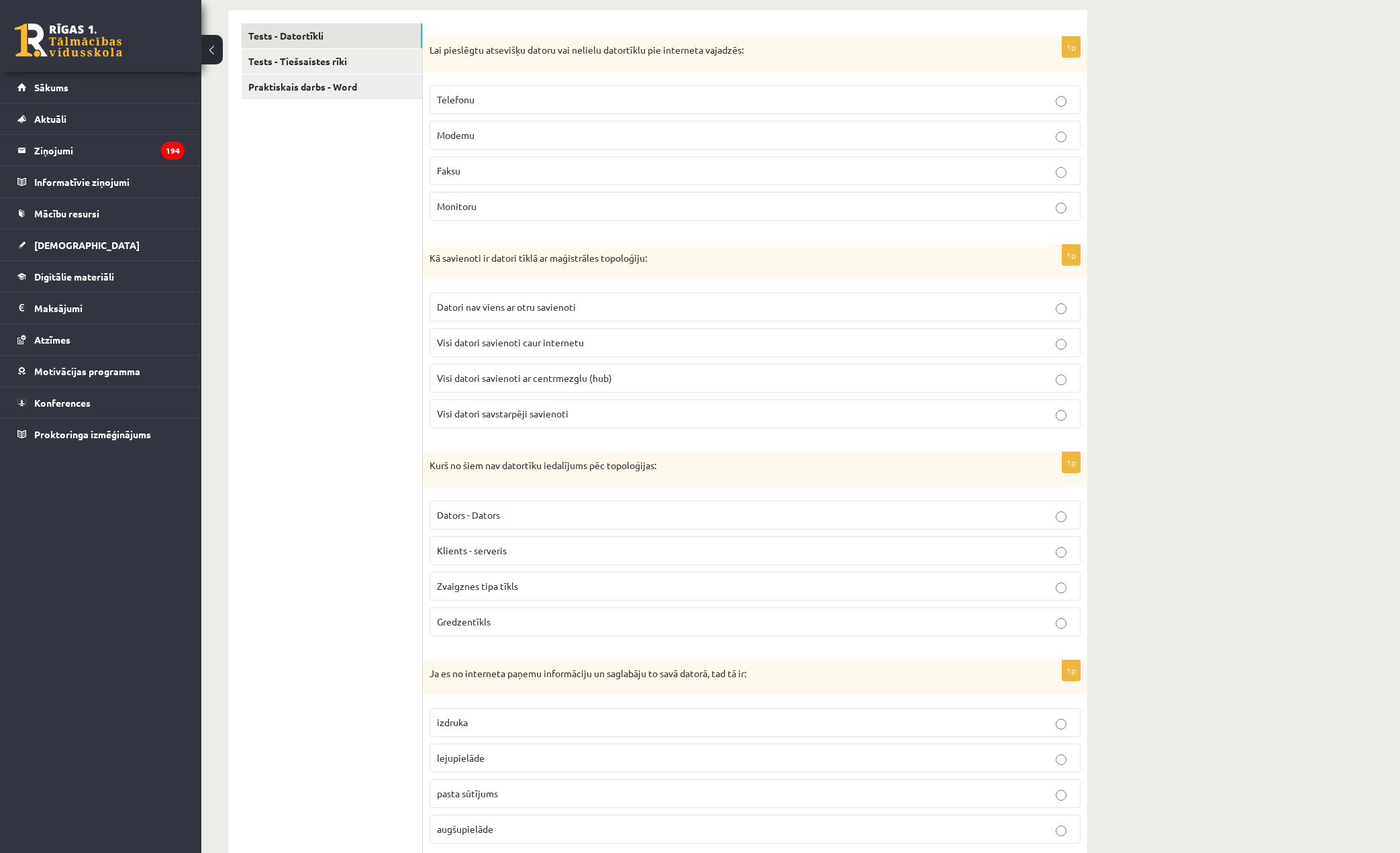
scroll to position [268, 0]
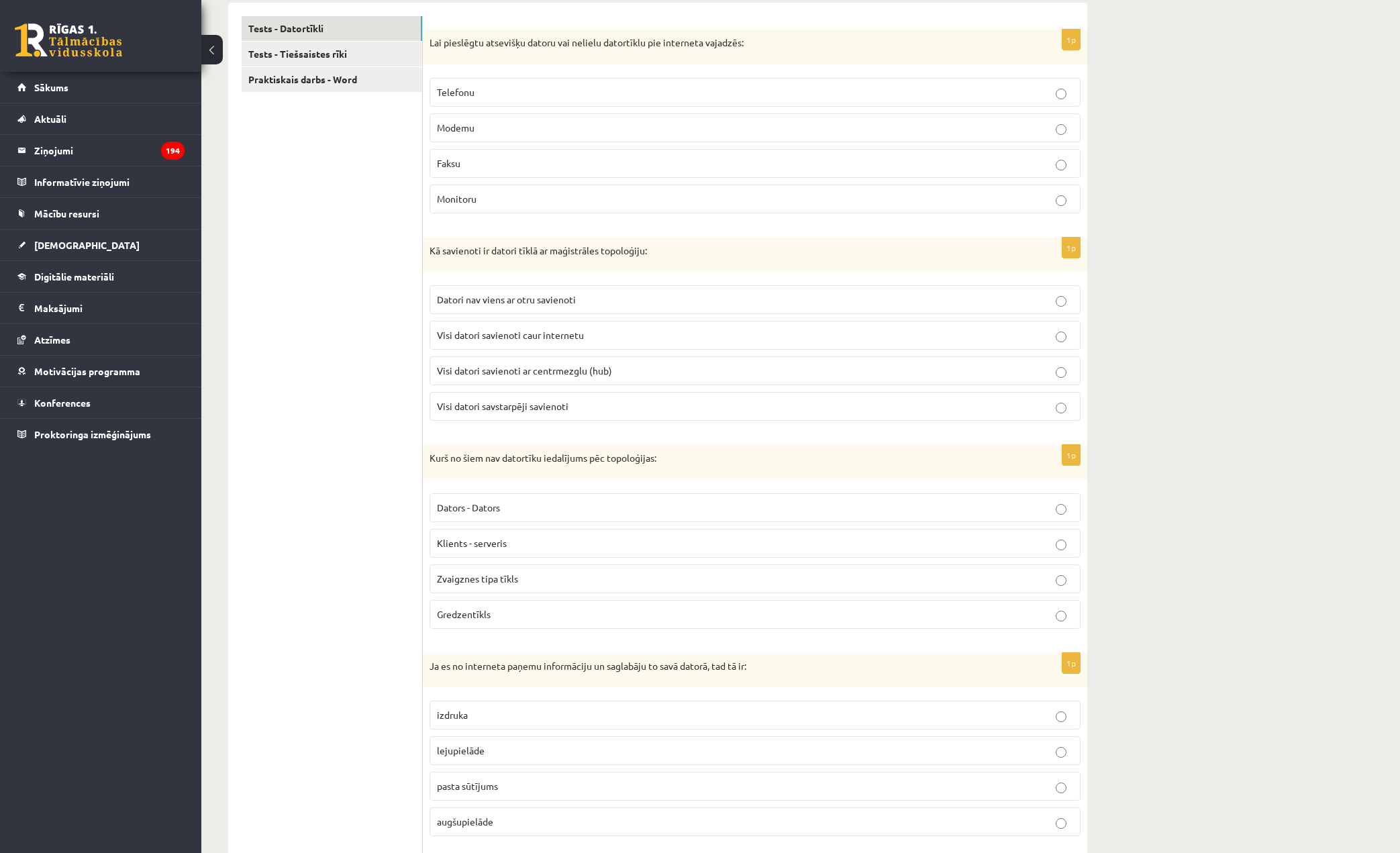
click at [583, 538] on p "Klients - serveris" at bounding box center [755, 544] width 636 height 14
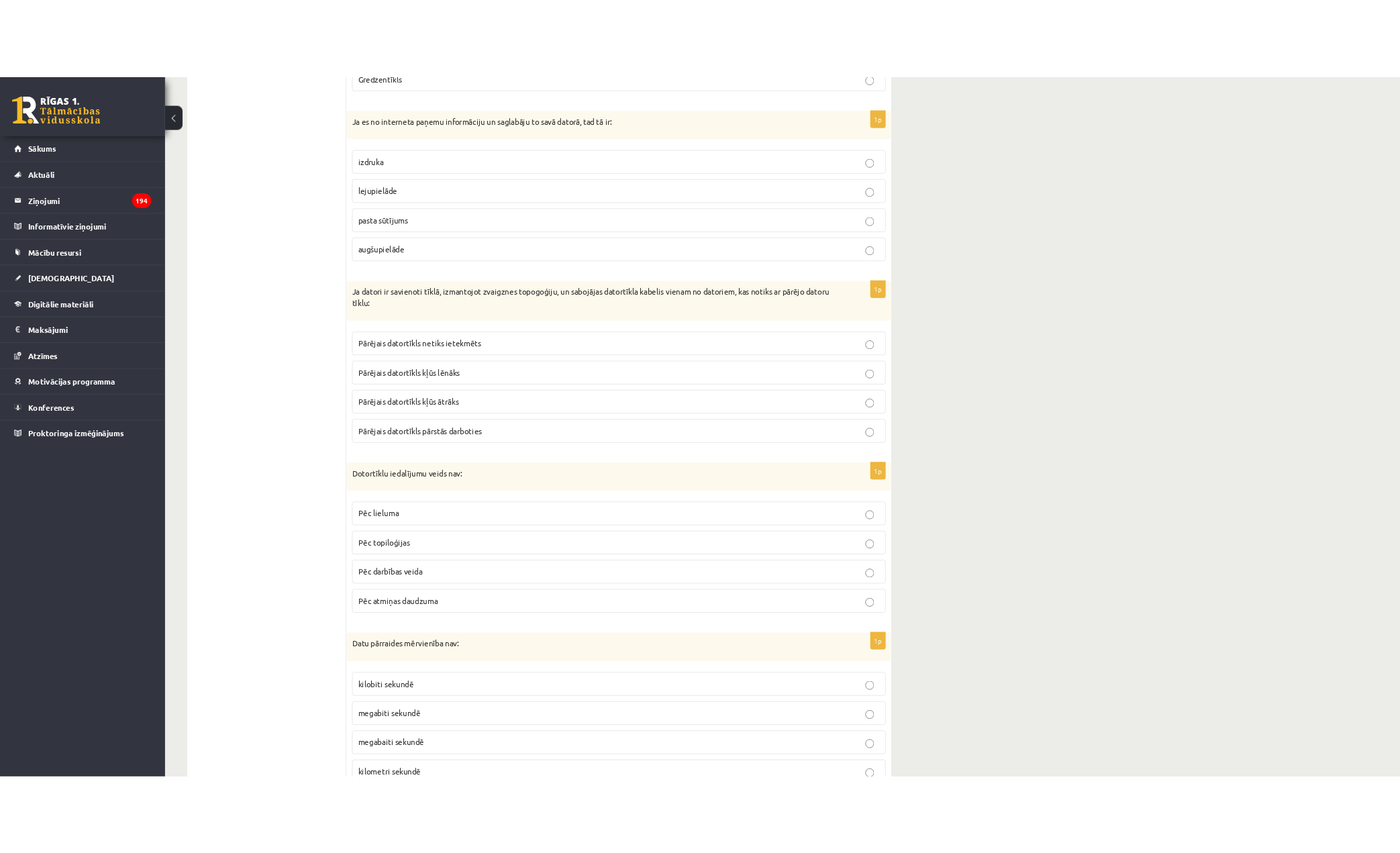
scroll to position [873, 0]
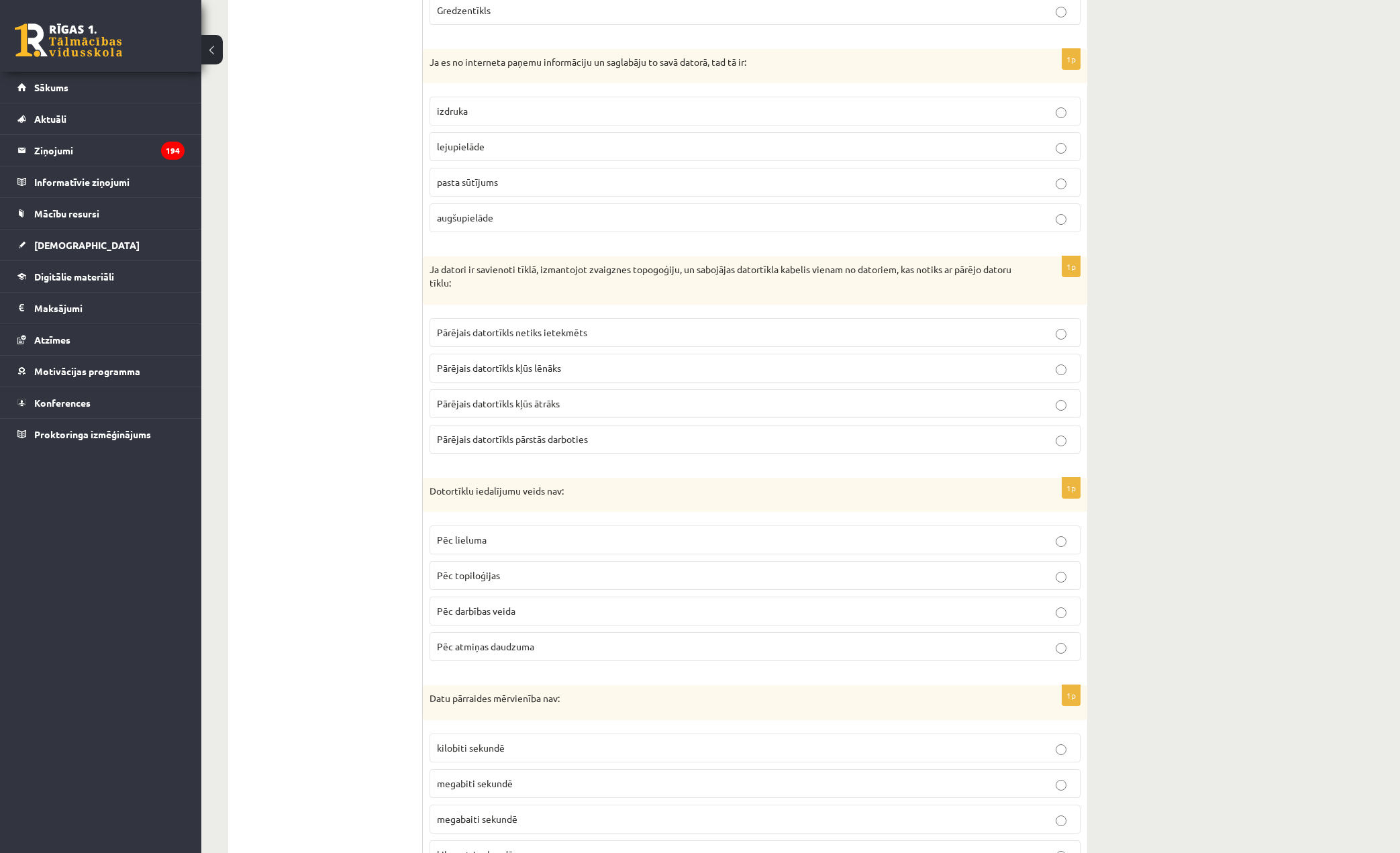
click at [547, 142] on p "lejupielāde" at bounding box center [755, 147] width 636 height 14
click at [511, 334] on span "Pārējais datortīkls netiks ietekmēts" at bounding box center [512, 332] width 151 height 12
click at [550, 643] on p "Pēc atmiņas daudzuma" at bounding box center [755, 647] width 636 height 14
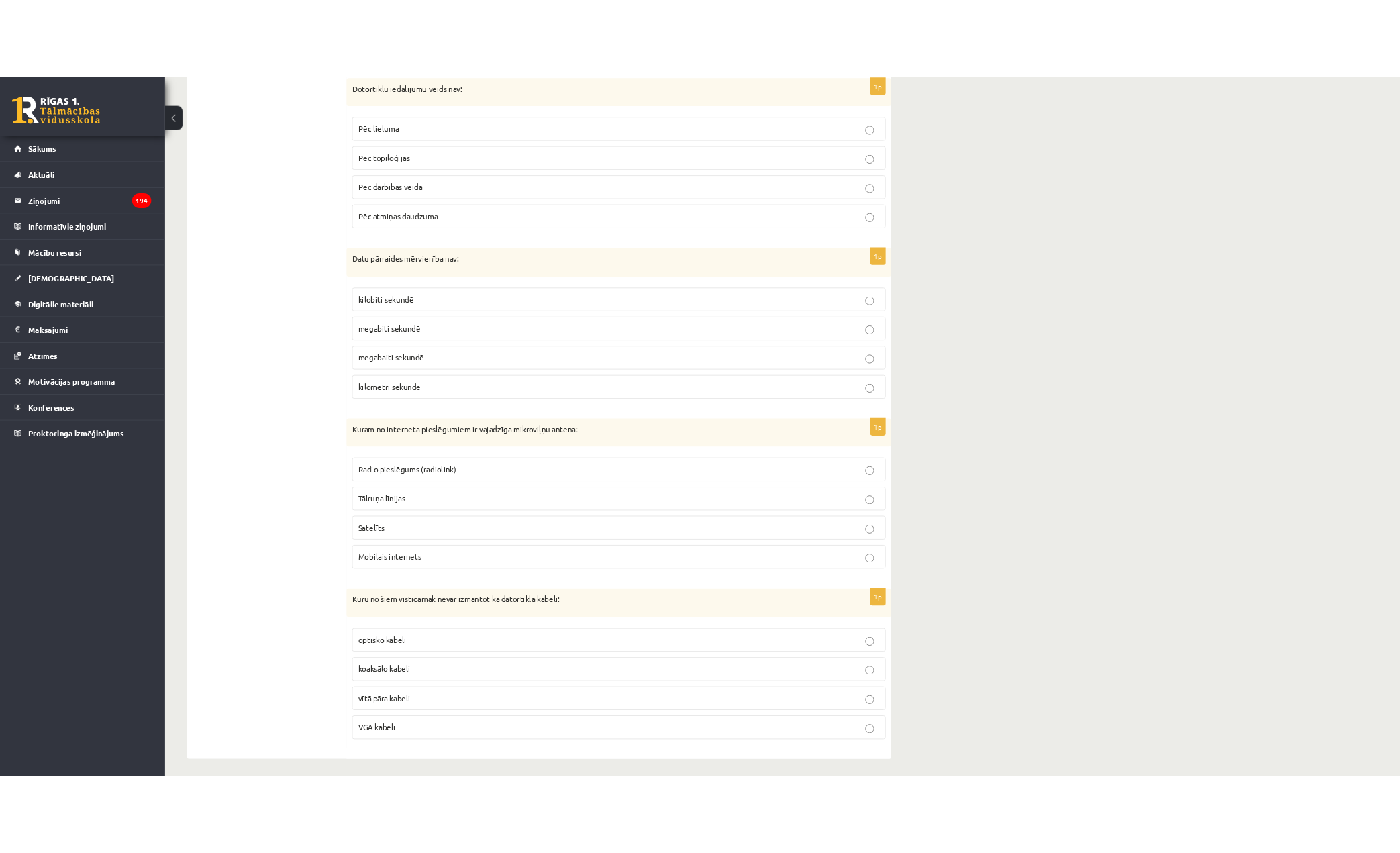
scroll to position [1357, 0]
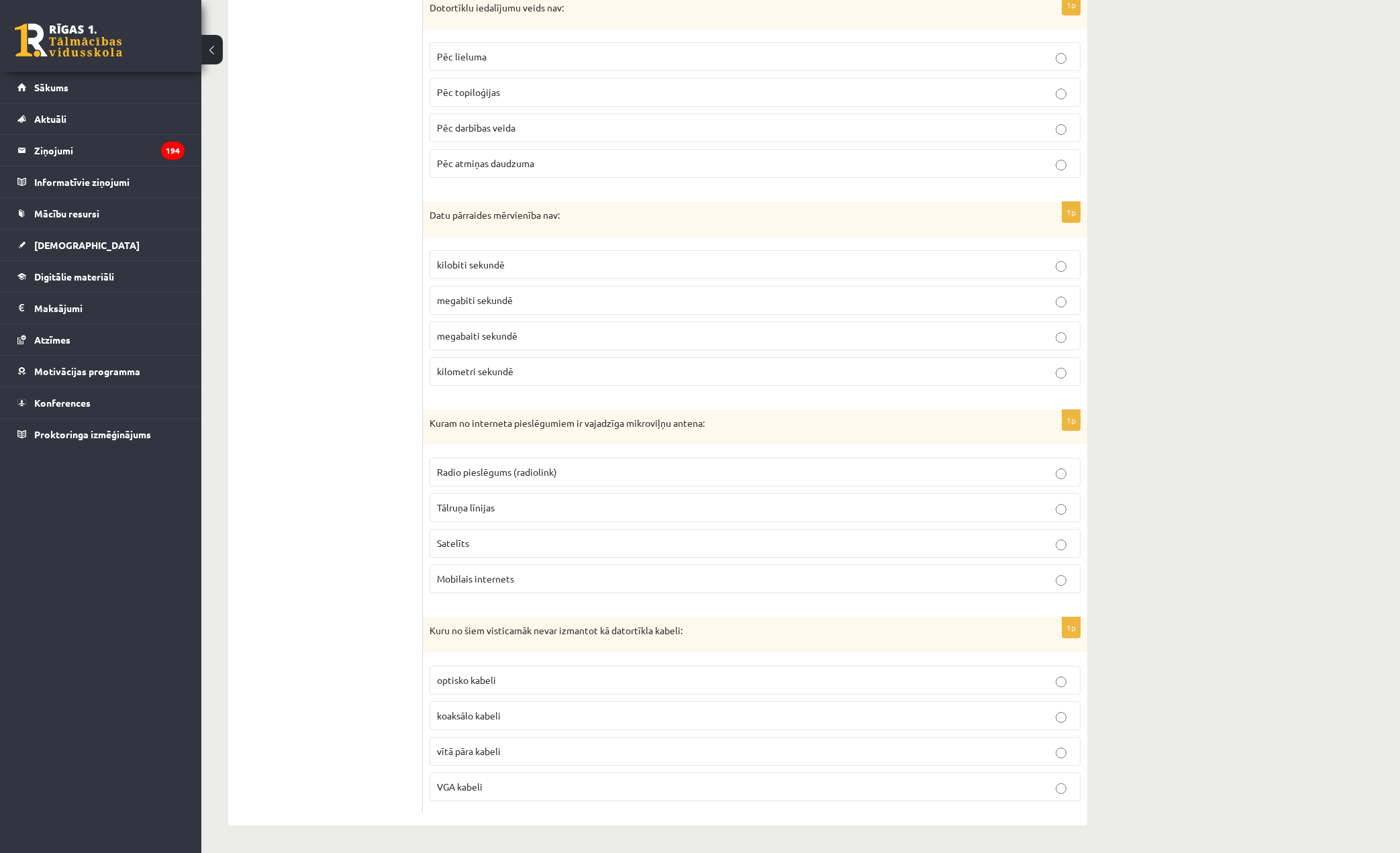
click at [569, 370] on p "kilometri sekundē" at bounding box center [755, 372] width 636 height 14
click at [531, 468] on span "Radio pieslēgums (radiolink)" at bounding box center [496, 472] width 120 height 12
click at [525, 775] on label "VGA kabeli" at bounding box center [755, 787] width 651 height 29
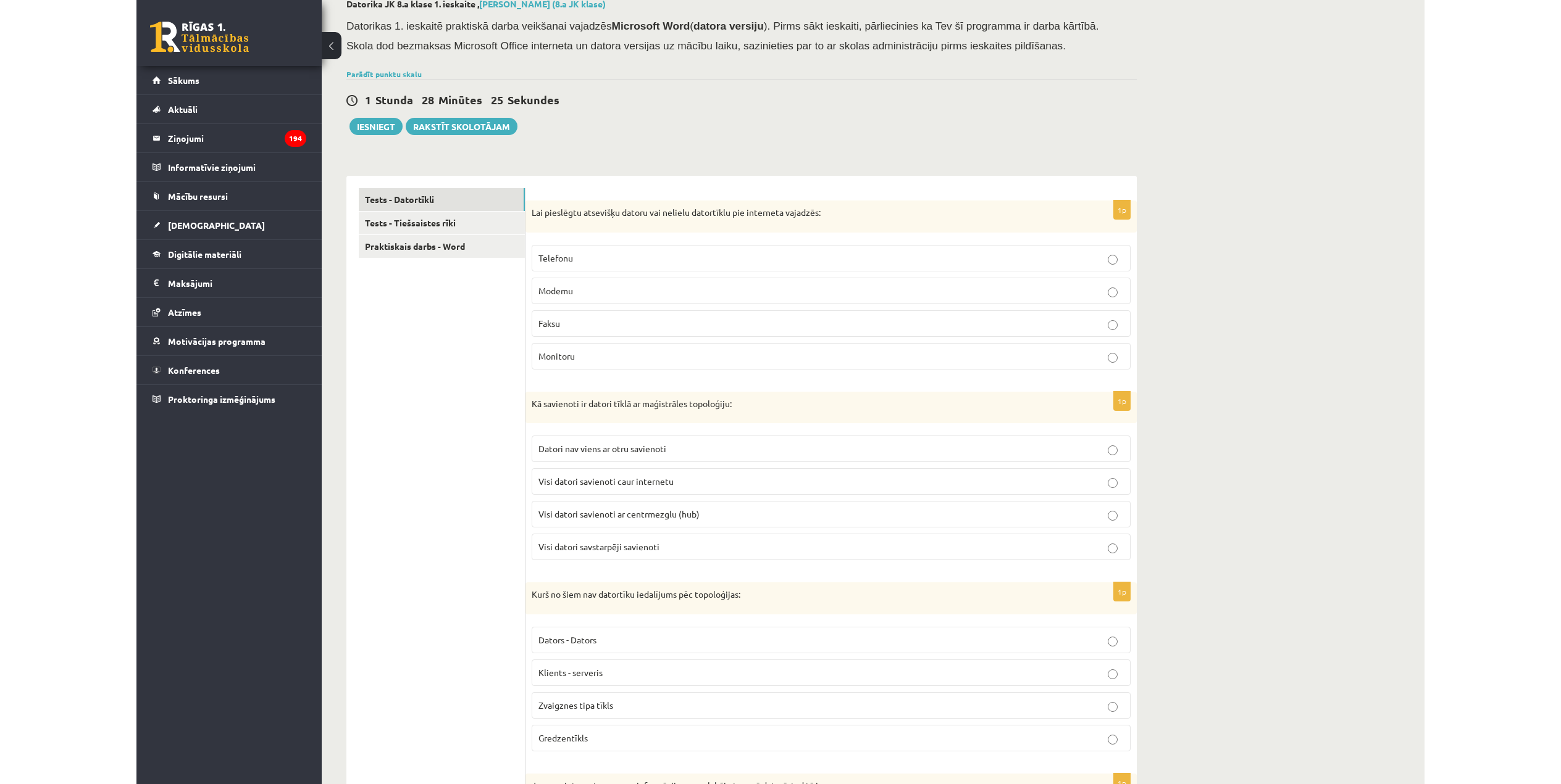
scroll to position [0, 0]
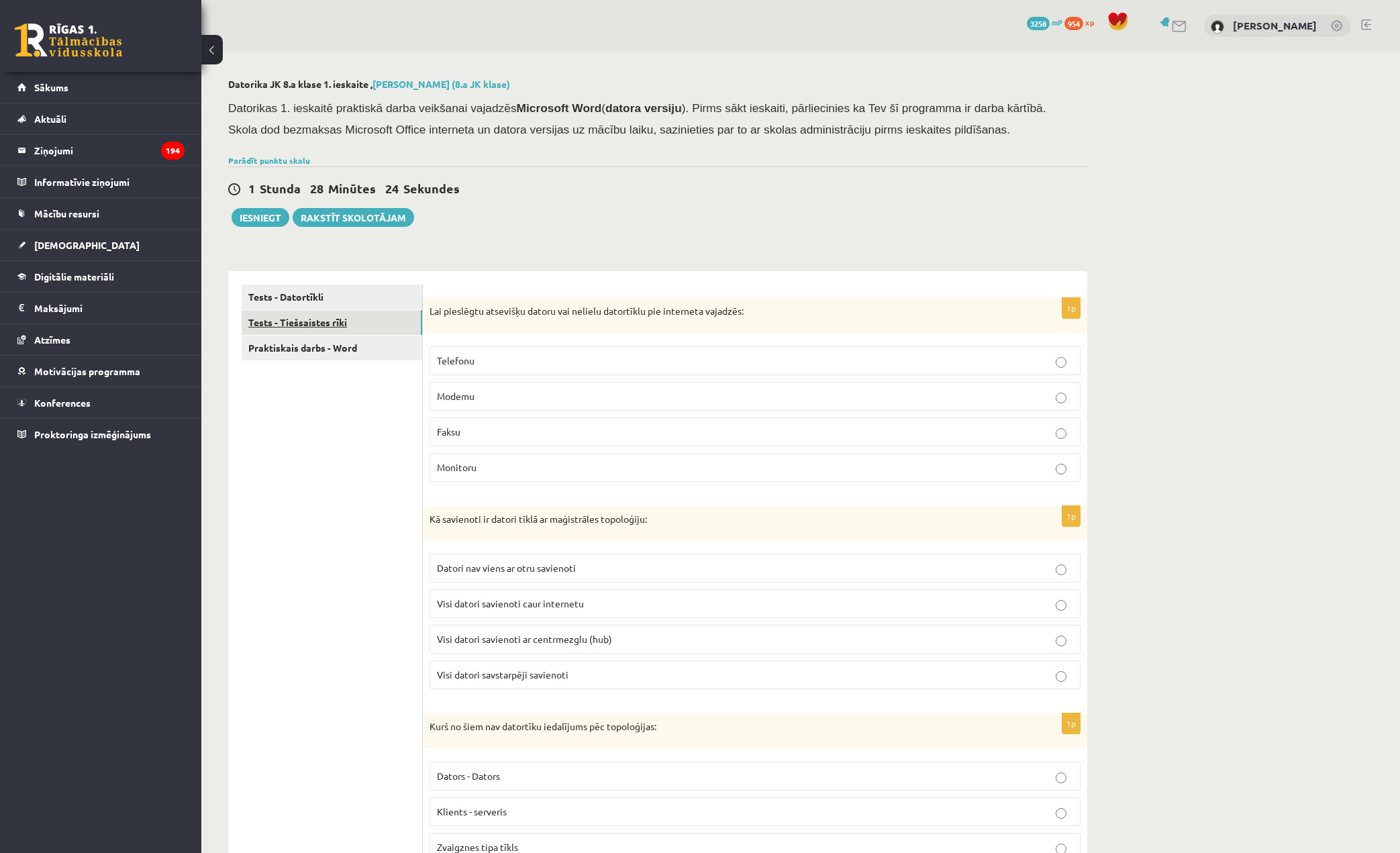
click at [376, 319] on link "Tests - Tiešsaistes rīki" at bounding box center [332, 323] width 180 height 25
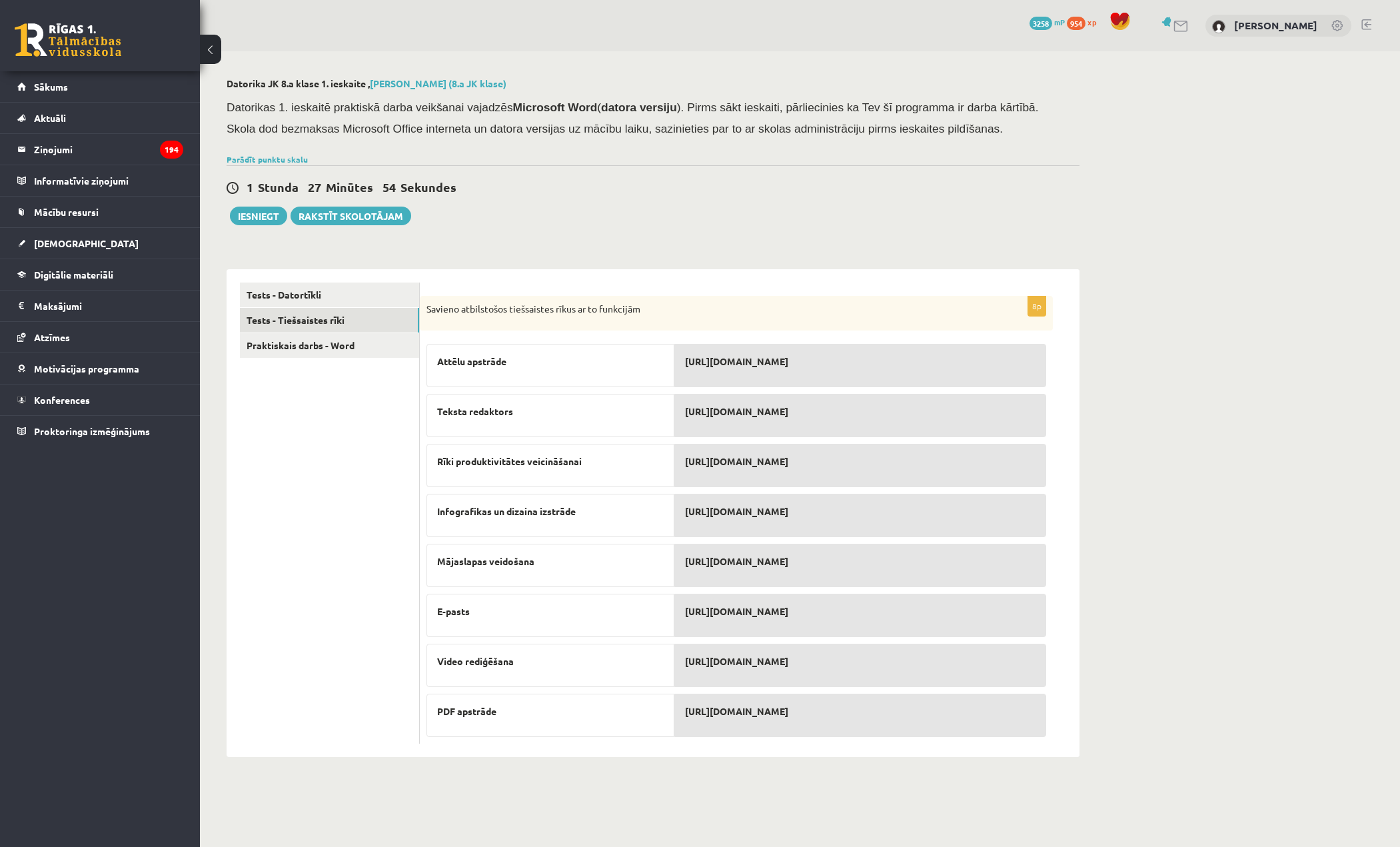
drag, startPoint x: 777, startPoint y: 470, endPoint x: 638, endPoint y: 478, distance: 139.2
click at [638, 478] on div "Rīki produktivitātes veicināšanai" at bounding box center [551, 466] width 248 height 44
click at [289, 351] on link "Praktiskais darbs - Word" at bounding box center [330, 346] width 179 height 25
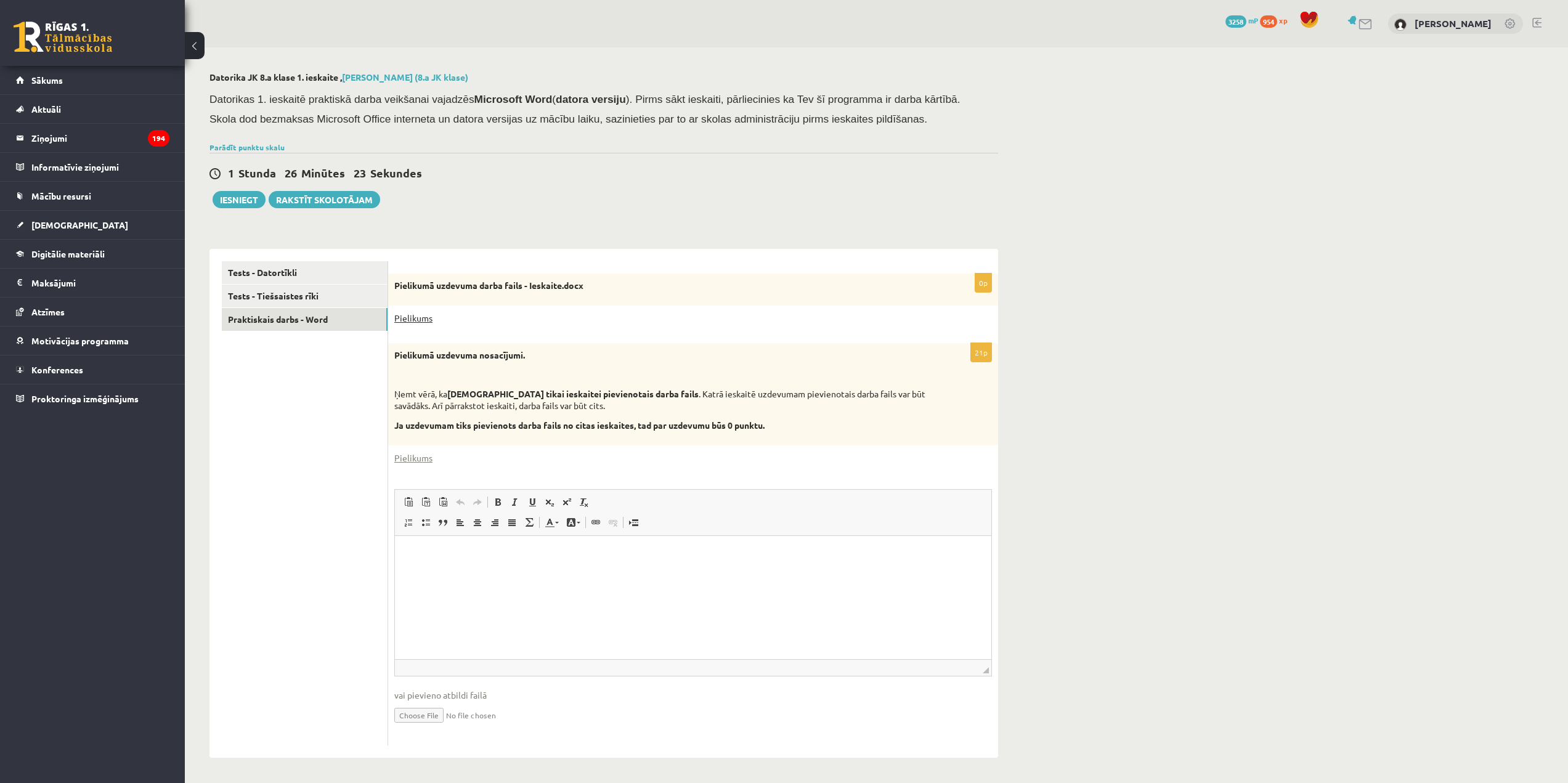
click at [413, 318] on link "Pielikums" at bounding box center [413, 318] width 38 height 13
click at [429, 719] on input "file" at bounding box center [694, 714] width 598 height 25
type input "**********"
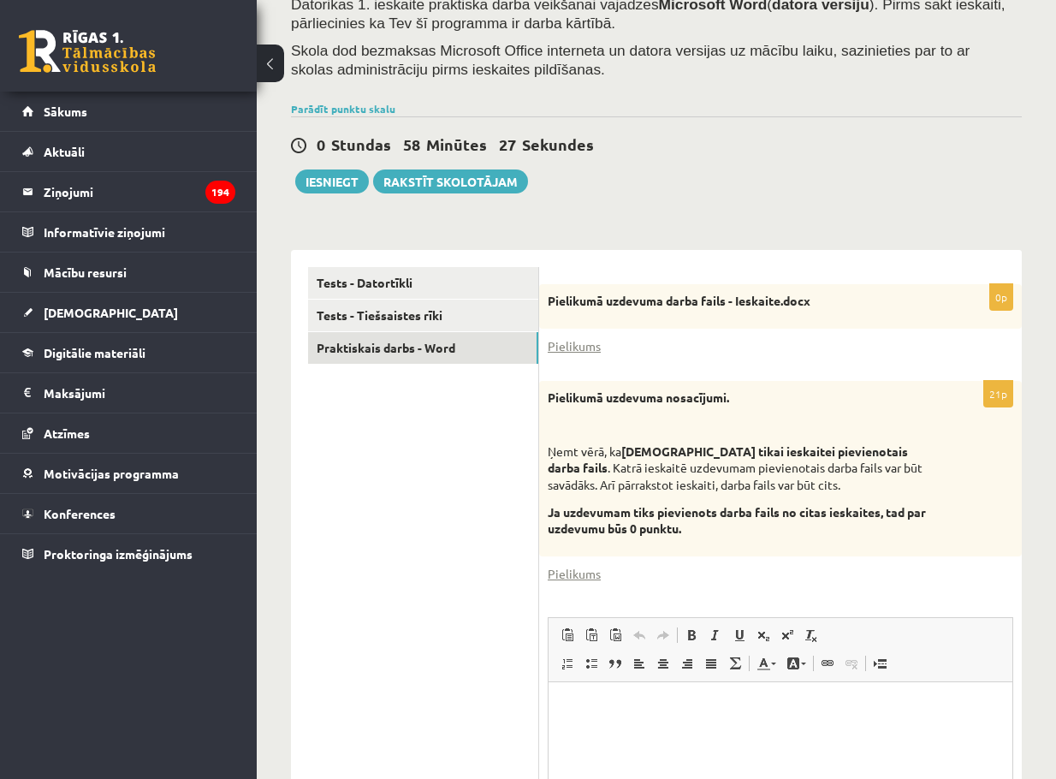
scroll to position [190, 0]
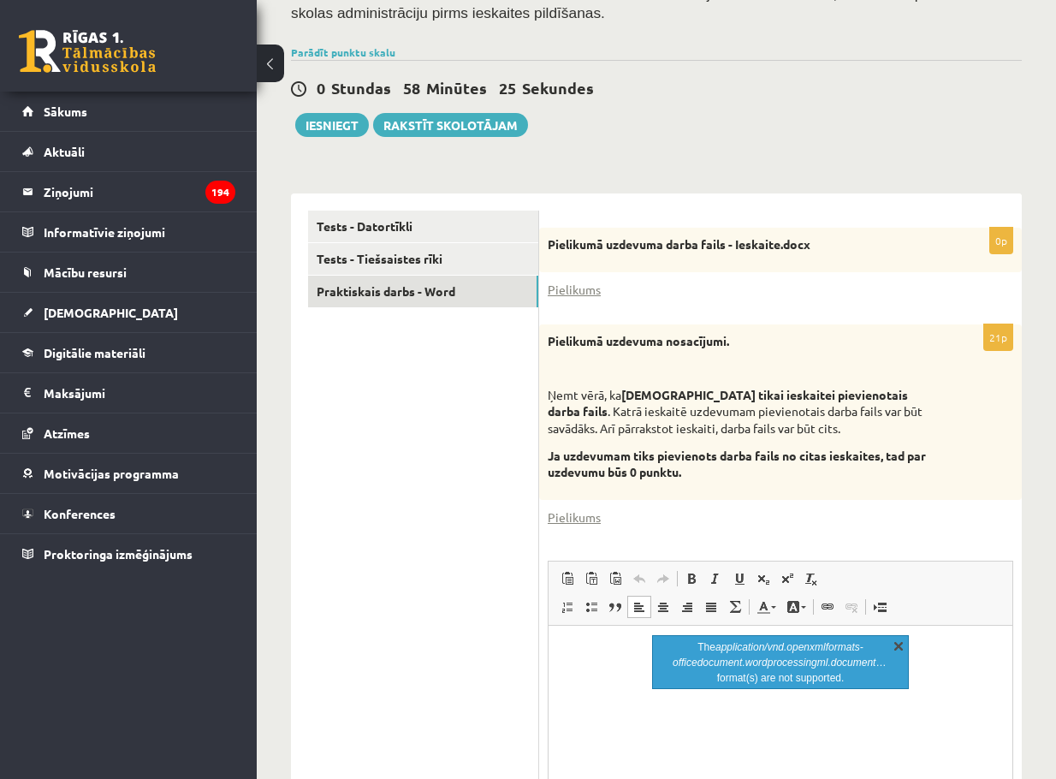
click at [899, 651] on link "X" at bounding box center [898, 644] width 17 height 17
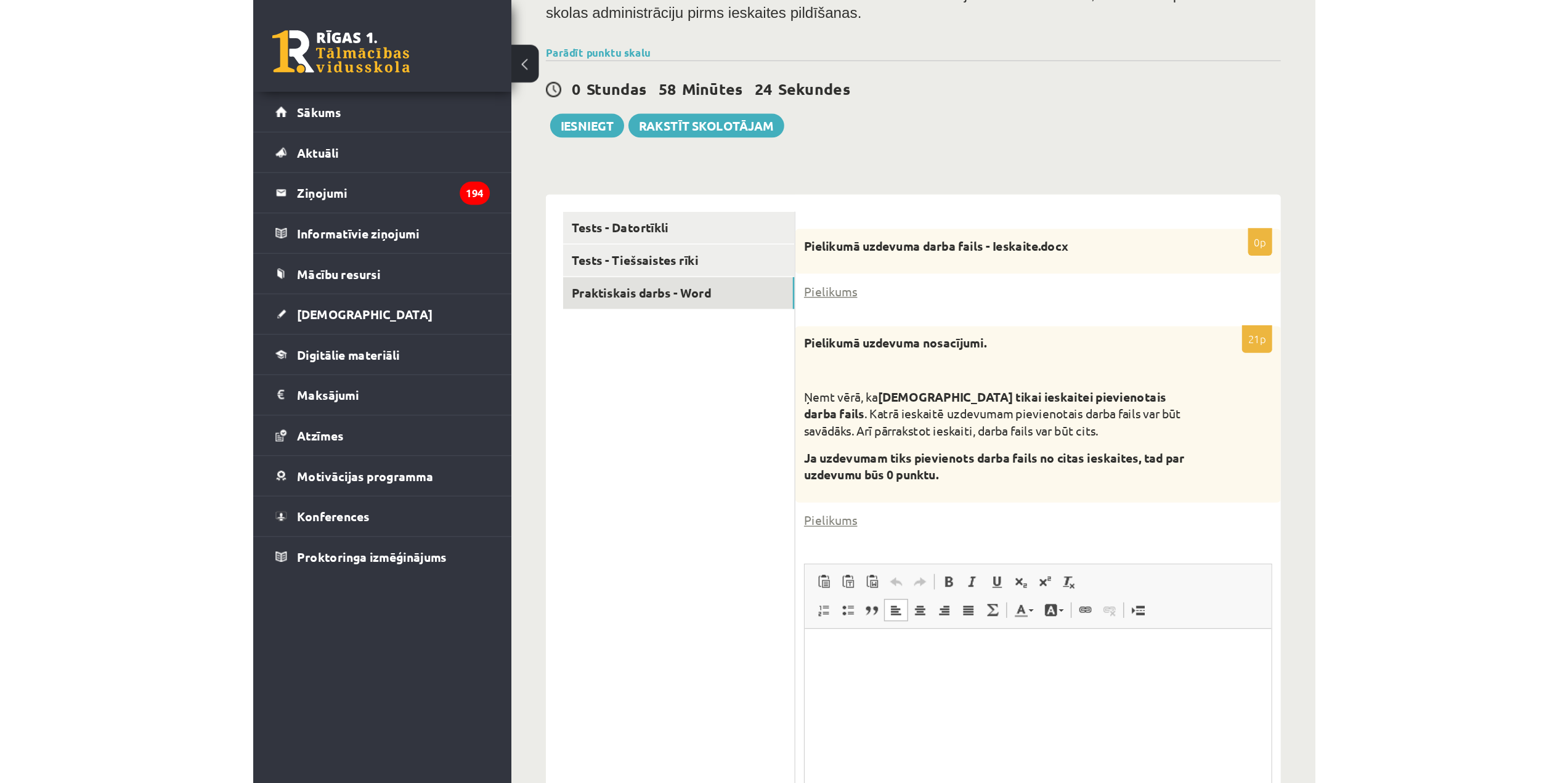
scroll to position [14, 0]
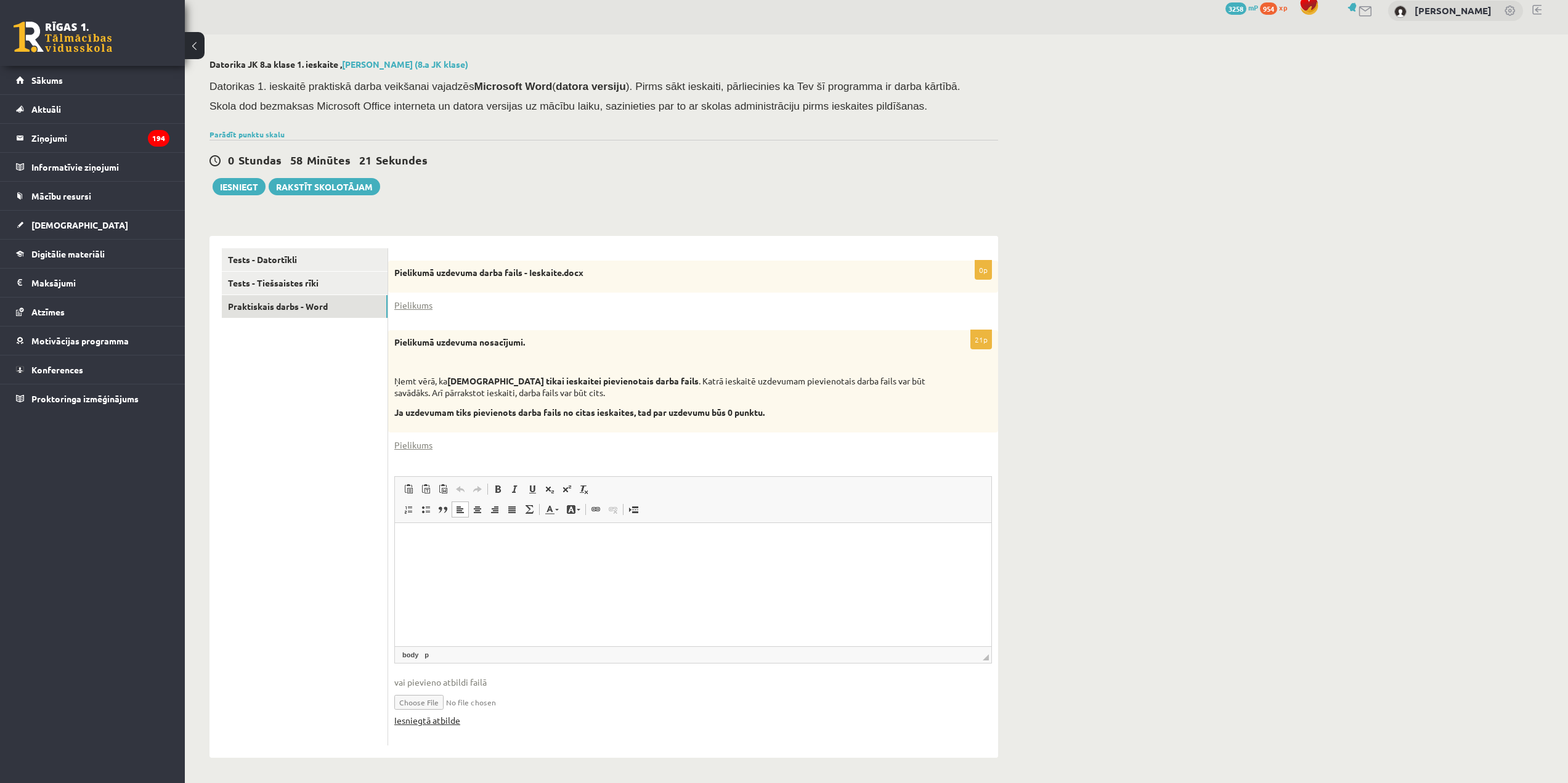
click at [444, 719] on link "Iesniegtā atbilde" at bounding box center [428, 721] width 66 height 13
drag, startPoint x: 1477, startPoint y: 68, endPoint x: 1461, endPoint y: 19, distance: 51.5
click at [1477, 65] on div "**********" at bounding box center [877, 408] width 1384 height 748
click at [237, 182] on button "Iesniegt" at bounding box center [239, 187] width 53 height 17
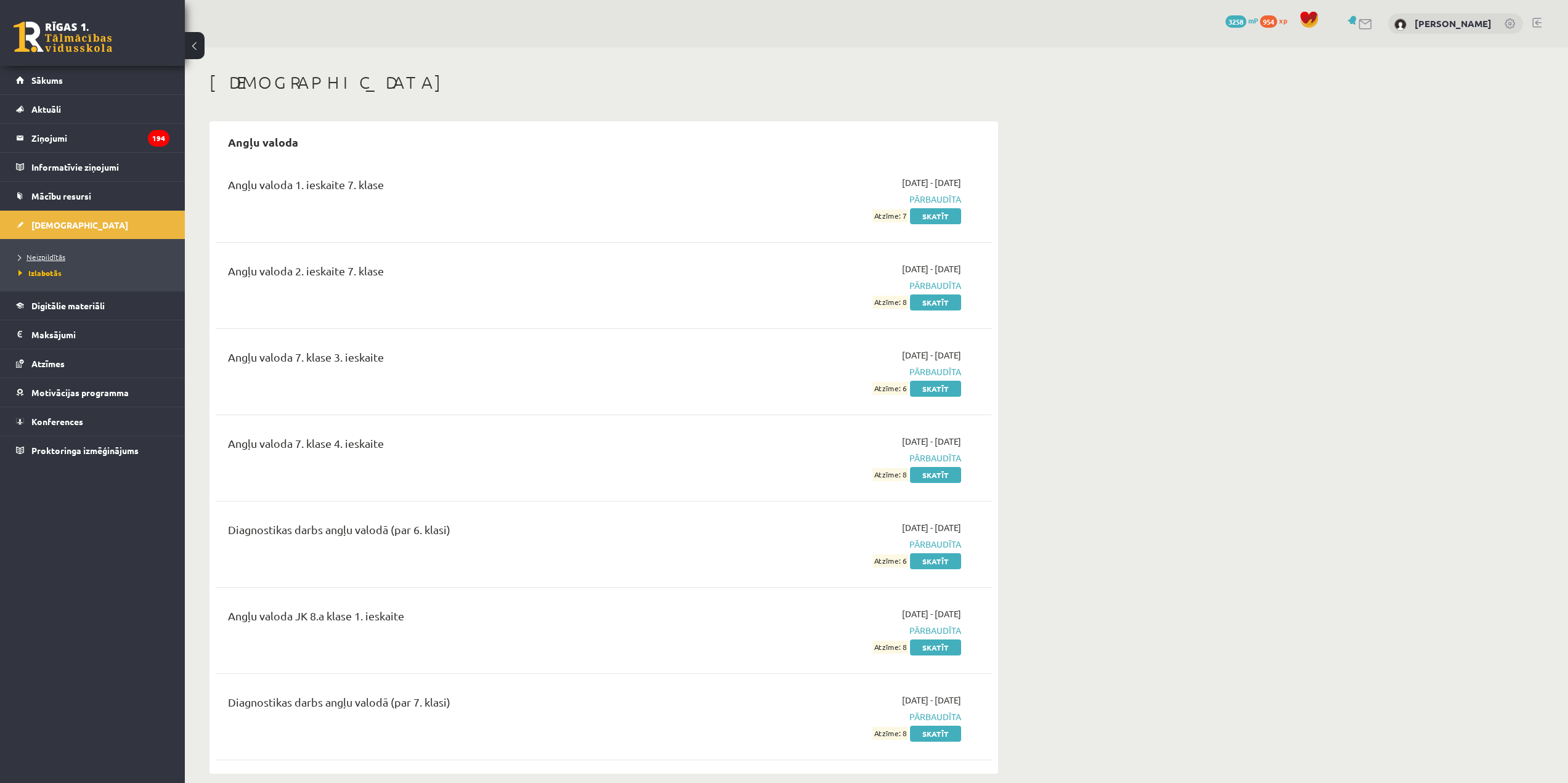
click at [31, 259] on span "Neizpildītās" at bounding box center [42, 257] width 47 height 10
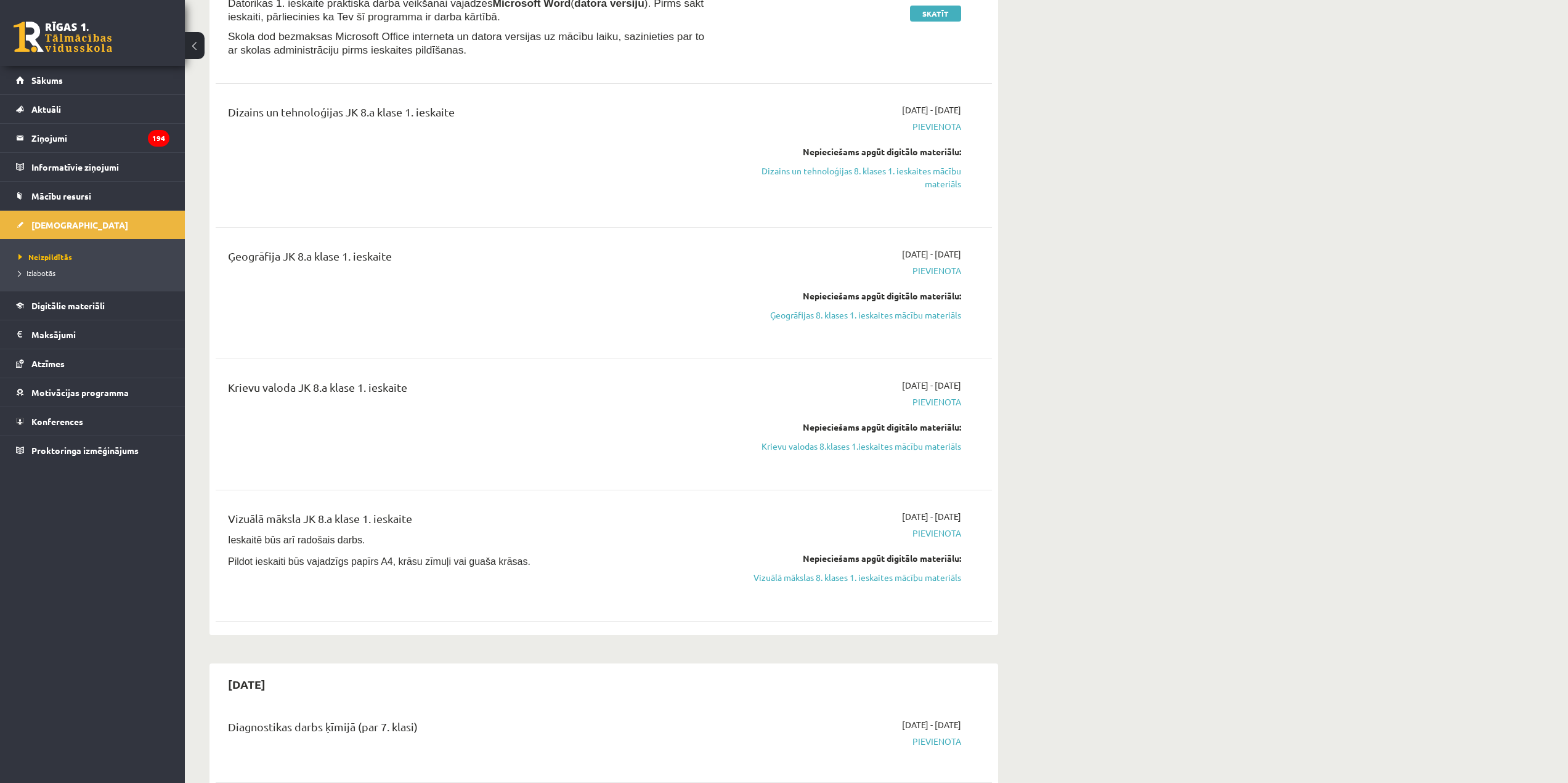
scroll to position [370, 0]
click at [858, 313] on link "Ģeogrāfijas 8. klases 1. ieskaites mācību materiāls" at bounding box center [845, 311] width 233 height 13
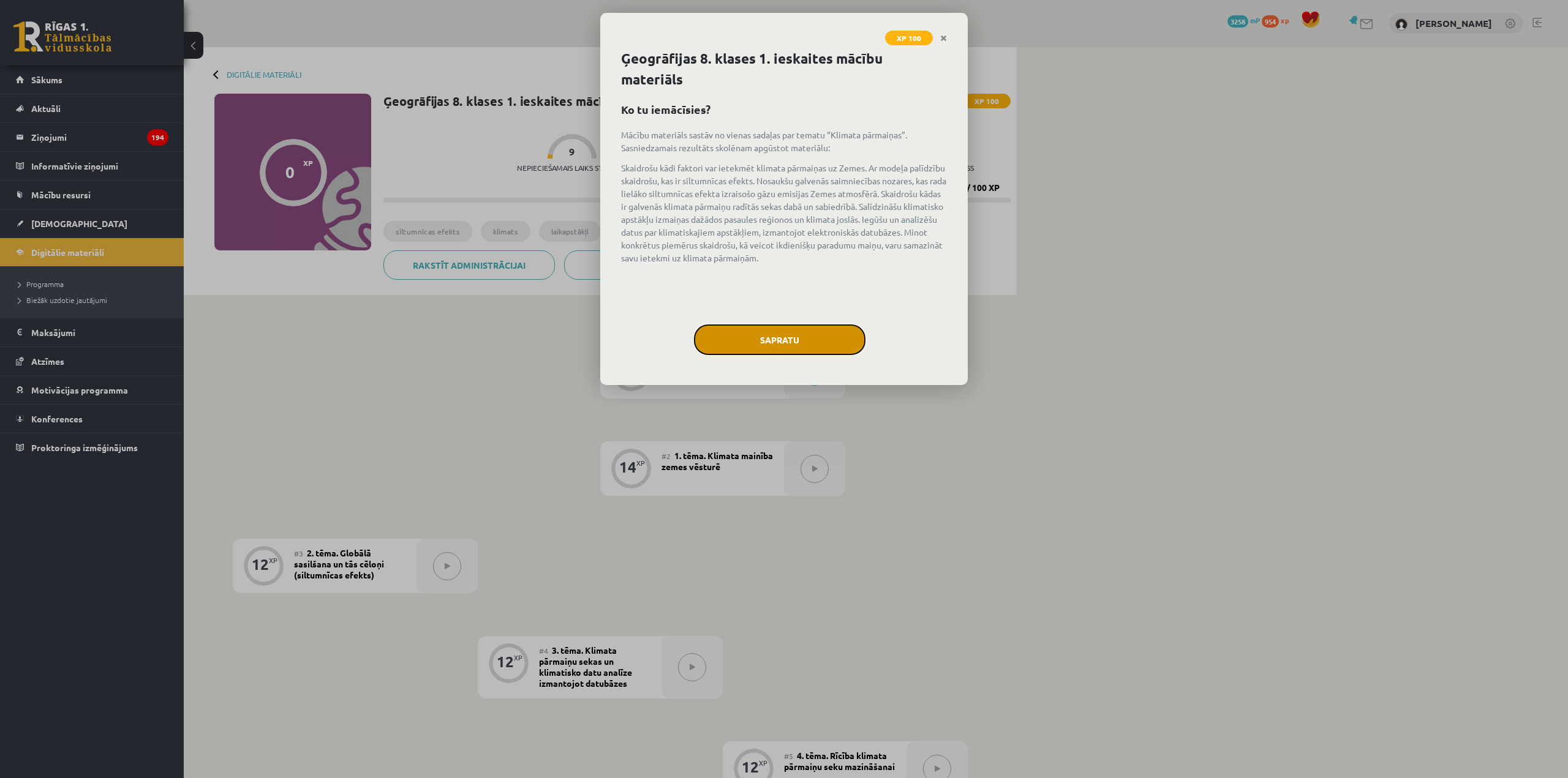
click at [795, 334] on button "Sapratu" at bounding box center [780, 339] width 172 height 31
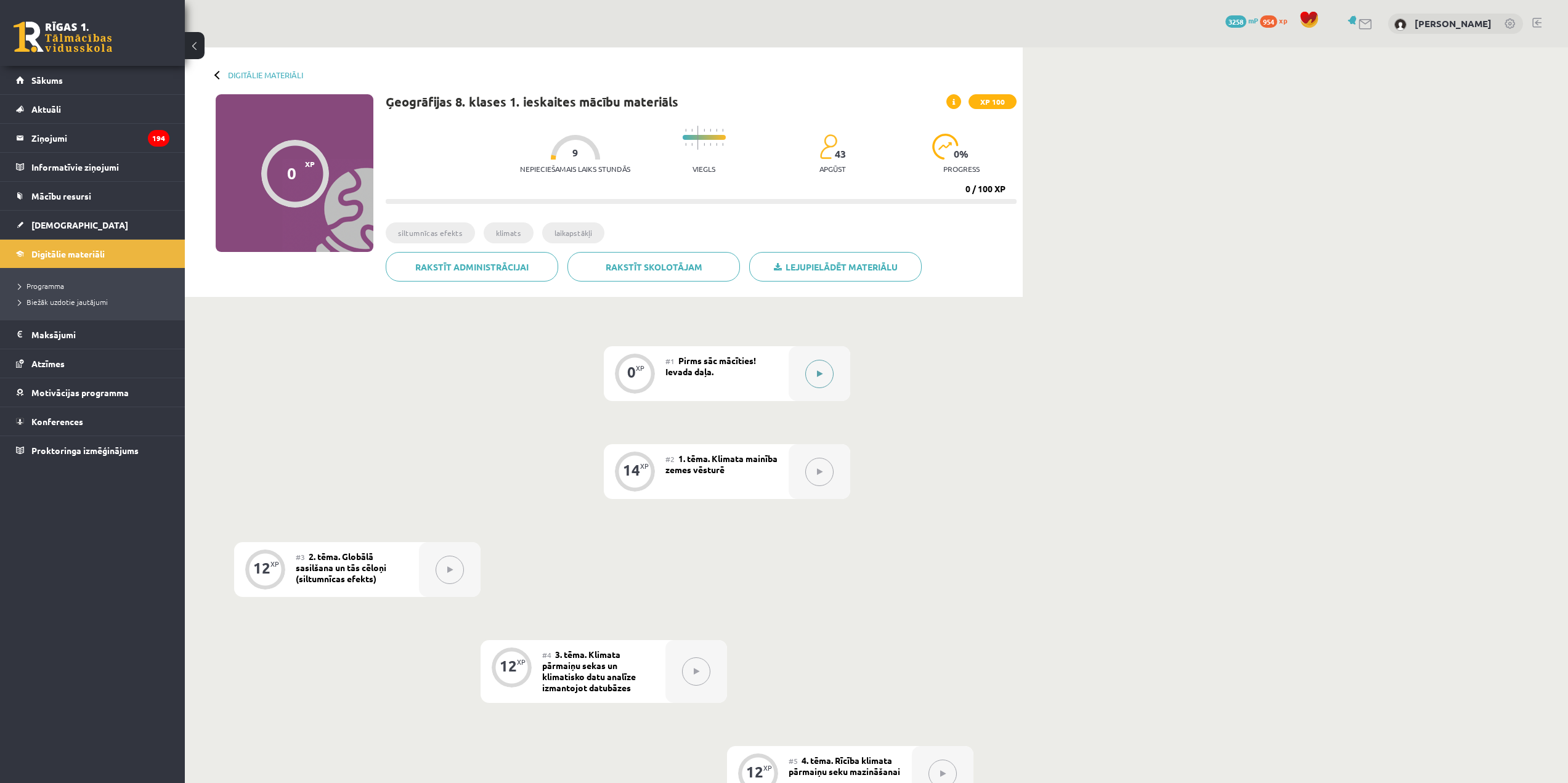
click at [812, 366] on button at bounding box center [819, 374] width 28 height 28
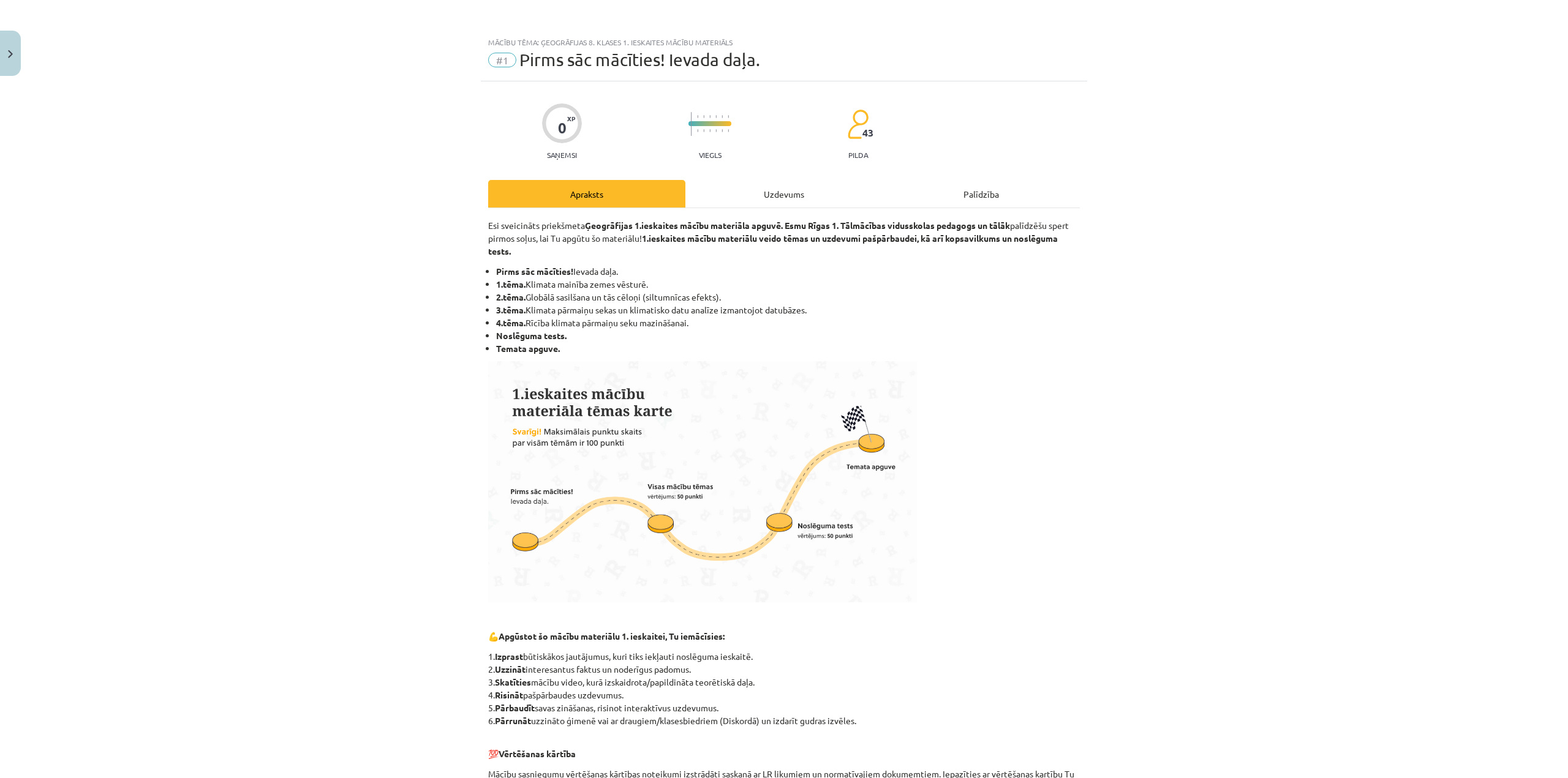
click at [883, 191] on div "Uzdevums" at bounding box center [783, 194] width 197 height 27
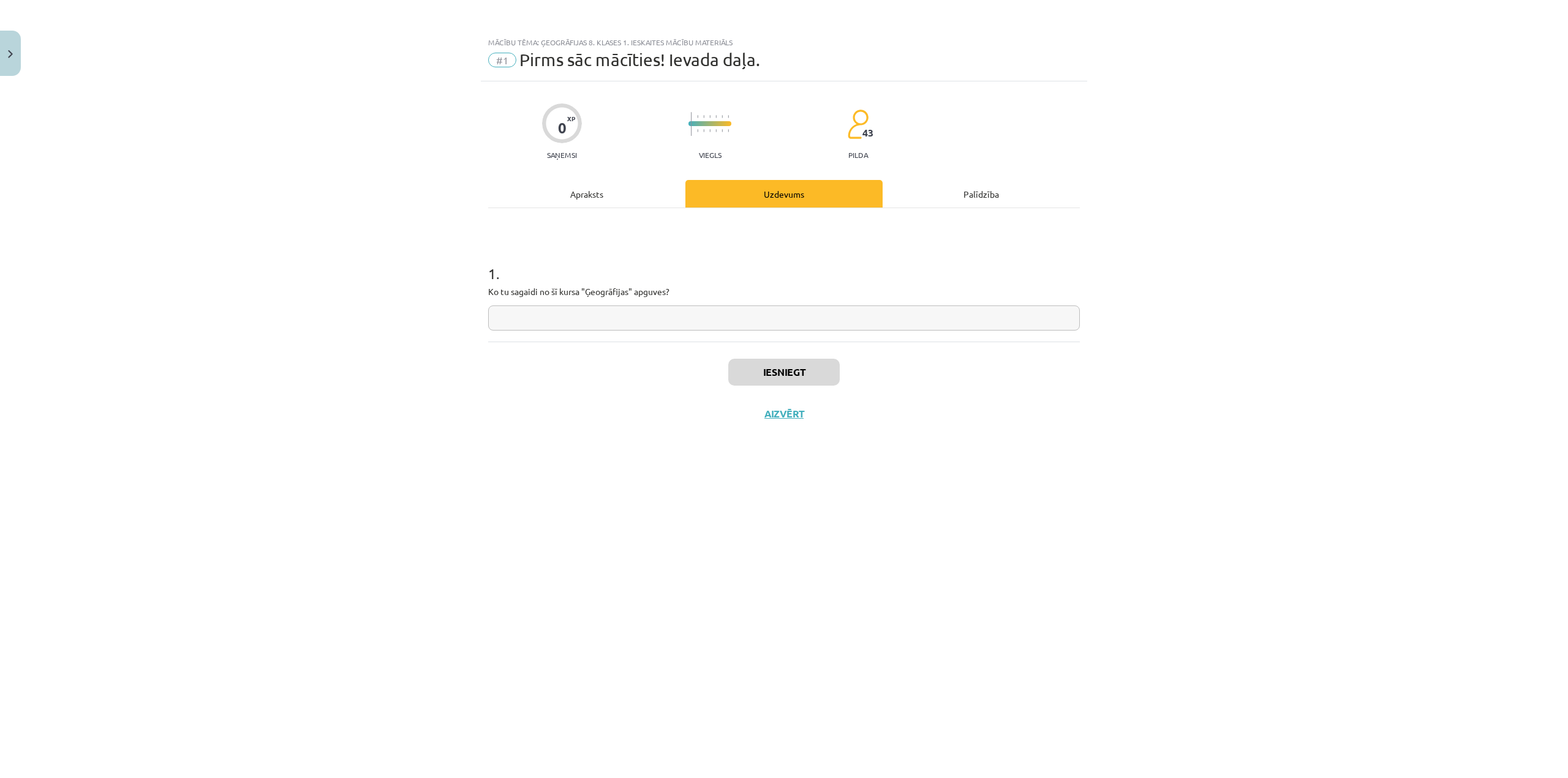
click at [722, 302] on div "1 . Ko tu sagaidi no šī kursa "Ģeogrāfijas" apguves?" at bounding box center [784, 286] width 591 height 87
click at [770, 313] on input "text" at bounding box center [784, 318] width 591 height 25
type input "*"
click at [831, 369] on button "Iesniegt" at bounding box center [784, 372] width 112 height 27
click at [791, 410] on button "Nākamā nodarbība" at bounding box center [784, 422] width 120 height 28
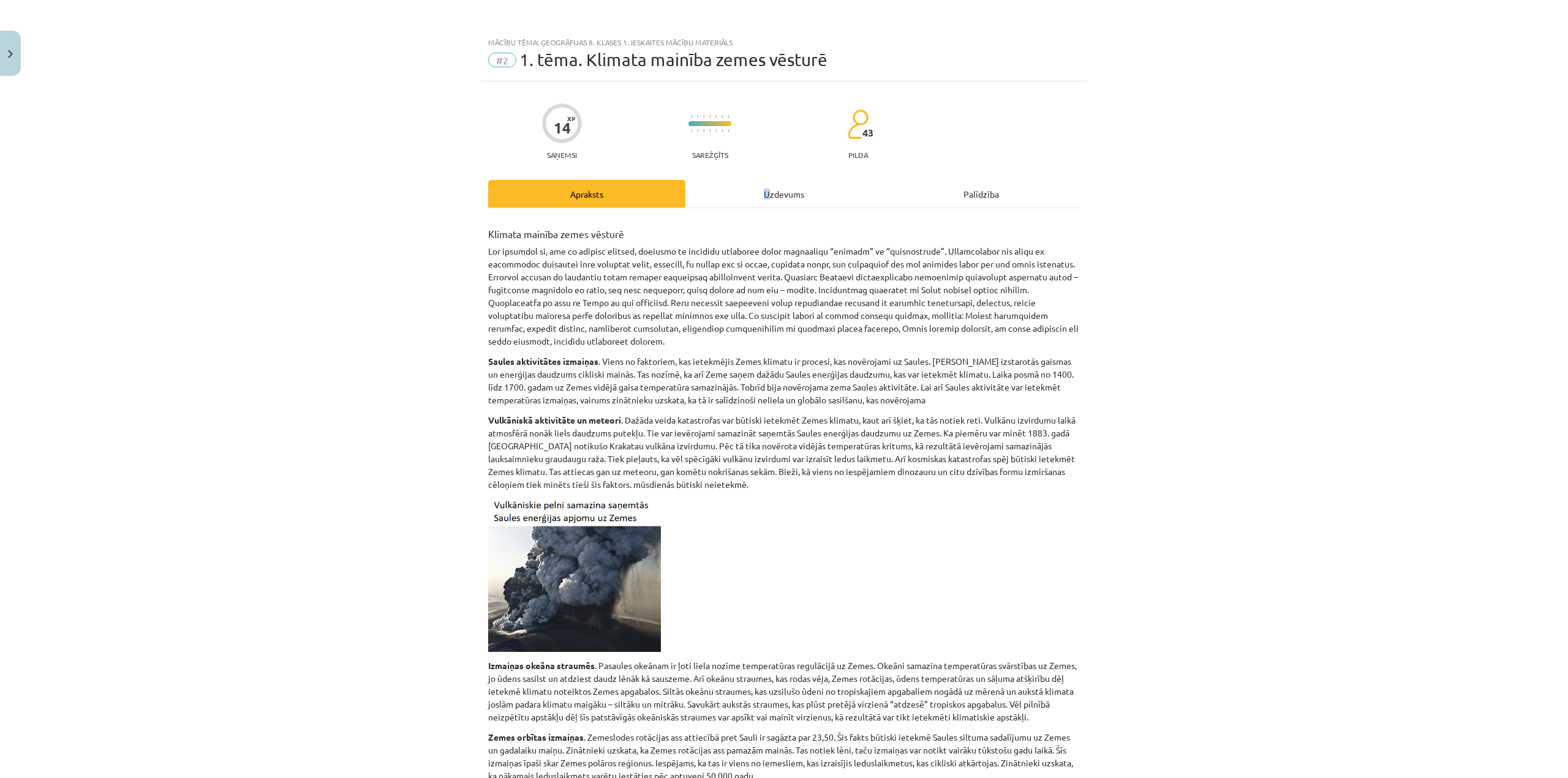
click at [763, 183] on div "Uzdevums" at bounding box center [783, 194] width 197 height 27
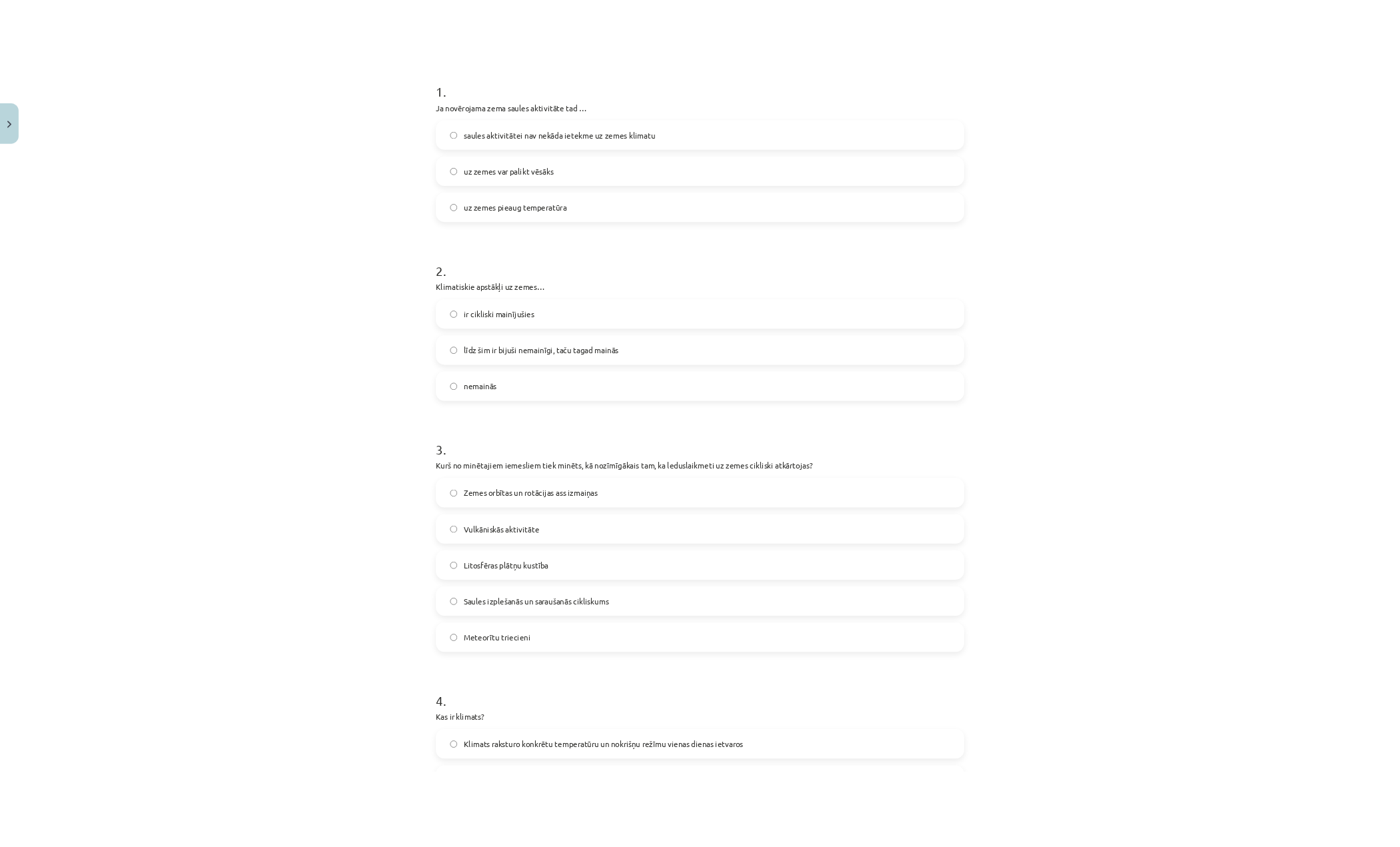
scroll to position [233, 0]
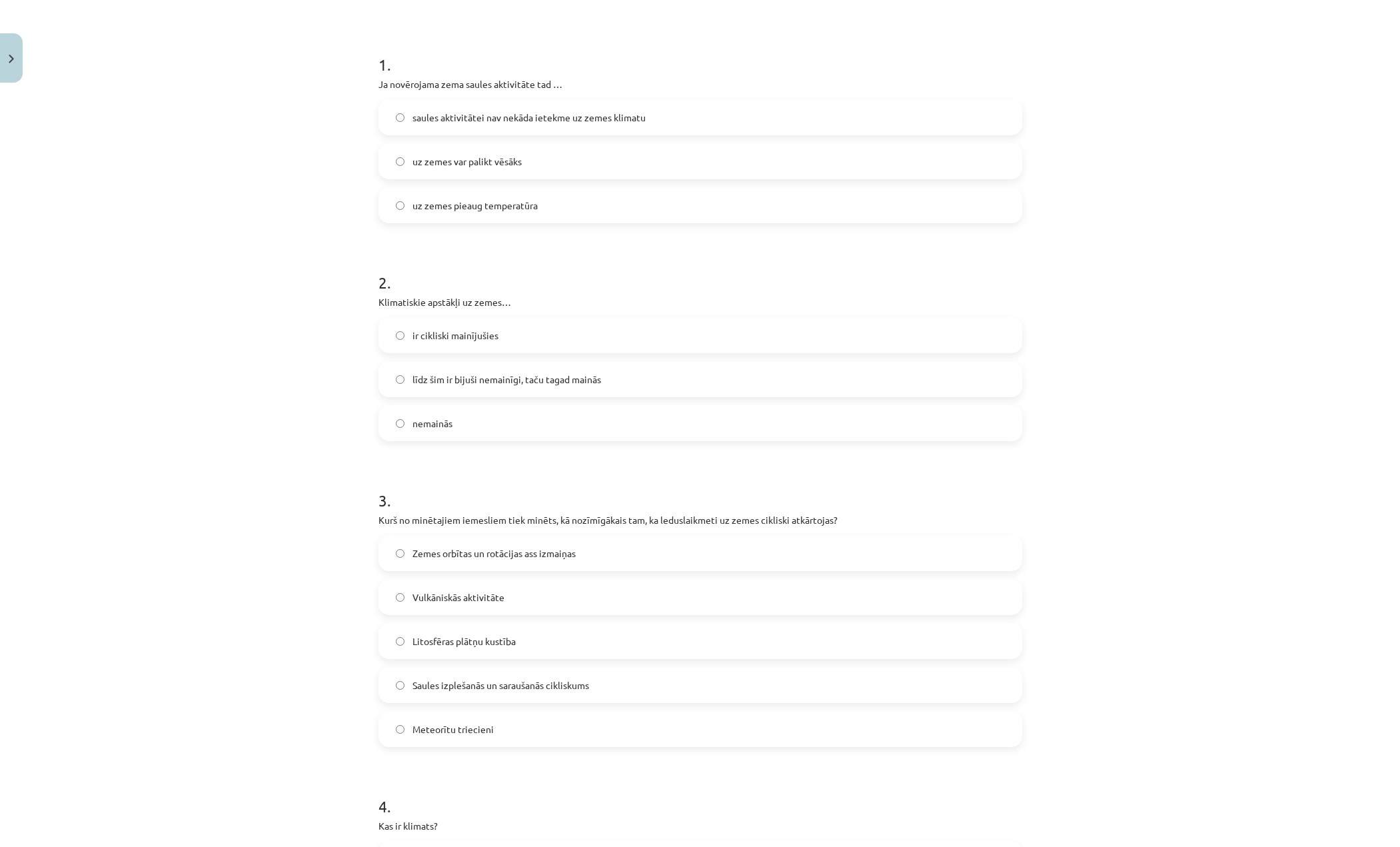
click at [589, 157] on label "uz zemes var palikt vēsāks" at bounding box center [700, 161] width 641 height 34
click at [517, 339] on label "ir cikliski mainījušies" at bounding box center [700, 335] width 641 height 34
click at [509, 545] on label "Zemes orbītas un rotācijas ass izmaiņas" at bounding box center [700, 553] width 641 height 34
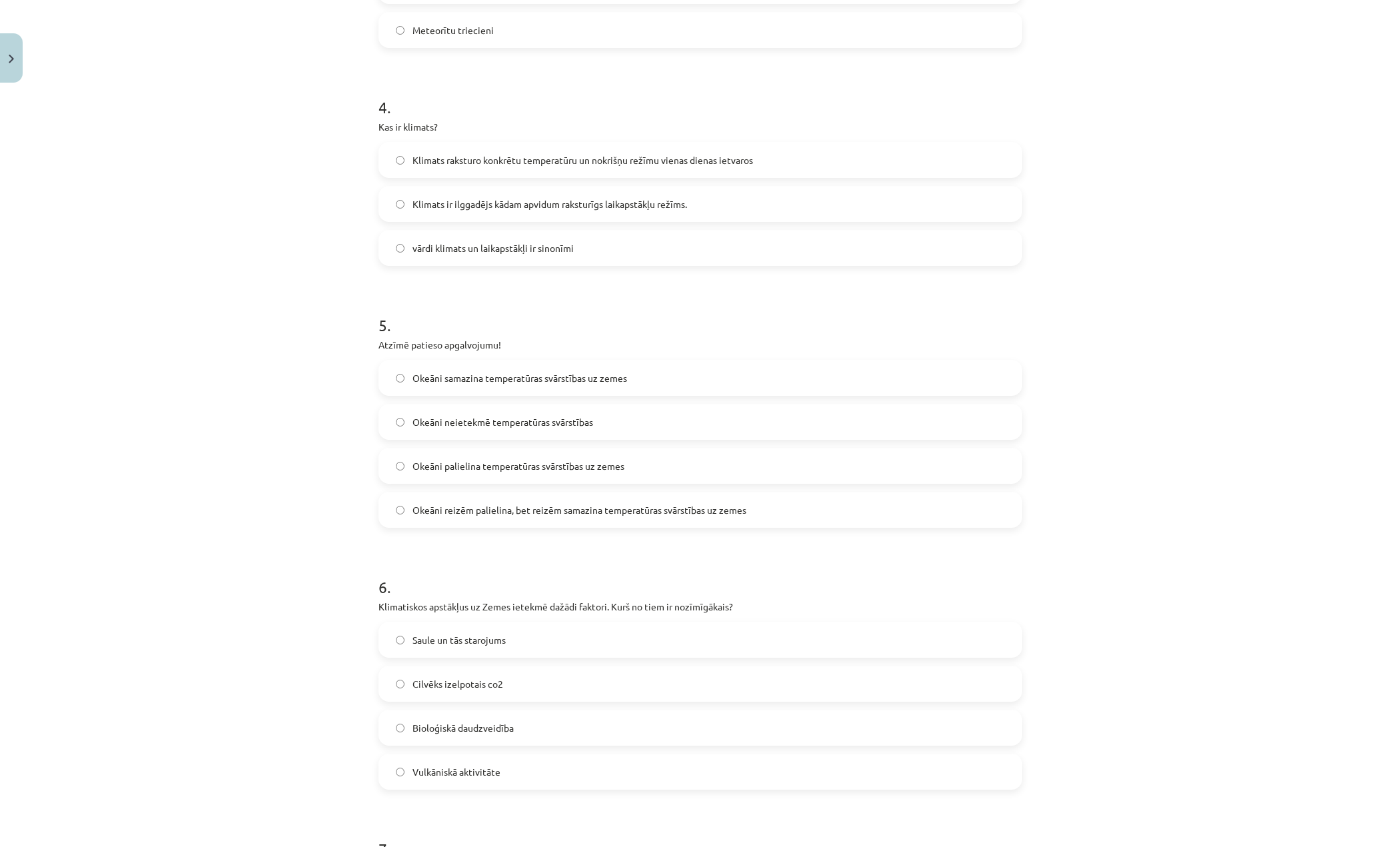
scroll to position [966, 0]
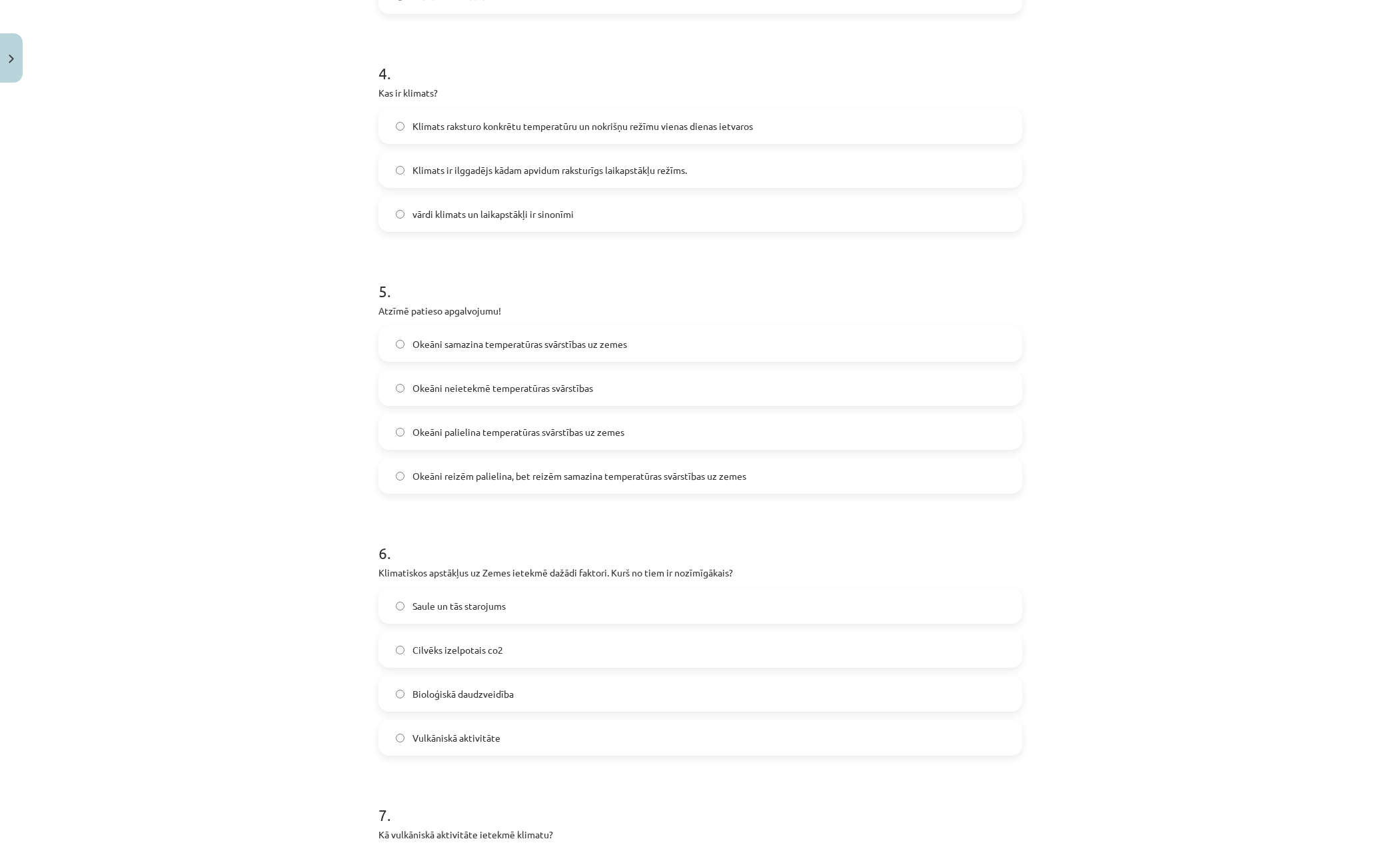
click at [510, 164] on span "Klimats ir ilggadējs kādam apvidum raksturīgs laikapstākļu režīms." at bounding box center [550, 171] width 274 height 14
click at [463, 341] on span "Okeāni samazina temperatūras svārstības uz zemes" at bounding box center [520, 344] width 214 height 14
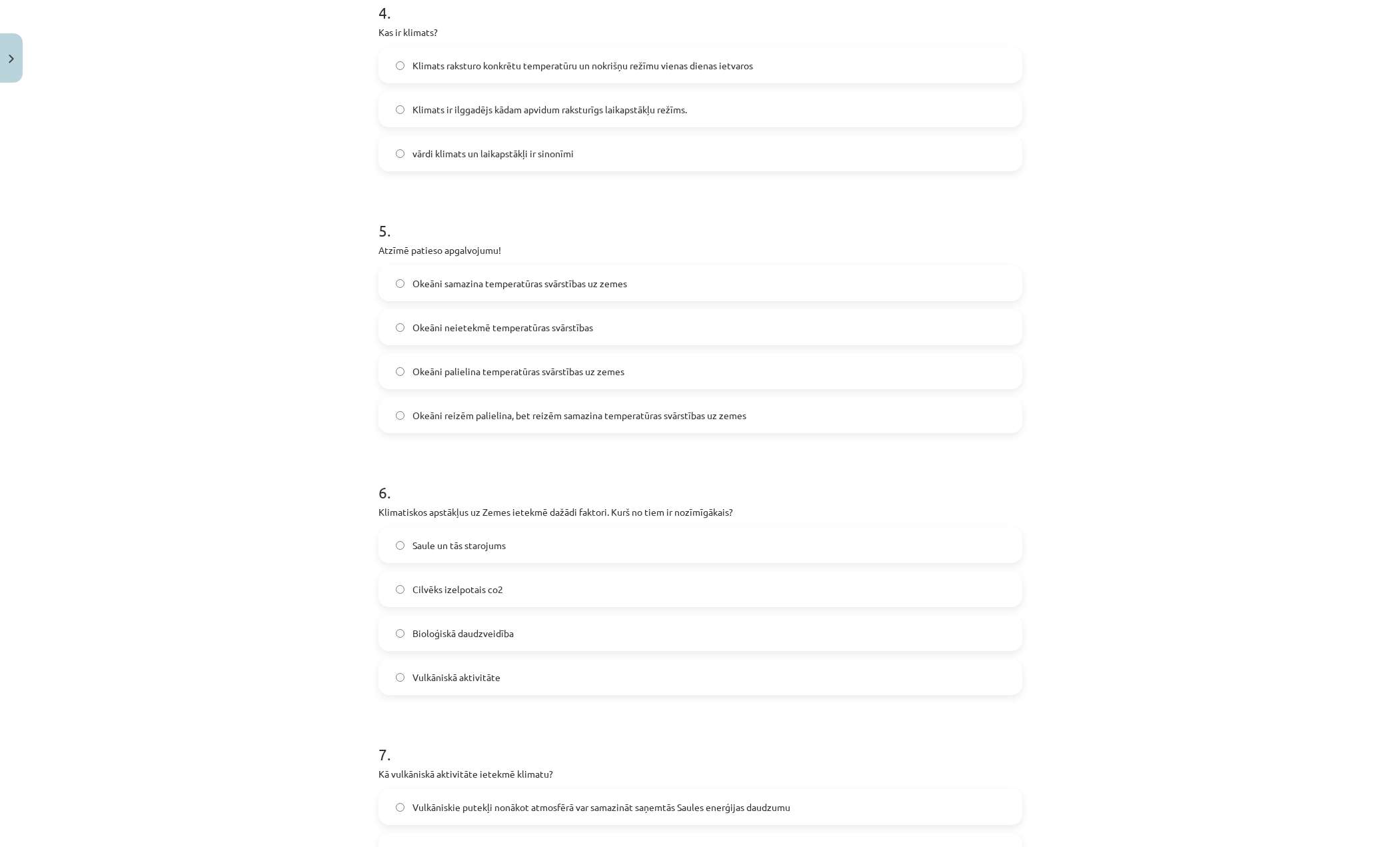
scroll to position [1033, 0]
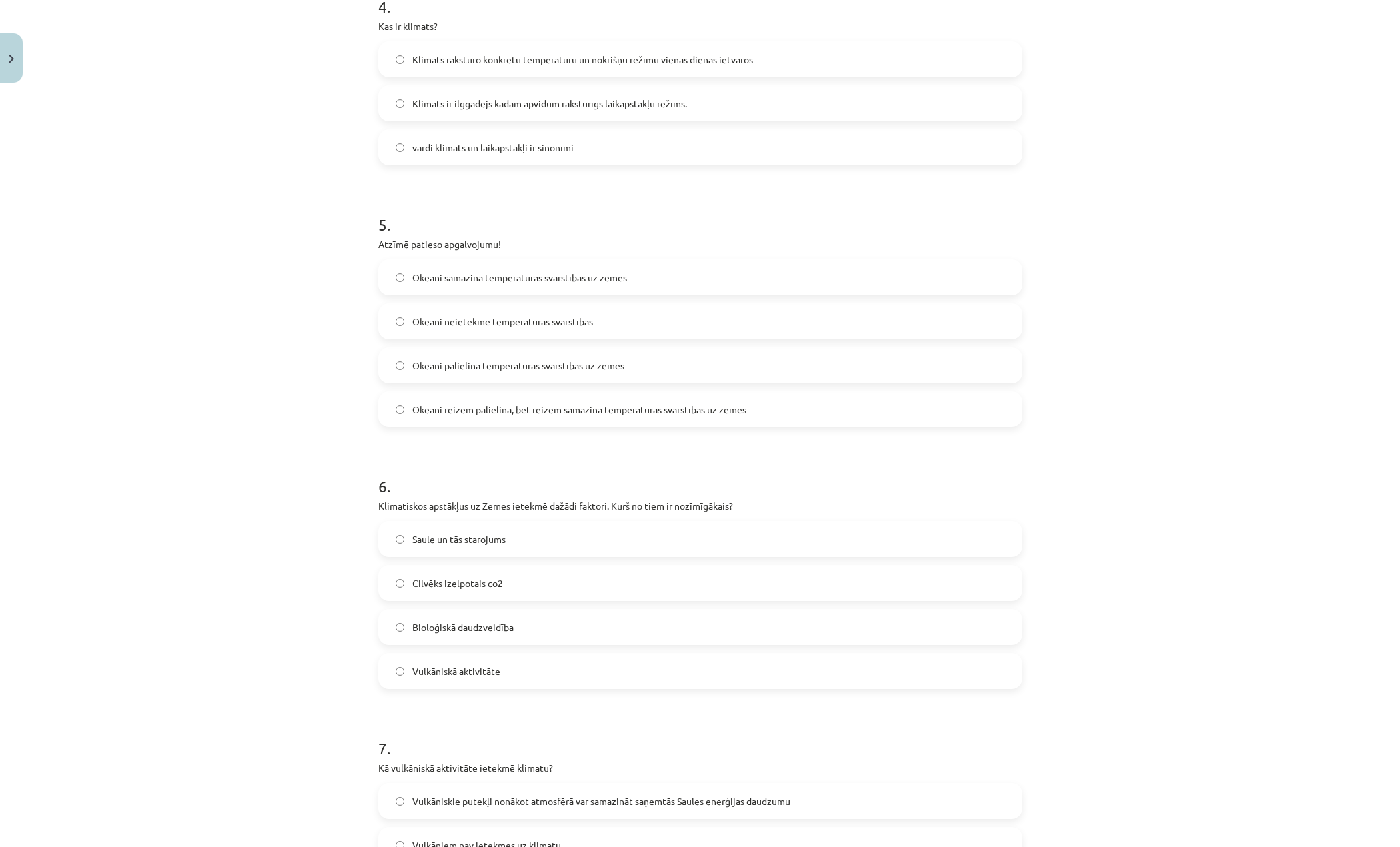
click at [475, 544] on span "Saule un tās starojums" at bounding box center [460, 540] width 93 height 14
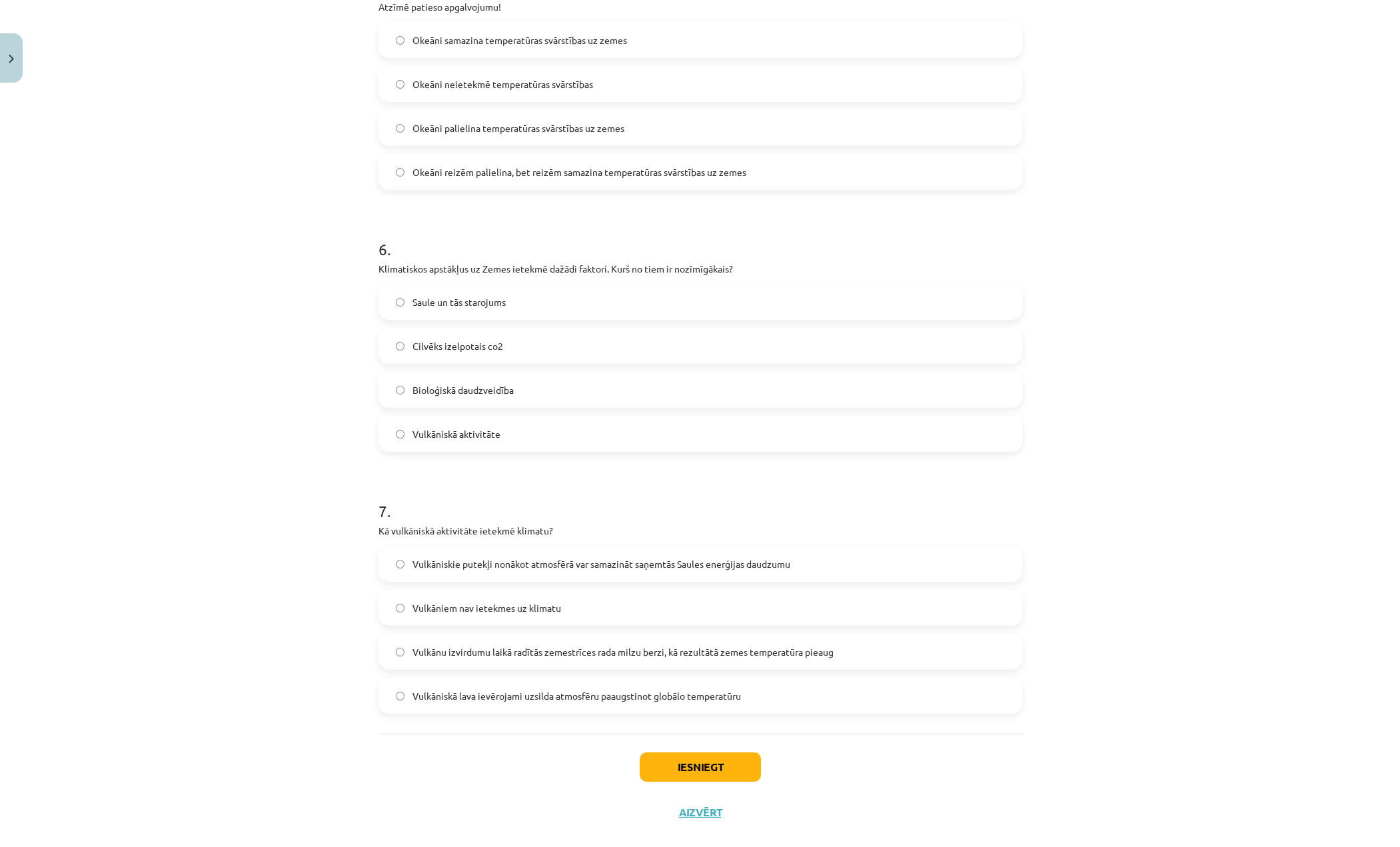
scroll to position [1292, 0]
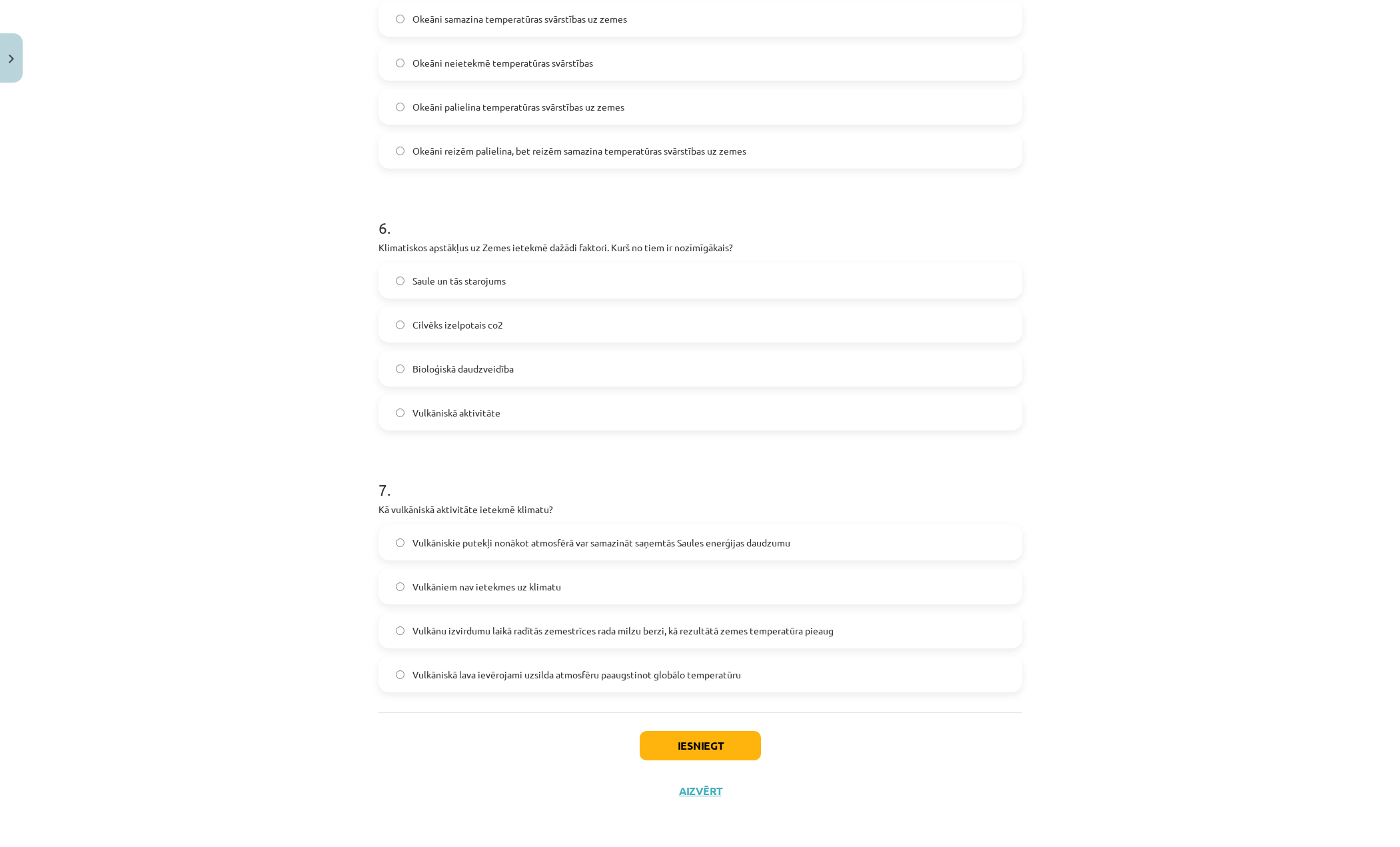
click at [585, 540] on span "Vulkāniskie putekļi nonākot atmosfērā var samazināt saņemtās Saules enerģijas d…" at bounding box center [601, 543] width 378 height 14
click at [674, 740] on button "Iesniegt" at bounding box center [700, 746] width 122 height 30
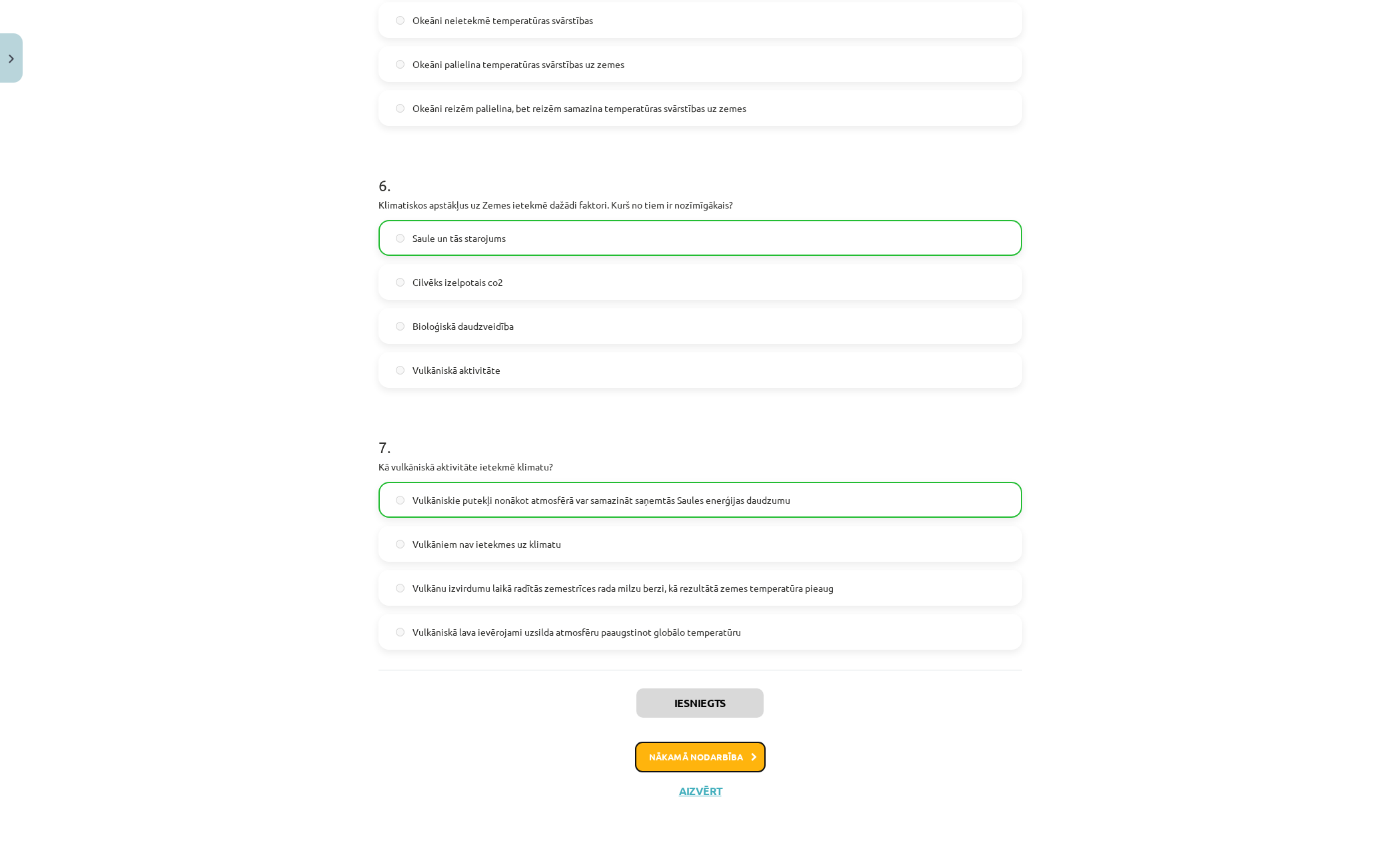
click at [716, 771] on button "Nākamā nodarbība" at bounding box center [700, 757] width 131 height 30
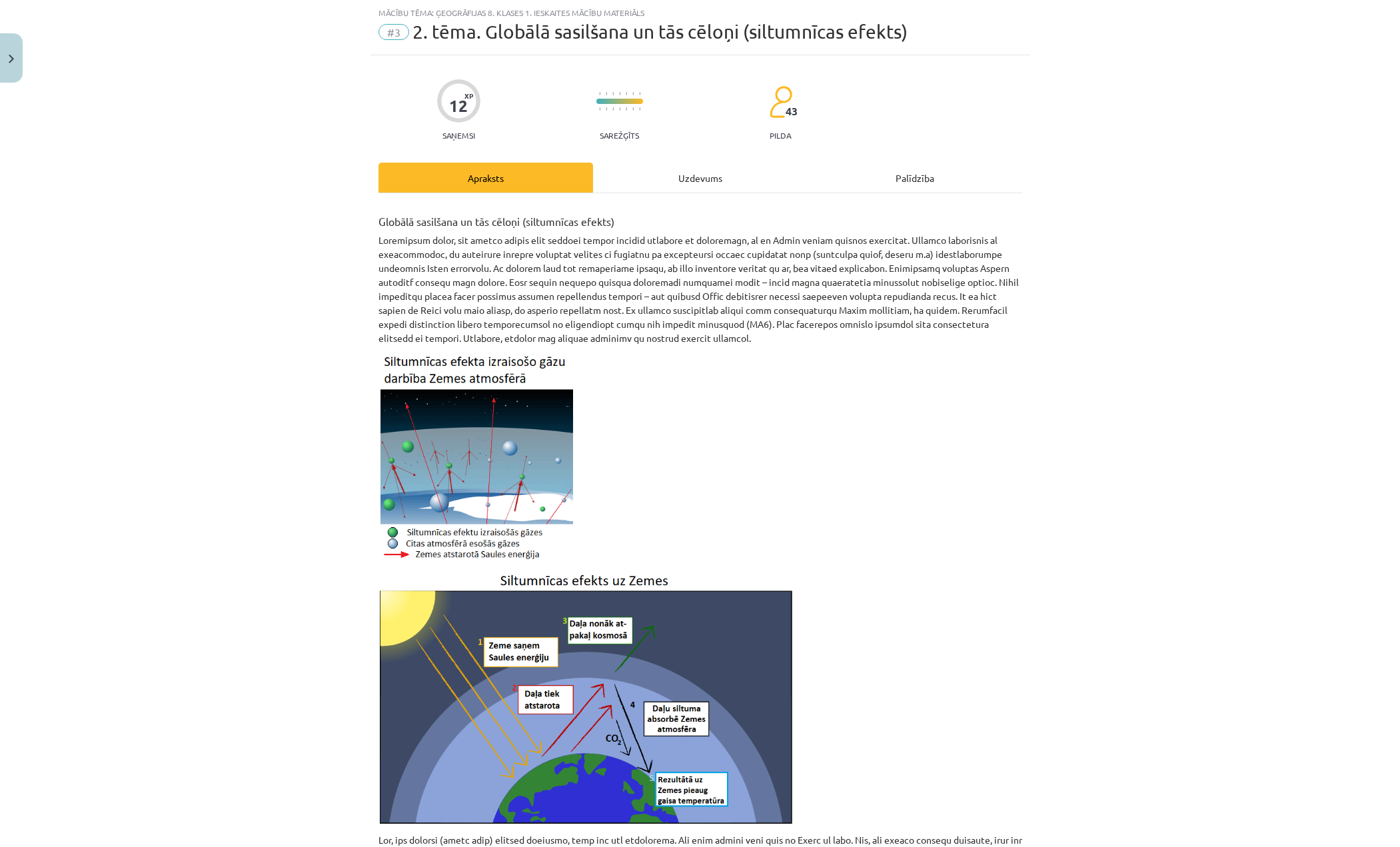
click at [731, 168] on div "Uzdevums" at bounding box center [700, 178] width 214 height 30
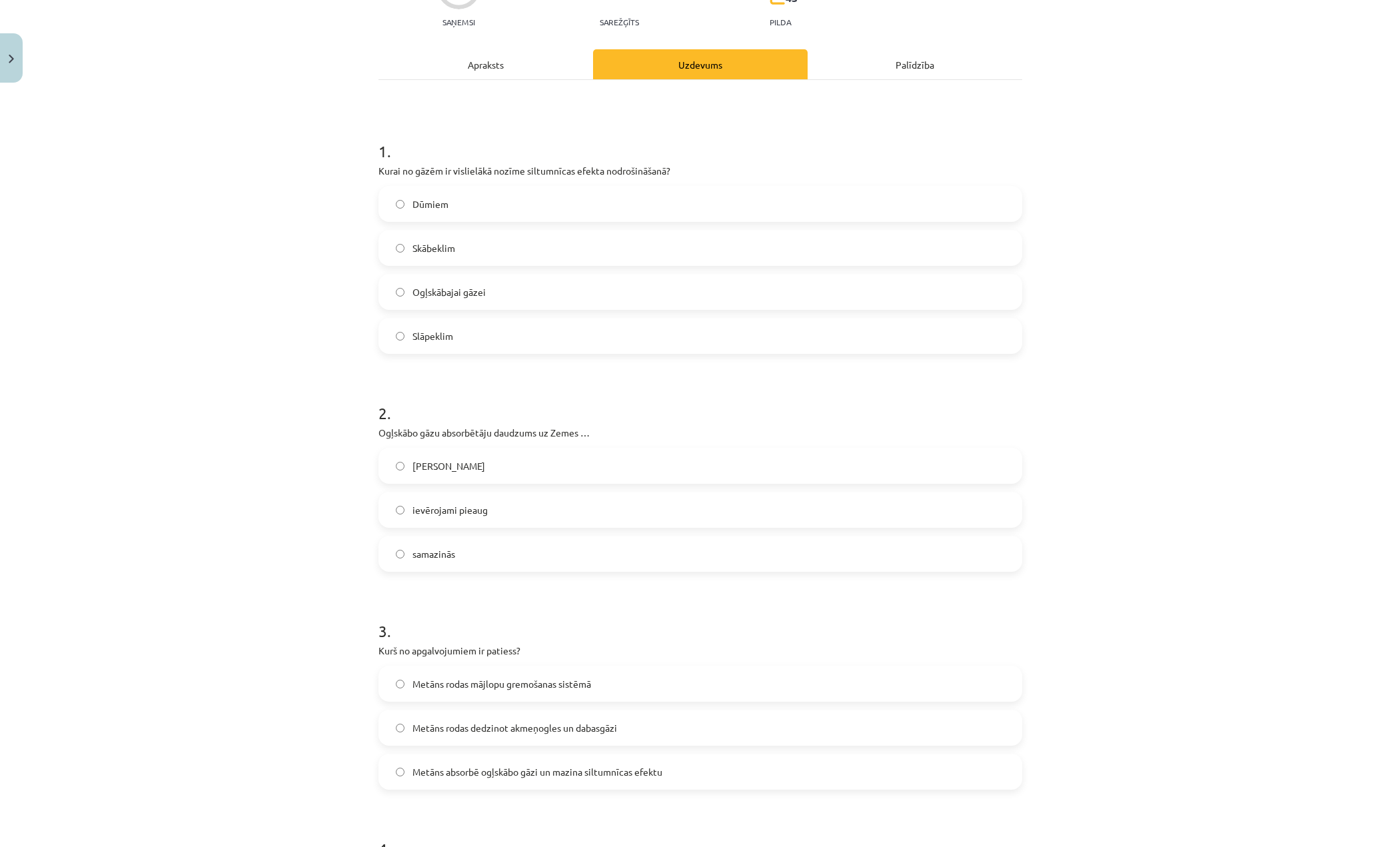
scroll to position [233, 0]
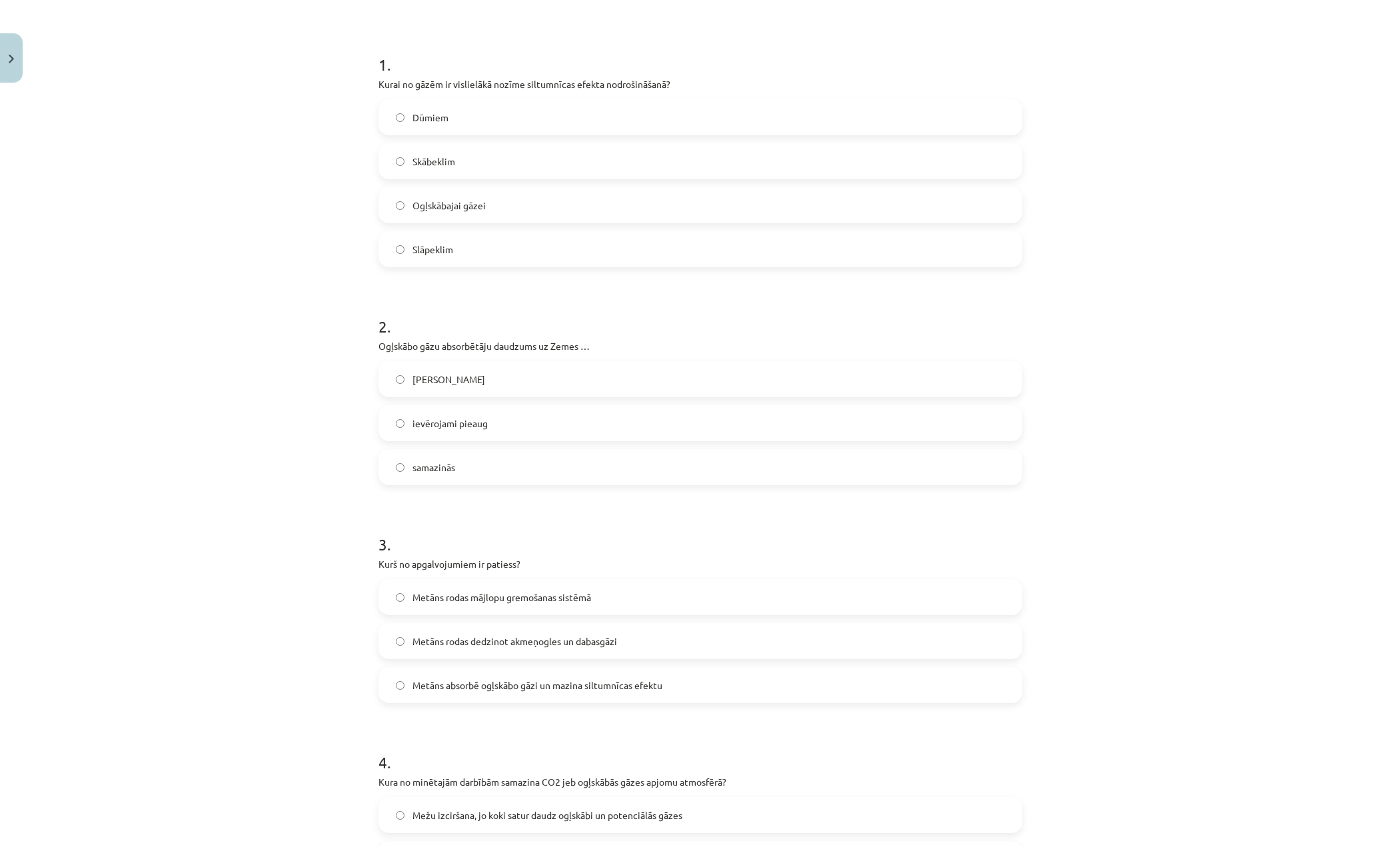
click at [522, 200] on label "Ogļskābajai gāzei" at bounding box center [700, 205] width 641 height 34
click at [440, 454] on label "samazinās" at bounding box center [700, 467] width 641 height 34
click at [559, 588] on label "Metāns rodas mājlopu gremošanas sistēmā" at bounding box center [700, 597] width 641 height 34
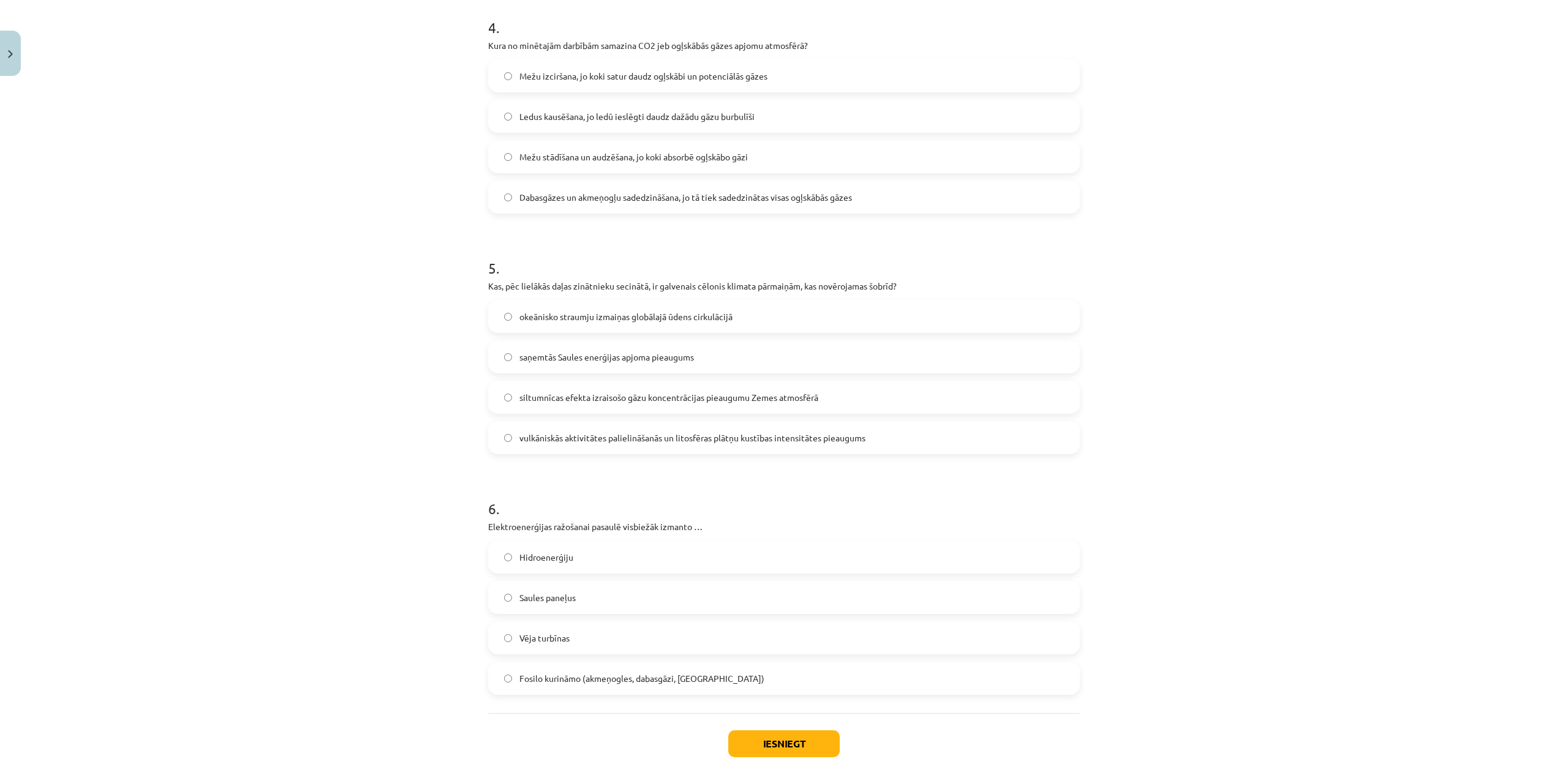
scroll to position [888, 0]
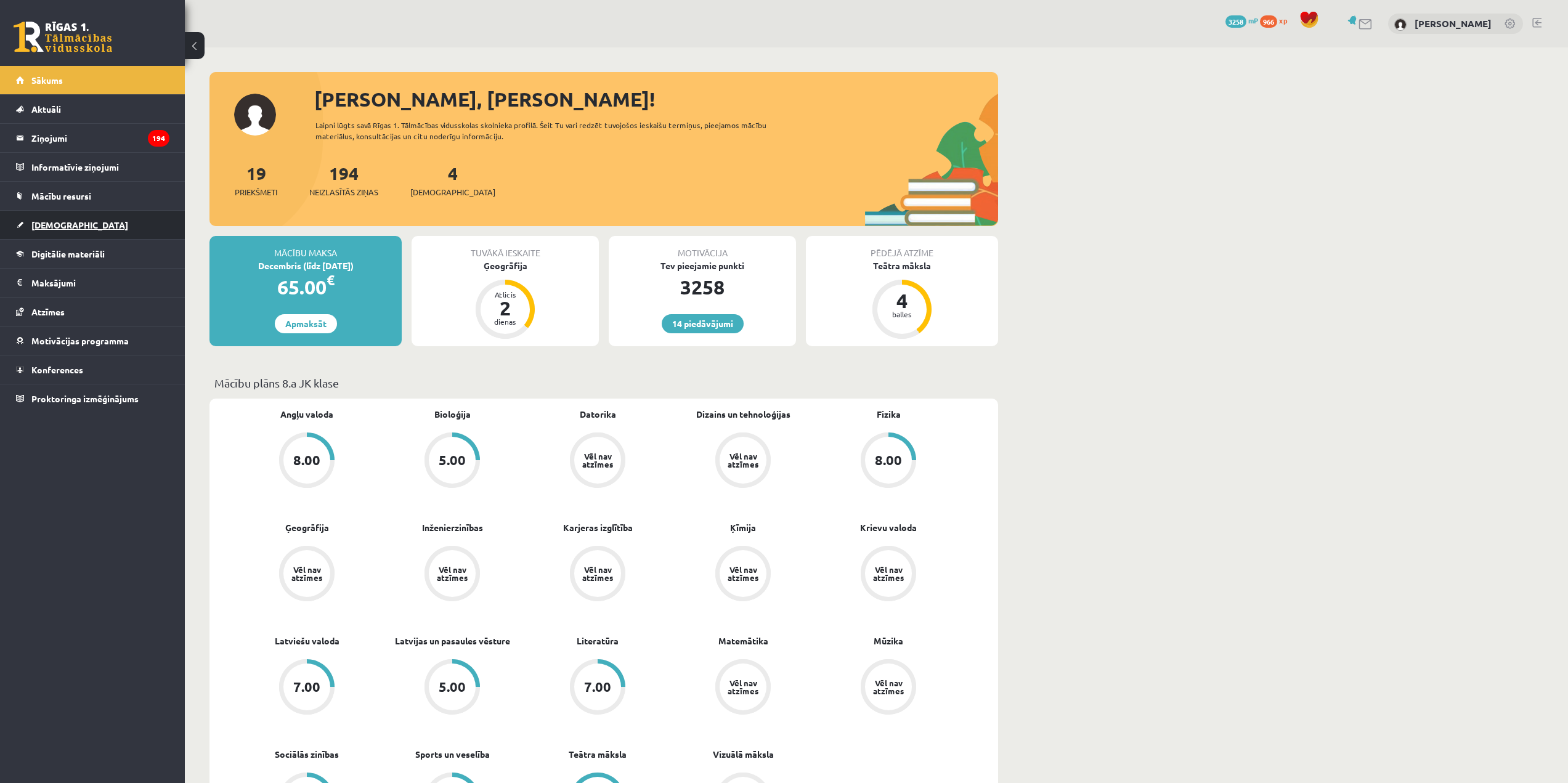
click at [89, 227] on link "[DEMOGRAPHIC_DATA]" at bounding box center [92, 225] width 153 height 28
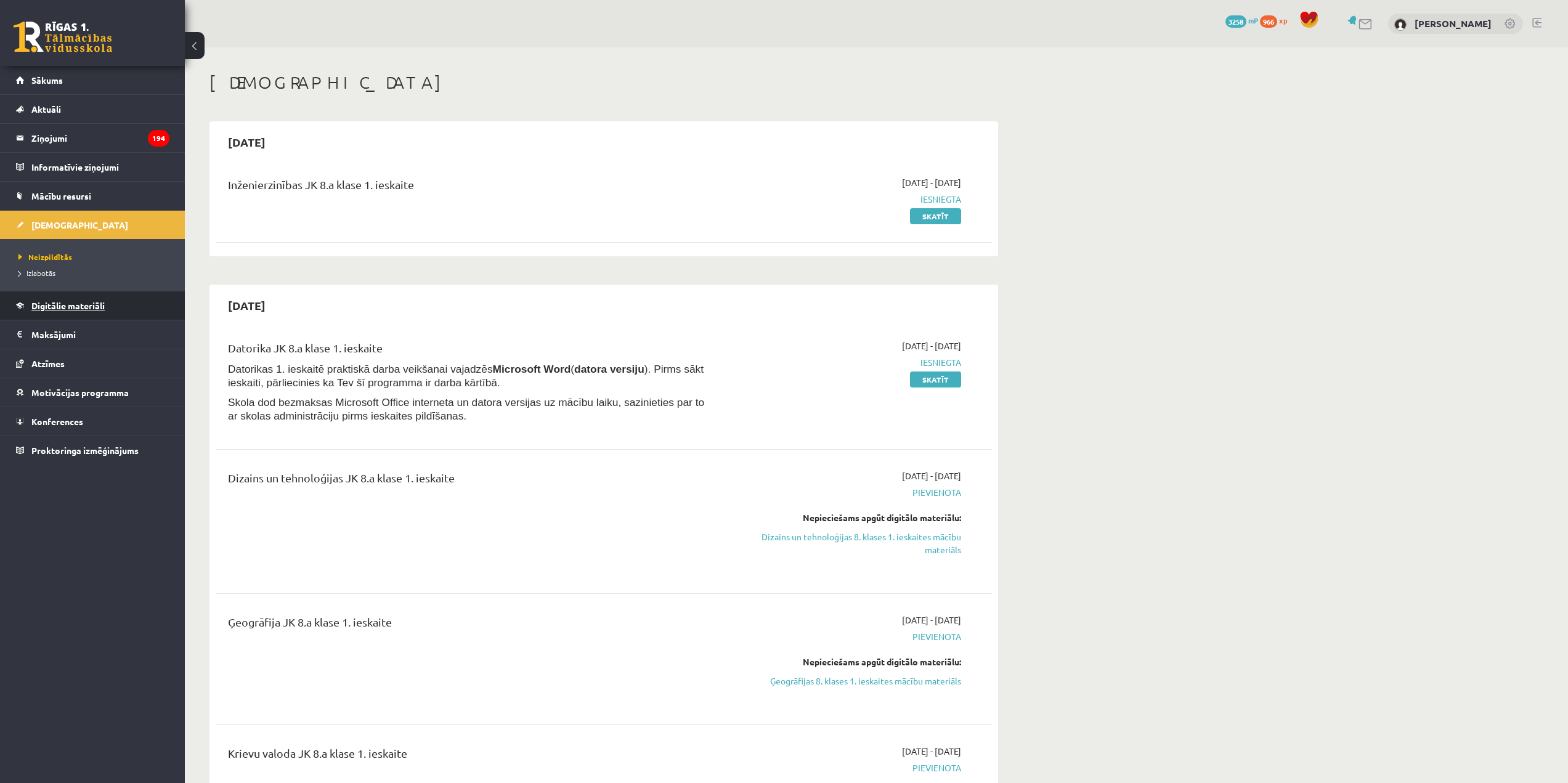
click at [94, 305] on span "Digitālie materiāli" at bounding box center [68, 305] width 73 height 11
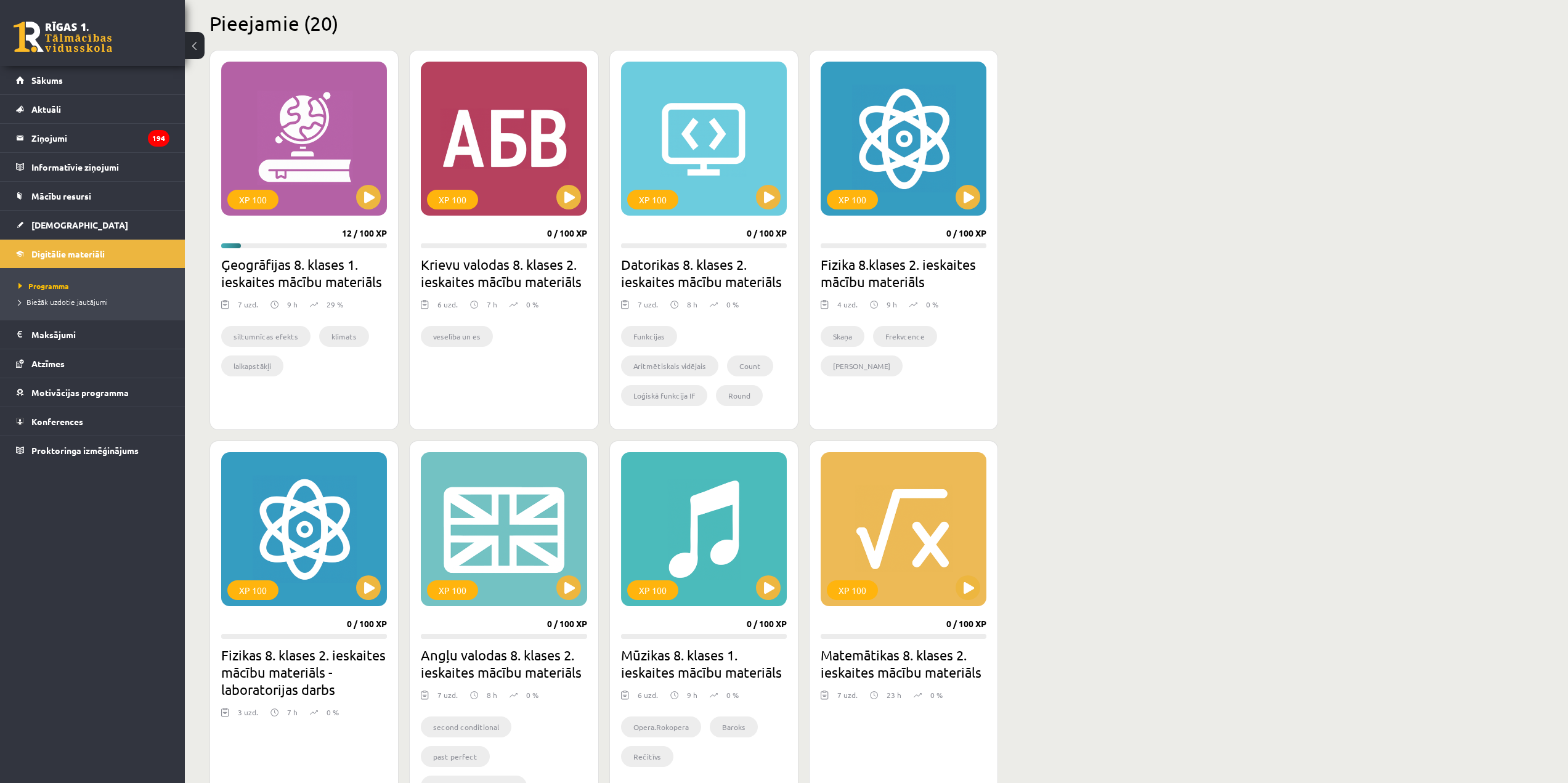
scroll to position [370, 0]
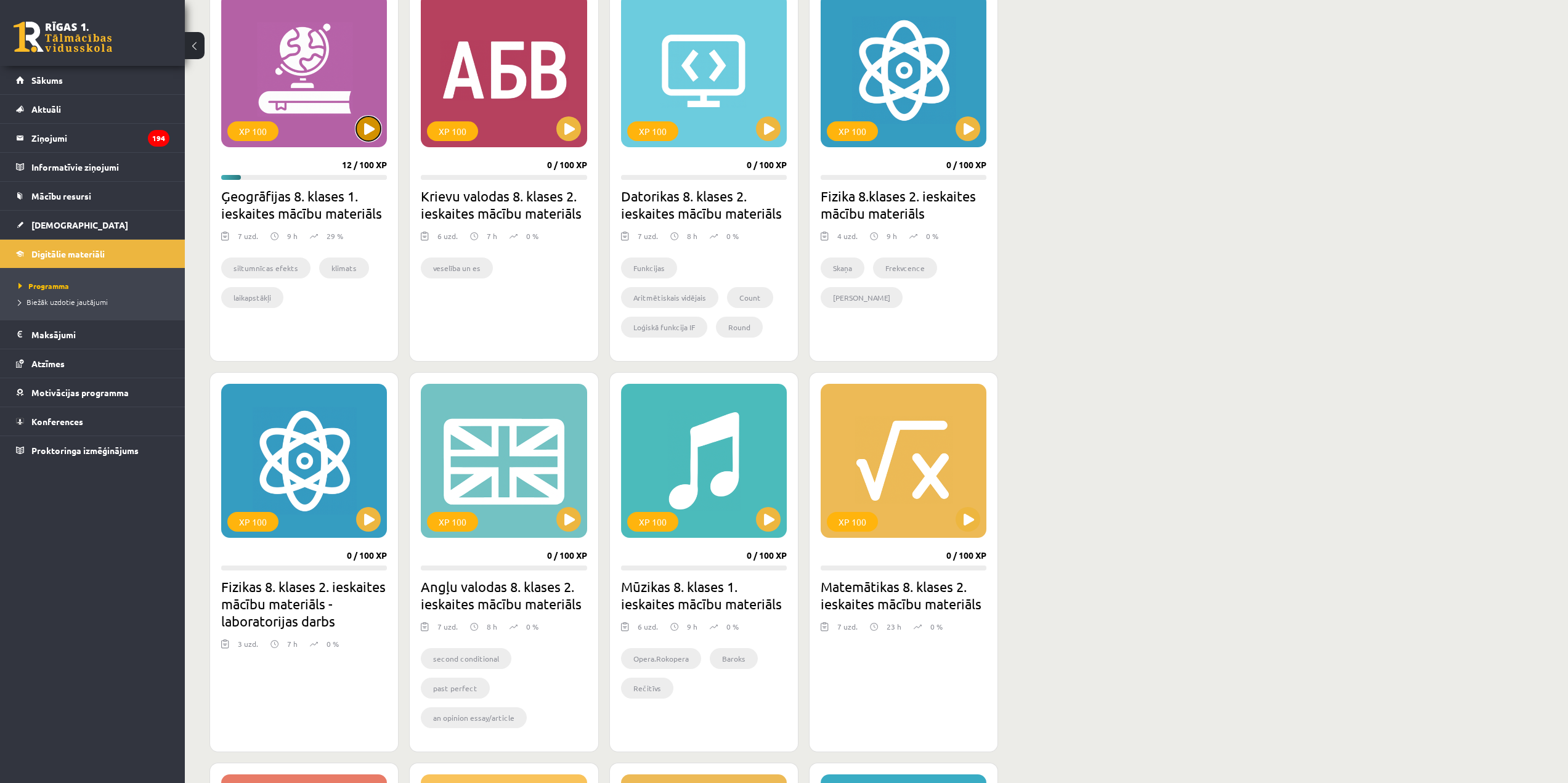
click at [369, 136] on button at bounding box center [368, 129] width 24 height 24
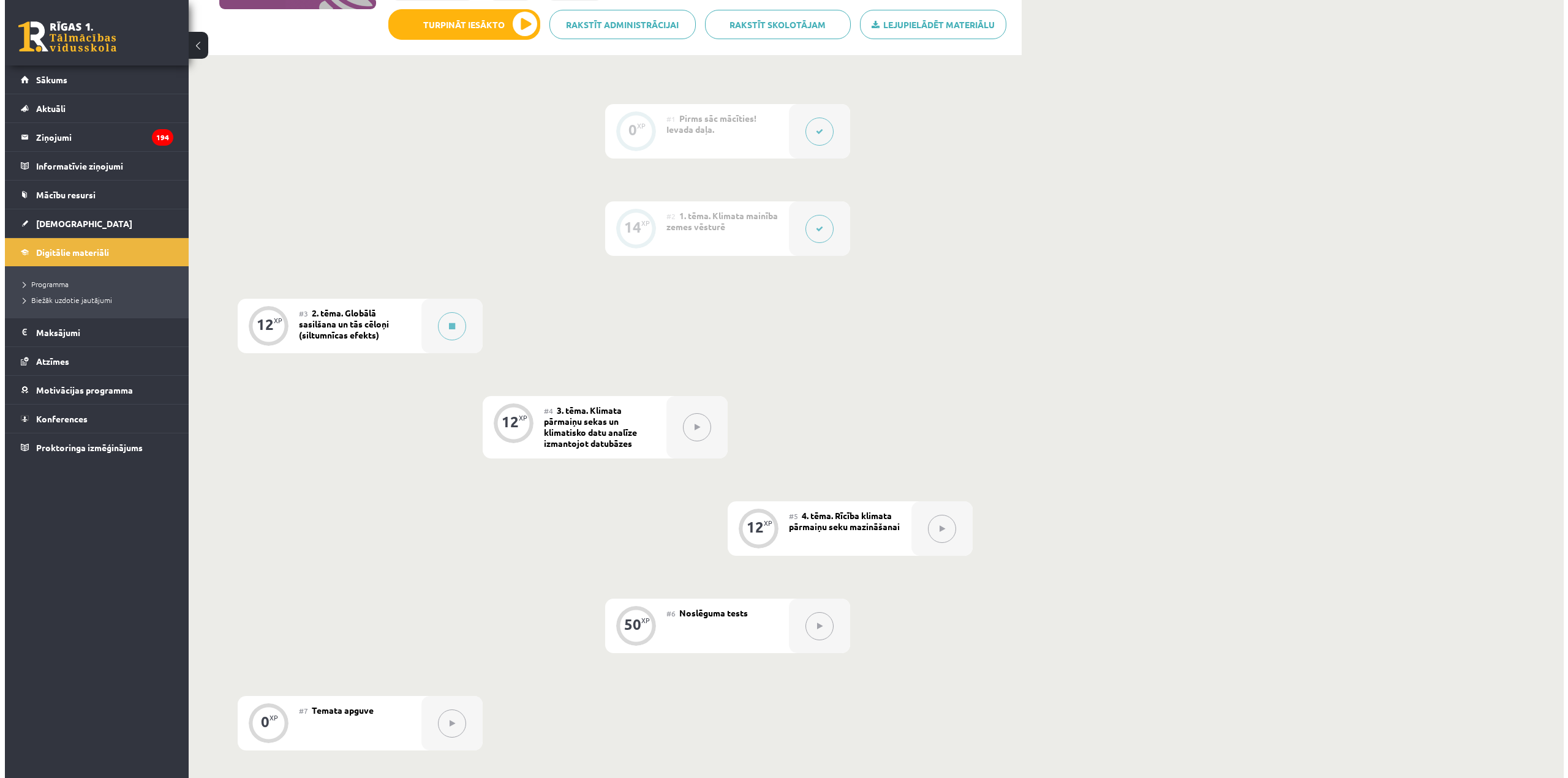
scroll to position [245, 0]
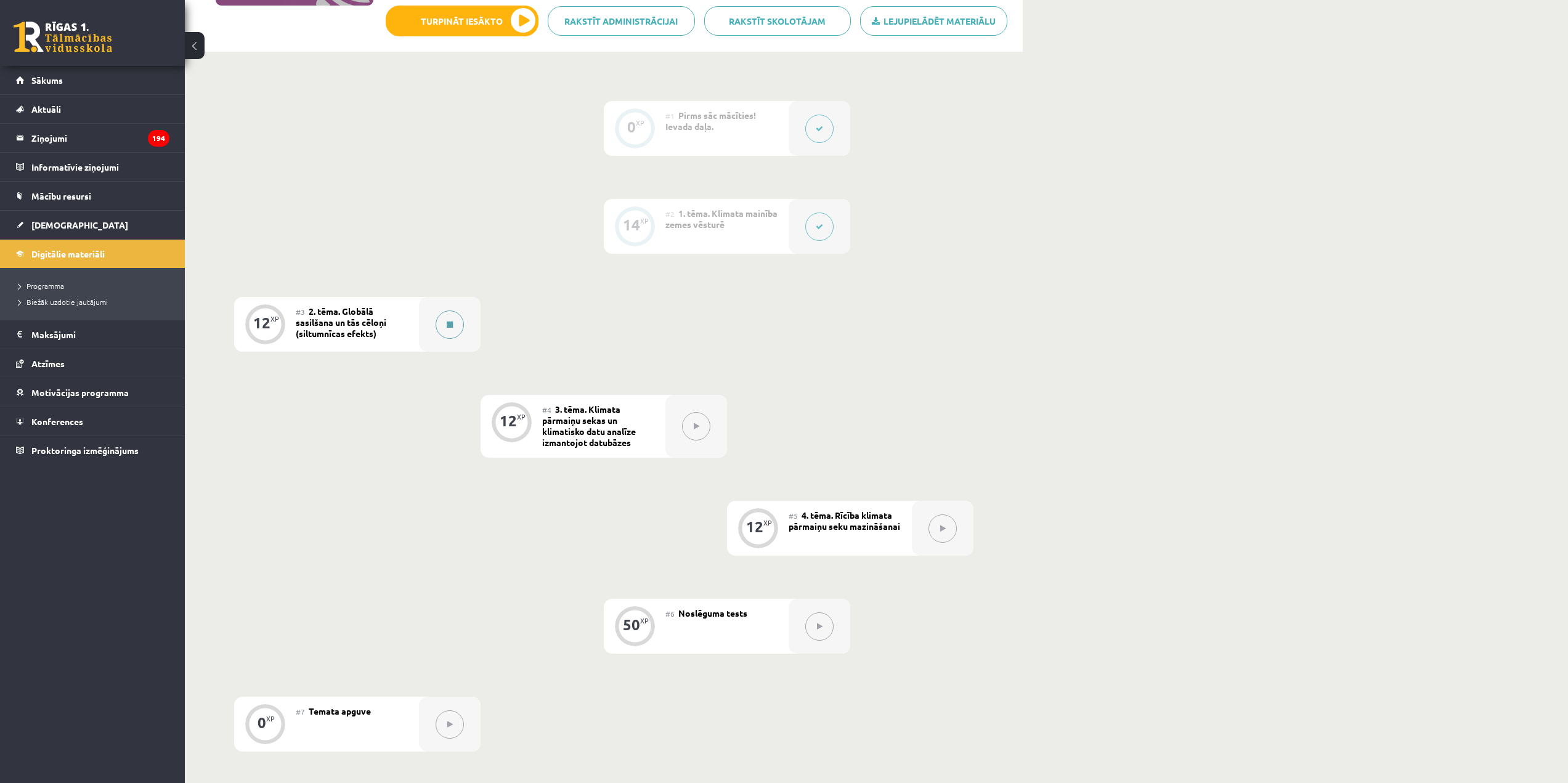
click at [462, 325] on button at bounding box center [449, 324] width 28 height 28
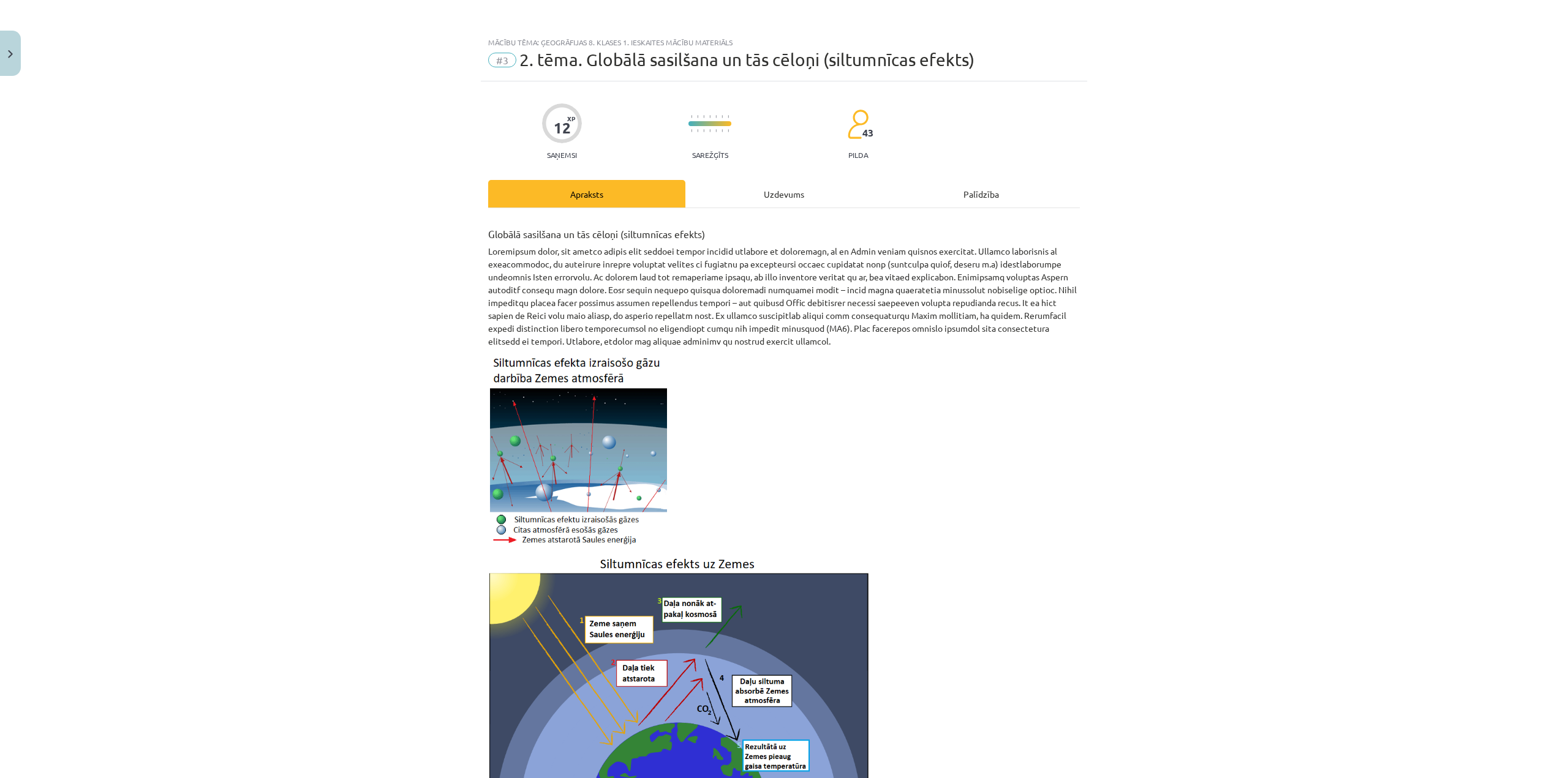
click at [821, 198] on div "Uzdevums" at bounding box center [783, 194] width 197 height 27
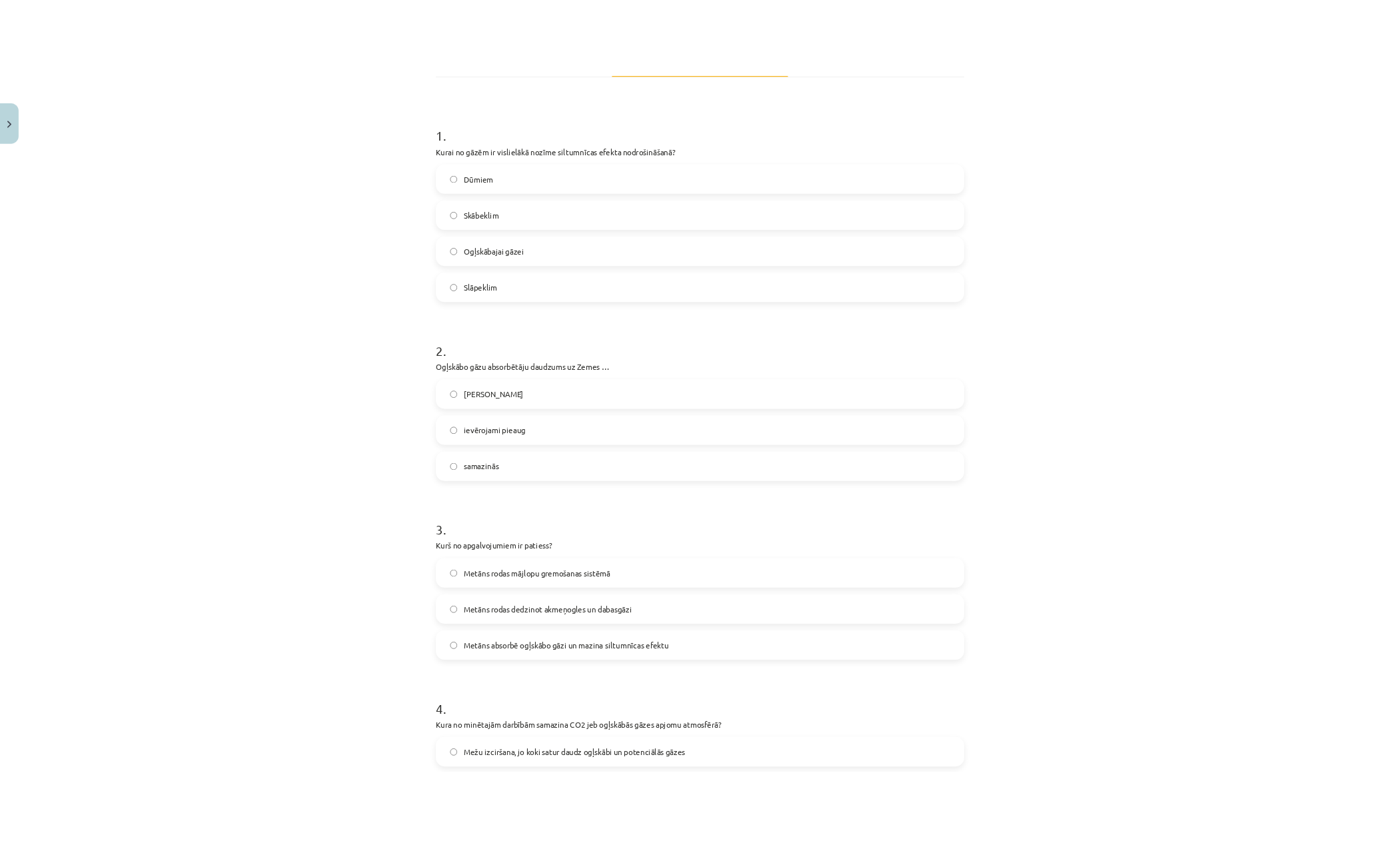
scroll to position [233, 0]
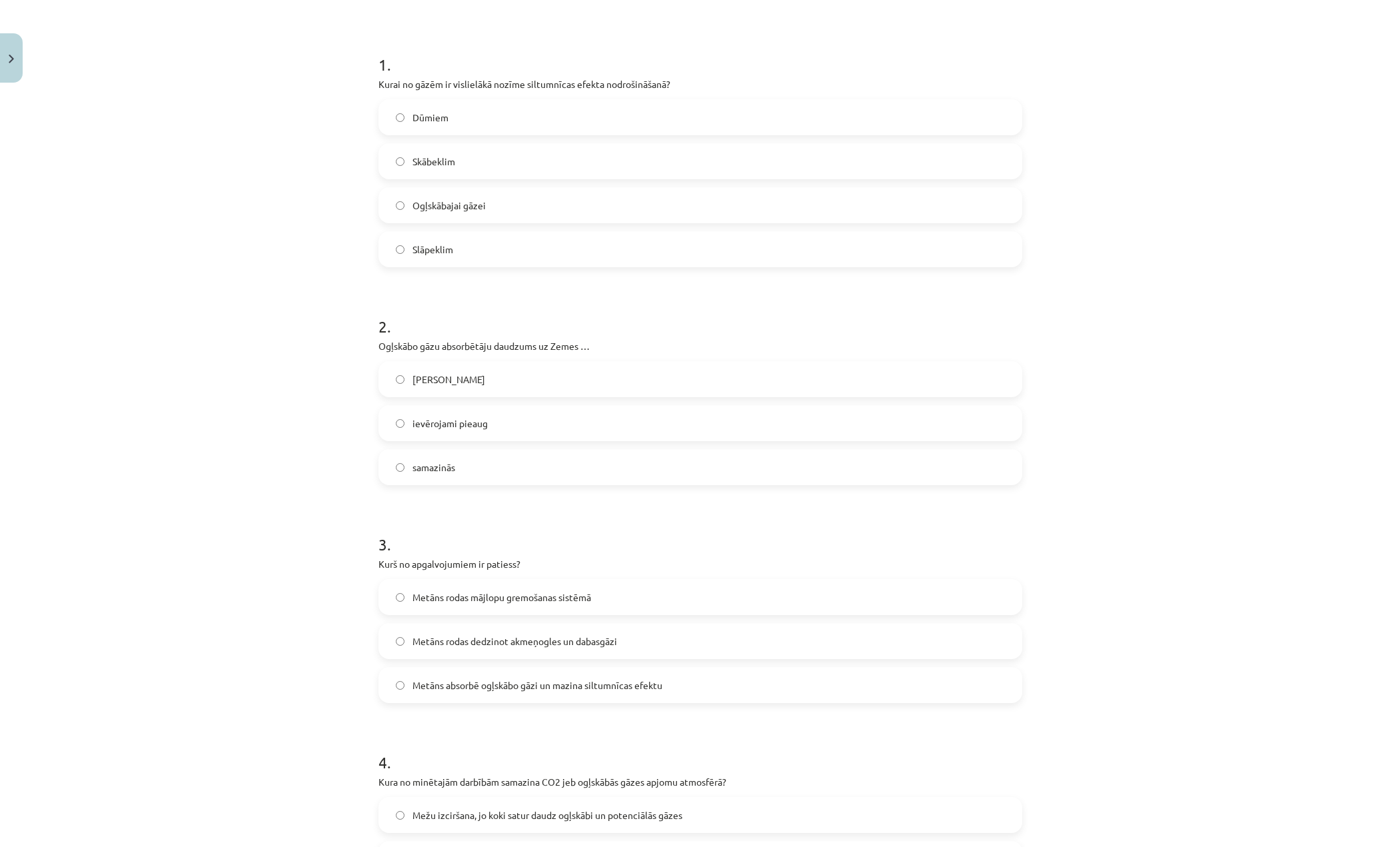
click at [546, 214] on label "Ogļskābajai gāzei" at bounding box center [700, 205] width 641 height 34
click at [472, 457] on label "samazinās" at bounding box center [700, 467] width 641 height 34
click at [433, 601] on span "Metāns rodas mājlopu gremošanas sistēmā" at bounding box center [502, 598] width 178 height 14
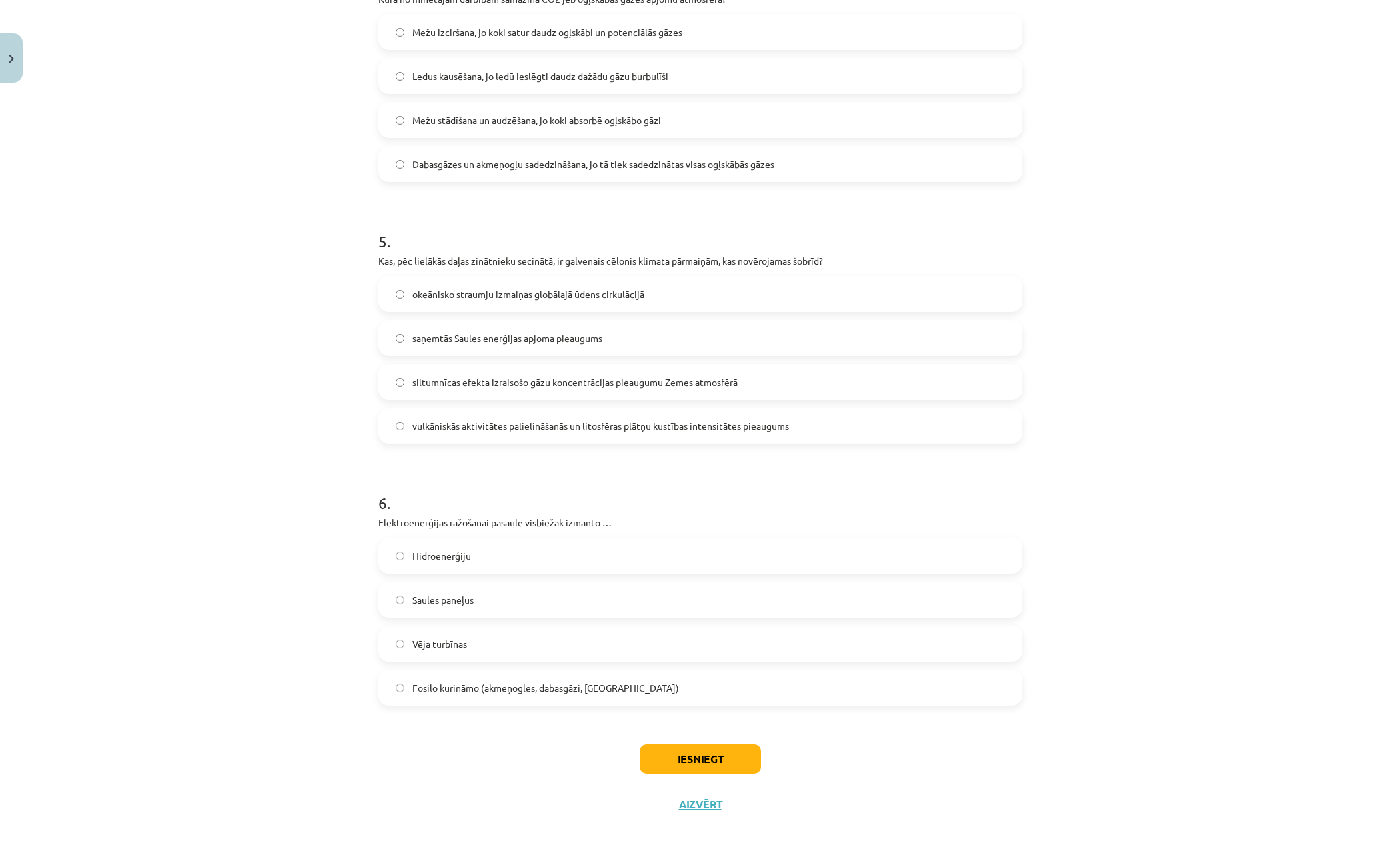
scroll to position [963, 0]
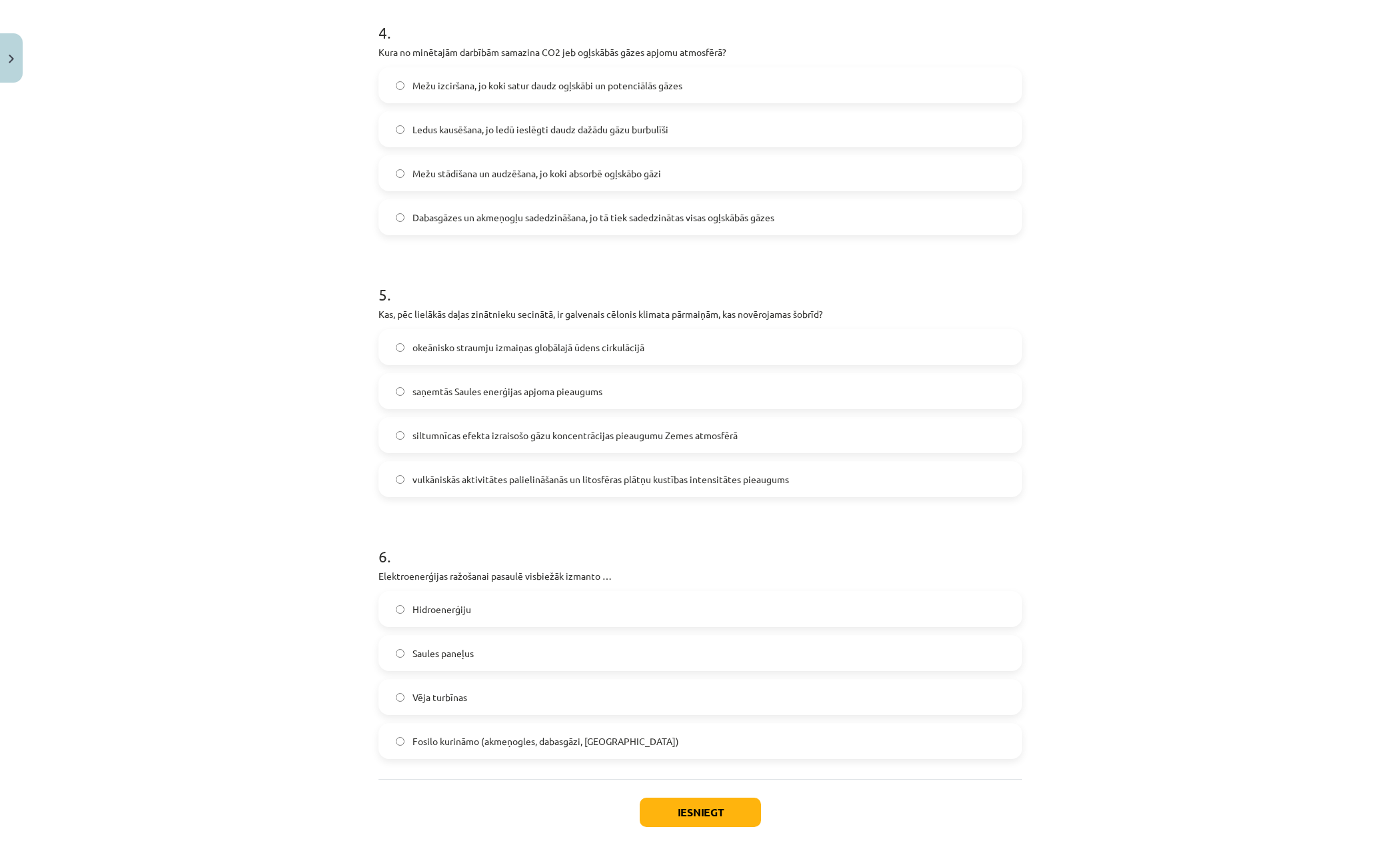
click at [481, 175] on span "Mežu stādīšana un audzēšana, jo koki absorbē ogļskābo gāzi" at bounding box center [537, 174] width 249 height 14
click at [478, 440] on span "siltumnīcas efekta izraisošo gāzu koncentrācijas pieaugumu Zemes atmosfērā" at bounding box center [575, 436] width 325 height 14
click at [433, 743] on span "Fosilo kurināmo (akmeņogles, dabasgāzi, [GEOGRAPHIC_DATA])" at bounding box center [546, 742] width 266 height 14
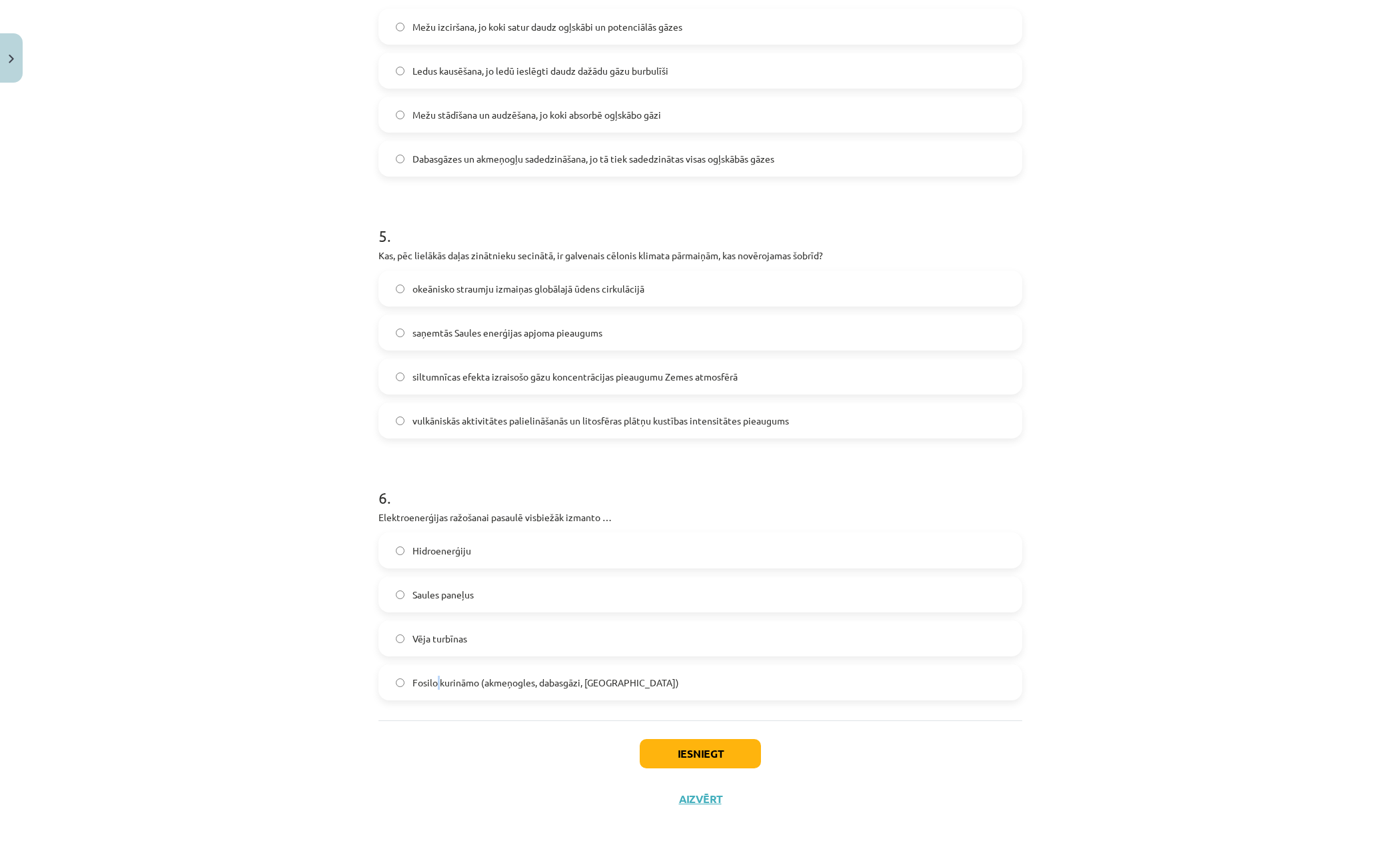
scroll to position [1030, 0]
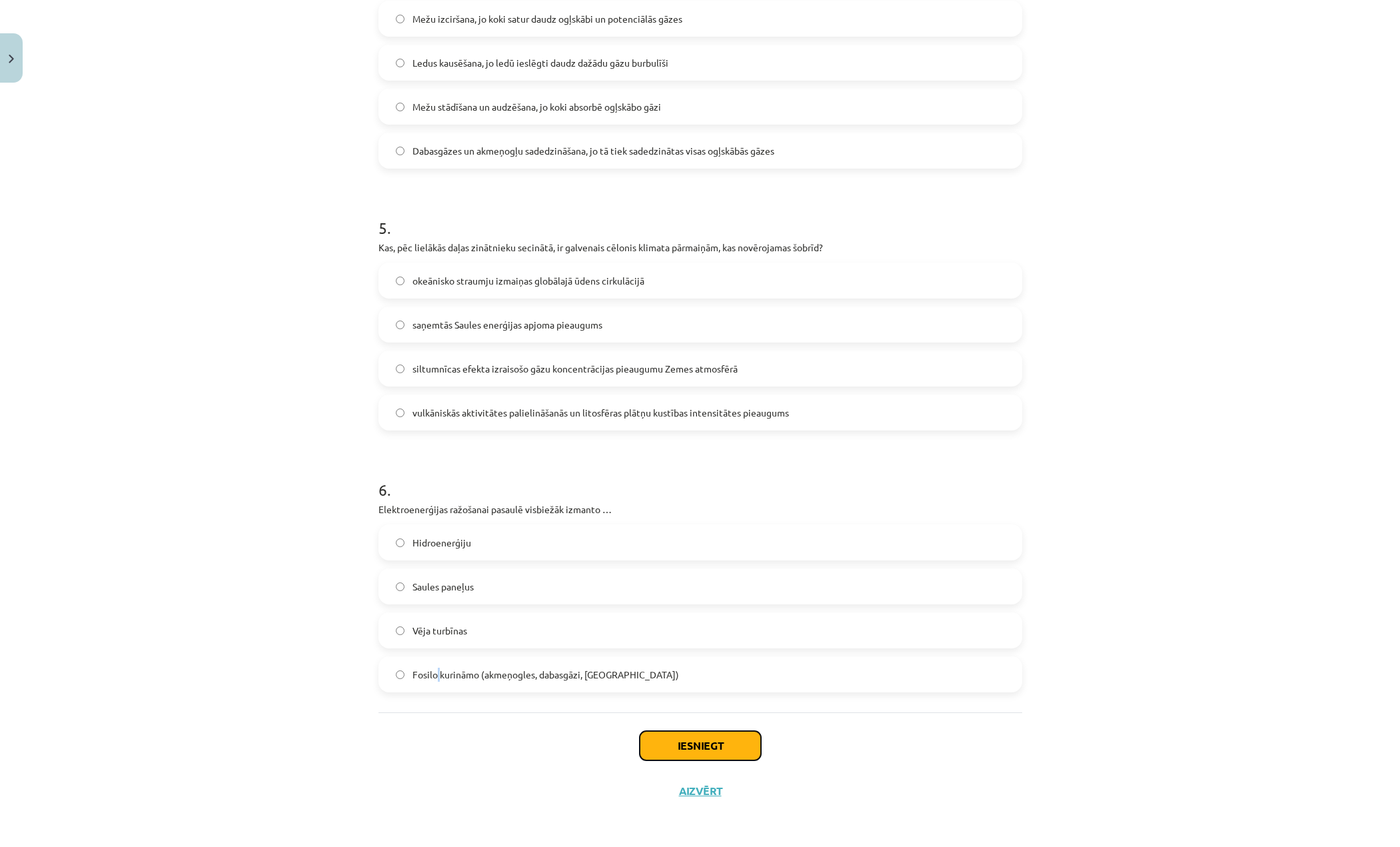
drag, startPoint x: 680, startPoint y: 742, endPoint x: 467, endPoint y: 716, distance: 214.6
click at [444, 732] on div "Iesniegt Aizvērt" at bounding box center [700, 760] width 644 height 94
click at [495, 689] on label "Fosilo kurināmo (akmeņogles, dabasgāzi, [GEOGRAPHIC_DATA])" at bounding box center [700, 674] width 641 height 34
click at [675, 750] on button "Iesniegt" at bounding box center [700, 746] width 122 height 30
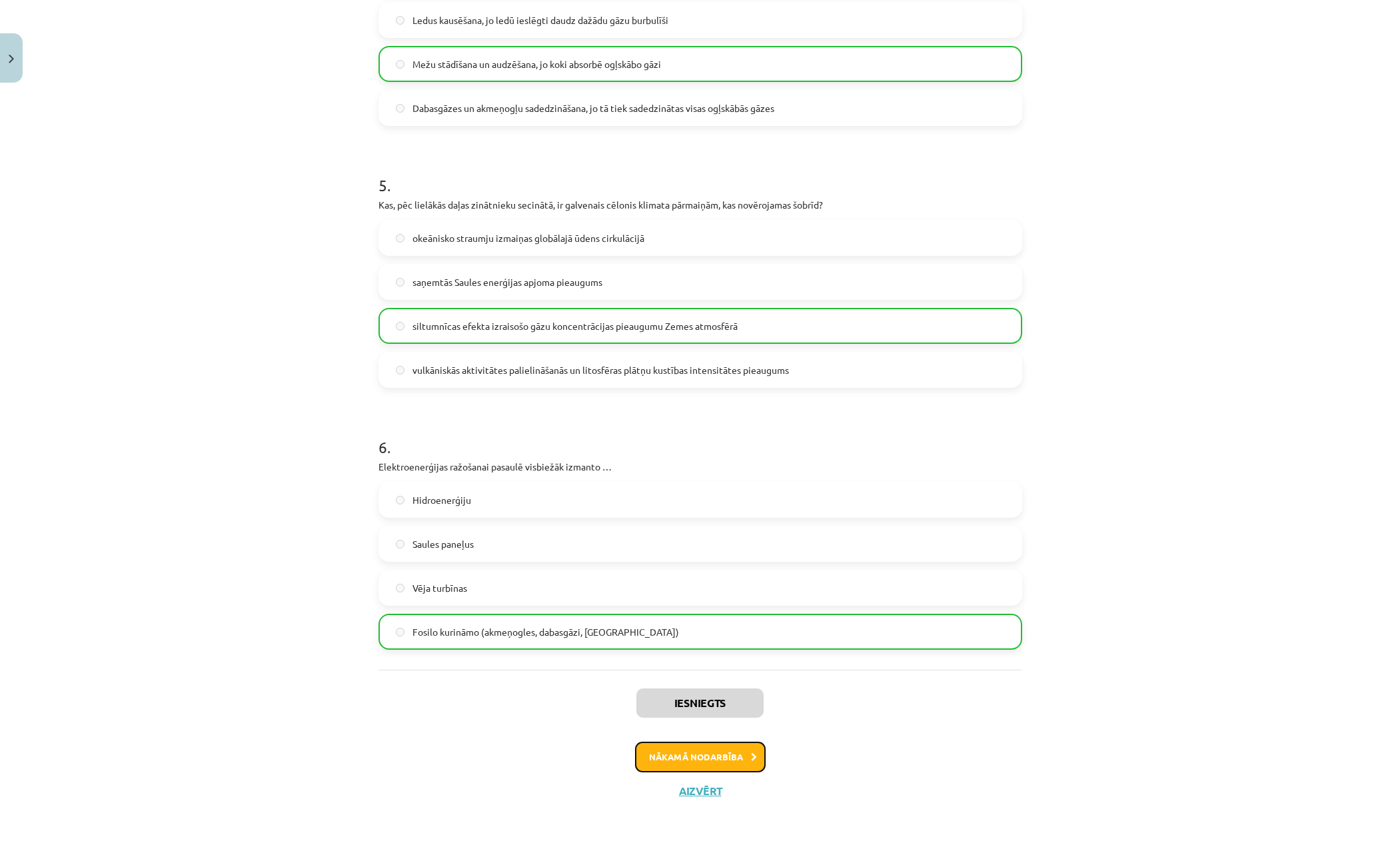
click at [721, 764] on button "Nākamā nodarbība" at bounding box center [700, 757] width 131 height 30
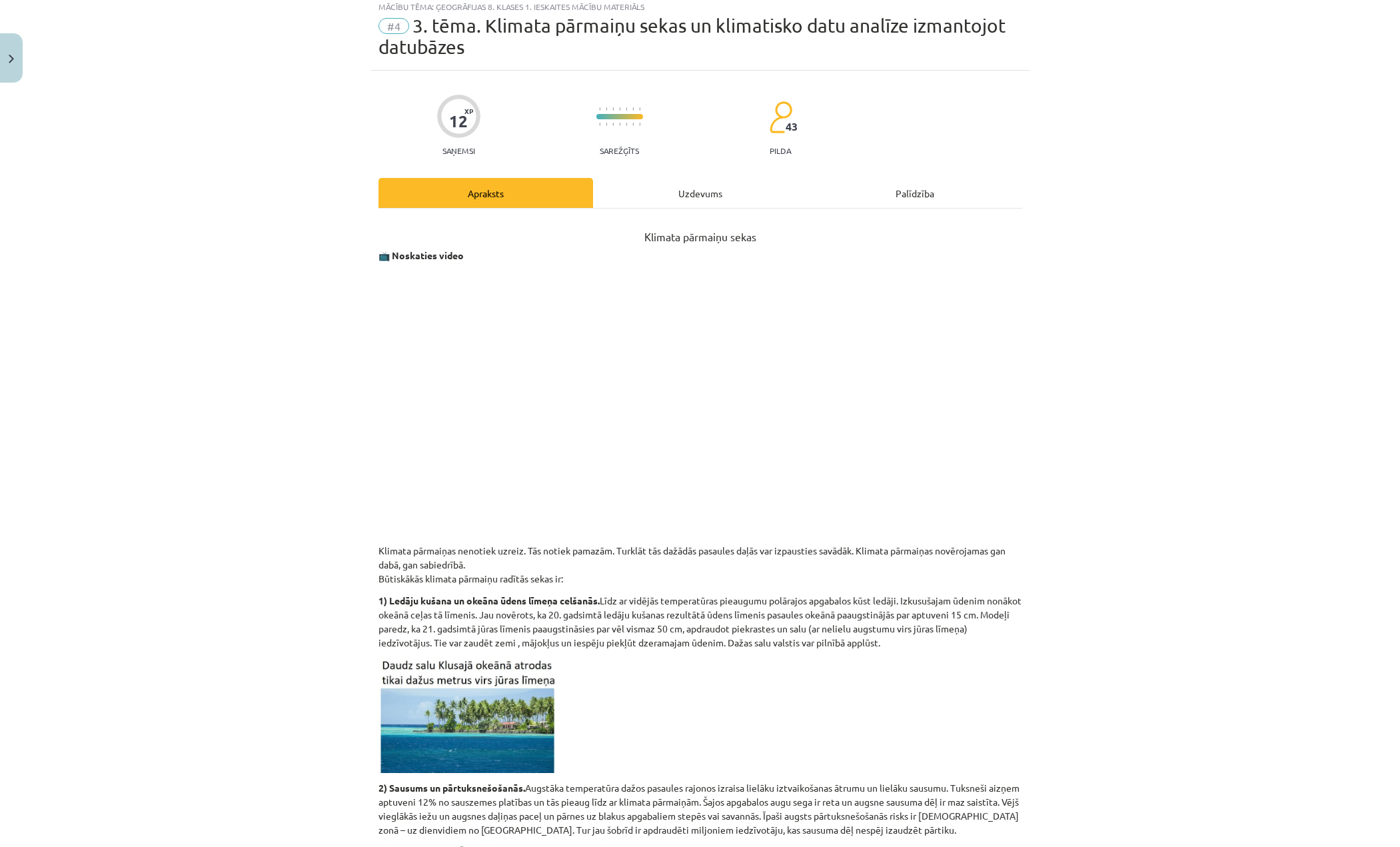
scroll to position [34, 0]
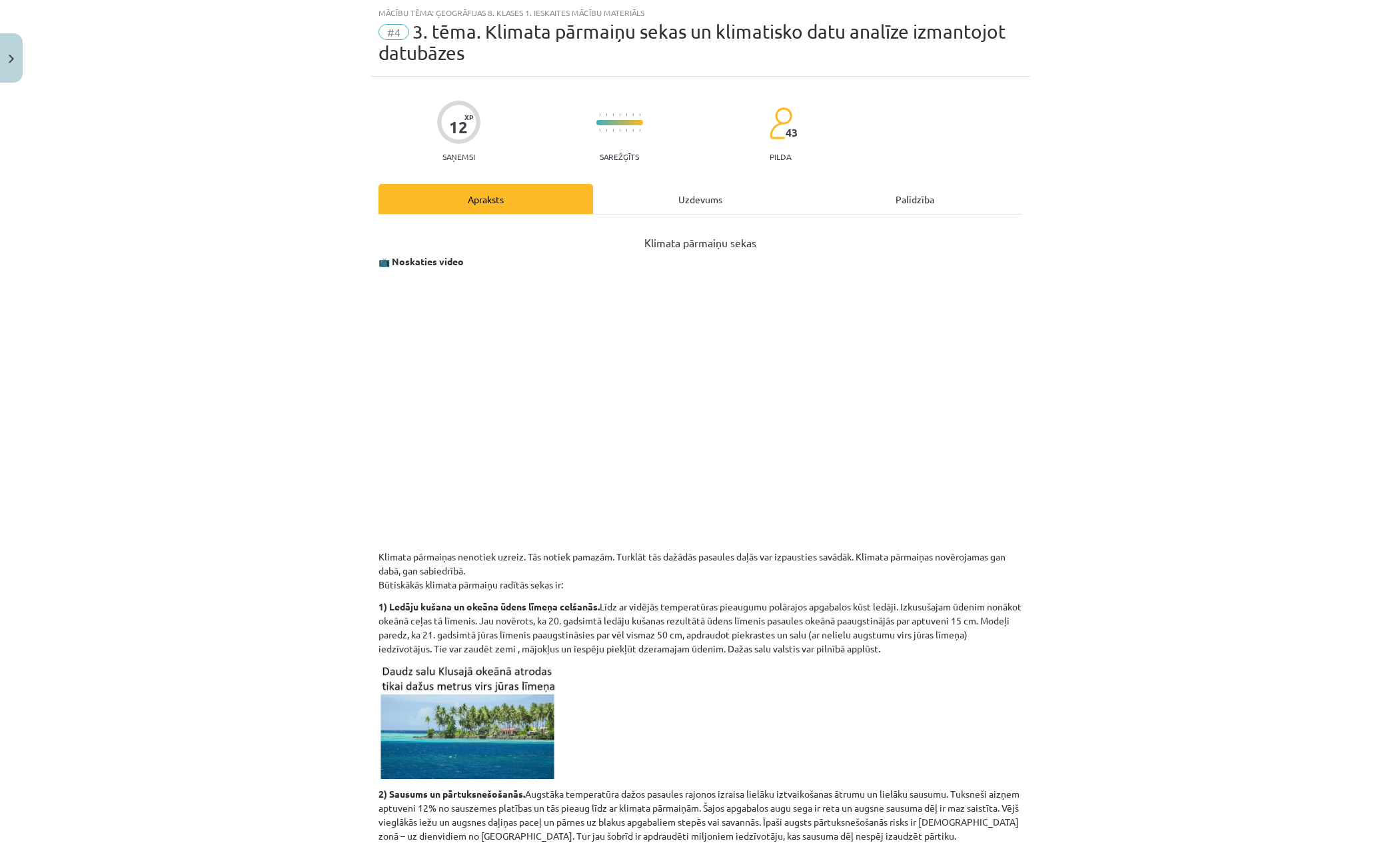
click at [768, 207] on div "Uzdevums" at bounding box center [700, 199] width 214 height 30
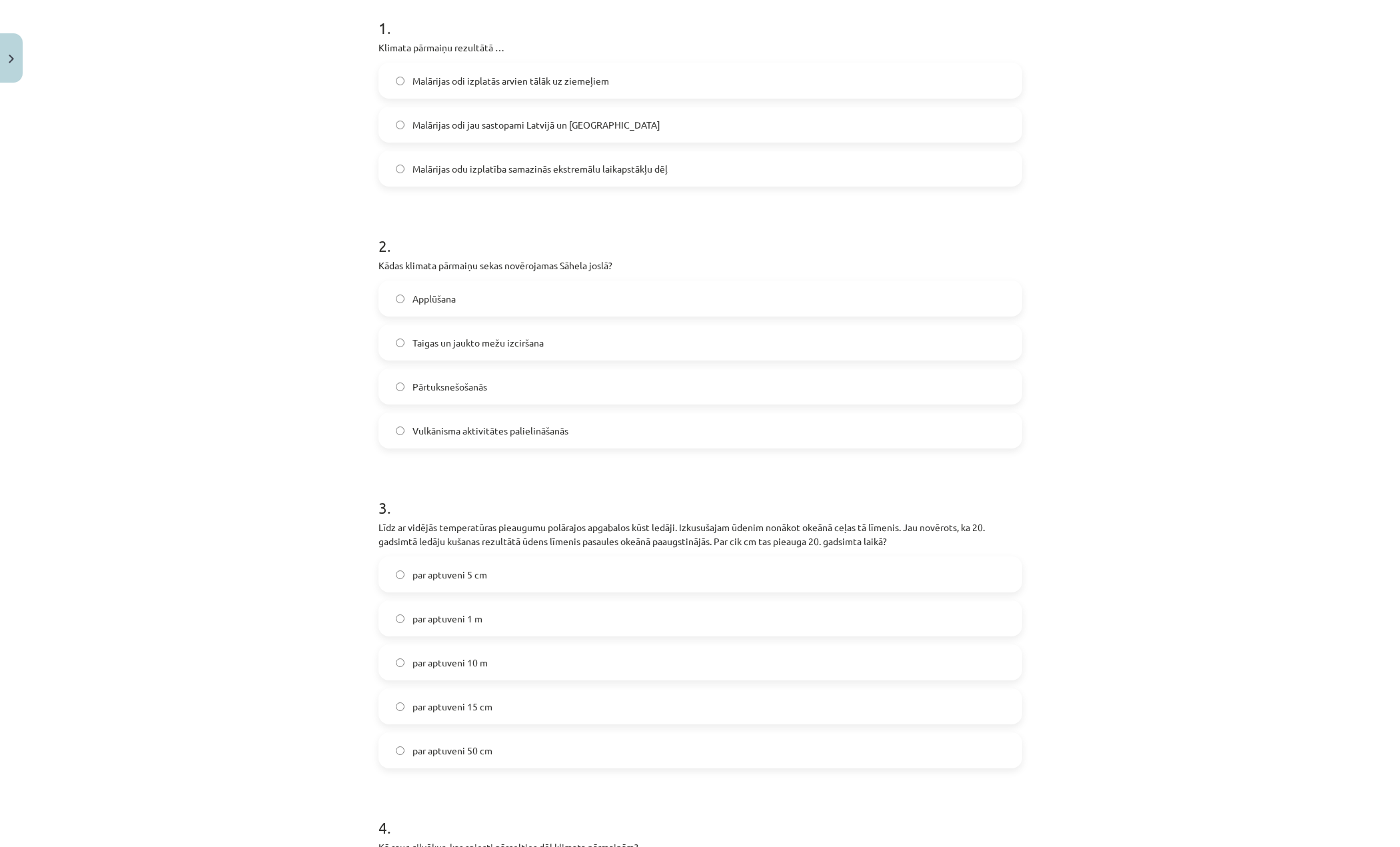
scroll to position [300, 0]
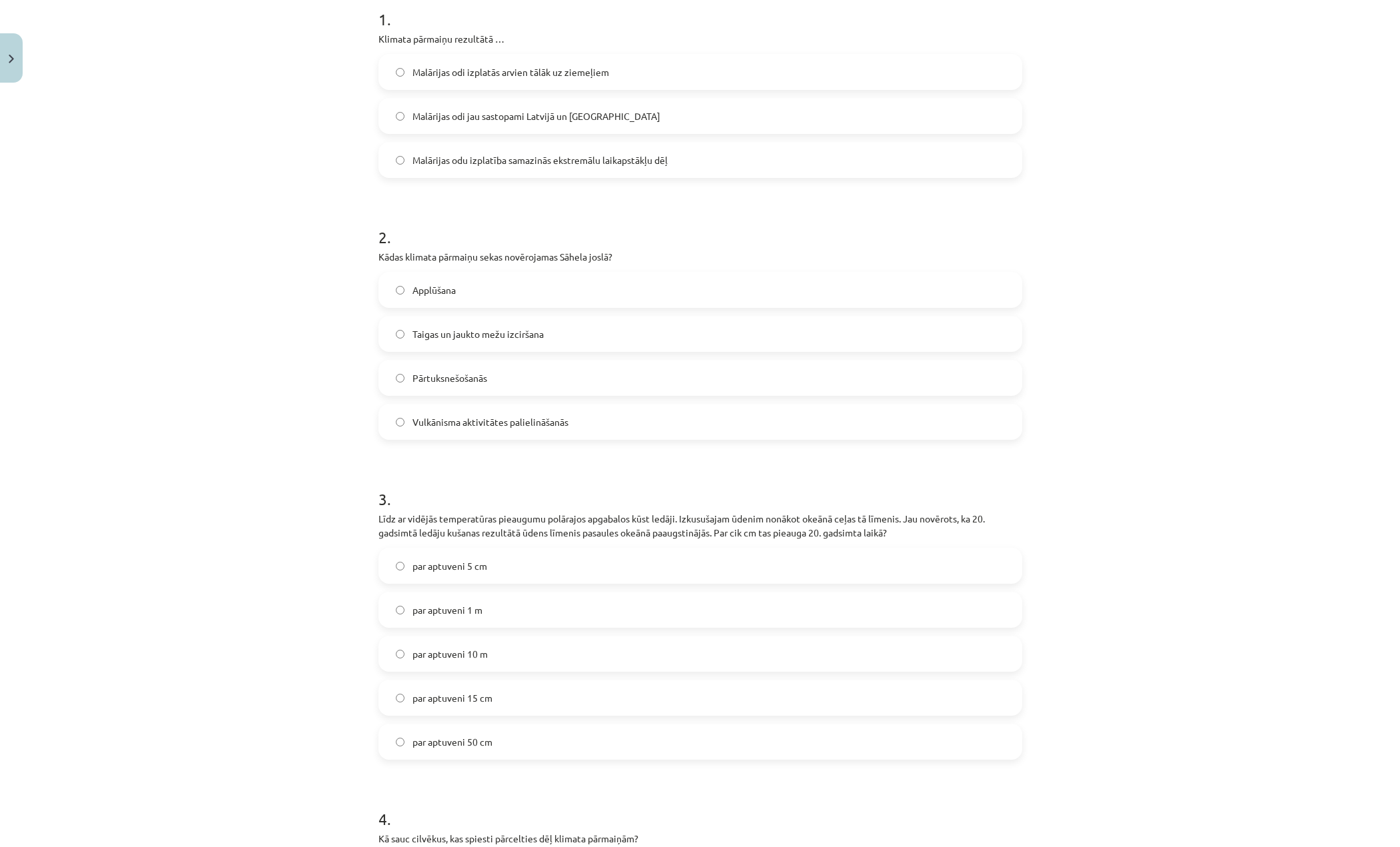
click at [586, 71] on span "Malārijas odi izplatās arvien tālāk uz ziemeļiem" at bounding box center [511, 72] width 196 height 14
click at [445, 383] on span "Pārtuksnešošanās" at bounding box center [450, 379] width 75 height 14
click at [503, 692] on label "par aptuveni 15 cm" at bounding box center [700, 697] width 641 height 34
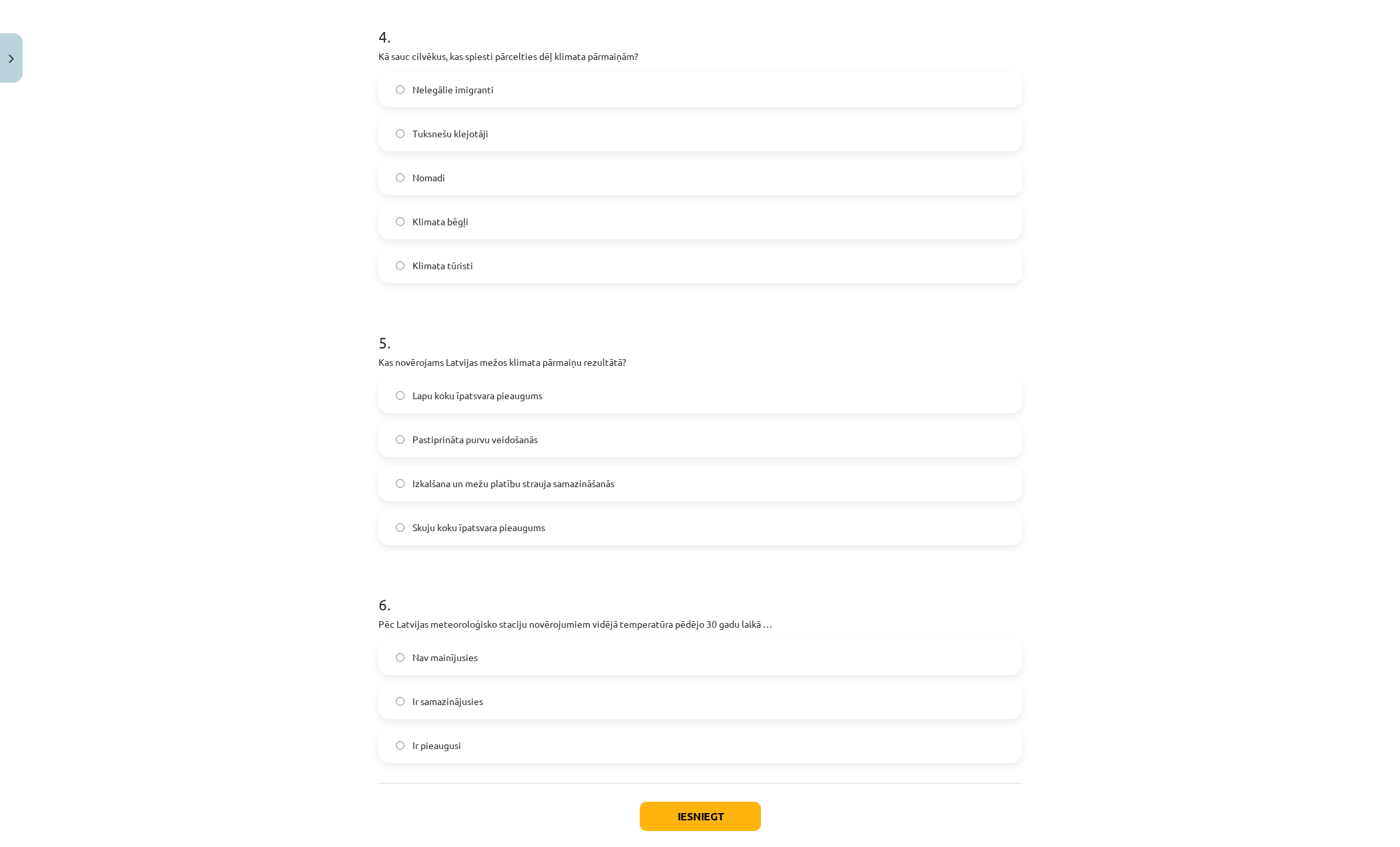
scroll to position [1100, 0]
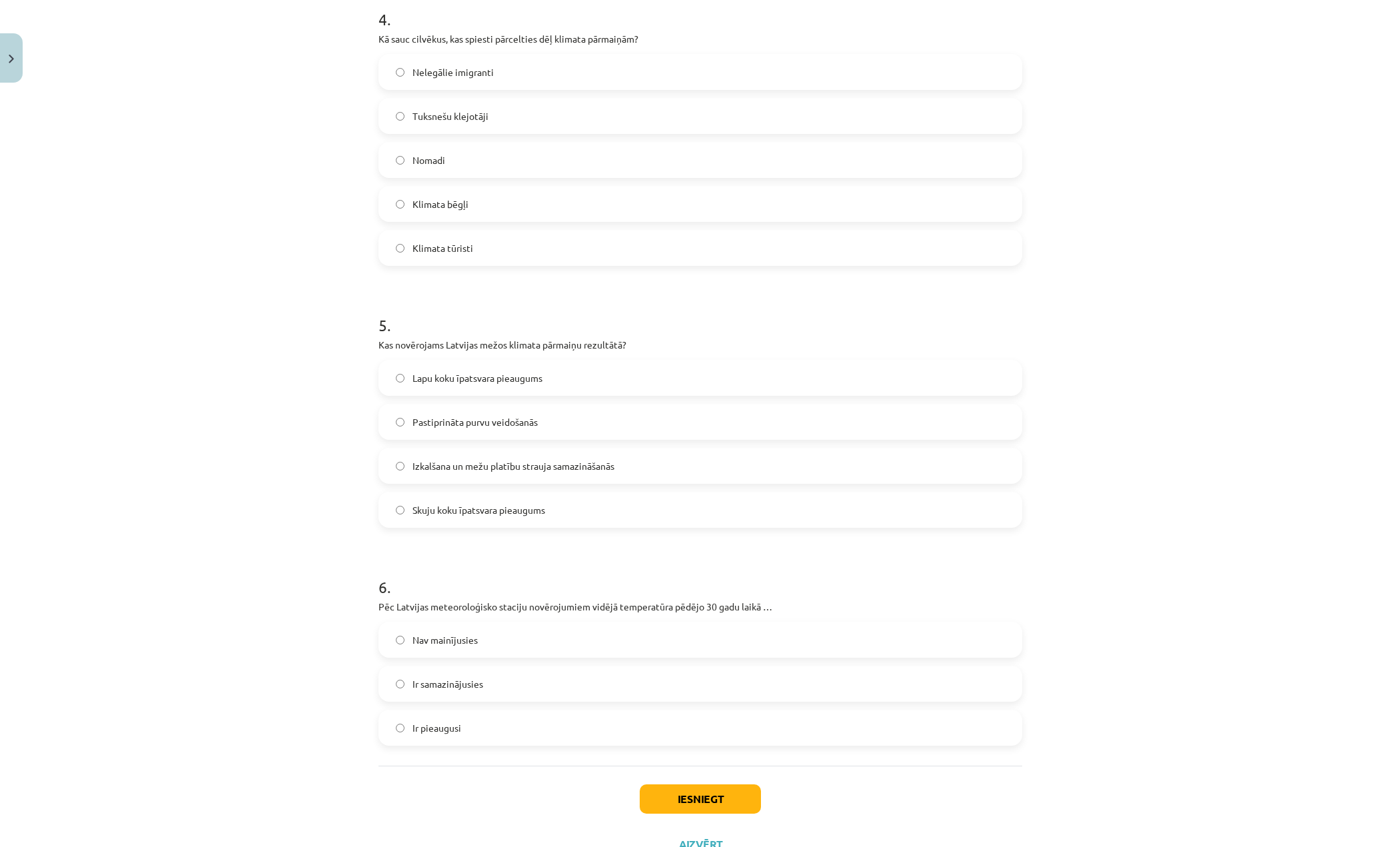
click at [436, 200] on span "Klimata bēgļi" at bounding box center [441, 204] width 56 height 14
click at [464, 379] on span "Lapu koku īpatsvara pieaugums" at bounding box center [478, 379] width 130 height 14
click at [477, 729] on label "Ir pieaugusi" at bounding box center [700, 728] width 641 height 34
click at [684, 792] on button "Iesniegt" at bounding box center [700, 799] width 122 height 30
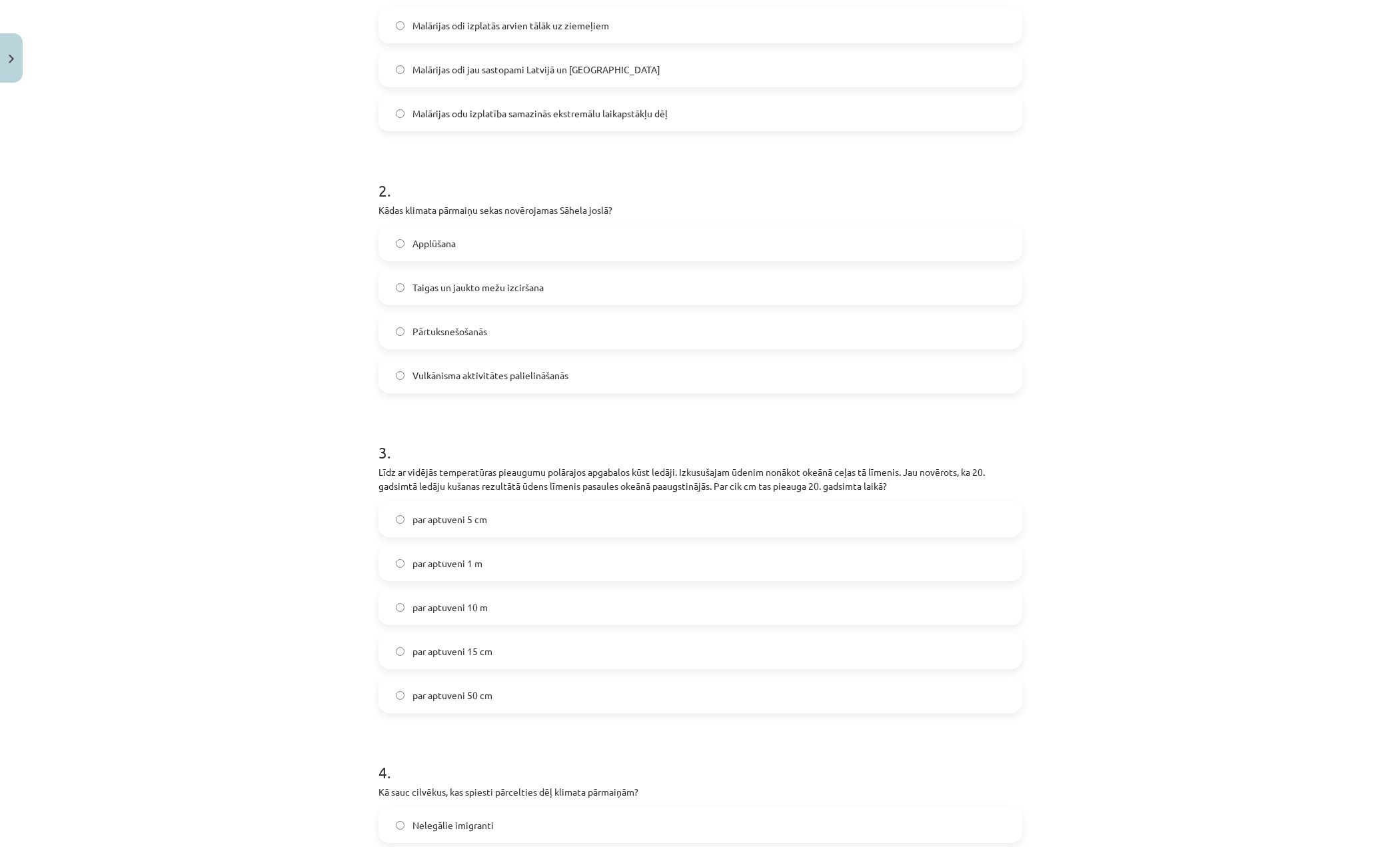
scroll to position [367, 0]
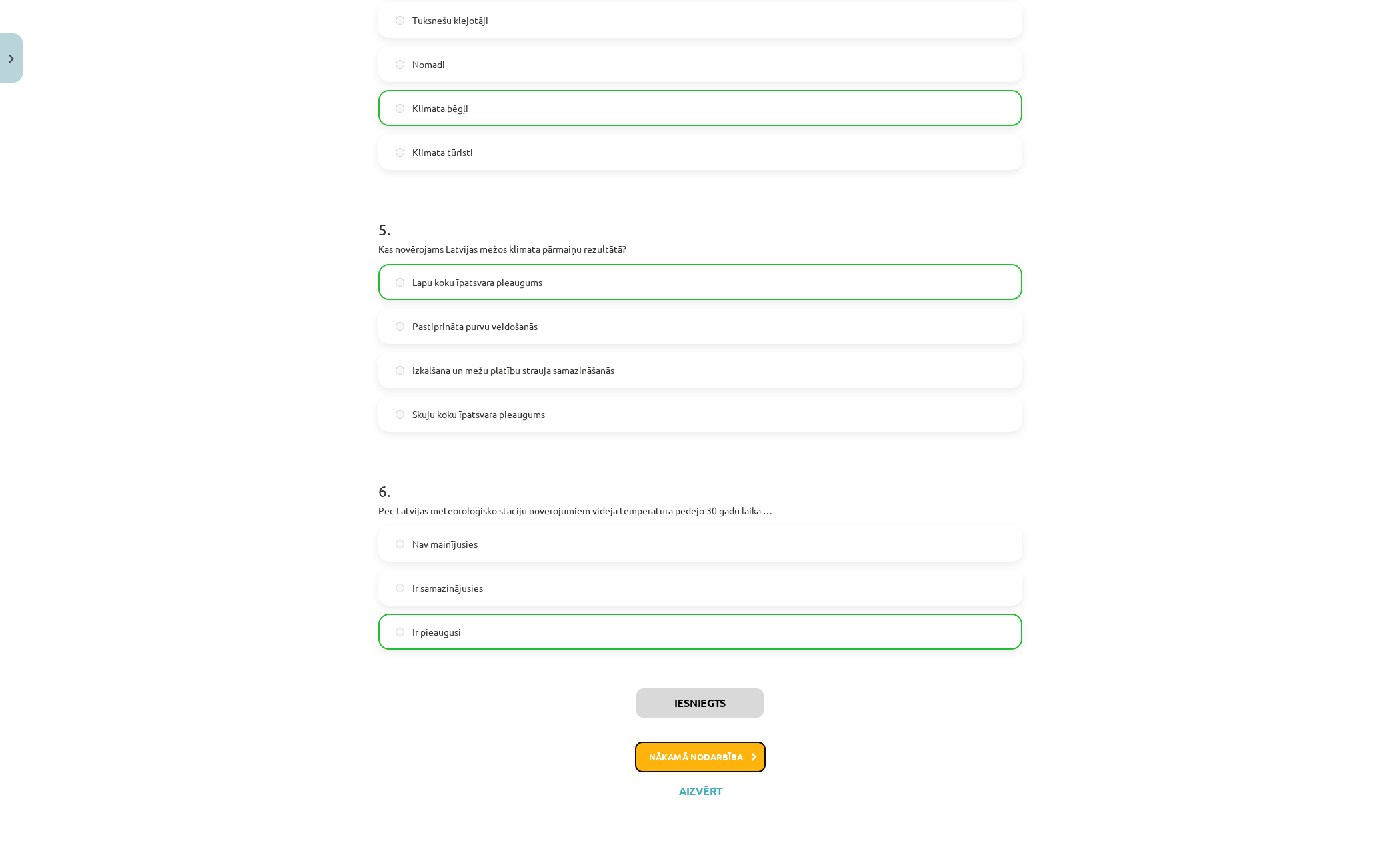
click at [703, 759] on button "Nākamā nodarbība" at bounding box center [700, 757] width 131 height 30
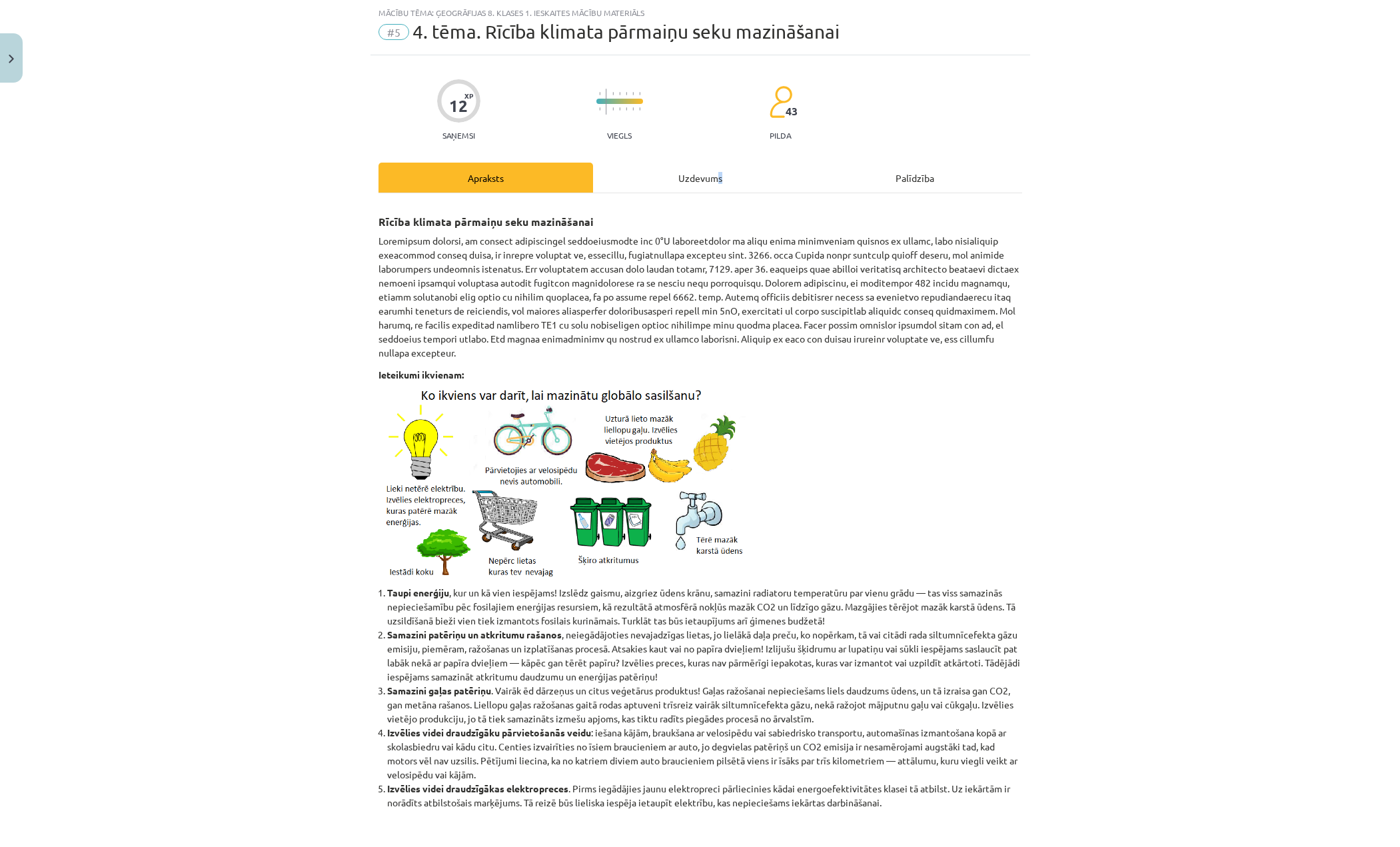
drag, startPoint x: 714, startPoint y: 175, endPoint x: 728, endPoint y: 188, distance: 19.1
click at [715, 175] on div "Uzdevums" at bounding box center [700, 178] width 214 height 30
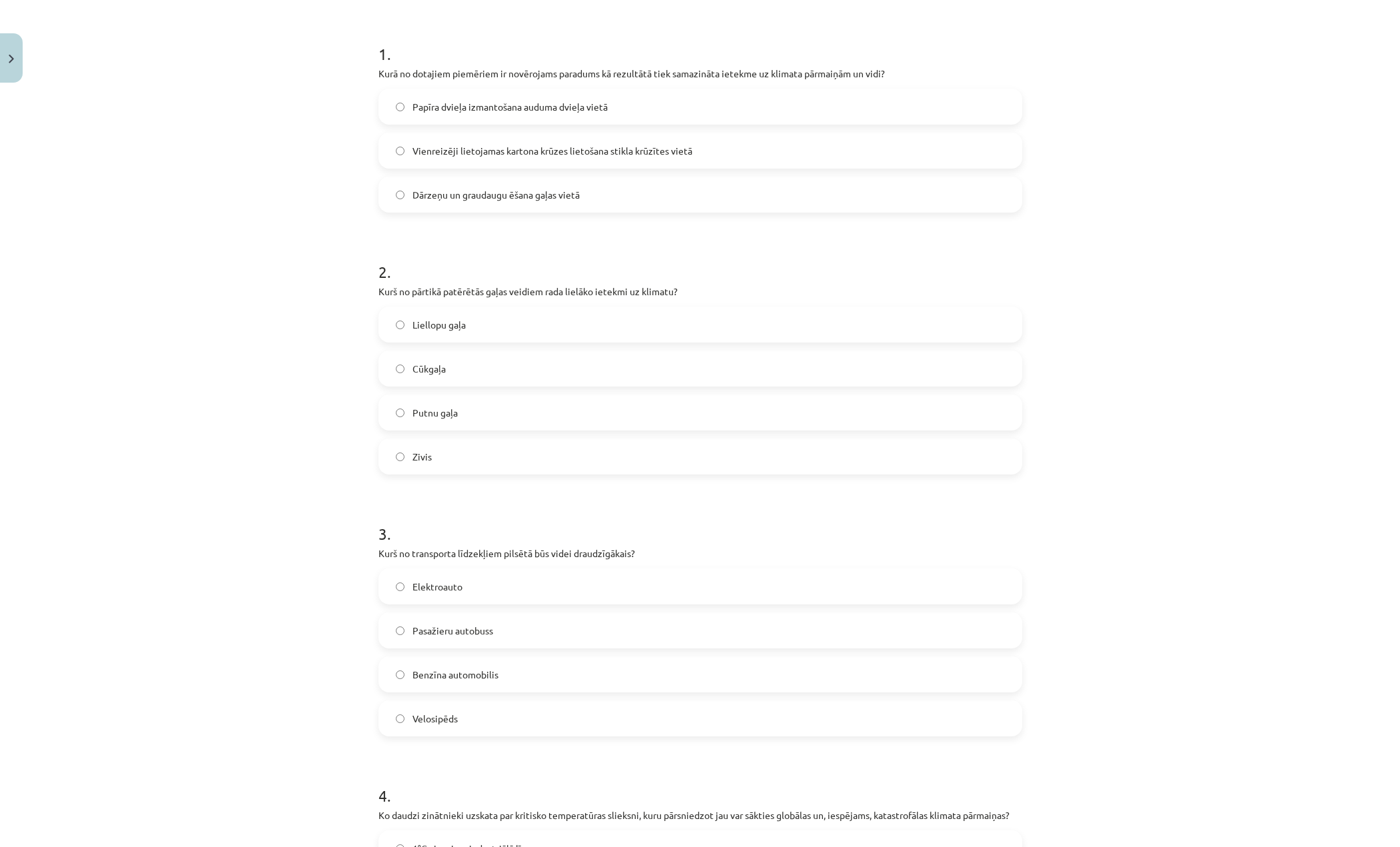
scroll to position [233, 0]
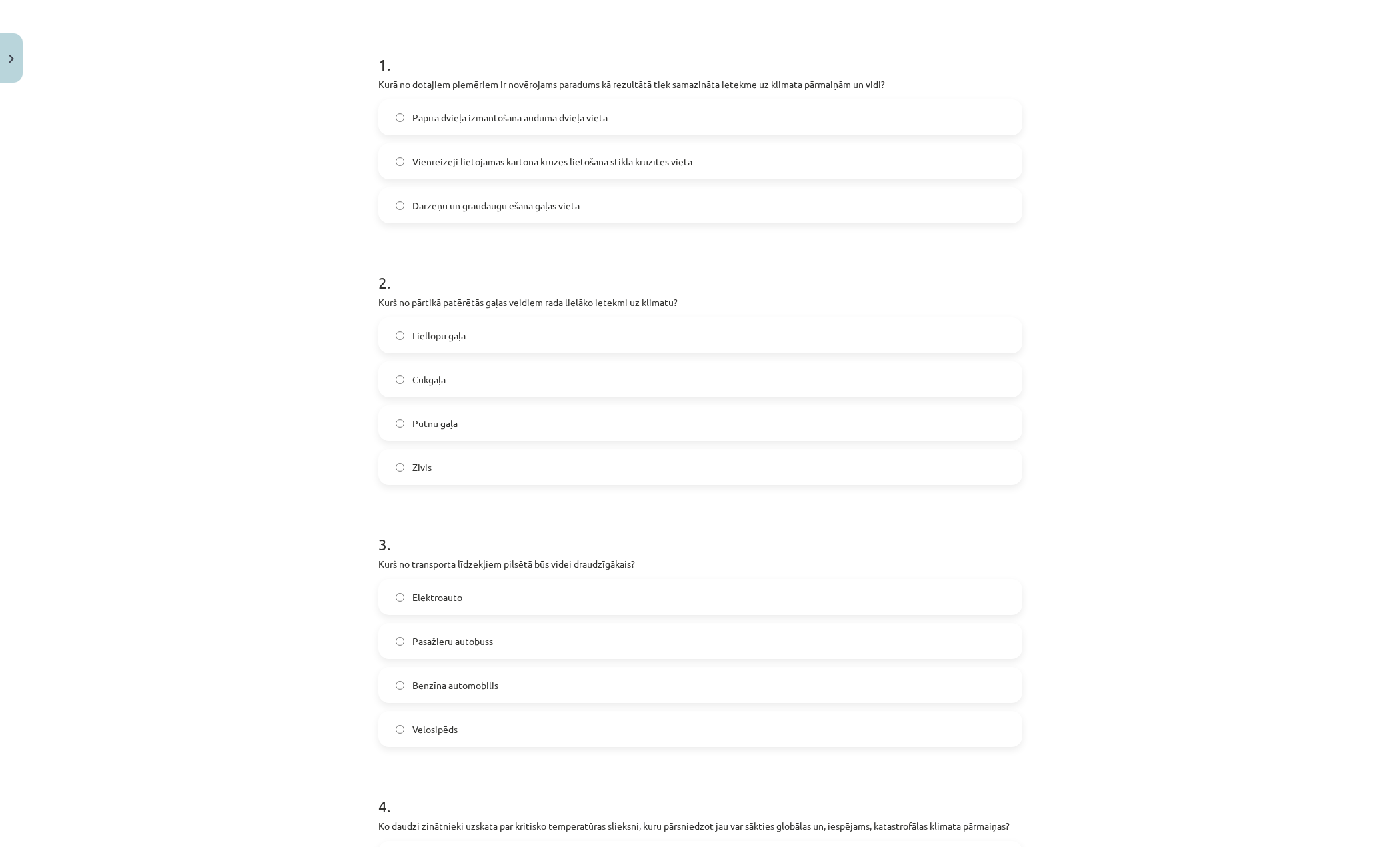
click at [562, 201] on span "Dārzeņu un graudaugu ēšana gaļas vietā" at bounding box center [496, 206] width 168 height 14
click at [545, 334] on label "Liellopu gaļa" at bounding box center [700, 335] width 641 height 34
click at [482, 712] on div "Velosipēds" at bounding box center [700, 729] width 644 height 36
click at [488, 727] on label "Velosipēds" at bounding box center [700, 729] width 641 height 34
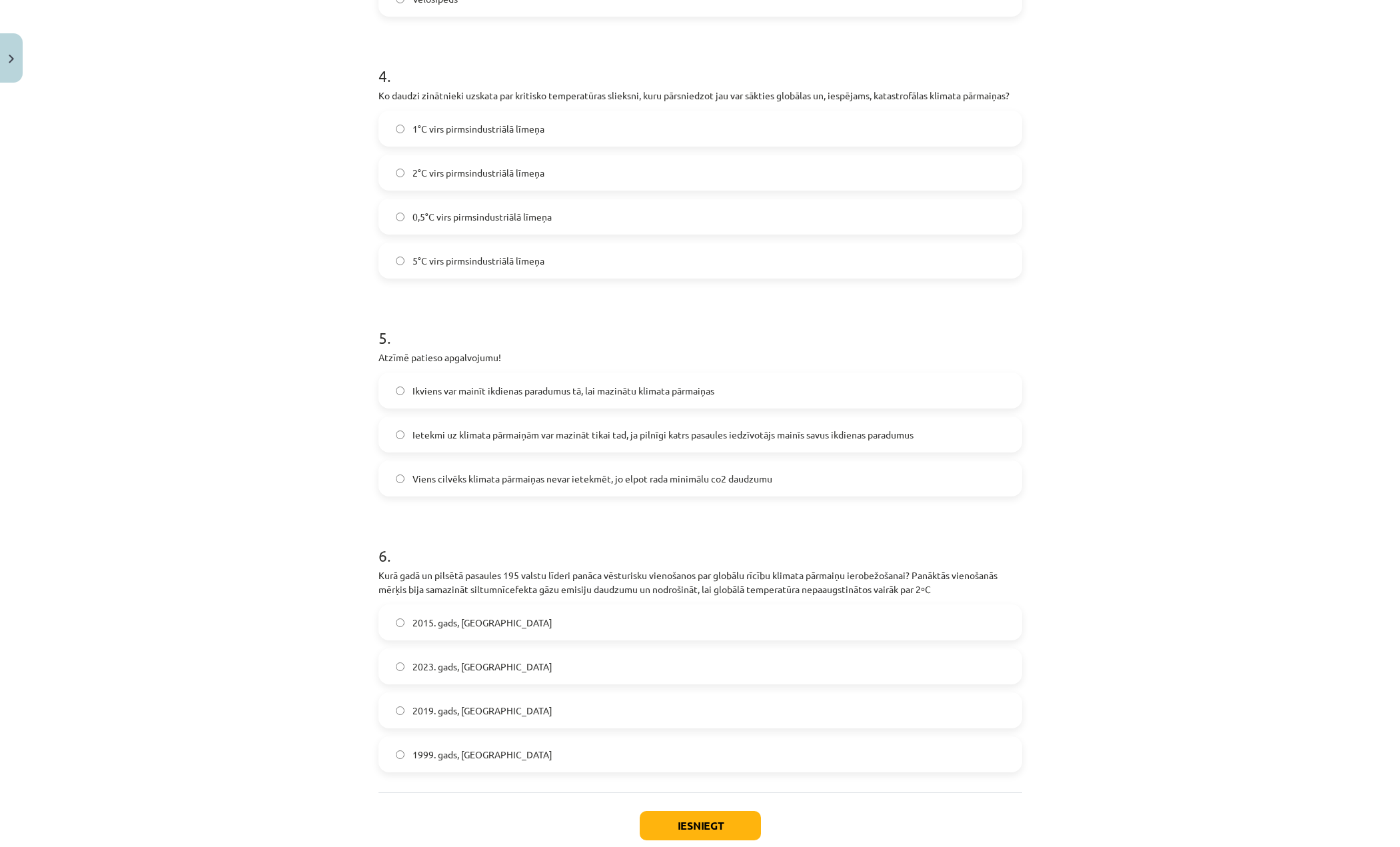
scroll to position [1033, 0]
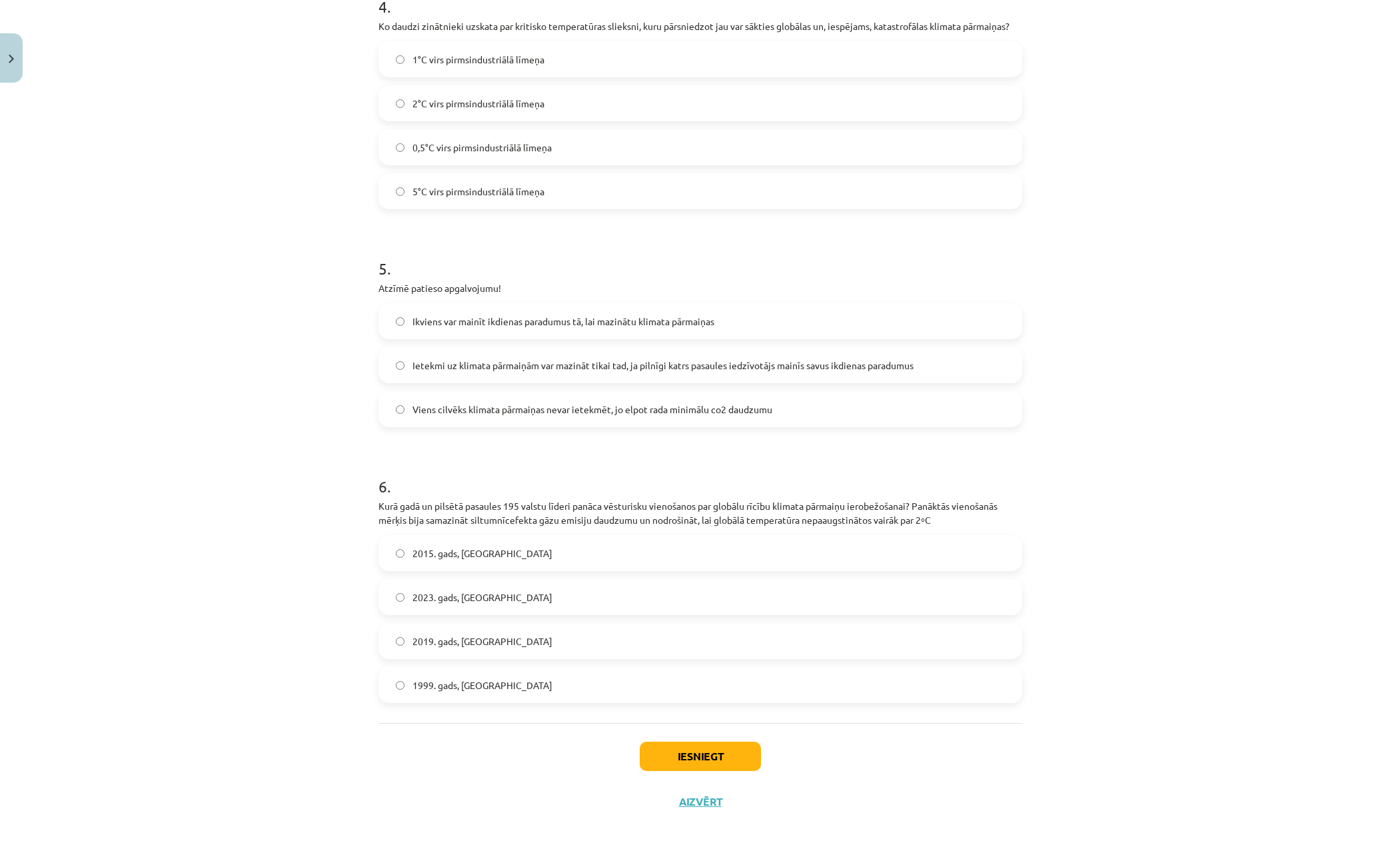
click at [499, 69] on label "1°C virs pirmsindustriālā līmeņa" at bounding box center [700, 59] width 641 height 34
click at [484, 108] on span "2°C virs pirmsindustriālā līmeņa" at bounding box center [478, 104] width 132 height 14
click at [460, 315] on span "Ikviens var mainīt ikdienas paradumus tā, lai mazinātu klimata pārmaiņas" at bounding box center [564, 322] width 302 height 14
click at [467, 559] on span "2015. gads, Parīze" at bounding box center [483, 554] width 140 height 14
click at [726, 766] on button "Iesniegt" at bounding box center [700, 757] width 122 height 30
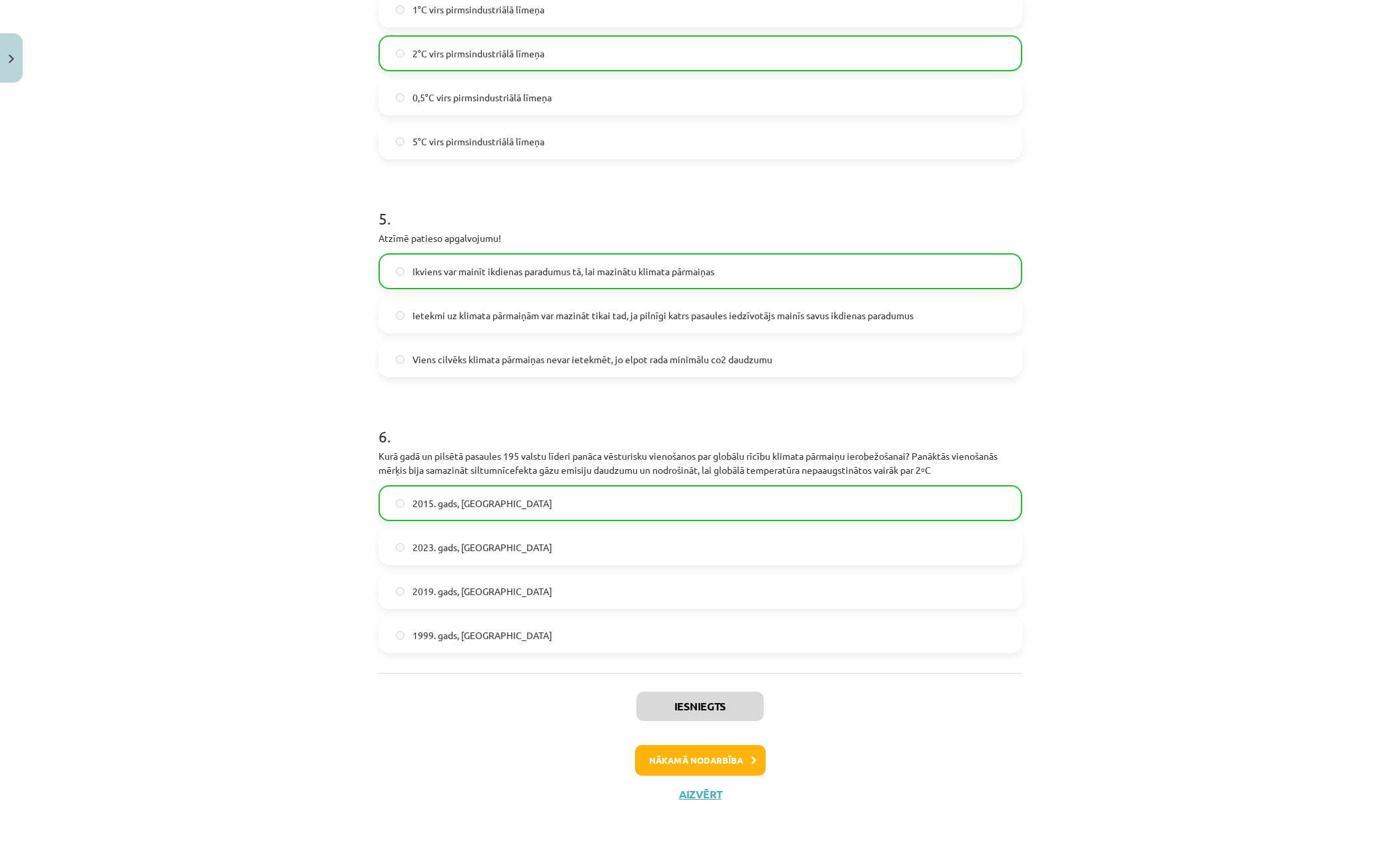
scroll to position [1086, 0]
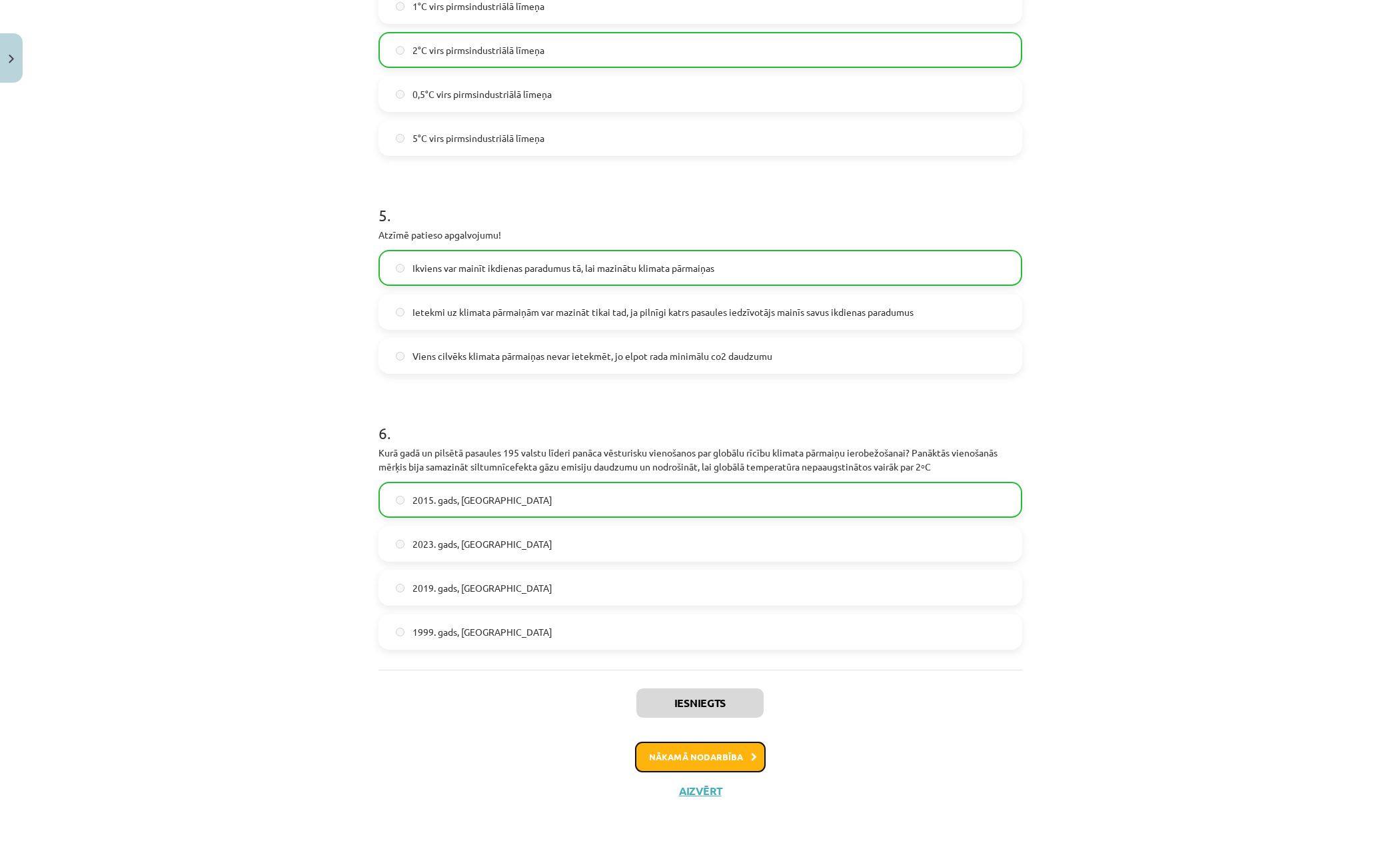
click at [710, 751] on button "Nākamā nodarbība" at bounding box center [700, 757] width 131 height 30
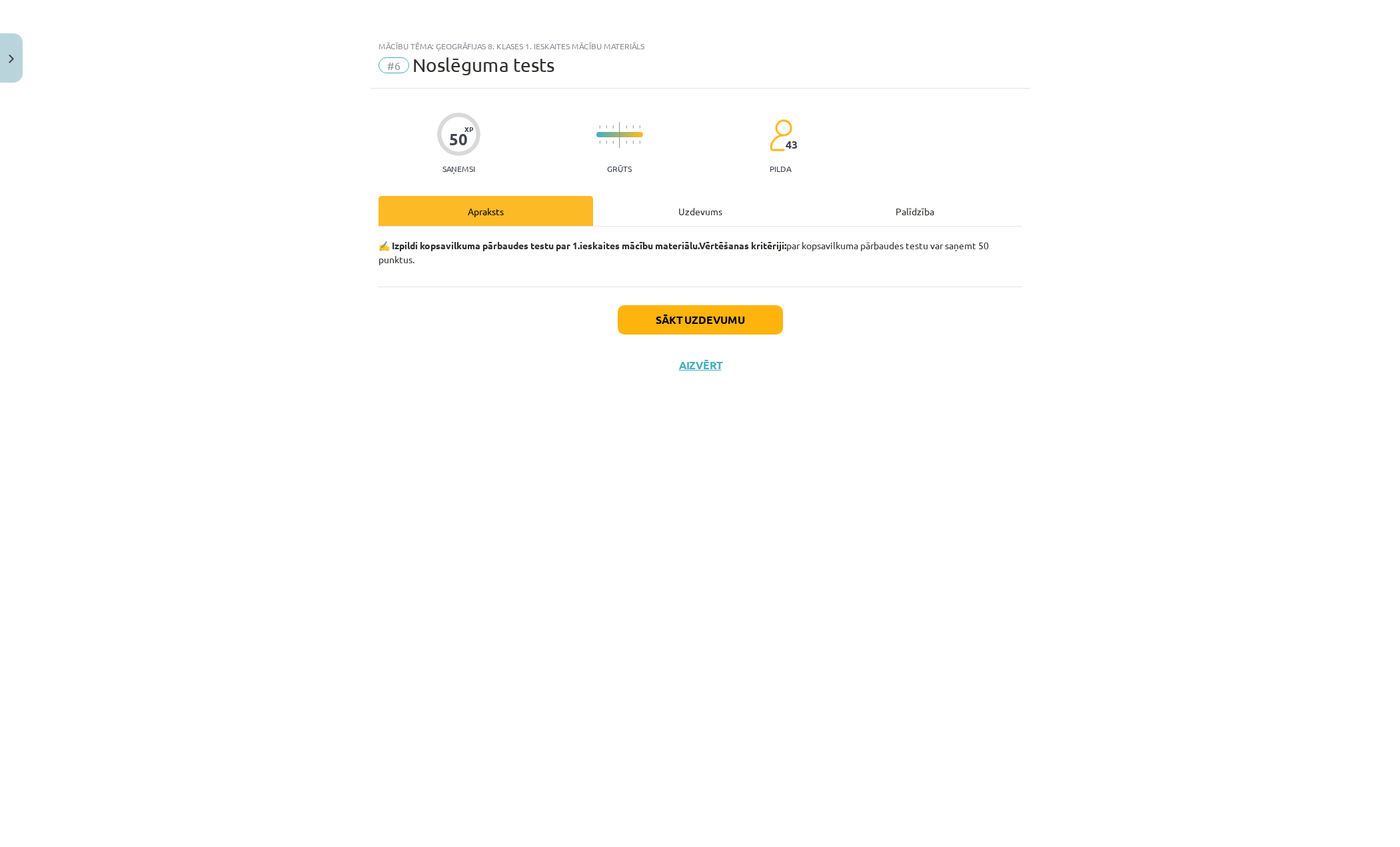
scroll to position [0, 0]
click at [708, 320] on button "Sākt uzdevumu" at bounding box center [700, 320] width 165 height 30
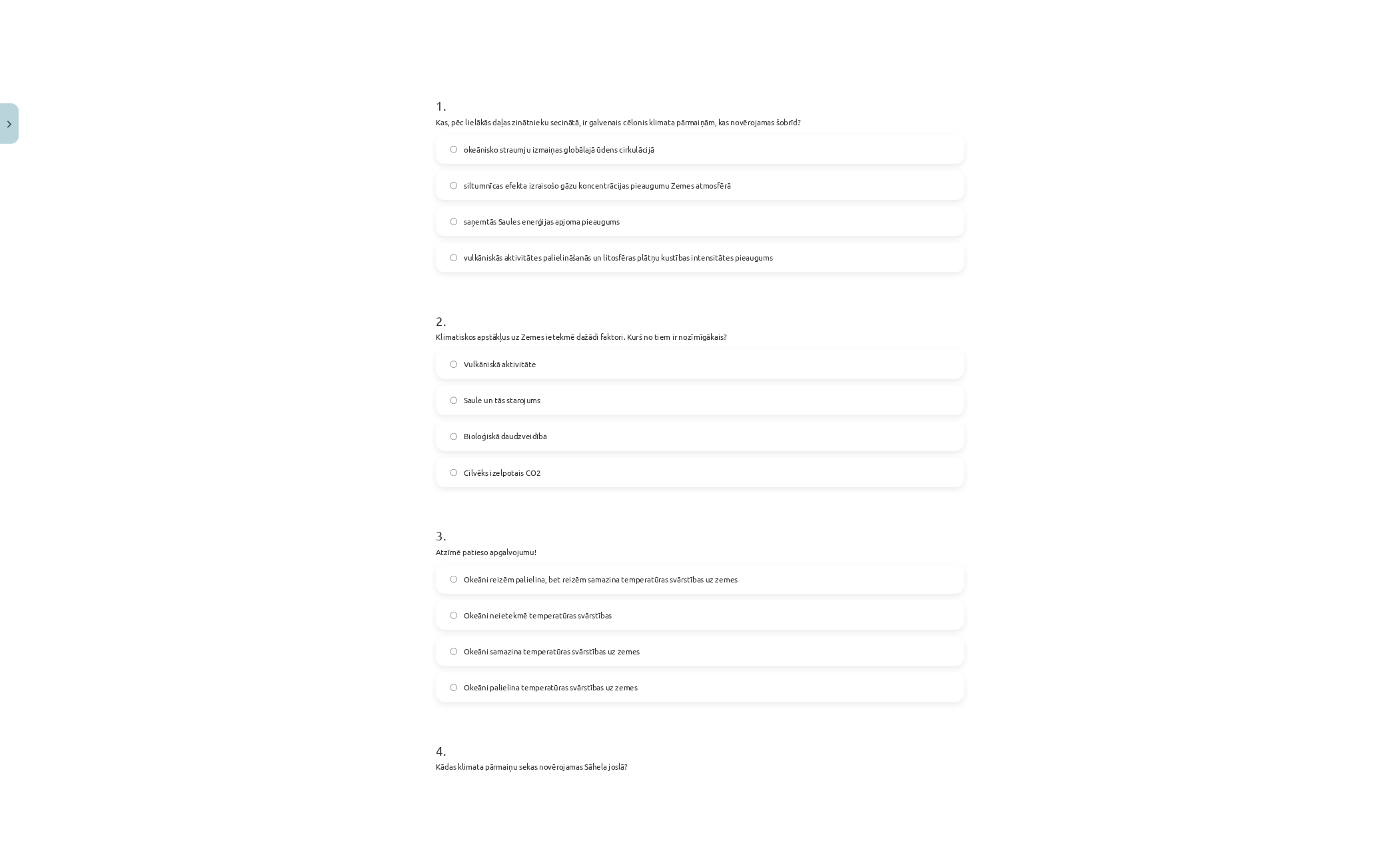
scroll to position [266, 0]
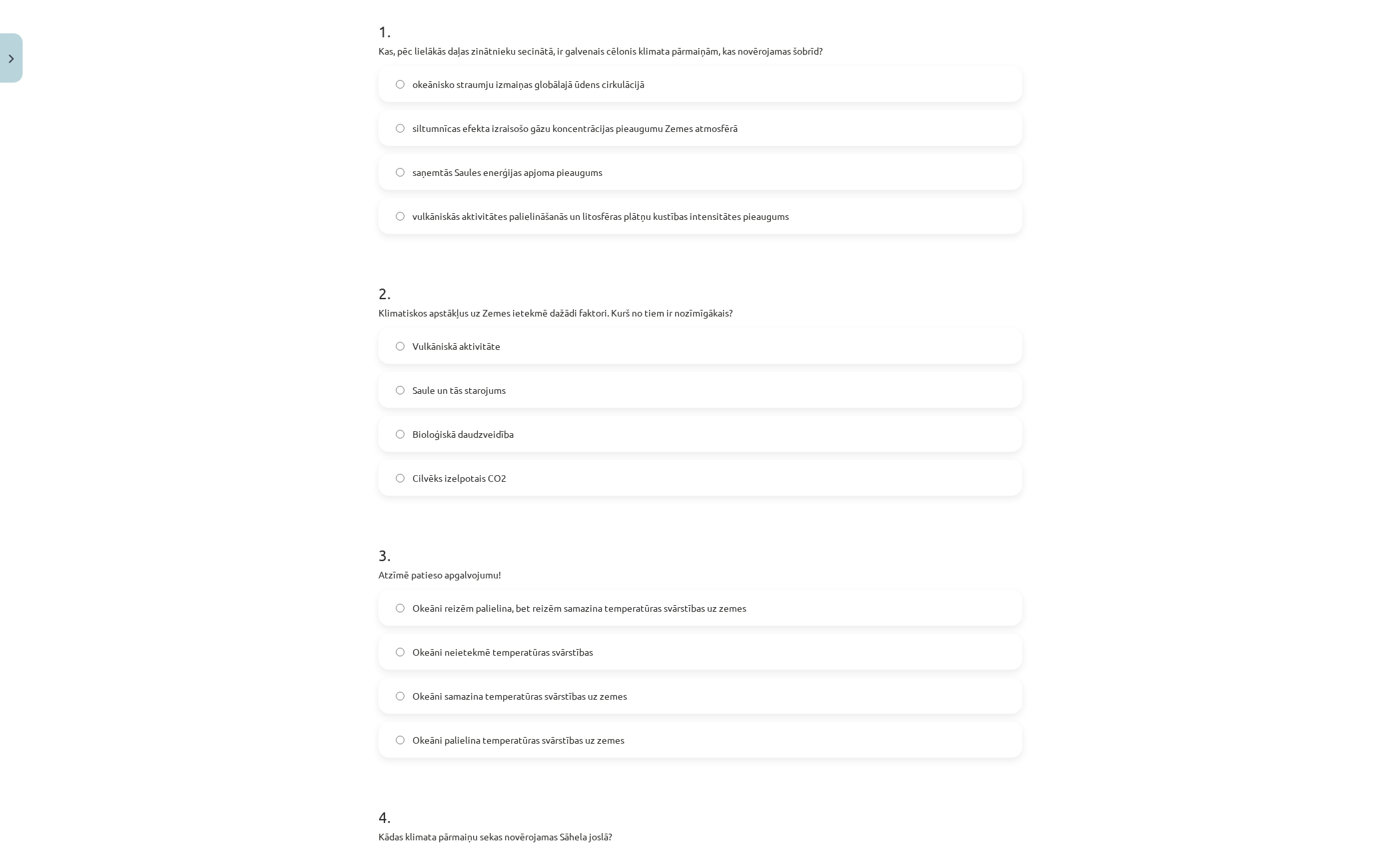
click at [606, 122] on span "siltumnīcas efekta izraisošo gāzu koncentrācijas pieaugumu Zemes atmosfērā" at bounding box center [575, 129] width 325 height 14
click at [446, 394] on span "Saule un tās starojums" at bounding box center [460, 390] width 93 height 14
click at [509, 694] on span "Okeāni samazina temperatūras svārstības uz zemes" at bounding box center [520, 697] width 214 height 14
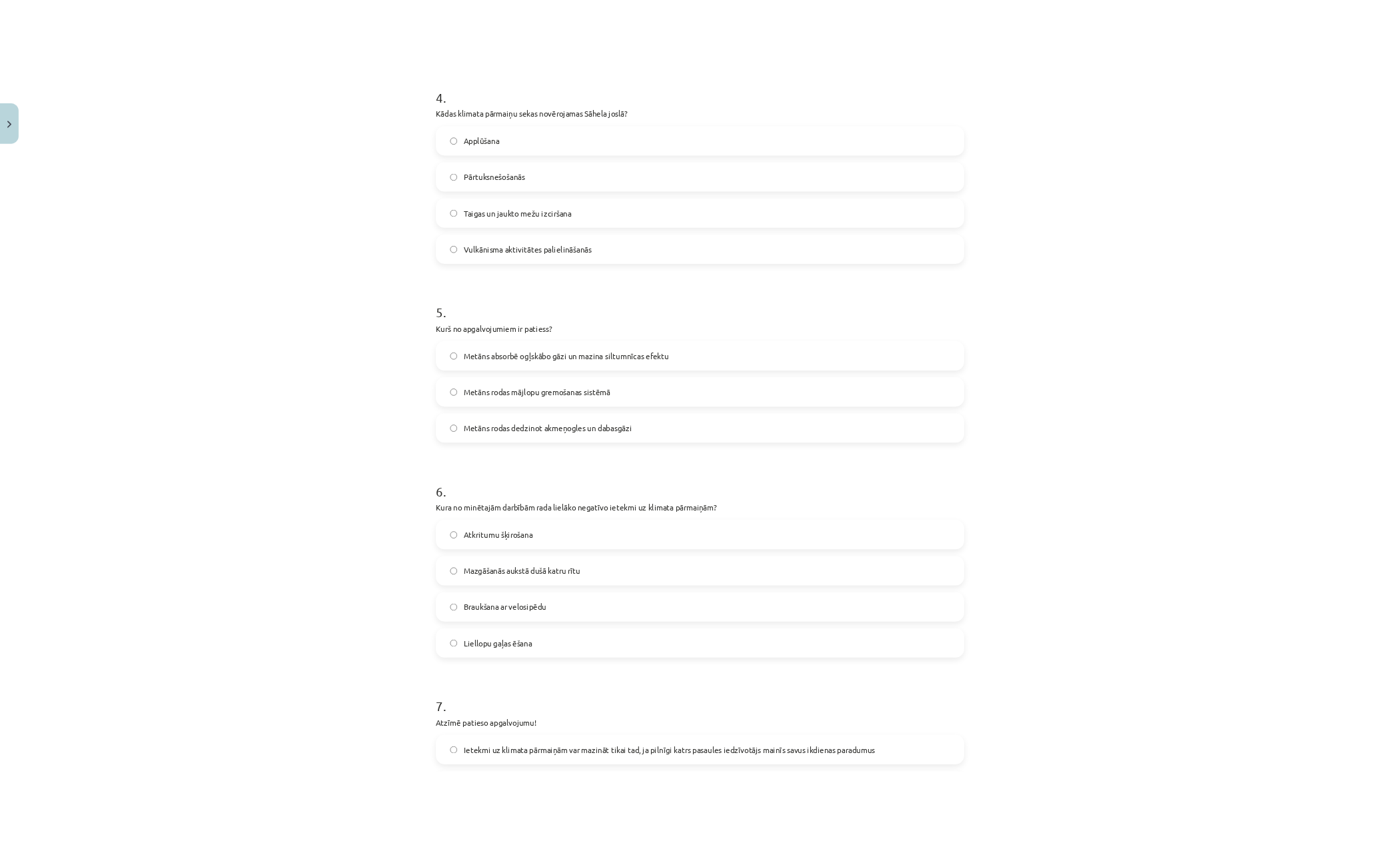
scroll to position [1067, 0]
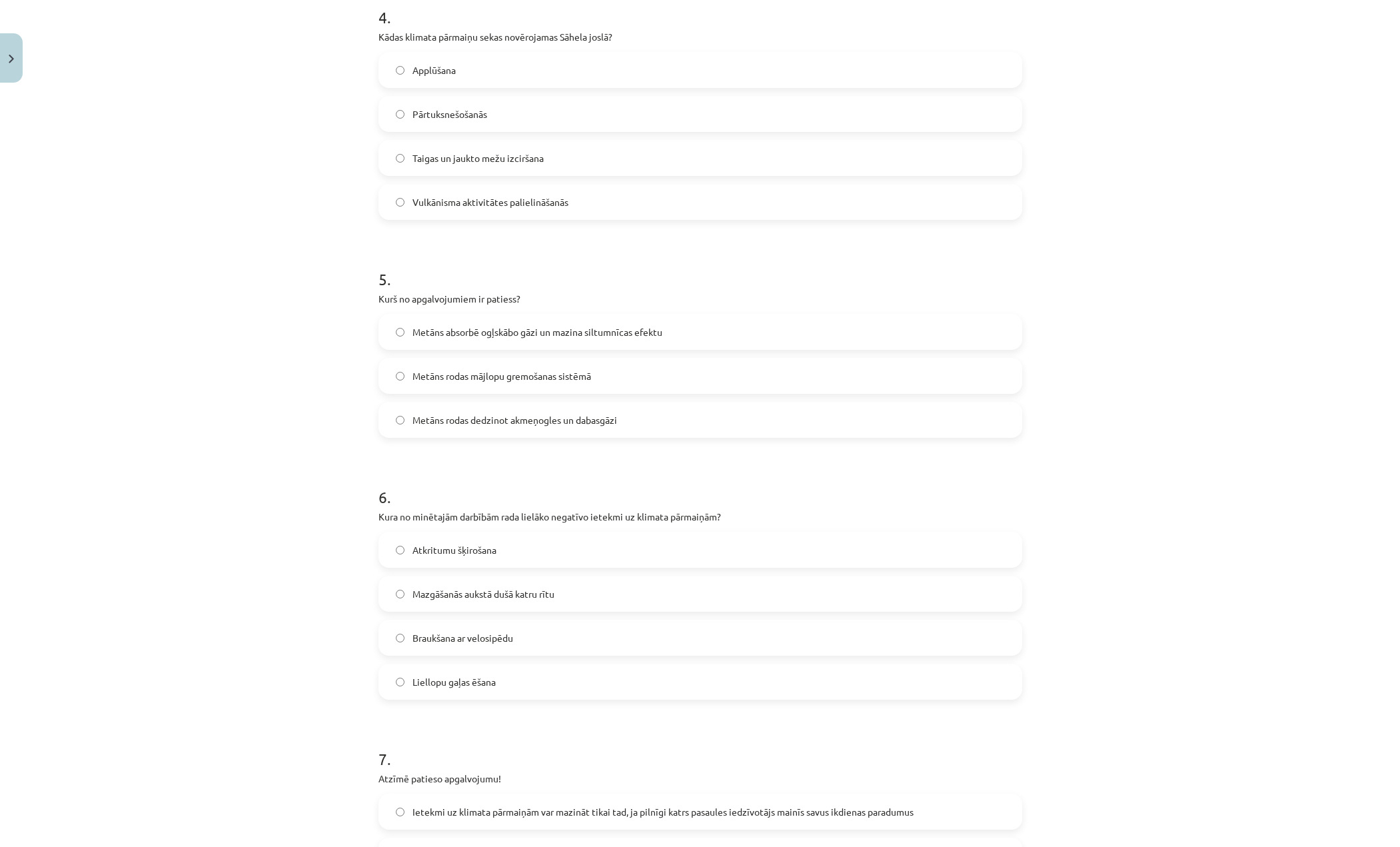
click at [489, 129] on label "Pārtuksnešošanās" at bounding box center [700, 114] width 641 height 34
click at [474, 384] on label "Metāns rodas mājlopu gremošanas sistēmā" at bounding box center [700, 376] width 641 height 34
click at [457, 681] on span "Liellopu gaļas ēšana" at bounding box center [454, 683] width 83 height 14
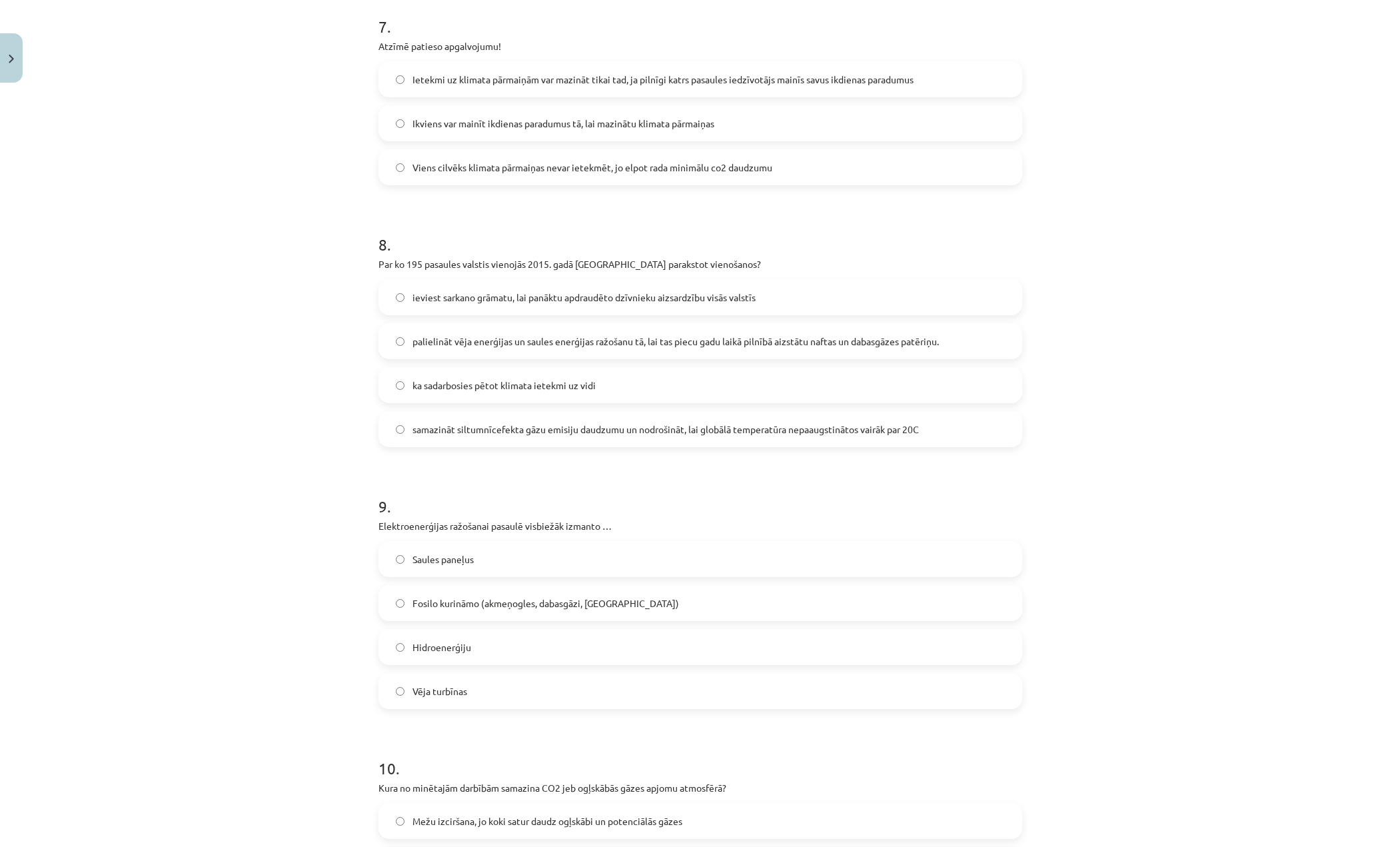
scroll to position [1800, 0]
click at [478, 116] on span "Ikviens var mainīt ikdienas paradumus tā, lai mazinātu klimata pārmaiņas" at bounding box center [564, 123] width 302 height 14
click at [461, 424] on span "samazināt siltumnīcefekta gāzu emisiju daudzumu un nodrošināt, lai globālā temp…" at bounding box center [666, 429] width 506 height 14
click at [443, 610] on label "Fosilo kurināmo (akmeņogles, dabasgāzi, naftu)" at bounding box center [700, 602] width 641 height 34
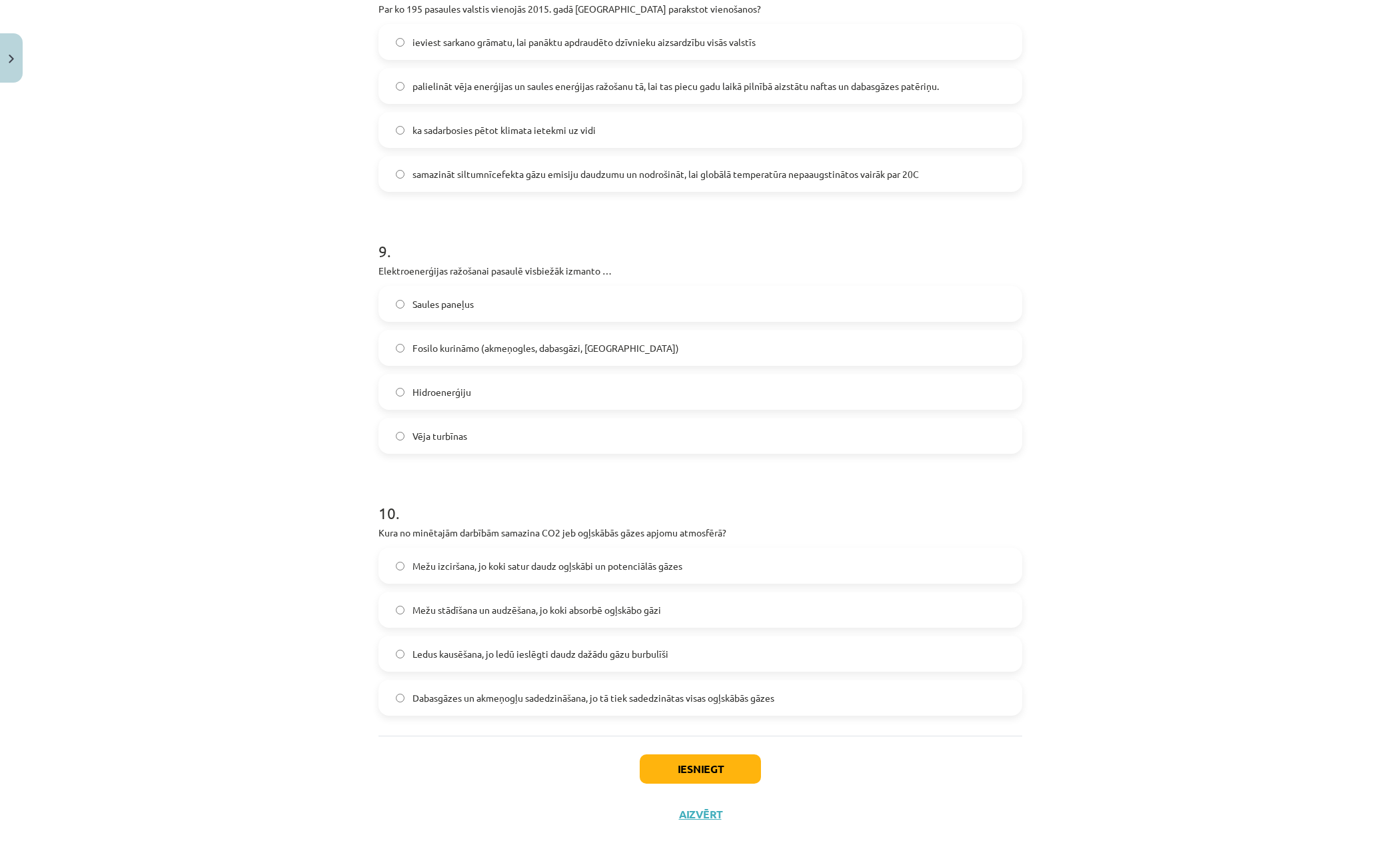
scroll to position [2078, 0]
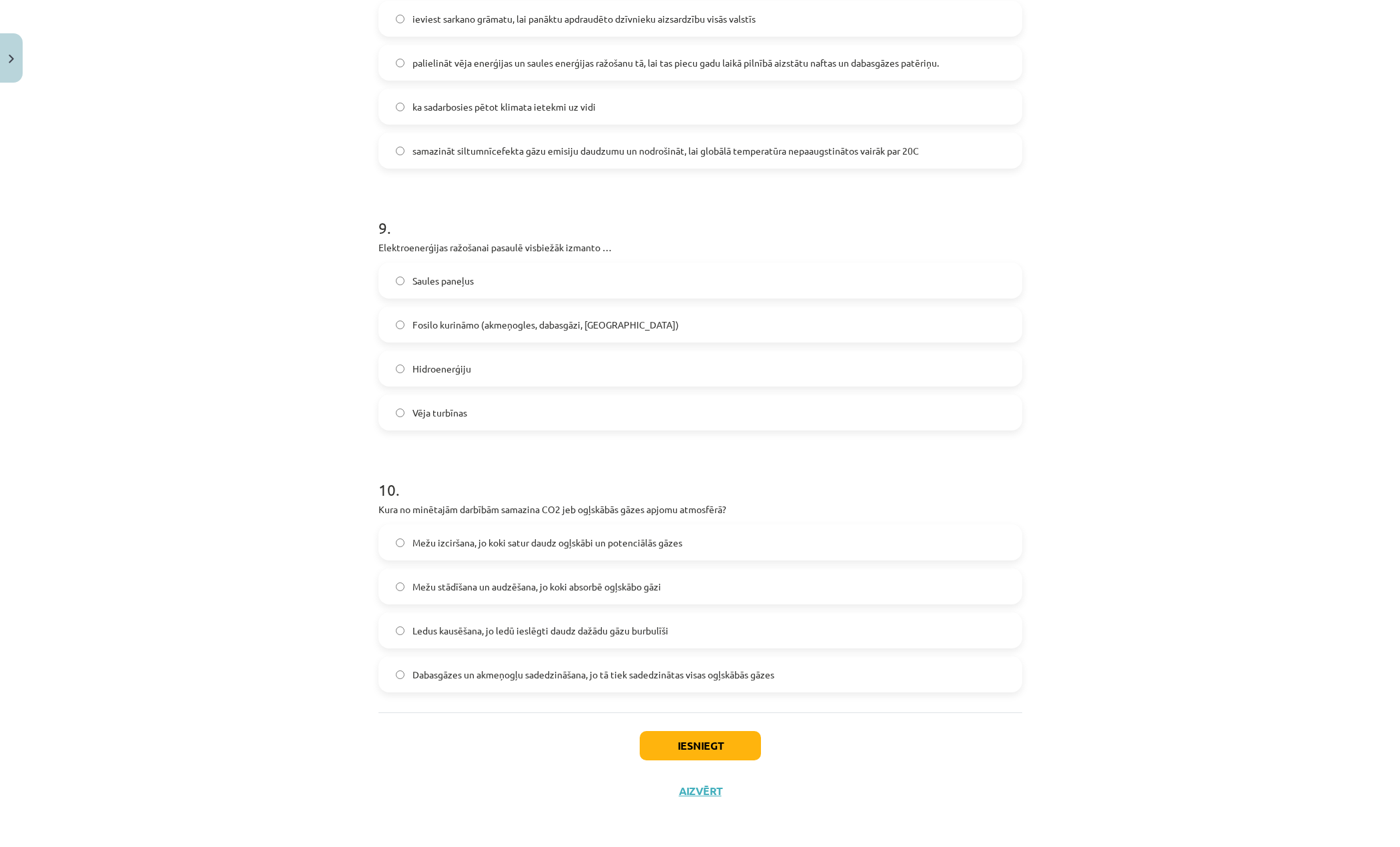
click at [559, 583] on span "Mežu stādīšana un audzēšana, jo koki absorbē ogļskābo gāzi" at bounding box center [537, 587] width 249 height 14
click at [713, 753] on button "Iesniegt" at bounding box center [700, 746] width 122 height 30
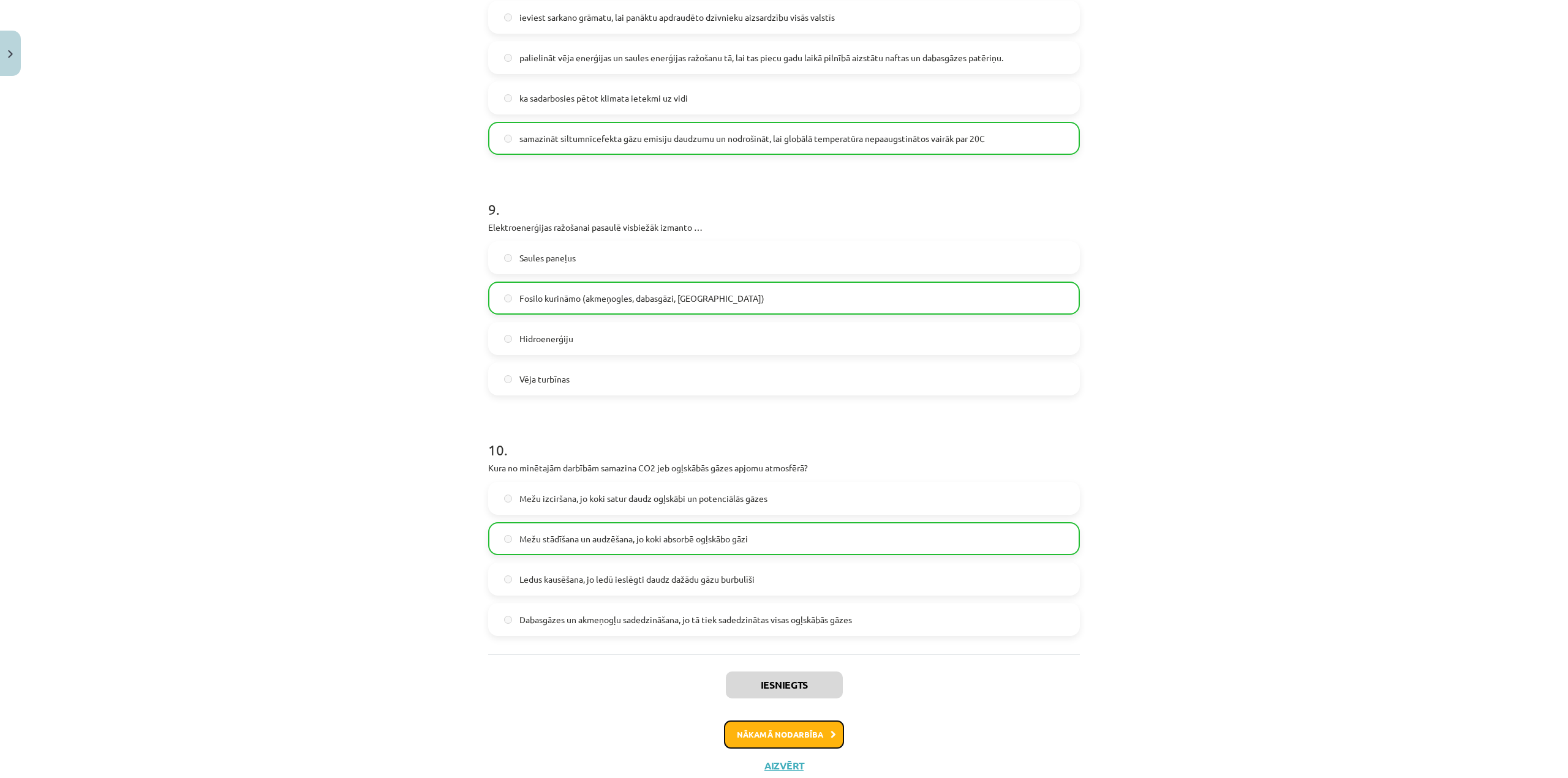
click at [800, 724] on button "Nākamā nodarbība" at bounding box center [784, 734] width 120 height 28
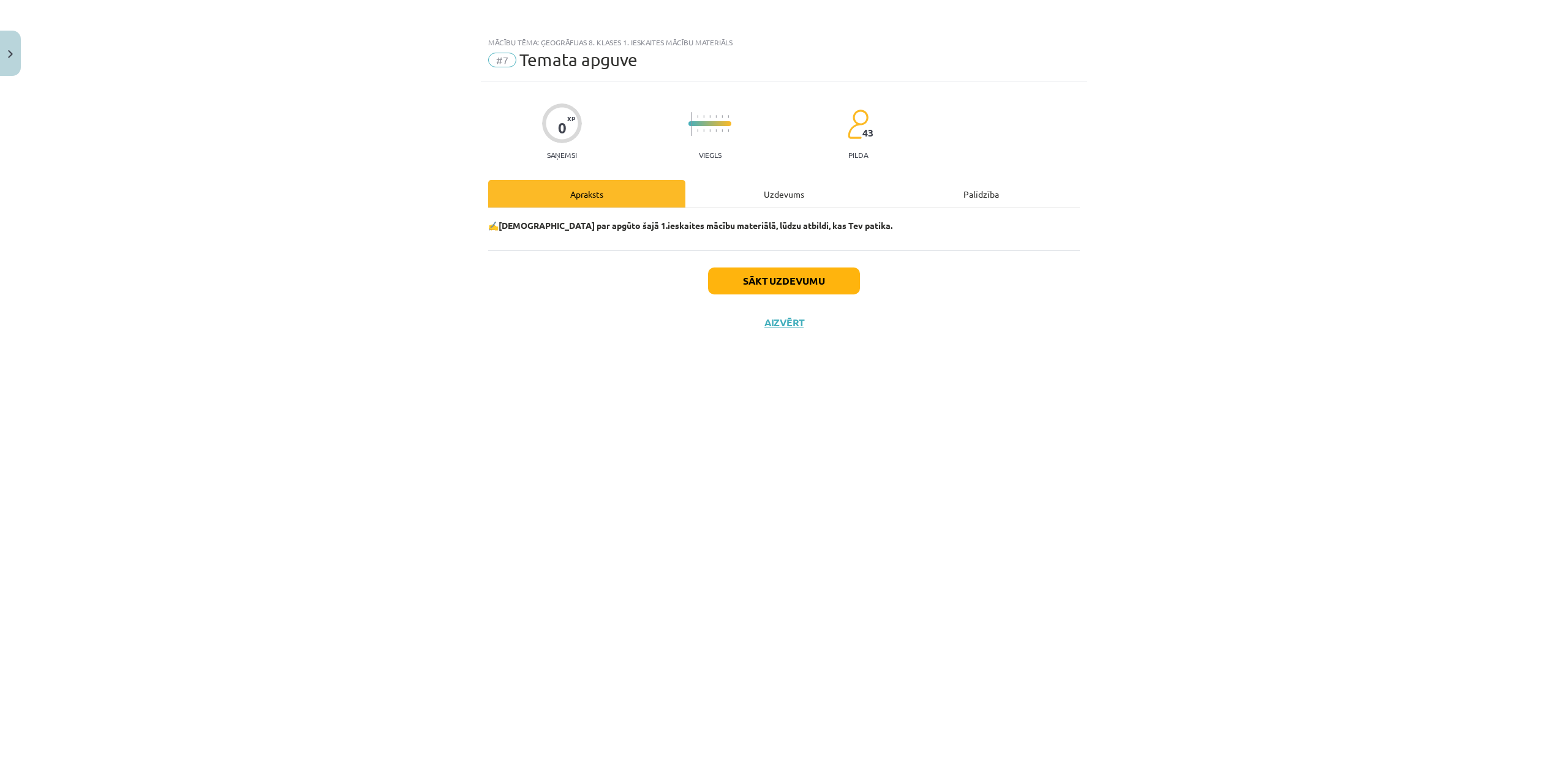
scroll to position [0, 0]
click at [758, 268] on button "Sākt uzdevumu" at bounding box center [784, 281] width 152 height 27
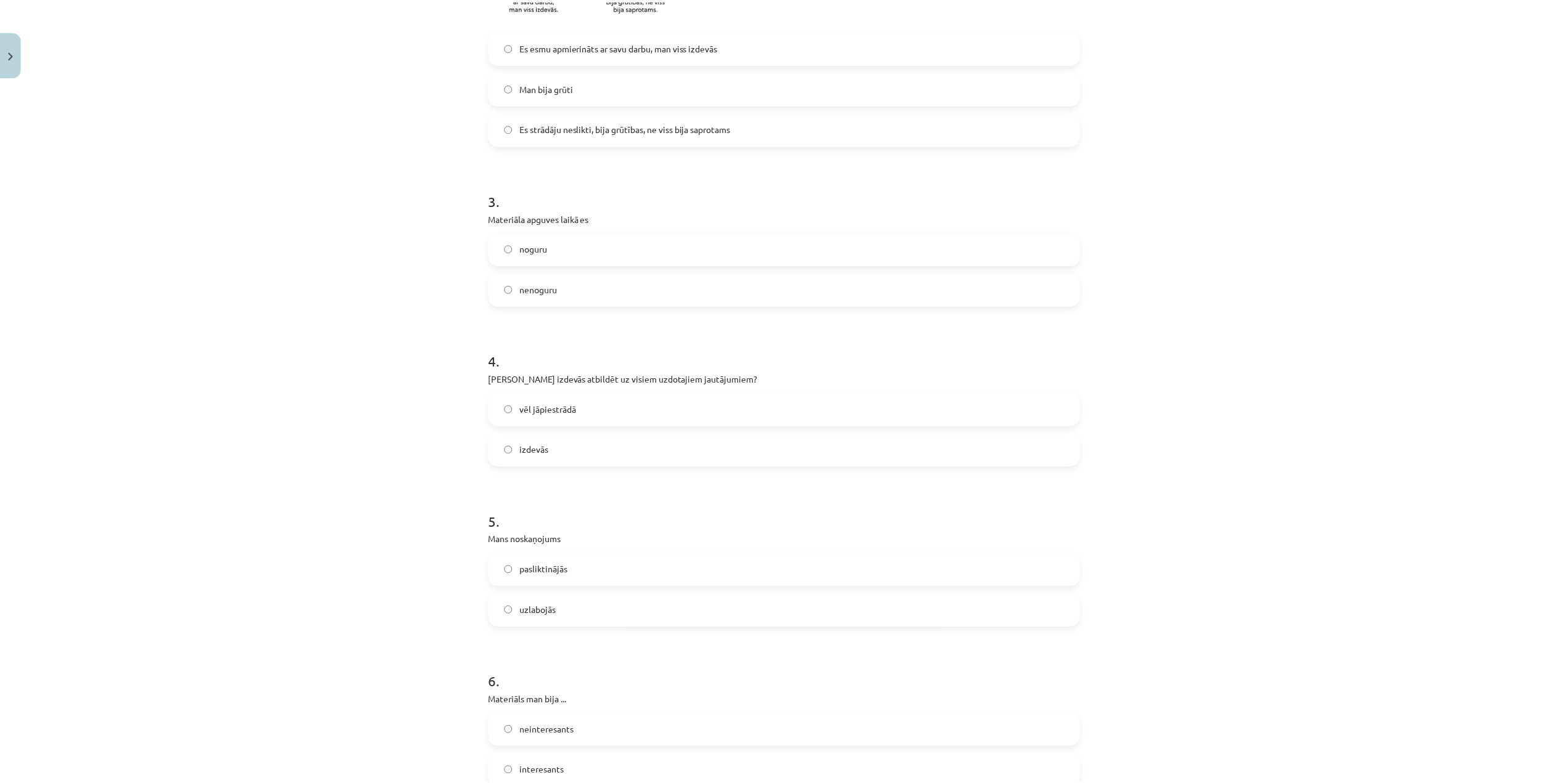
scroll to position [715, 0]
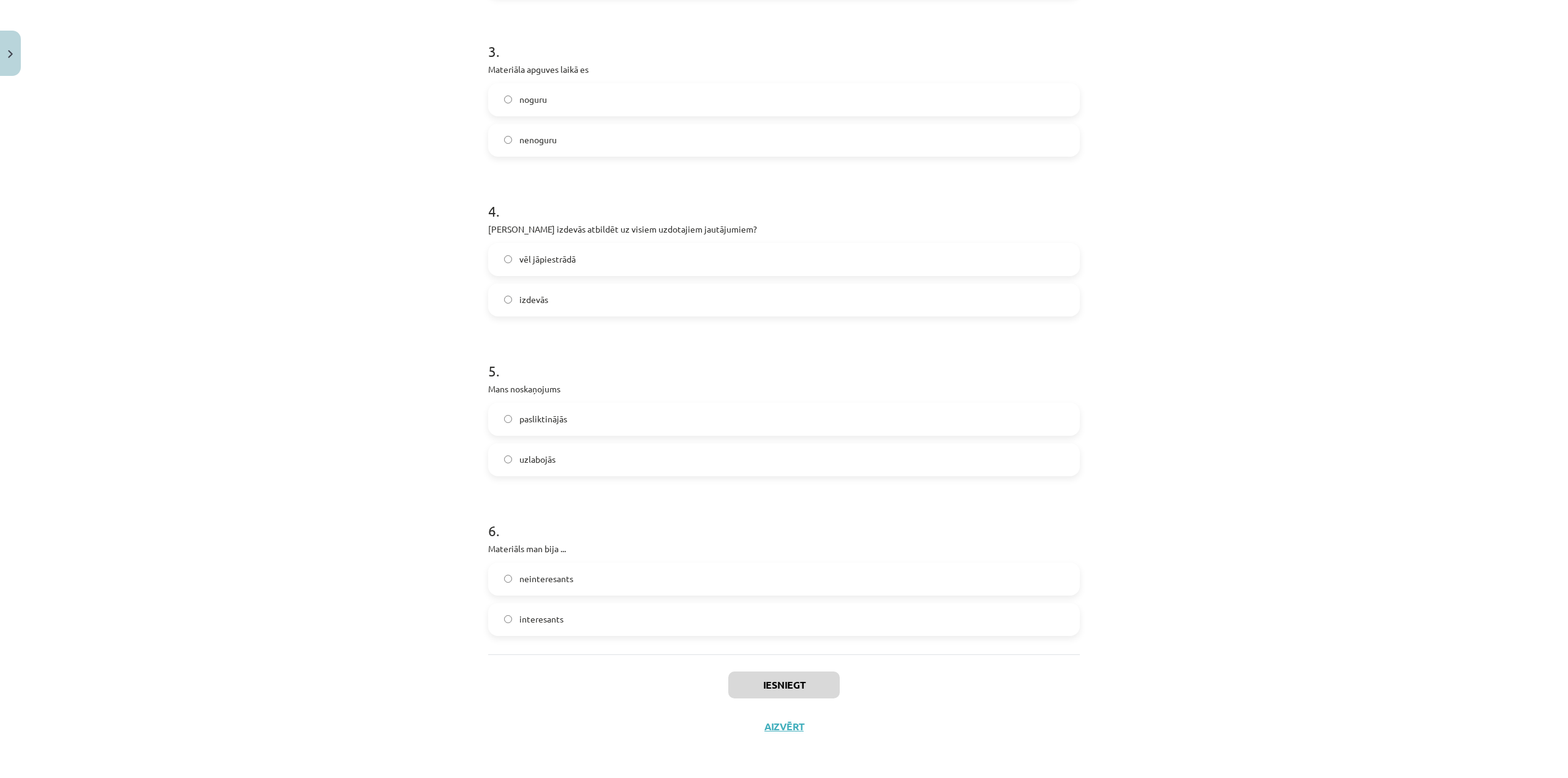
click at [768, 580] on label "neinteresants" at bounding box center [784, 579] width 589 height 31
click at [760, 633] on label "interesants" at bounding box center [784, 619] width 589 height 31
click at [787, 683] on button "Iesniegt" at bounding box center [784, 685] width 112 height 27
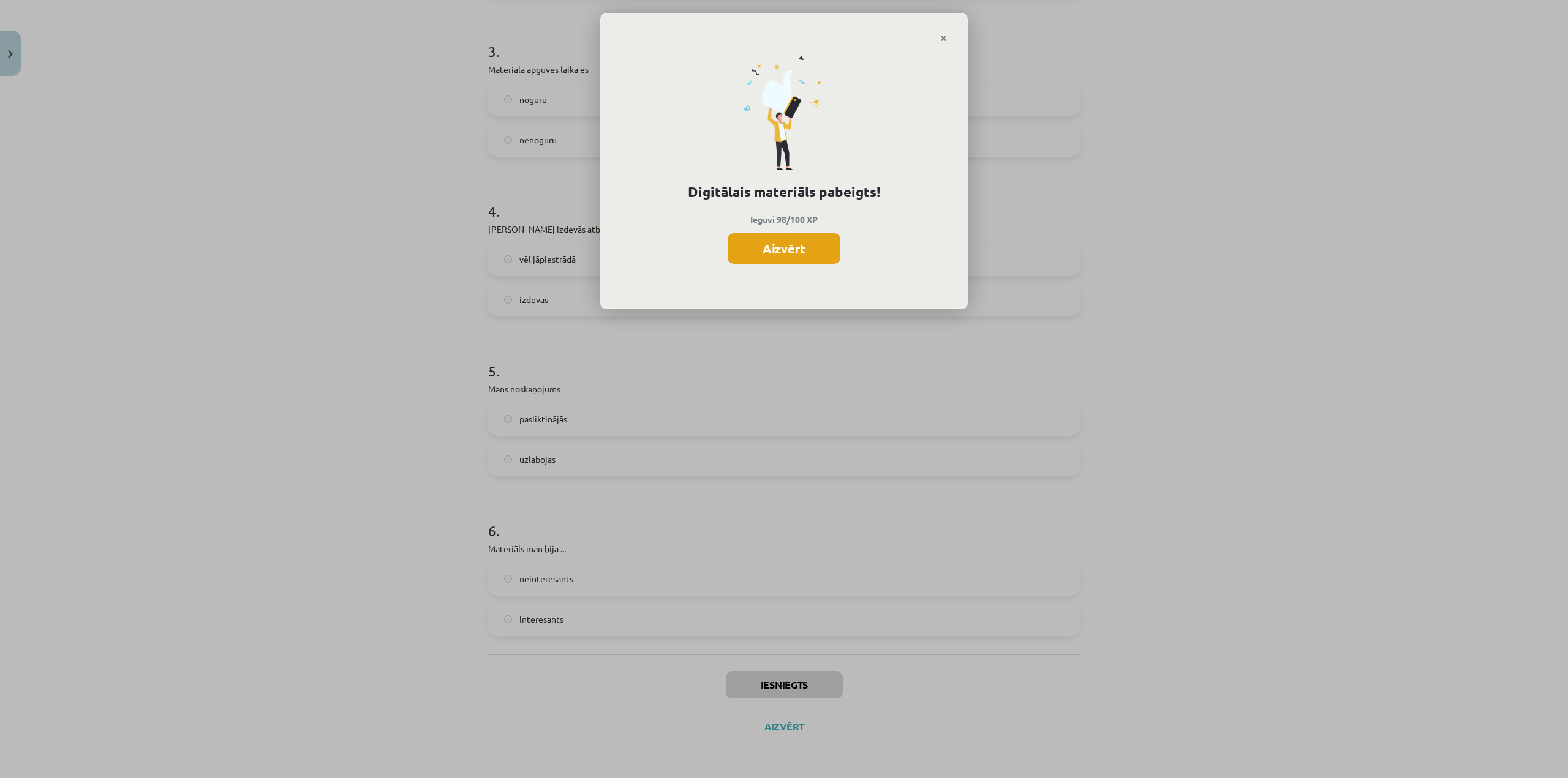
click at [784, 243] on button "Aizvērt" at bounding box center [783, 248] width 112 height 31
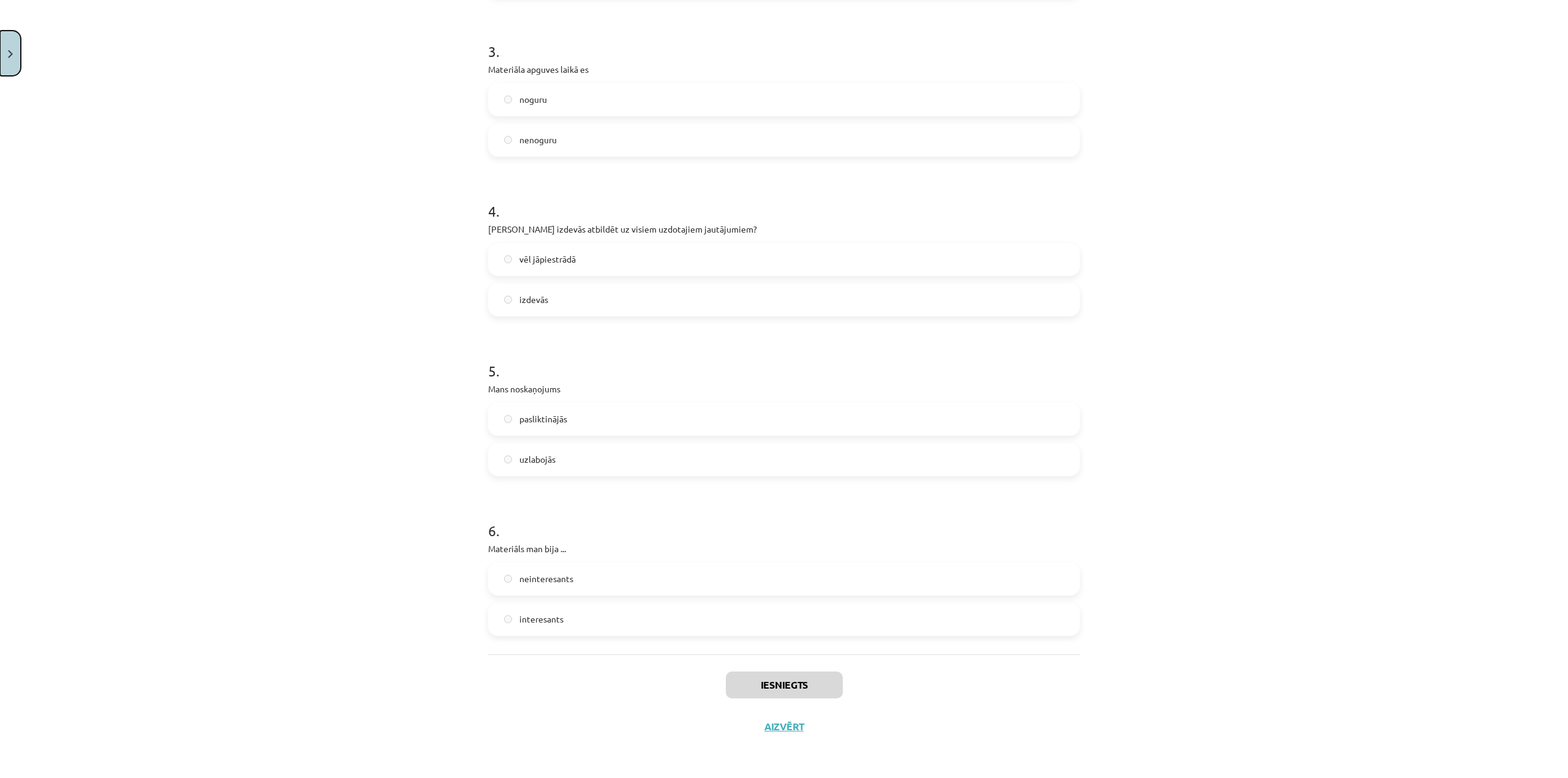
click at [19, 50] on button "Close" at bounding box center [10, 53] width 21 height 45
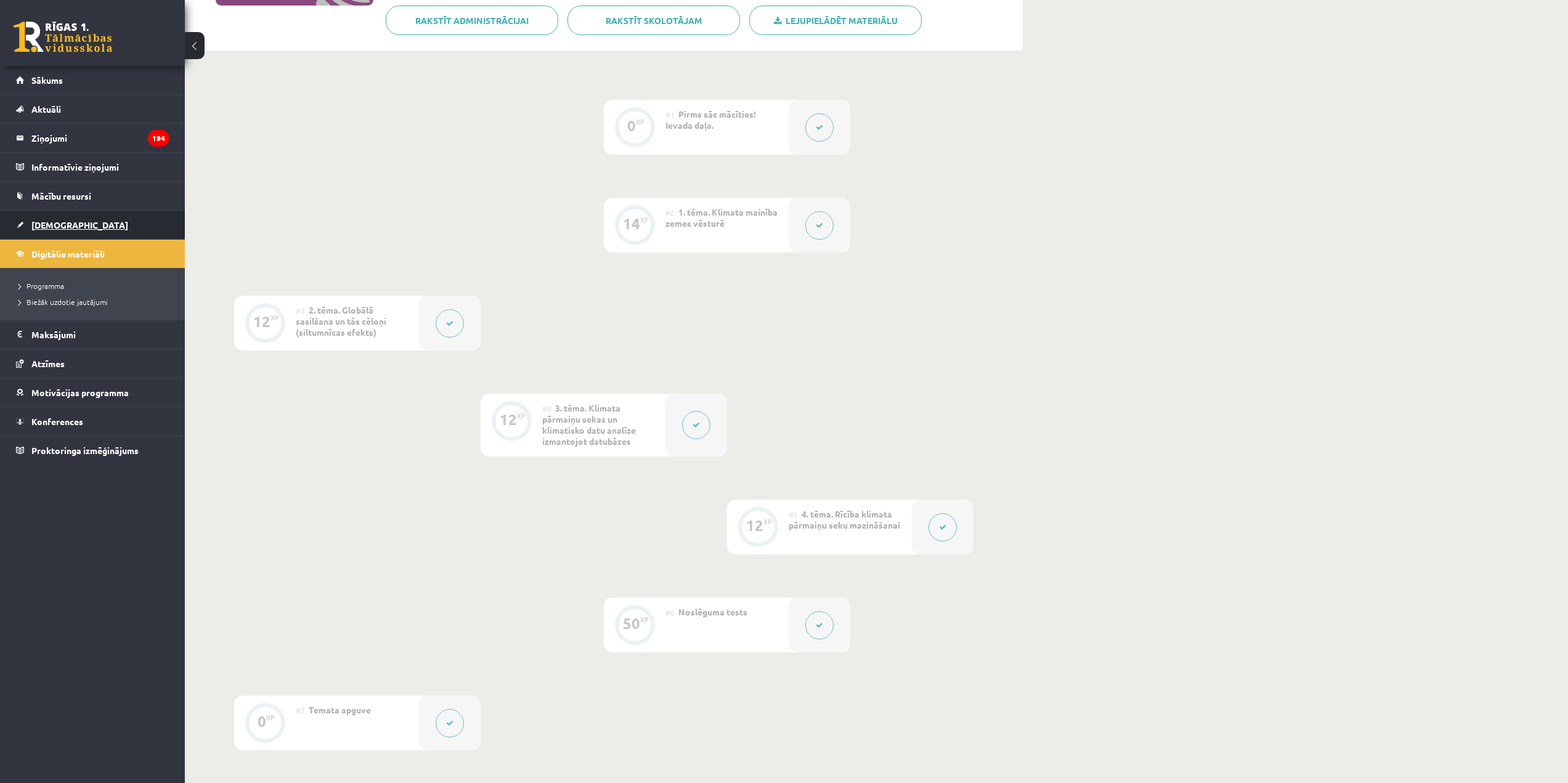
click at [53, 215] on link "[DEMOGRAPHIC_DATA]" at bounding box center [92, 225] width 153 height 28
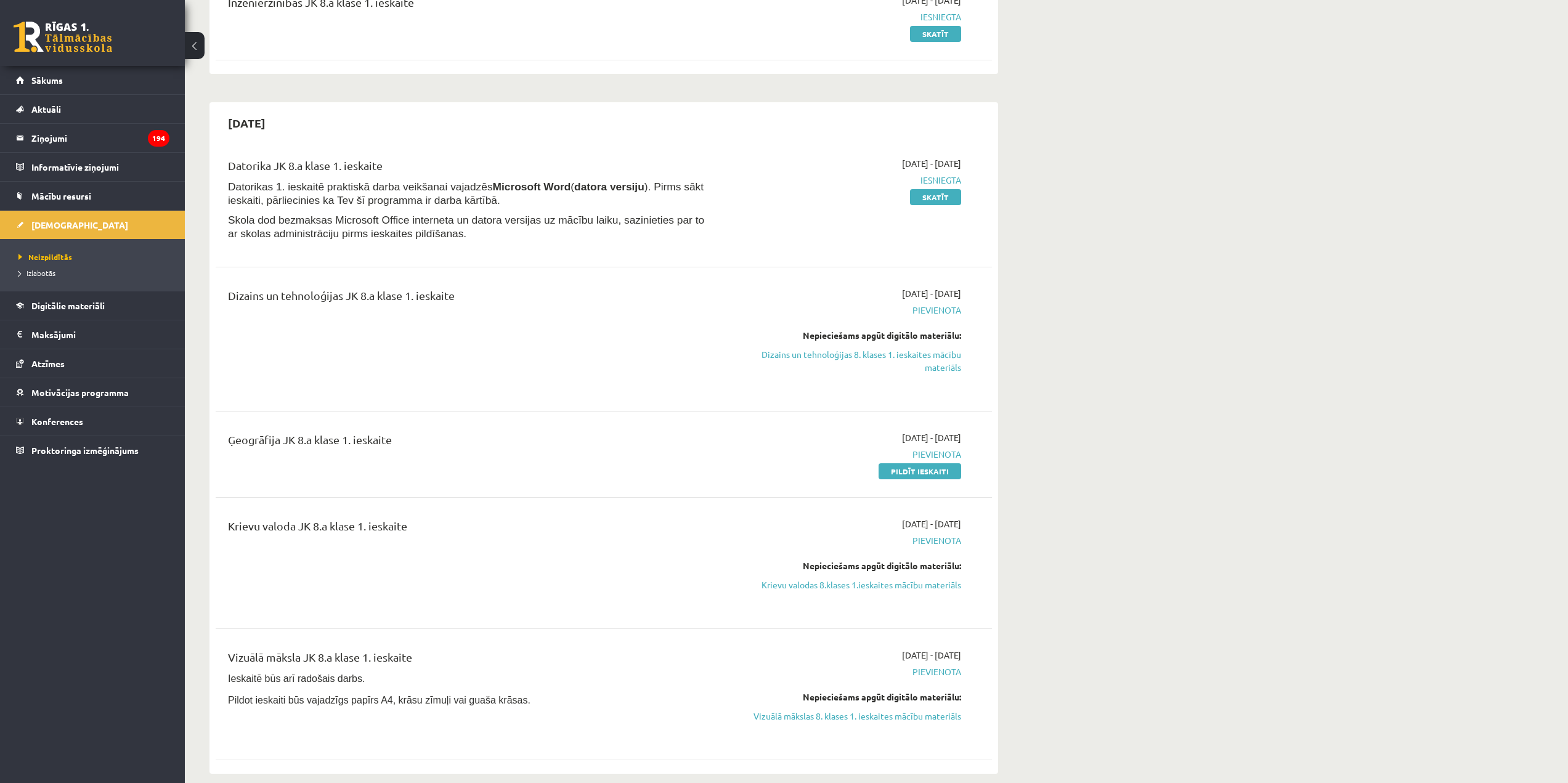
scroll to position [185, 0]
click at [932, 471] on link "Pildīt ieskaiti" at bounding box center [920, 469] width 83 height 16
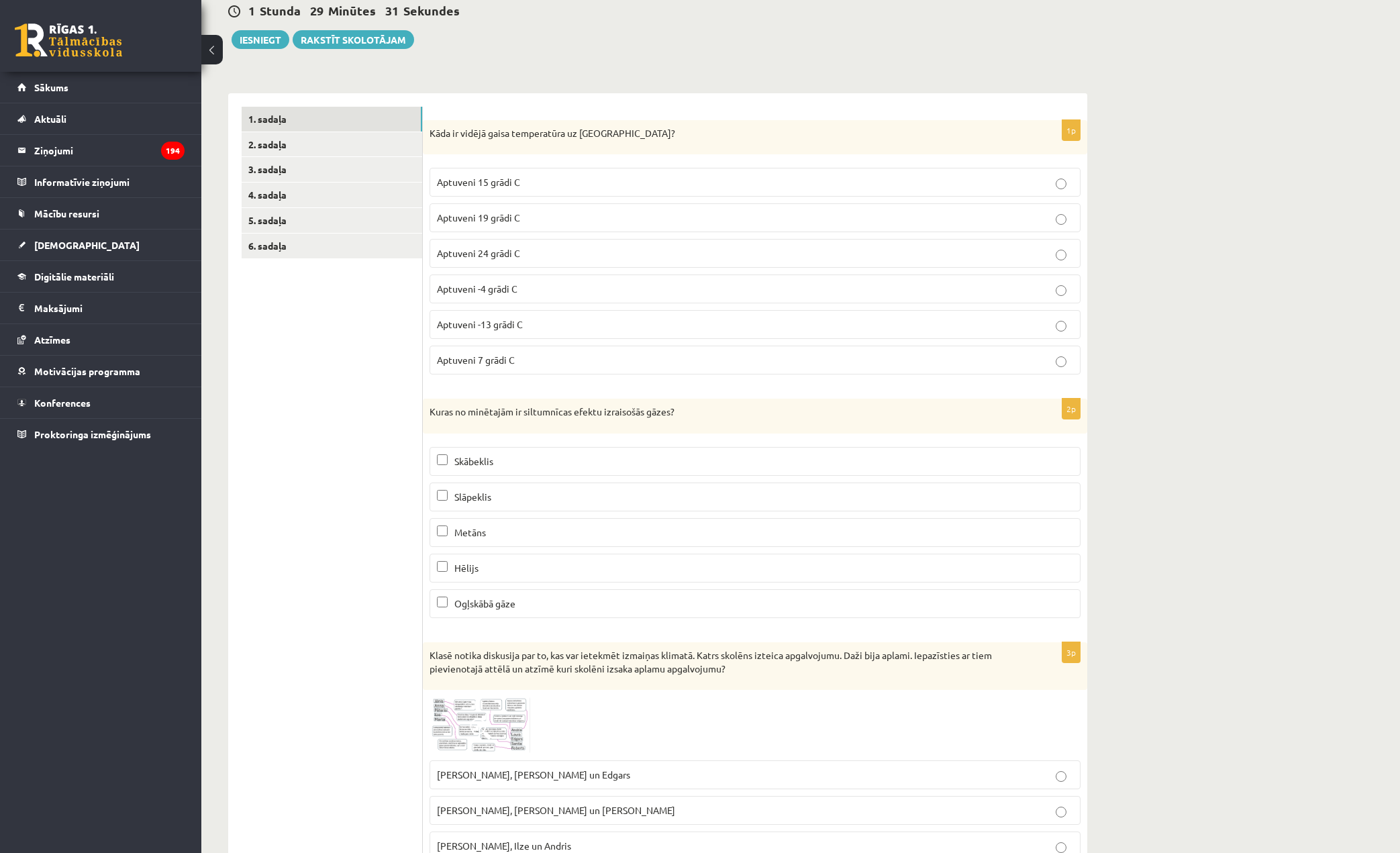
click at [528, 181] on p "Aptuveni 15 grādi C" at bounding box center [755, 182] width 636 height 14
click at [518, 532] on p "Metāns" at bounding box center [755, 533] width 636 height 14
click at [527, 595] on label "Ogļskābā gāze" at bounding box center [755, 603] width 651 height 29
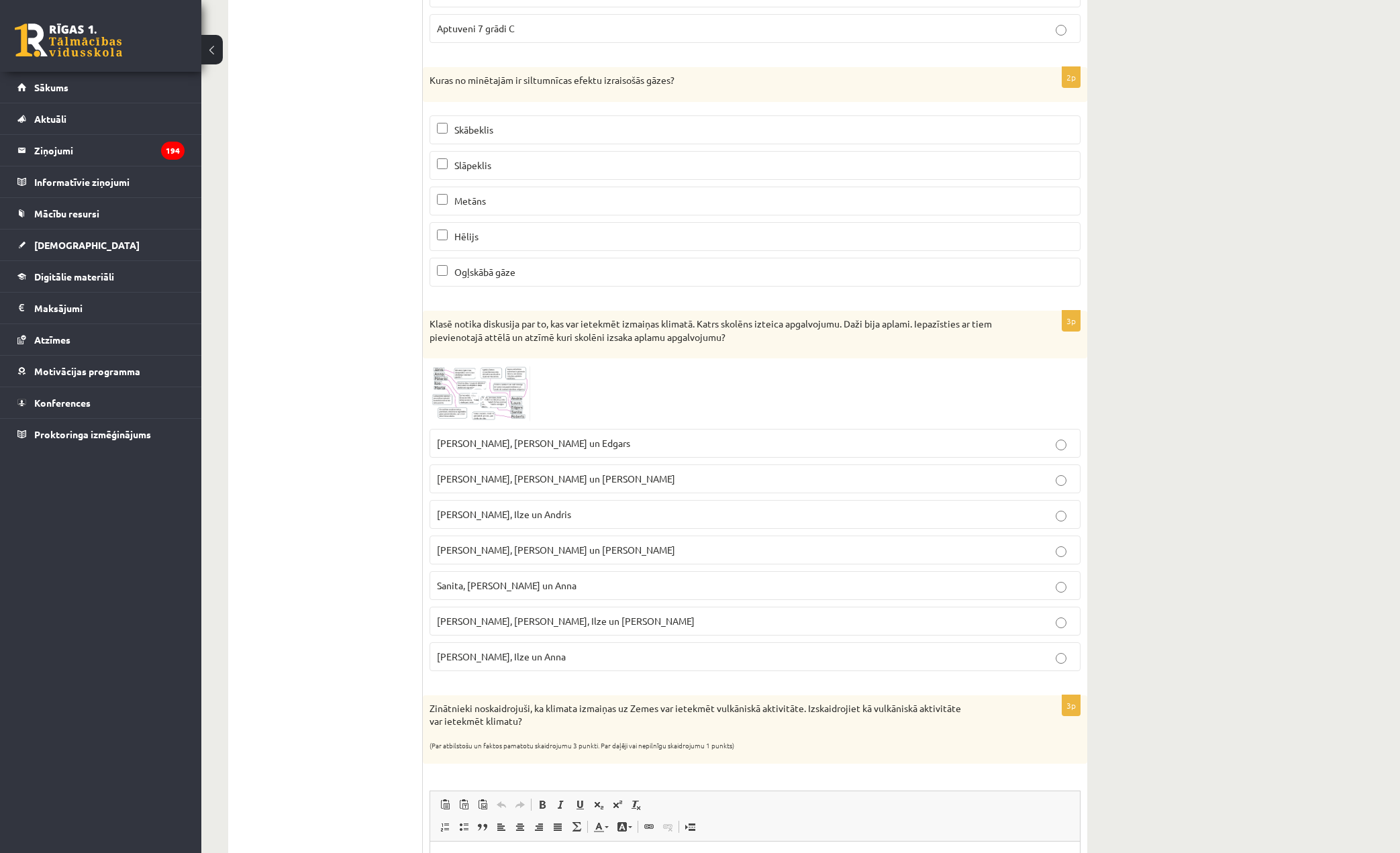
scroll to position [470, 0]
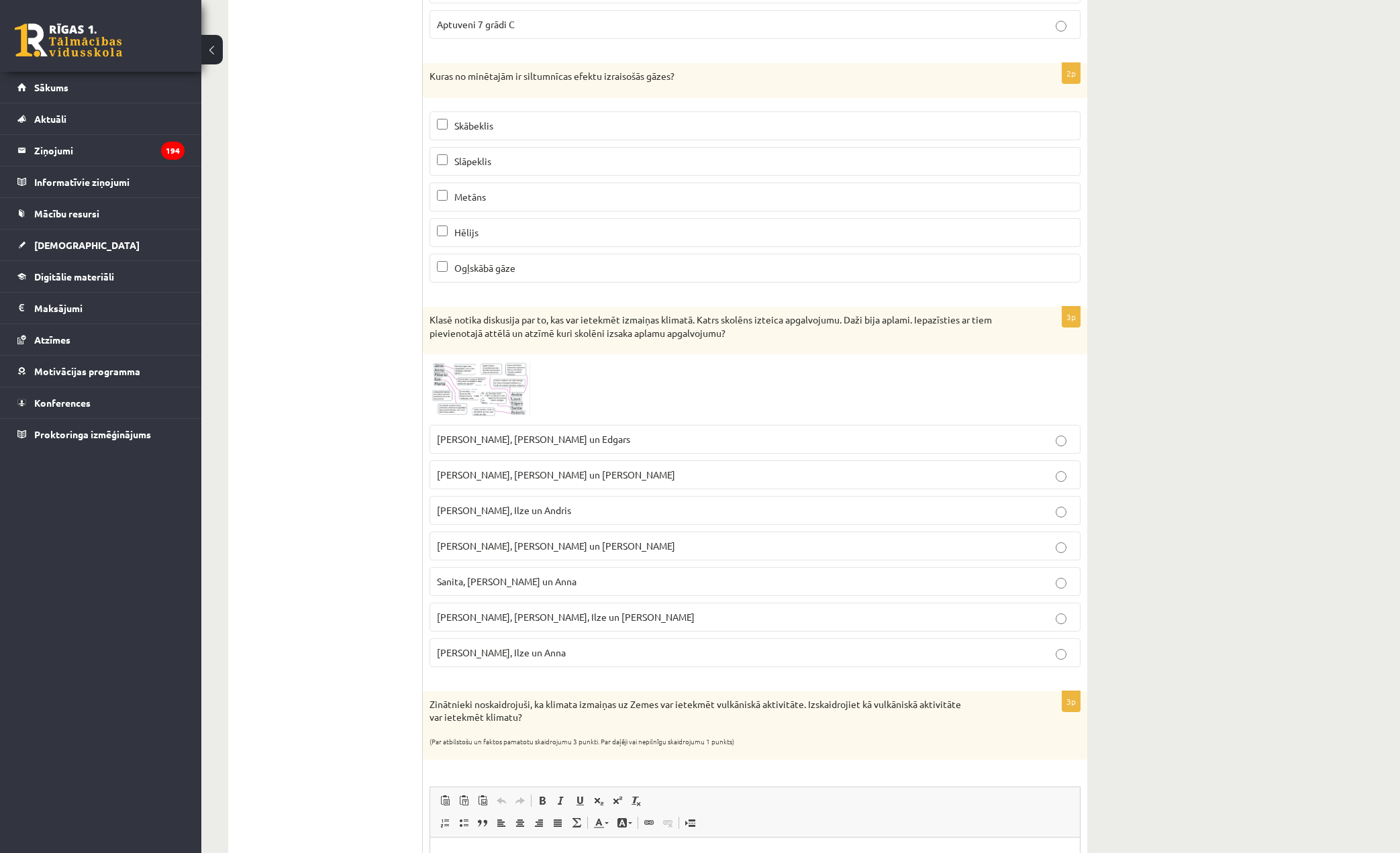
click at [467, 377] on img at bounding box center [480, 389] width 100 height 57
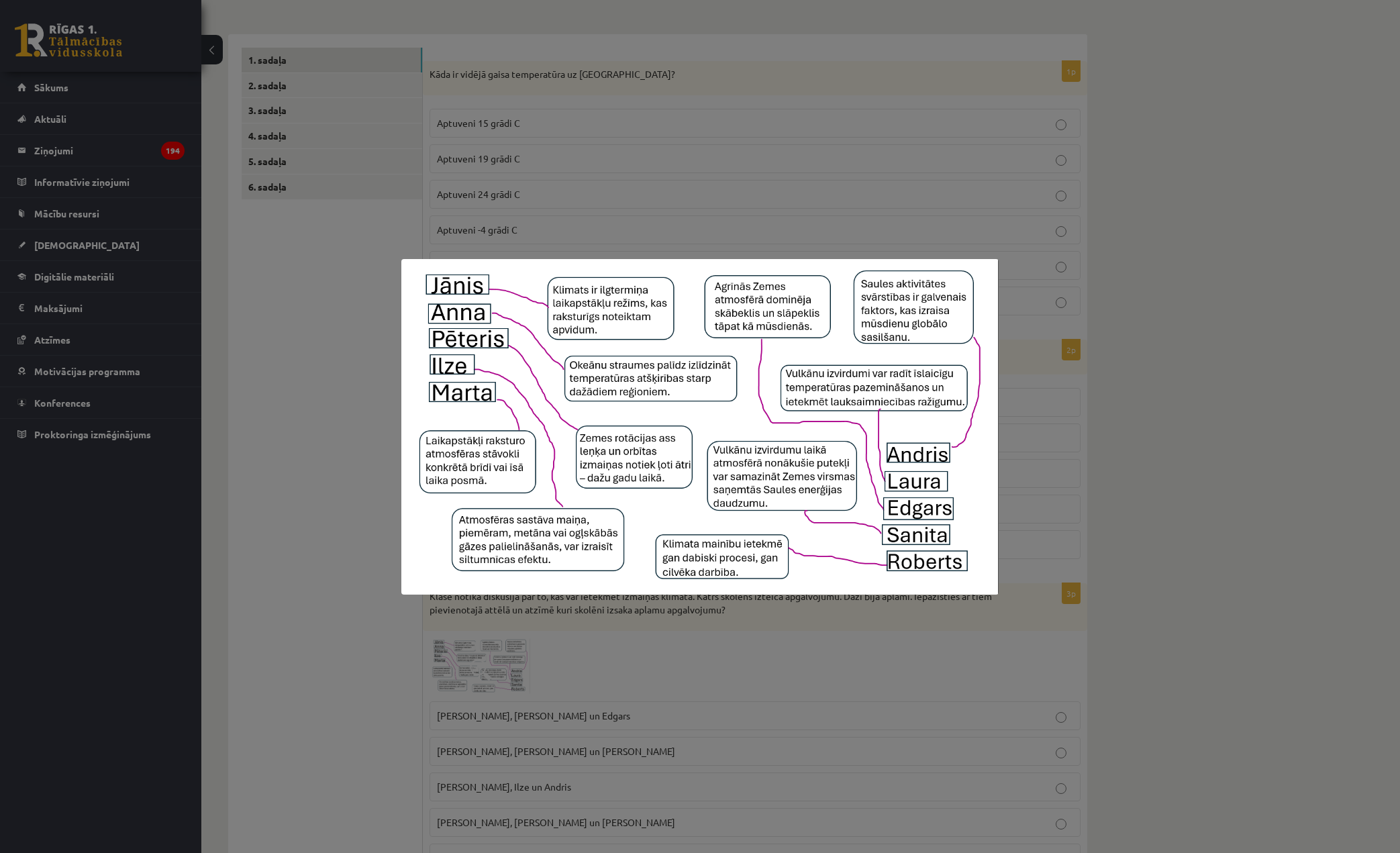
scroll to position [188, 0]
click at [333, 444] on div at bounding box center [700, 426] width 1400 height 853
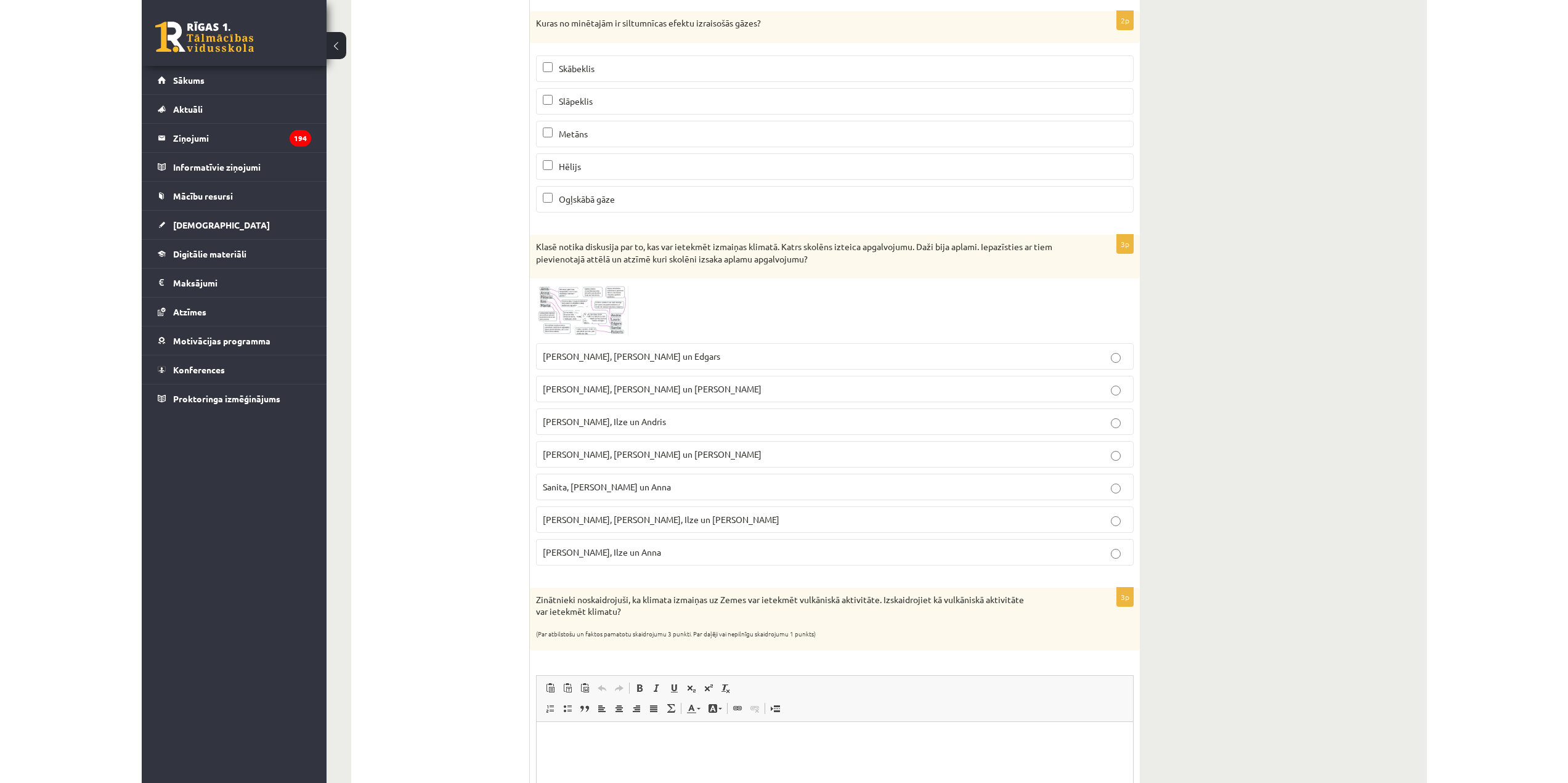
scroll to position [480, 0]
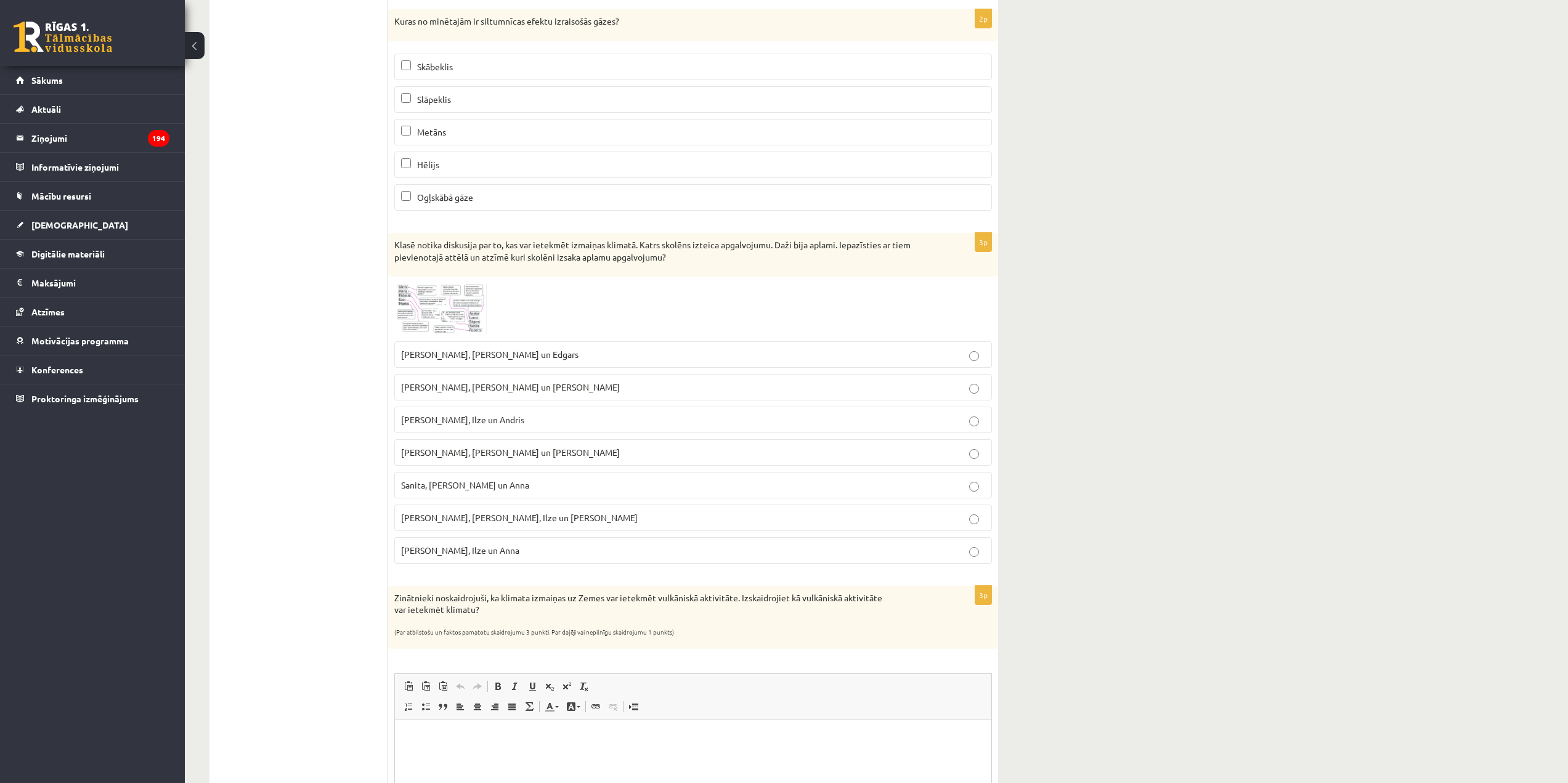
click at [456, 300] on img at bounding box center [441, 309] width 92 height 52
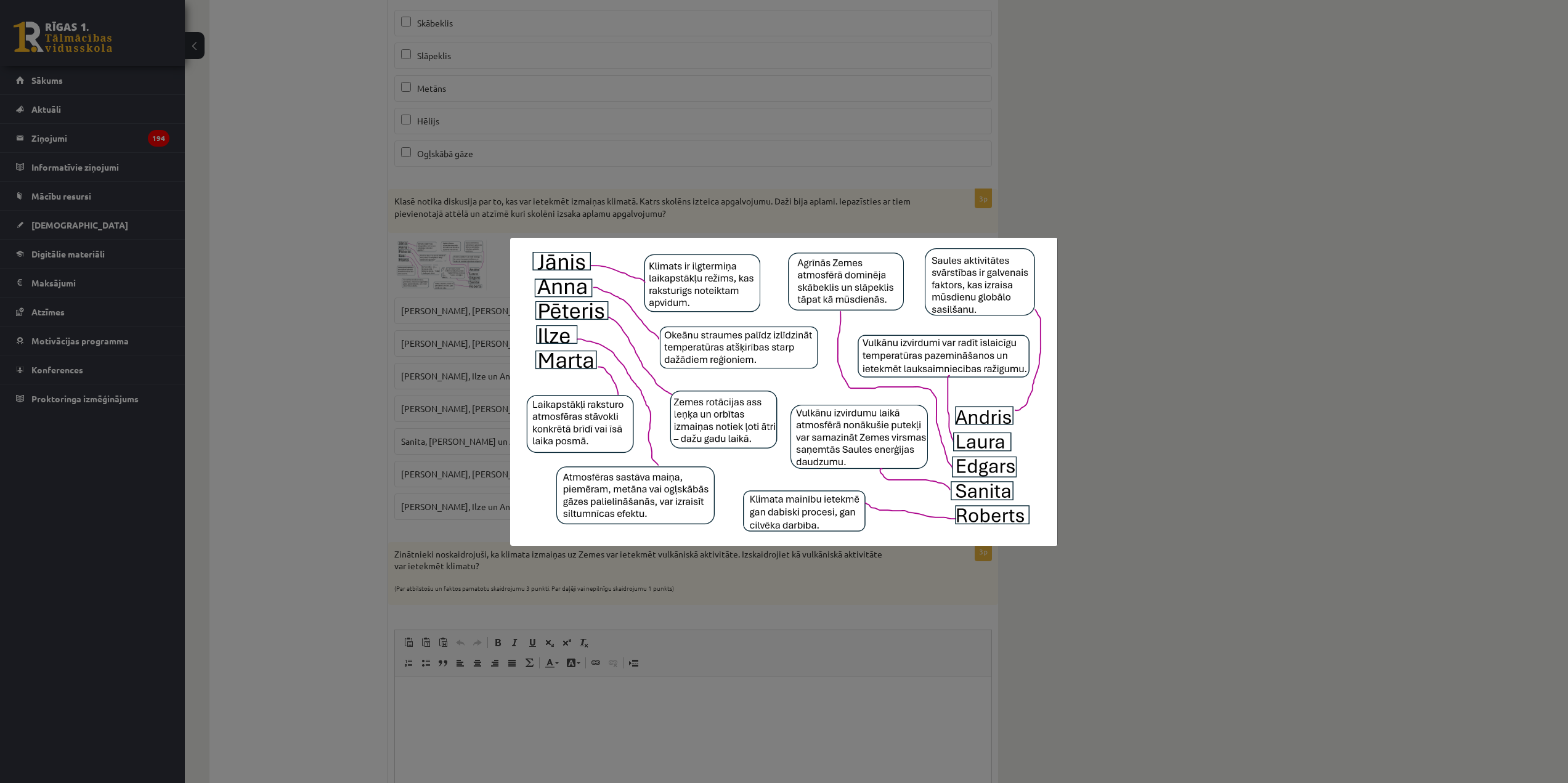
scroll to position [665, 0]
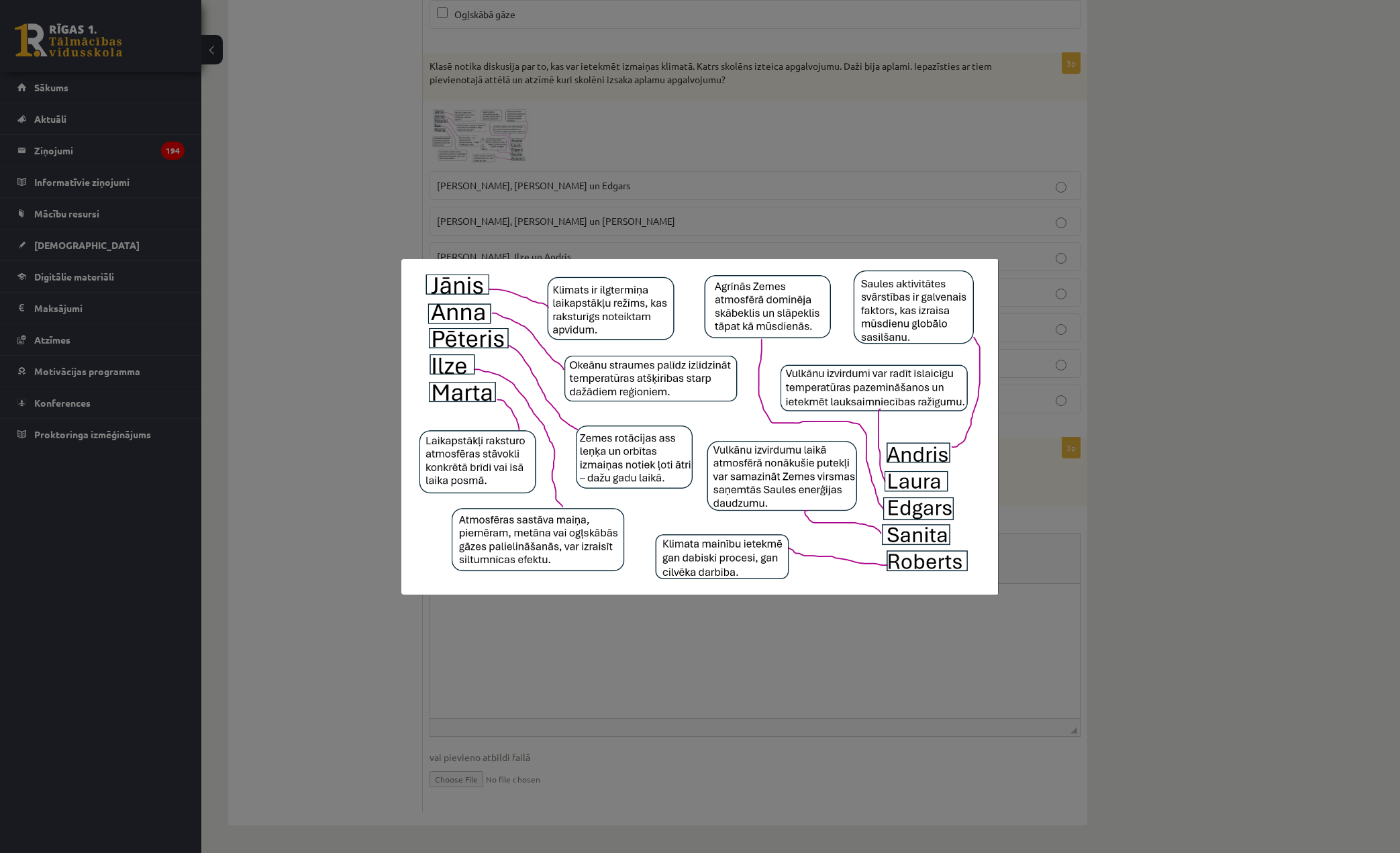
click at [1231, 280] on div at bounding box center [700, 426] width 1400 height 853
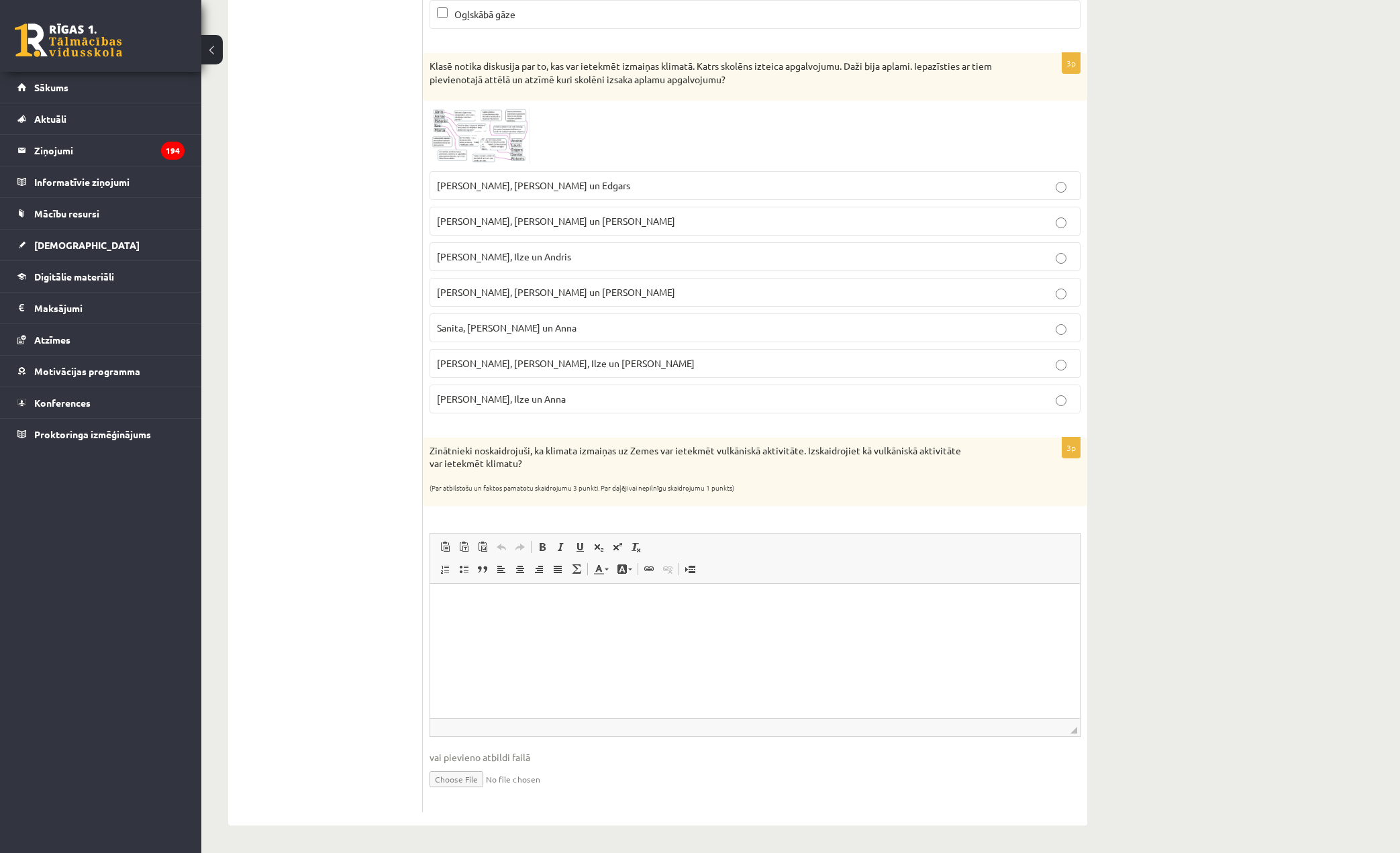
click at [499, 221] on span "Sanita, Laura un Pēteris" at bounding box center [556, 221] width 238 height 12
click at [529, 607] on p "Визуальный текстовый редактор, wiswyg-editor-user-answer-47433778532340" at bounding box center [755, 604] width 623 height 14
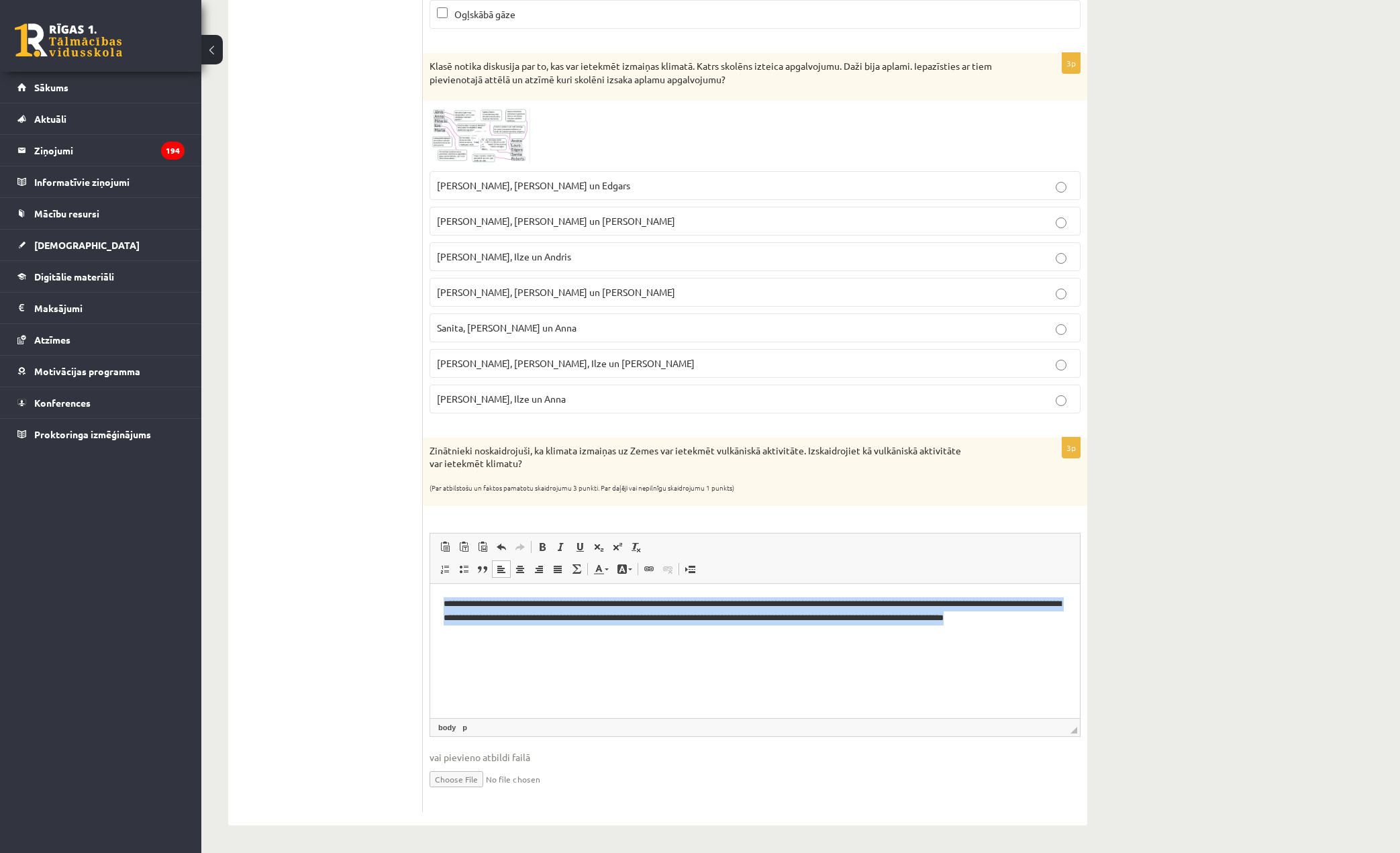
drag, startPoint x: 555, startPoint y: 647, endPoint x: 856, endPoint y: 1148, distance: 584.5
click at [430, 600] on html "**********" at bounding box center [755, 618] width 649 height 68
click at [687, 634] on p "**********" at bounding box center [755, 618] width 623 height 42
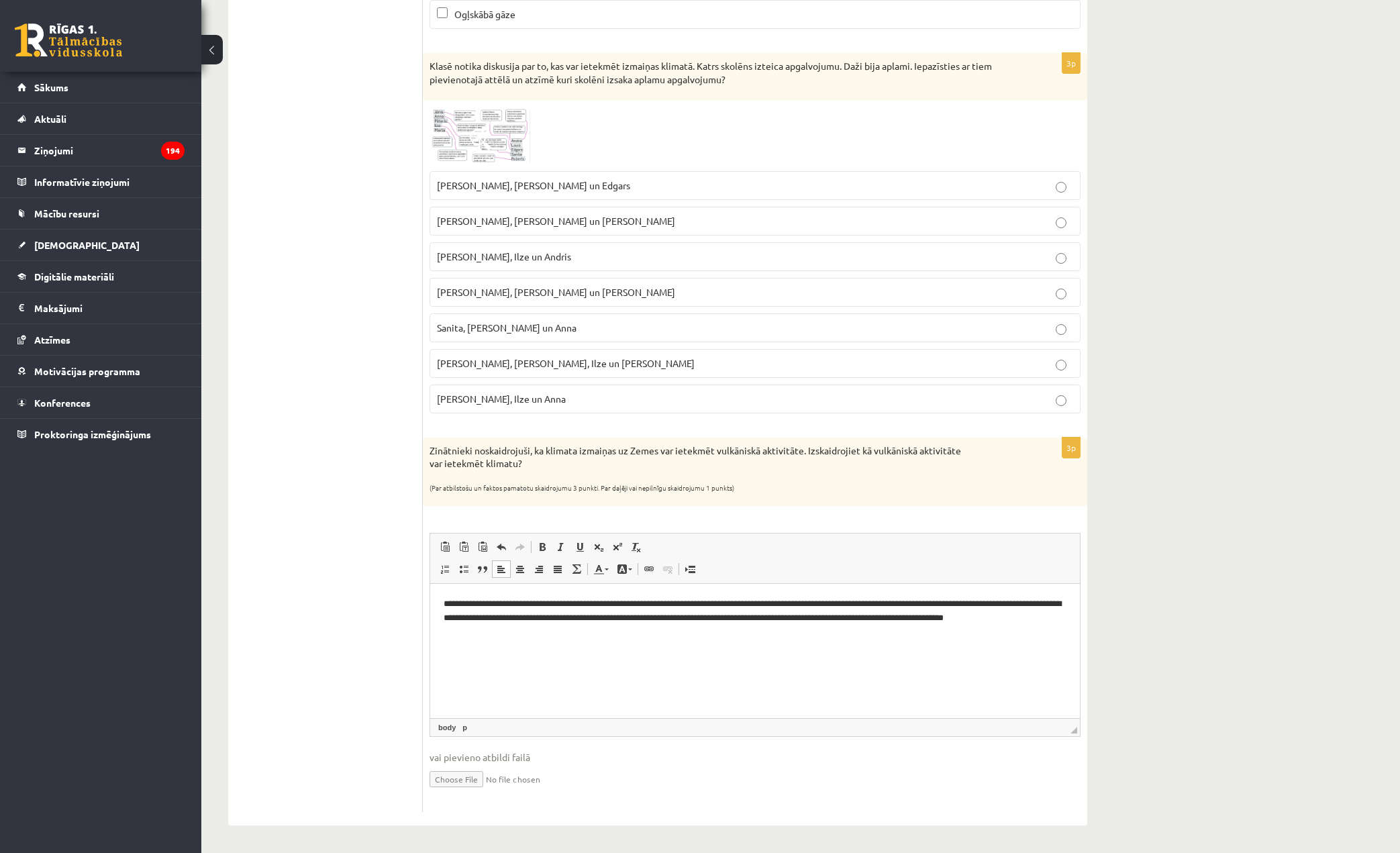
click at [861, 603] on p "**********" at bounding box center [755, 618] width 623 height 42
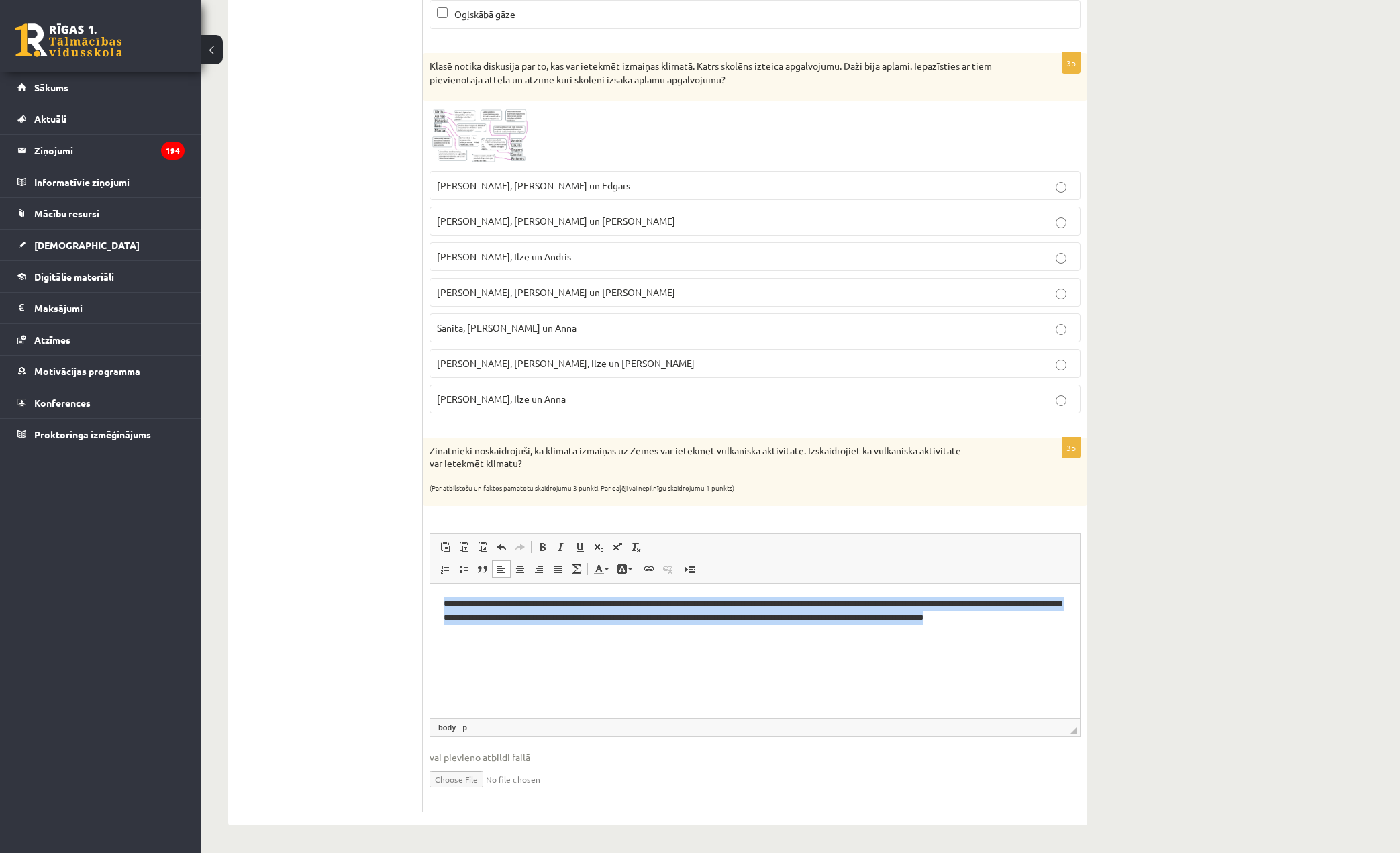
drag, startPoint x: 645, startPoint y: 635, endPoint x: 855, endPoint y: 1174, distance: 578.5
click at [430, 589] on html "**********" at bounding box center [755, 618] width 649 height 68
copy p "**********"
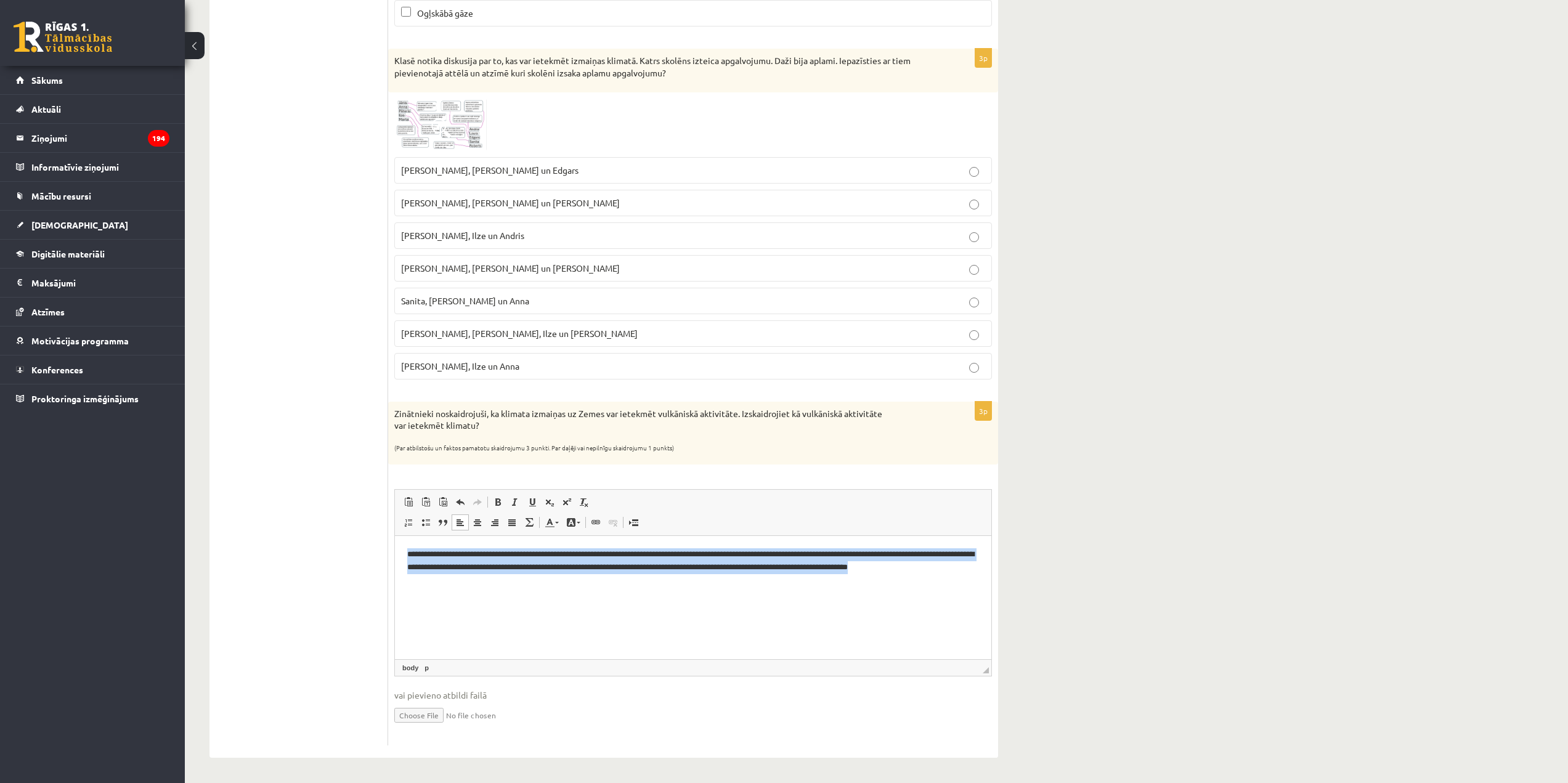
click at [951, 573] on p "**********" at bounding box center [693, 567] width 572 height 38
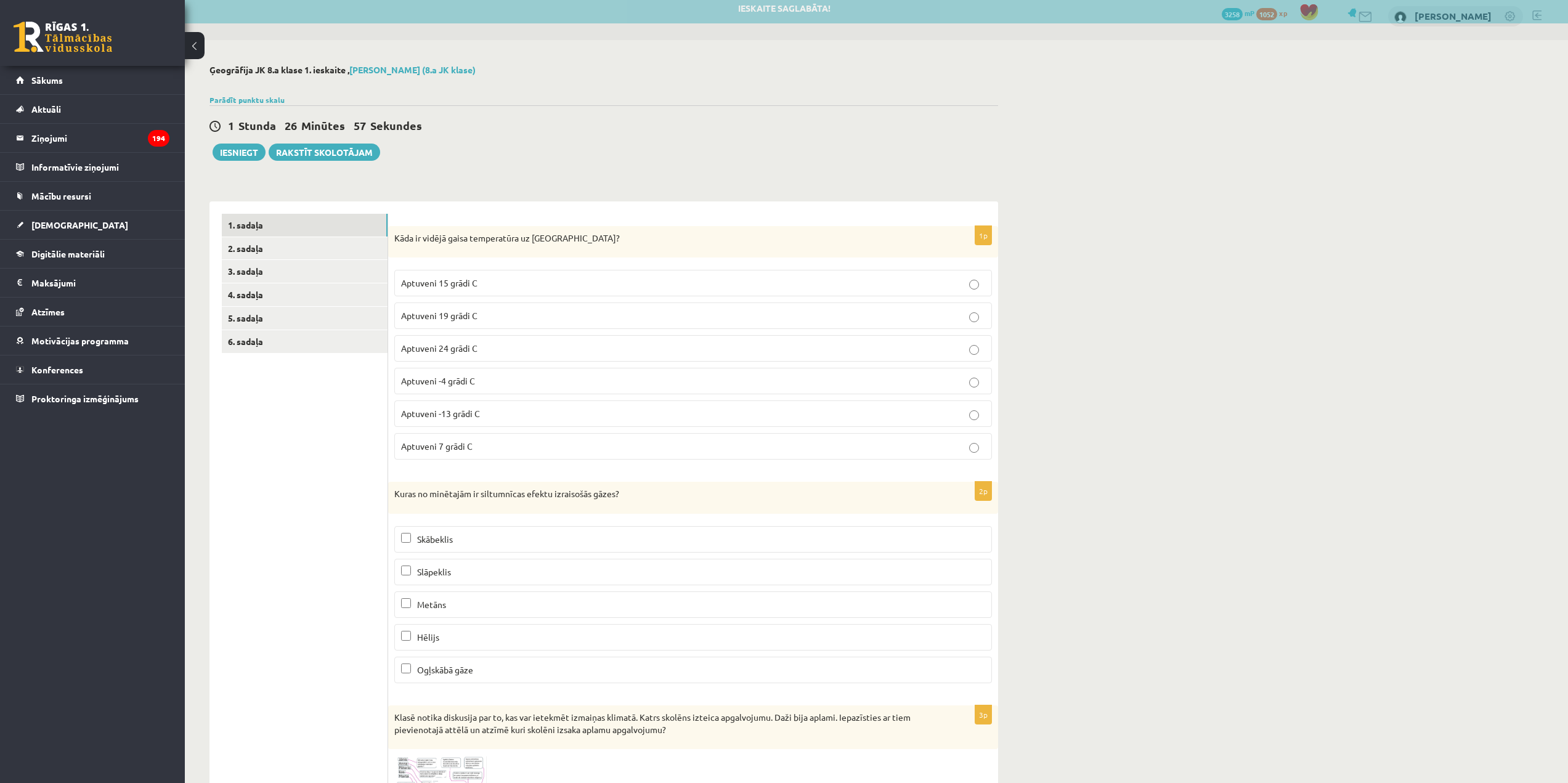
scroll to position [0, 0]
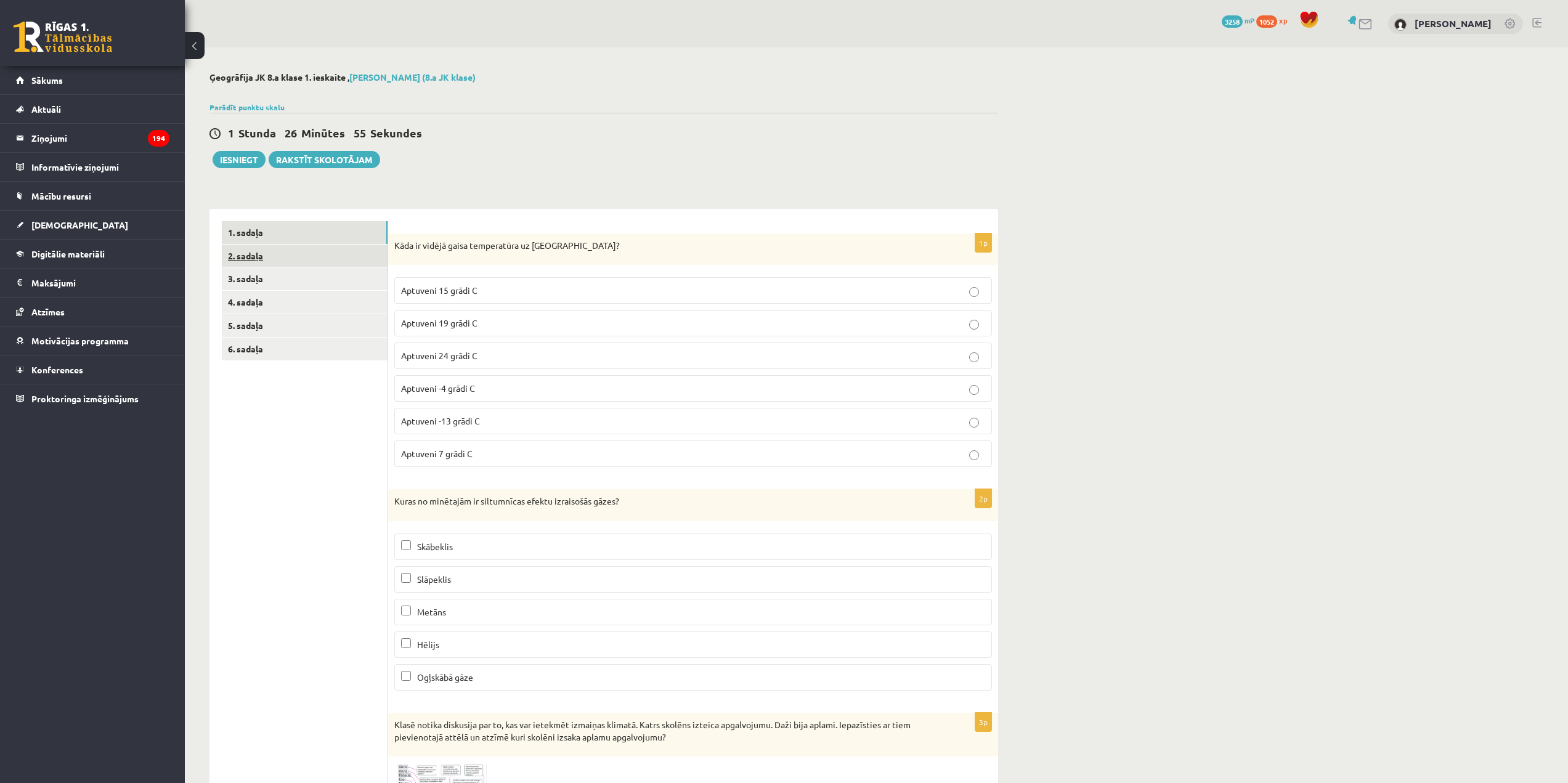
click at [313, 253] on link "2. sadaļa" at bounding box center [305, 256] width 166 height 23
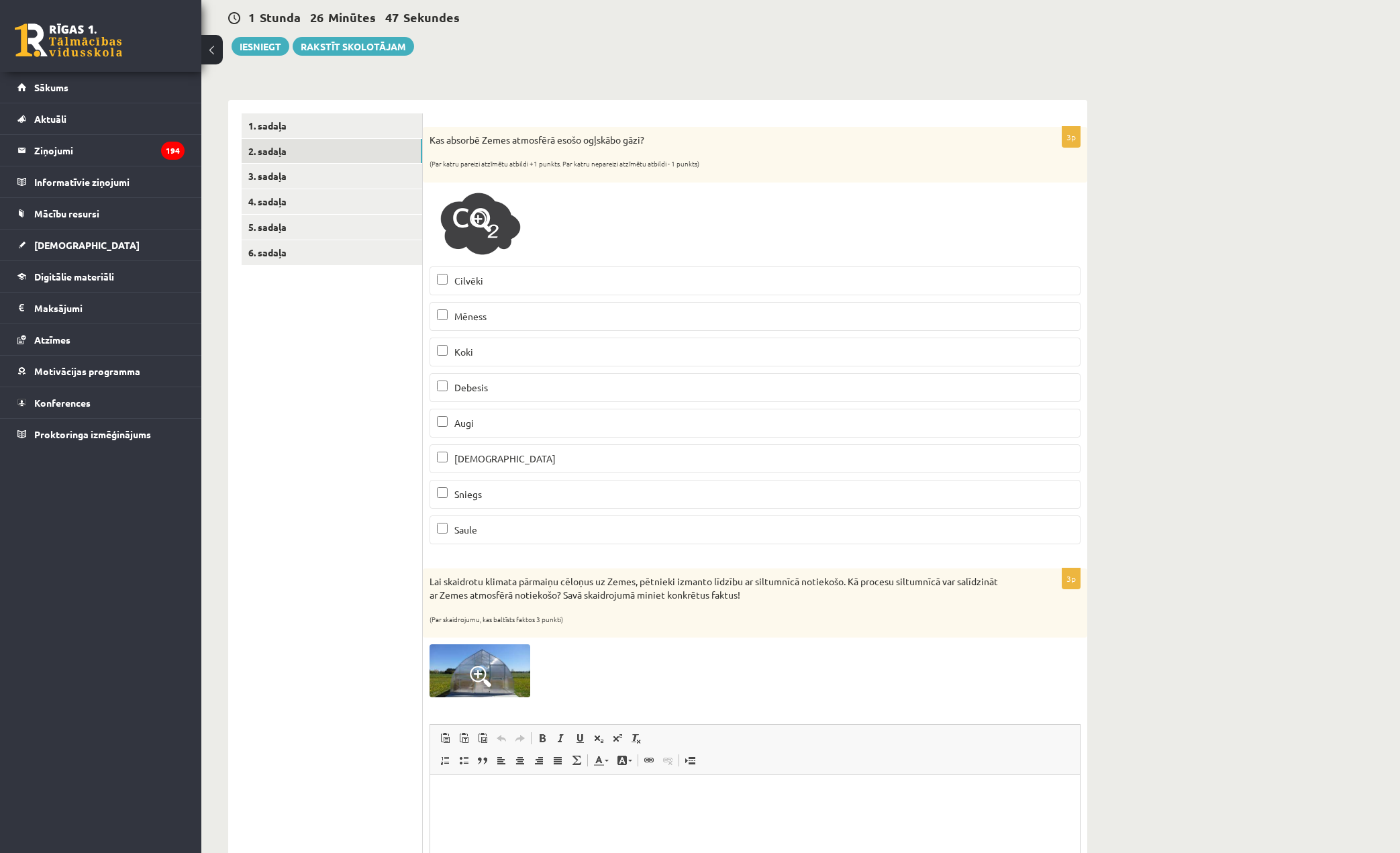
scroll to position [118, 0]
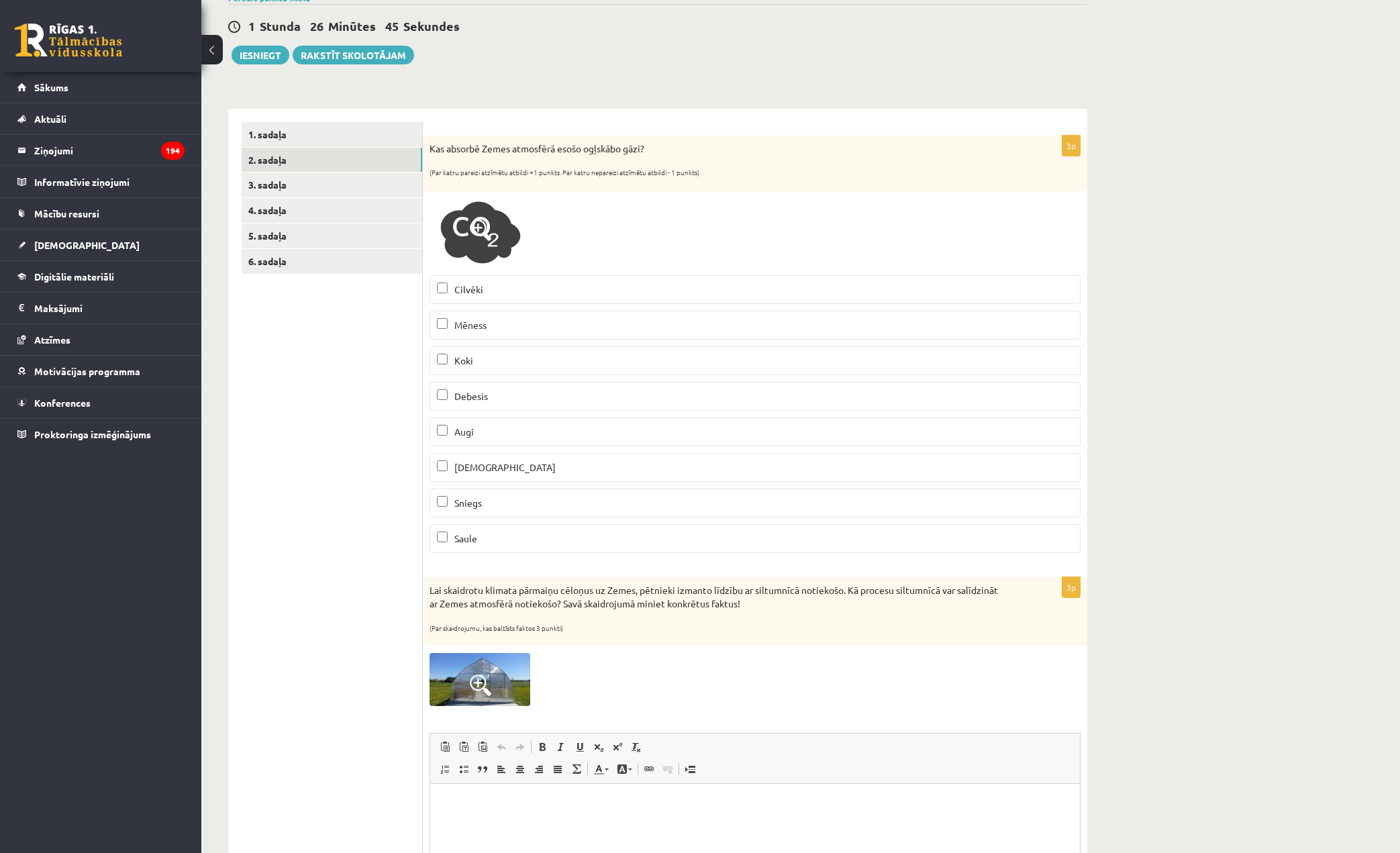
click at [478, 365] on p "Koki" at bounding box center [755, 361] width 636 height 14
click at [475, 427] on p "Augi" at bounding box center [755, 432] width 636 height 14
click at [475, 472] on p "Jūra" at bounding box center [755, 468] width 636 height 14
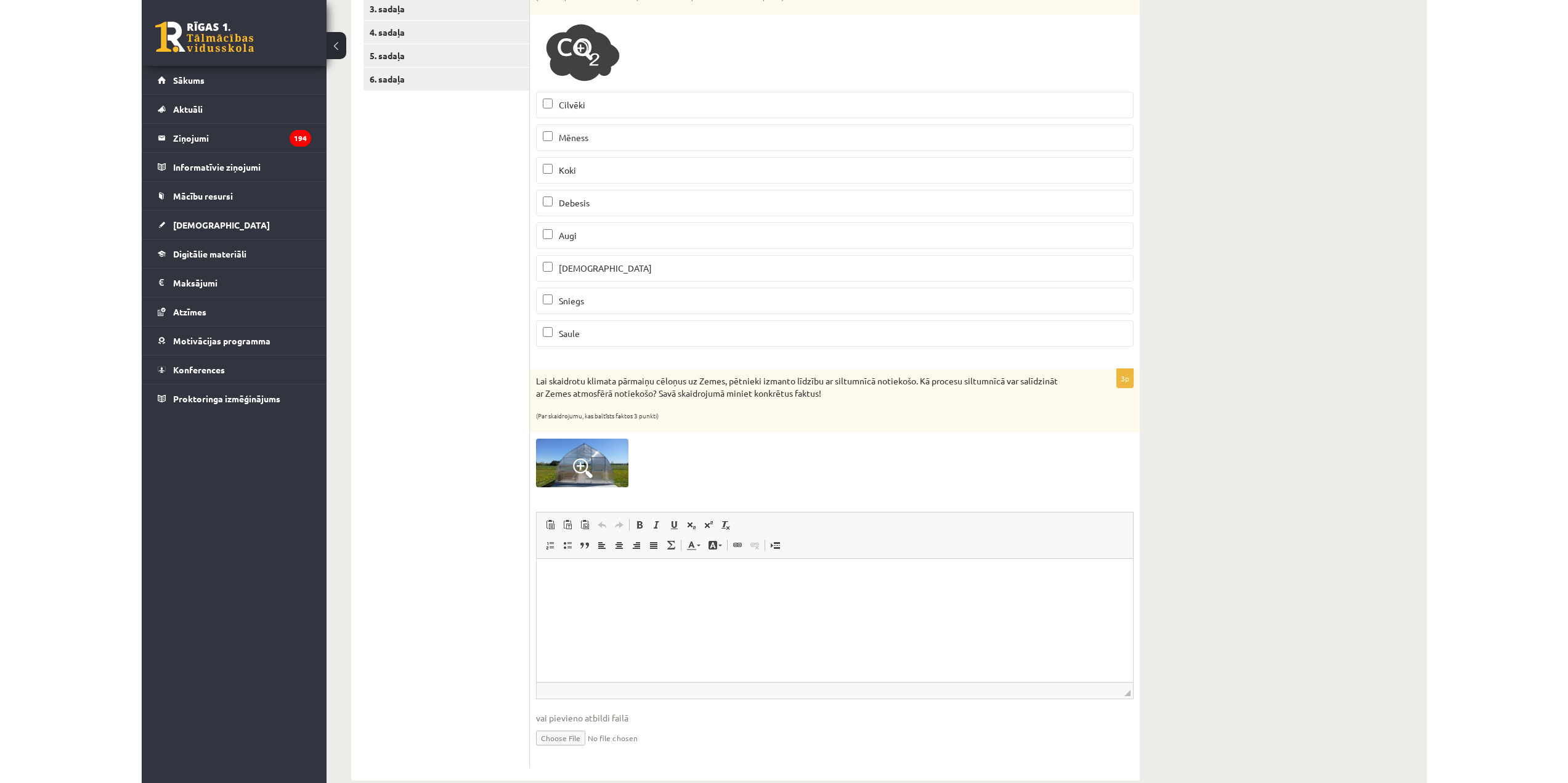
scroll to position [293, 0]
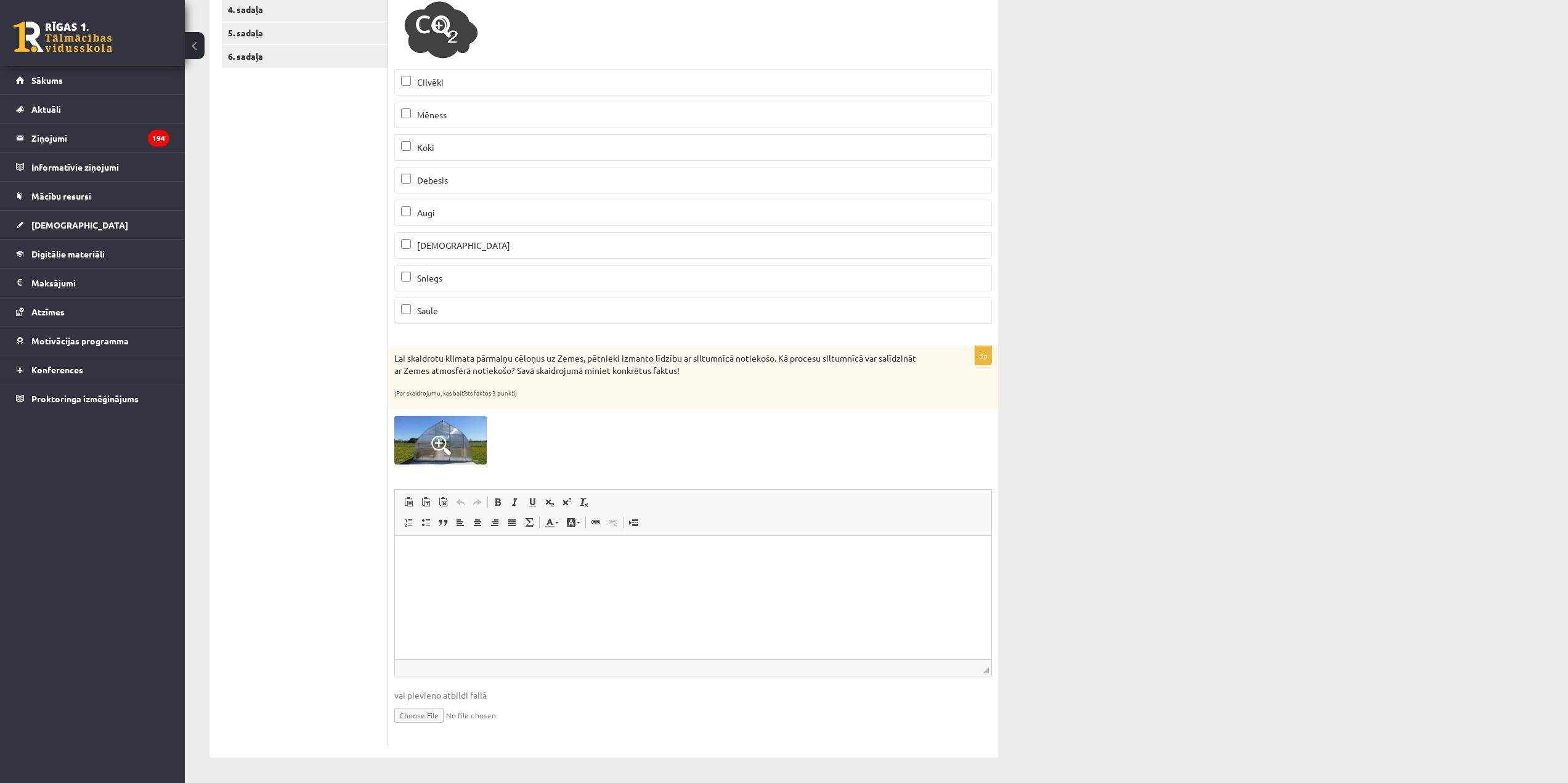
click at [600, 562] on html at bounding box center [693, 554] width 596 height 37
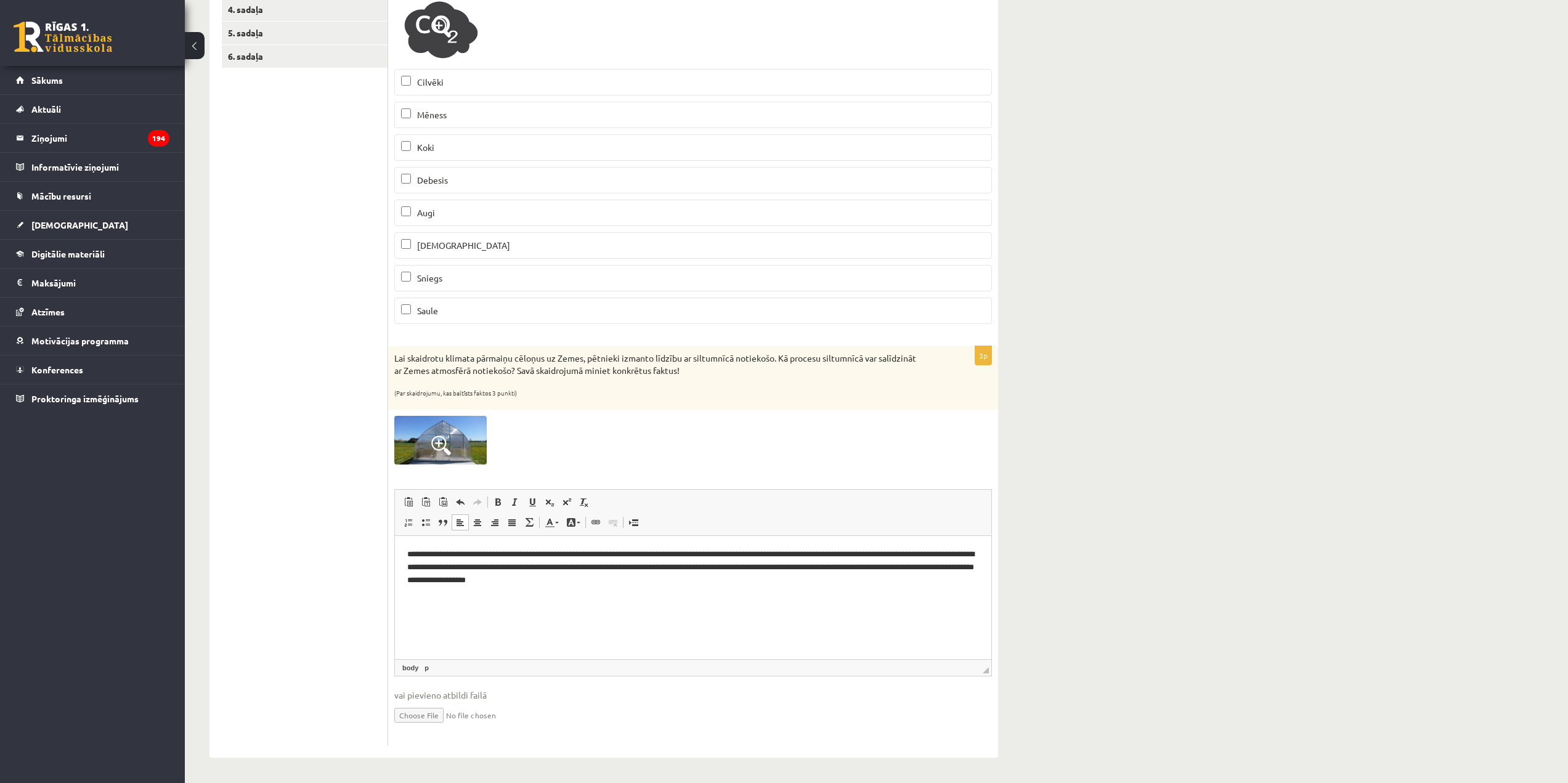
click at [597, 565] on p "**********" at bounding box center [693, 567] width 572 height 38
click at [702, 565] on p "**********" at bounding box center [693, 567] width 572 height 38
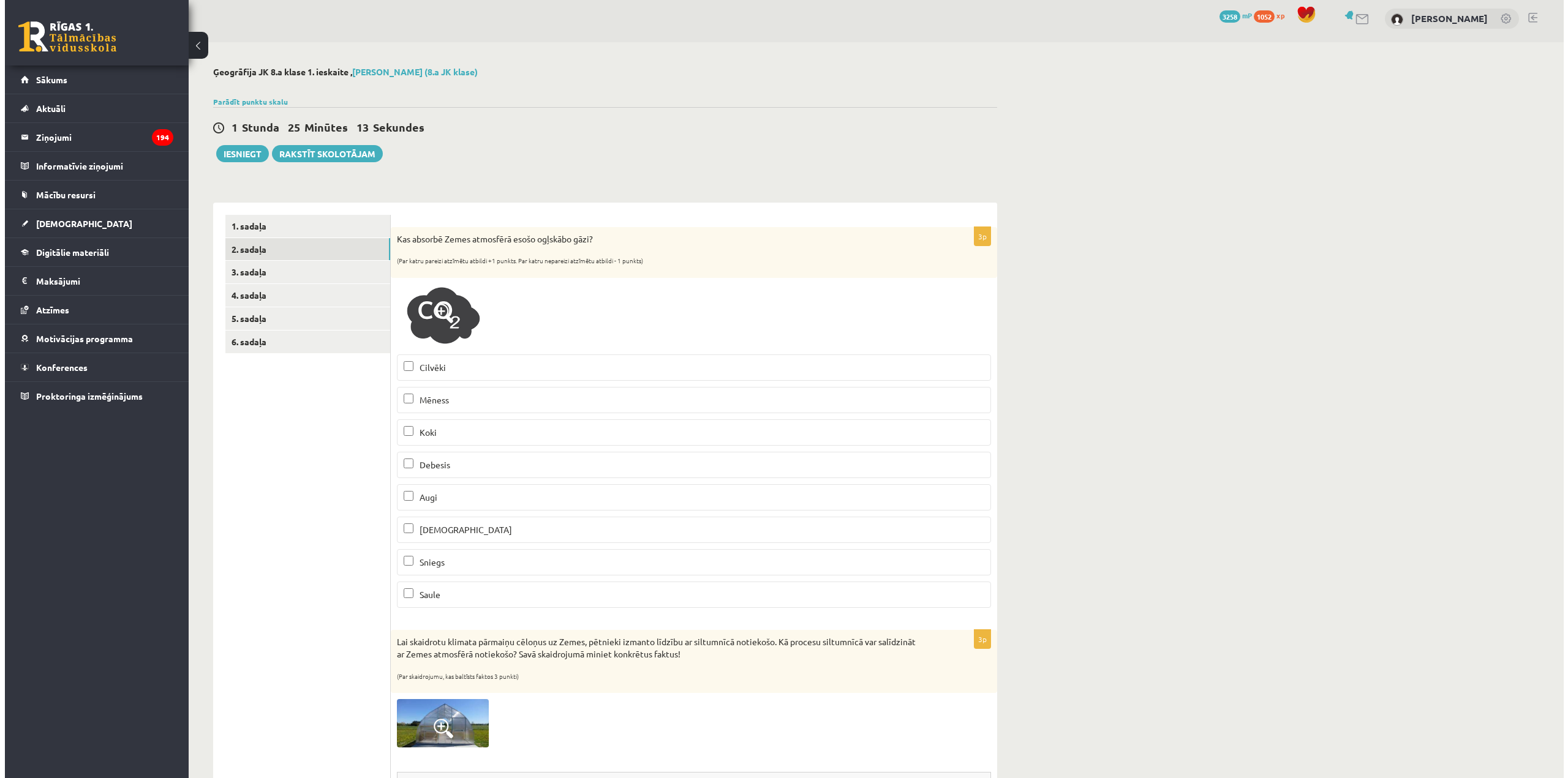
scroll to position [0, 0]
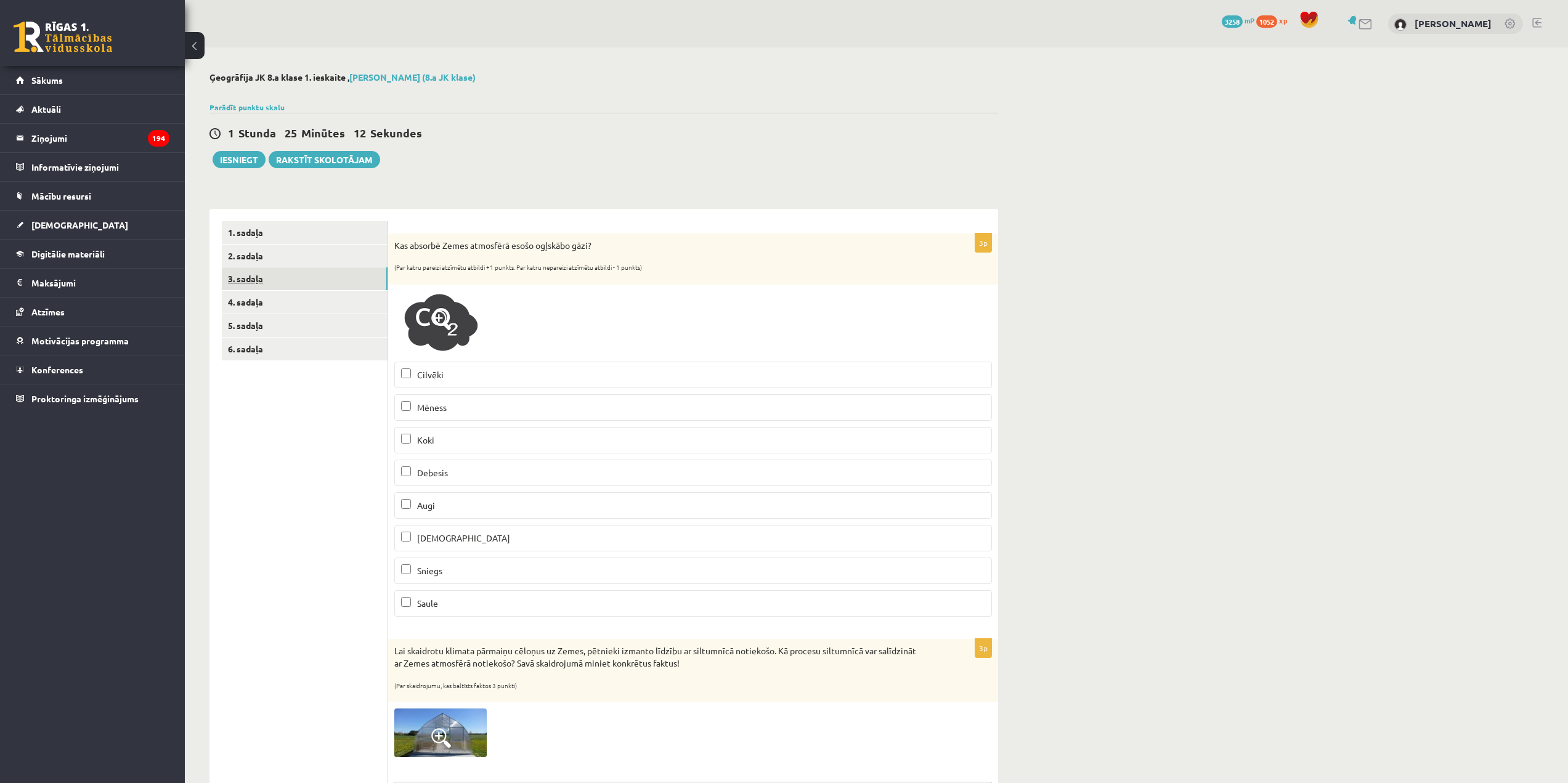
click at [335, 282] on link "3. sadaļa" at bounding box center [305, 279] width 166 height 23
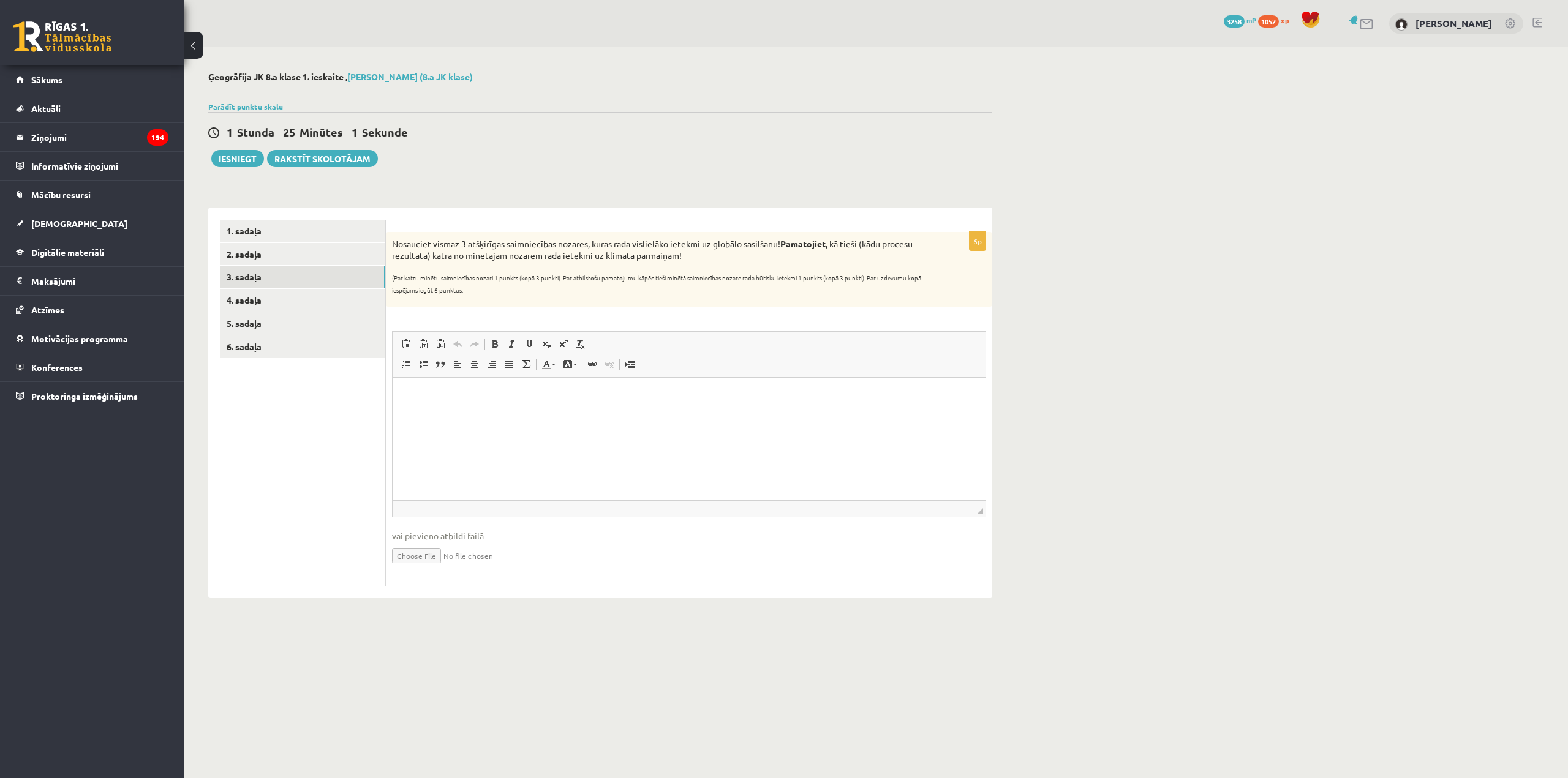
drag, startPoint x: 413, startPoint y: 240, endPoint x: 697, endPoint y: 261, distance: 284.8
click at [696, 261] on div "Nosauciet vismaz 3 atšķirīgas saimniecības nozares, kuras rada vislielāko ietek…" at bounding box center [689, 269] width 606 height 74
copy p "Nosauciet vismaz 3 atšķirīgas saimniecības nozares, kuras rada vislielāko ietek…"
click at [538, 415] on html at bounding box center [689, 397] width 593 height 37
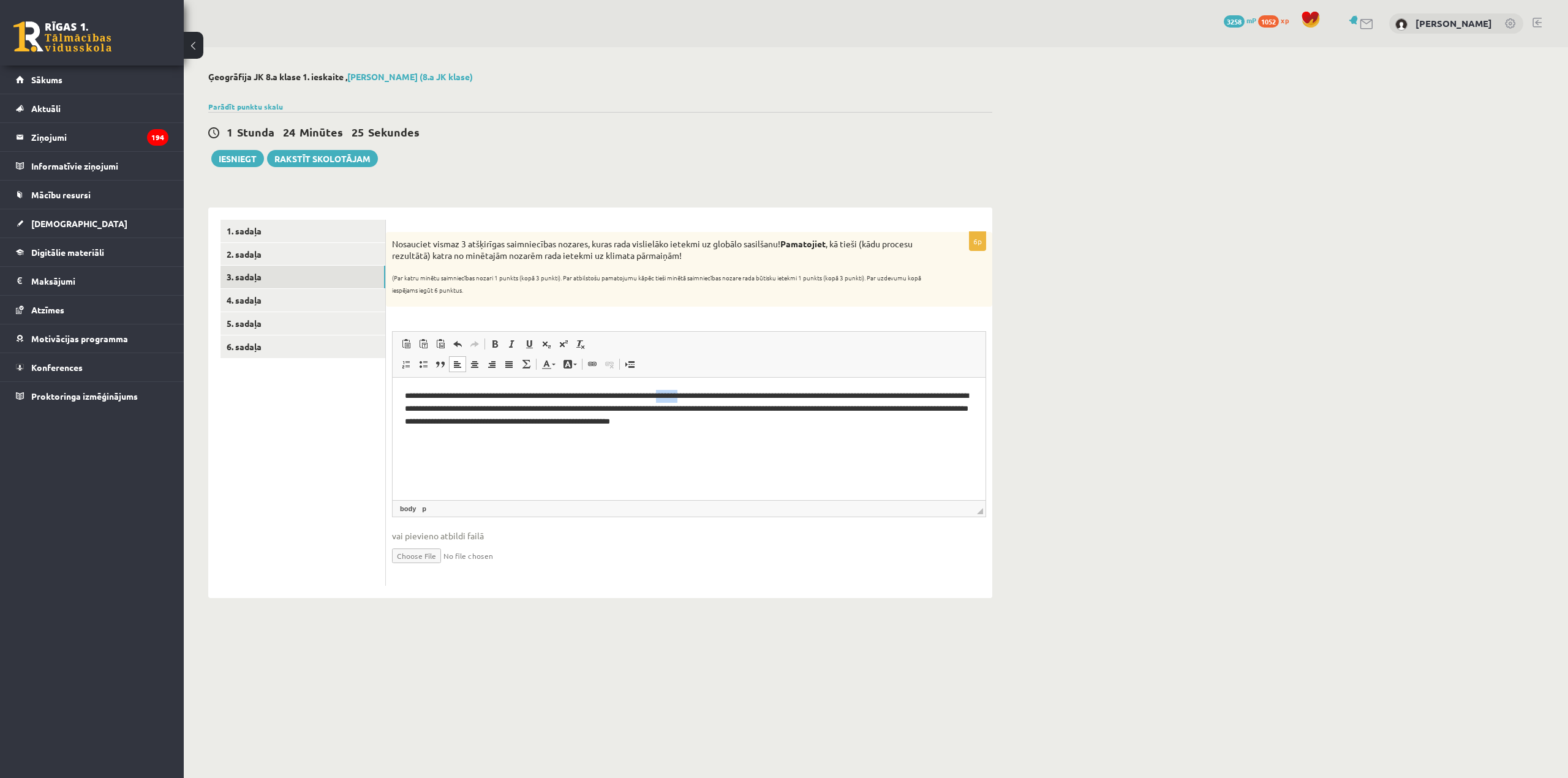
drag, startPoint x: 696, startPoint y: 394, endPoint x: 682, endPoint y: 395, distance: 14.0
click at [682, 395] on p "**********" at bounding box center [689, 409] width 568 height 38
drag, startPoint x: 685, startPoint y: 392, endPoint x: 641, endPoint y: 396, distance: 44.2
click at [641, 396] on p "**********" at bounding box center [689, 409] width 568 height 38
click at [409, 407] on p "**********" at bounding box center [689, 409] width 568 height 38
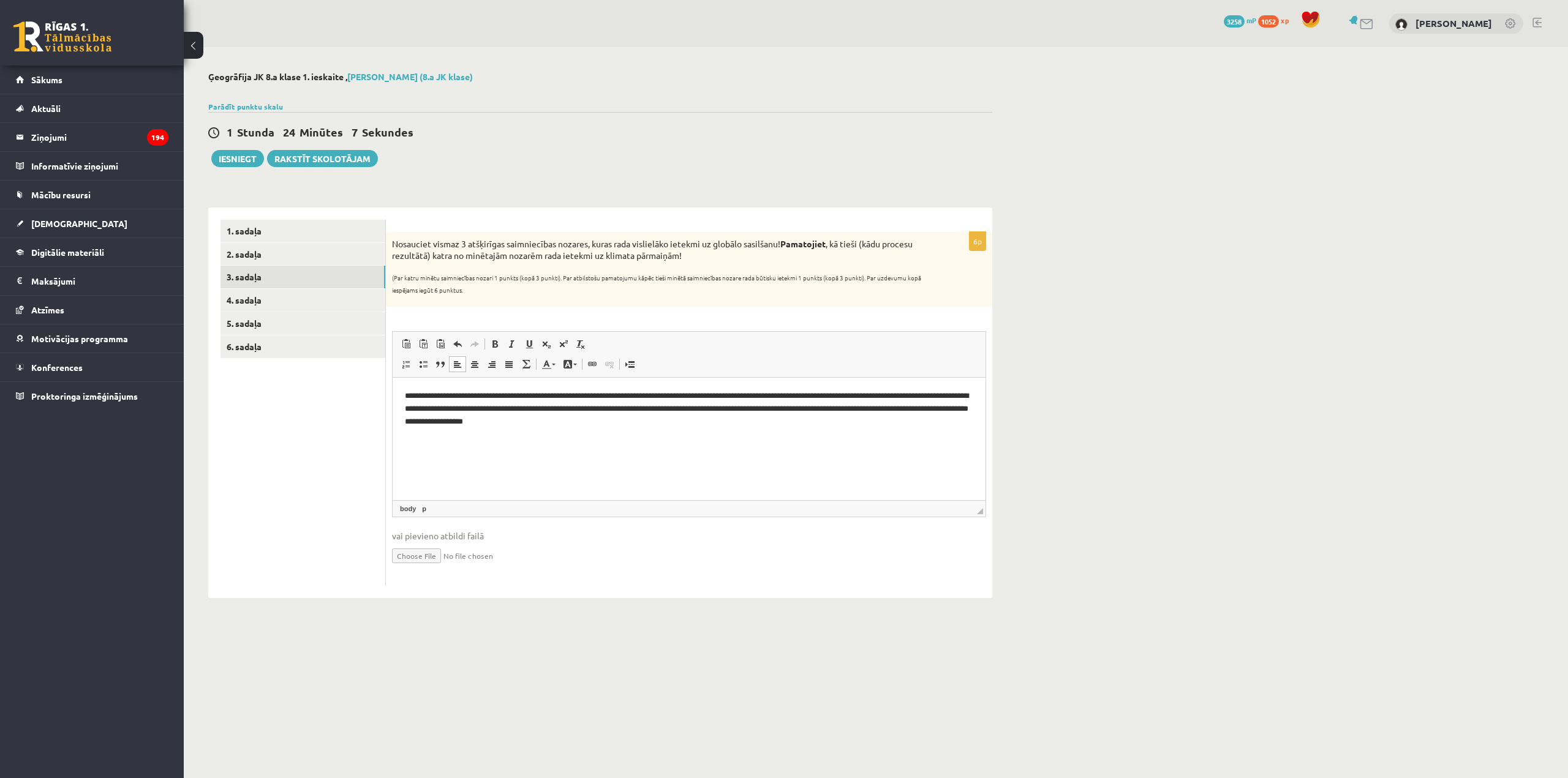
click at [531, 408] on p "**********" at bounding box center [689, 409] width 568 height 38
drag, startPoint x: 532, startPoint y: 408, endPoint x: 467, endPoint y: 414, distance: 65.3
click at [467, 414] on p "**********" at bounding box center [689, 409] width 568 height 38
drag, startPoint x: 956, startPoint y: 407, endPoint x: 906, endPoint y: 413, distance: 50.4
click at [906, 413] on p "**********" at bounding box center [689, 409] width 568 height 38
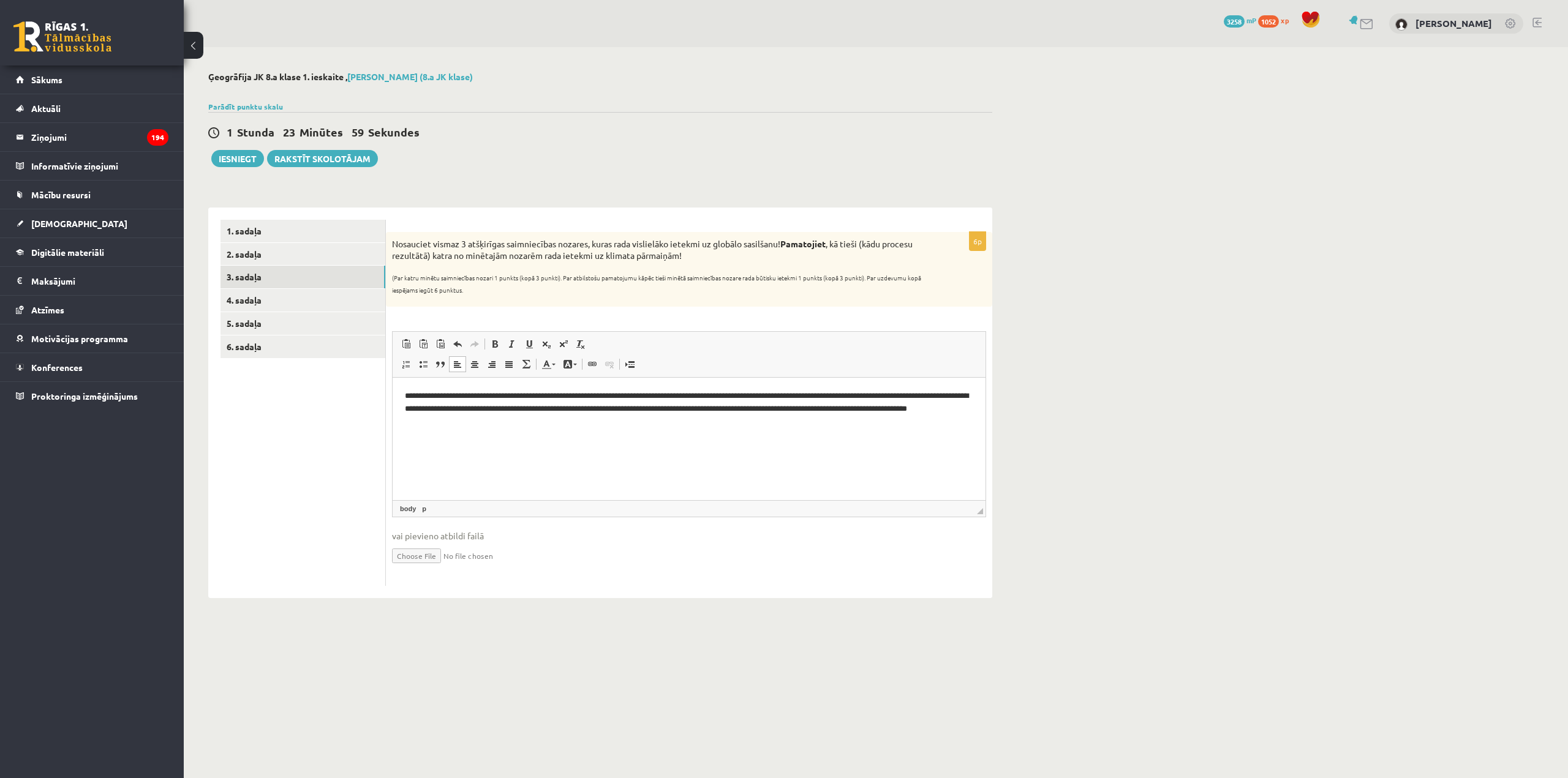
click at [916, 408] on p "**********" at bounding box center [689, 409] width 568 height 38
click at [891, 426] on p "**********" at bounding box center [689, 409] width 568 height 38
click at [760, 390] on p "**********" at bounding box center [689, 409] width 568 height 38
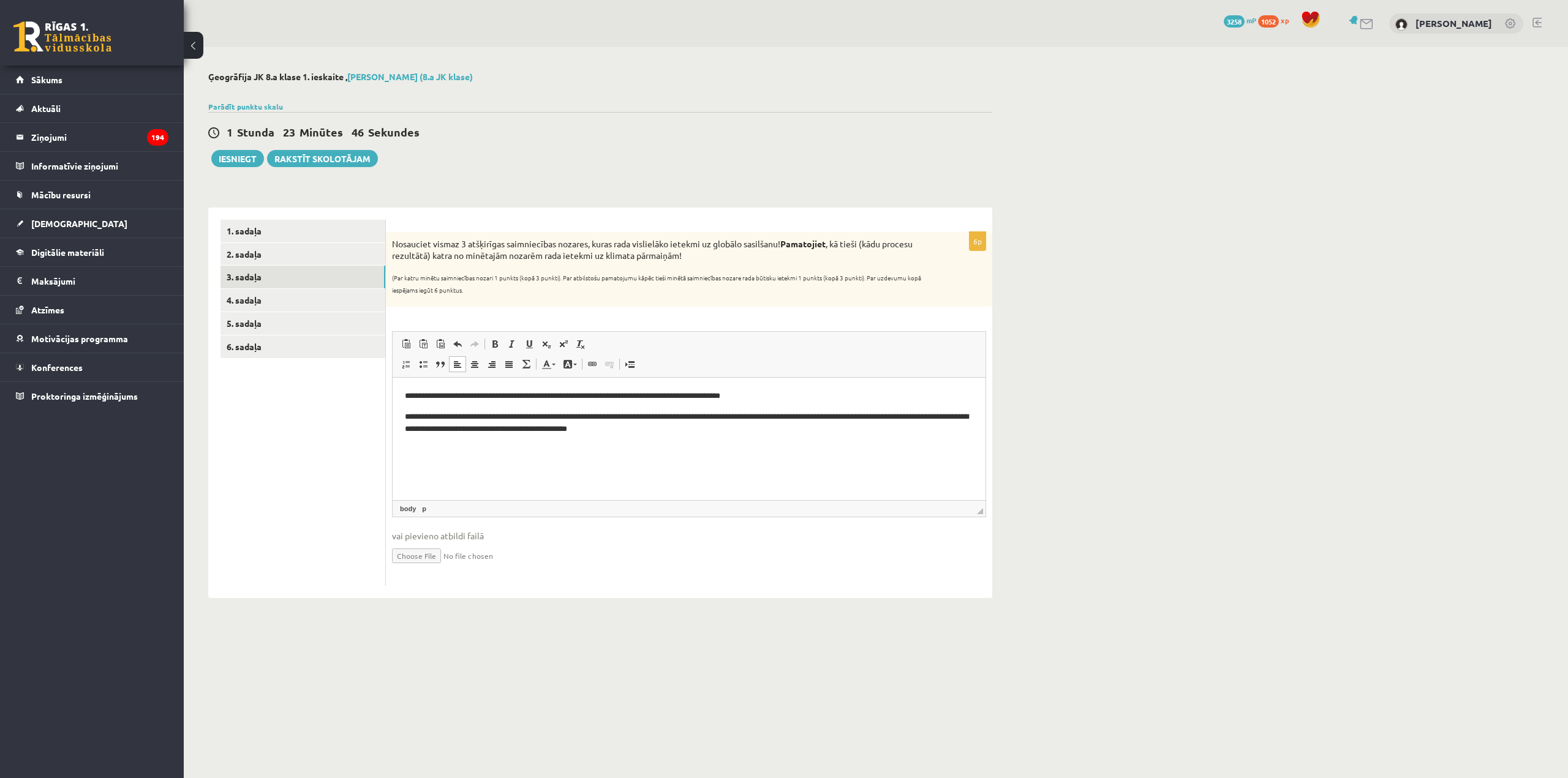
click at [817, 411] on p "**********" at bounding box center [689, 424] width 568 height 26
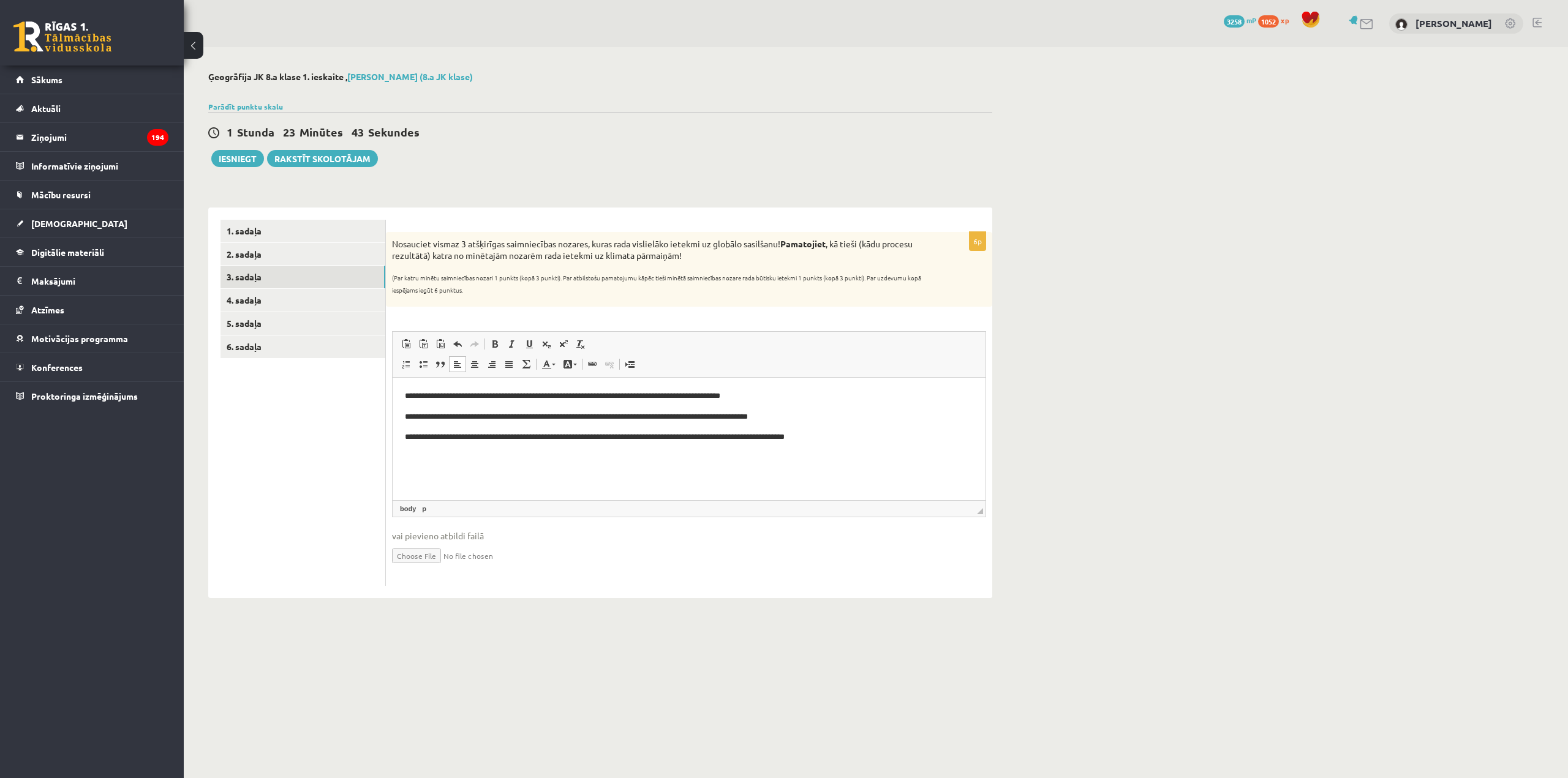
click at [449, 394] on p "**********" at bounding box center [689, 397] width 568 height 13
click at [468, 417] on p "**********" at bounding box center [689, 417] width 568 height 13
click at [474, 417] on p "**********" at bounding box center [689, 417] width 568 height 13
click at [473, 413] on p "**********" at bounding box center [689, 417] width 568 height 13
click at [450, 437] on p "**********" at bounding box center [689, 437] width 568 height 13
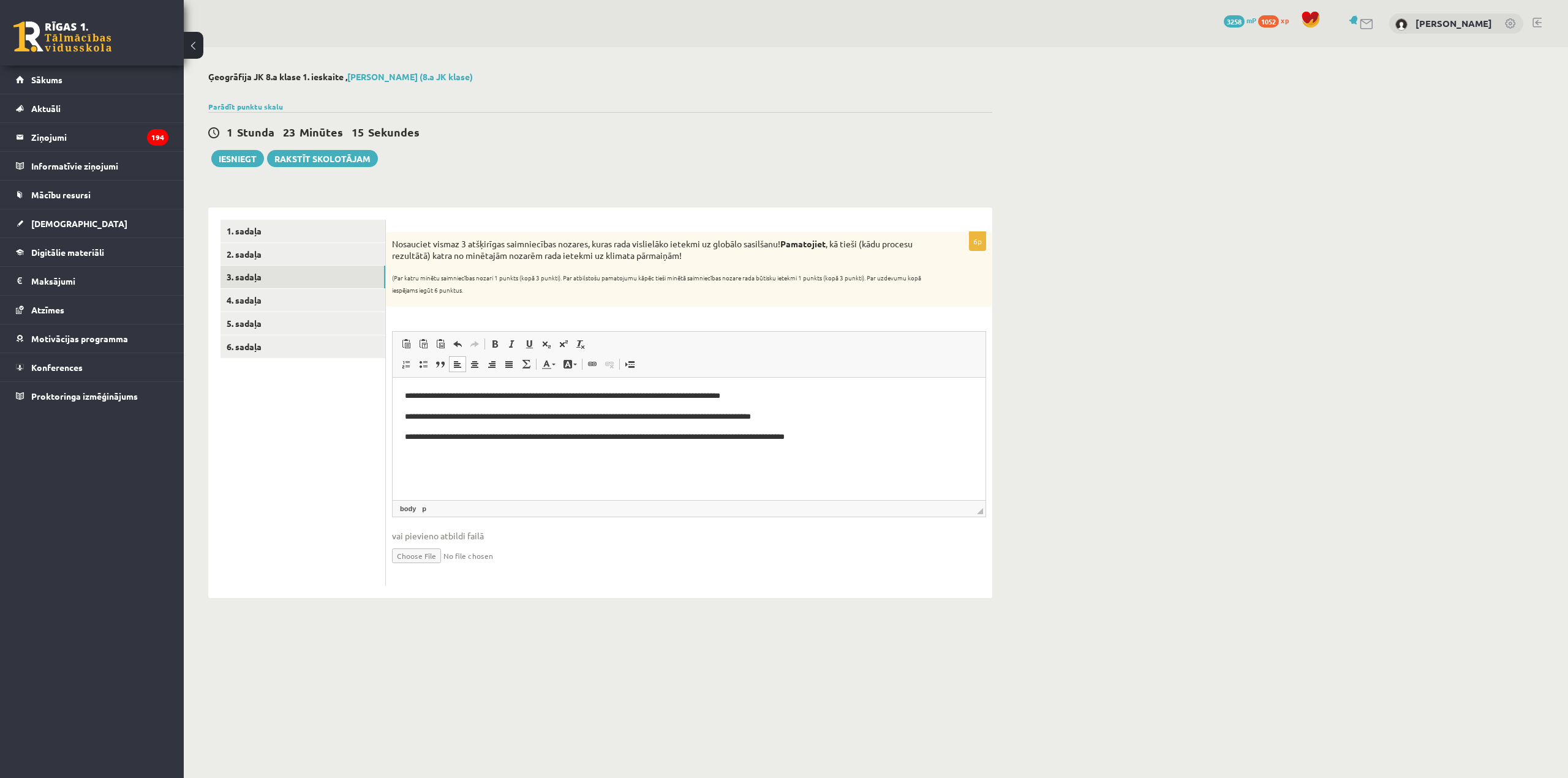
click at [795, 419] on p "**********" at bounding box center [689, 417] width 568 height 13
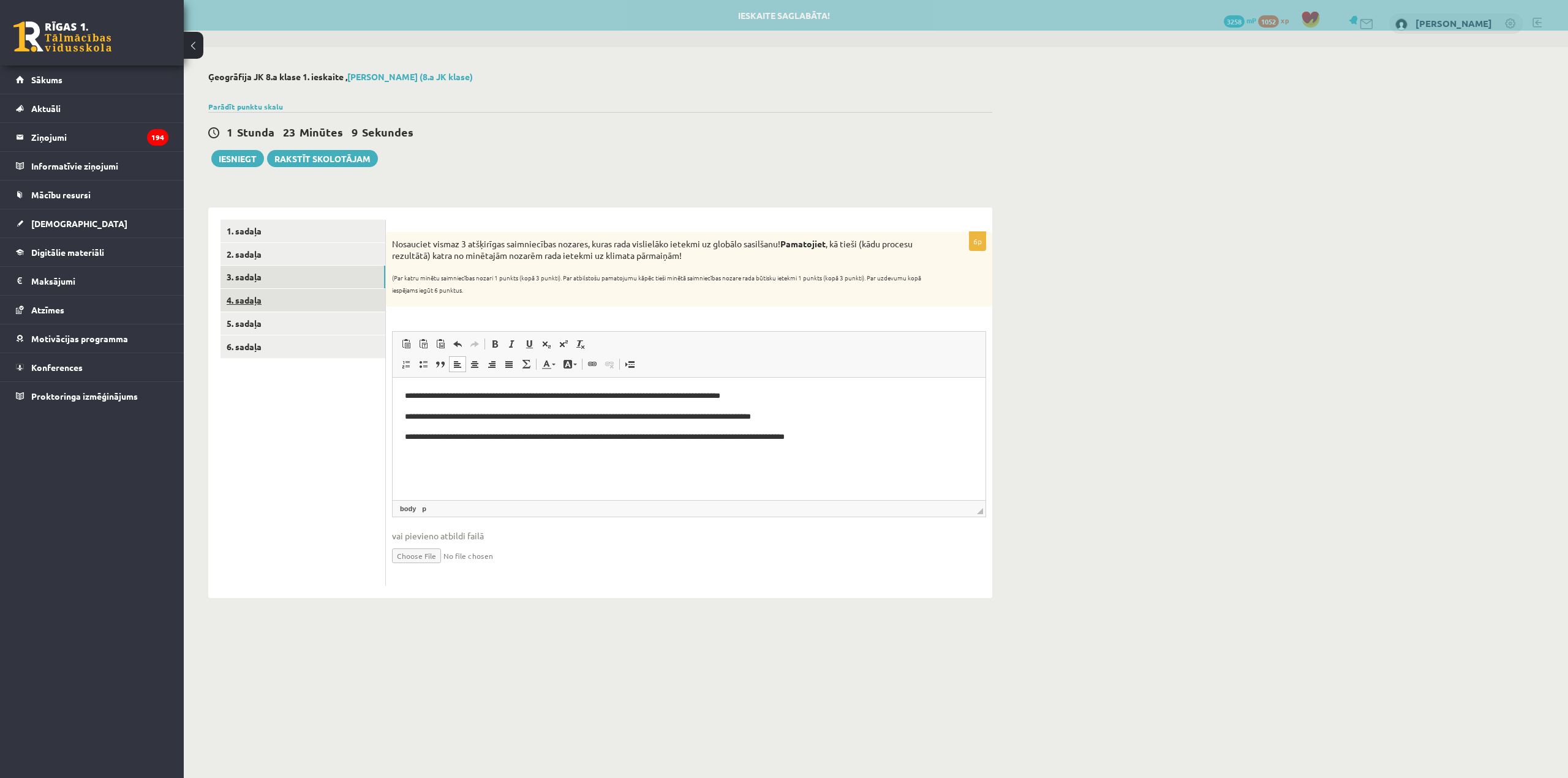
click at [310, 297] on link "4. sadaļa" at bounding box center [303, 301] width 165 height 23
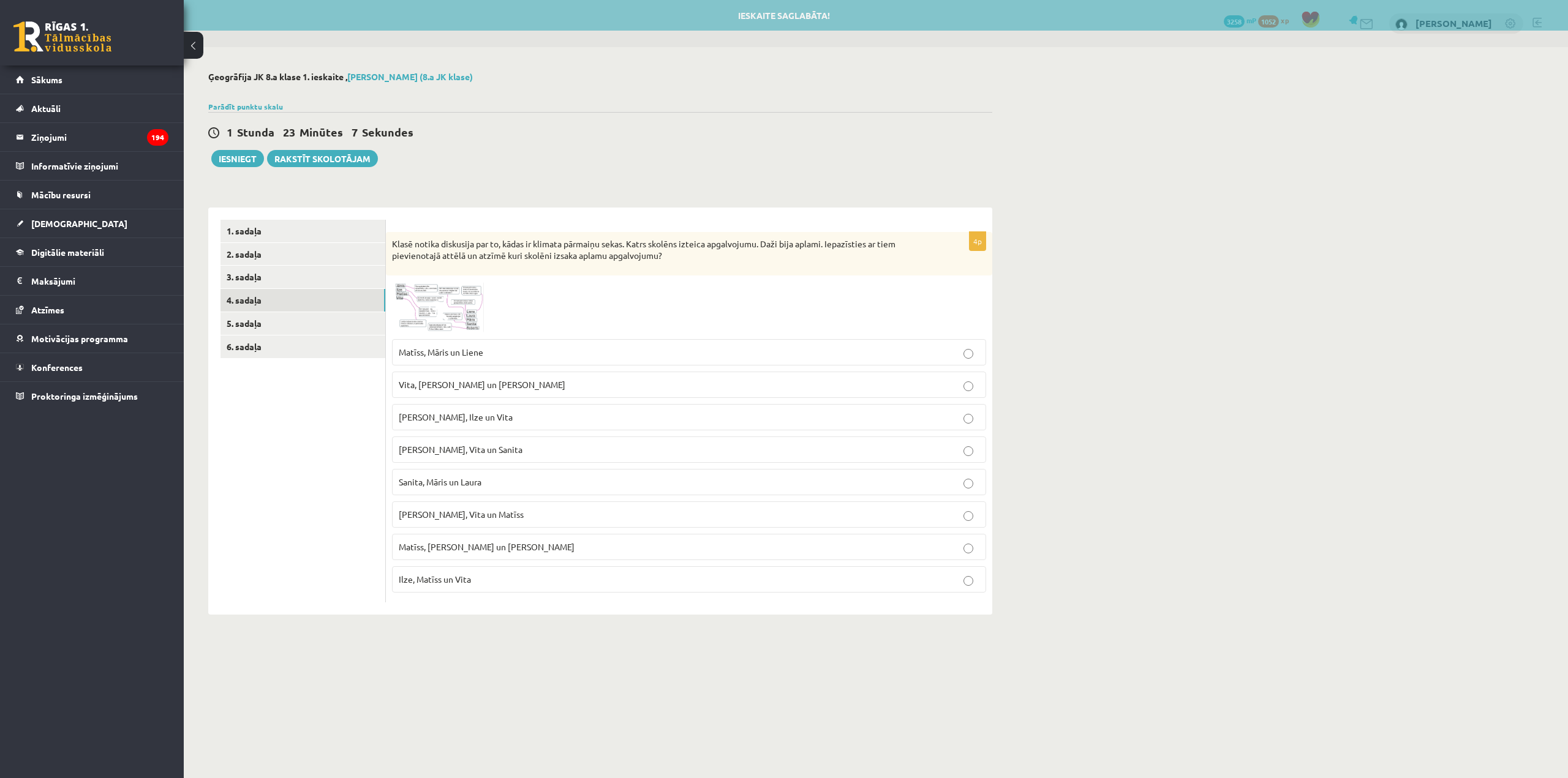
click at [462, 286] on img at bounding box center [438, 308] width 92 height 52
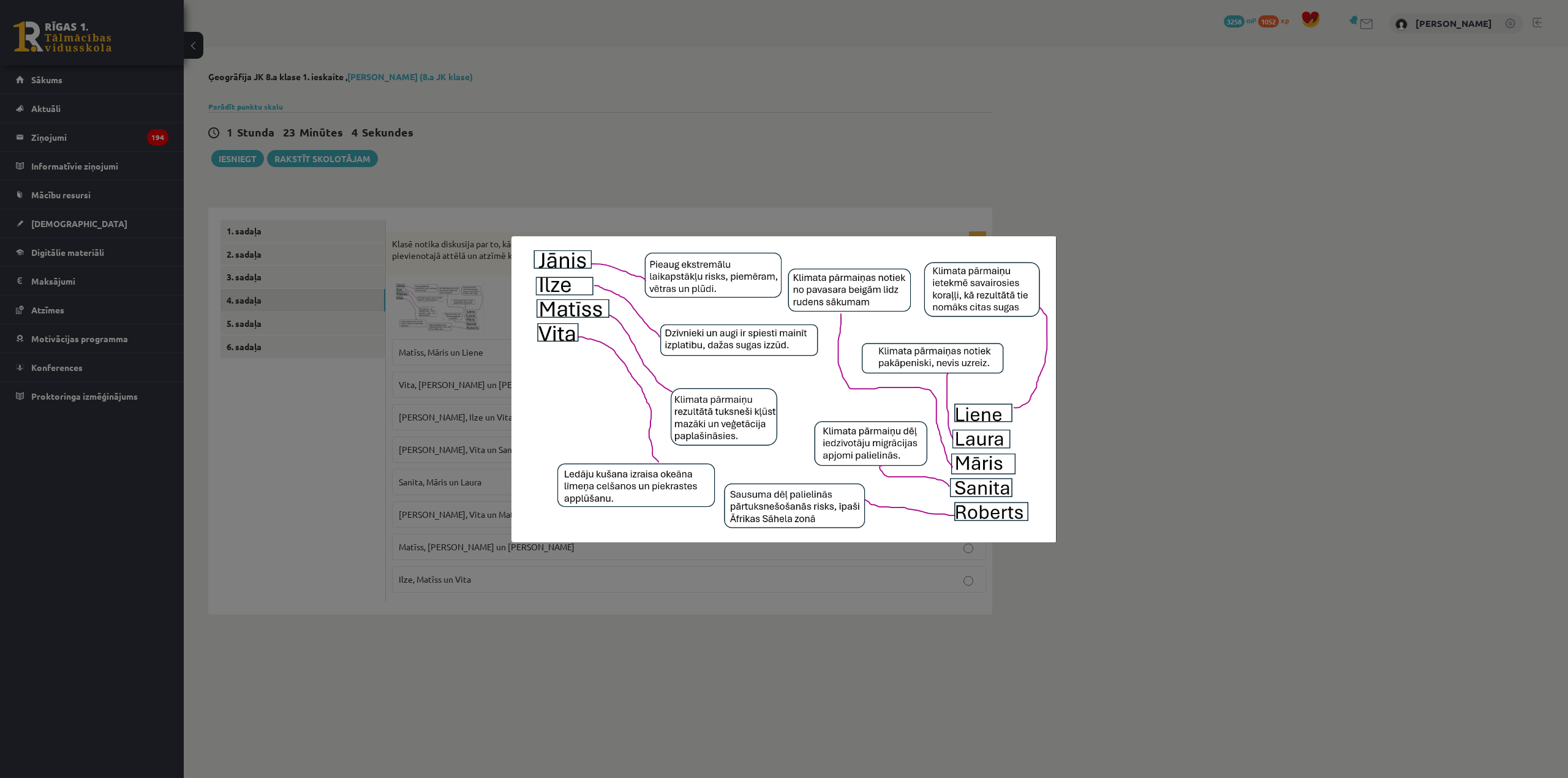
drag, startPoint x: 1566, startPoint y: 1, endPoint x: 1150, endPoint y: 175, distance: 450.9
click at [1113, 146] on div at bounding box center [784, 389] width 1568 height 778
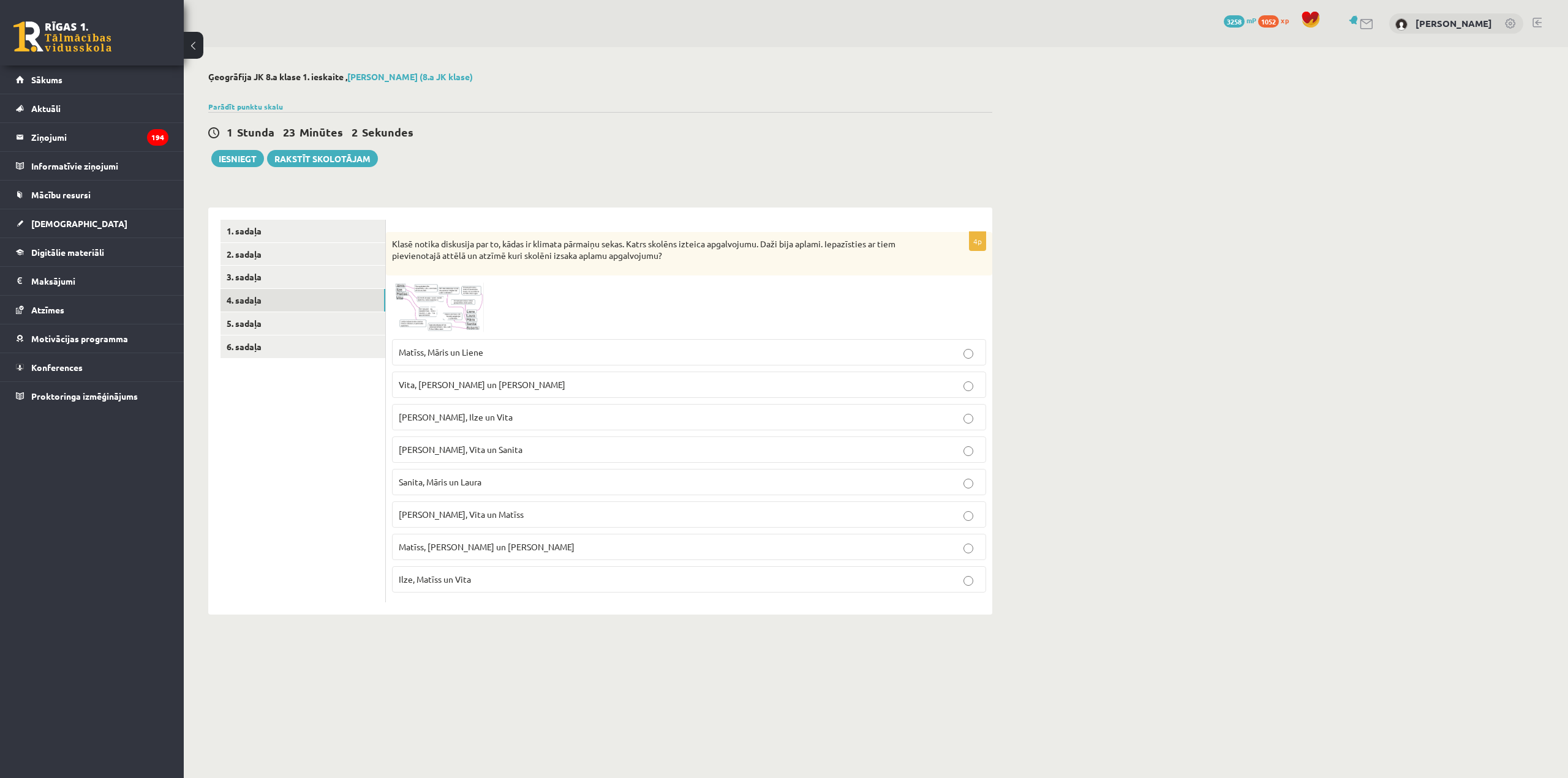
click at [424, 311] on img at bounding box center [438, 308] width 92 height 52
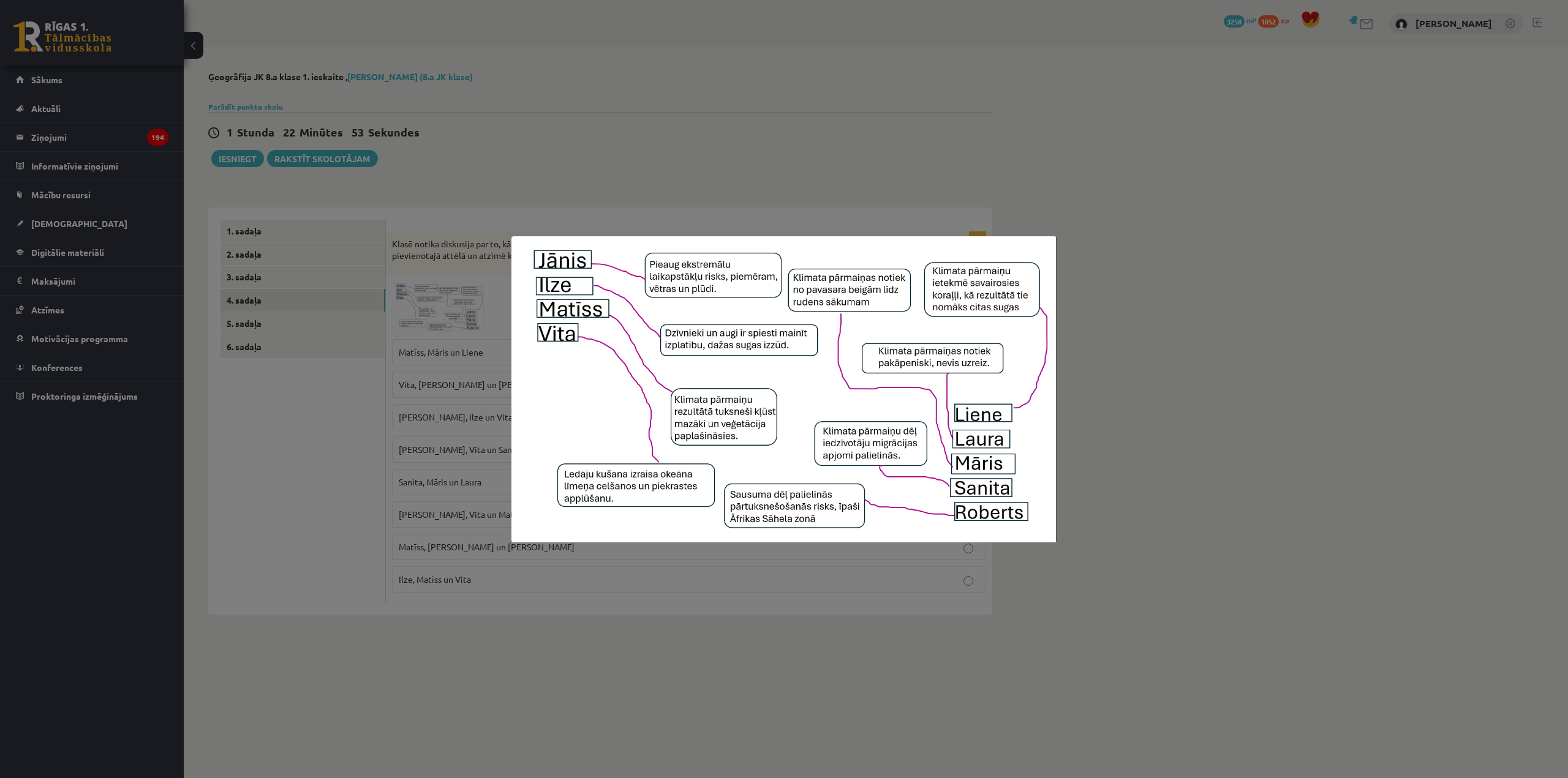
click at [676, 626] on div at bounding box center [784, 389] width 1568 height 778
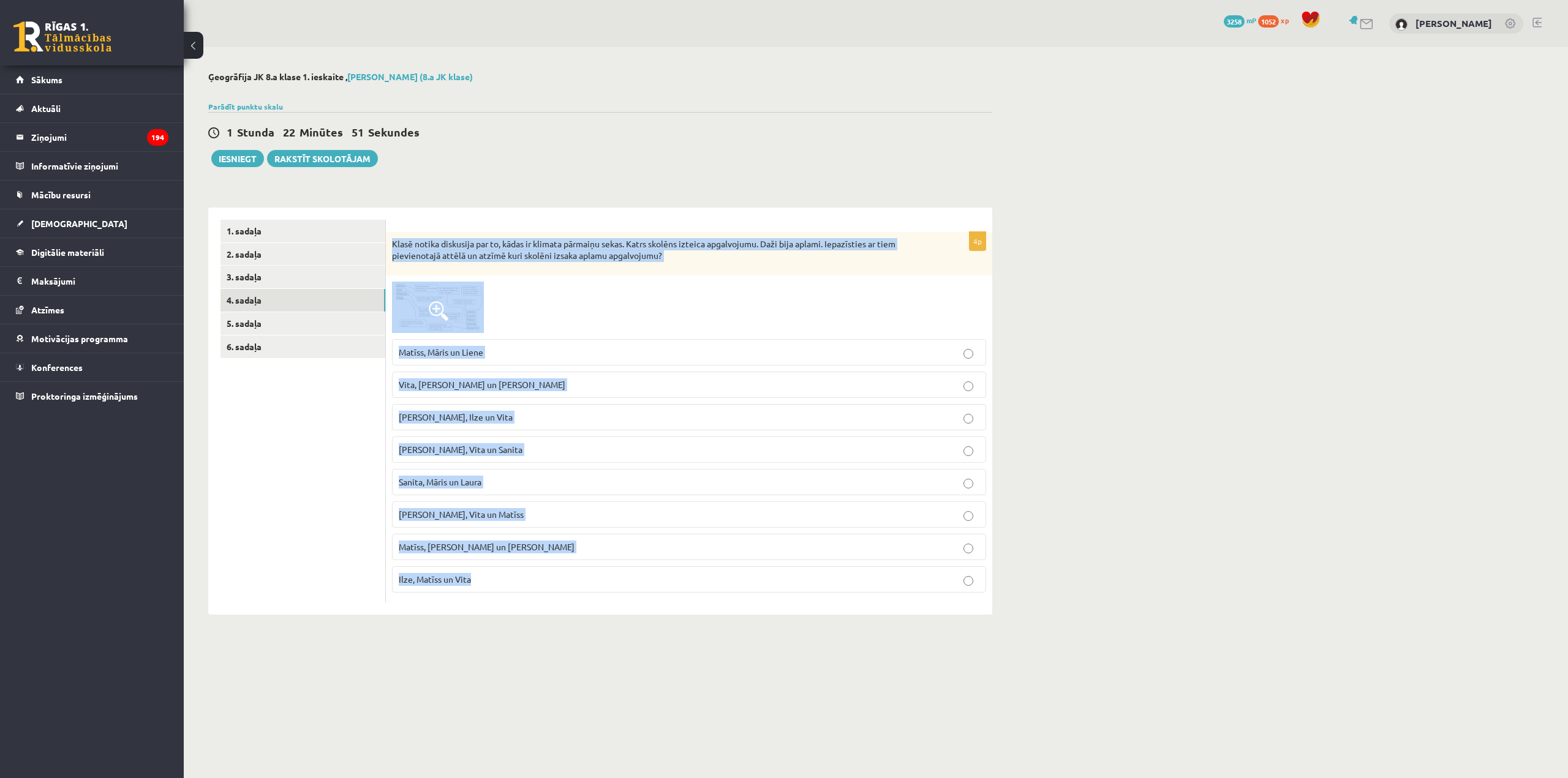
drag, startPoint x: 389, startPoint y: 239, endPoint x: 523, endPoint y: 588, distance: 373.8
click at [523, 588] on div "4p Klasē notika diskusija par to, kādas ir klimata pārmaiņu sekas. Katrs skolēn…" at bounding box center [689, 417] width 606 height 371
copy div "Klasē notika diskusija par to, kādas ir klimata pārmaiņu sekas. Katrs skolēns i…"
click at [526, 359] on p "Matīss, Māris un Liene" at bounding box center [689, 352] width 581 height 13
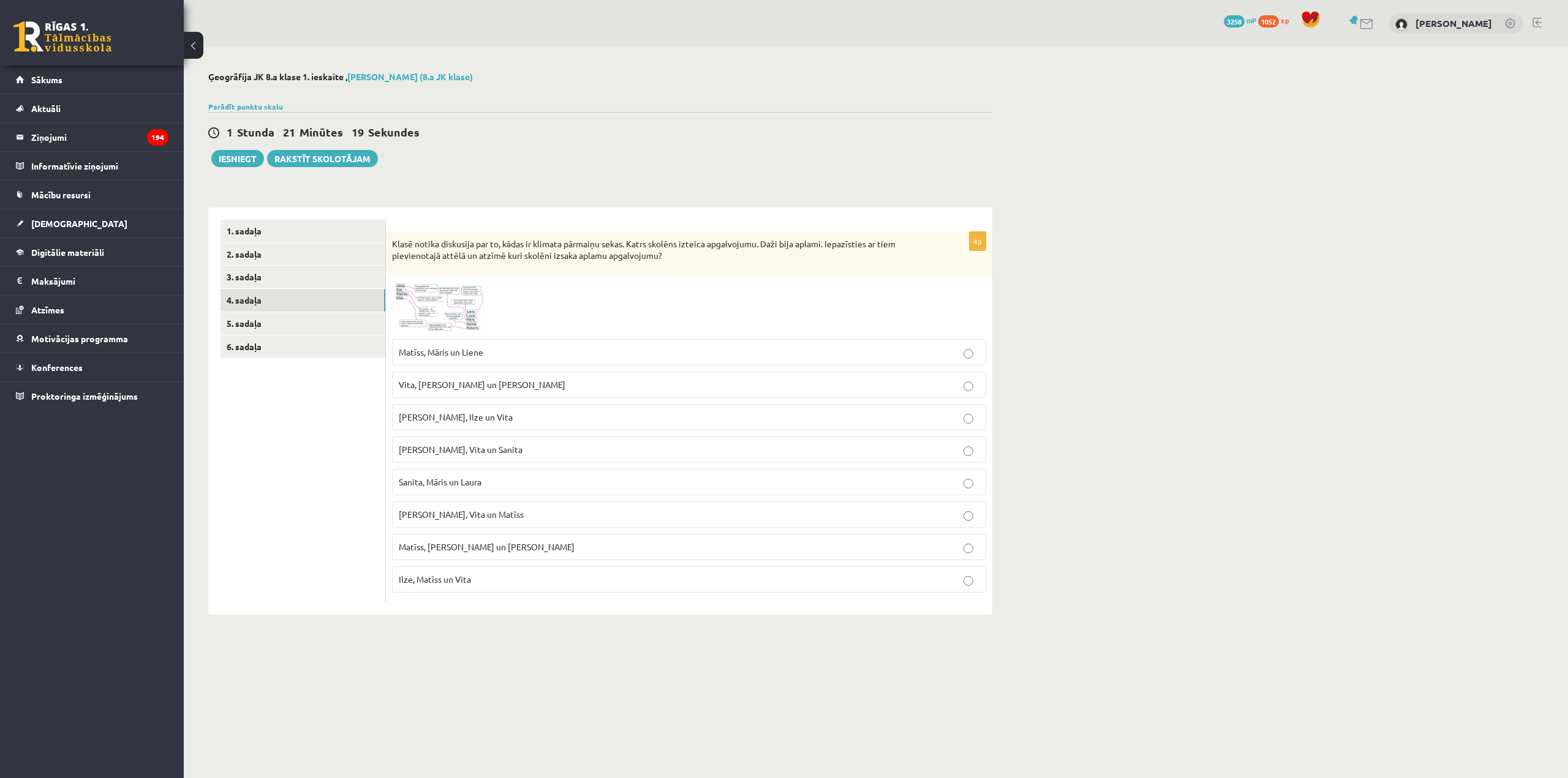
click at [488, 553] on span "Matīss, Roberts un Jānis" at bounding box center [487, 546] width 176 height 11
click at [523, 550] on p "Matīss, Roberts un Jānis" at bounding box center [689, 547] width 581 height 13
click at [467, 364] on label "Matīss, Māris un Liene" at bounding box center [689, 352] width 594 height 26
click at [468, 354] on span "Matīss, Māris un Liene" at bounding box center [441, 351] width 84 height 11
click at [444, 359] on p "Matīss, Māris un Liene" at bounding box center [689, 352] width 581 height 13
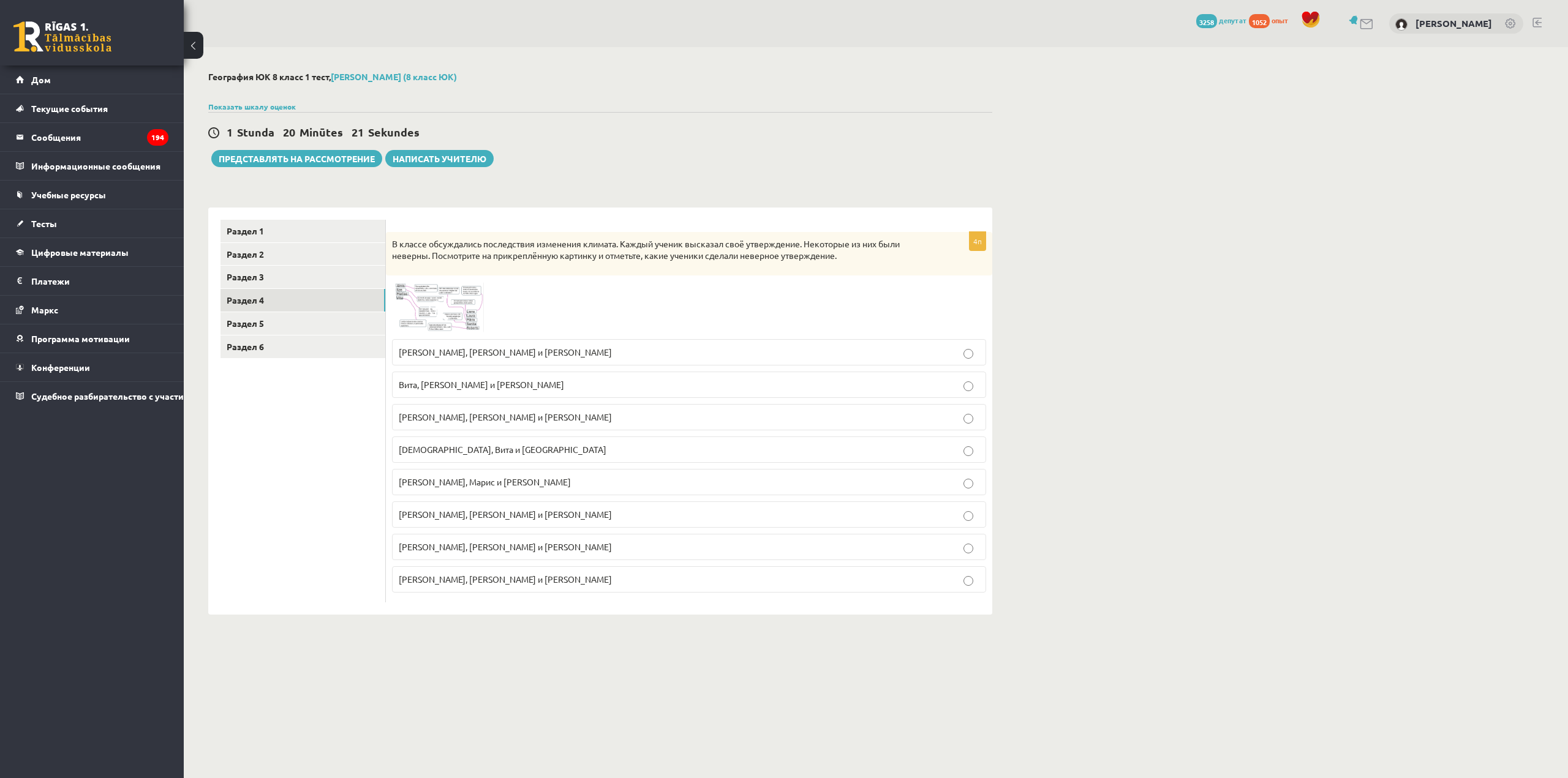
click at [905, 375] on label "Вита, Лиене и Робертс" at bounding box center [689, 384] width 594 height 26
click at [903, 424] on p "Янис, Илзе и Вита" at bounding box center [689, 417] width 581 height 13
click at [919, 347] on p "Матисс, Марис и Лиене" at bounding box center [689, 352] width 581 height 13
click at [893, 384] on p "Вита, Лиене и Робертс" at bounding box center [689, 385] width 581 height 13
click at [867, 429] on label "Янис, Илзе и Вита" at bounding box center [689, 417] width 594 height 26
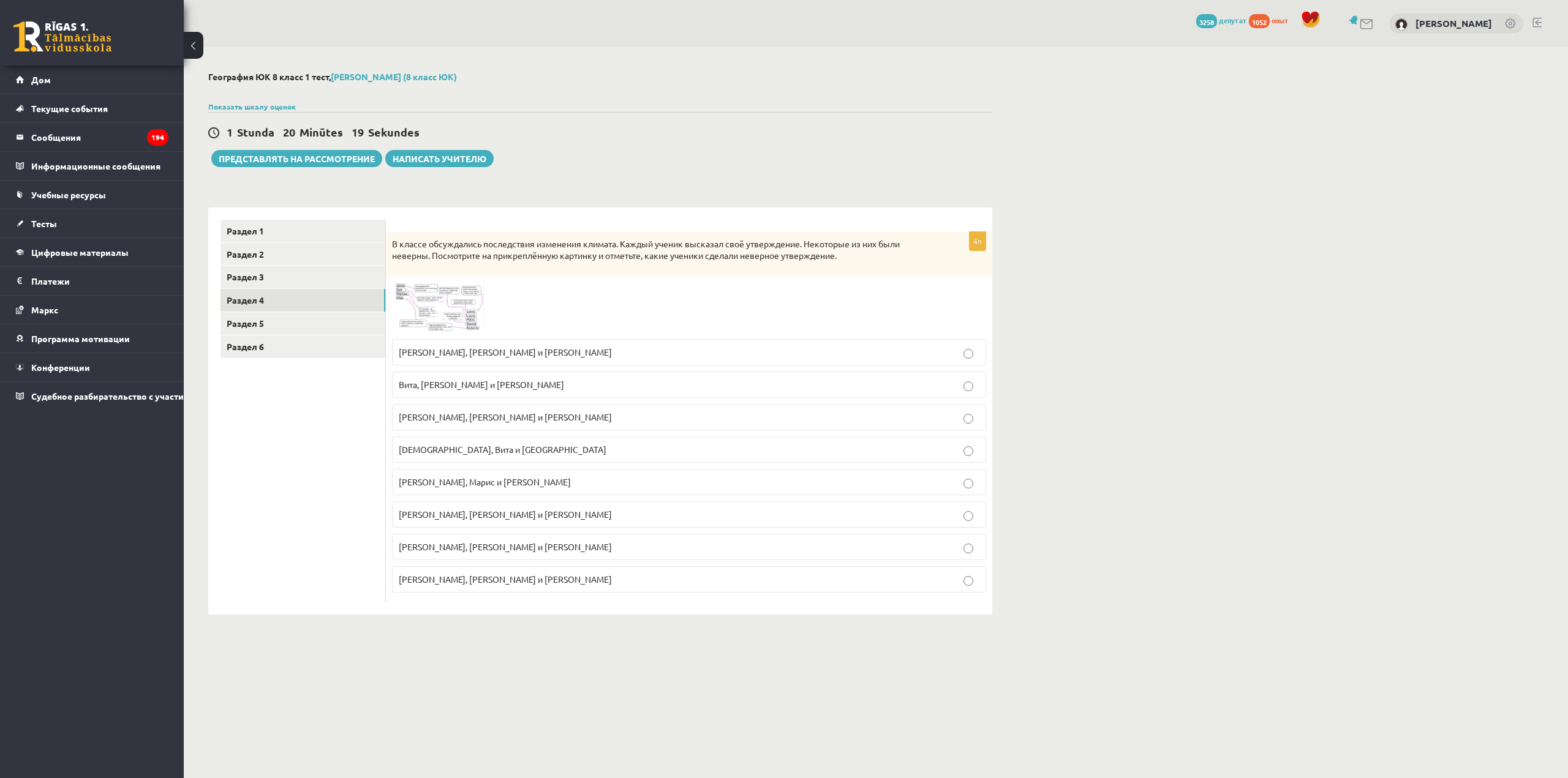
click at [451, 282] on img at bounding box center [438, 308] width 92 height 52
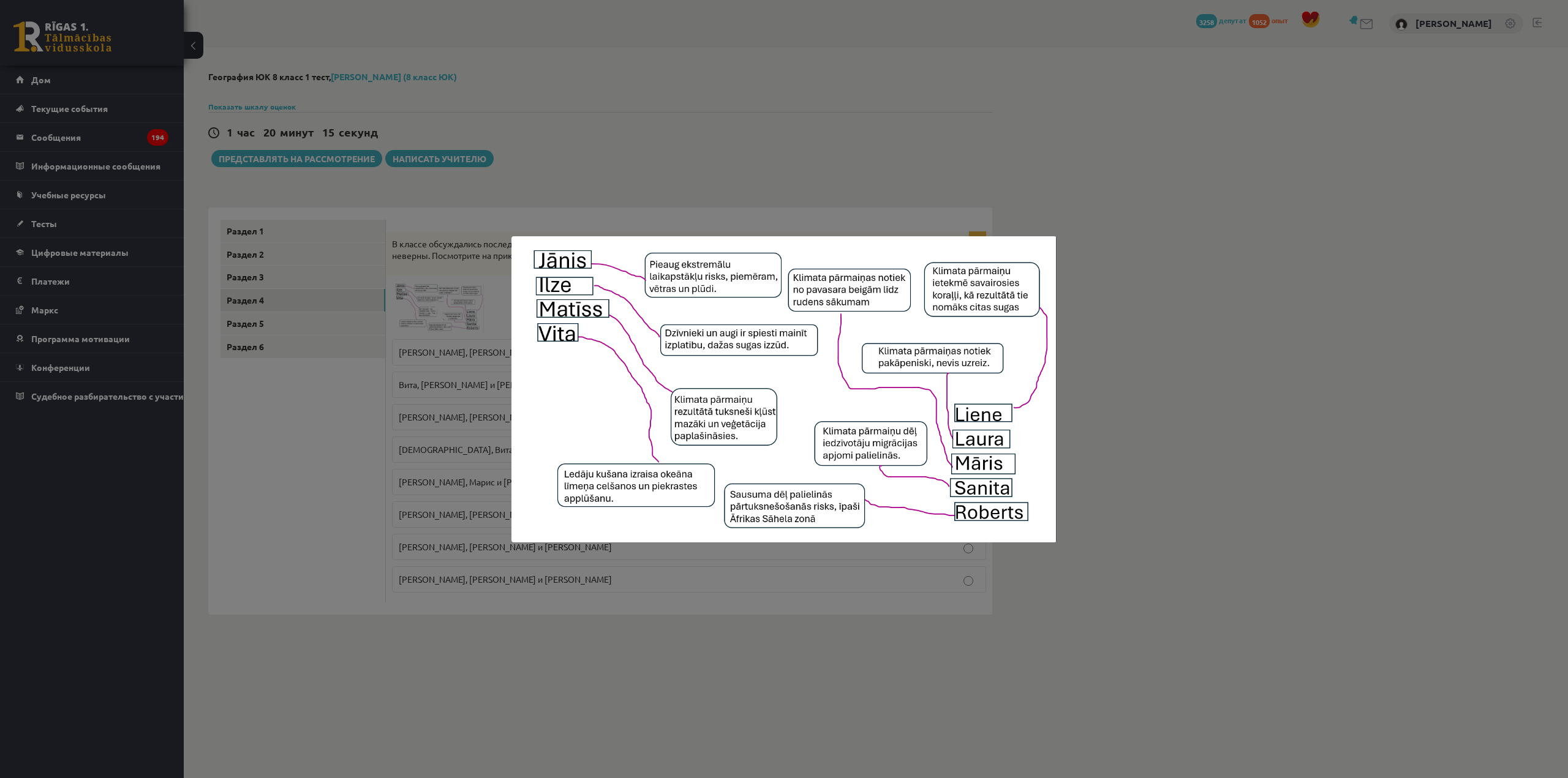
click at [454, 348] on div at bounding box center [784, 389] width 1568 height 778
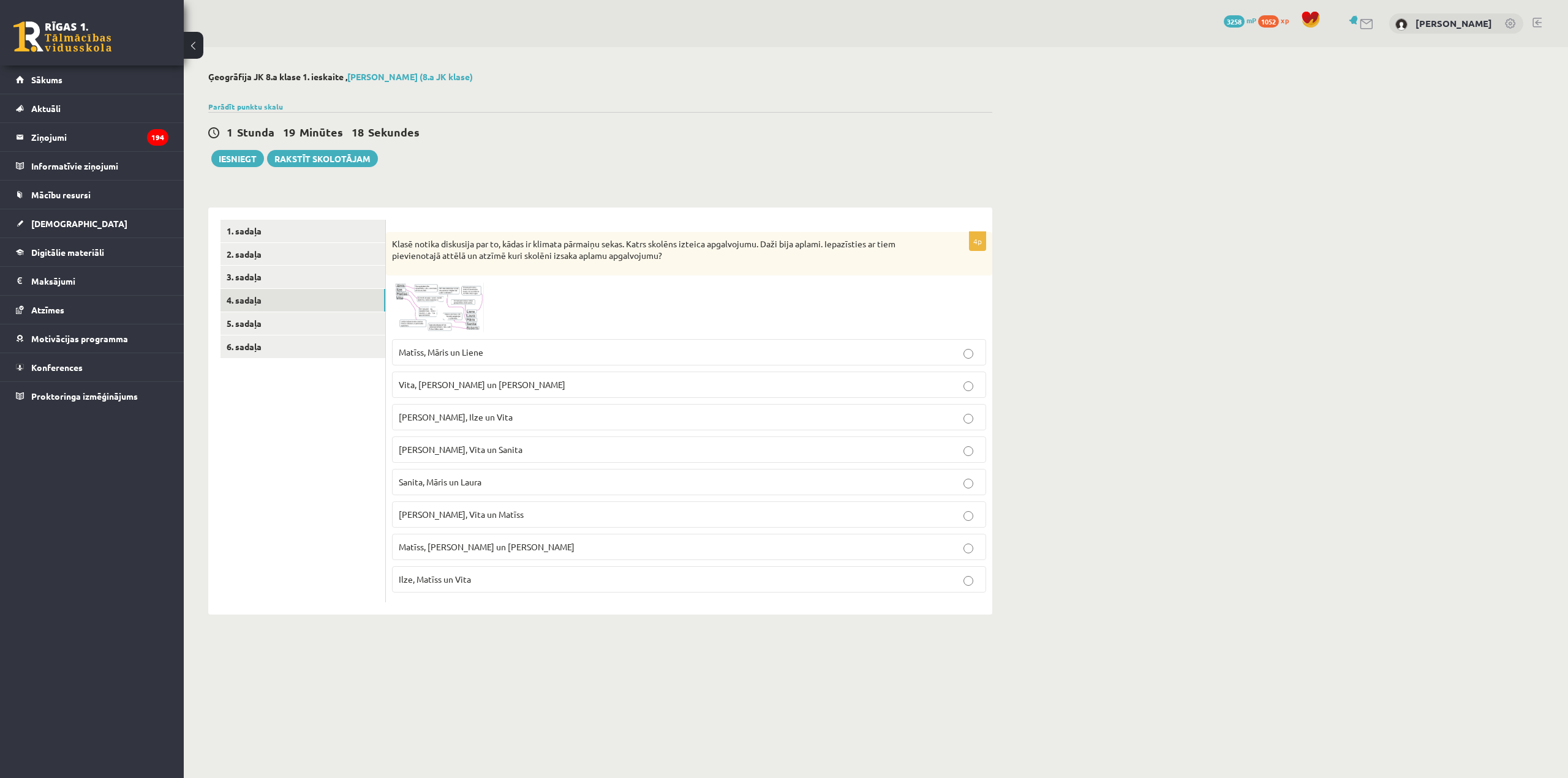
click at [485, 352] on p "Matīss, Māris un Liene" at bounding box center [689, 352] width 581 height 13
click at [362, 317] on link "5. sadaļa" at bounding box center [303, 324] width 165 height 23
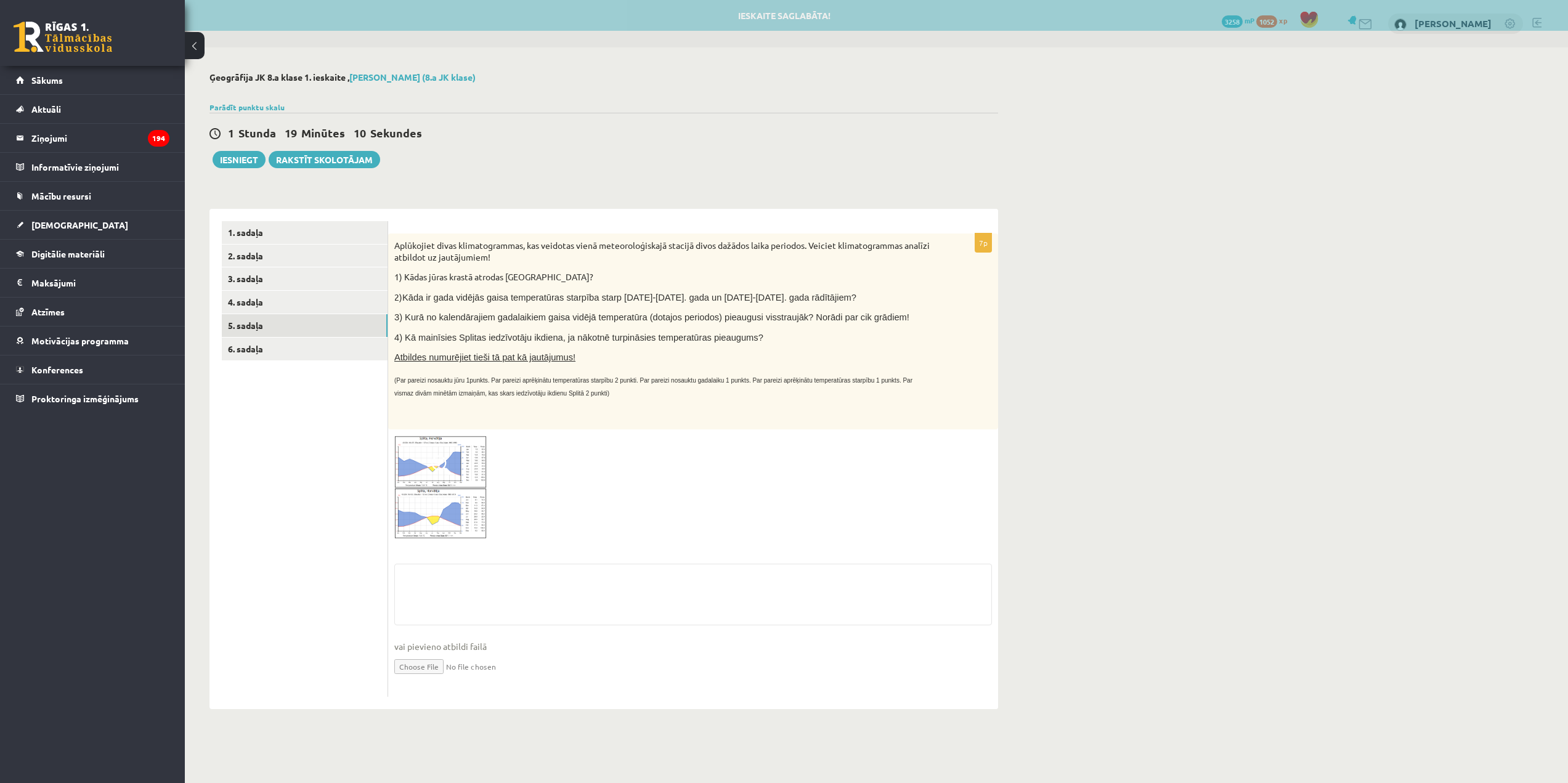
click at [458, 462] on img at bounding box center [441, 488] width 92 height 104
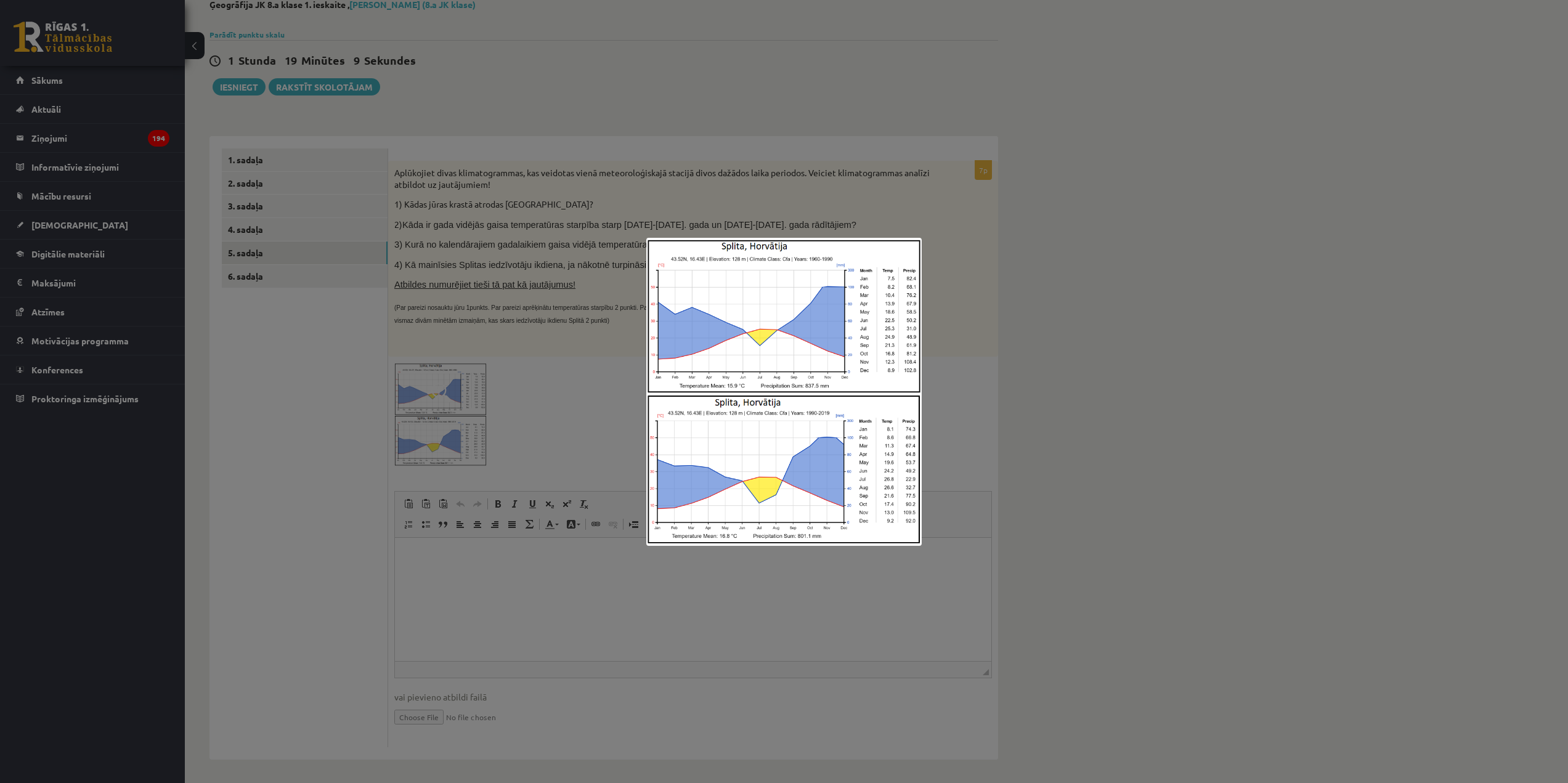
scroll to position [75, 0]
click at [348, 416] on div at bounding box center [784, 391] width 1568 height 783
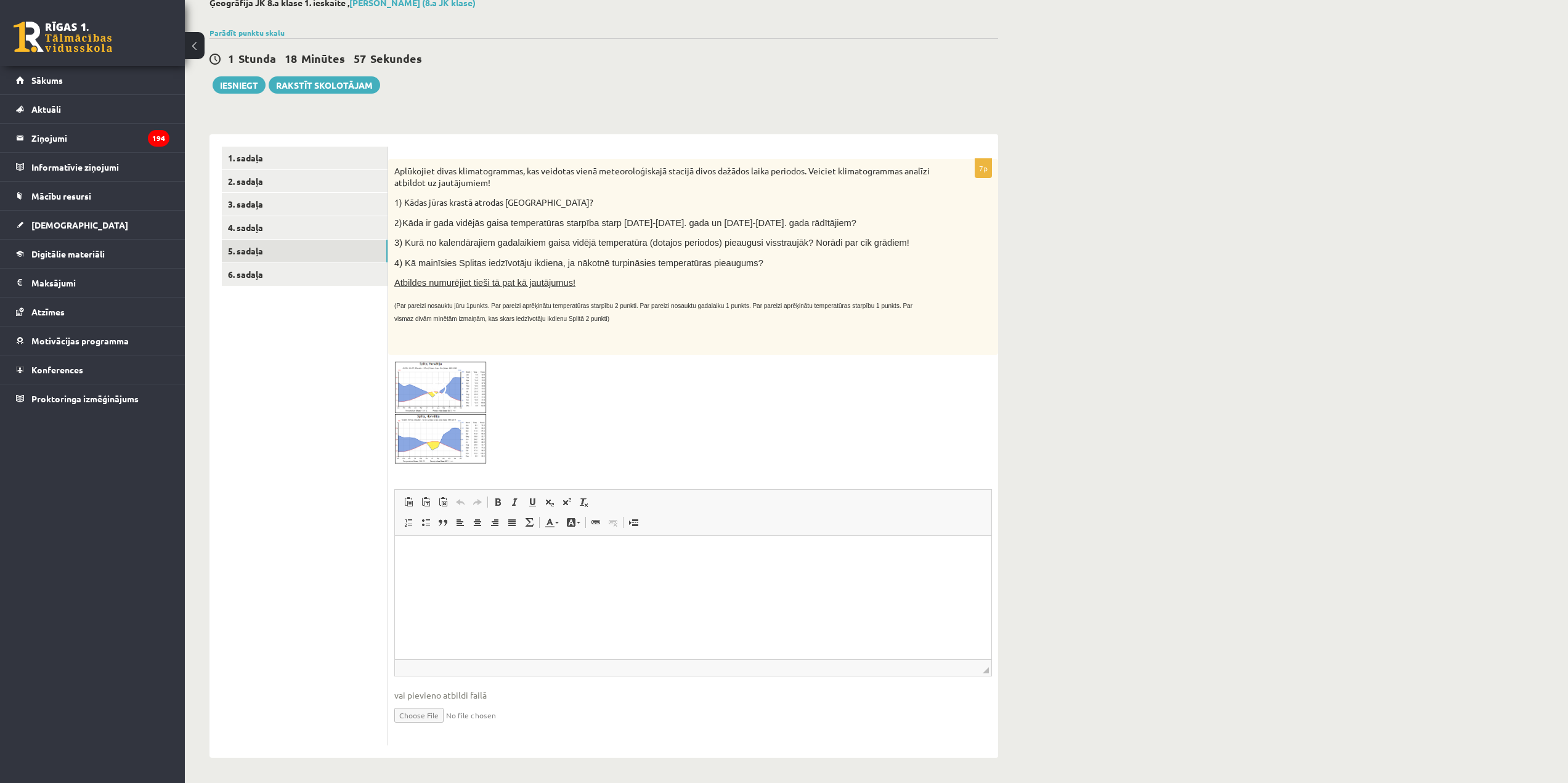
drag, startPoint x: 446, startPoint y: 429, endPoint x: 494, endPoint y: 424, distance: 48.3
click at [446, 429] on img at bounding box center [441, 413] width 92 height 104
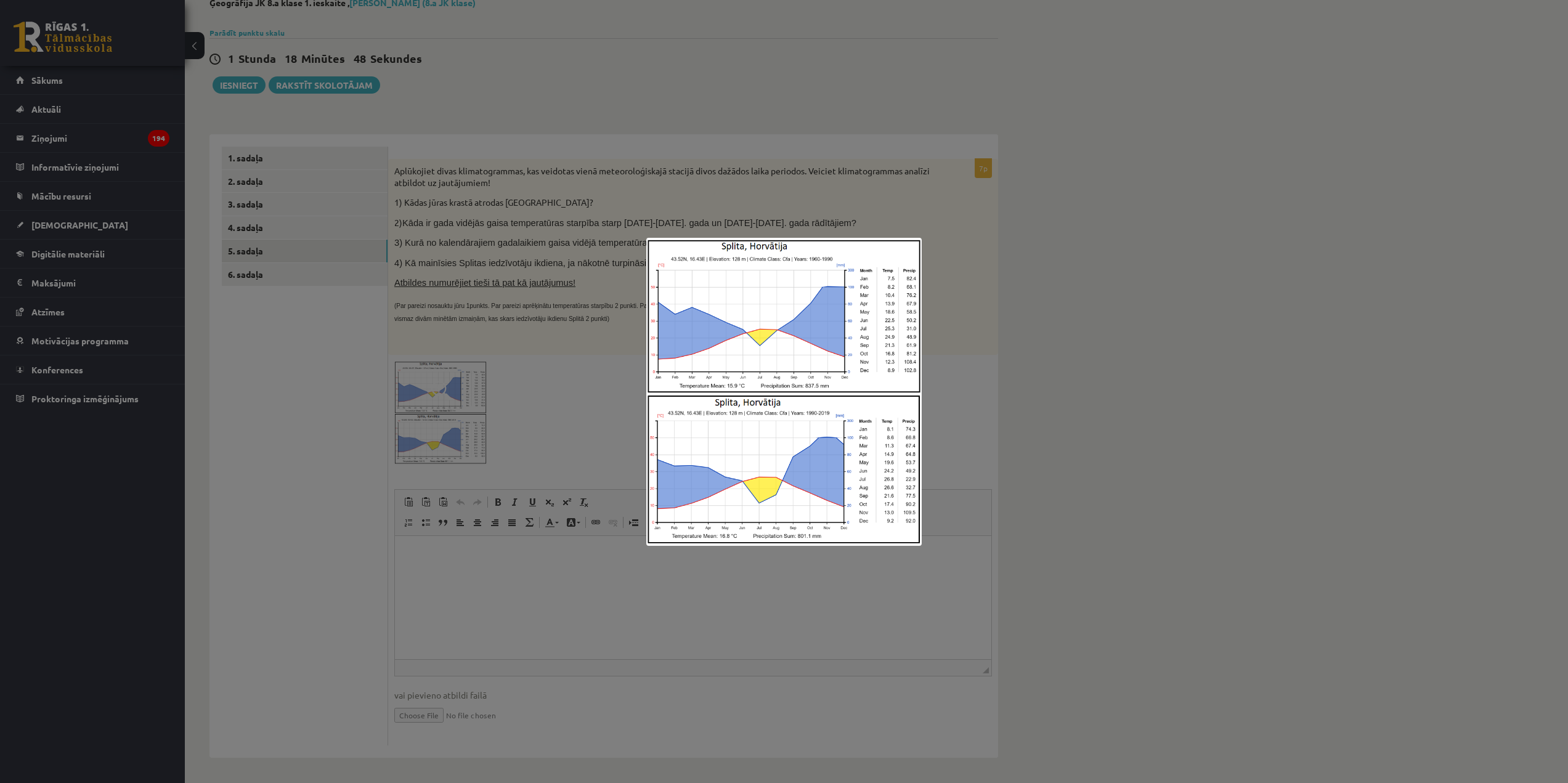
click at [590, 553] on div at bounding box center [784, 391] width 1568 height 783
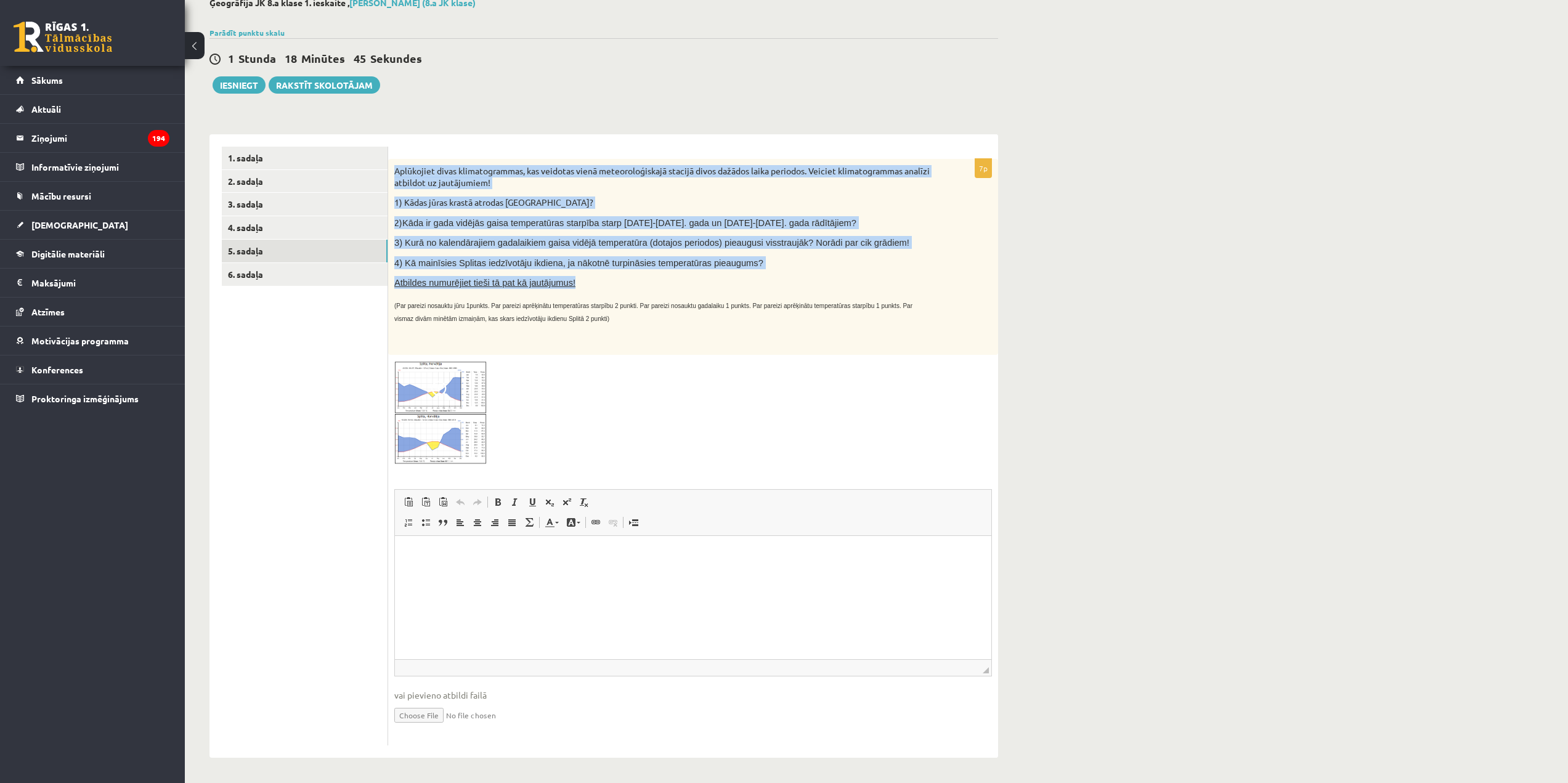
drag, startPoint x: 393, startPoint y: 171, endPoint x: 745, endPoint y: 276, distance: 367.3
click at [745, 276] on div "Aplūkojiet divas klimatogrammas, kas veidotas vienā meteoroloģiskajā stacijā di…" at bounding box center [693, 257] width 610 height 196
copy div "Aplūkojiet divas klimatogrammas, kas veidotas vienā meteoroloģiskajā stacijā di…"
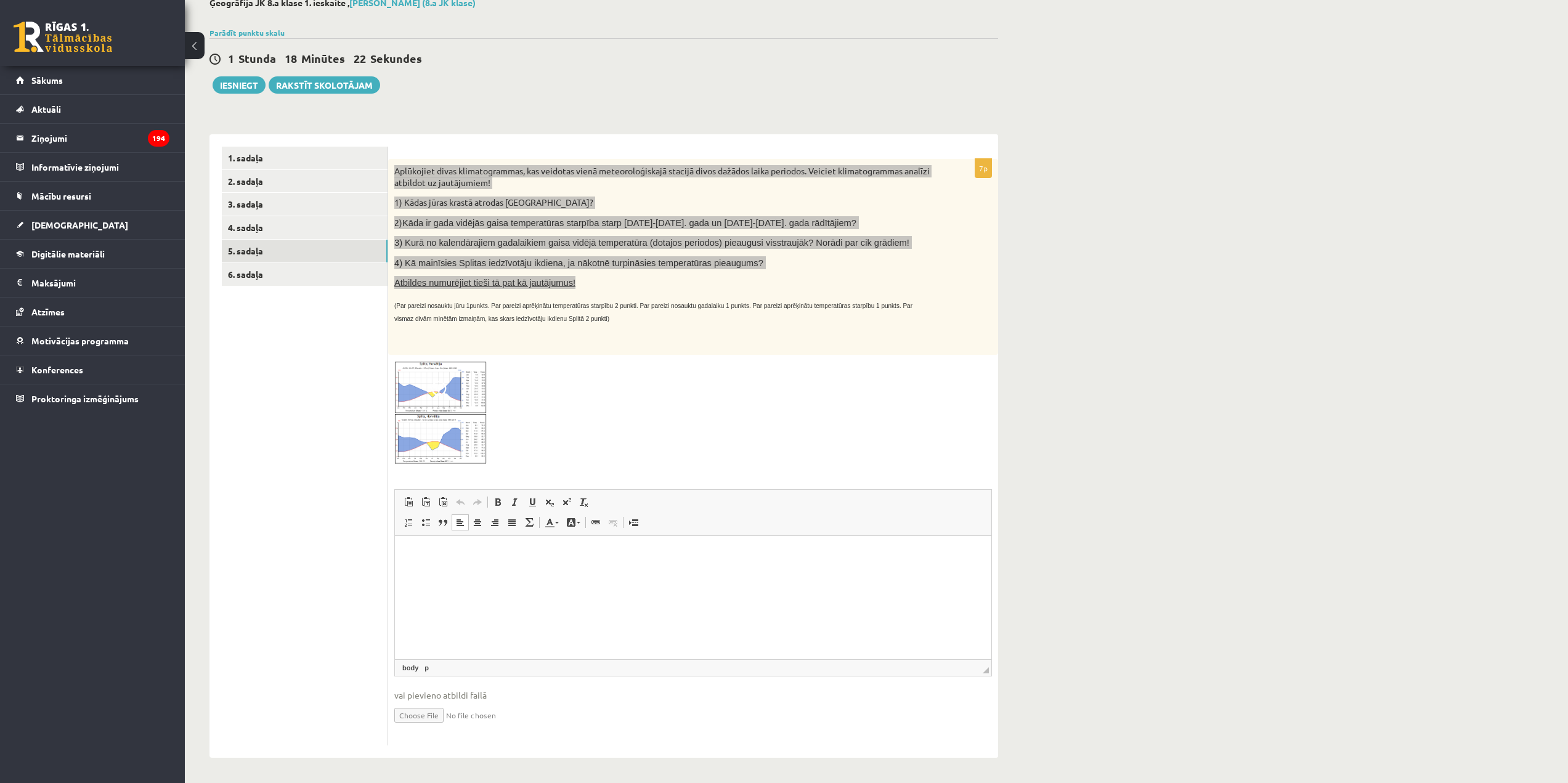
click at [490, 573] on html at bounding box center [693, 554] width 596 height 37
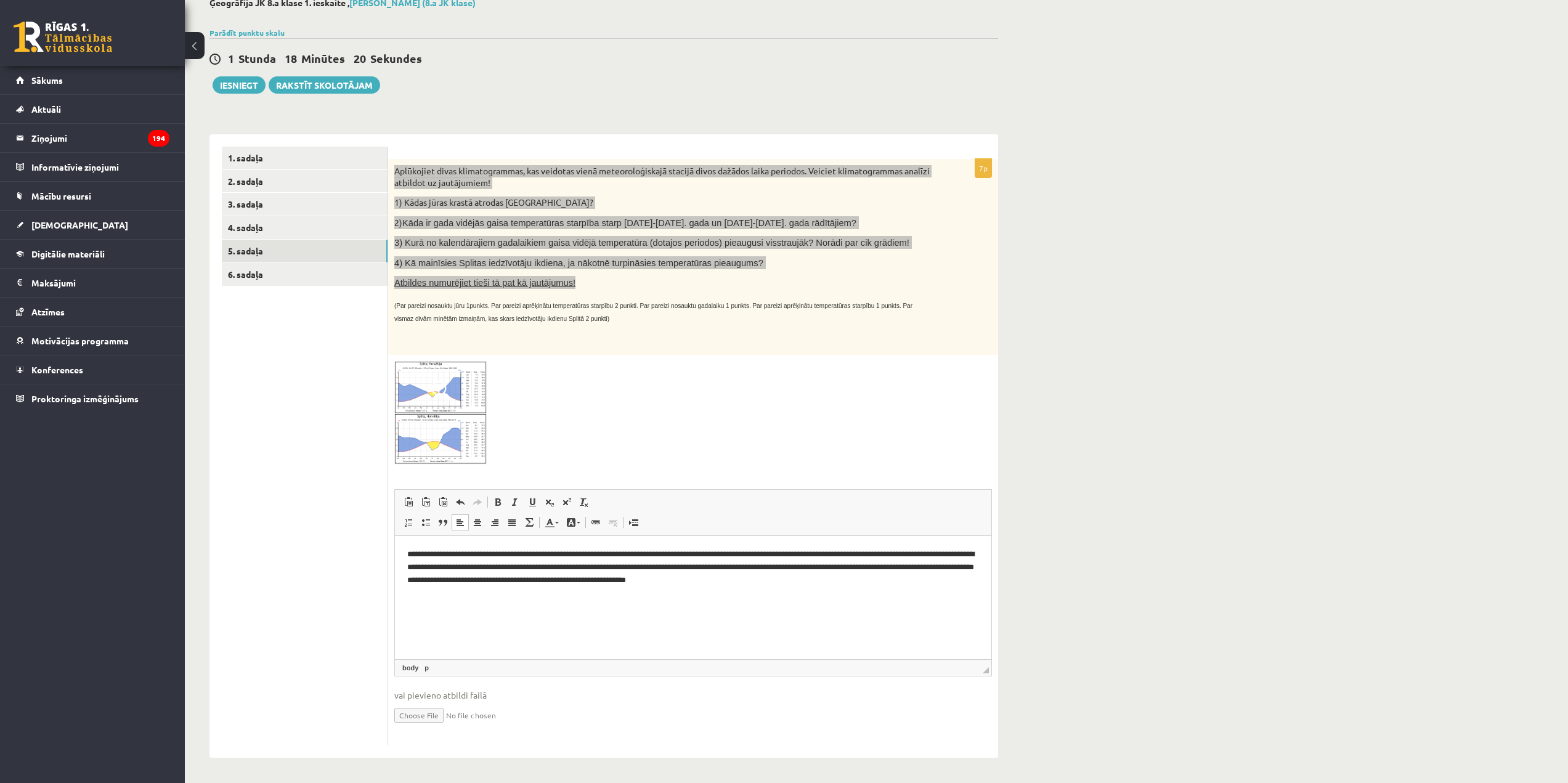
click at [539, 548] on p "**********" at bounding box center [693, 567] width 572 height 38
click at [542, 549] on p "**********" at bounding box center [693, 567] width 572 height 38
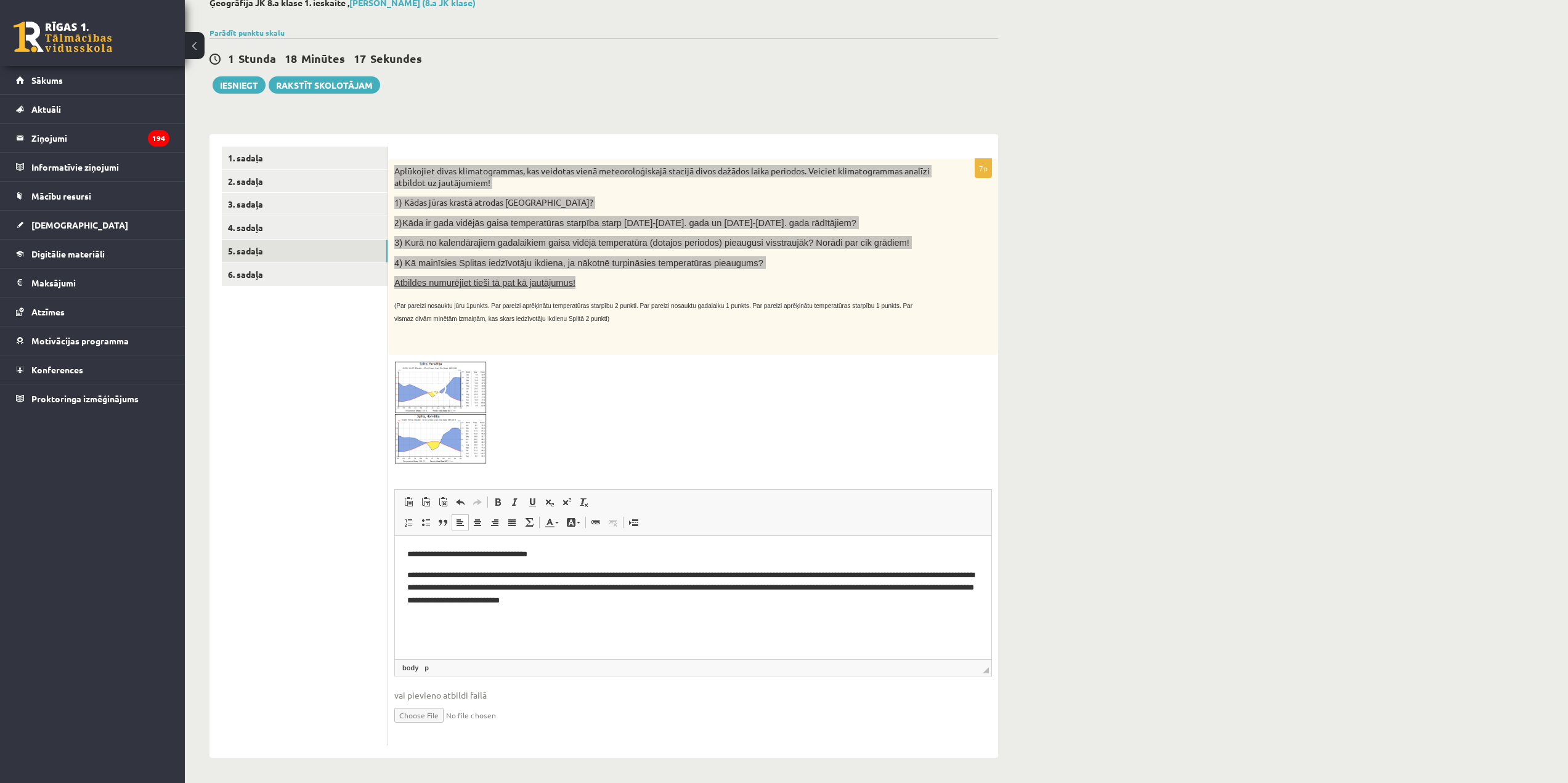
click at [719, 573] on p "**********" at bounding box center [693, 588] width 572 height 38
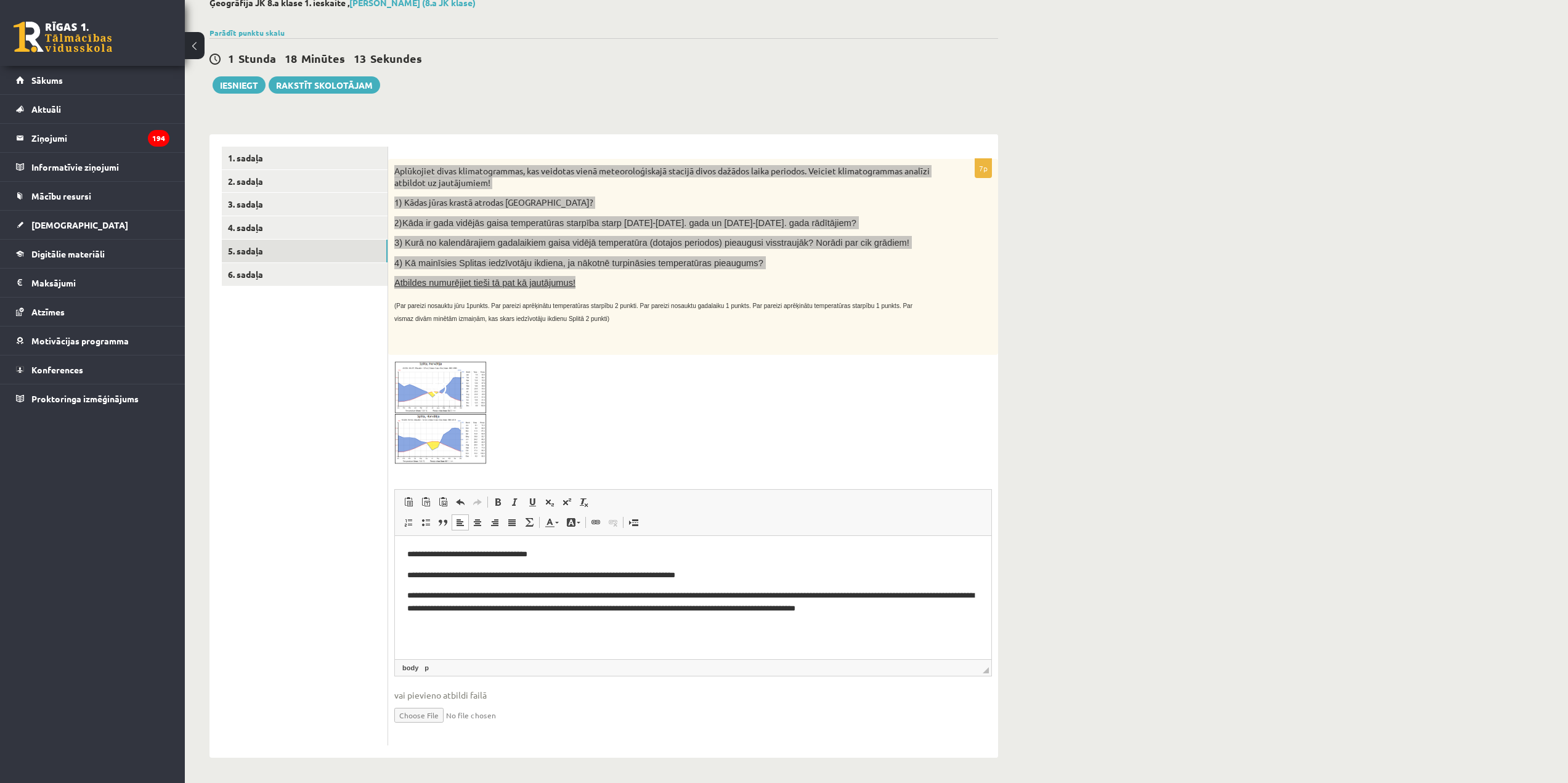
click at [763, 591] on p "**********" at bounding box center [693, 602] width 572 height 26
click at [765, 591] on p "**********" at bounding box center [693, 602] width 572 height 26
click at [761, 592] on p "**********" at bounding box center [693, 602] width 572 height 26
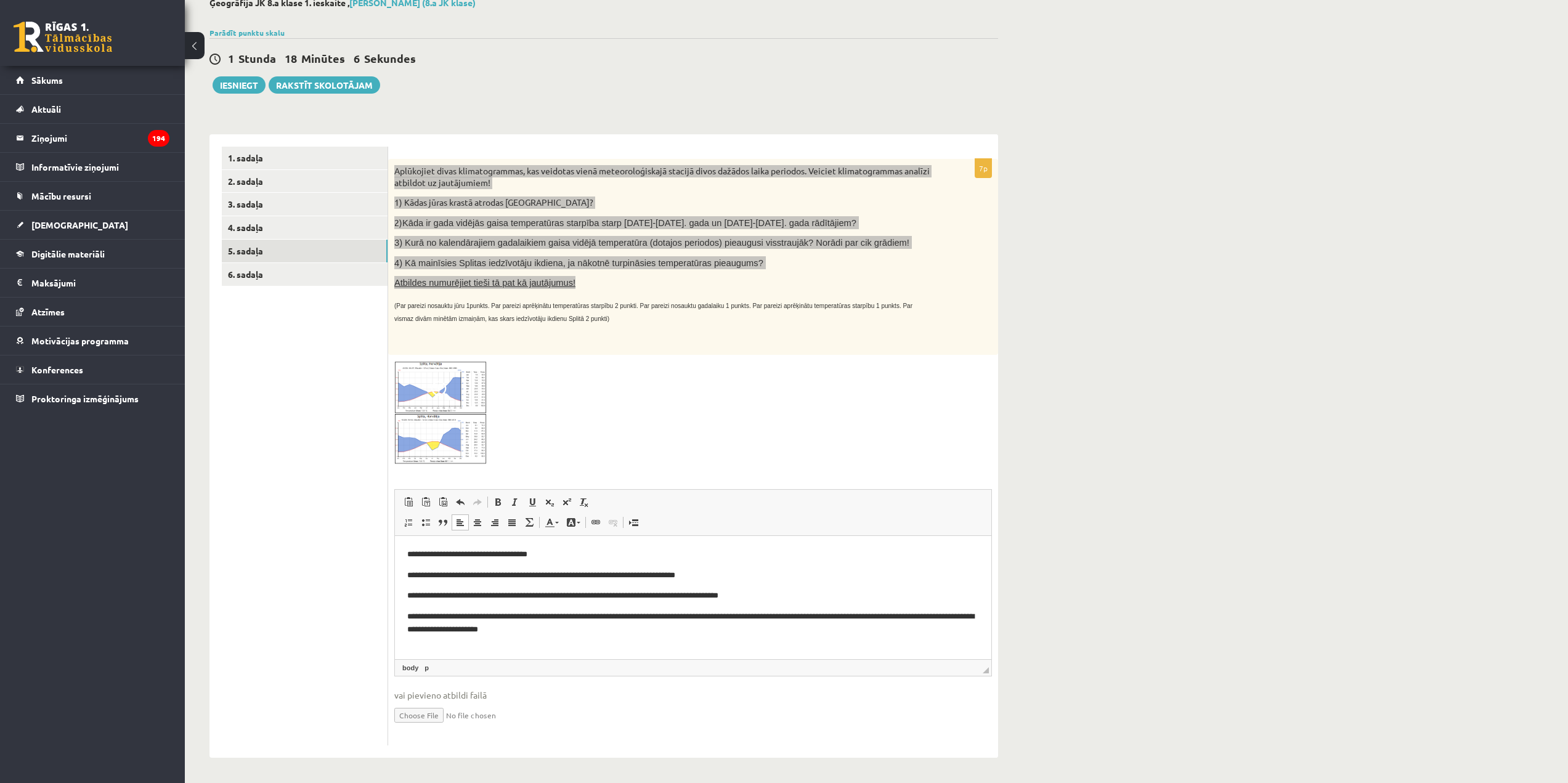
click at [569, 596] on p "**********" at bounding box center [693, 596] width 572 height 13
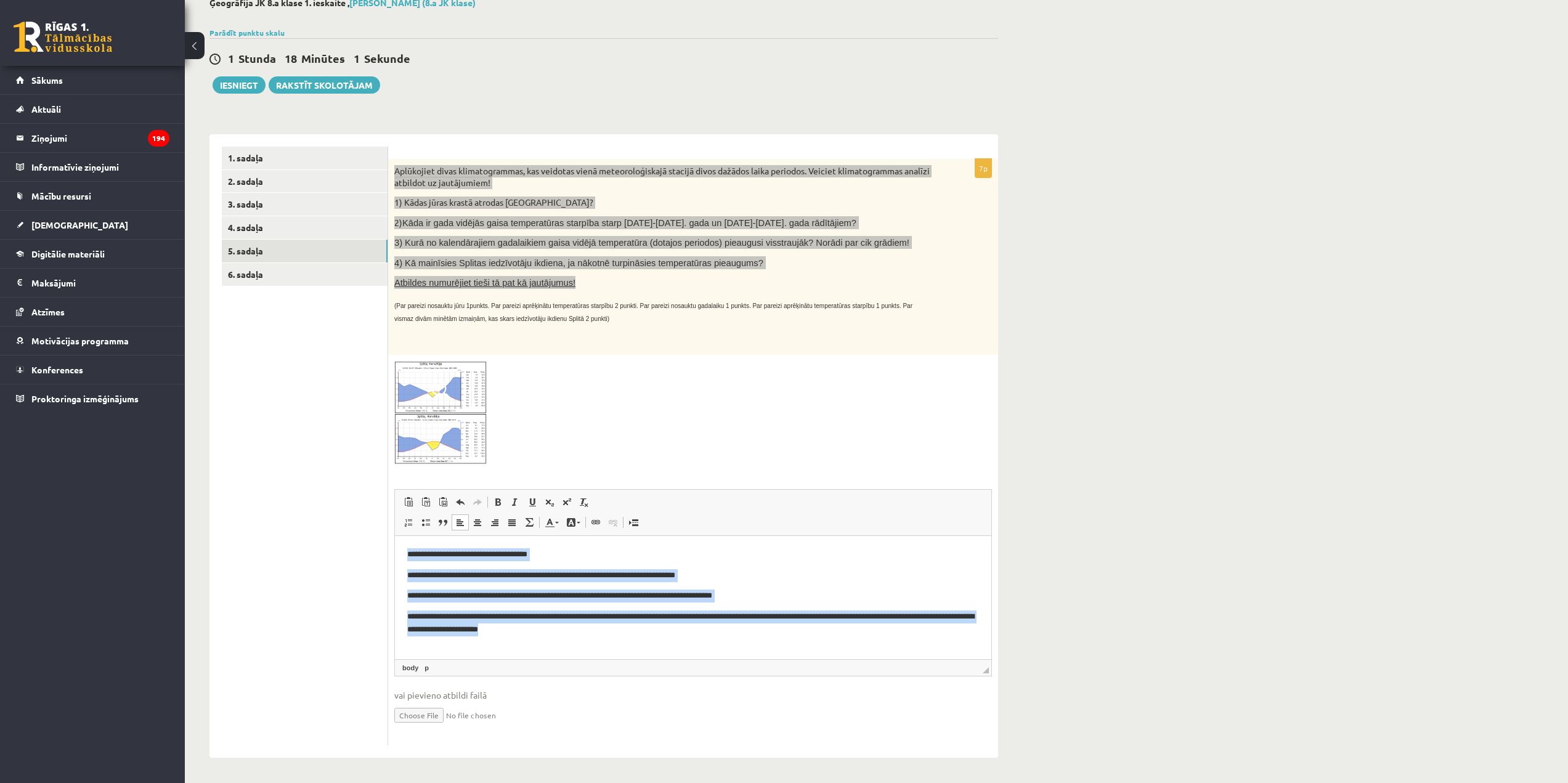
drag, startPoint x: 637, startPoint y: 637, endPoint x: 400, endPoint y: 540, distance: 256.1
click at [400, 540] on html "**********" at bounding box center [693, 591] width 596 height 113
copy body "**********"
click at [599, 634] on p "**********" at bounding box center [693, 623] width 572 height 26
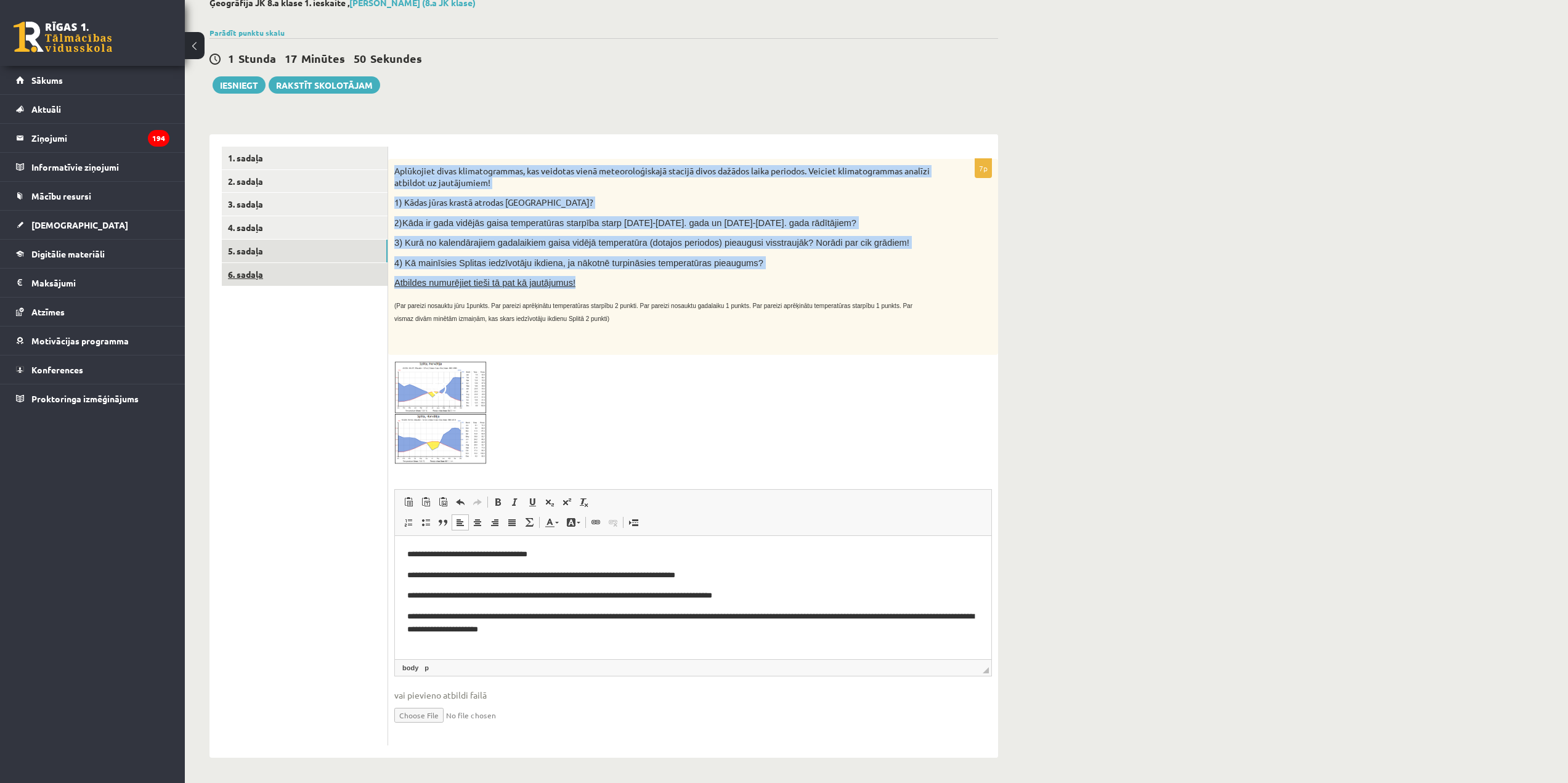
click at [310, 278] on link "6. sadaļa" at bounding box center [305, 274] width 166 height 23
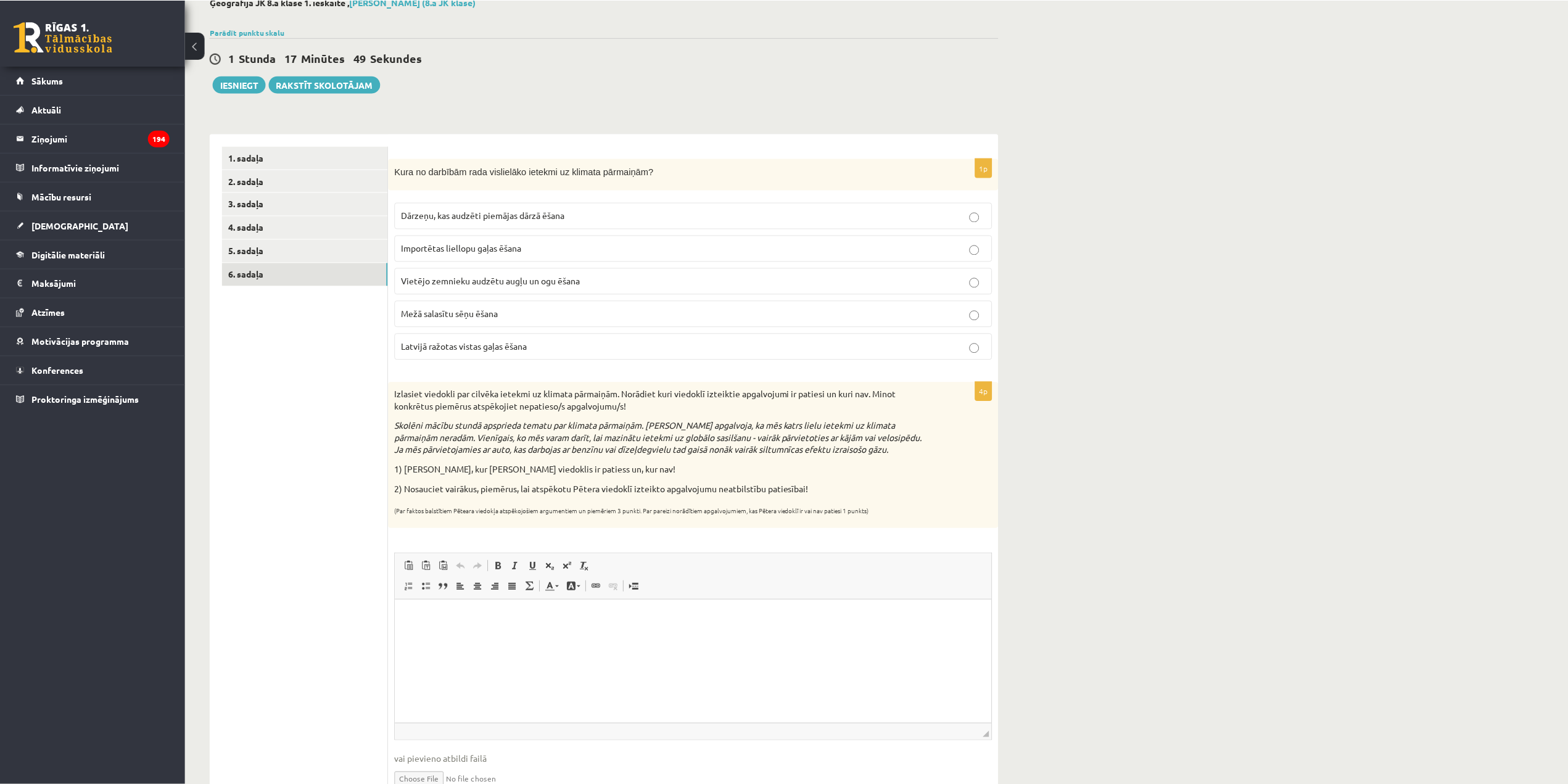
scroll to position [0, 0]
drag, startPoint x: 1139, startPoint y: 1, endPoint x: 1395, endPoint y: 9, distance: 256.1
click at [1327, 36] on div "Ģeogrāfija JK 8.a klase 1. ieskaite , Daniils Gajevskis (8.a JK klase) Parādīt …" at bounding box center [877, 410] width 1385 height 874
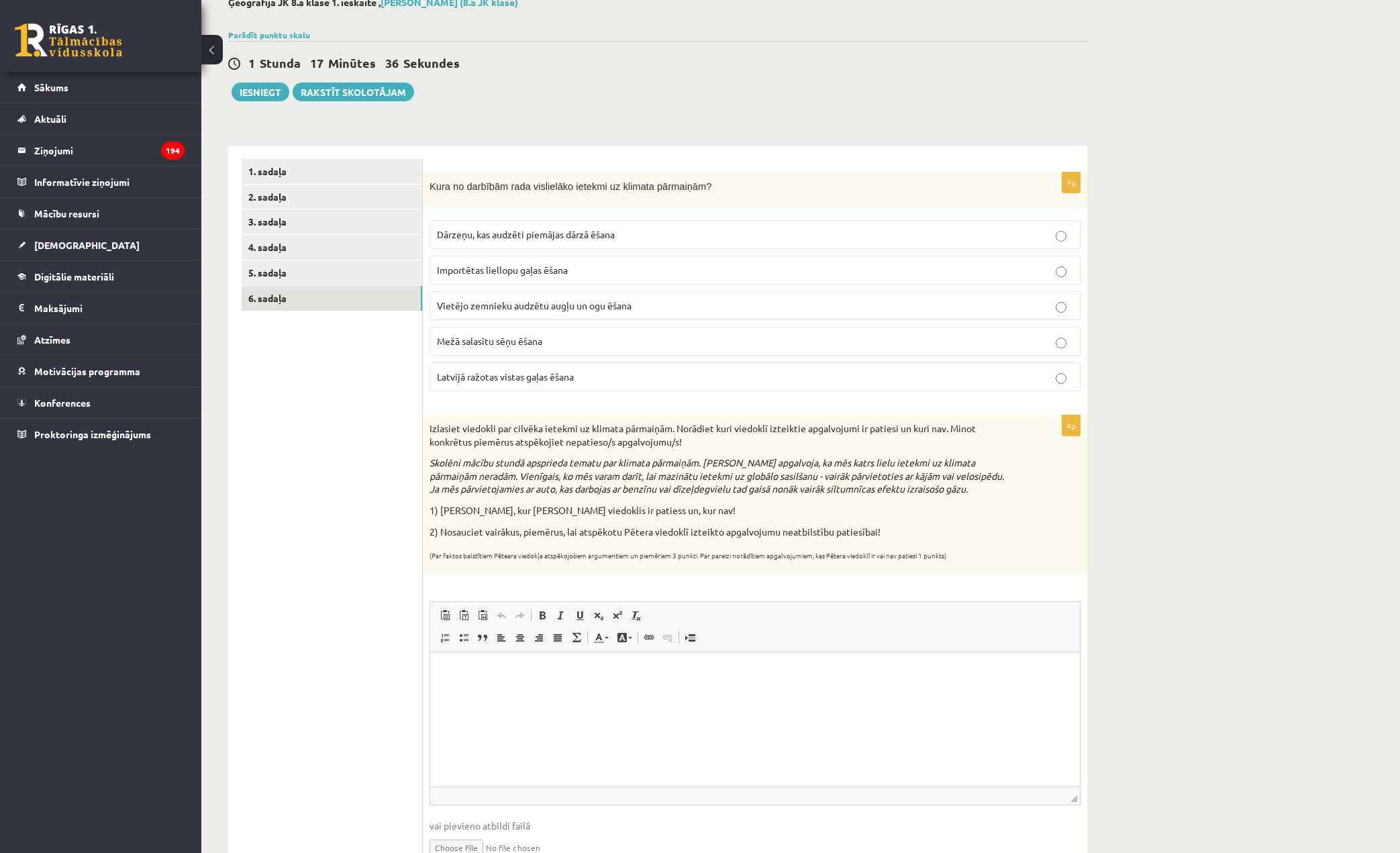
drag, startPoint x: 941, startPoint y: 226, endPoint x: 951, endPoint y: 239, distance: 16.4
click at [943, 227] on label "Dārzeņu, kas audzēti piemājas dārzā ēšana" at bounding box center [755, 235] width 651 height 29
click at [959, 275] on p "Importētas liellopu gaļas ēšana" at bounding box center [755, 270] width 636 height 14
click at [593, 267] on p "Importētas liellopu gaļas ēšana" at bounding box center [755, 270] width 636 height 14
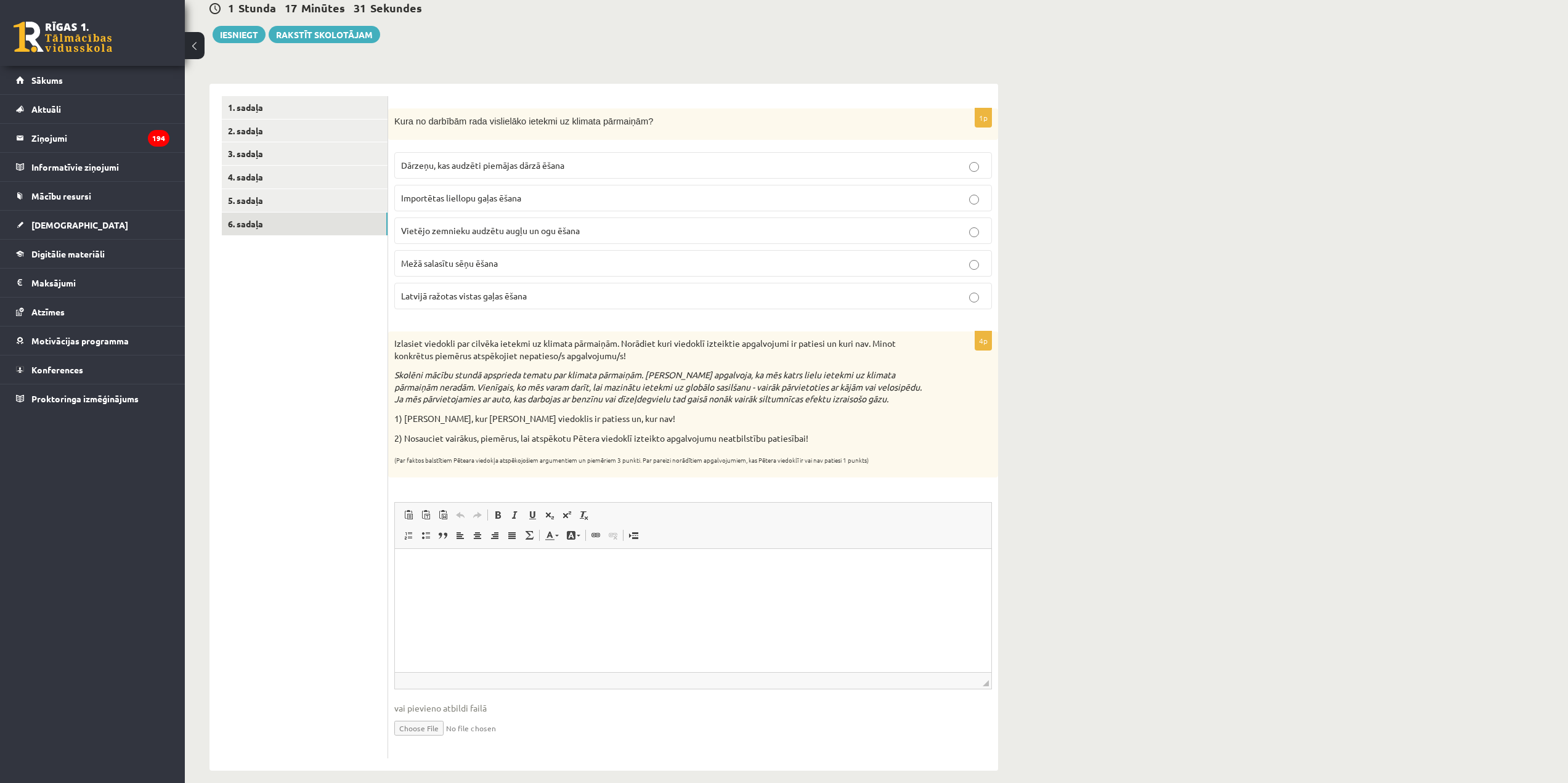
scroll to position [138, 0]
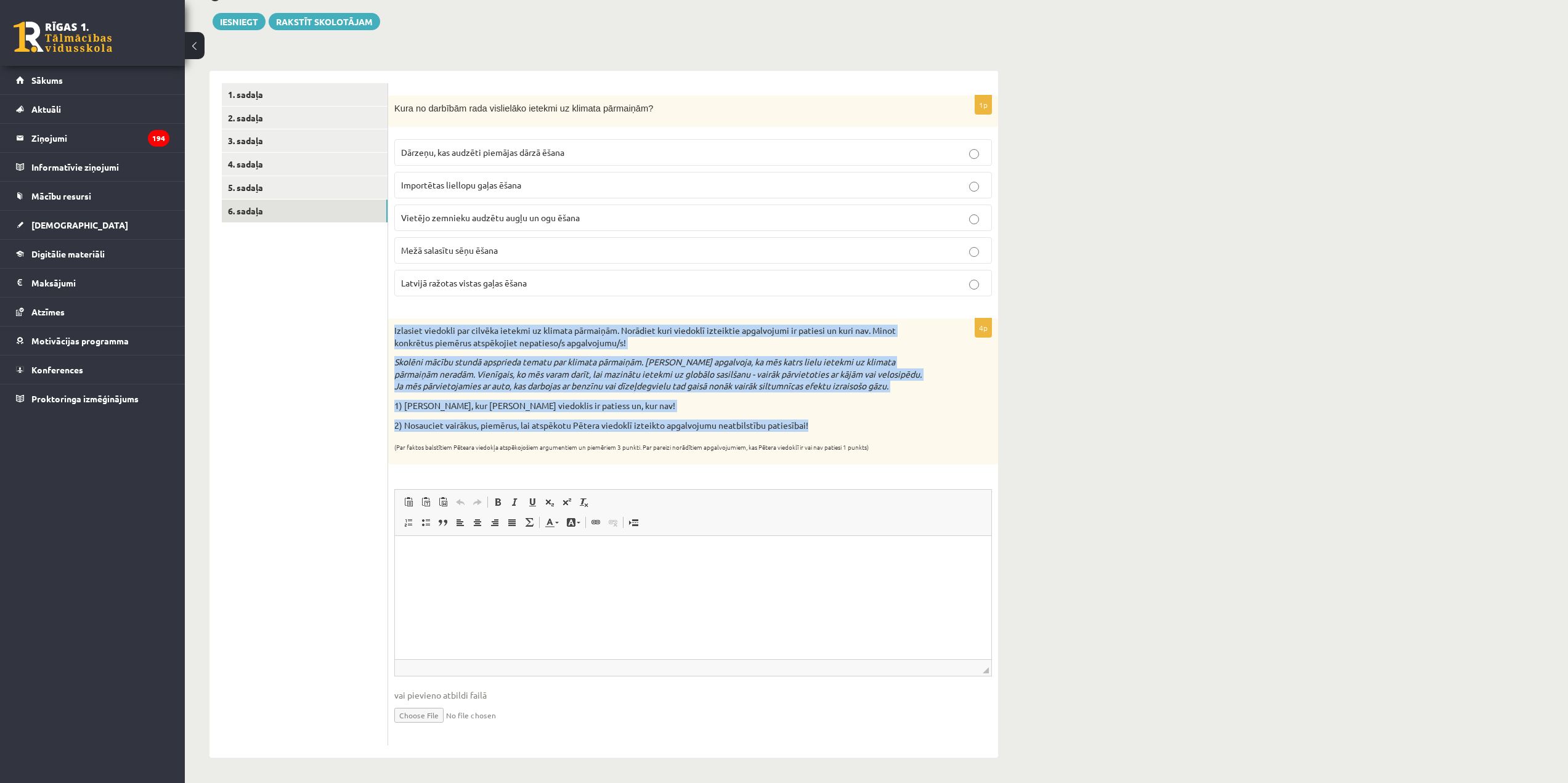
drag, startPoint x: 391, startPoint y: 326, endPoint x: 816, endPoint y: 420, distance: 435.3
click at [816, 420] on div "Izlasiet viedokli par cilvēka ietekmi uz klimata pārmaiņām. Norādiet kuri viedo…" at bounding box center [693, 391] width 610 height 146
copy div "Izlasiet viedokli par cilvēka ietekmi uz klimata pārmaiņām. Norādiet kuri viedo…"
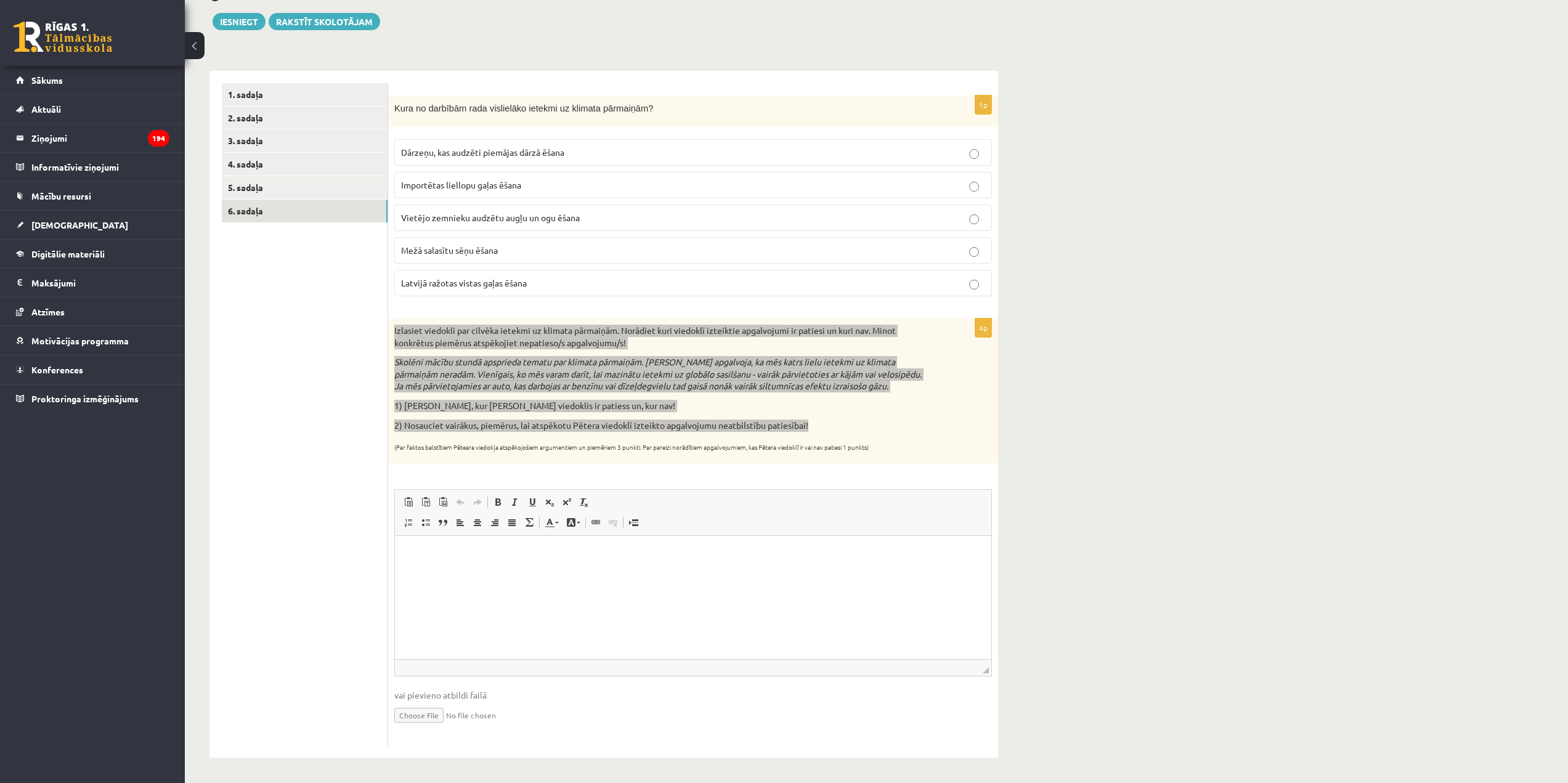
click at [537, 573] on html at bounding box center [693, 554] width 596 height 37
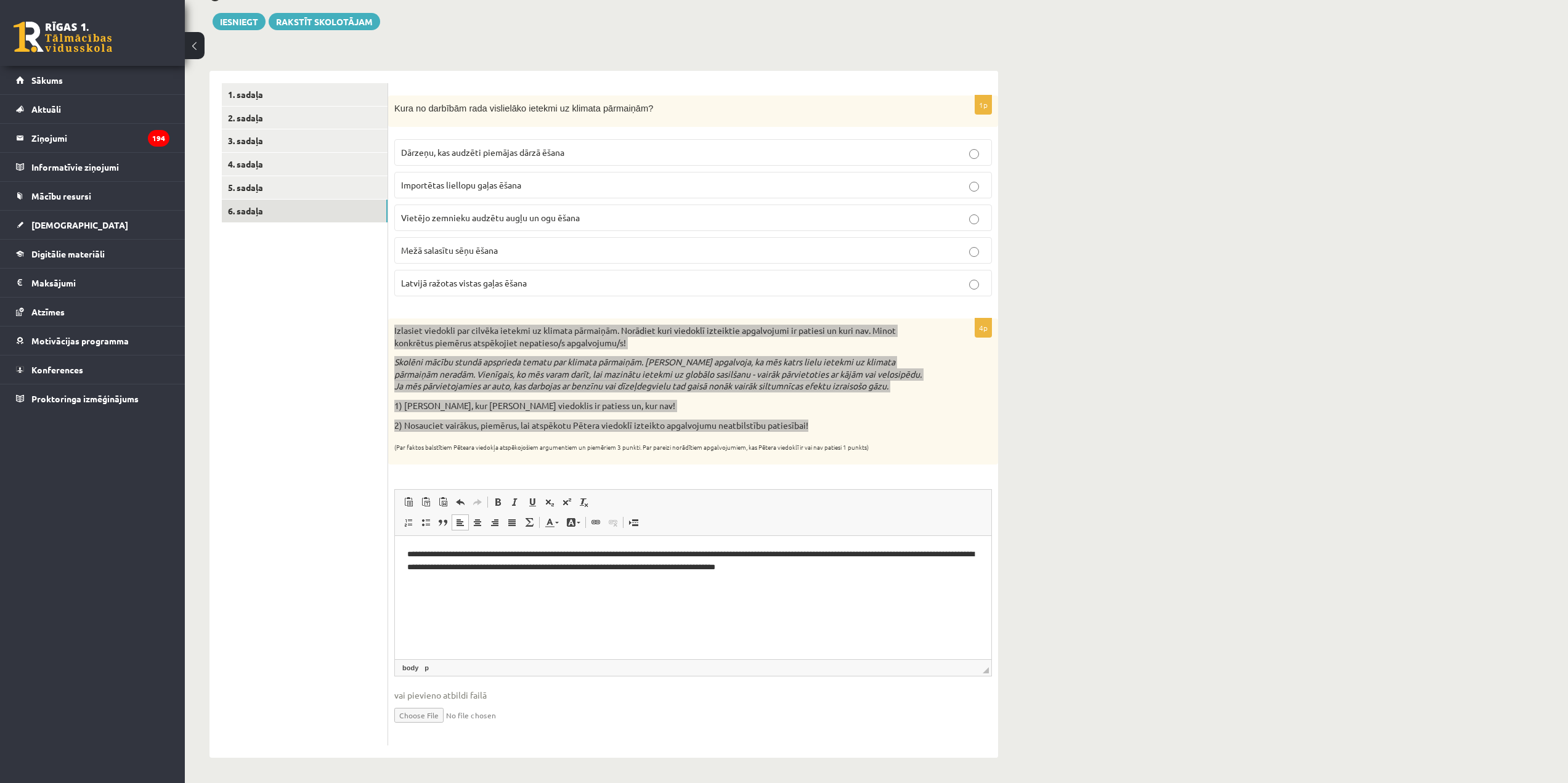
click at [696, 567] on p "**********" at bounding box center [693, 561] width 572 height 26
click at [698, 573] on p "**********" at bounding box center [693, 561] width 572 height 26
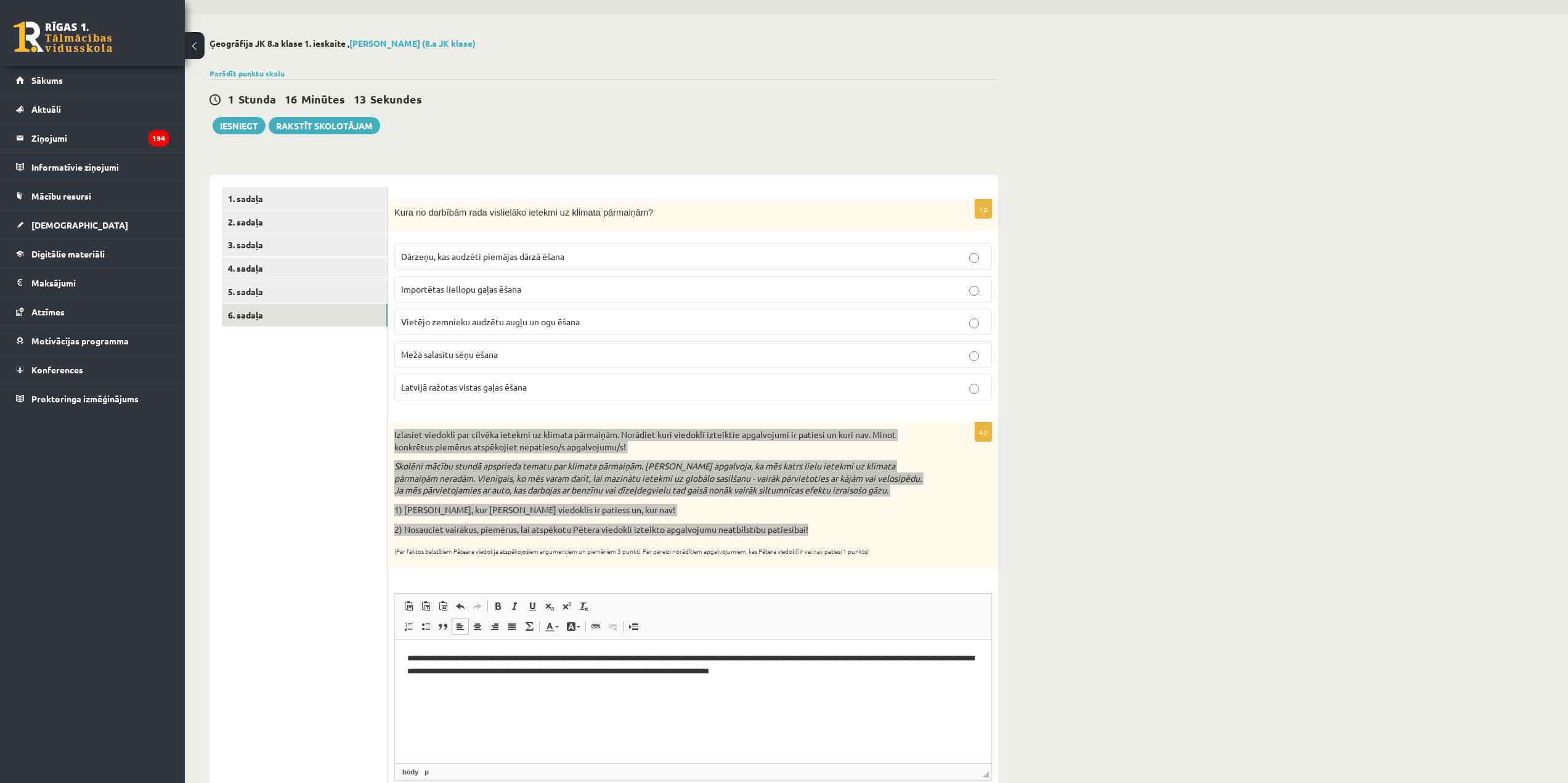
scroll to position [0, 0]
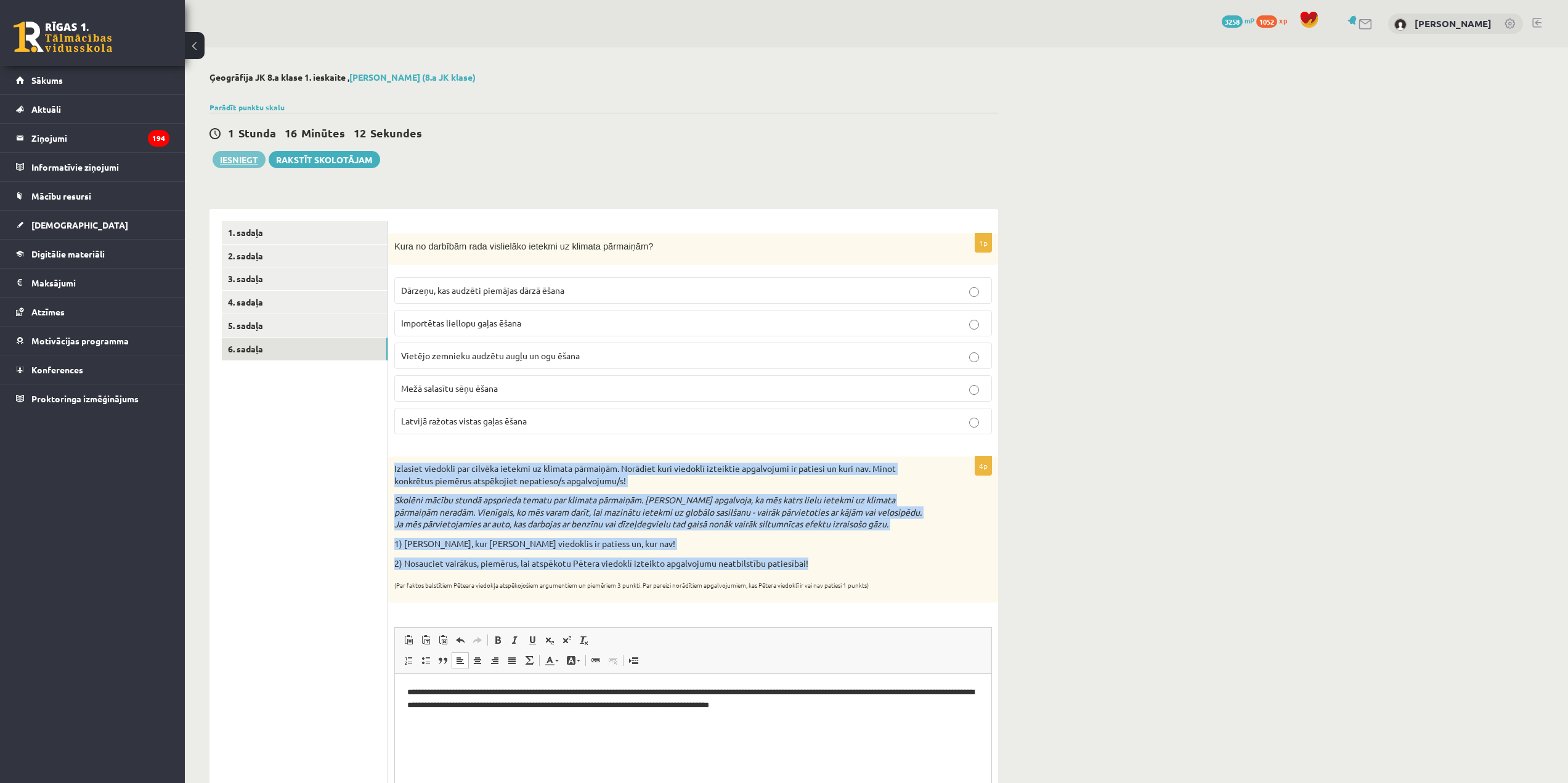
click at [227, 165] on button "Iesniegt" at bounding box center [239, 160] width 53 height 17
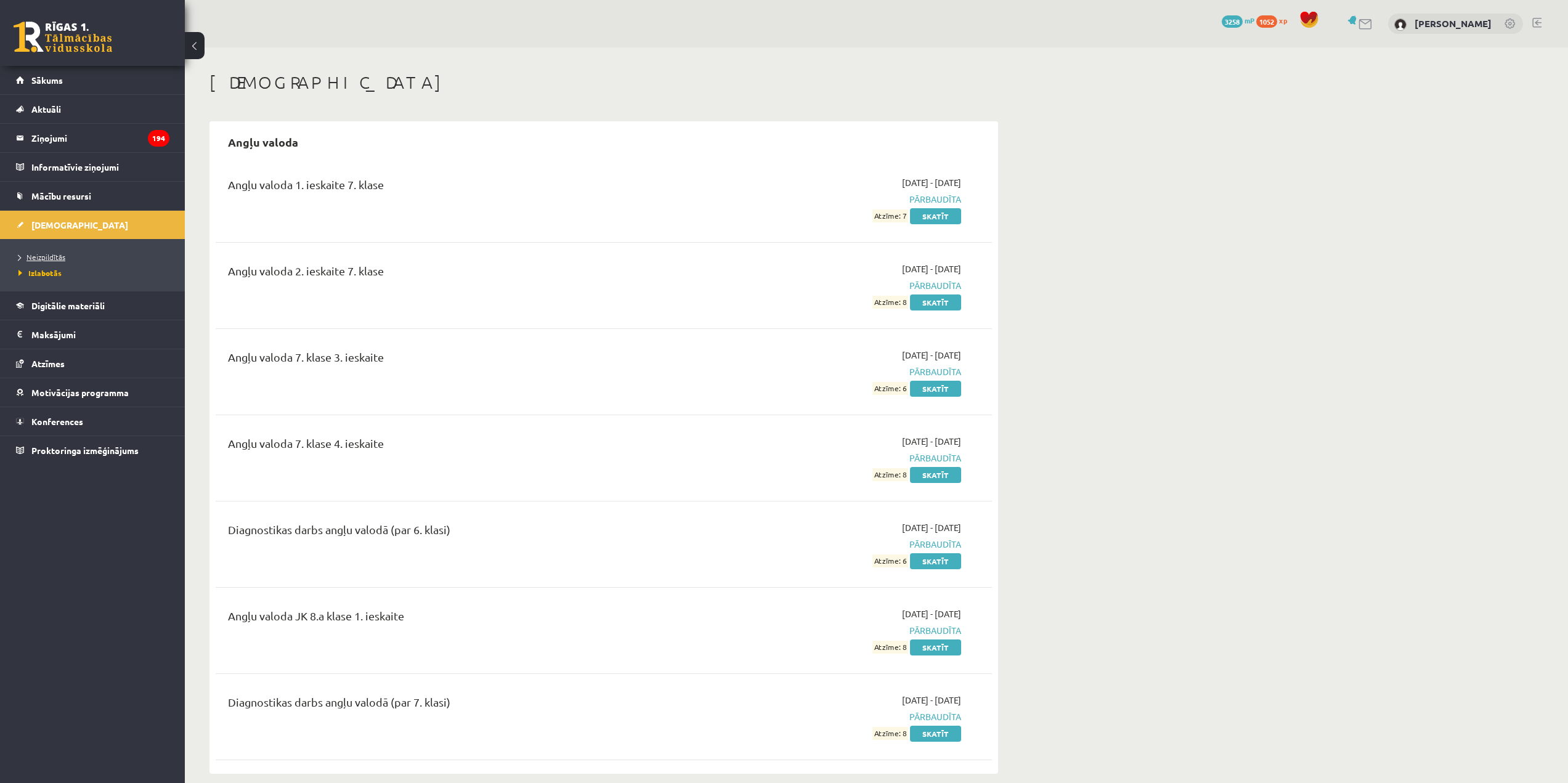
click at [74, 254] on link "Neizpildītās" at bounding box center [96, 256] width 154 height 11
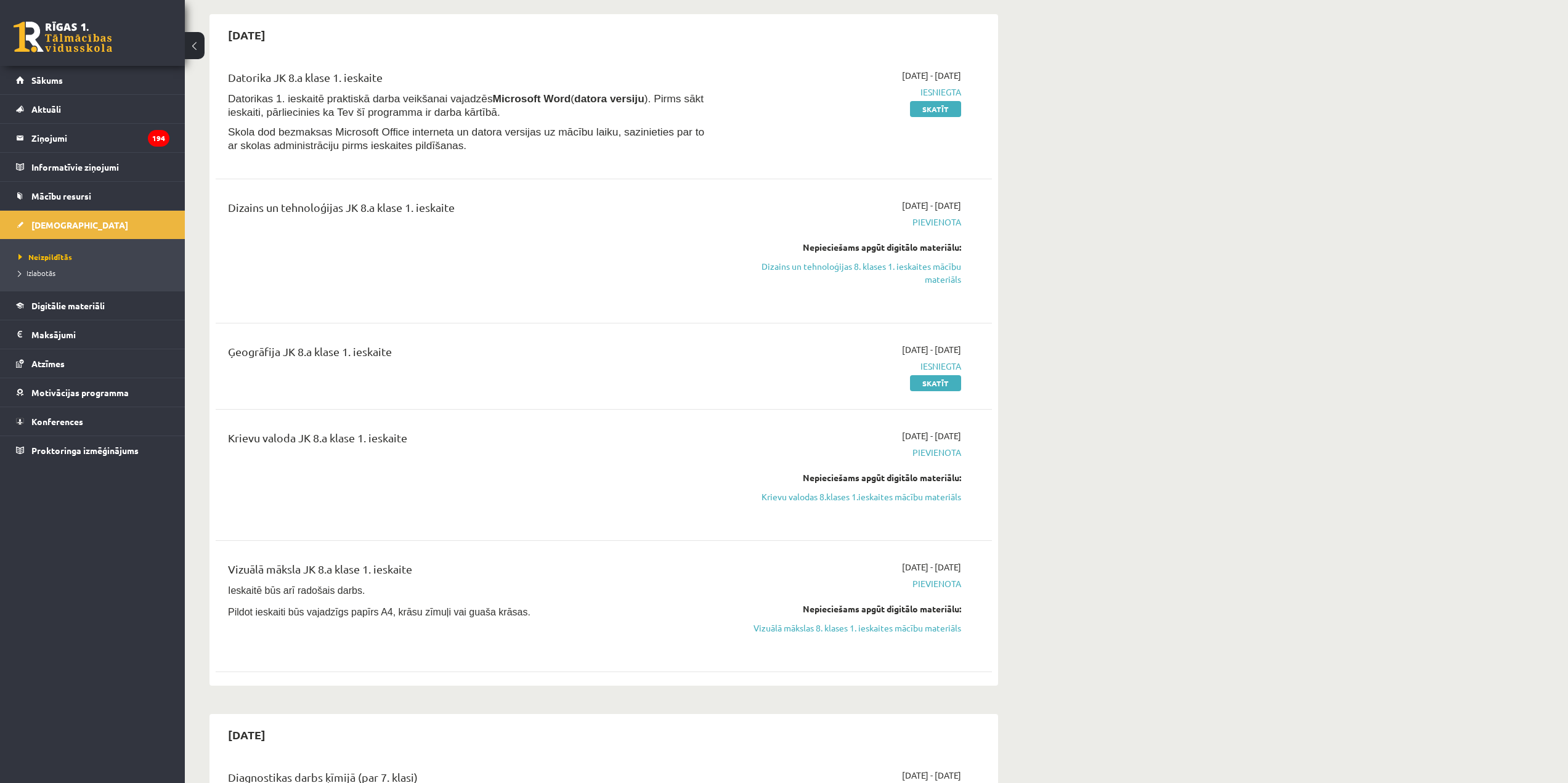
scroll to position [308, 0]
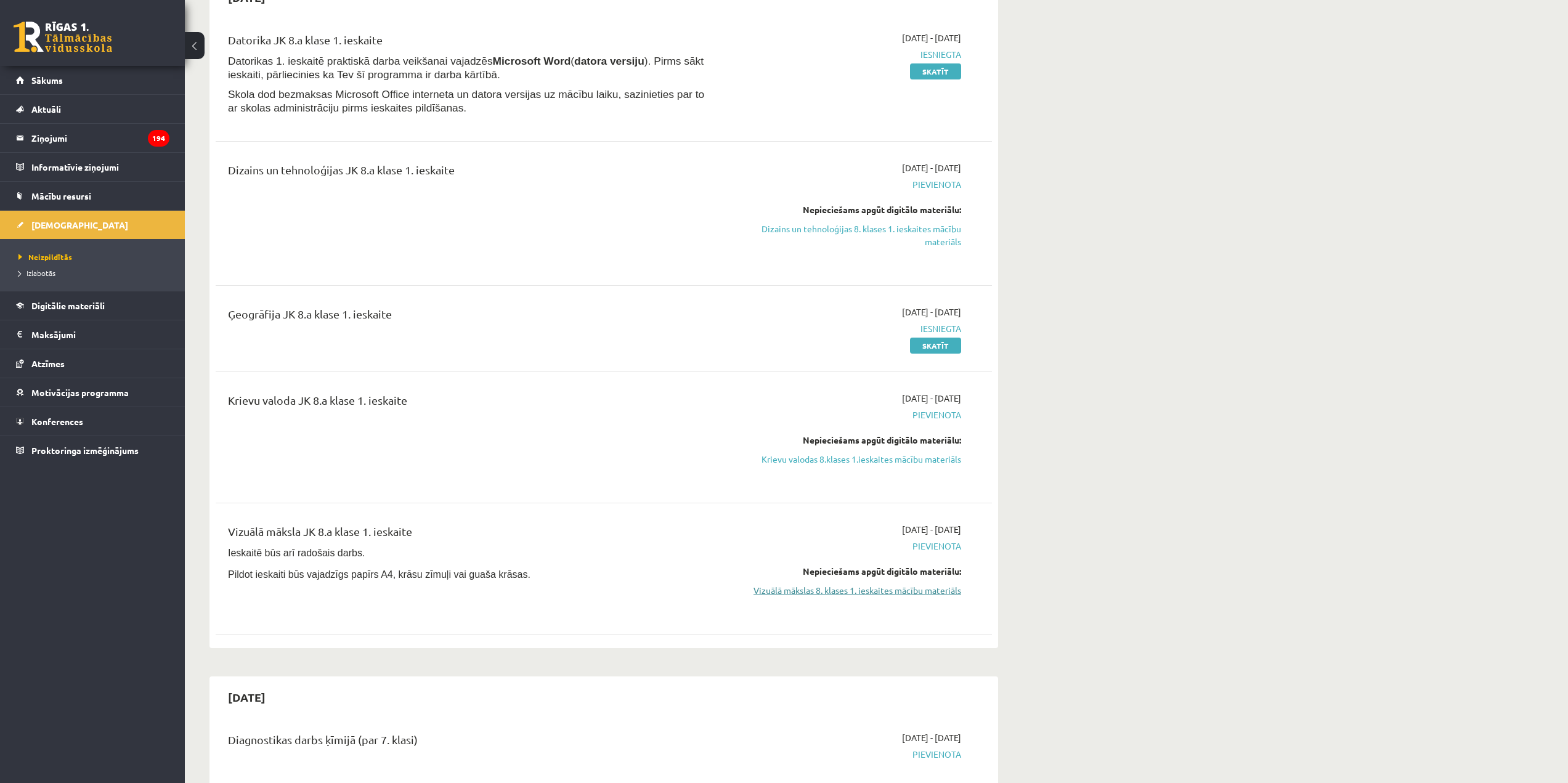
click at [922, 594] on link "Vizuālā mākslas 8. klases 1. ieskaites mācību materiāls" at bounding box center [845, 591] width 233 height 13
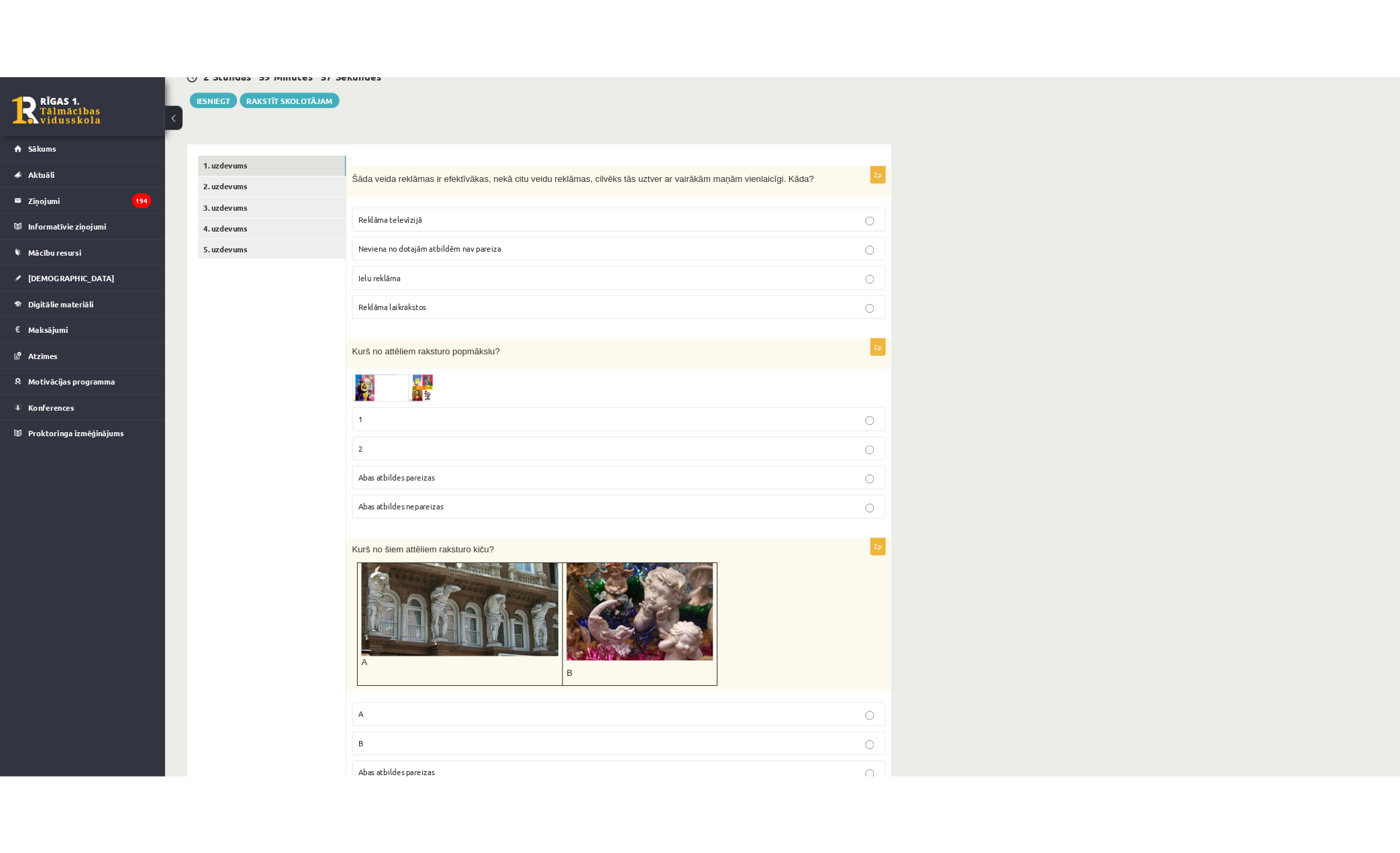
scroll to position [202, 0]
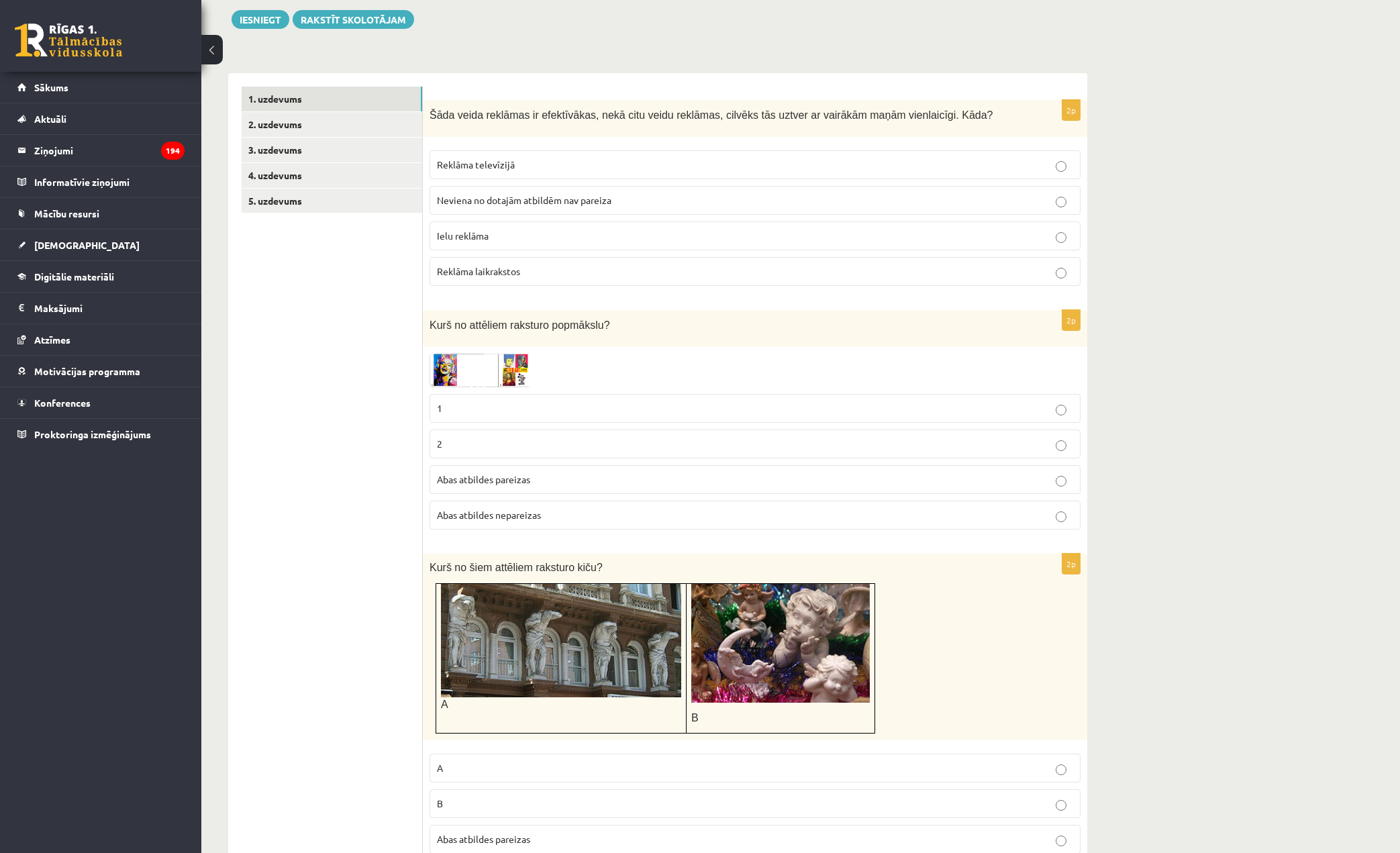
click at [579, 171] on p "Reklāma televīzijā" at bounding box center [755, 165] width 636 height 14
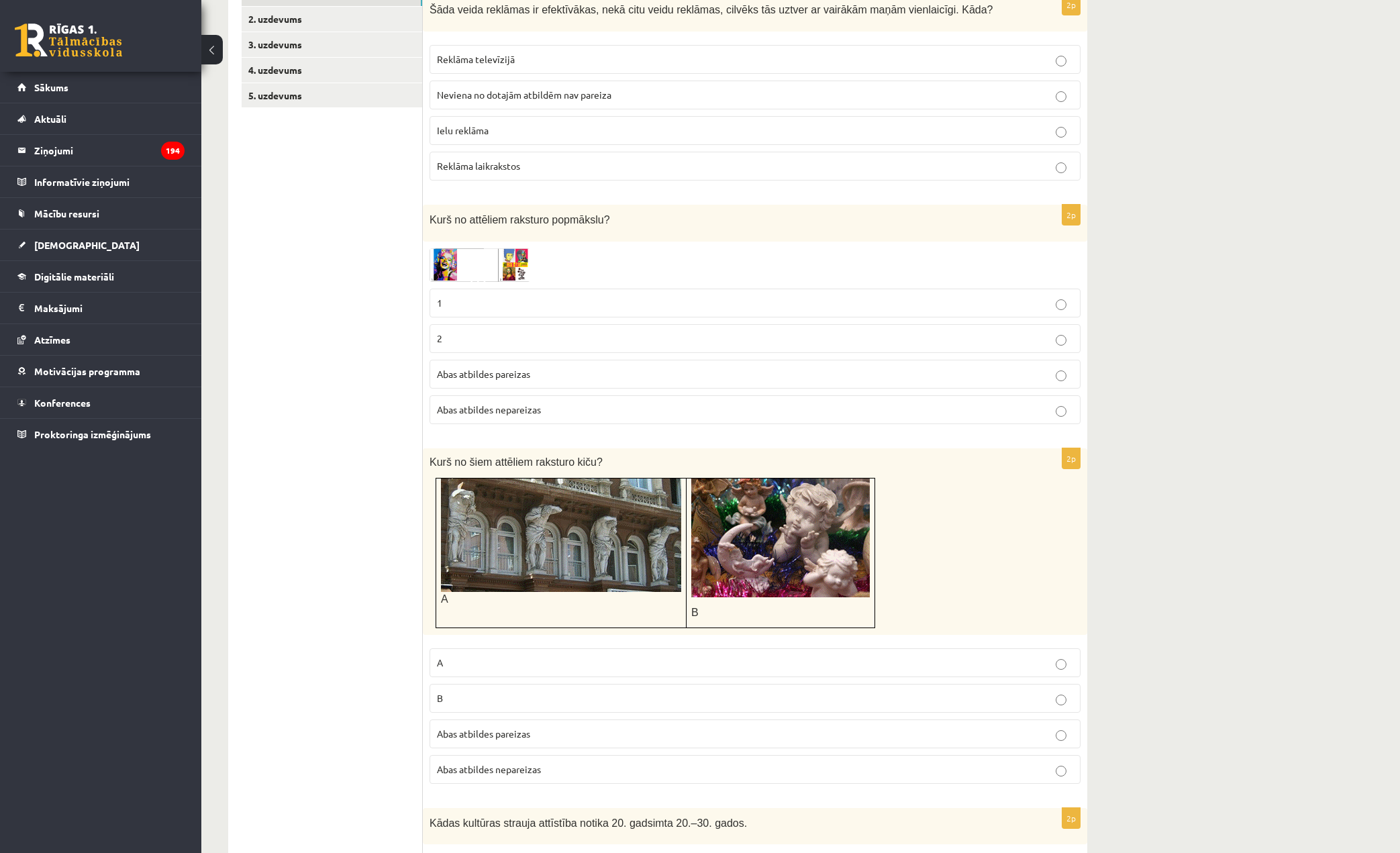
scroll to position [336, 0]
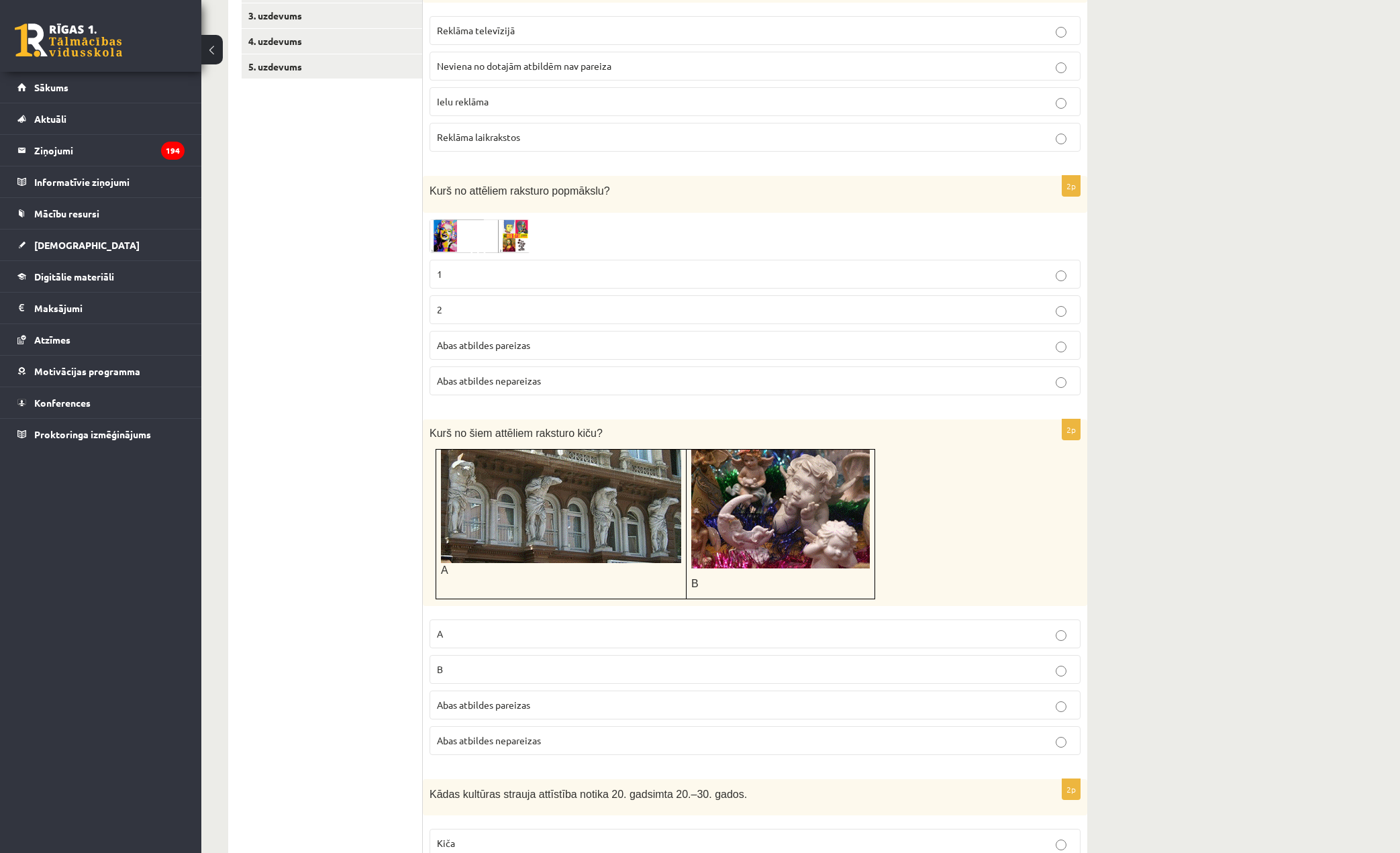
click at [501, 237] on img at bounding box center [480, 237] width 100 height 35
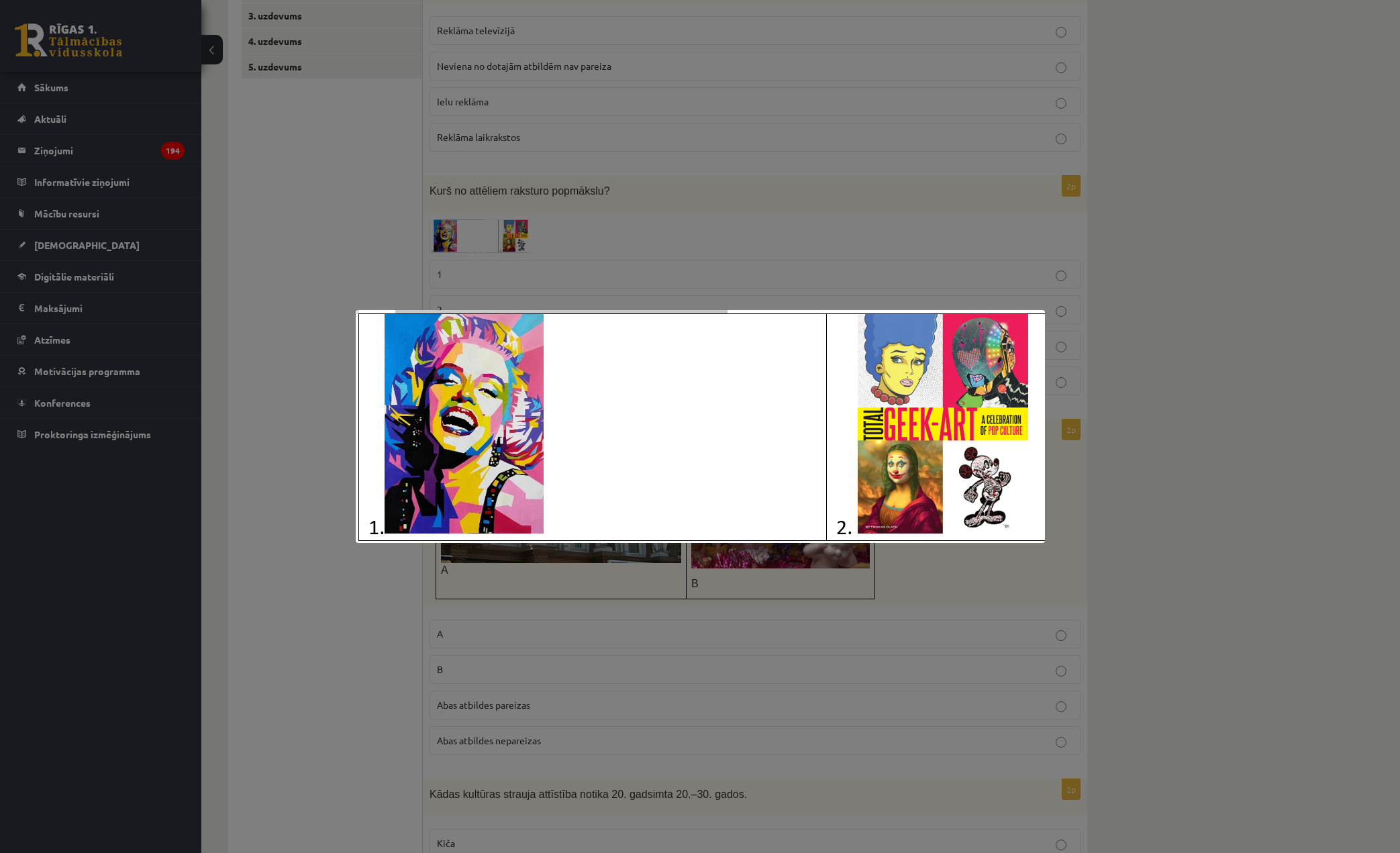
click at [259, 279] on div at bounding box center [700, 426] width 1400 height 853
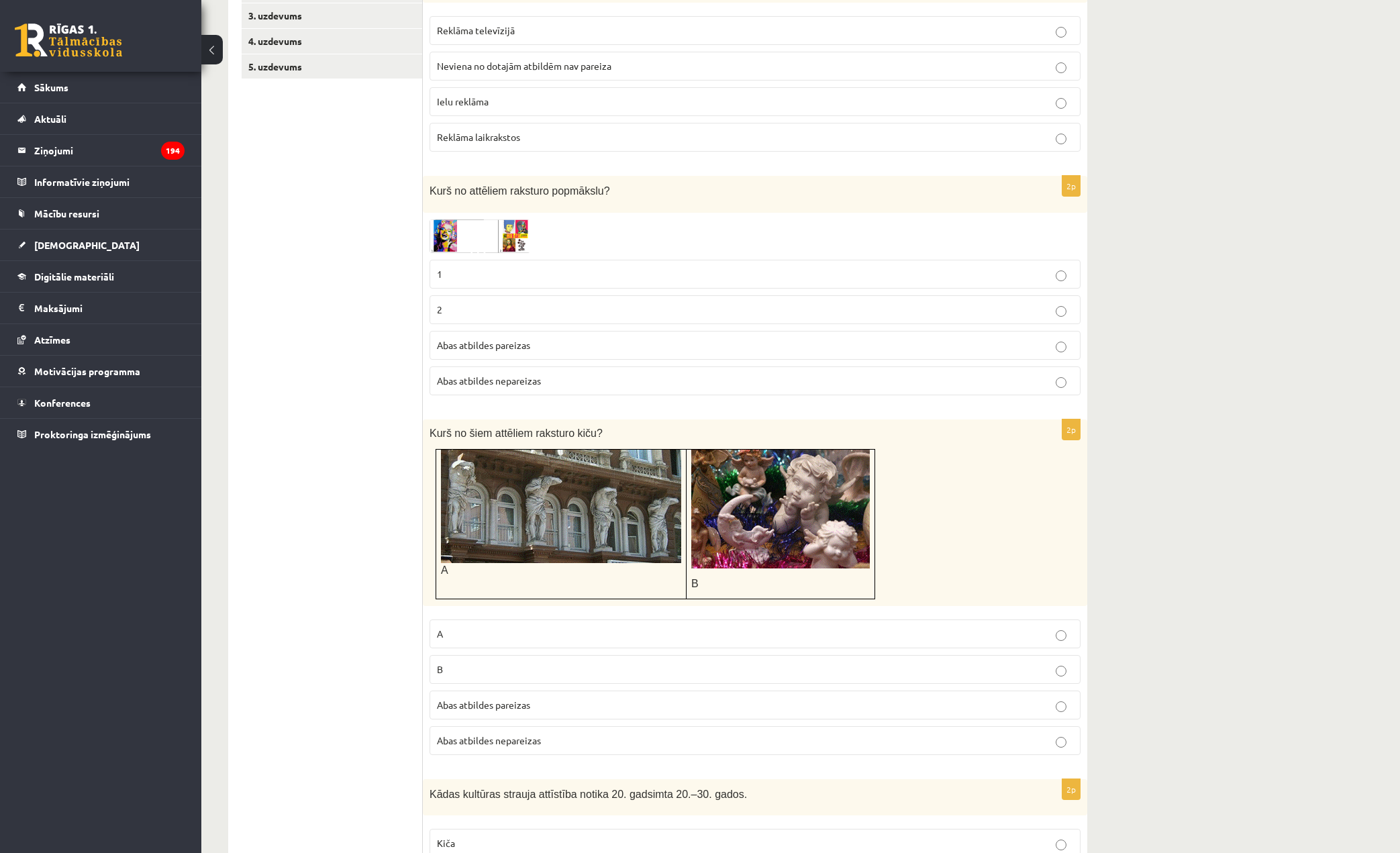
click at [618, 348] on p "Abas atbildes pareizas" at bounding box center [755, 345] width 636 height 14
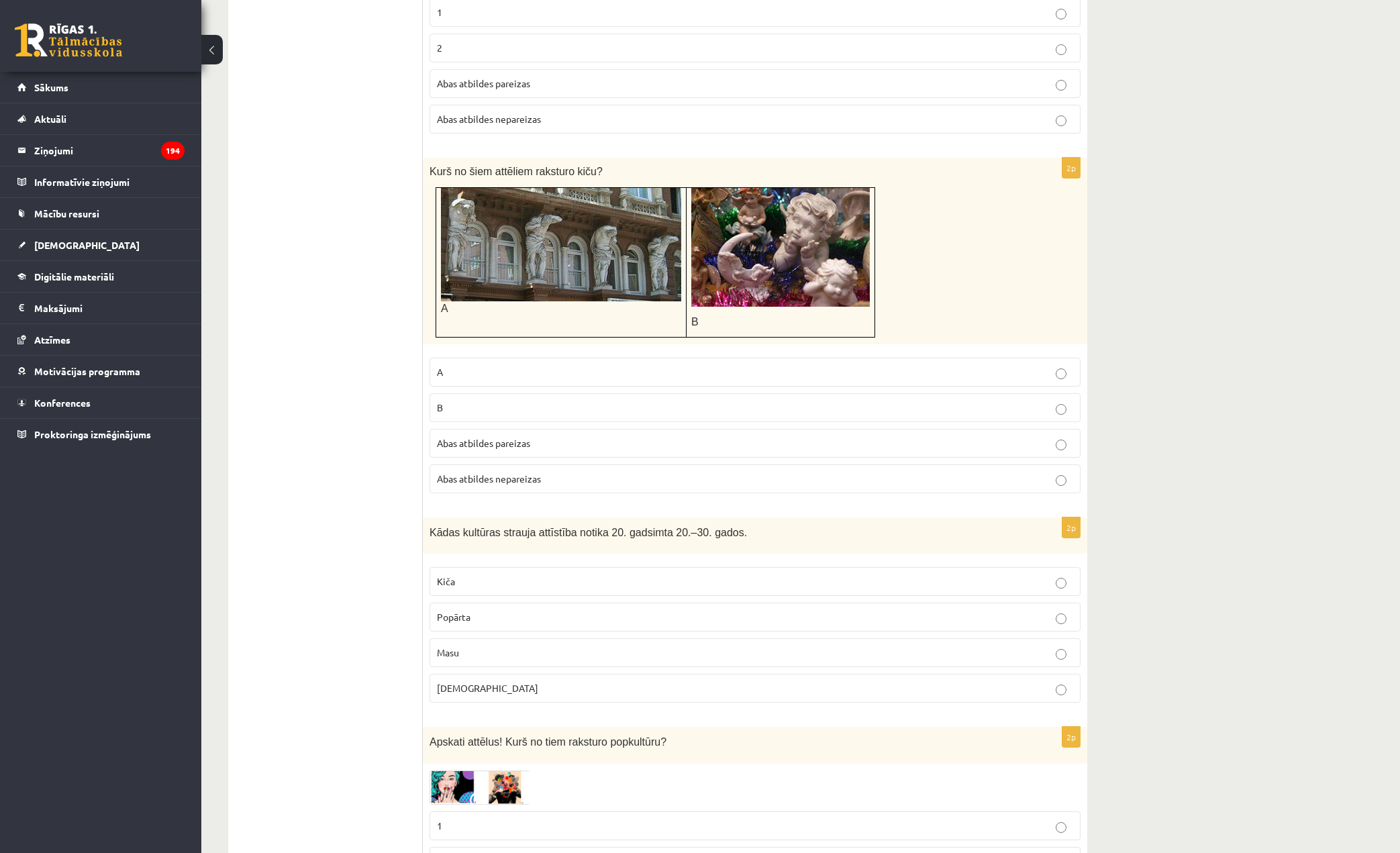
scroll to position [604, 0]
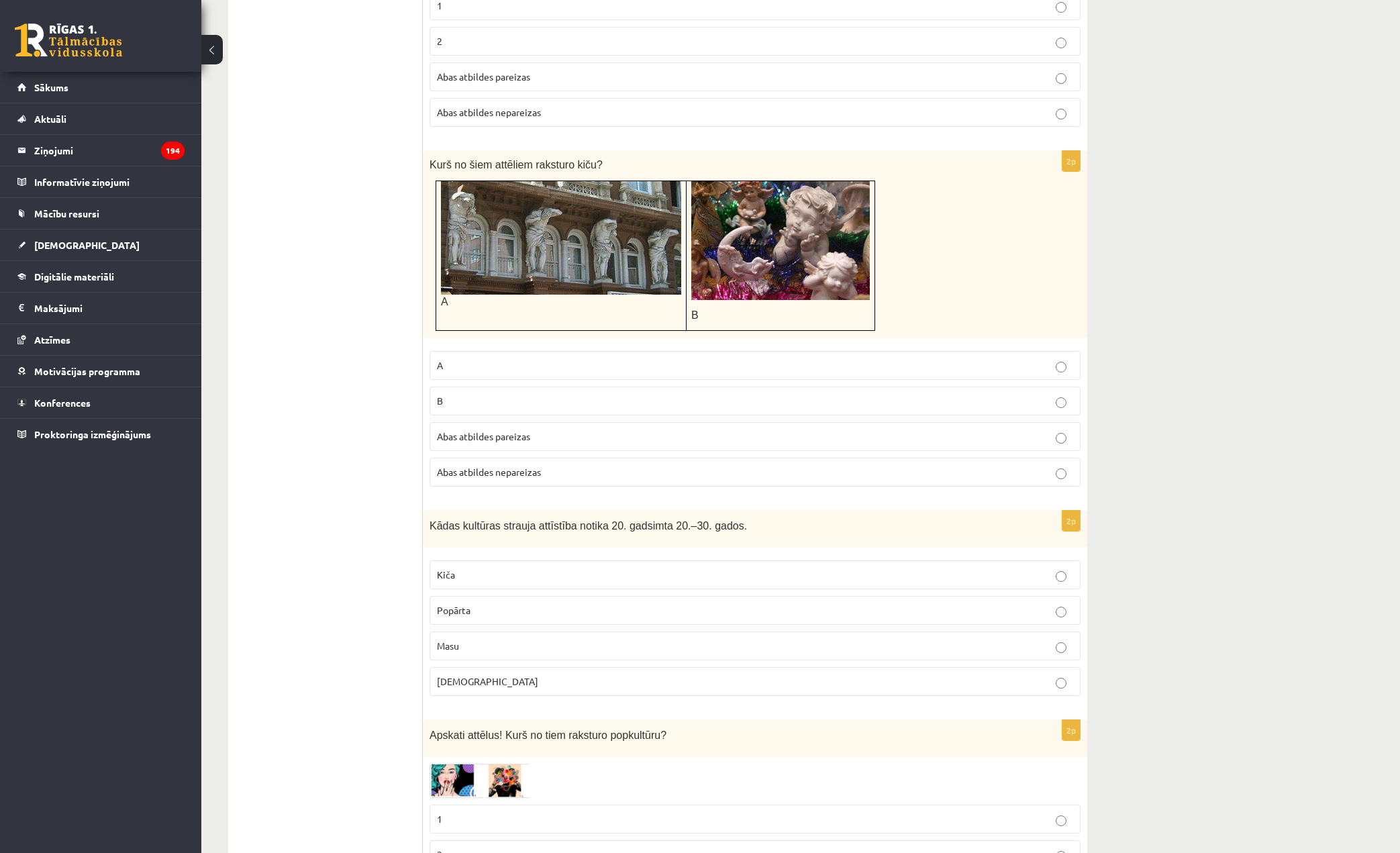
click at [689, 403] on p "B" at bounding box center [755, 401] width 636 height 14
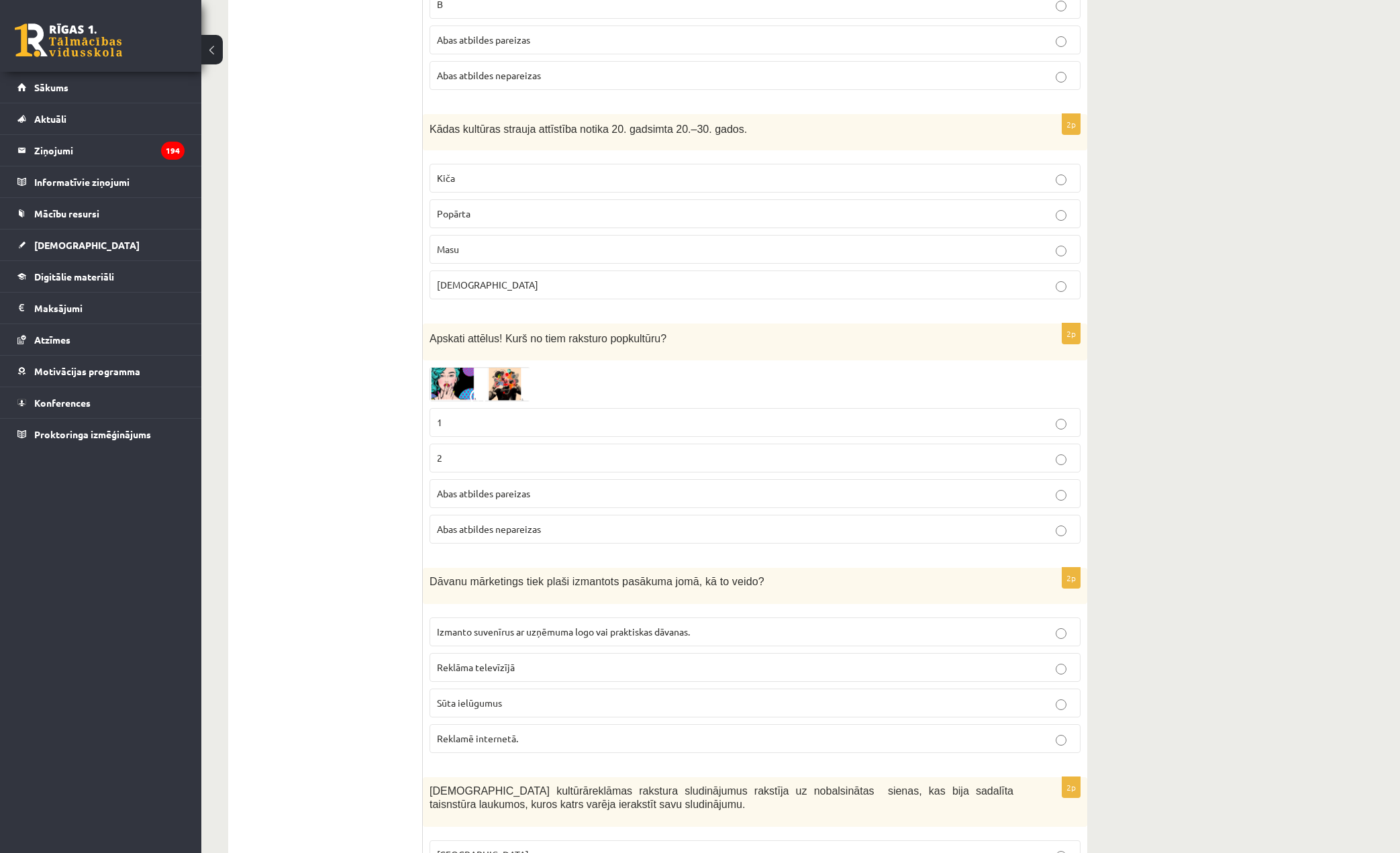
scroll to position [1007, 0]
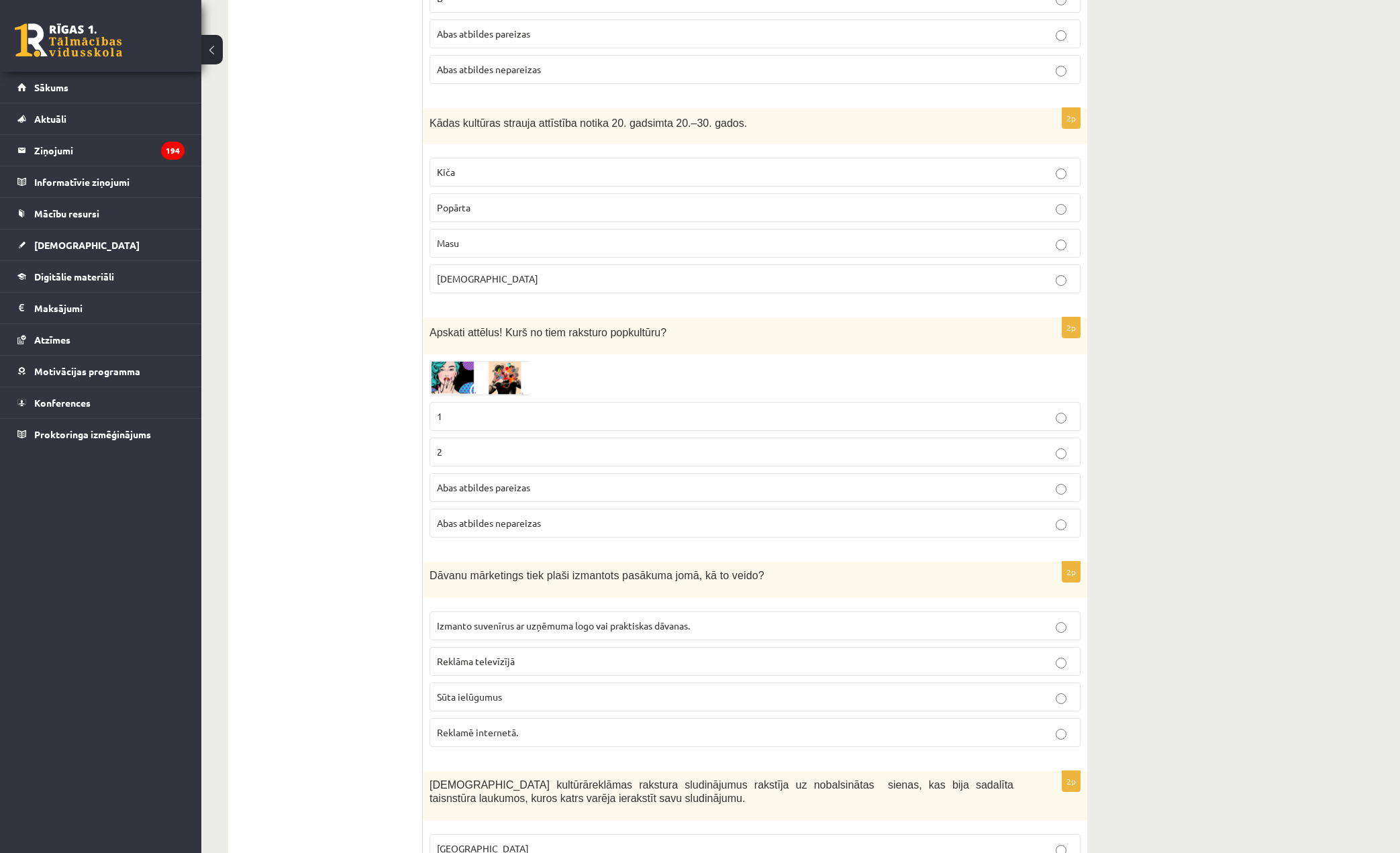
click at [587, 239] on p "Masu" at bounding box center [755, 243] width 636 height 14
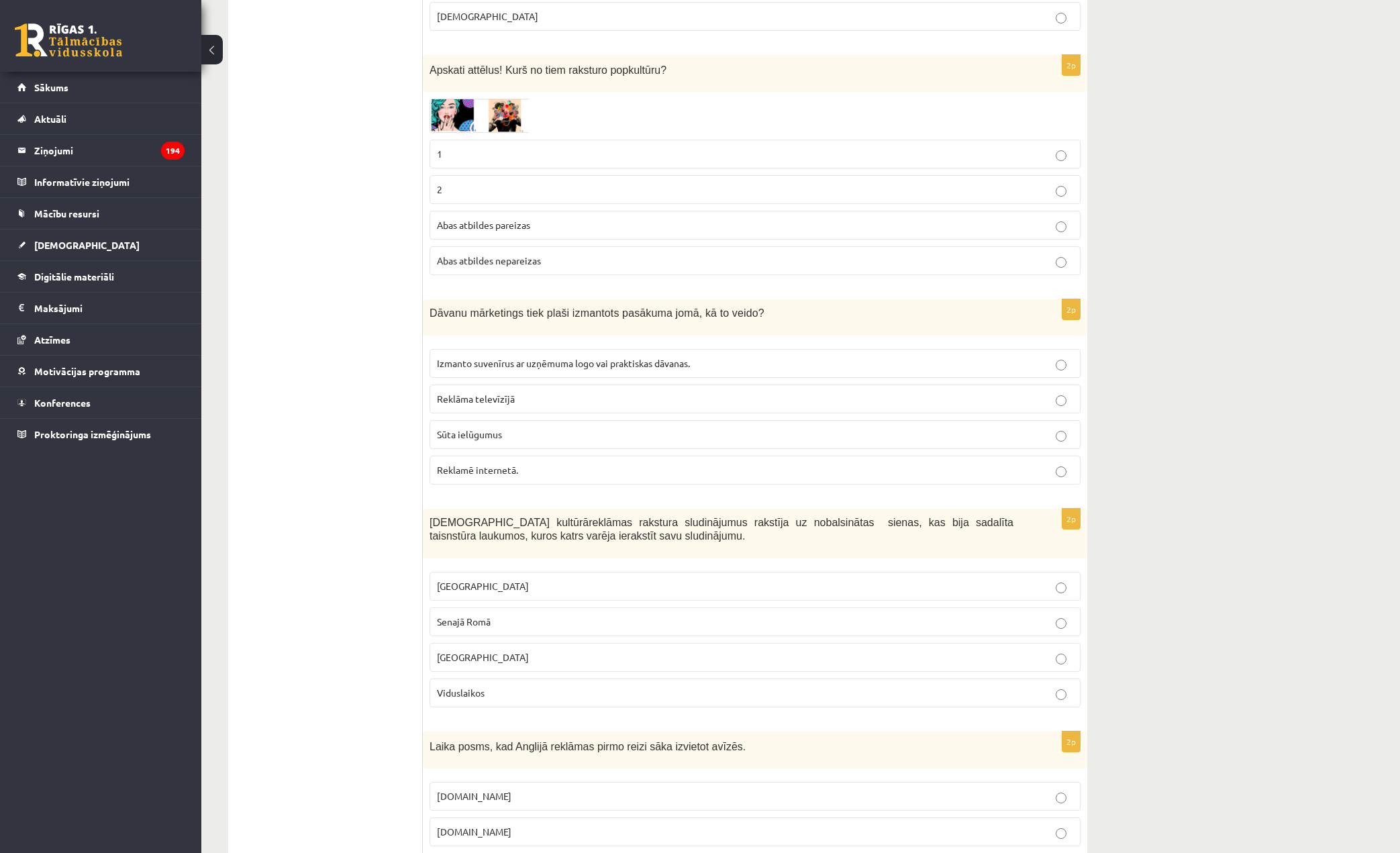
scroll to position [1275, 0]
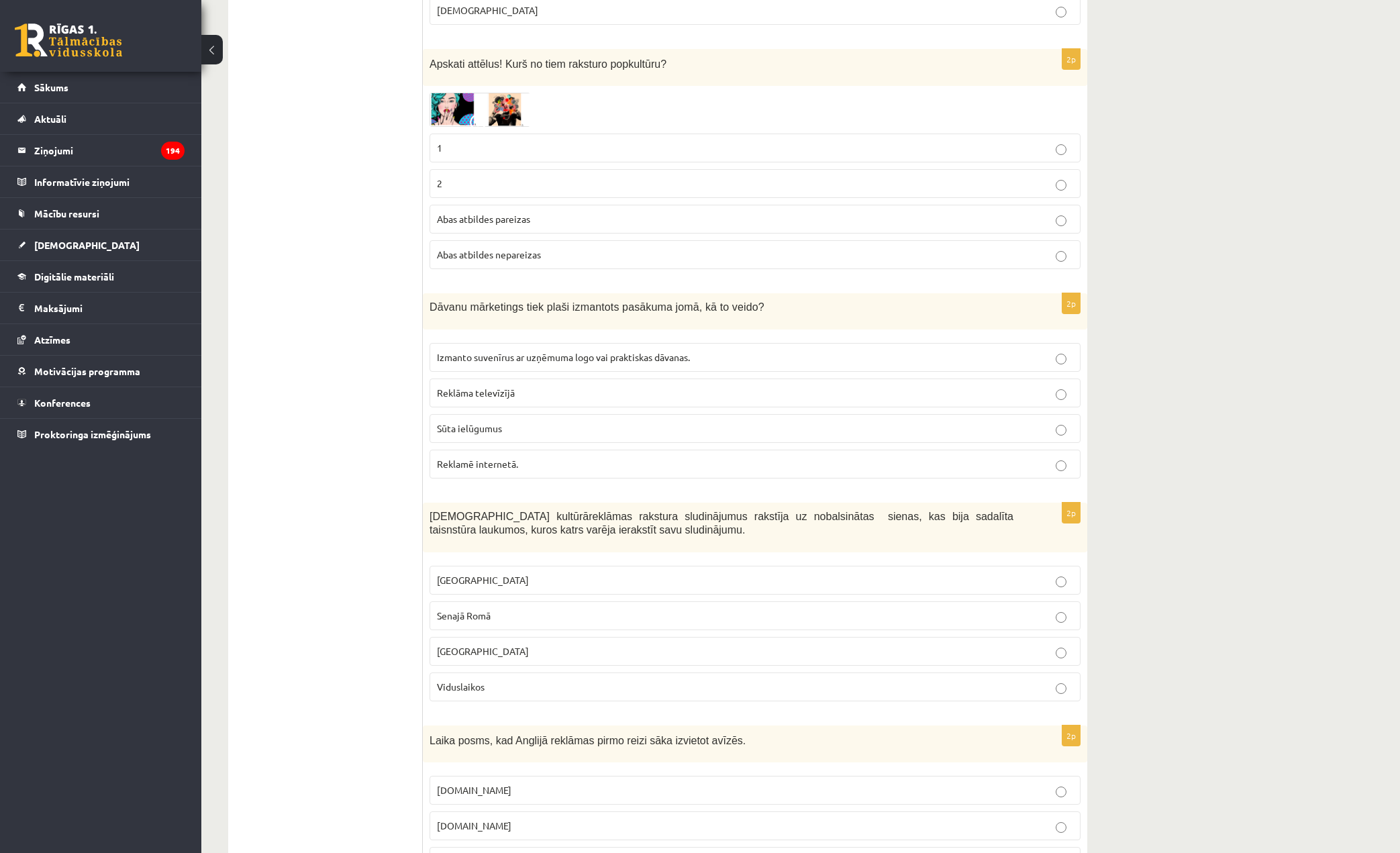
click at [589, 225] on p "Abas atbildes pareizas" at bounding box center [755, 219] width 636 height 14
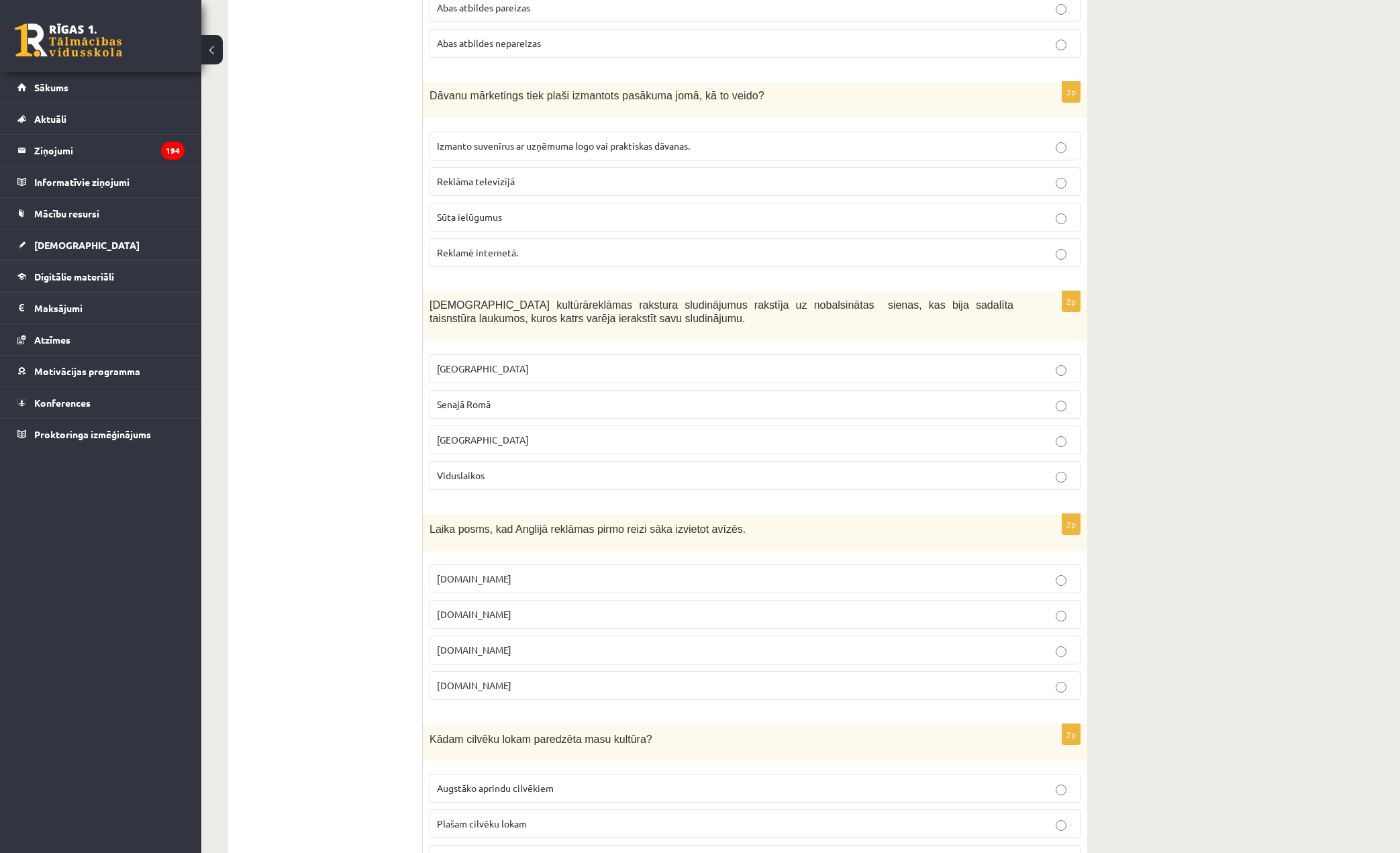
scroll to position [1544, 0]
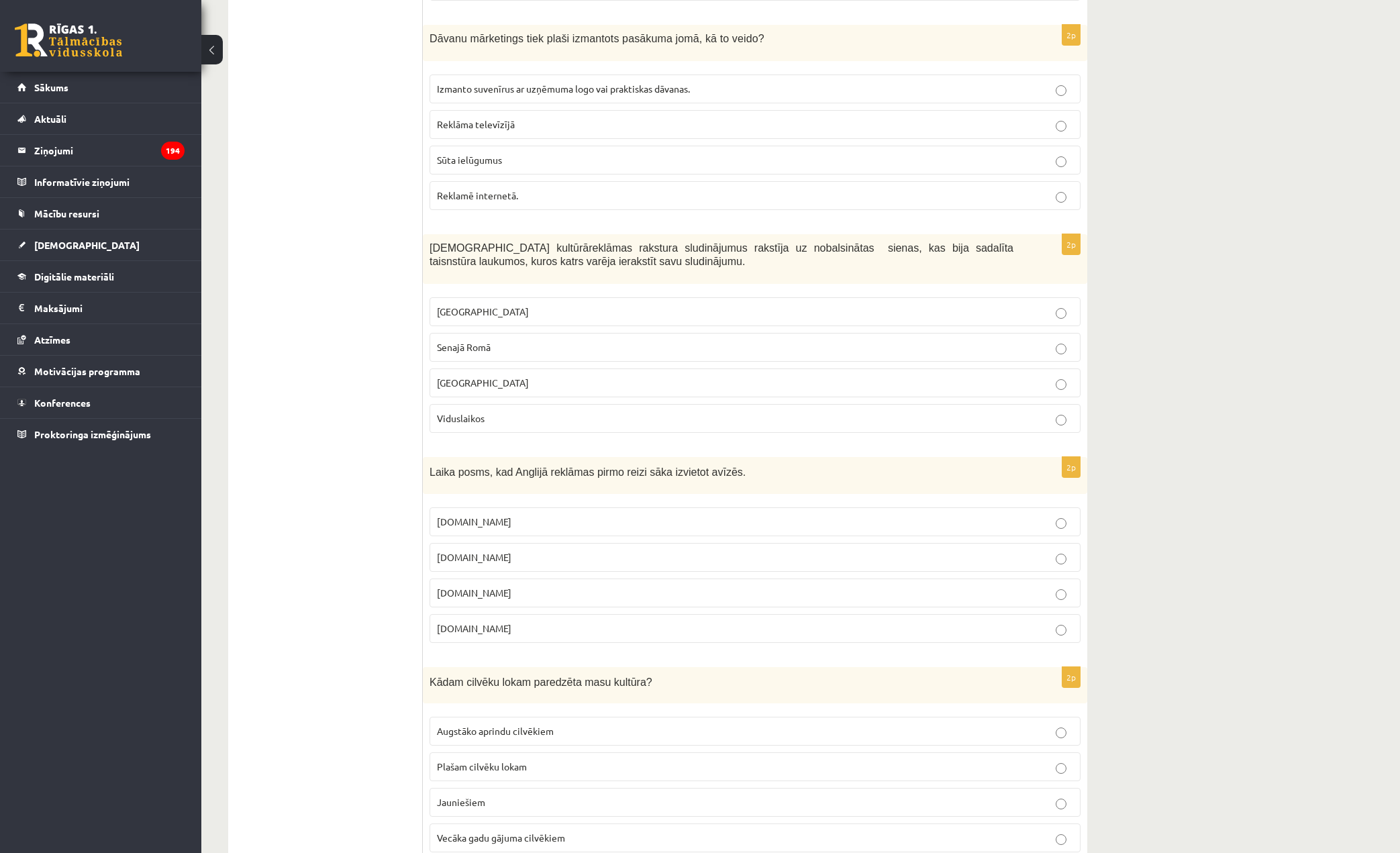
click at [582, 89] on span "Izmanto suvenīrus ar uzņēmuma logo vai praktiskas dāvanas." at bounding box center [563, 88] width 253 height 12
click at [499, 352] on p "Senajā Romā" at bounding box center [755, 348] width 636 height 14
click at [497, 592] on p "[DOMAIN_NAME]" at bounding box center [755, 593] width 636 height 14
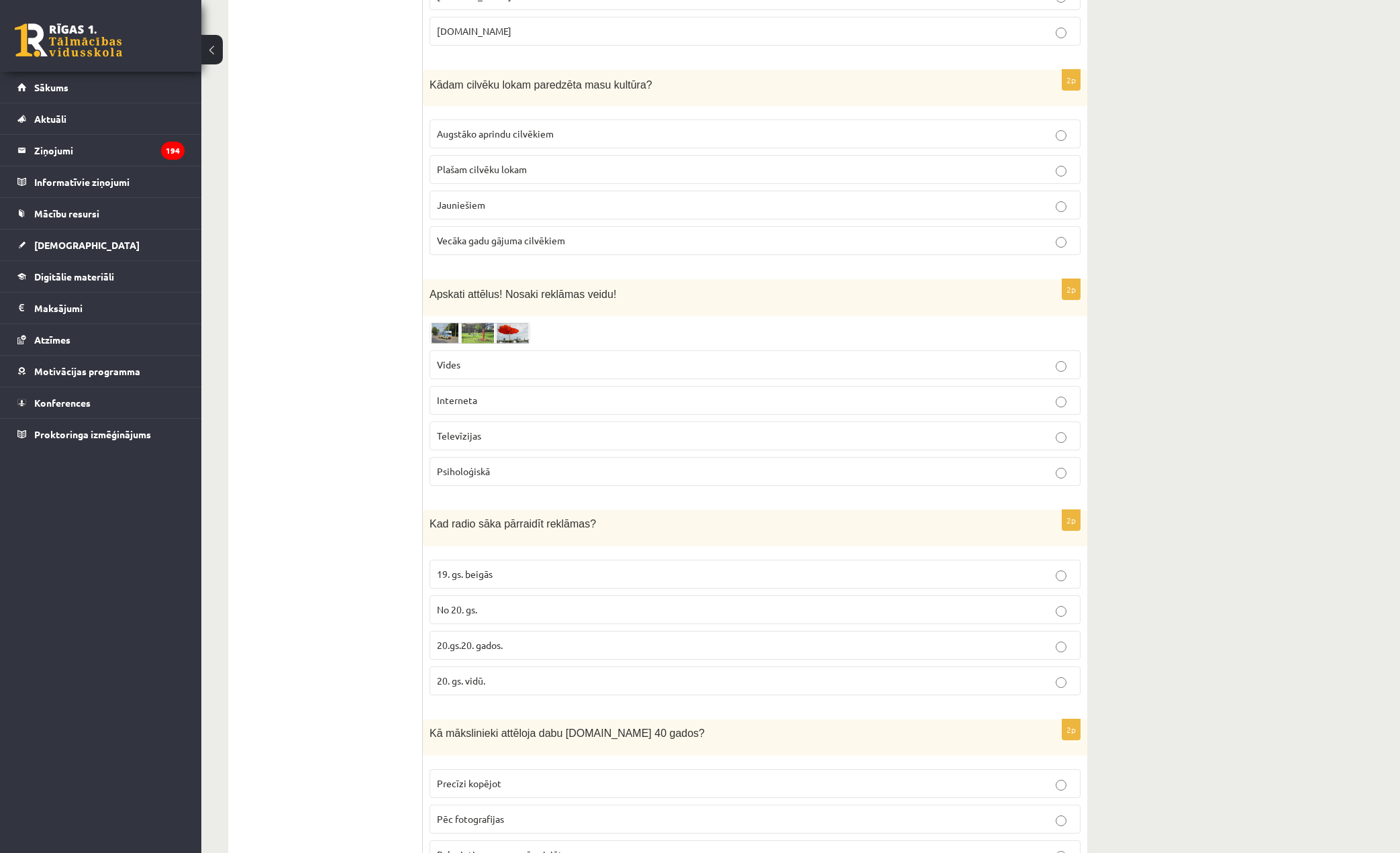
scroll to position [2149, 0]
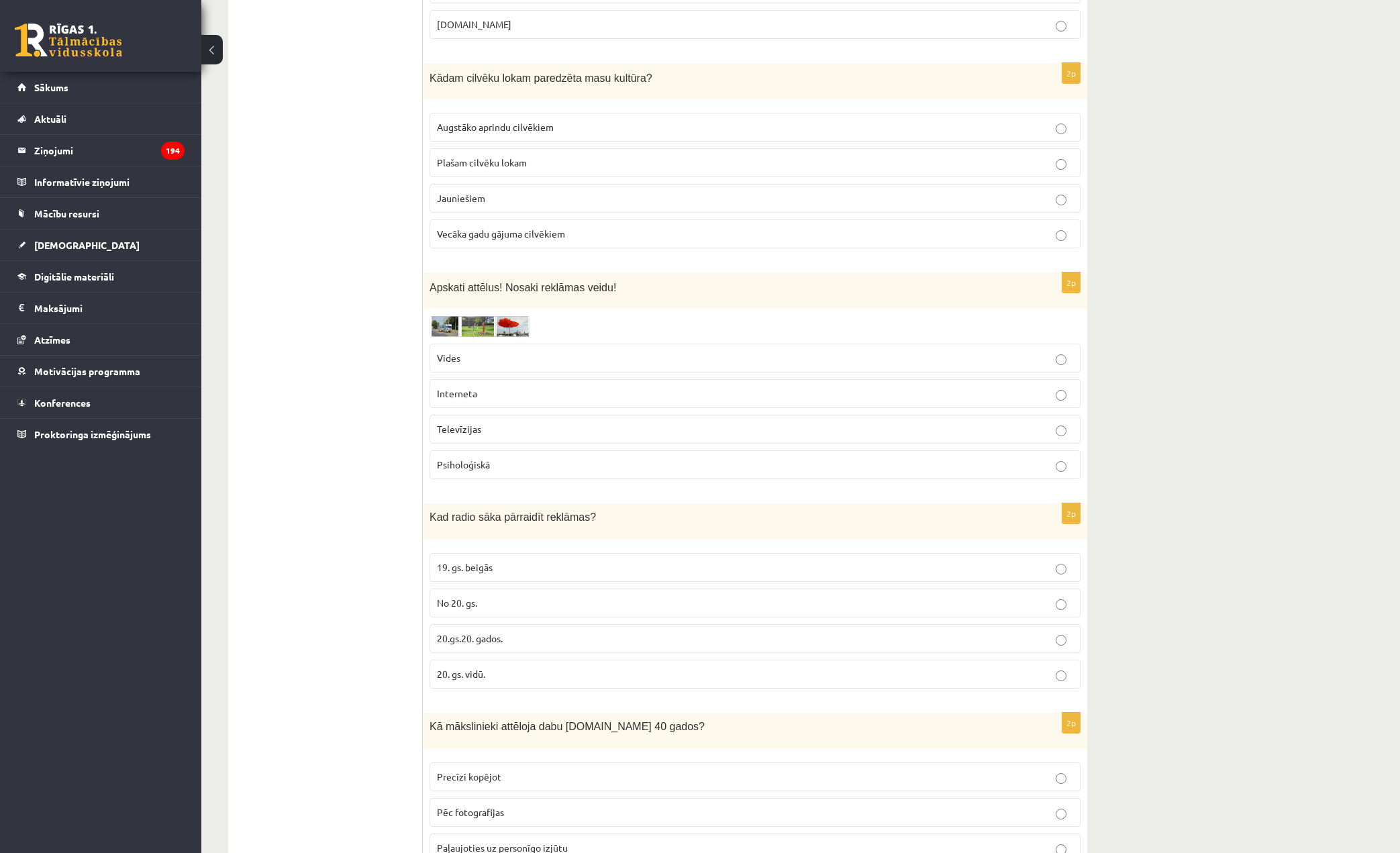
click at [557, 161] on p "Plašam cilvēku lokam" at bounding box center [755, 162] width 636 height 14
click at [453, 365] on p "Vides" at bounding box center [755, 358] width 636 height 14
click at [506, 641] on p "20.gs.20. gados." at bounding box center [755, 639] width 636 height 14
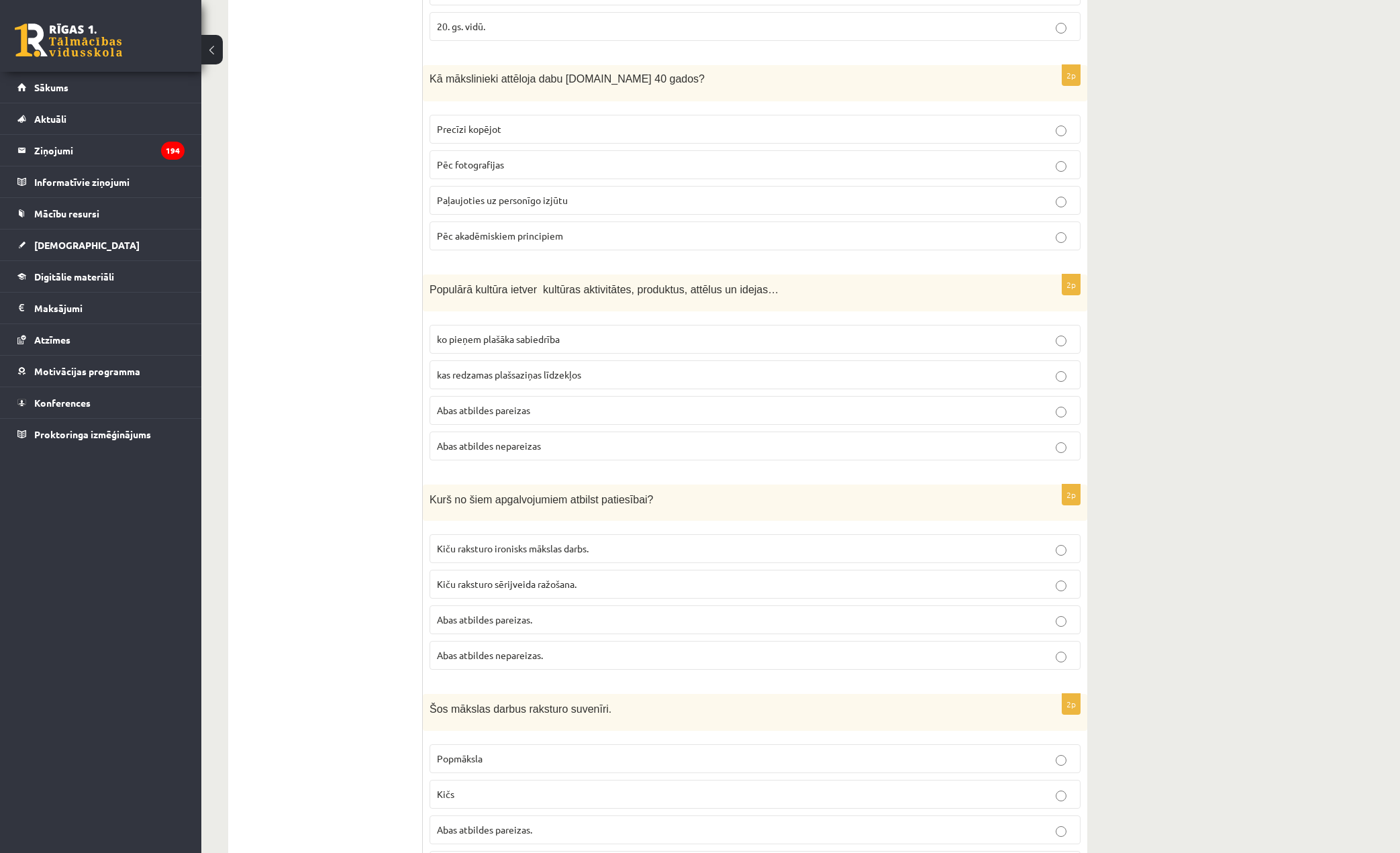
scroll to position [2820, 0]
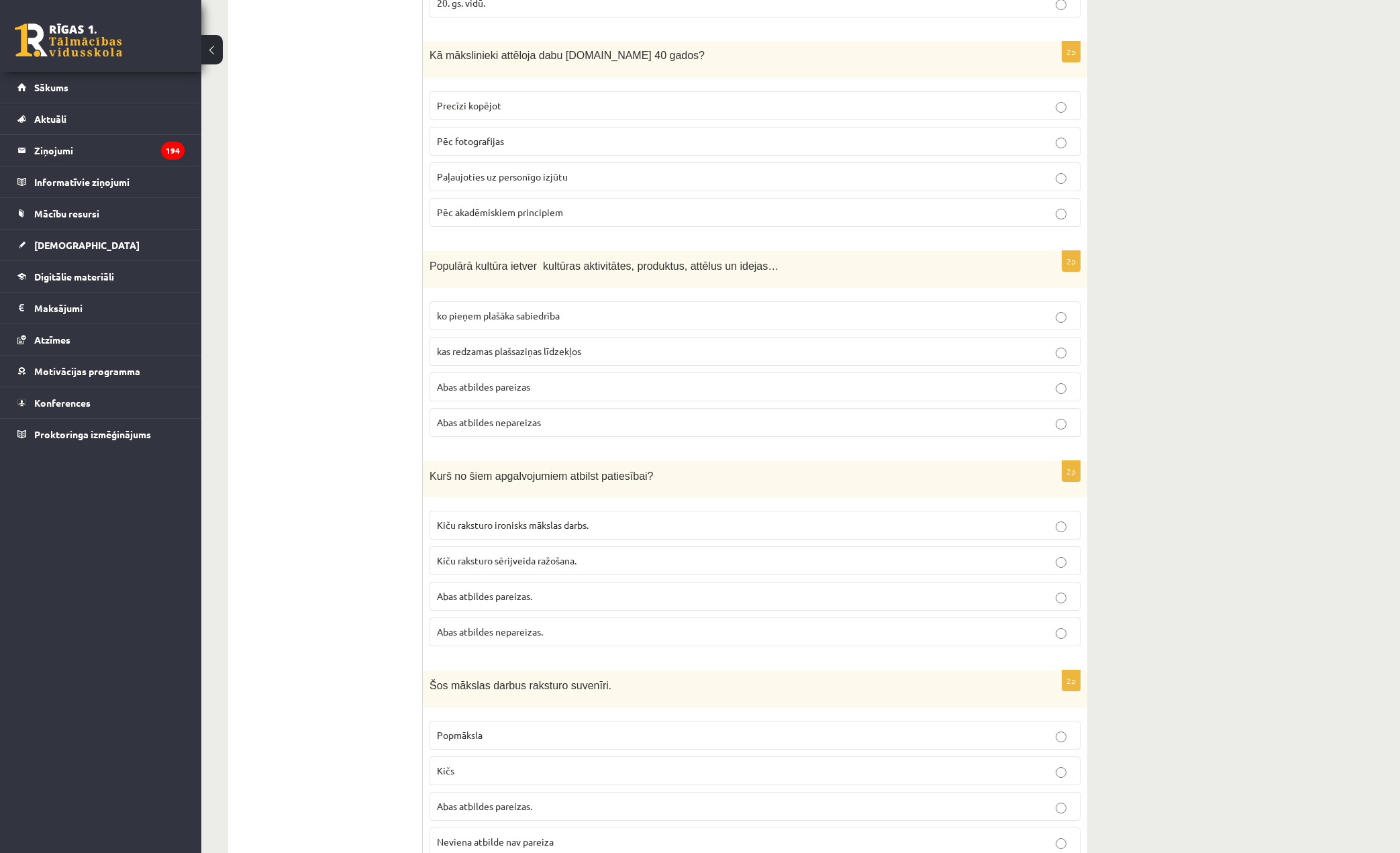
click at [537, 202] on label "Pēc akadēmiskiem principiem" at bounding box center [755, 212] width 651 height 29
click at [518, 323] on p "ko pieņem plašāka sabiedrība" at bounding box center [755, 316] width 636 height 14
click at [510, 562] on span "Kiču raksturo sērijveida ražošana." at bounding box center [507, 560] width 140 height 12
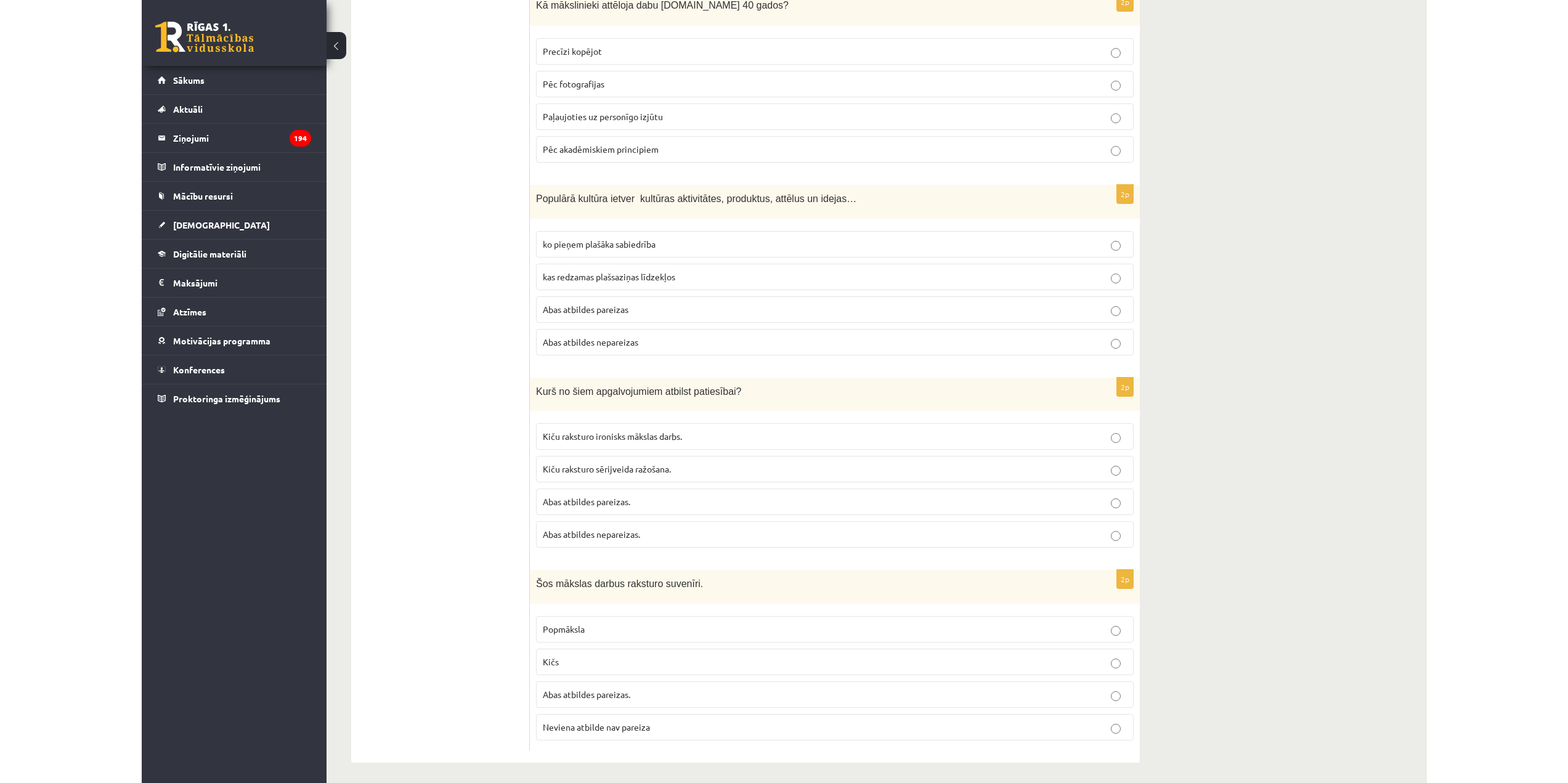
scroll to position [2639, 0]
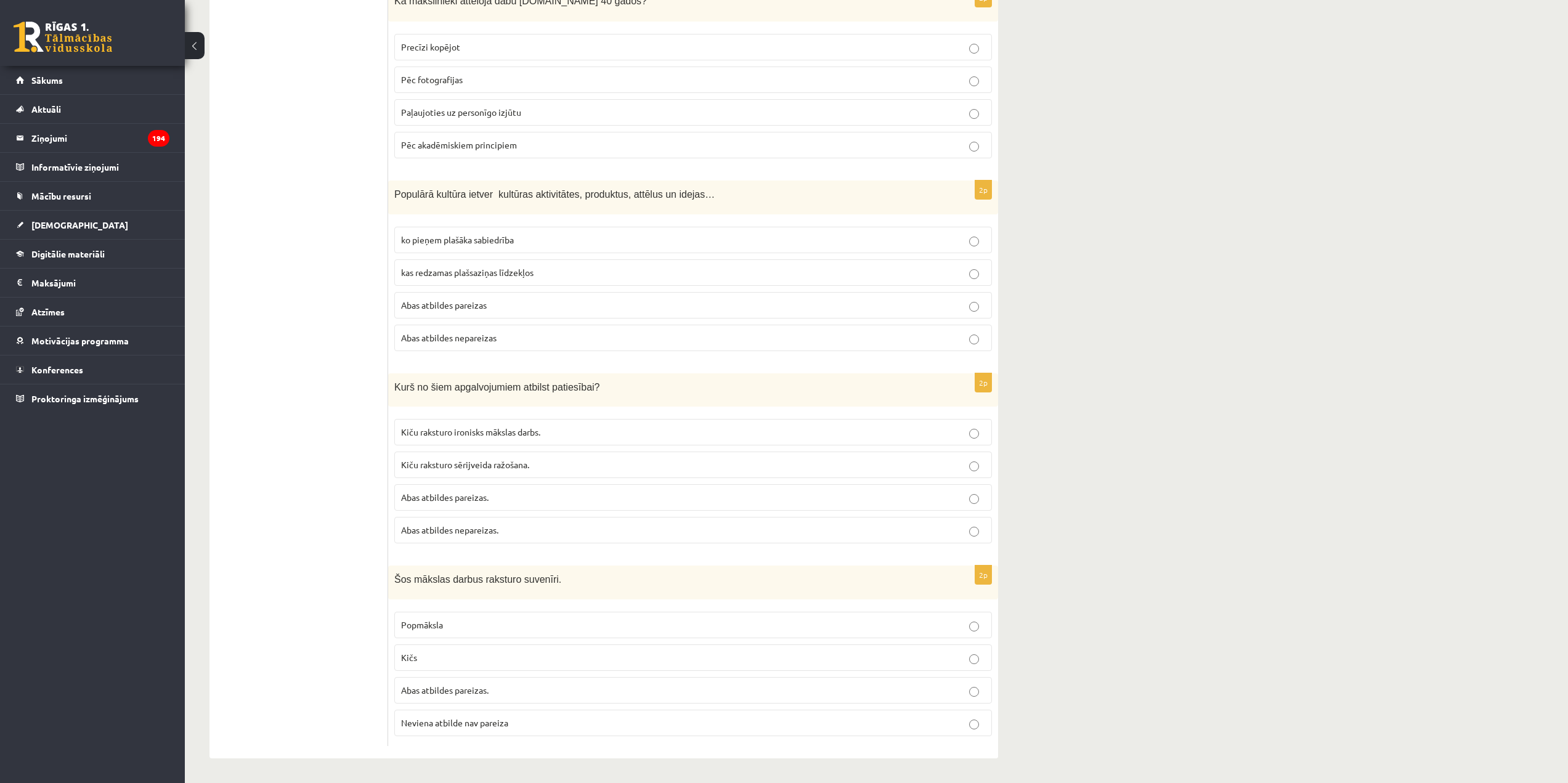
click at [460, 651] on p "Kičs" at bounding box center [693, 658] width 584 height 13
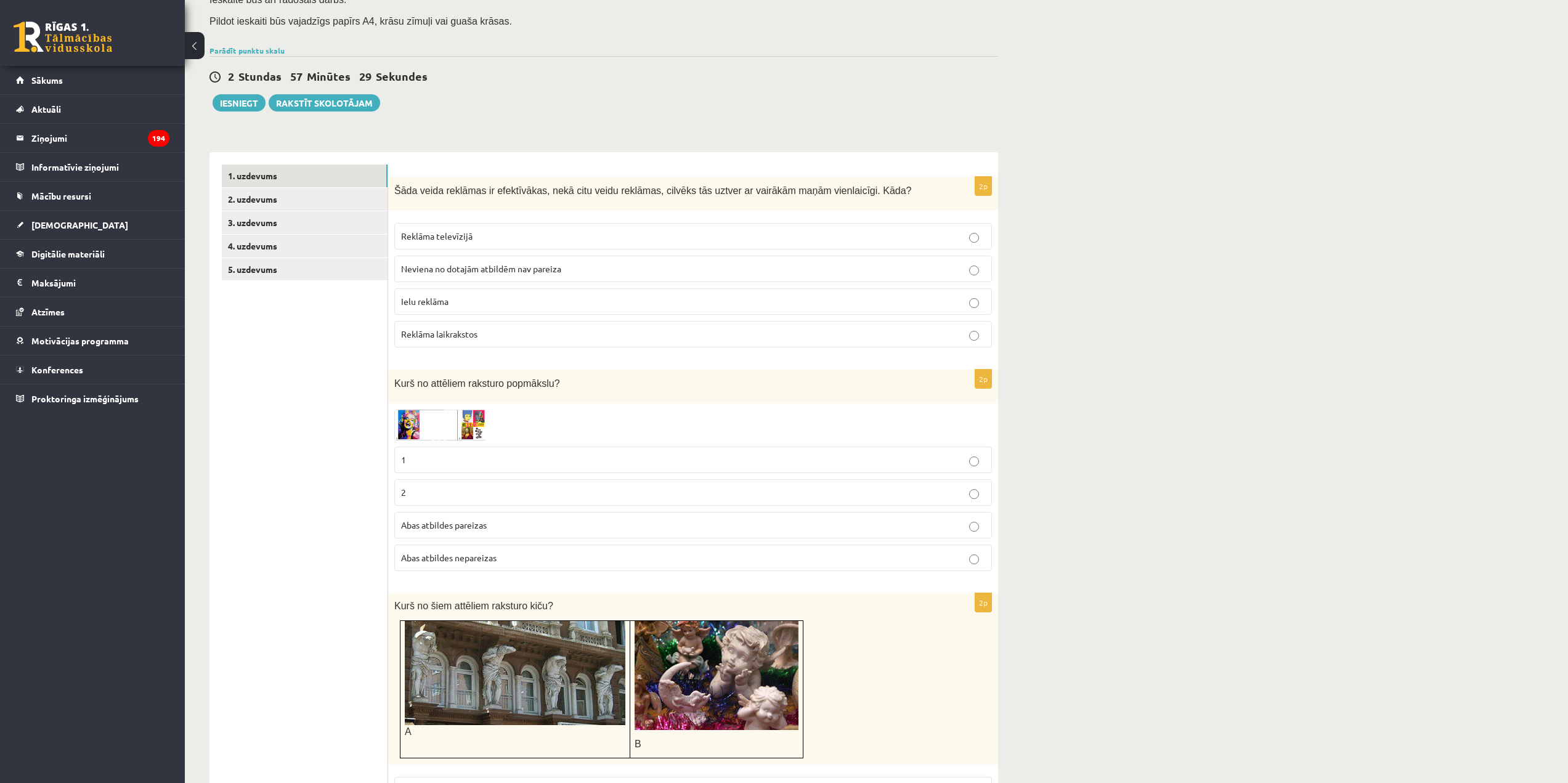
scroll to position [0, 0]
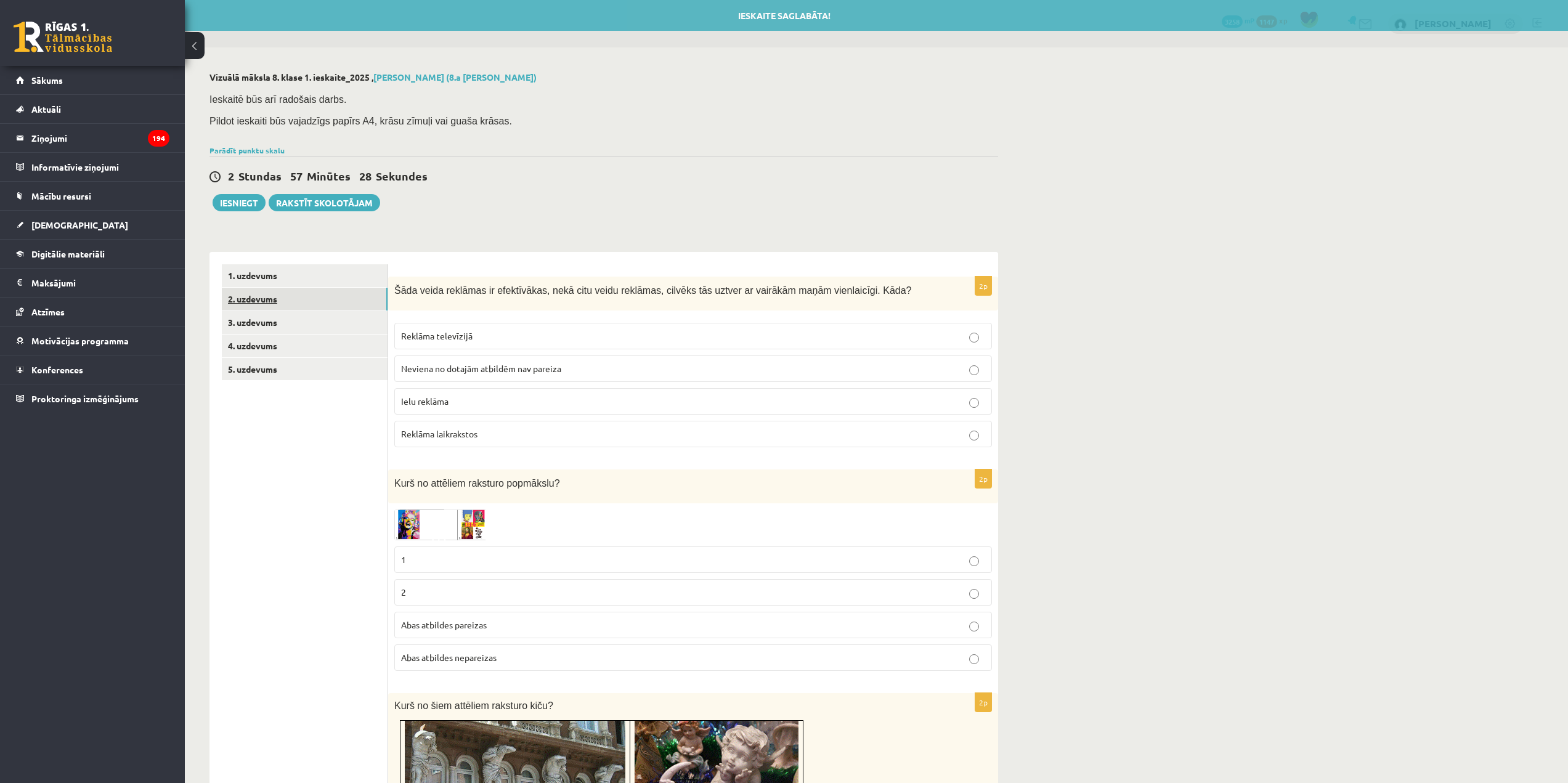
click at [291, 296] on link "2. uzdevums" at bounding box center [305, 300] width 166 height 23
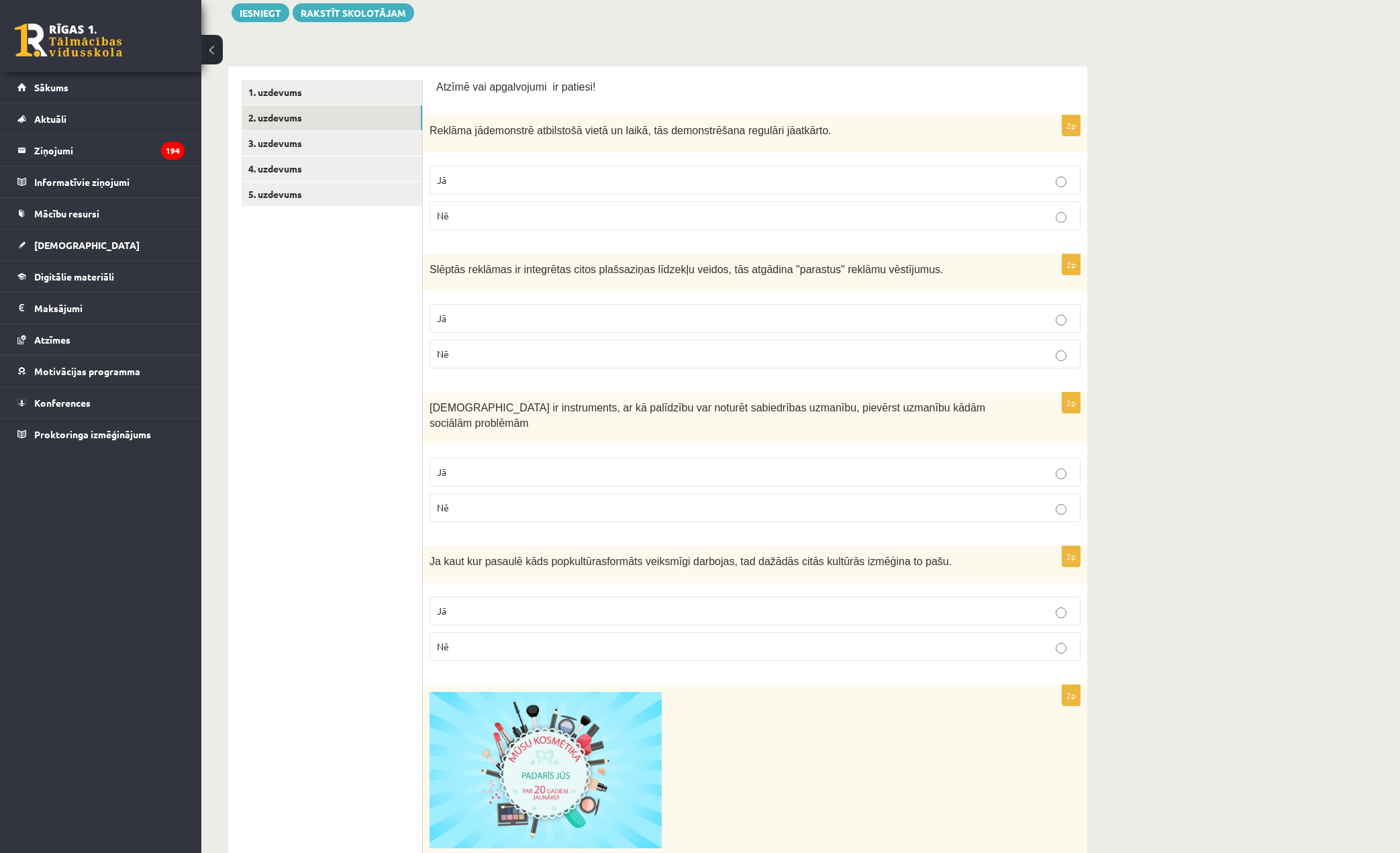
scroll to position [202, 0]
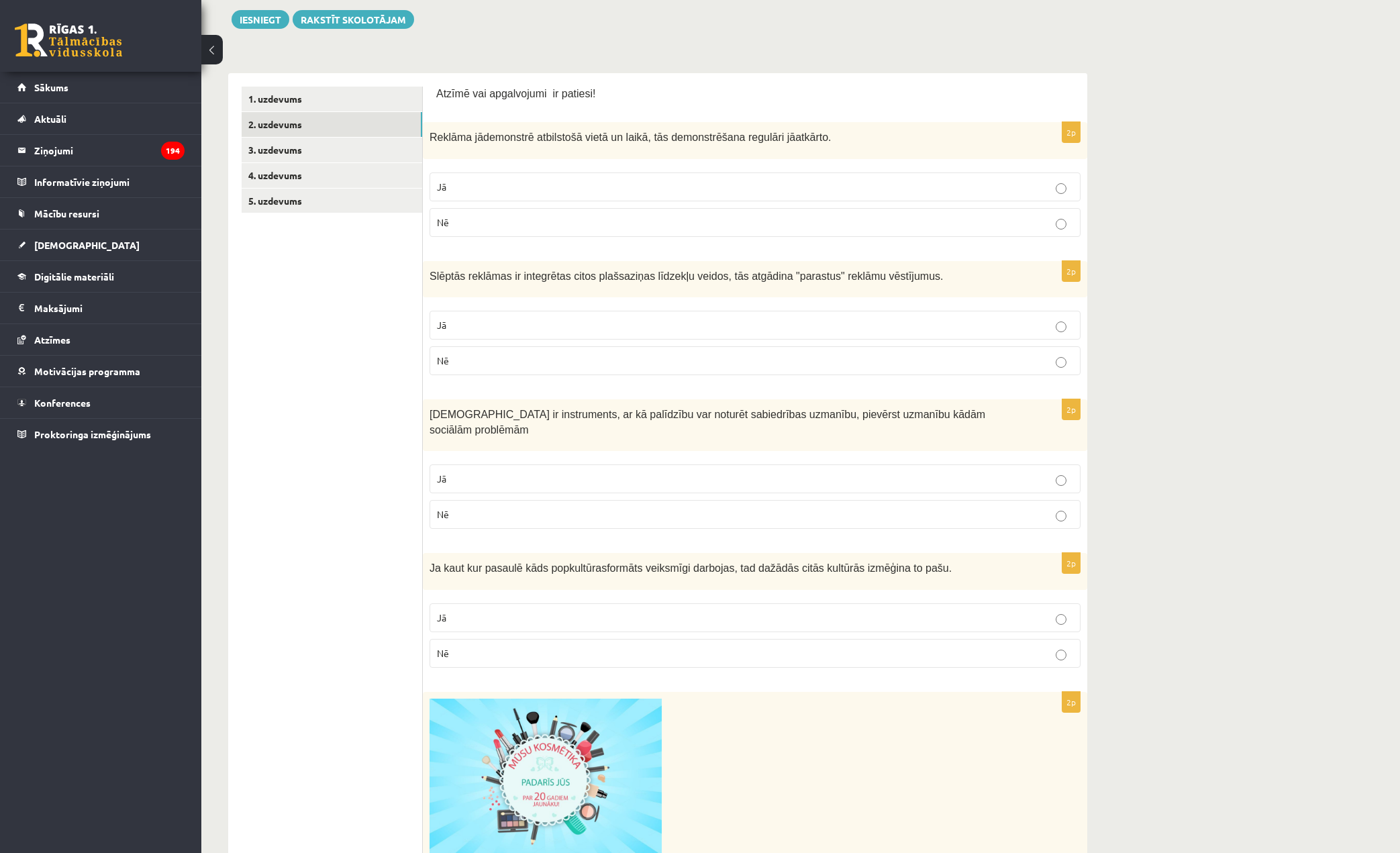
click at [517, 190] on p "Jā" at bounding box center [755, 187] width 636 height 14
click at [493, 359] on p "Nē" at bounding box center [755, 361] width 636 height 14
click at [475, 472] on p "Jā" at bounding box center [755, 479] width 636 height 14
click at [499, 611] on p "Jā" at bounding box center [755, 618] width 636 height 14
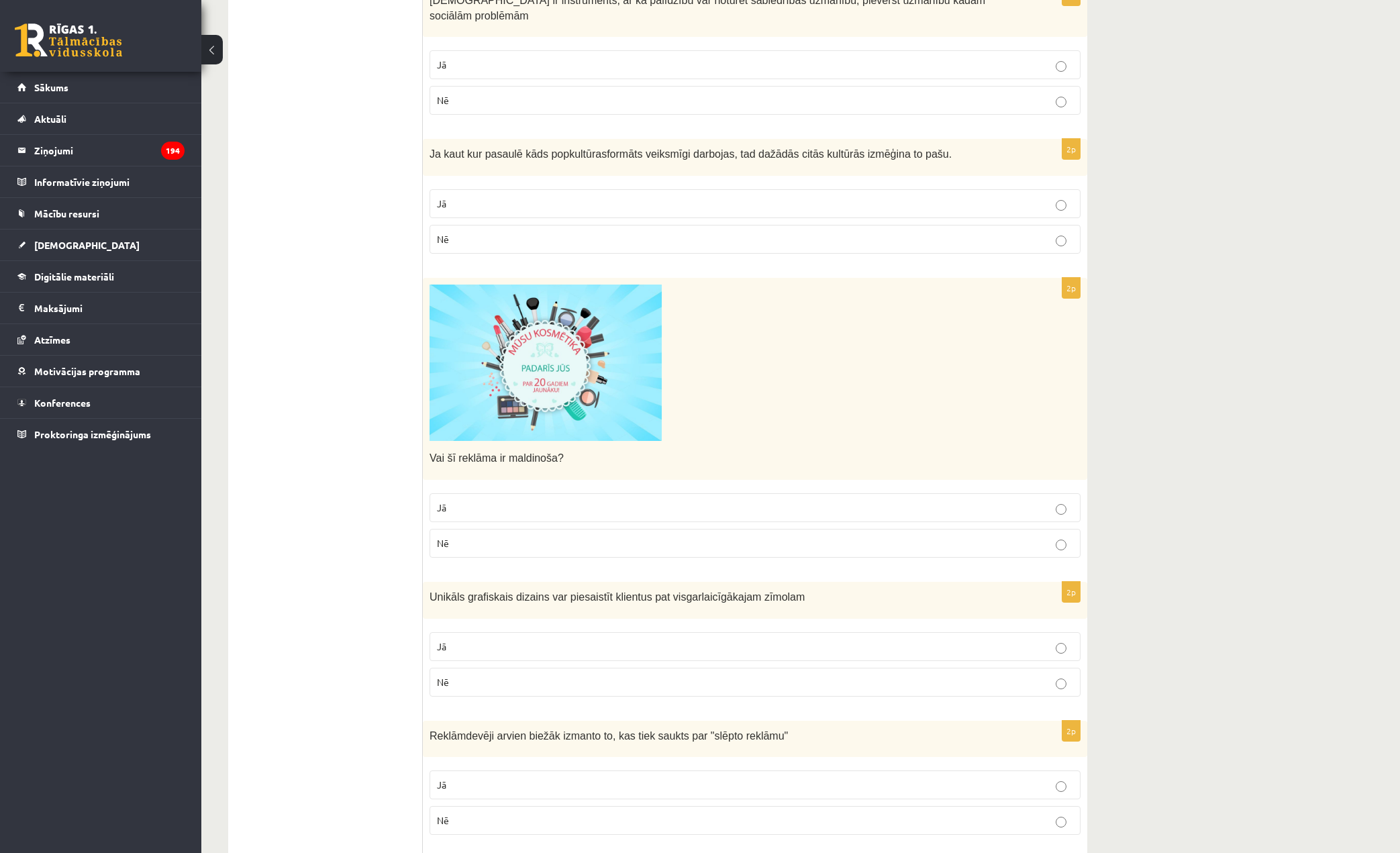
scroll to position [738, 0]
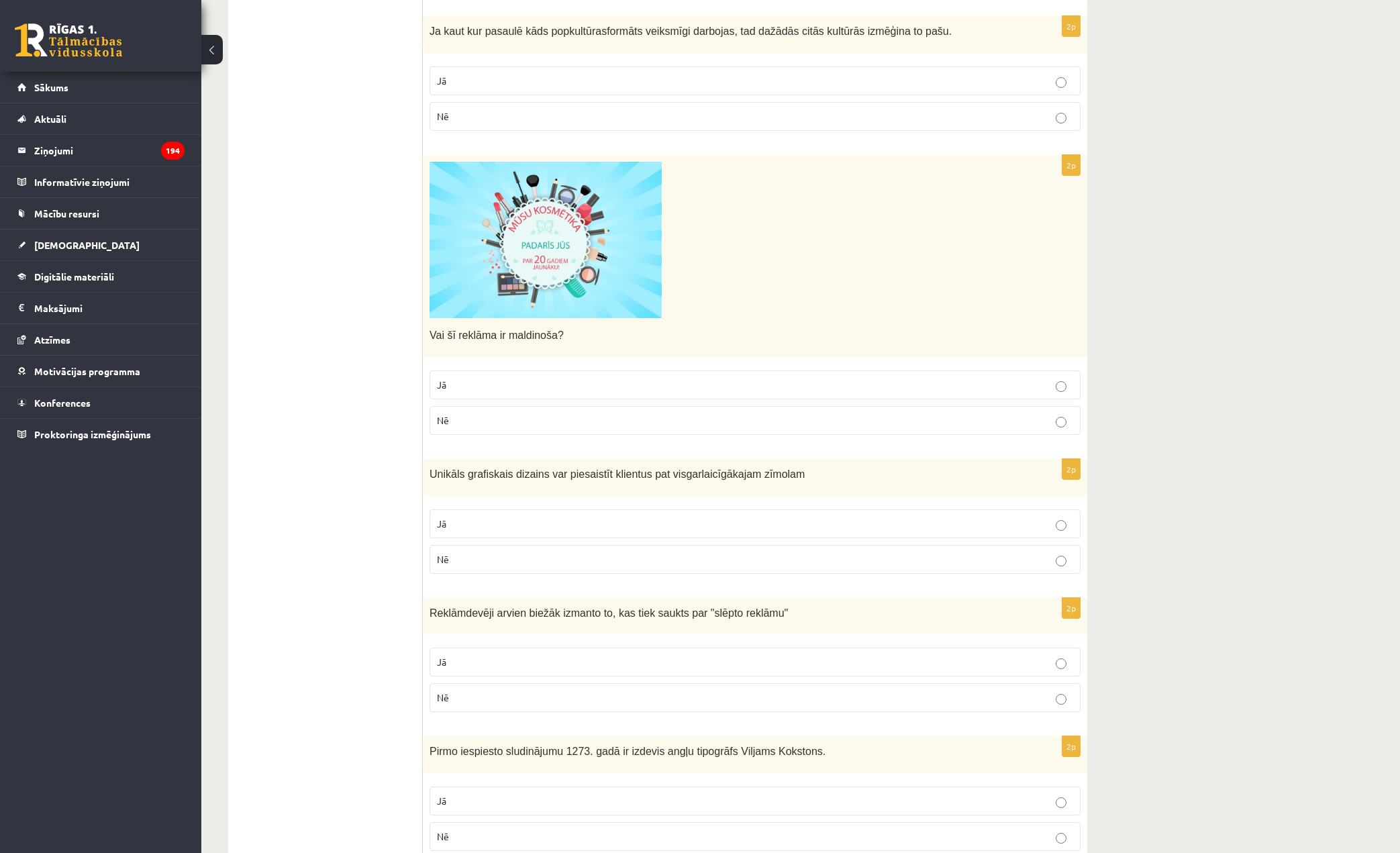
click at [596, 378] on p "Jā" at bounding box center [755, 385] width 636 height 14
click at [479, 509] on label "Jā" at bounding box center [755, 523] width 651 height 29
click at [511, 655] on p "Jā" at bounding box center [755, 662] width 636 height 14
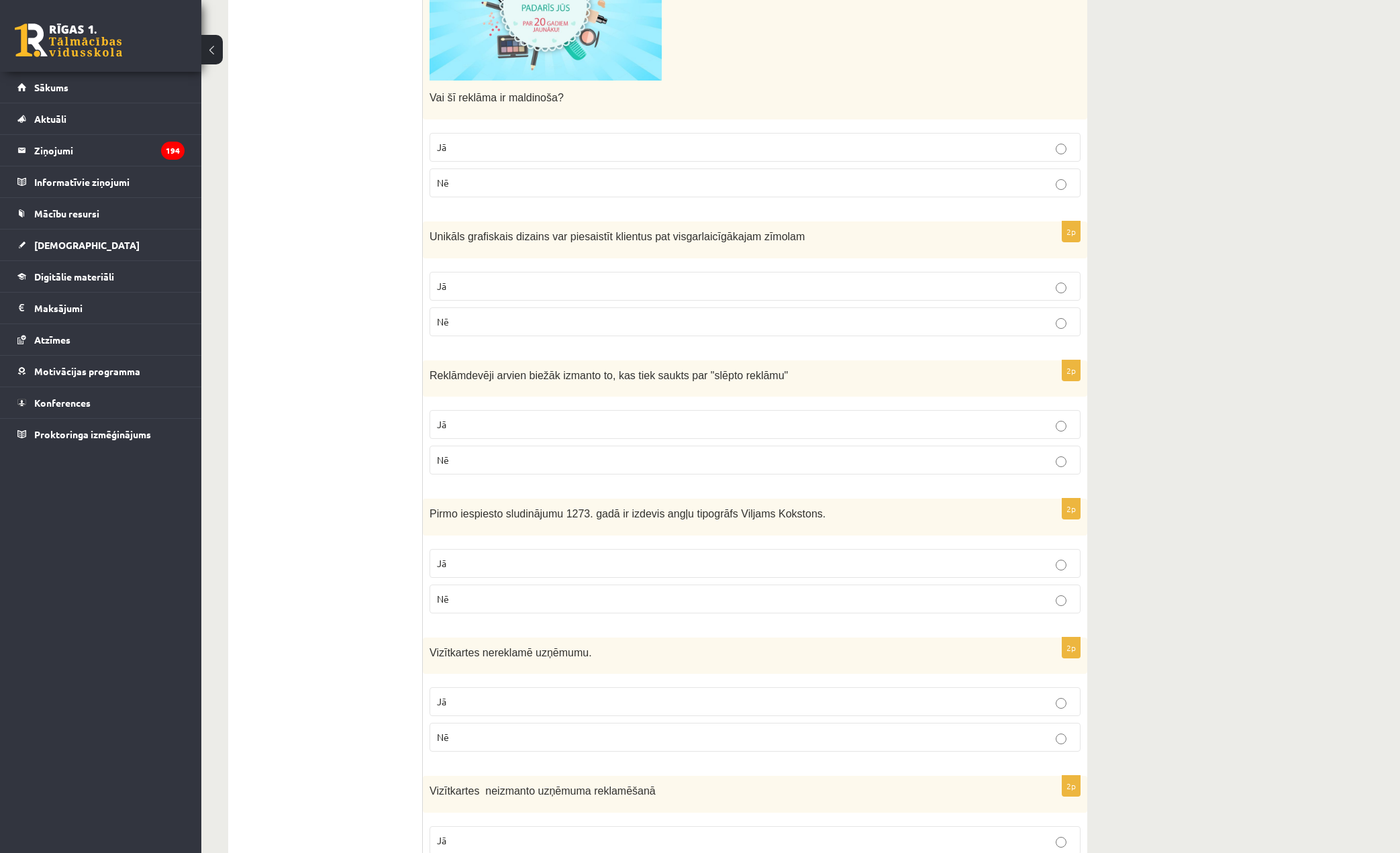
scroll to position [1050, 0]
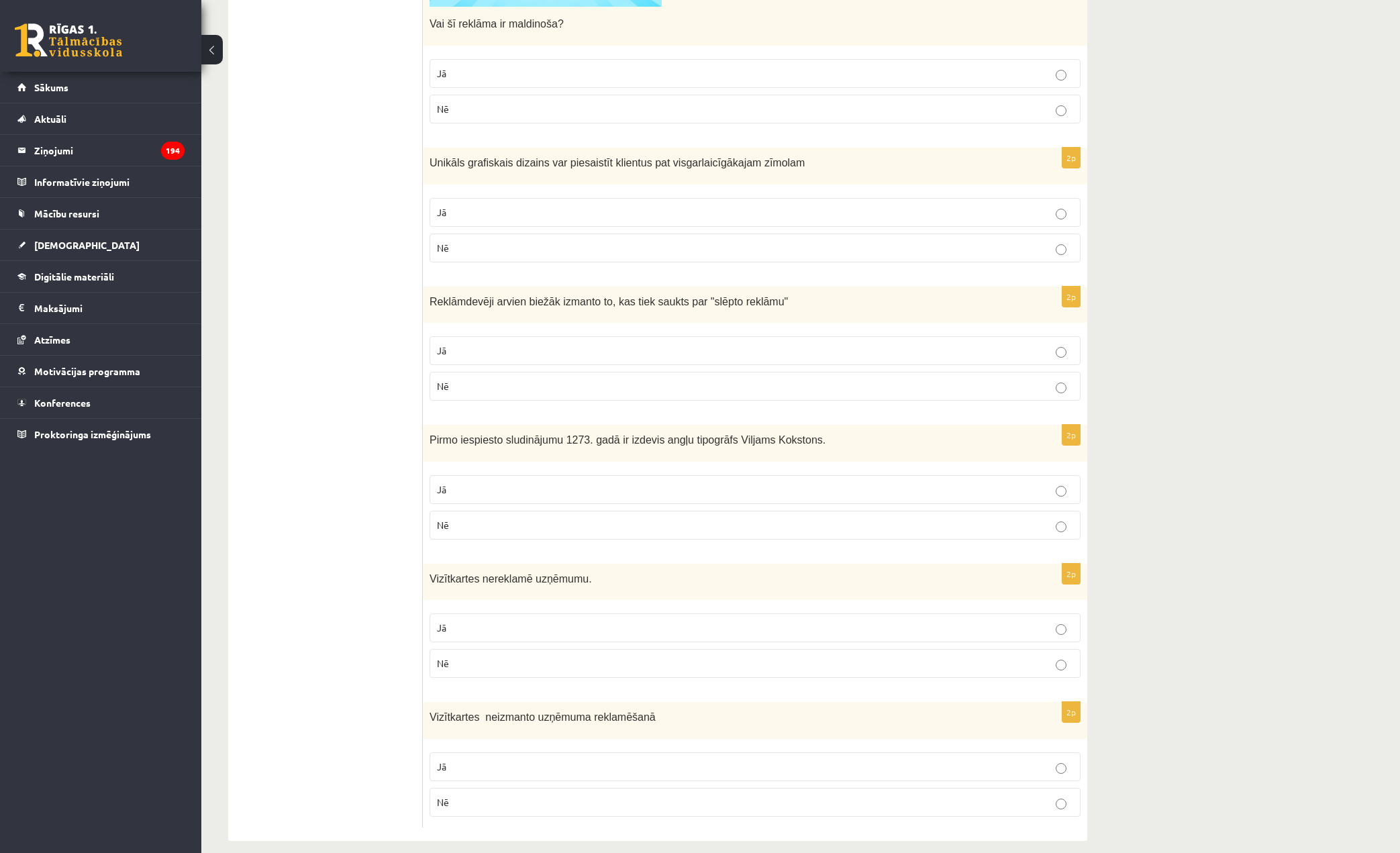
click at [647, 518] on p "Nē" at bounding box center [755, 525] width 636 height 14
click at [638, 649] on label "Nē" at bounding box center [755, 663] width 651 height 29
click at [707, 796] on label "Nē" at bounding box center [755, 802] width 651 height 29
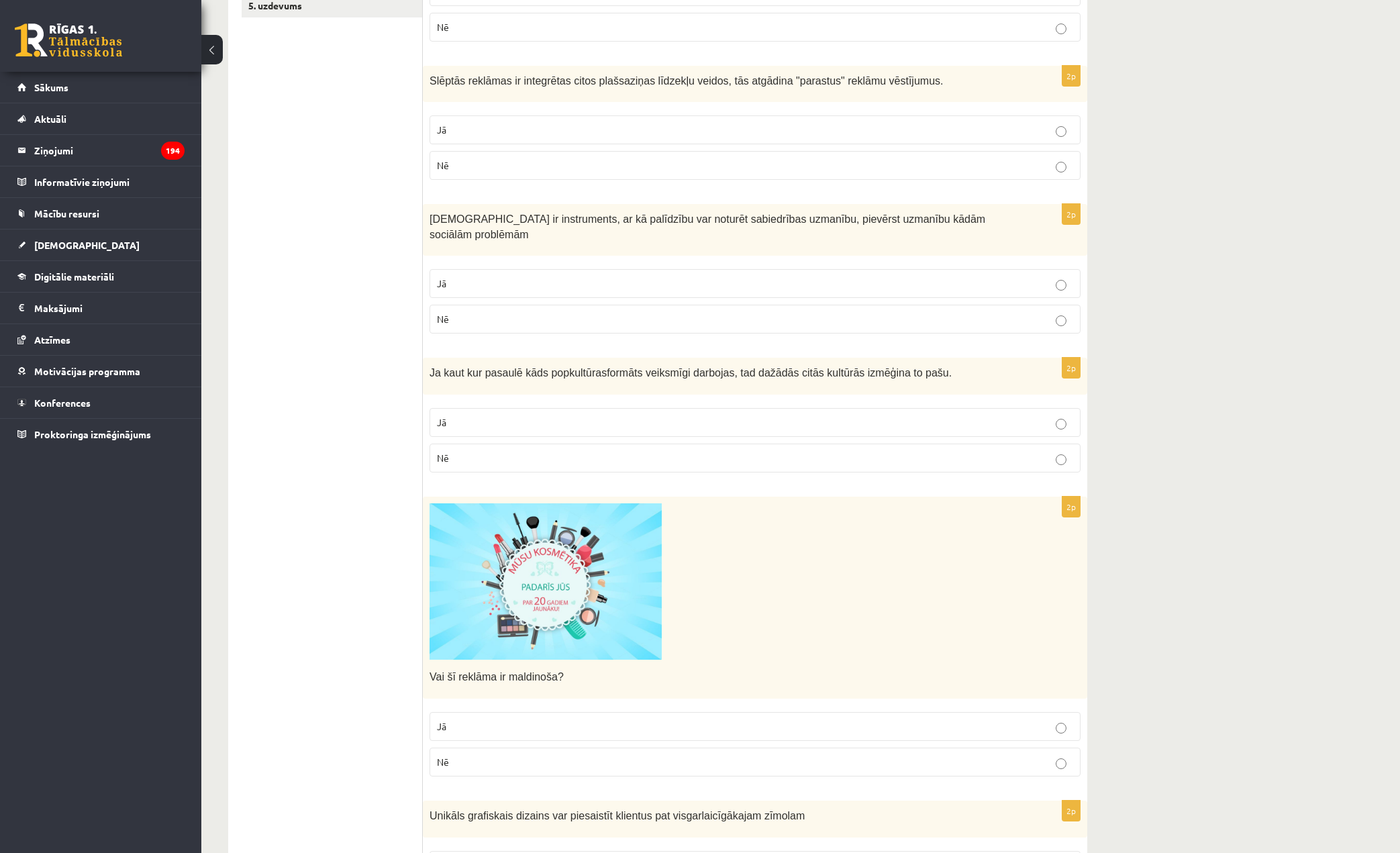
scroll to position [0, 0]
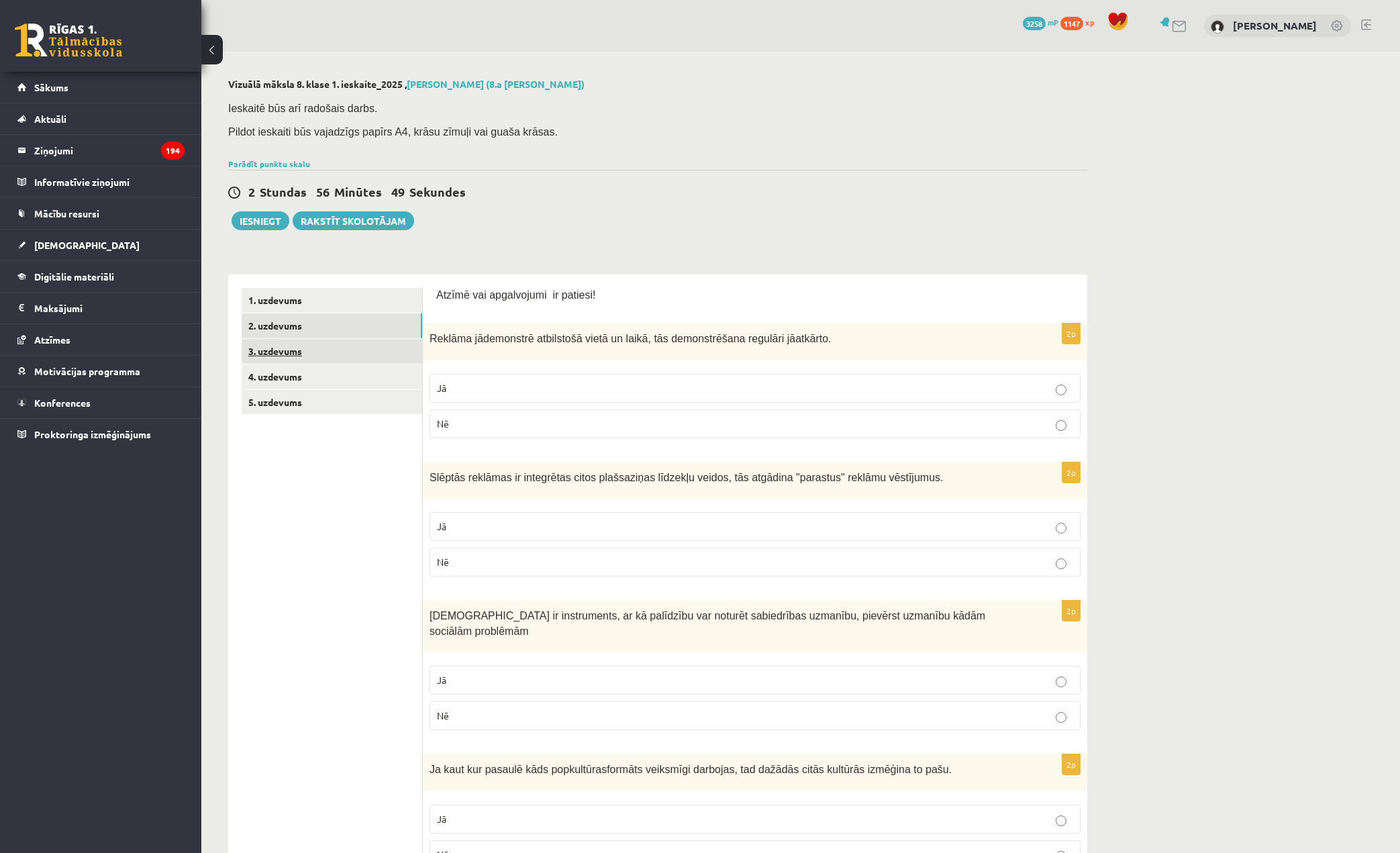
click at [322, 361] on link "3. uzdevums" at bounding box center [332, 352] width 180 height 25
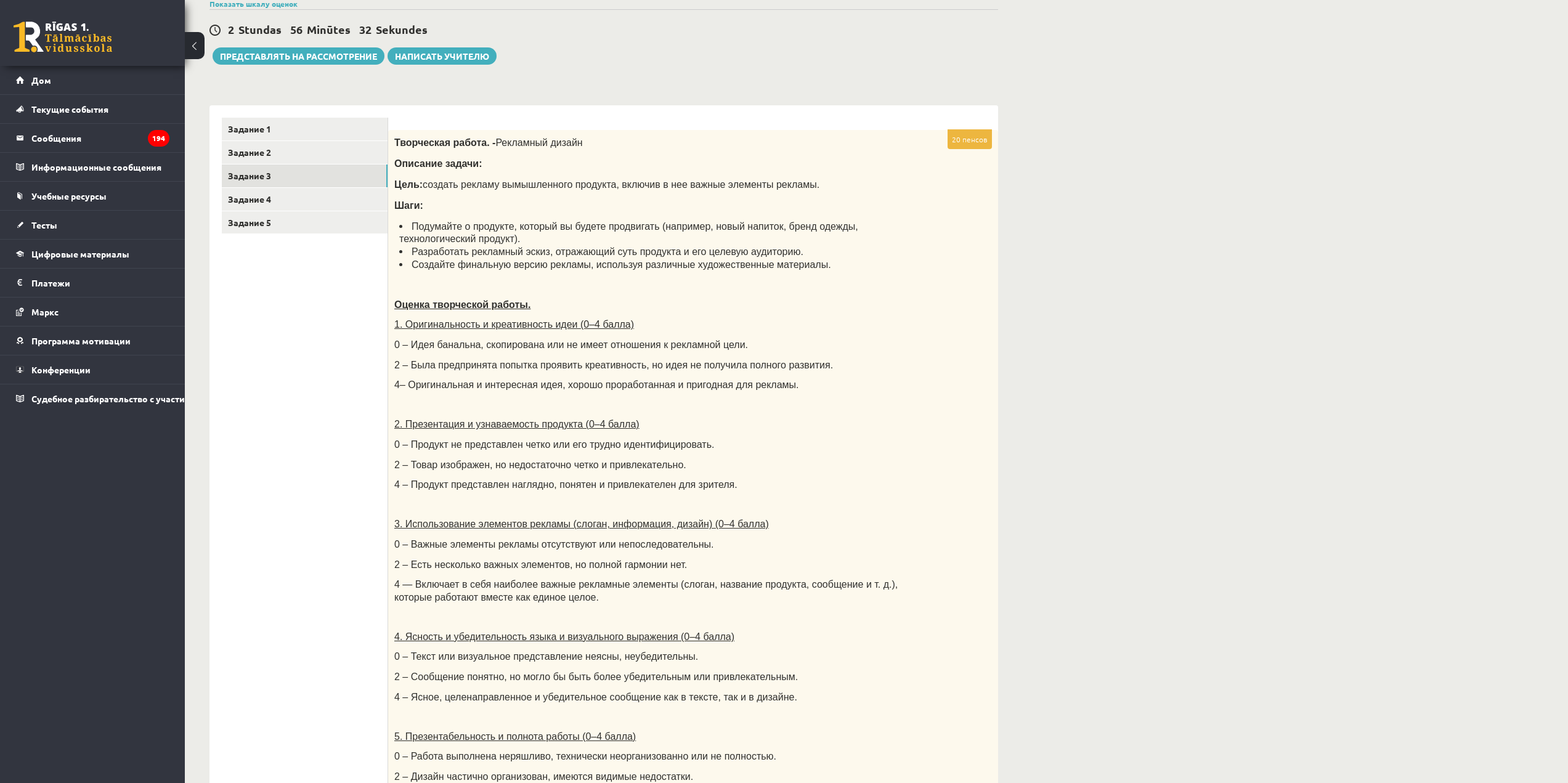
scroll to position [144, 0]
click at [274, 200] on link "Задание 4" at bounding box center [305, 202] width 166 height 23
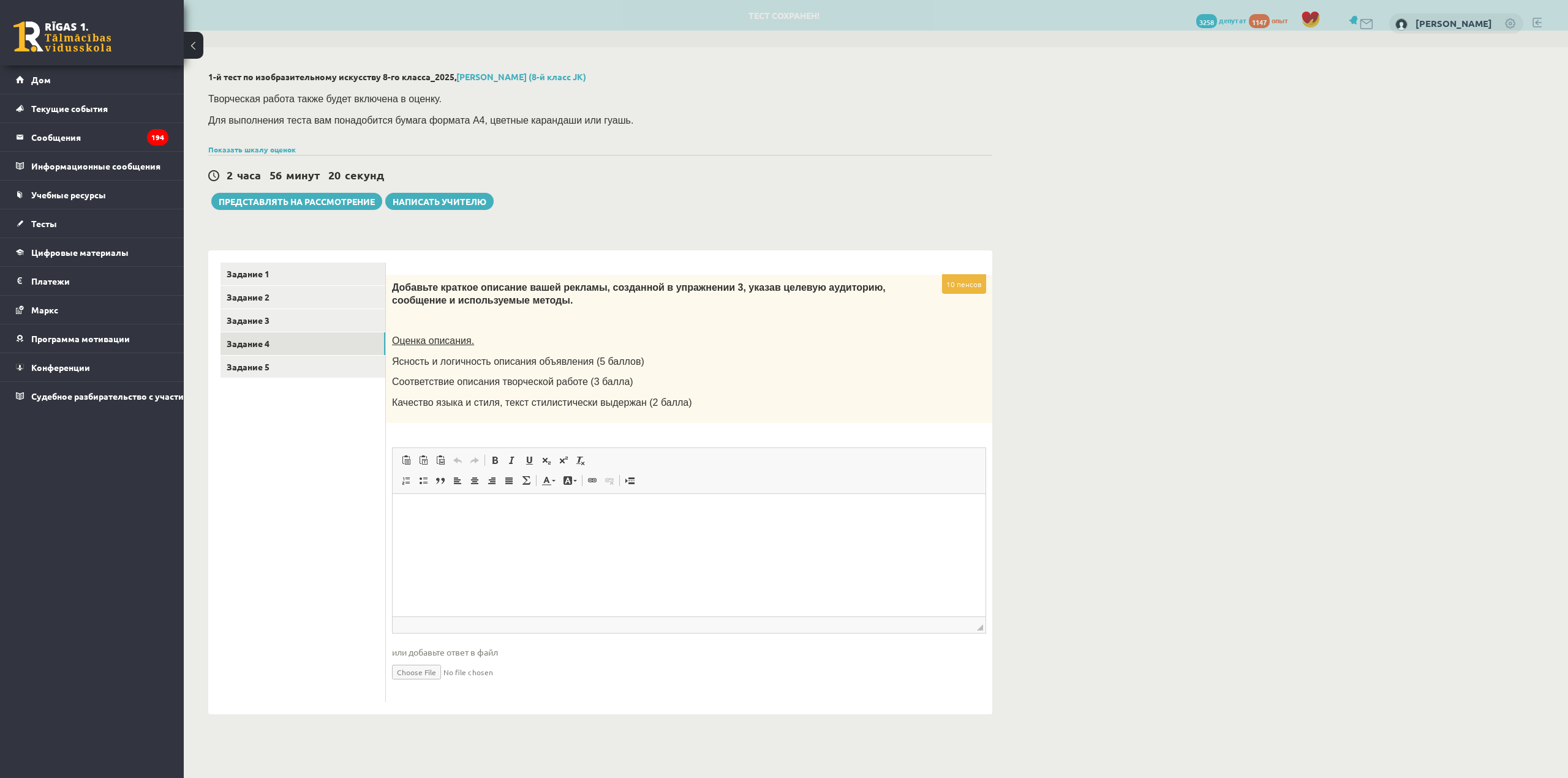
scroll to position [0, 0]
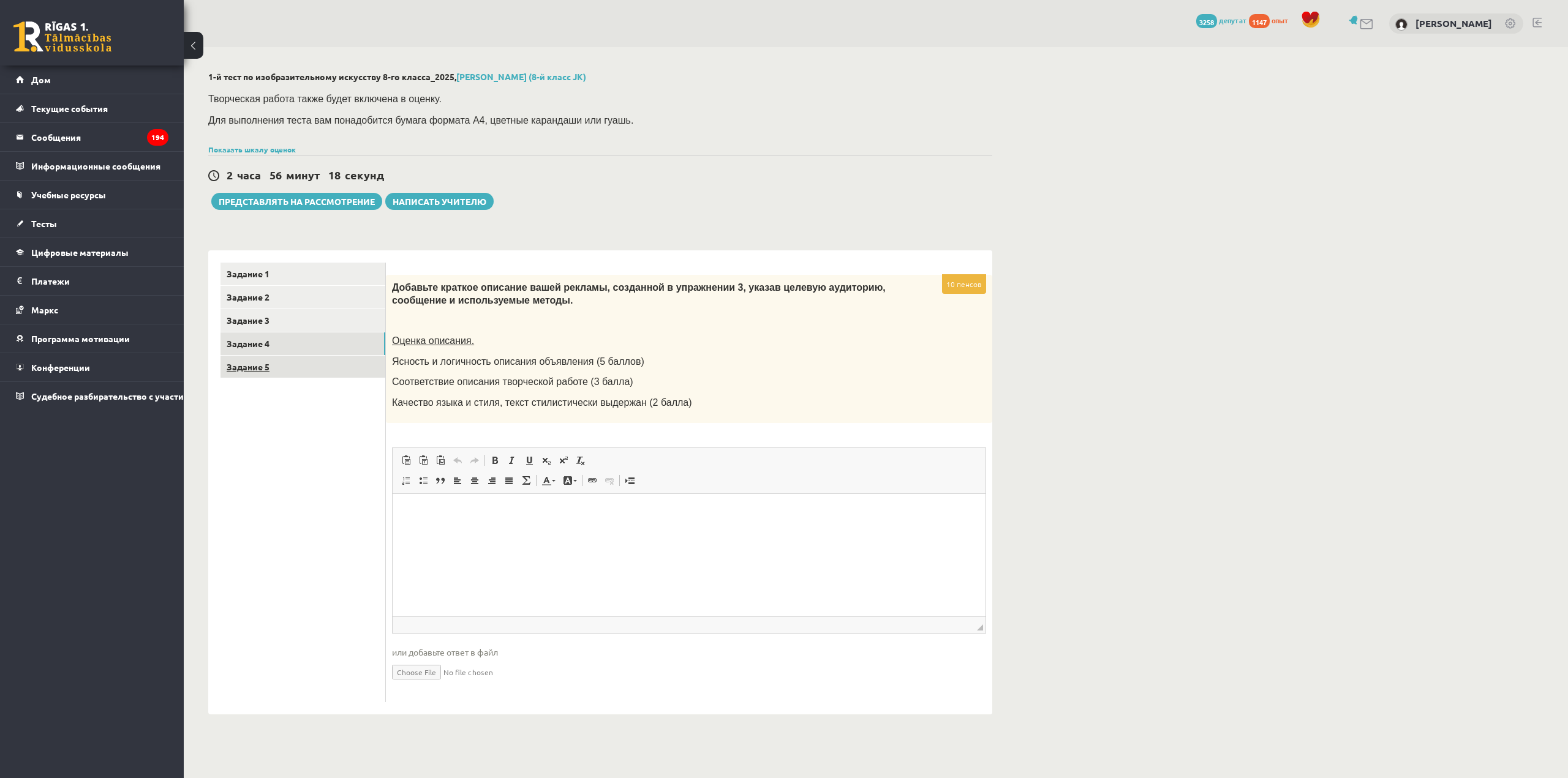
click at [286, 371] on link "Задание 5" at bounding box center [303, 367] width 165 height 23
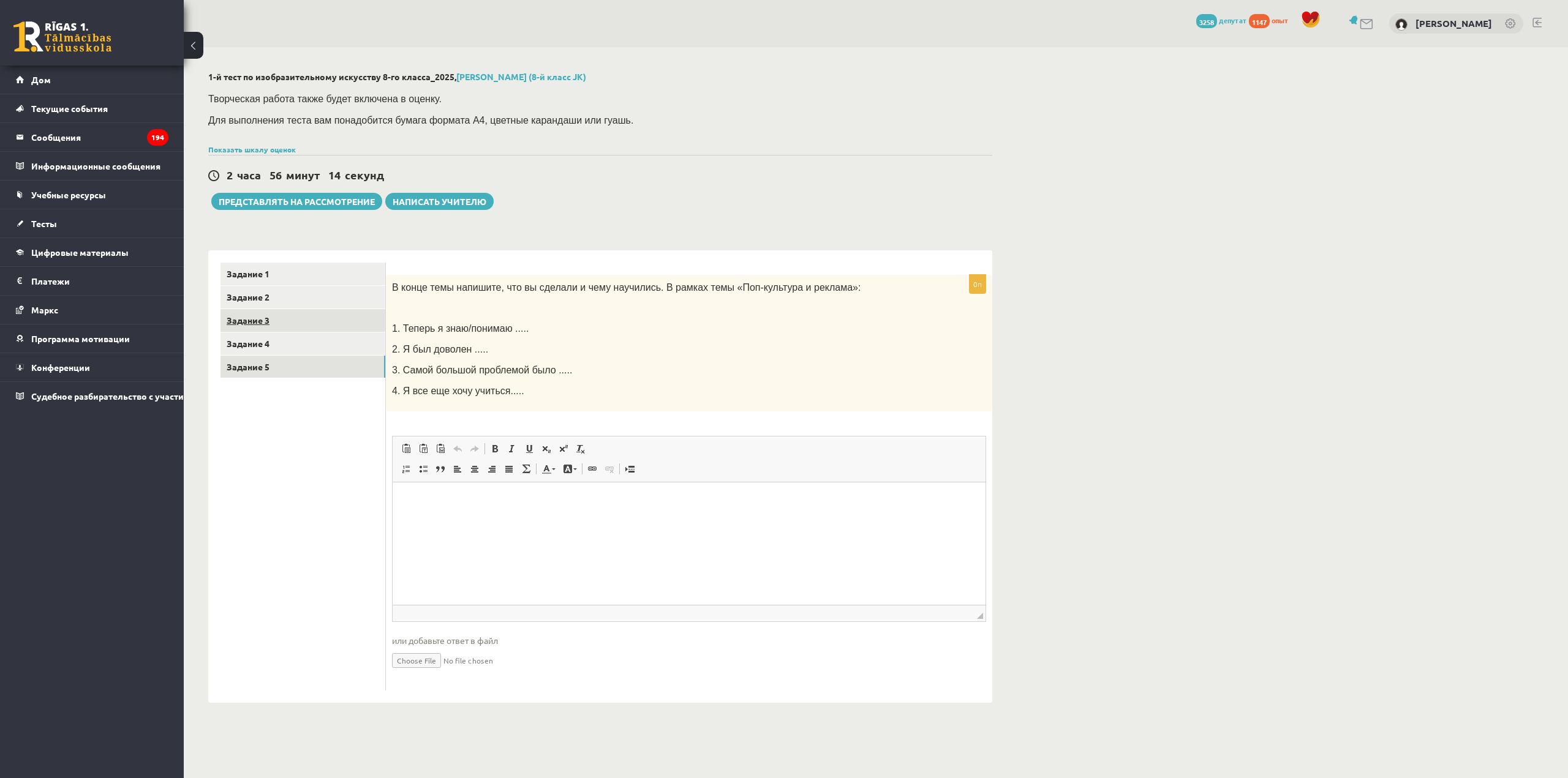
click at [278, 324] on link "Задание 3" at bounding box center [303, 321] width 165 height 23
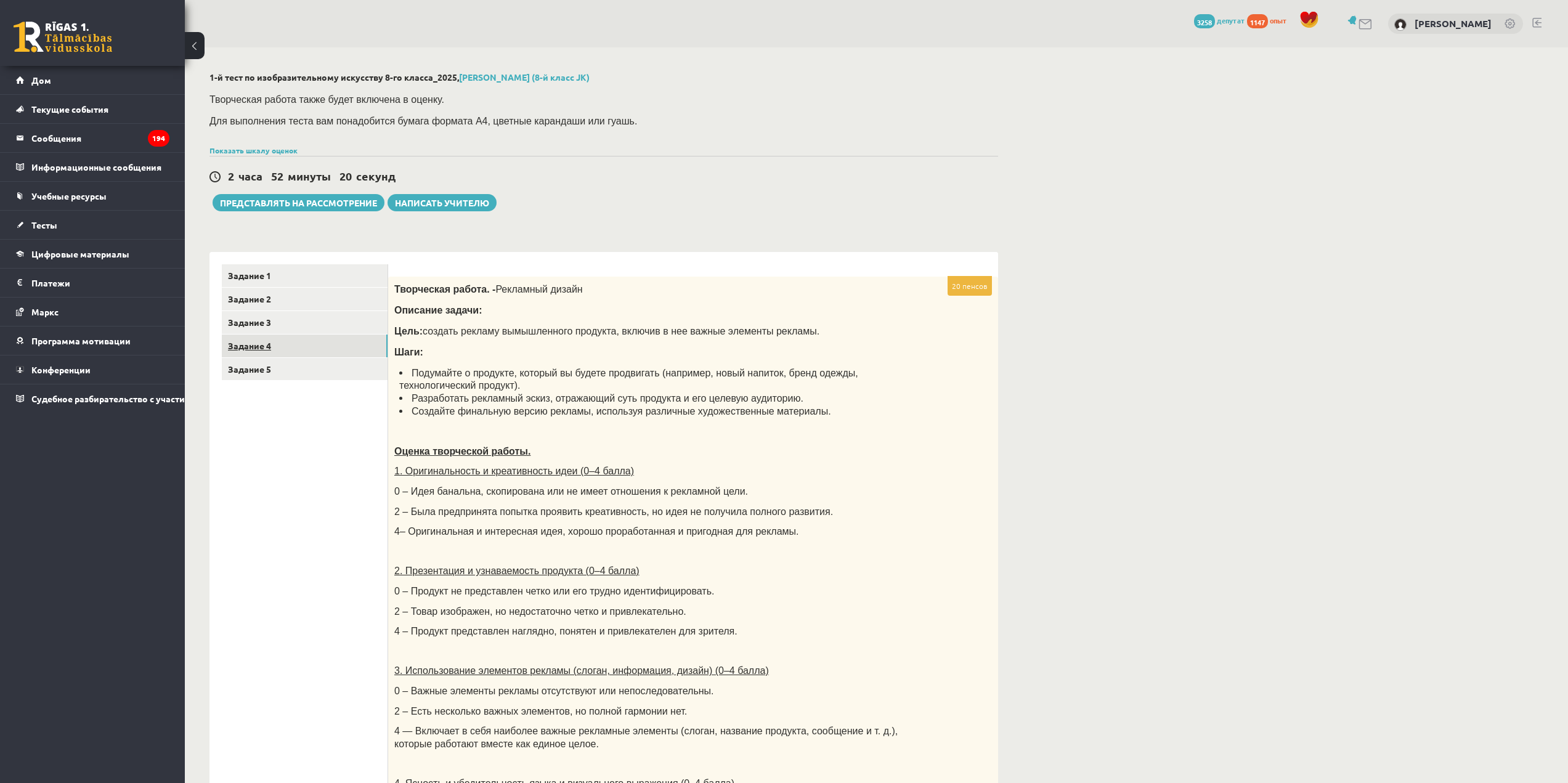
click at [323, 355] on link "Задание 4" at bounding box center [305, 346] width 166 height 23
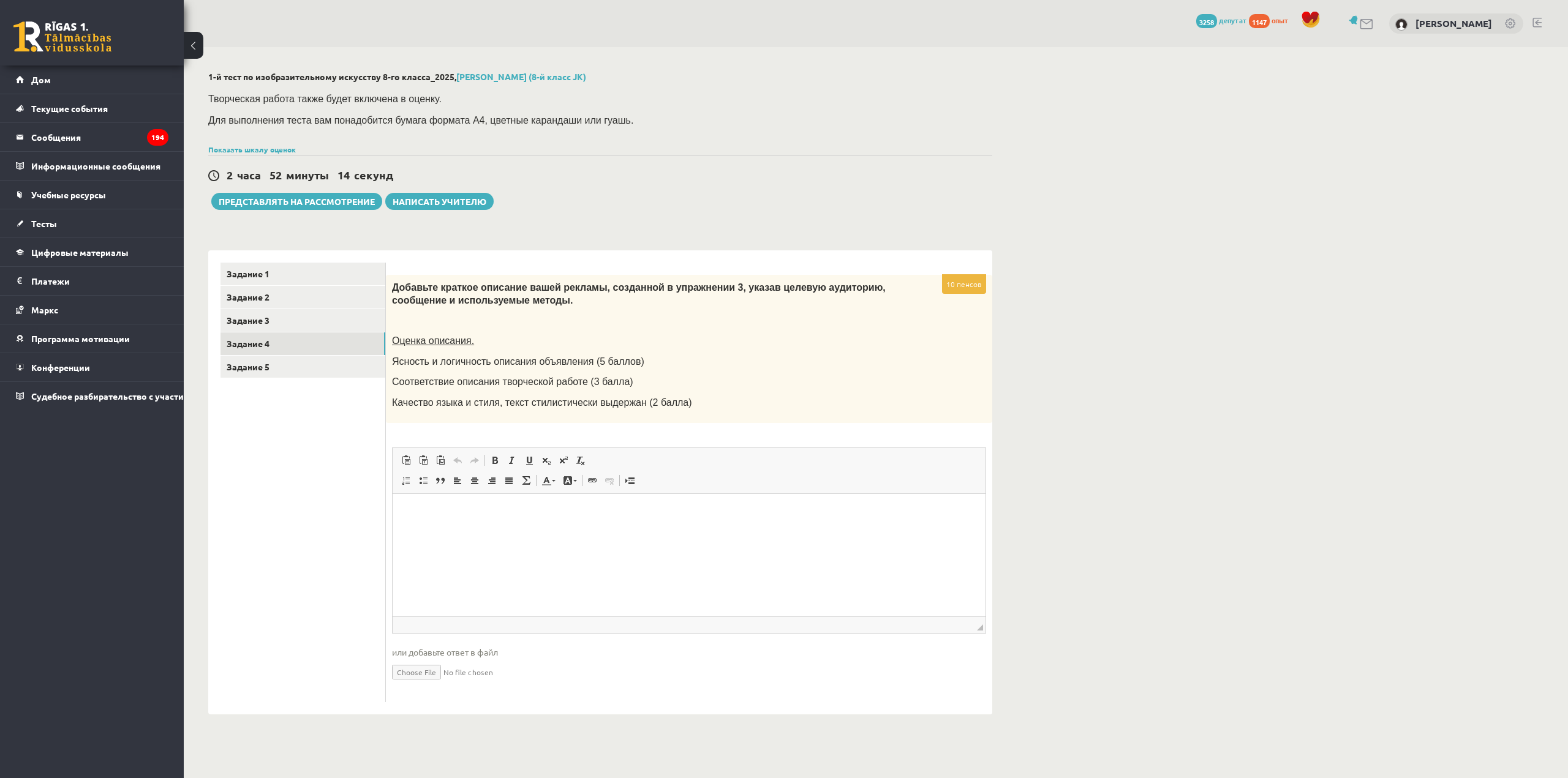
click at [394, 284] on div "Добавьте краткое описание вашей рекламы, созданной в упражнении 3, указав целев…" at bounding box center [689, 349] width 606 height 147
click at [345, 276] on link "Задание 1" at bounding box center [303, 274] width 165 height 23
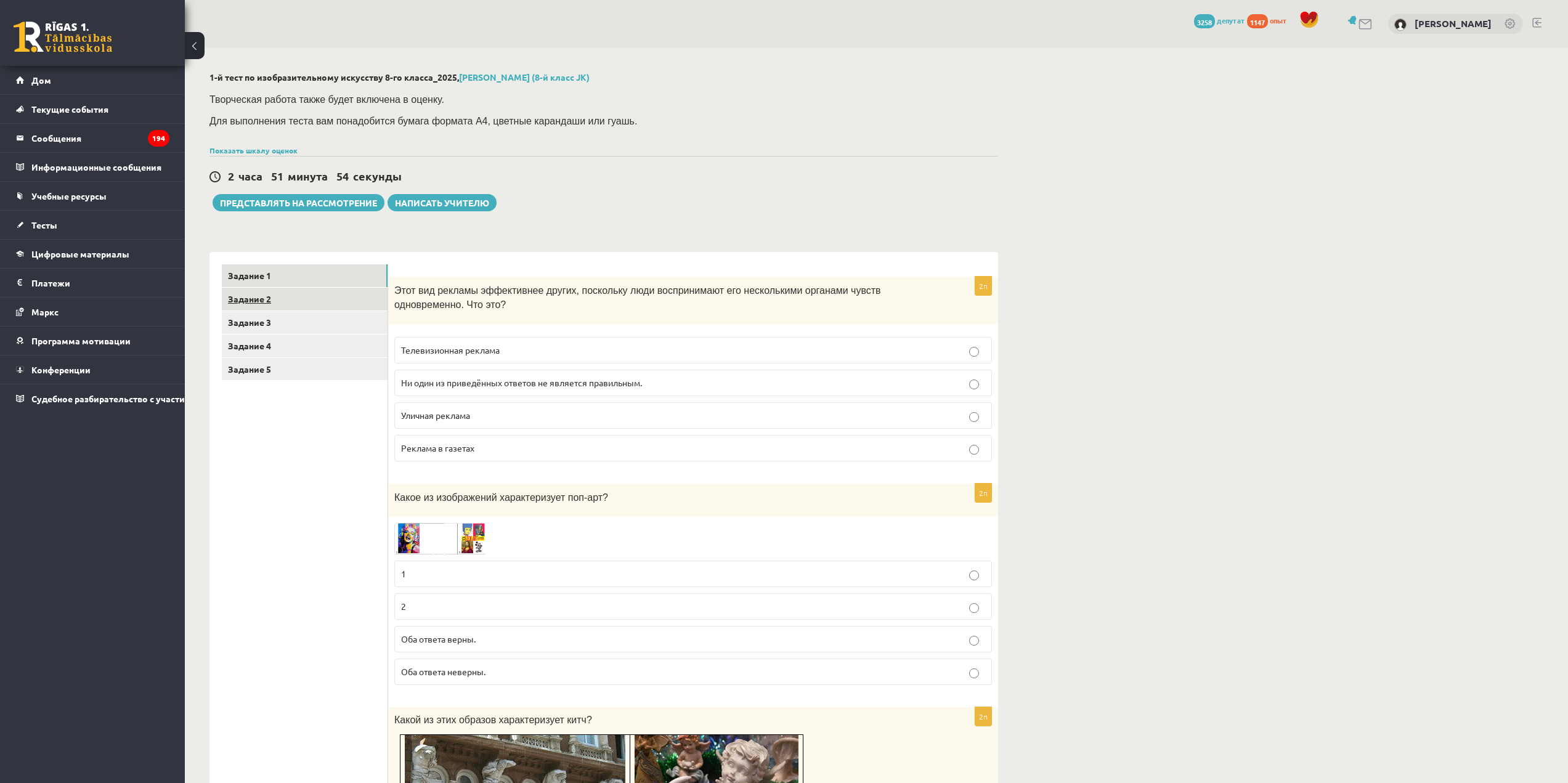
click at [365, 295] on link "Задание 2" at bounding box center [305, 300] width 166 height 23
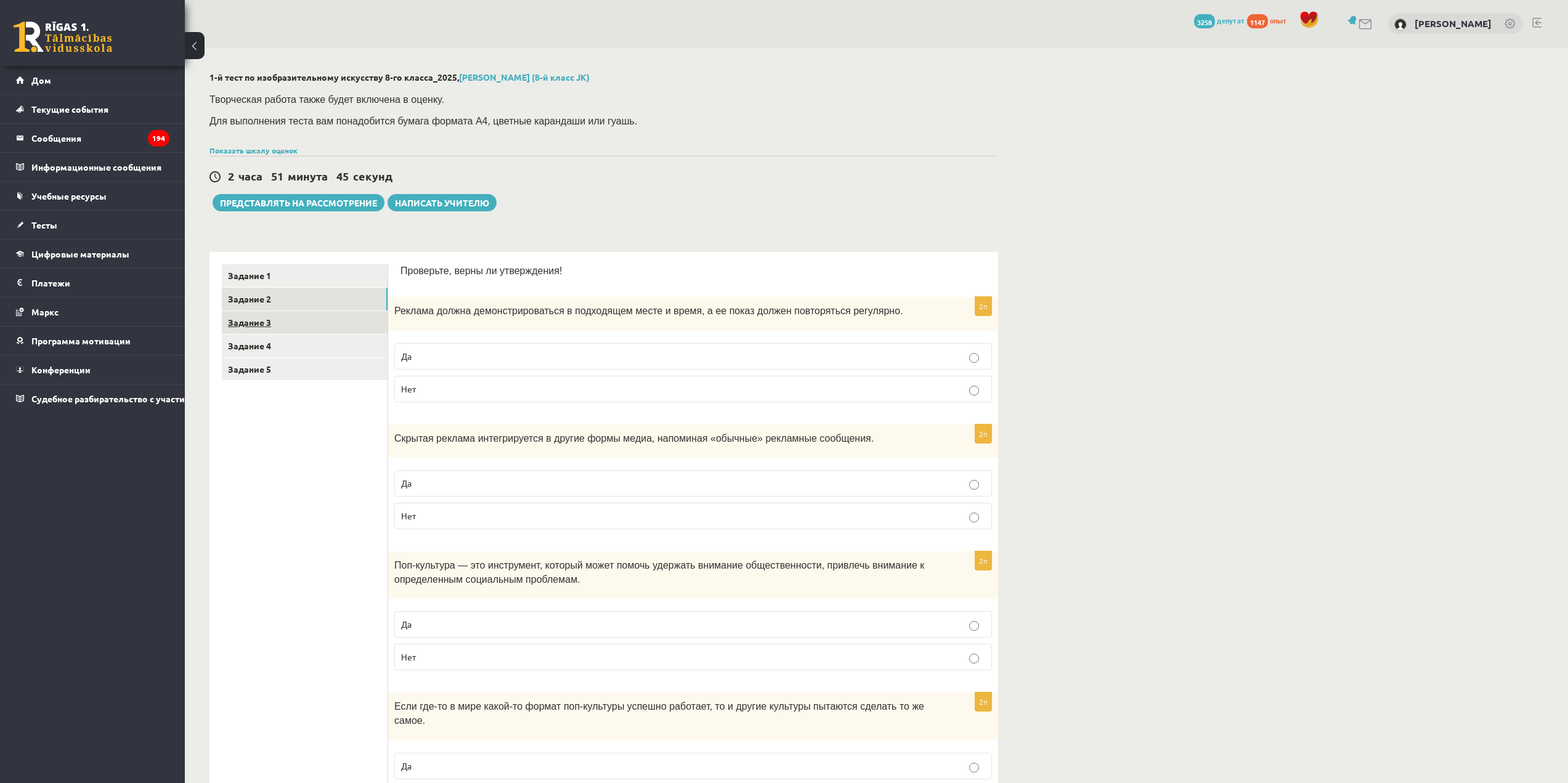
click at [360, 328] on link "Задание 3" at bounding box center [305, 323] width 166 height 23
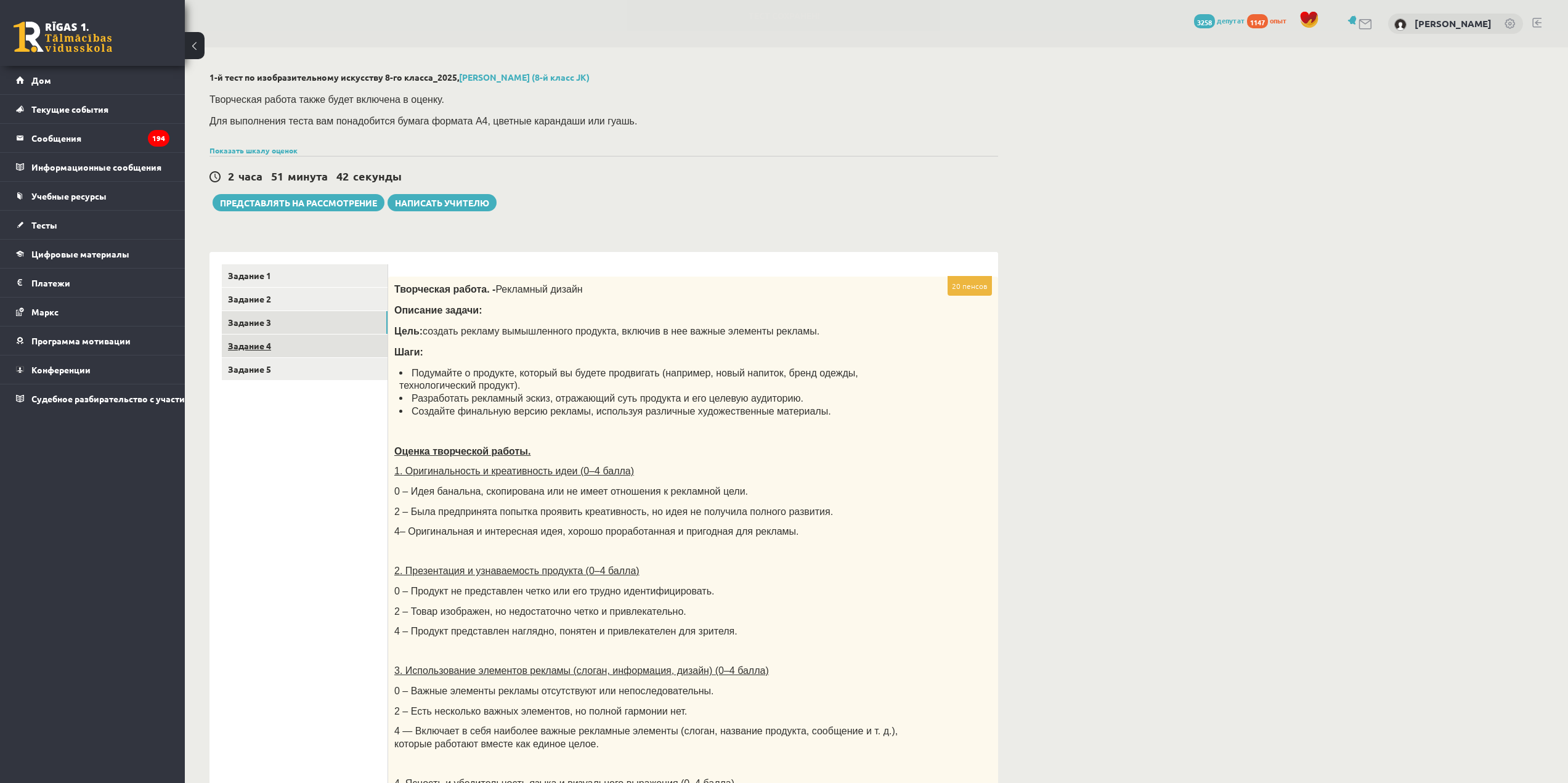
click at [332, 341] on link "Задание 4" at bounding box center [305, 346] width 166 height 23
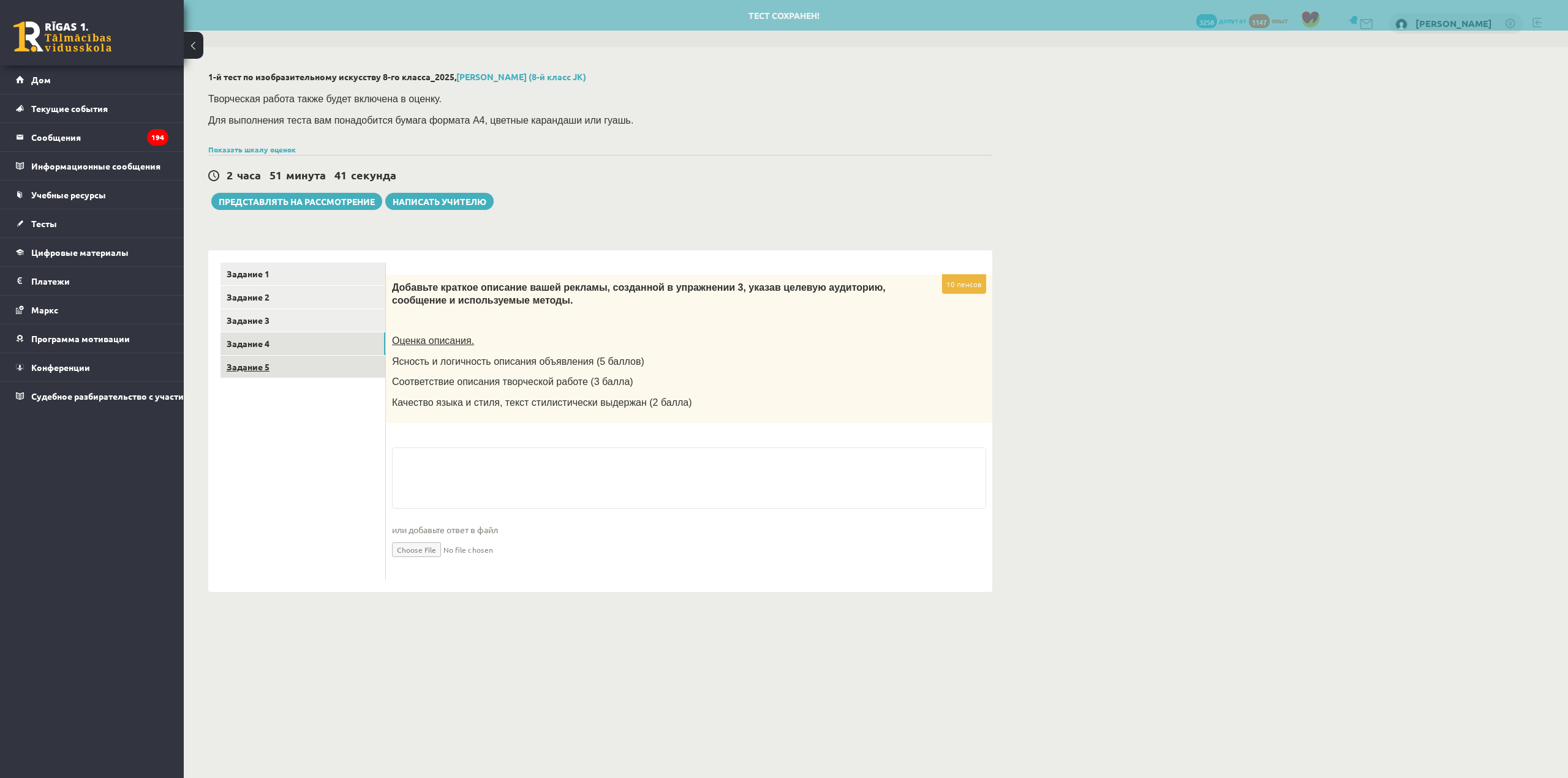
click at [371, 370] on link "Задание 5" at bounding box center [303, 367] width 165 height 23
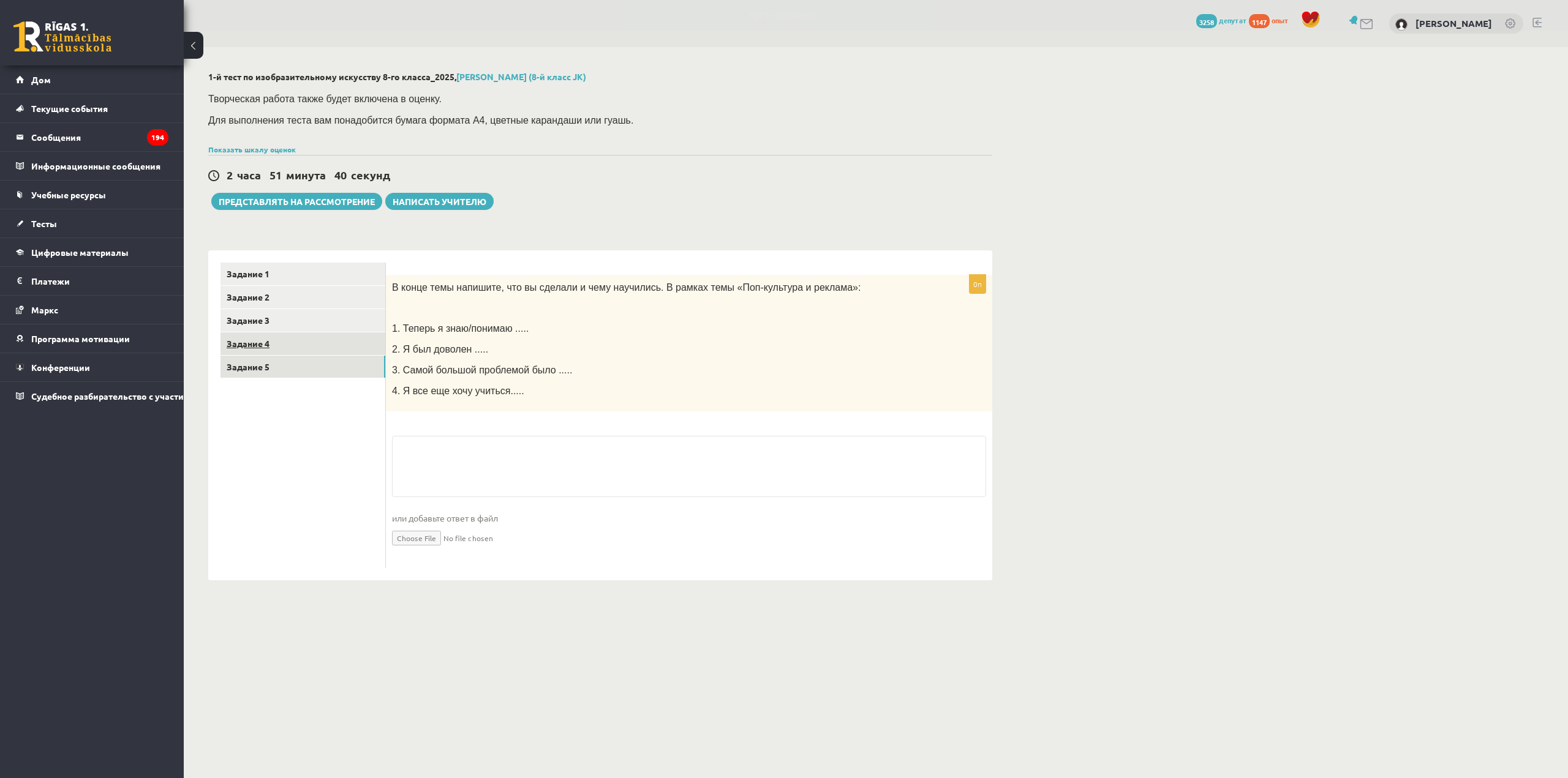
click at [367, 354] on link "Задание 4" at bounding box center [303, 344] width 165 height 23
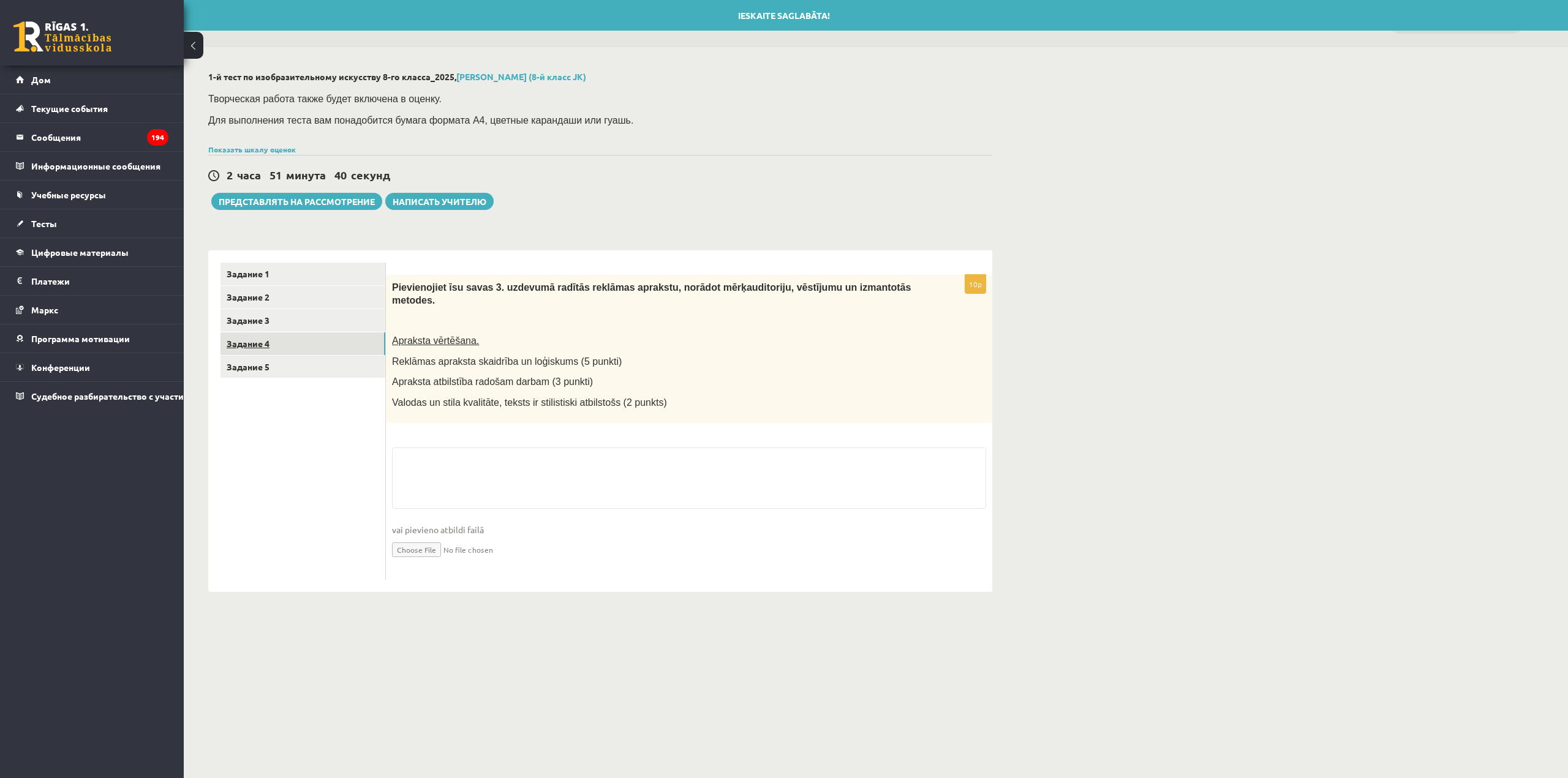
click at [367, 334] on link "Задание 4" at bounding box center [303, 344] width 165 height 23
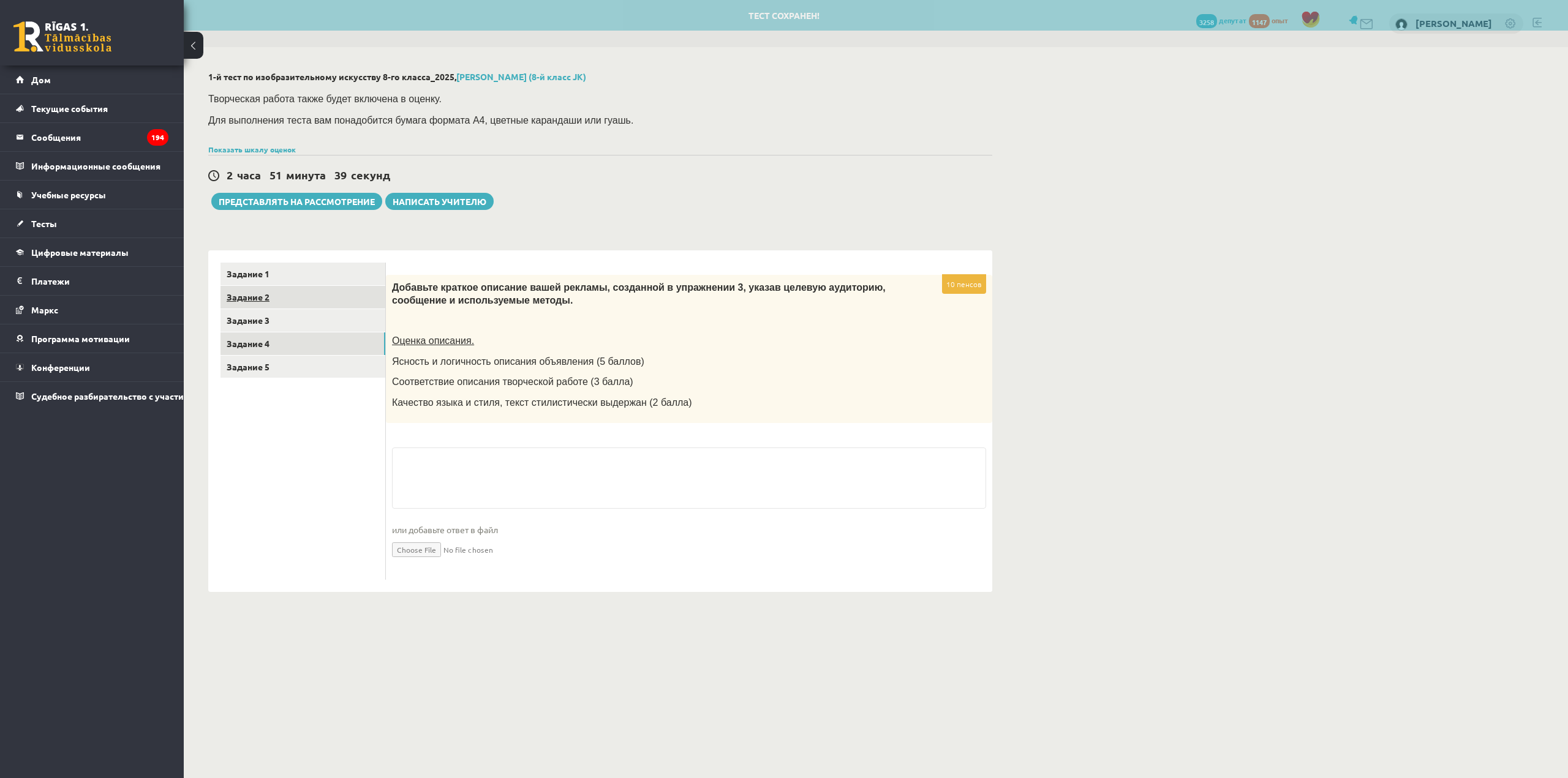
click at [382, 298] on link "Задание 2" at bounding box center [303, 298] width 165 height 23
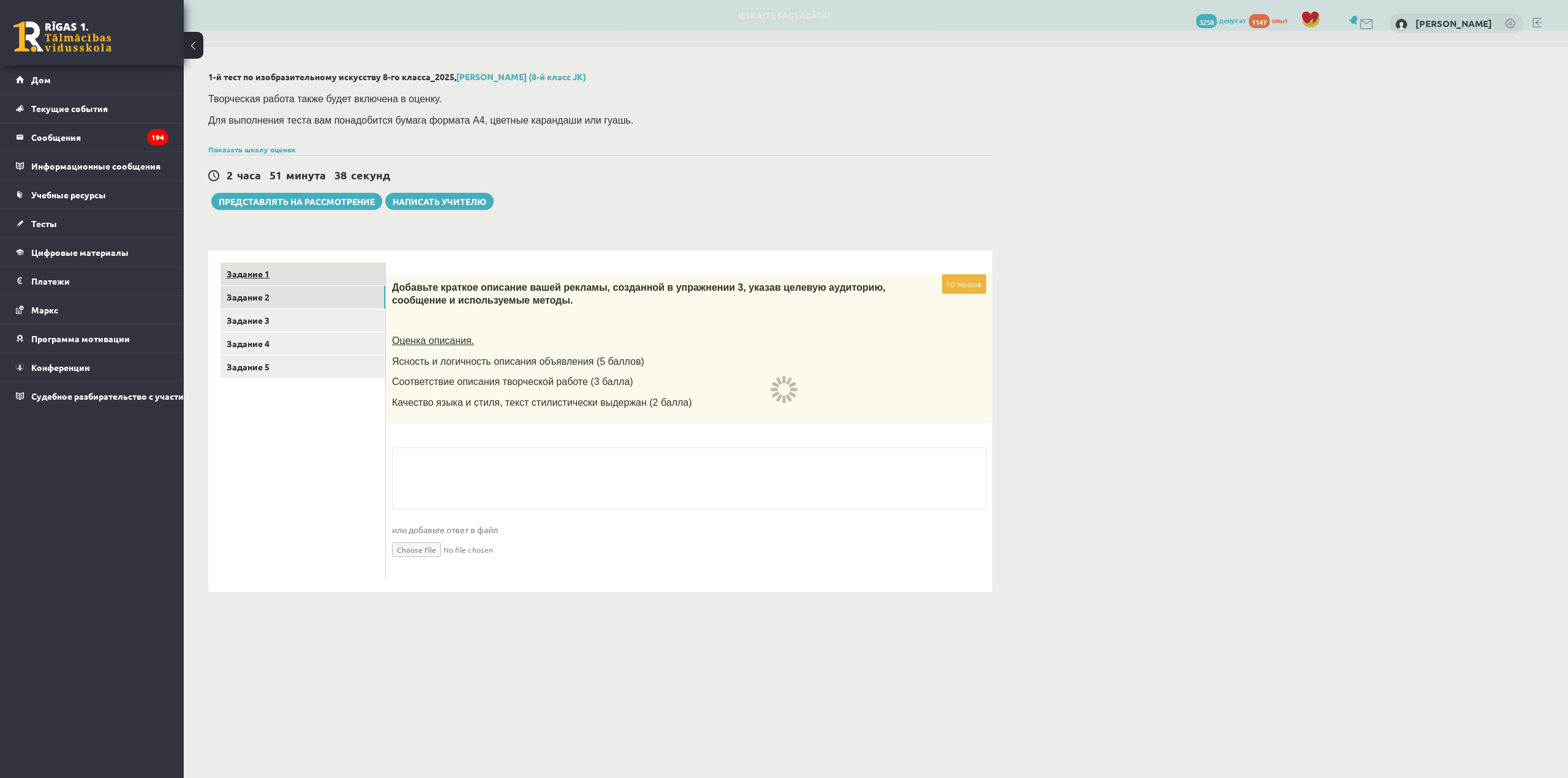
click at [372, 283] on link "Задание 1" at bounding box center [303, 274] width 165 height 23
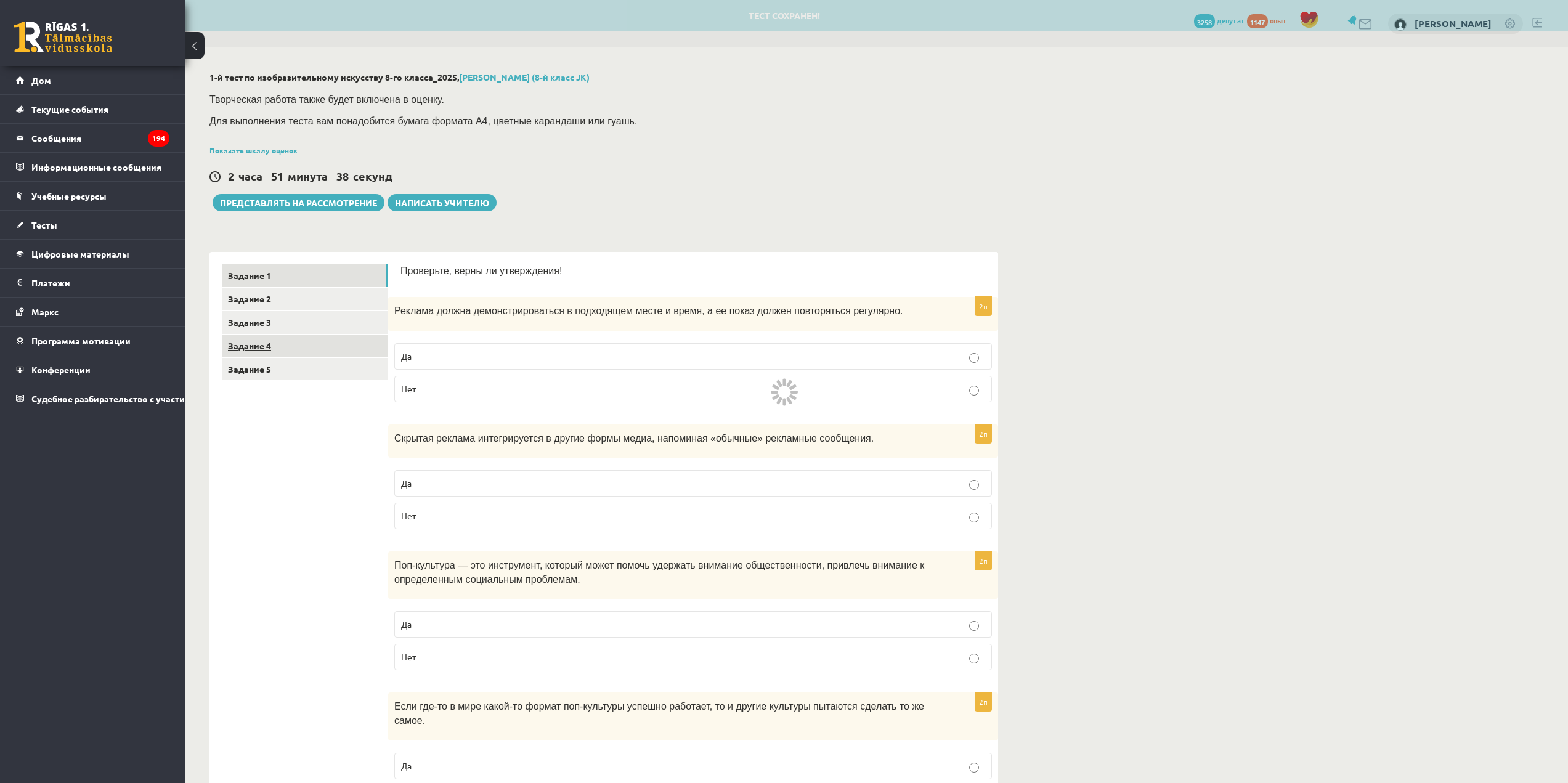
click at [377, 344] on link "Задание 4" at bounding box center [305, 346] width 166 height 23
